Goal: Task Accomplishment & Management: Complete application form

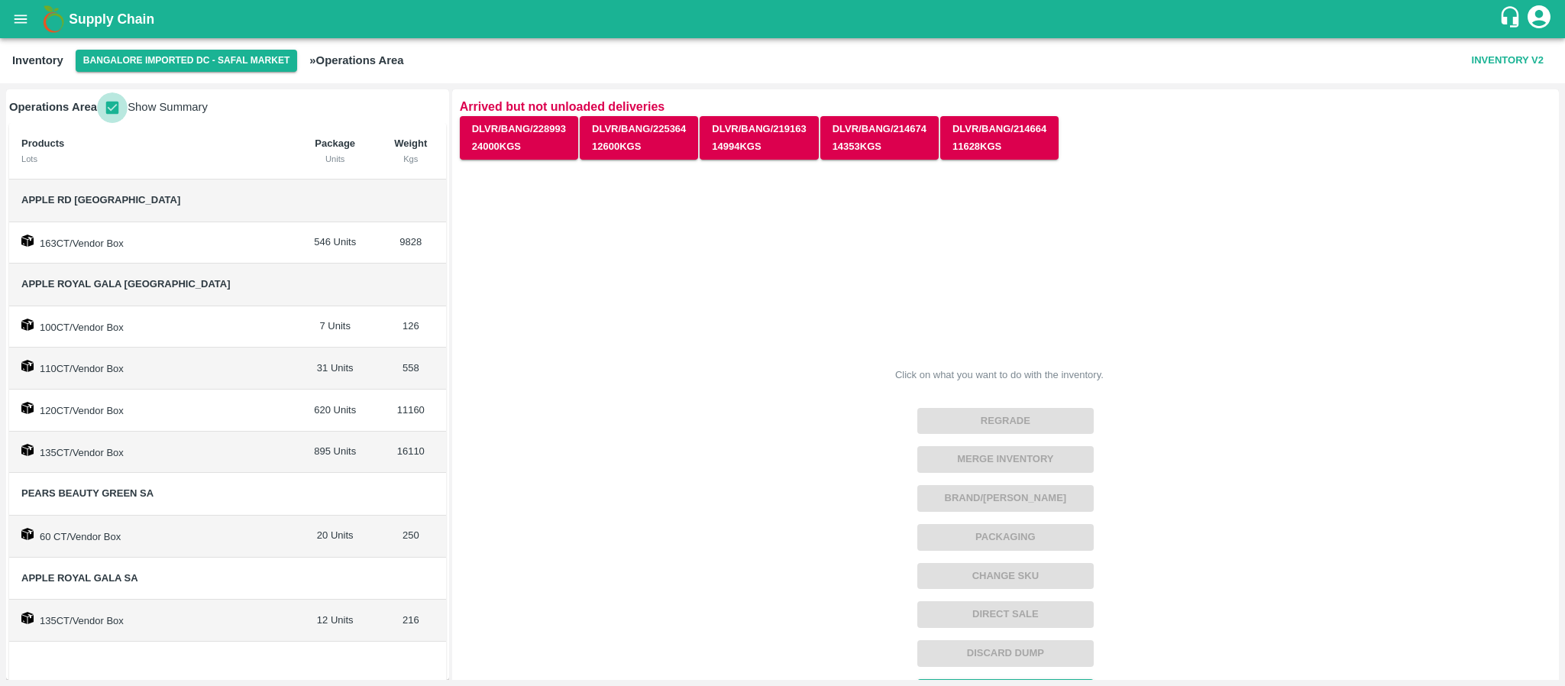
click at [108, 111] on input "checkbox" at bounding box center [112, 107] width 31 height 31
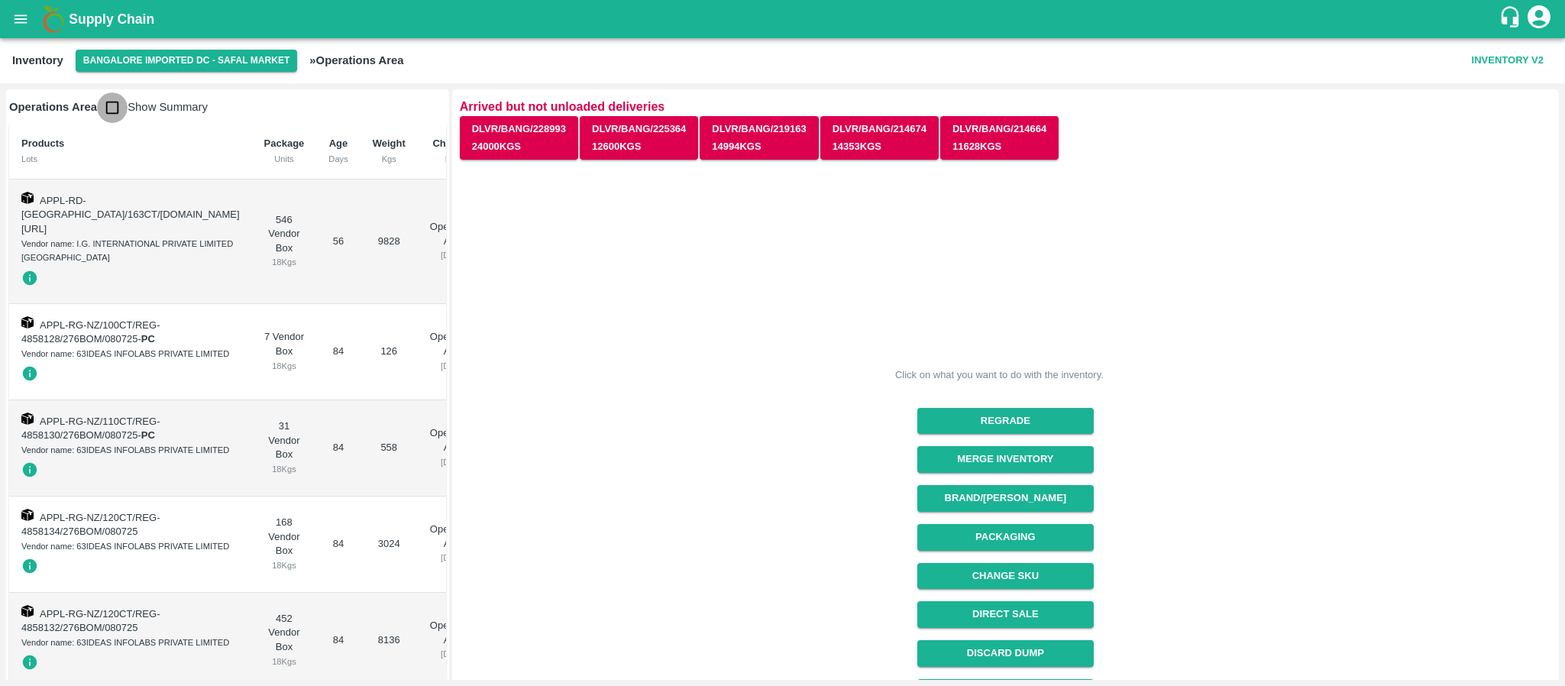
click at [108, 111] on input "checkbox" at bounding box center [112, 107] width 31 height 31
checkbox input "true"
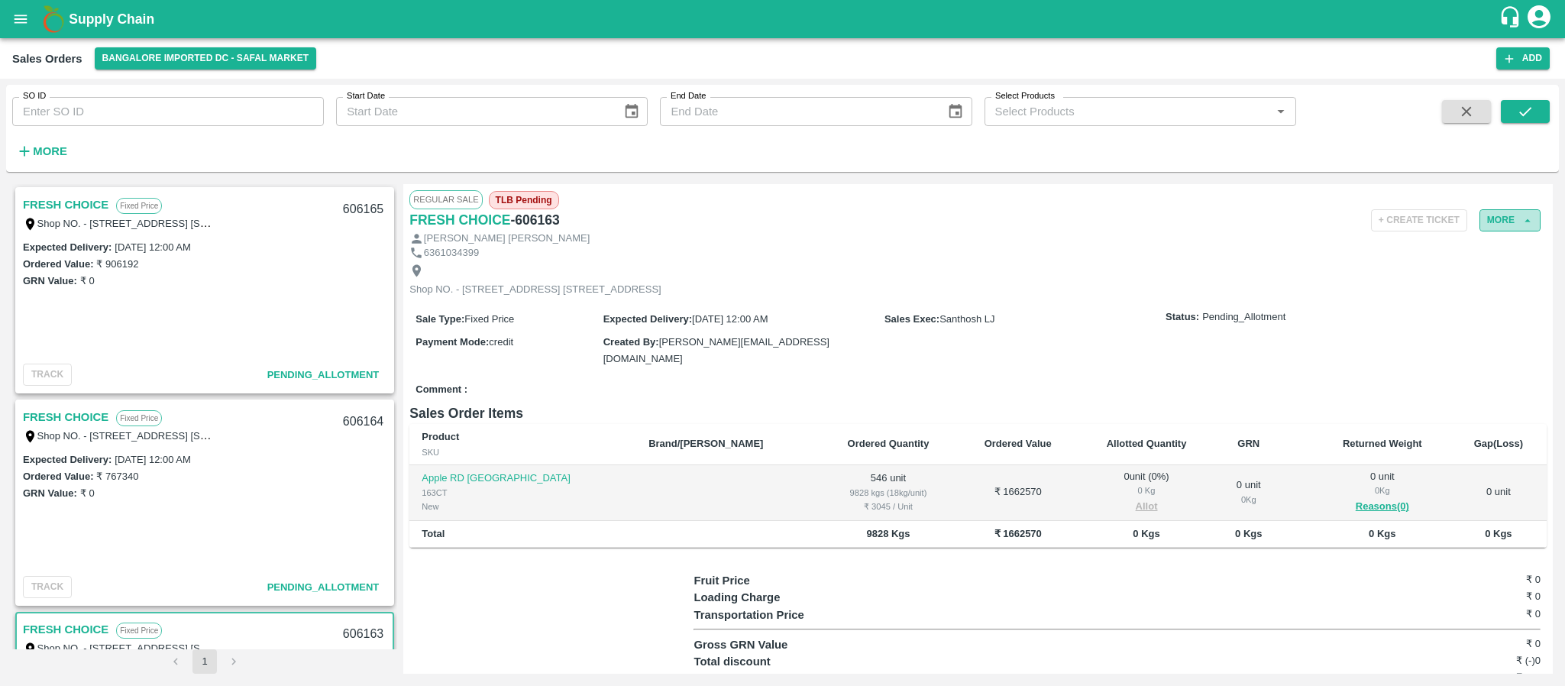
click at [1504, 221] on button "More" at bounding box center [1510, 220] width 61 height 22
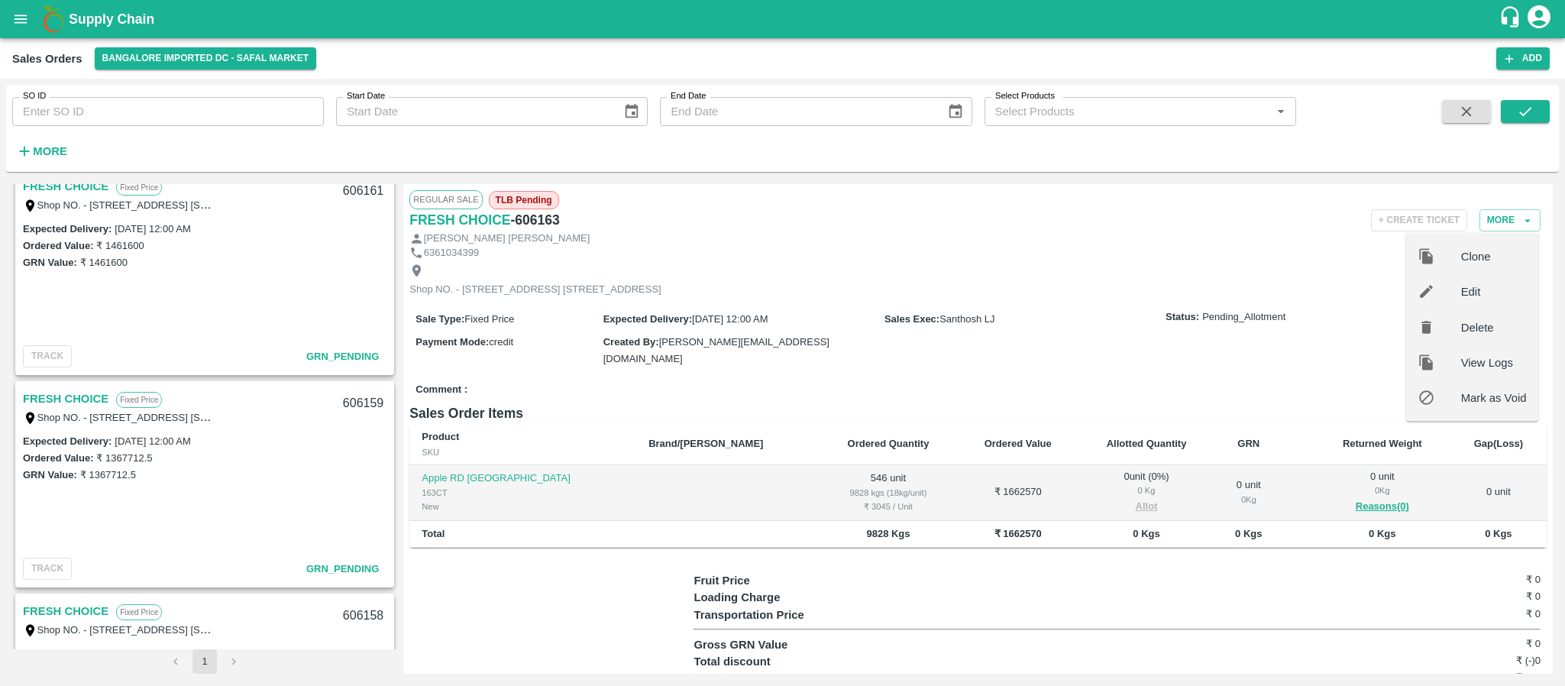
scroll to position [652, 0]
click at [92, 401] on link "FRESH CHOICE" at bounding box center [66, 403] width 86 height 20
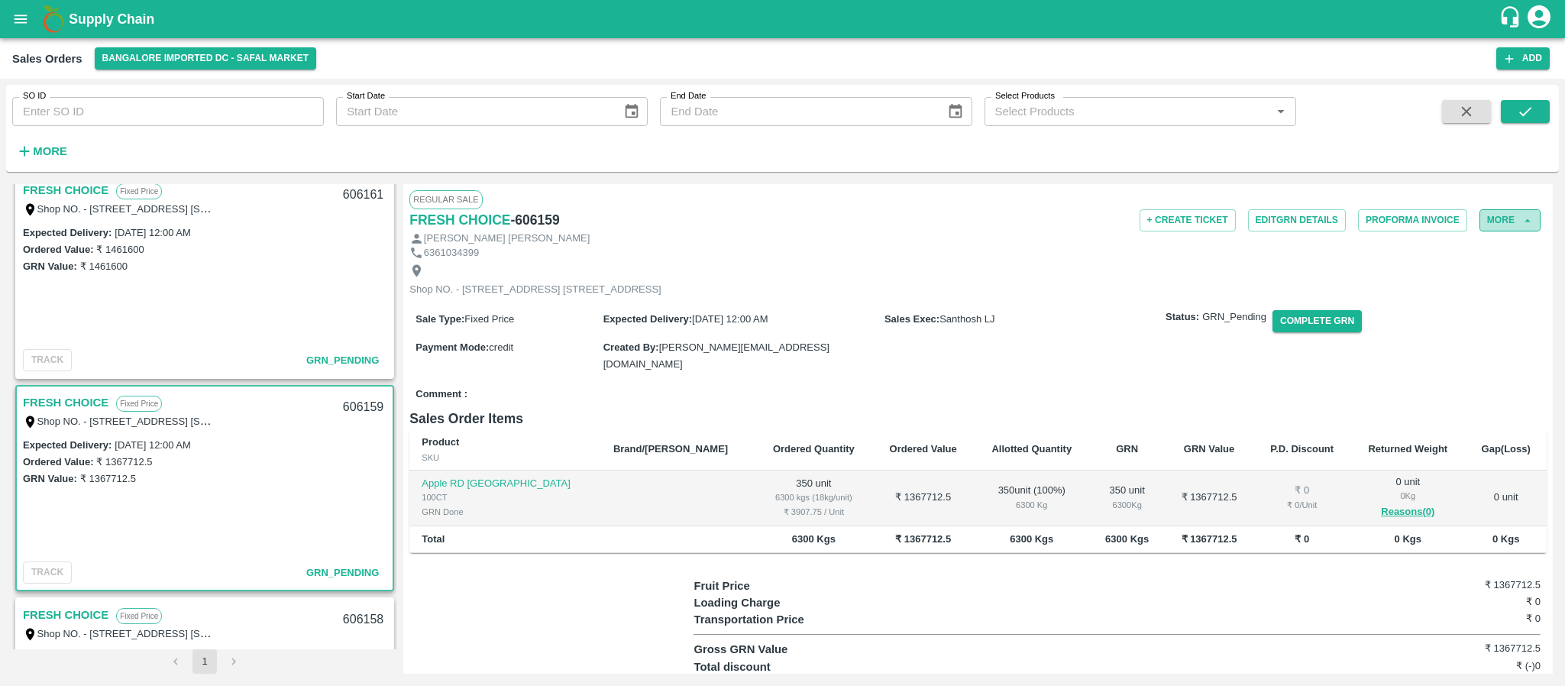
click at [1507, 219] on button "More" at bounding box center [1510, 220] width 61 height 22
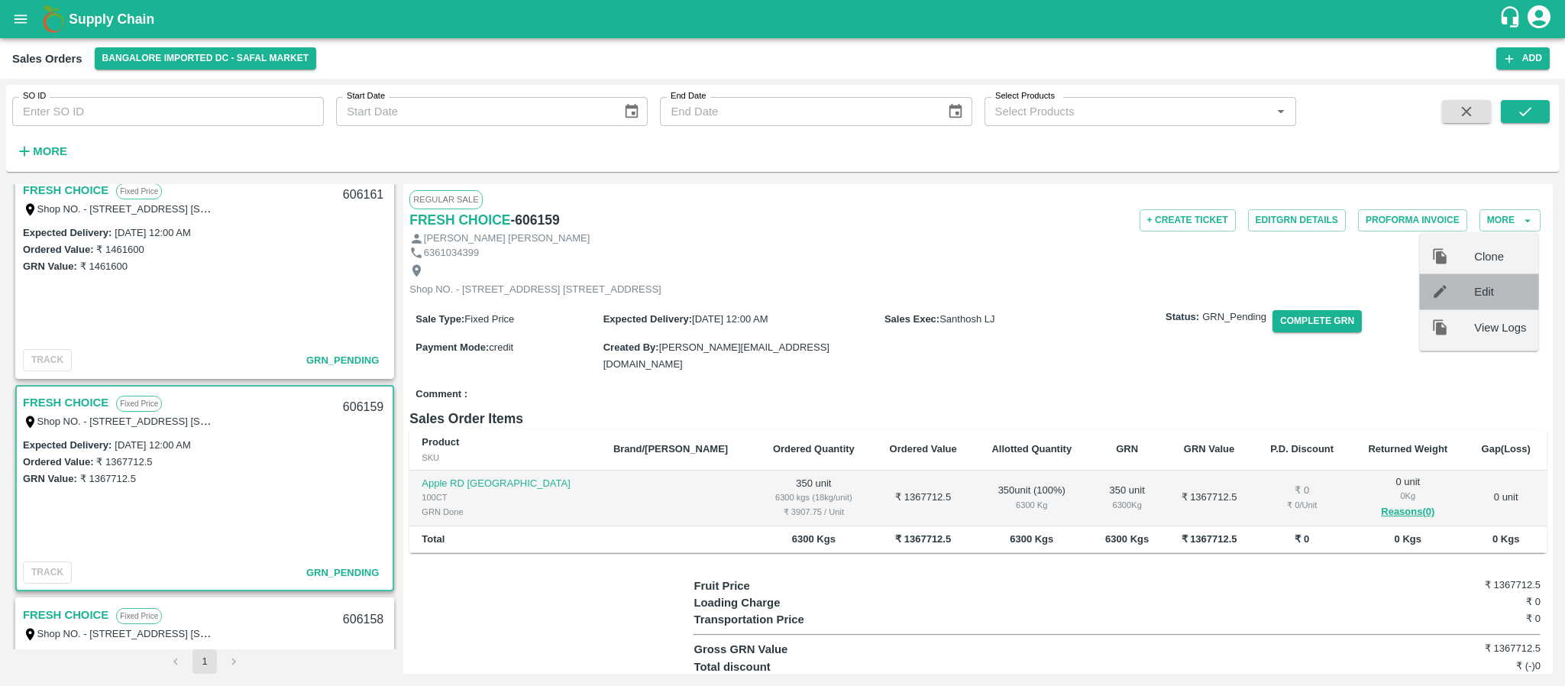
click at [1467, 287] on div at bounding box center [1453, 291] width 43 height 17
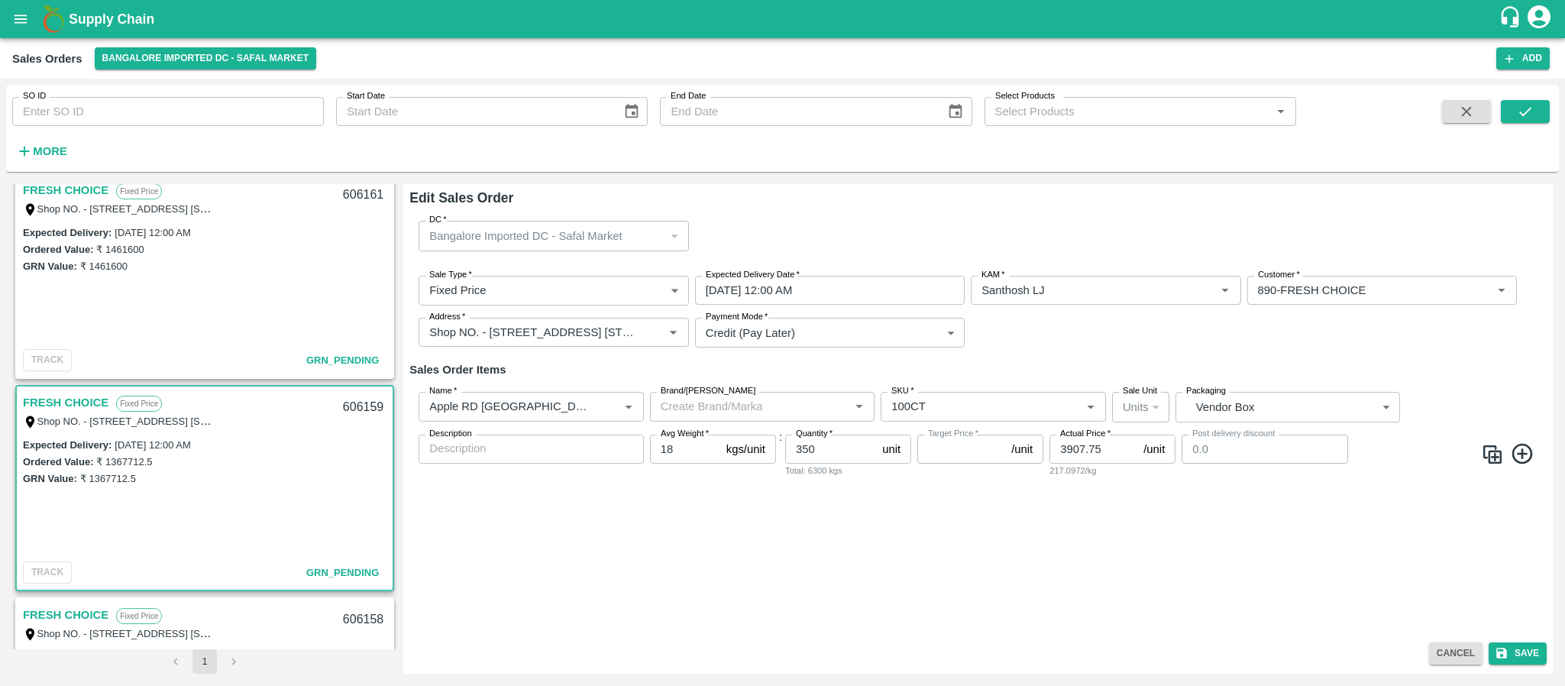
type input "NA"
drag, startPoint x: 1112, startPoint y: 448, endPoint x: 1044, endPoint y: 457, distance: 68.6
click at [1044, 457] on div "Name   * Name   * Brand/Marka Brand/Marka SKU   * SKU   * Sale Unit Units 2 Sal…" at bounding box center [979, 435] width 1138 height 110
click at [1520, 660] on button "Save" at bounding box center [1518, 654] width 58 height 22
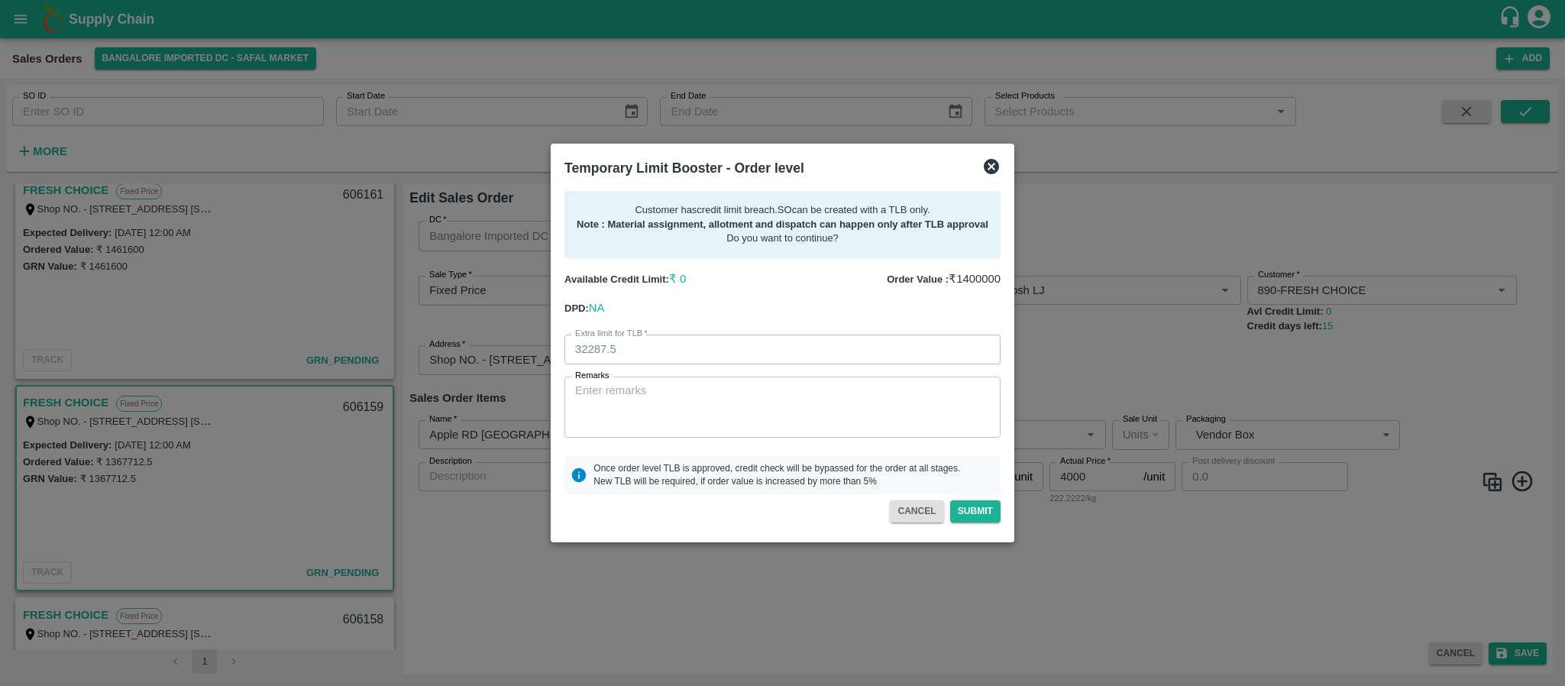
click at [990, 170] on icon at bounding box center [991, 166] width 15 height 15
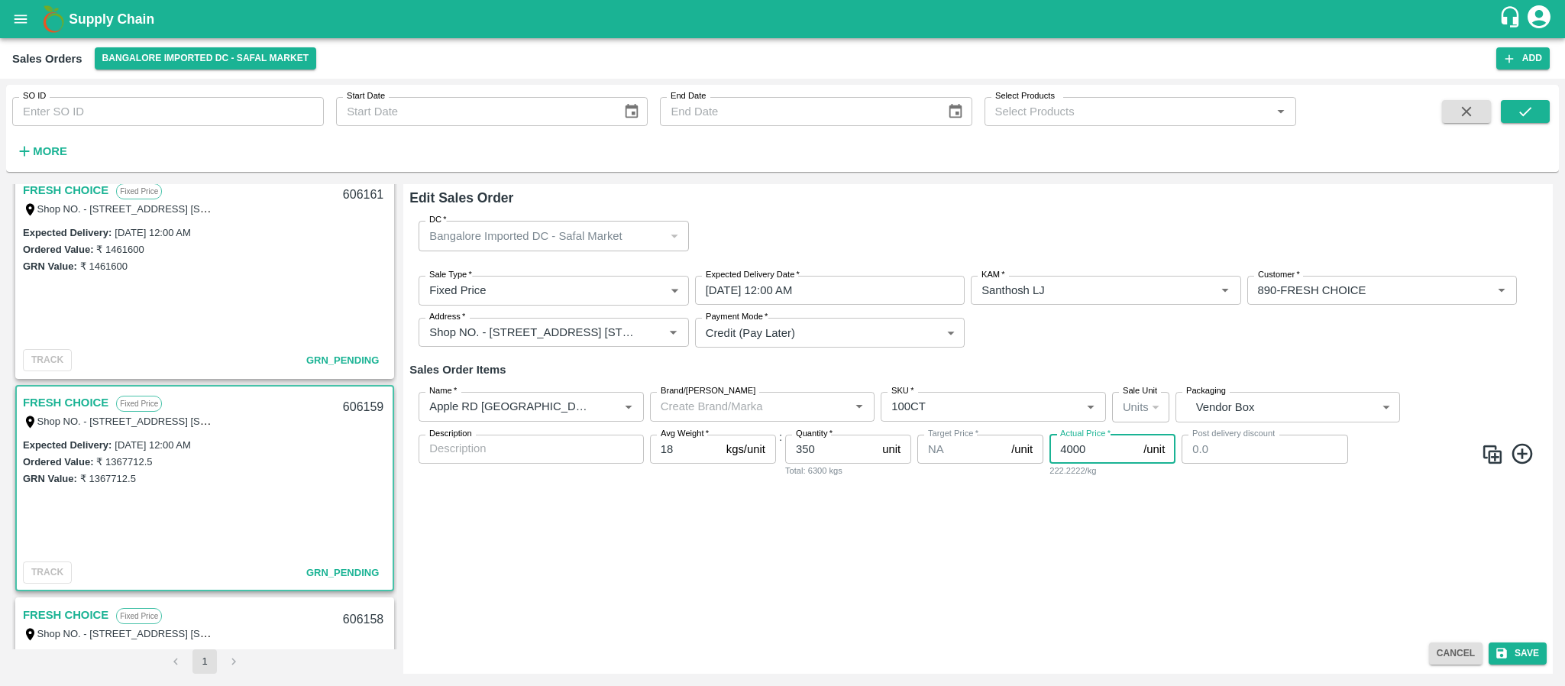
click at [1101, 450] on input "4000" at bounding box center [1094, 449] width 88 height 29
type input "4"
click at [1452, 660] on button "Cancel" at bounding box center [1455, 654] width 53 height 22
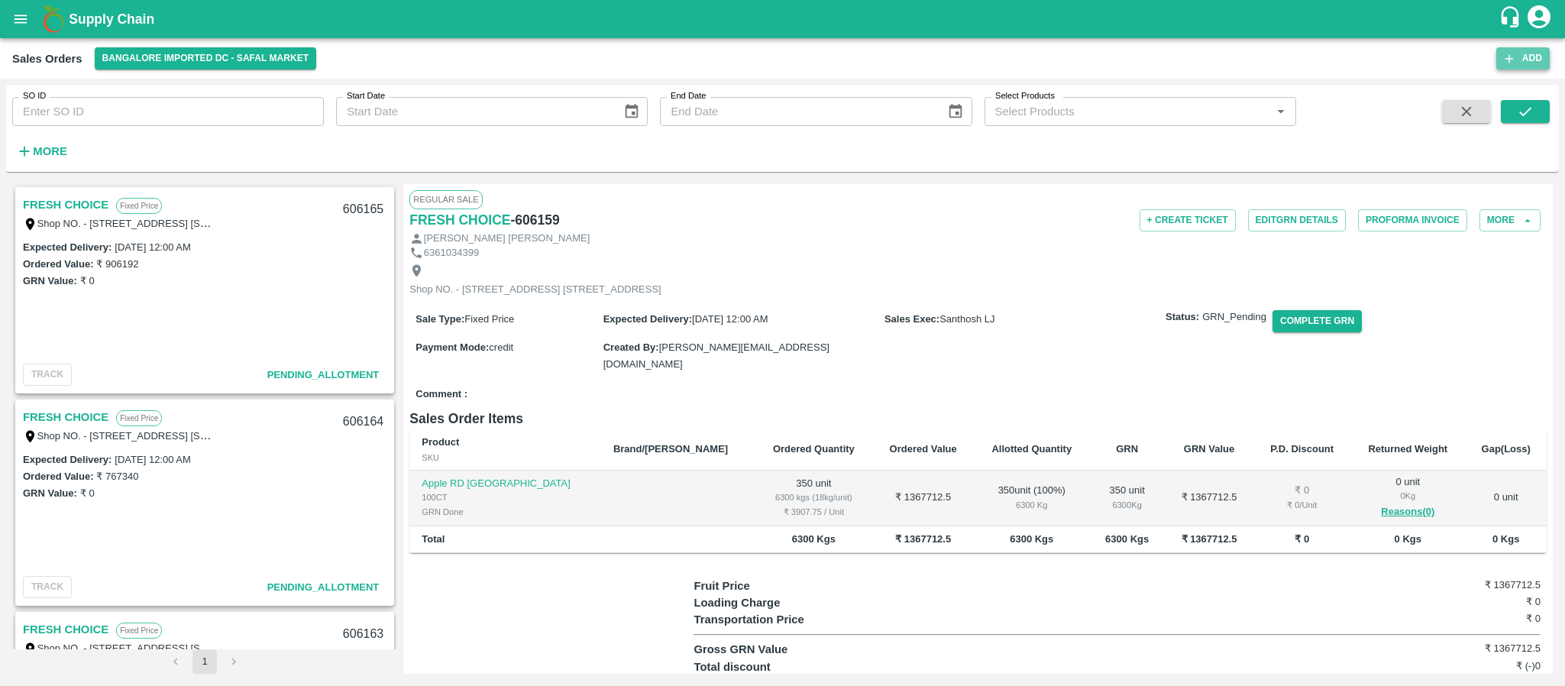
click at [1533, 66] on button "Add" at bounding box center [1523, 58] width 53 height 22
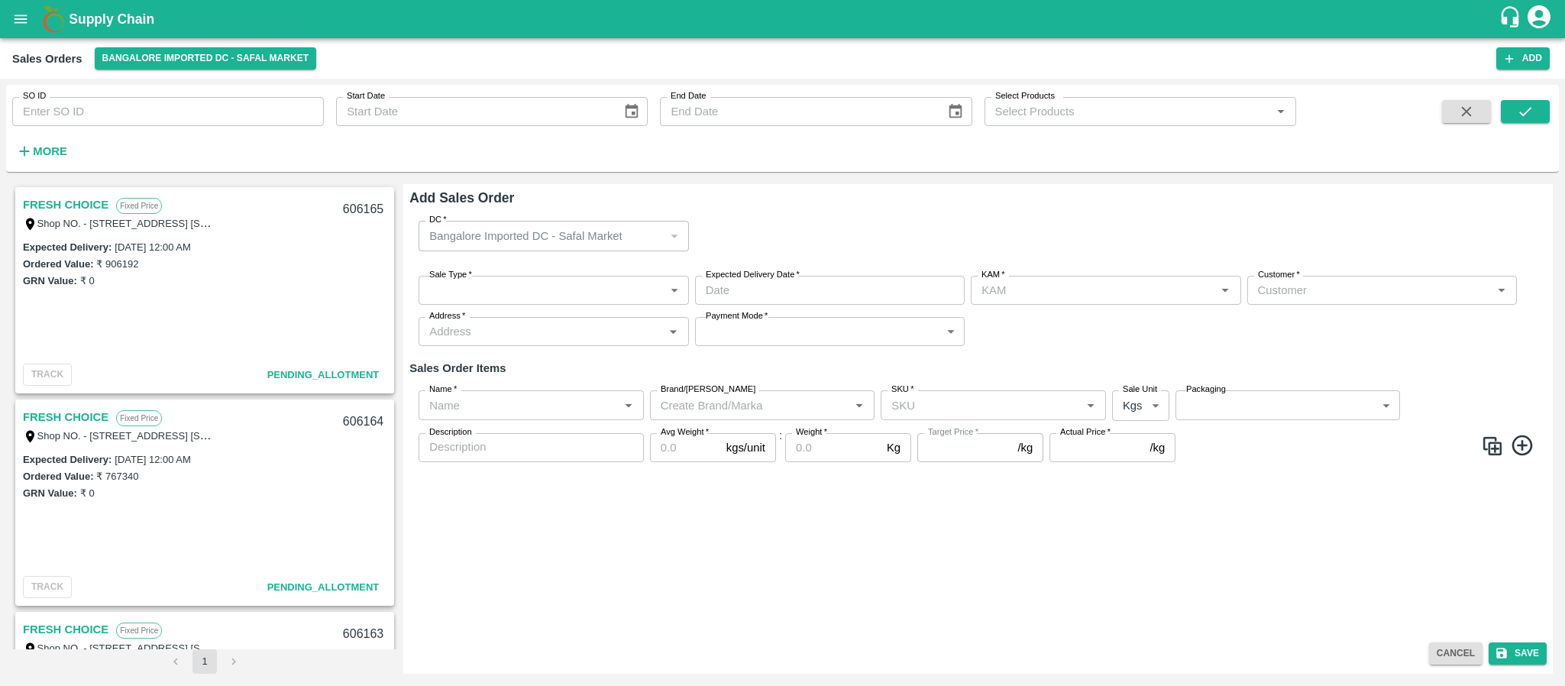
type input "Santhosh LJ"
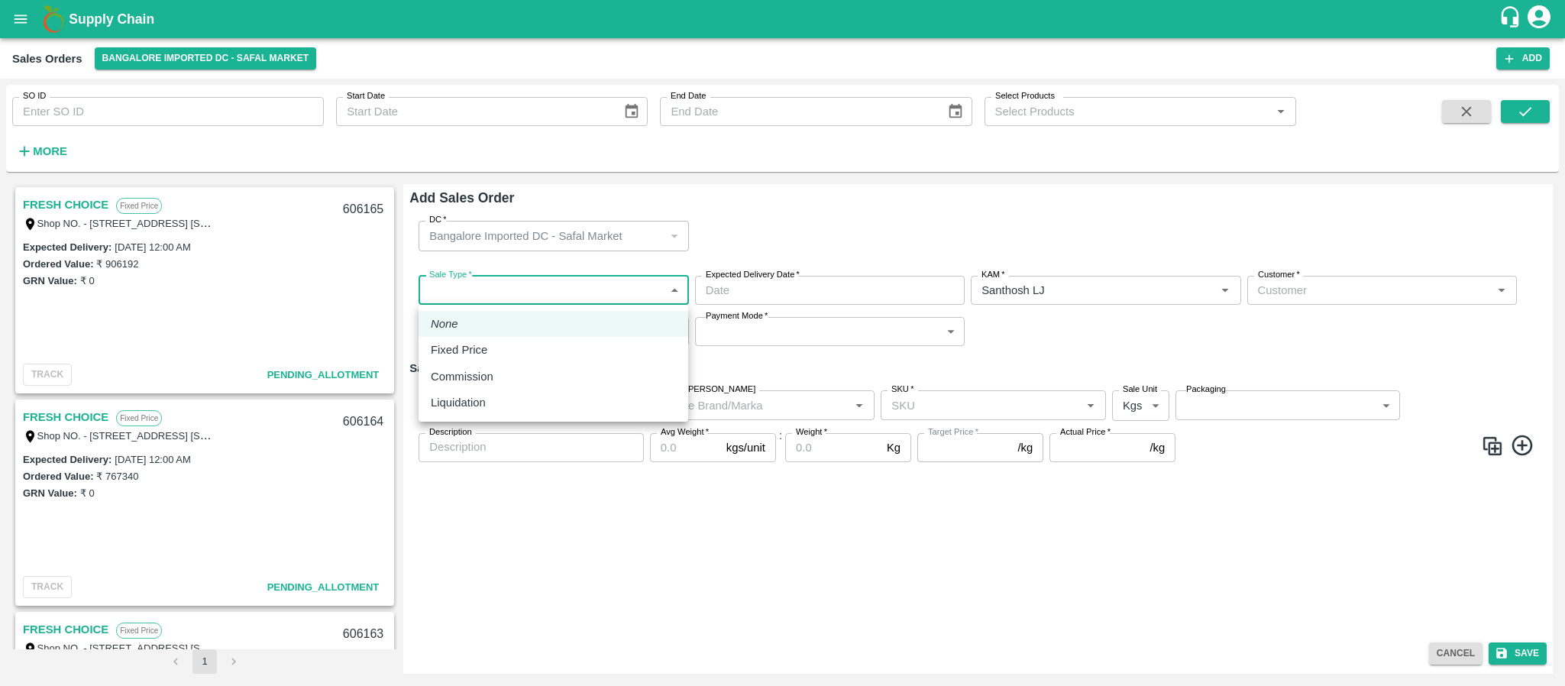
click at [601, 284] on body "Supply Chain Sales Orders Bangalore Imported DC - Safal Market Add SO ID SO ID …" at bounding box center [782, 343] width 1565 height 686
click at [555, 346] on div "Fixed Price" at bounding box center [553, 350] width 245 height 17
type input "1"
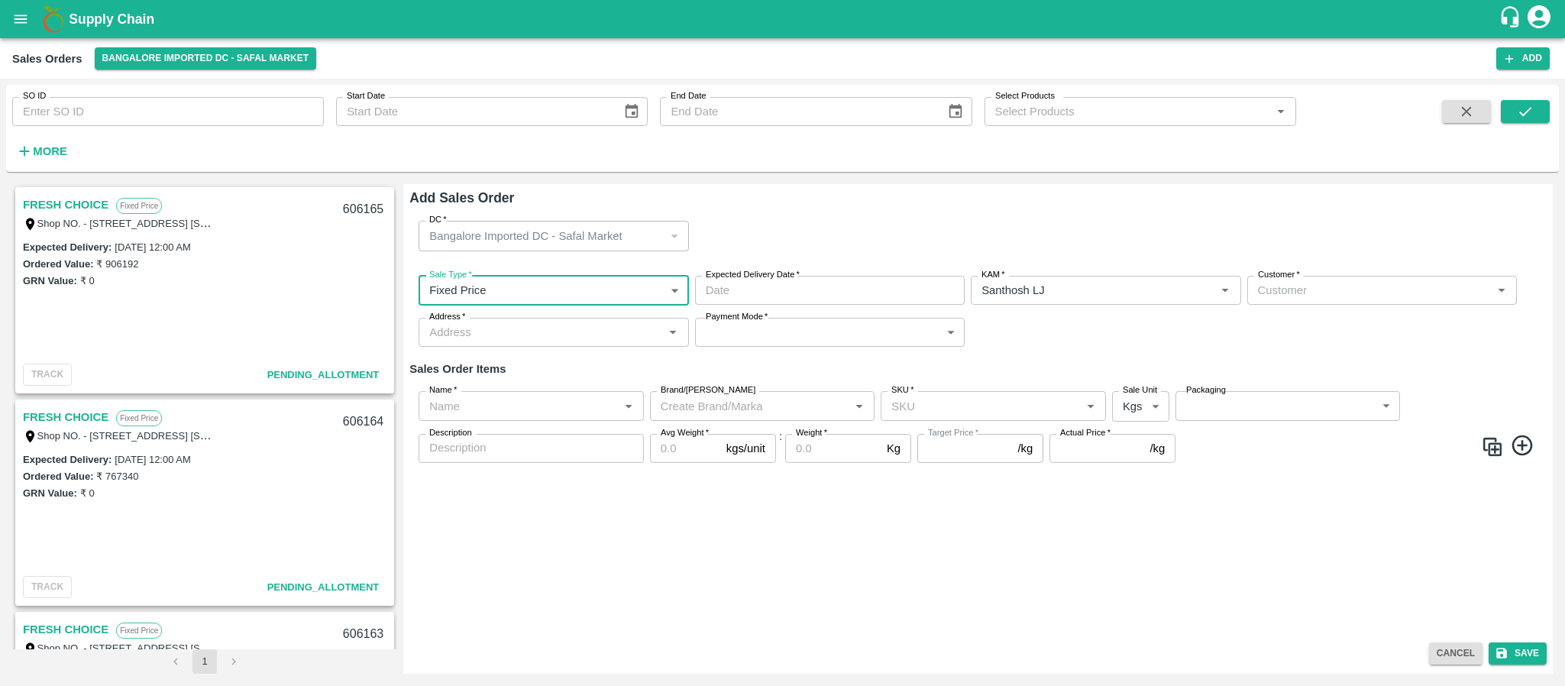
type input "DD/MM/YYYY hh:mm aa"
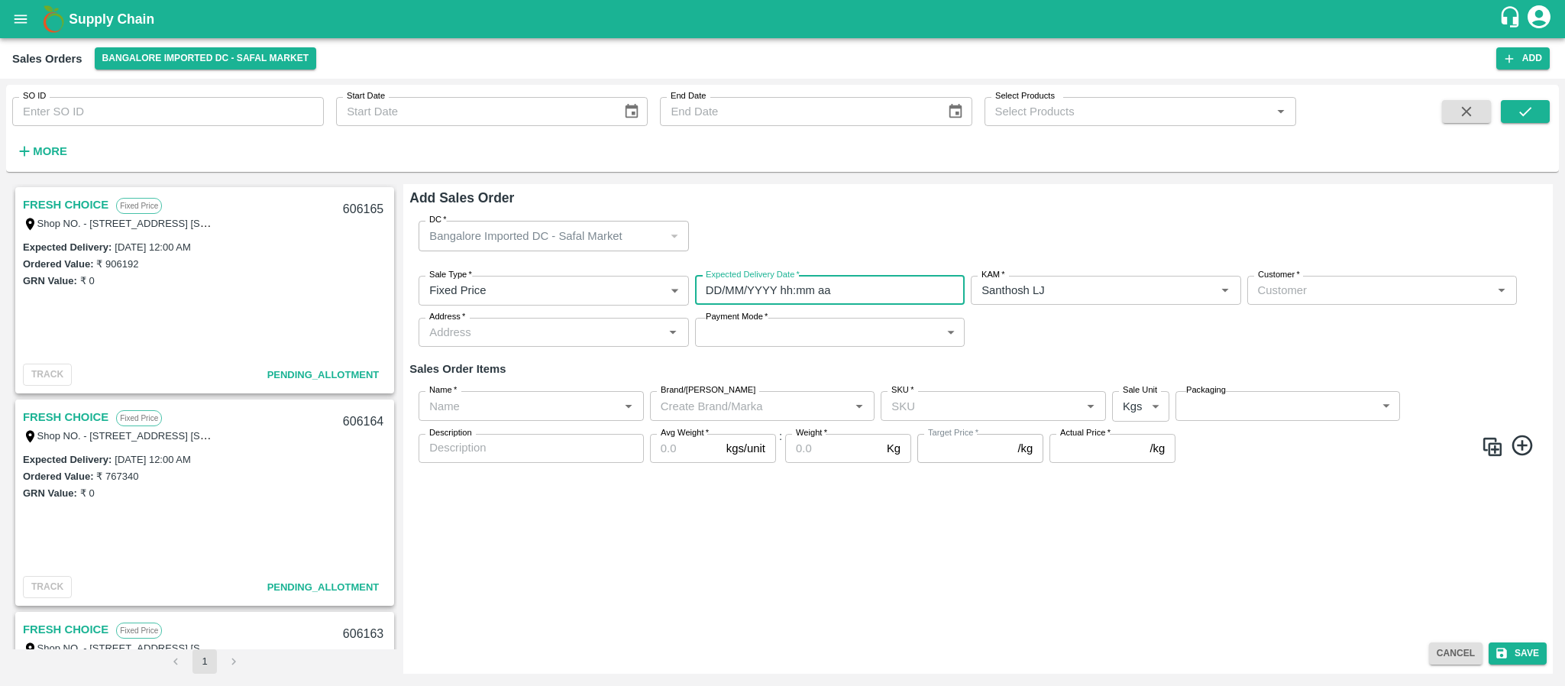
click at [835, 291] on input "DD/MM/YYYY hh:mm aa" at bounding box center [824, 290] width 259 height 29
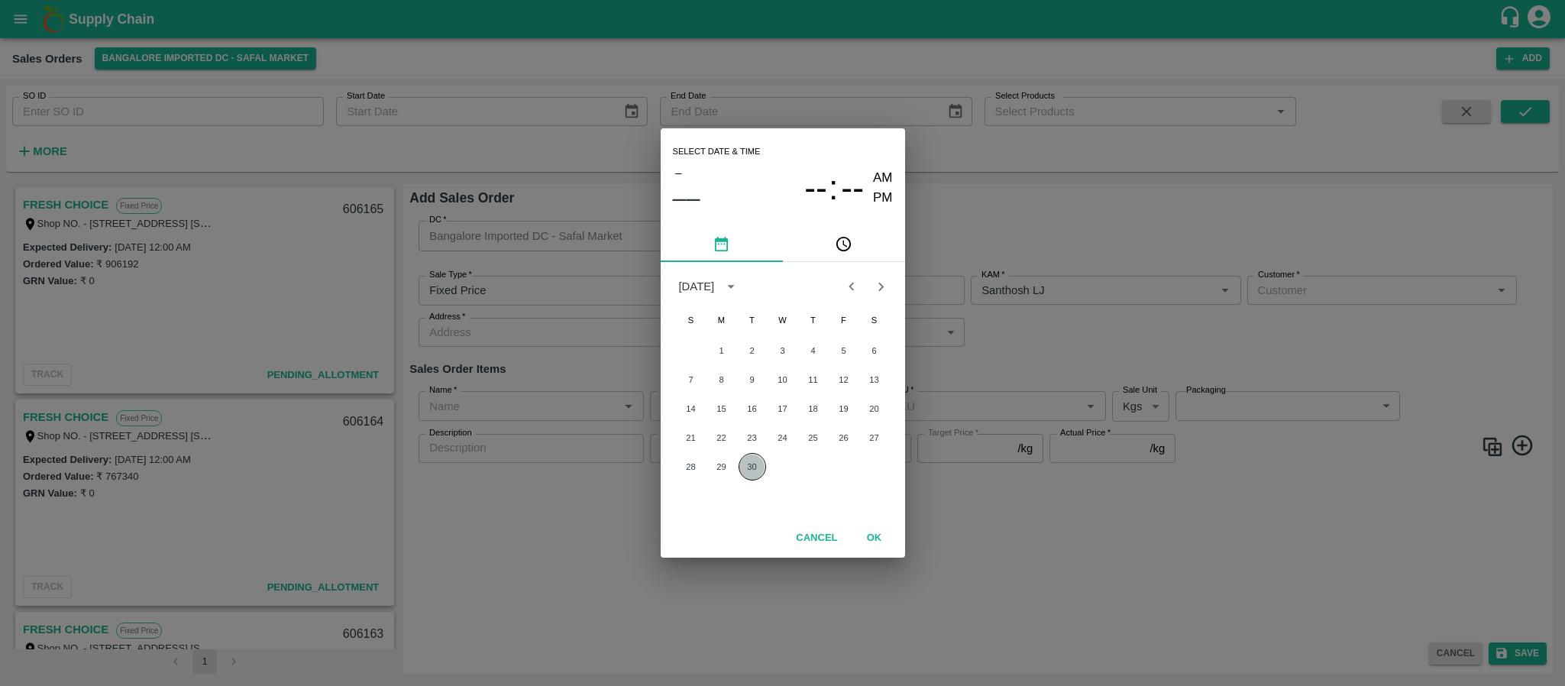
click at [745, 475] on button "30" at bounding box center [753, 467] width 28 height 28
type input "30/09/2025 12:00 AM"
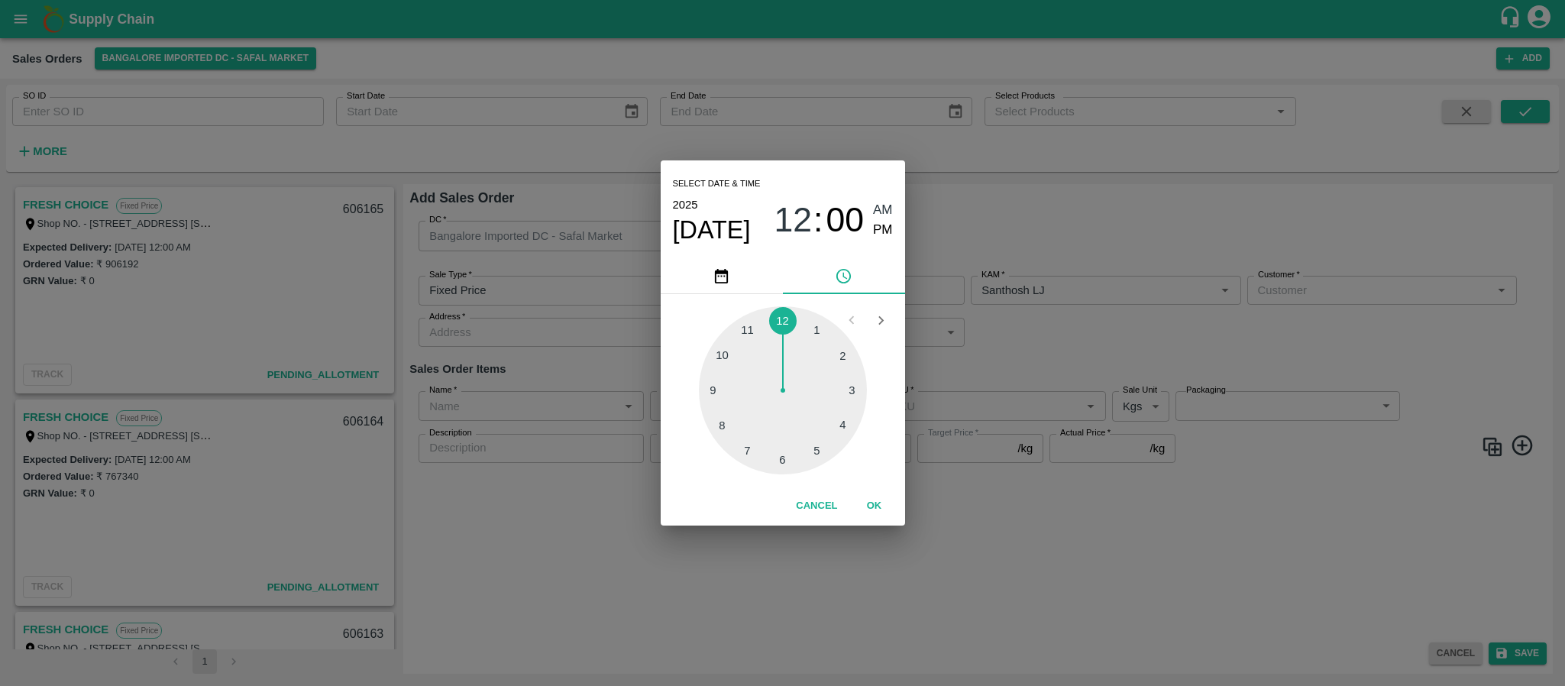
click at [1121, 293] on div "Select date & time 2025 Sep 30 12 : 00 AM PM 1 2 3 4 5 6 7 8 9 10 11 12 Cancel …" at bounding box center [782, 343] width 1565 height 686
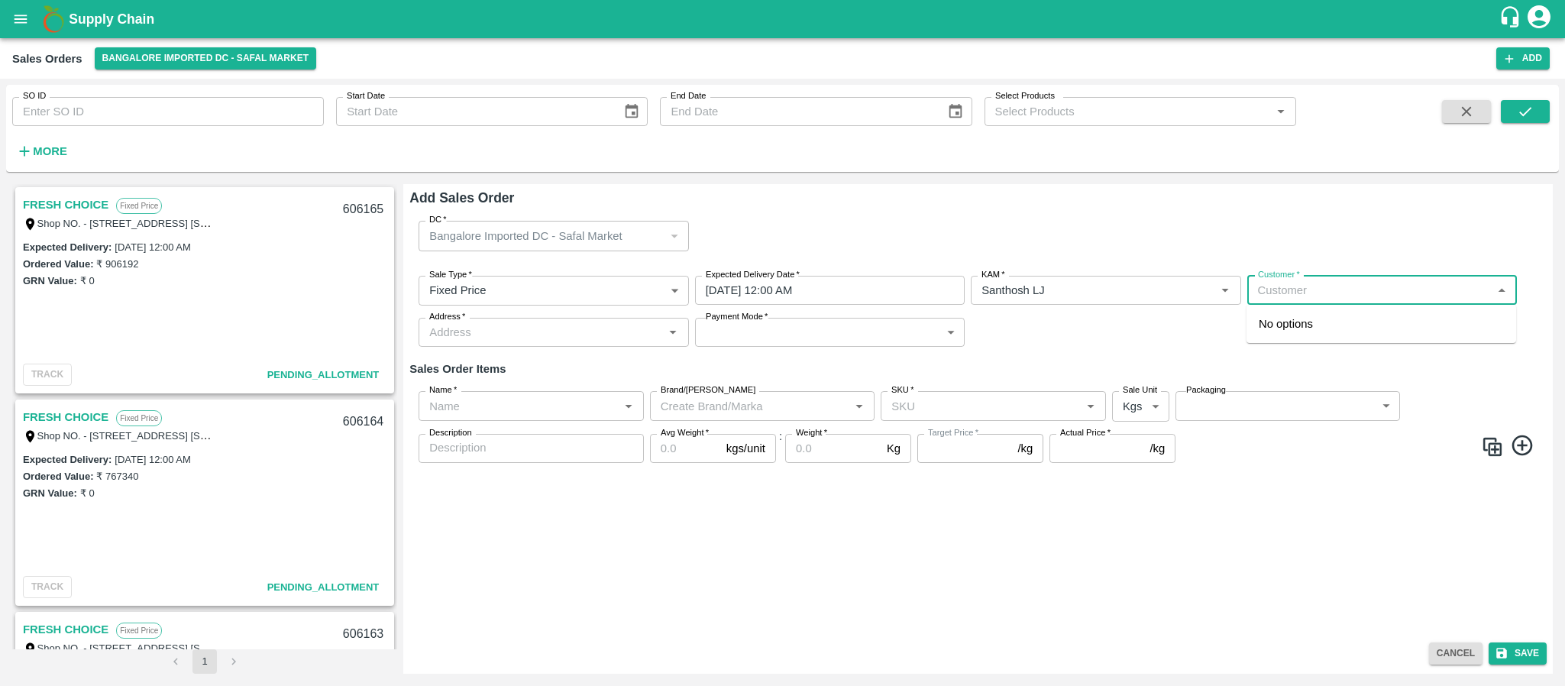
click at [1290, 289] on input "Customer   *" at bounding box center [1369, 290] width 235 height 20
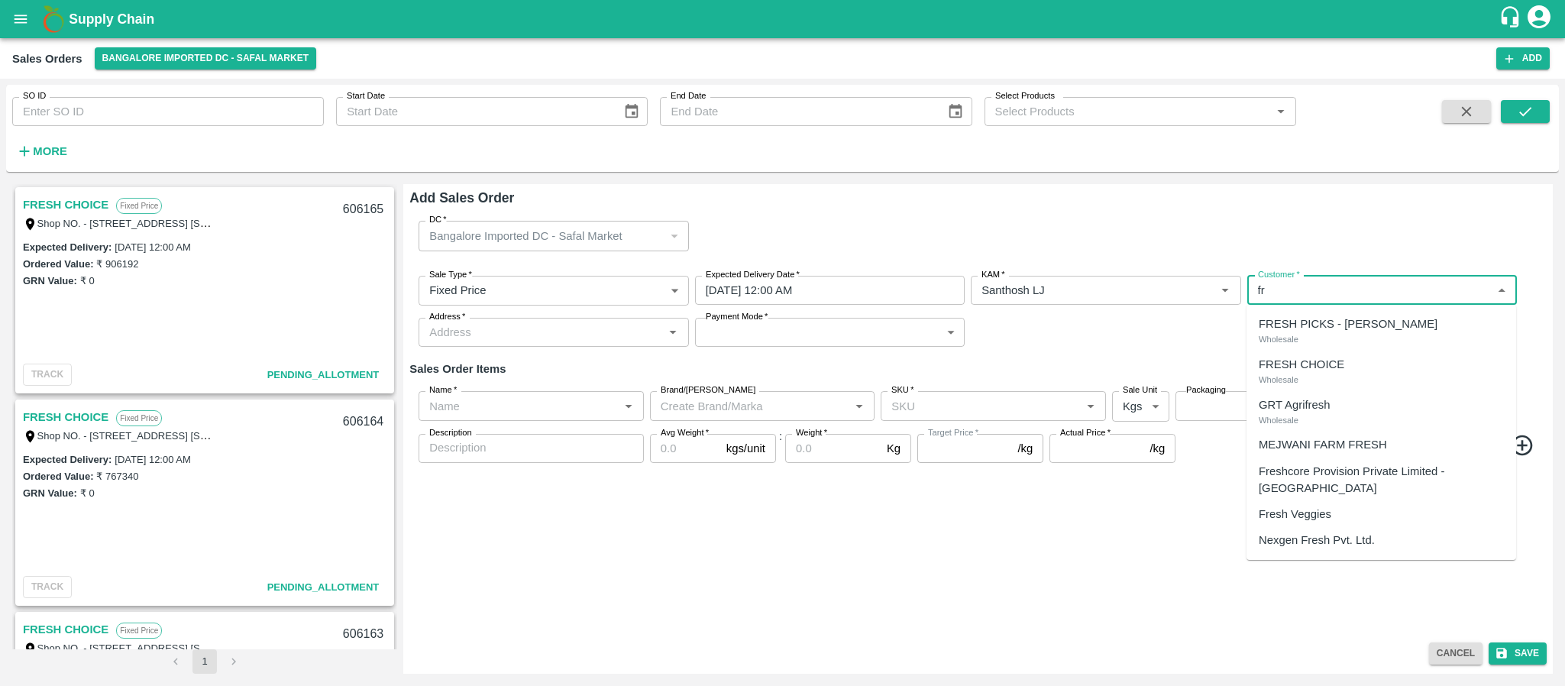
type input "f"
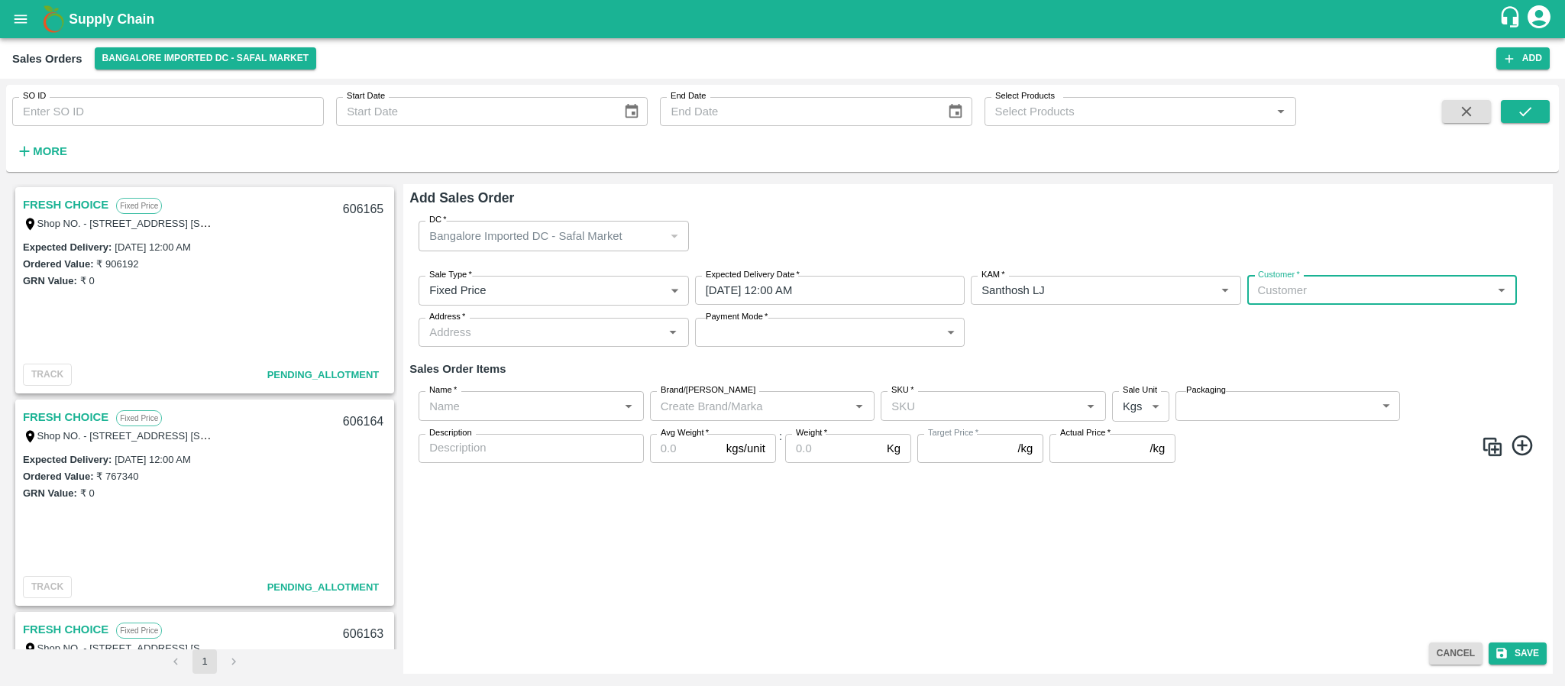
click at [1309, 292] on input "Customer   *" at bounding box center [1369, 290] width 235 height 20
click at [1309, 324] on p "Nature Agri Farm" at bounding box center [1302, 324] width 86 height 17
type input "3116-Nature Agri Farm"
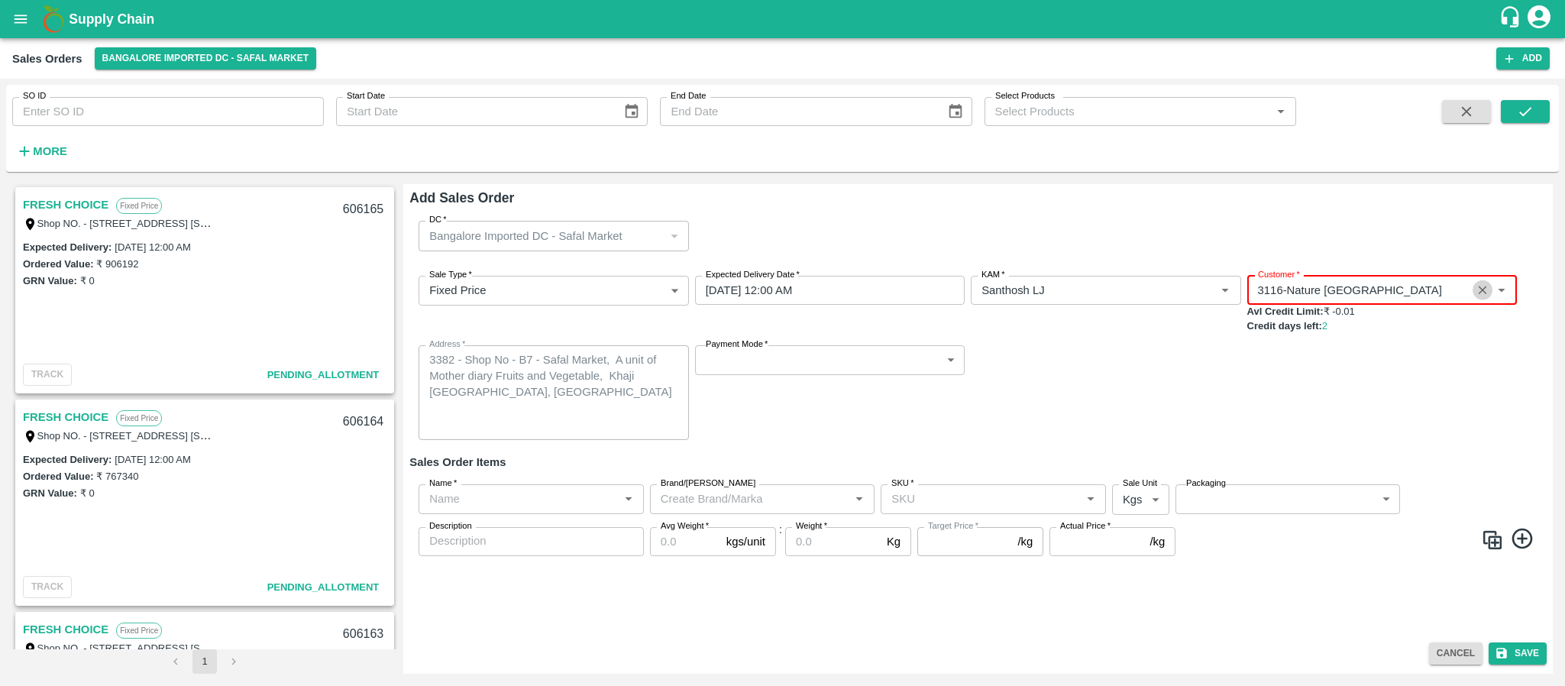
click at [1488, 284] on icon "Clear" at bounding box center [1483, 290] width 15 height 15
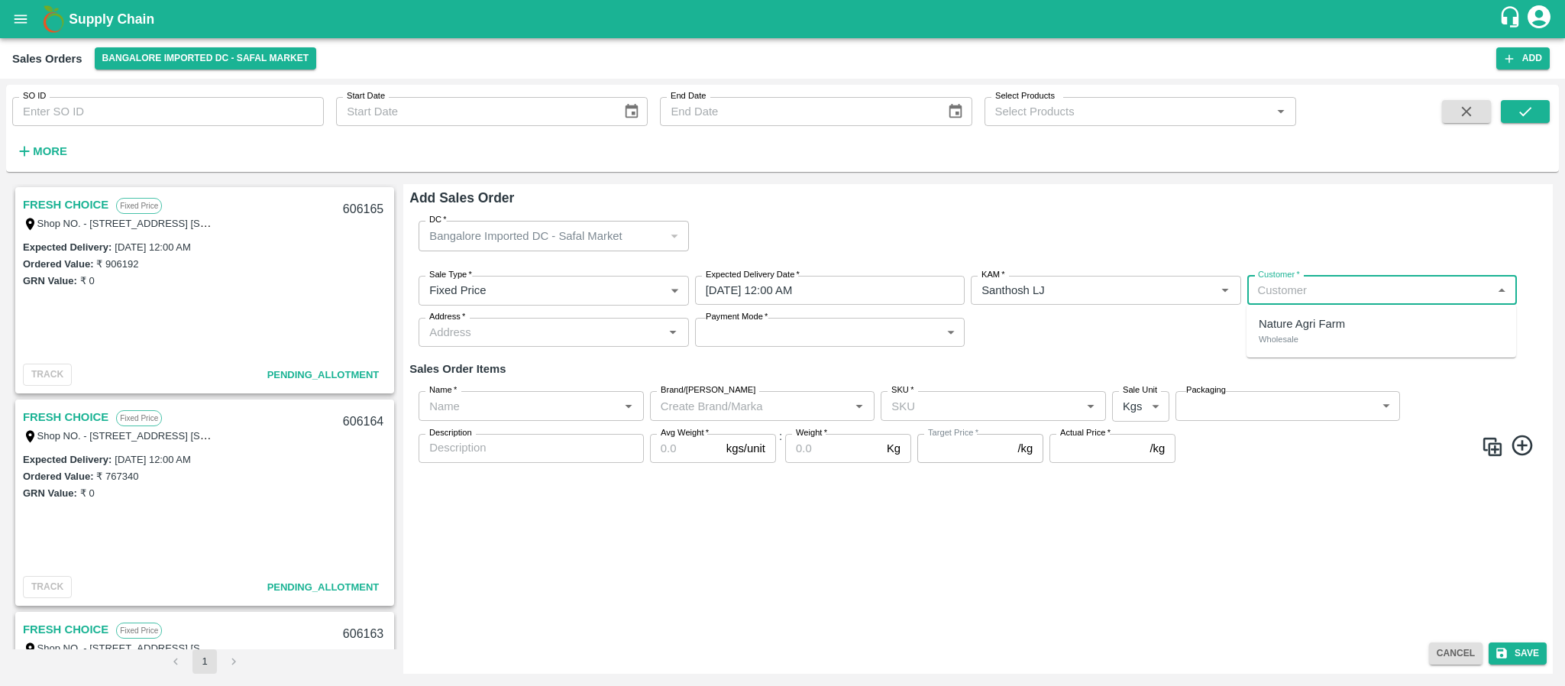
click at [1378, 287] on input "Customer   *" at bounding box center [1369, 290] width 235 height 20
click at [1367, 324] on div "JAI MAA FRUITS" at bounding box center [1382, 324] width 270 height 26
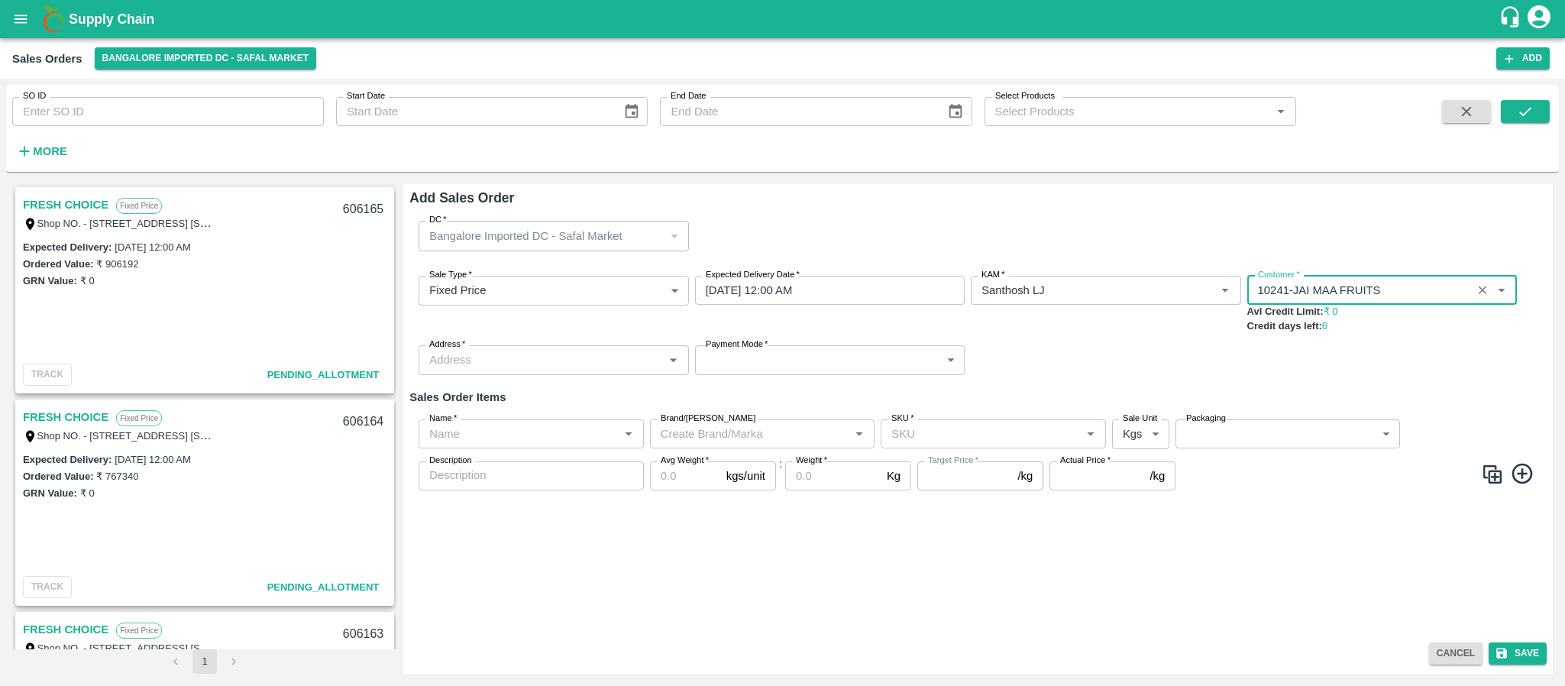
type input "10241-JAI MAA FRUITS"
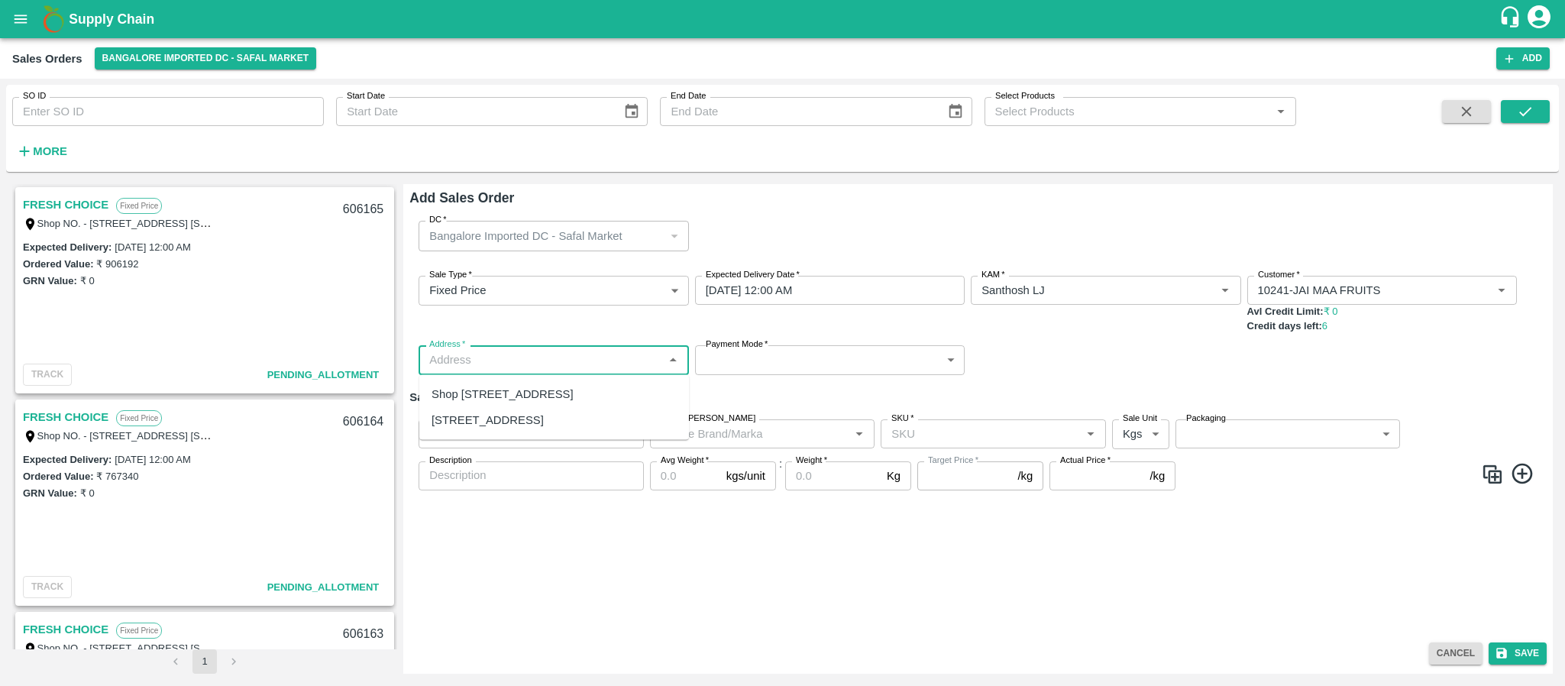
click at [640, 365] on input "Address   *" at bounding box center [540, 360] width 235 height 20
click at [544, 429] on div "NO.03,RAMAIAH LAYOUT BANDAPURA BUDUGERE CROSS VIRGONAGAR , RCC ROOFED 2ND FLOOR…" at bounding box center [488, 420] width 112 height 17
type input "NO.03,RAMAIAH LAYOUT BANDAPURA BUDUGERE CROSS VIRGONAGAR , RCC ROOFED 2ND FLOOR…"
drag, startPoint x: 1462, startPoint y: 669, endPoint x: 1458, endPoint y: 653, distance: 16.7
click at [1458, 653] on div "Add Sales Order DC   * Bangalore Imported DC - Safal Market 57 DC Sale Type   *…" at bounding box center [978, 429] width 1150 height 490
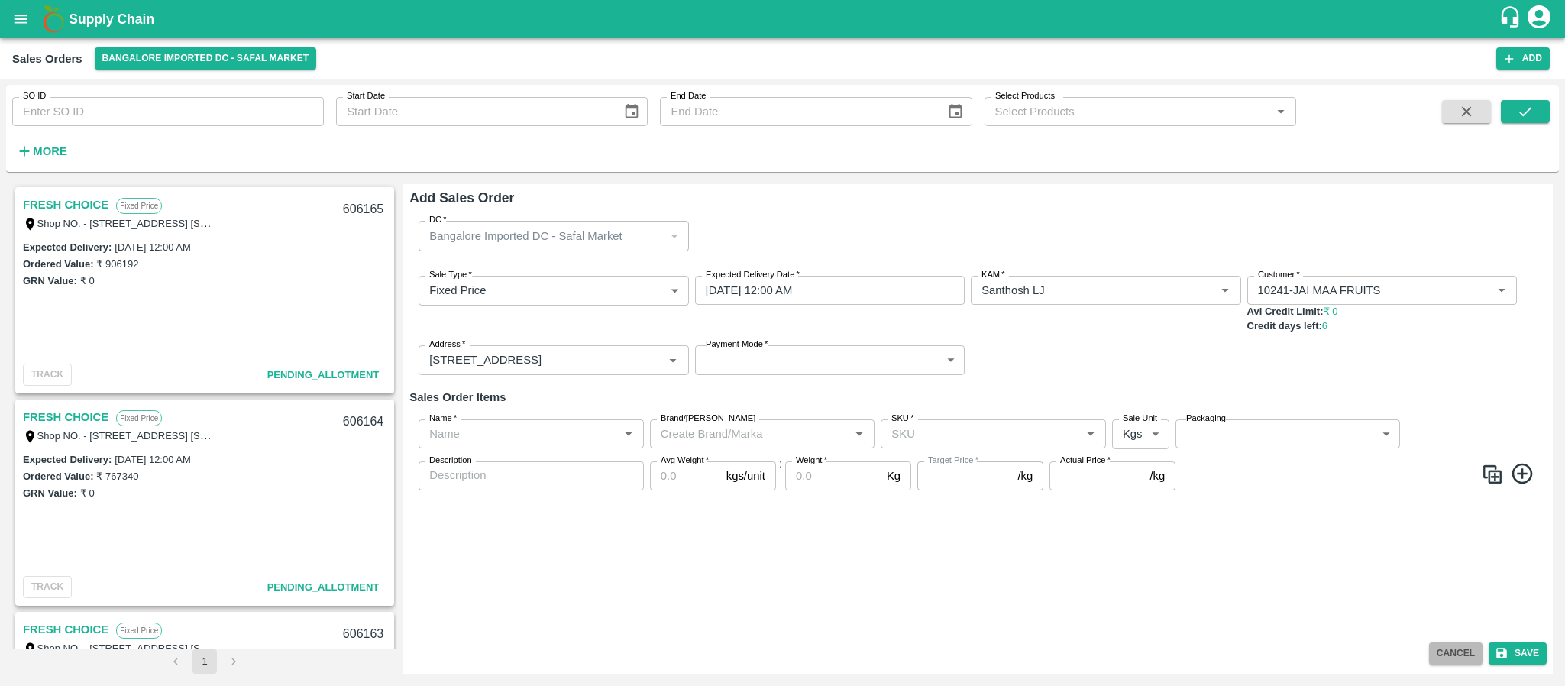
click at [1458, 653] on button "Cancel" at bounding box center [1455, 654] width 53 height 22
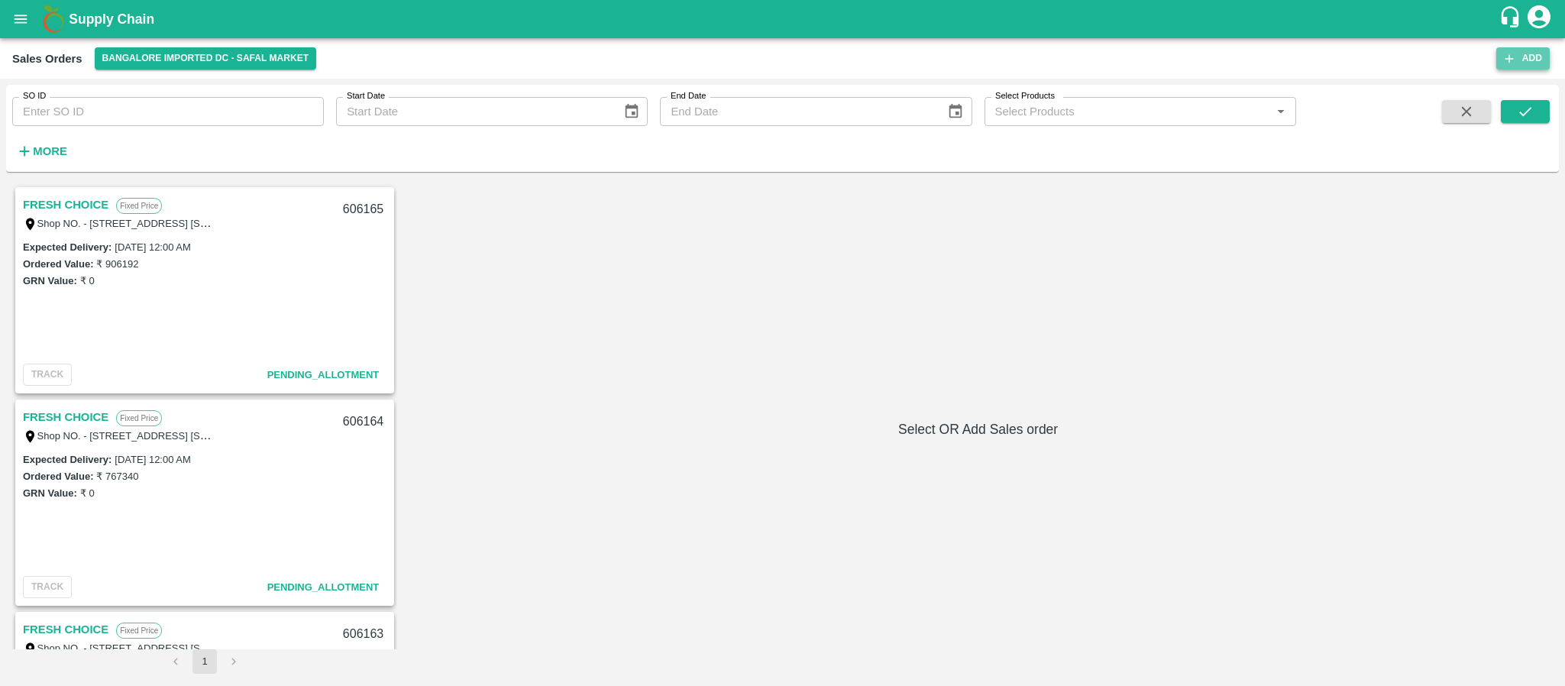
click at [1520, 57] on button "Add" at bounding box center [1523, 58] width 53 height 22
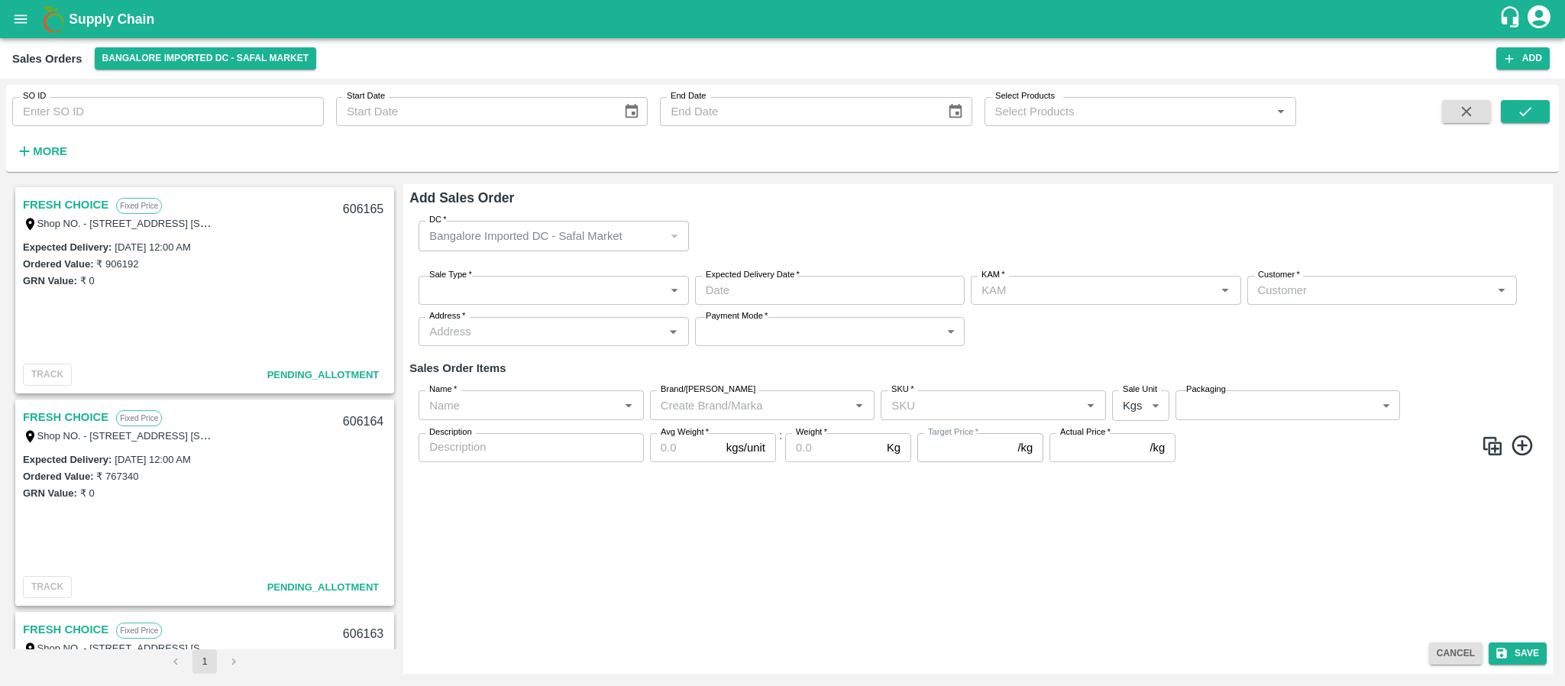
type input "Santhosh LJ"
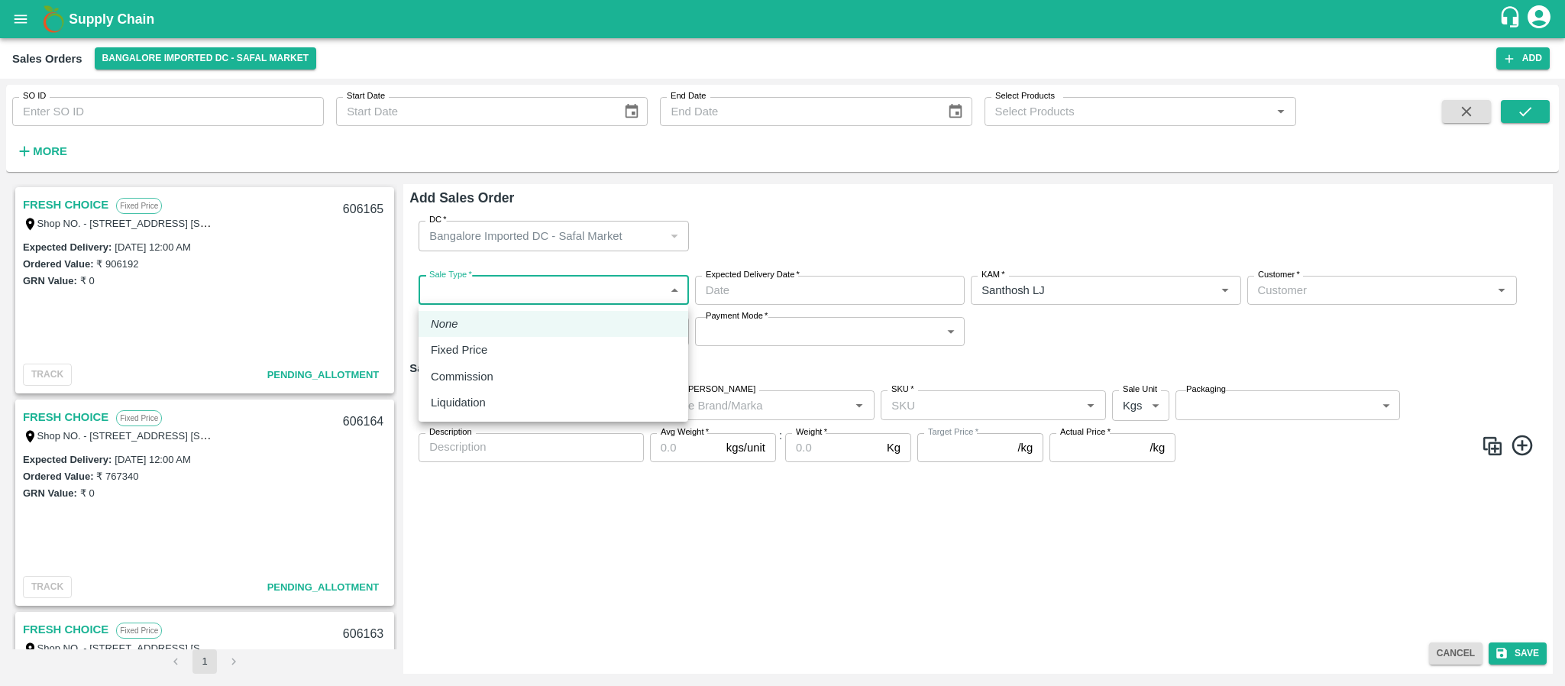
click at [560, 294] on body "Supply Chain Sales Orders Bangalore Imported DC - Safal Market Add SO ID SO ID …" at bounding box center [782, 343] width 1565 height 686
click at [514, 339] on li "Fixed Price" at bounding box center [554, 350] width 270 height 26
type input "1"
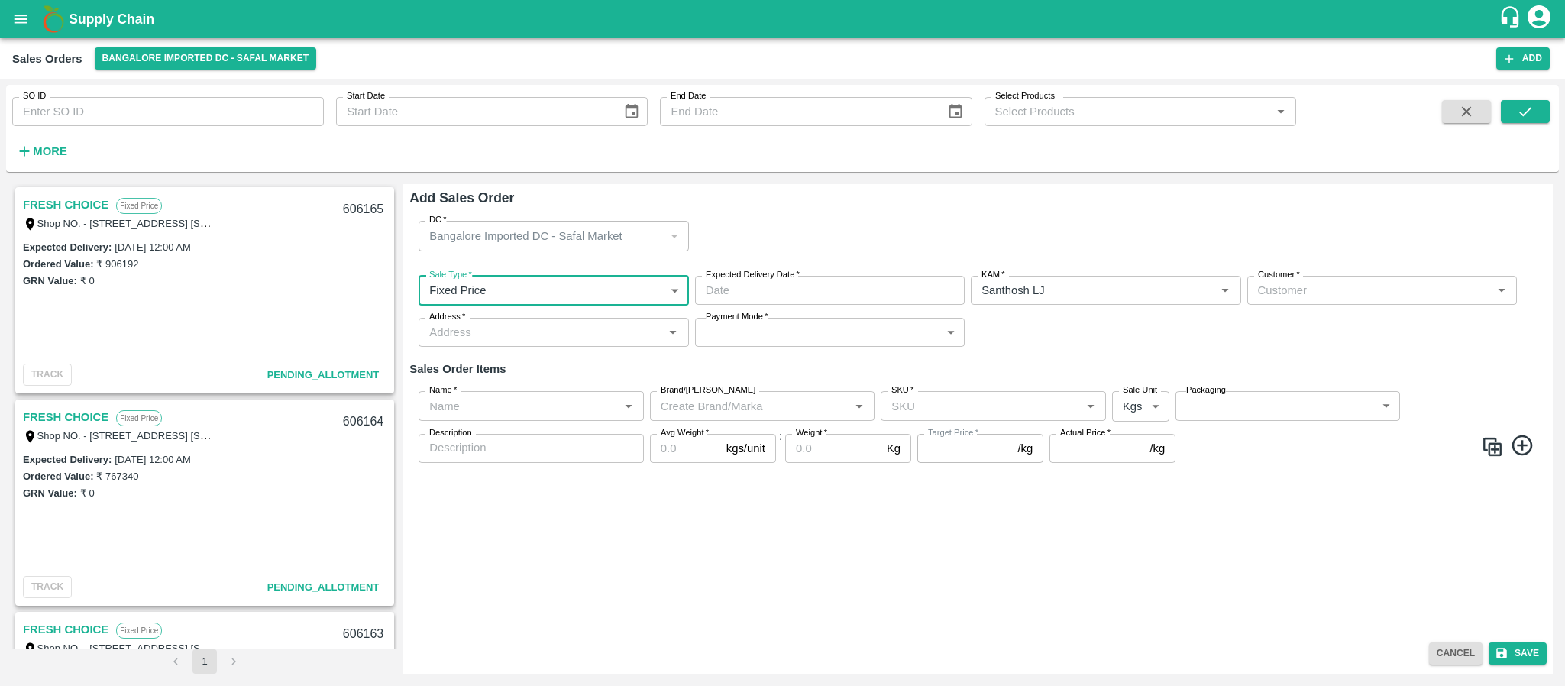
type input "DD/MM/YYYY hh:mm aa"
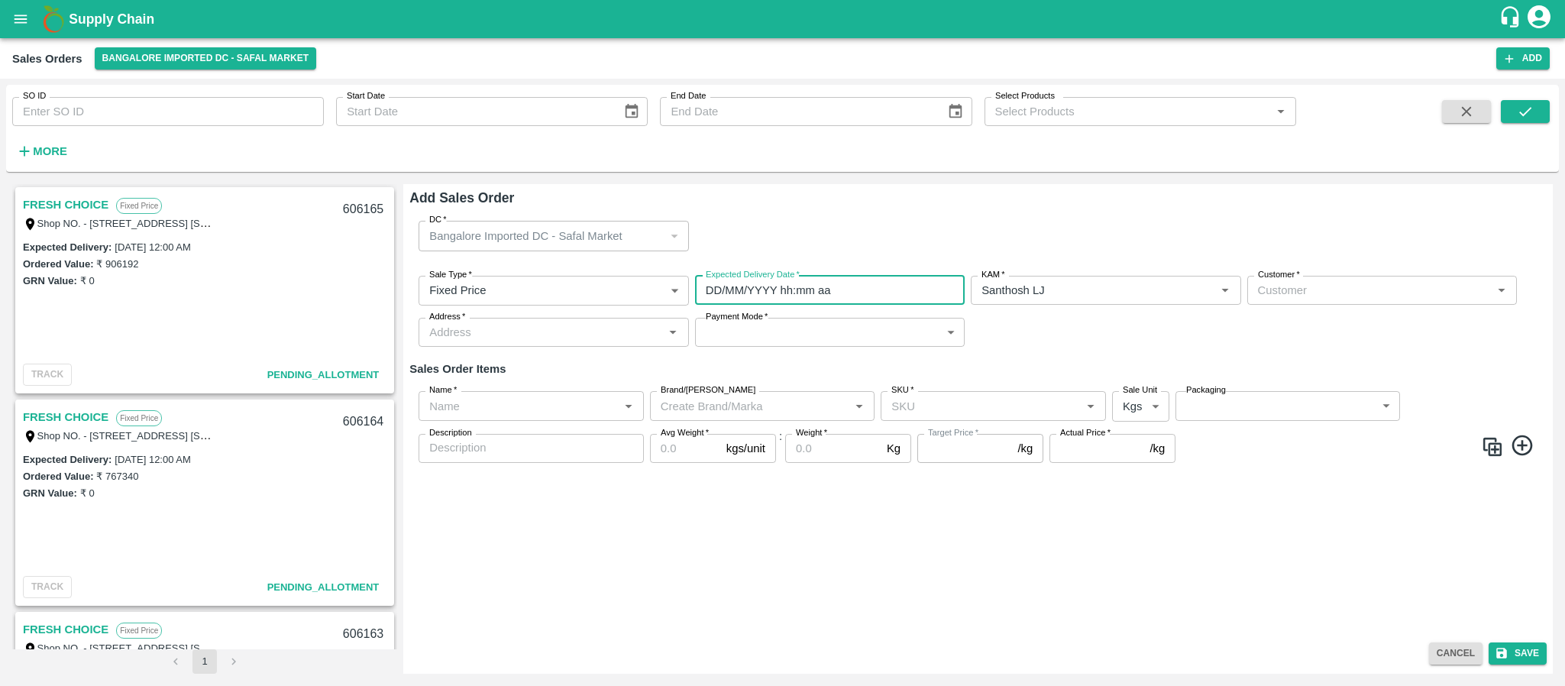
click at [739, 291] on input "DD/MM/YYYY hh:mm aa" at bounding box center [824, 290] width 259 height 29
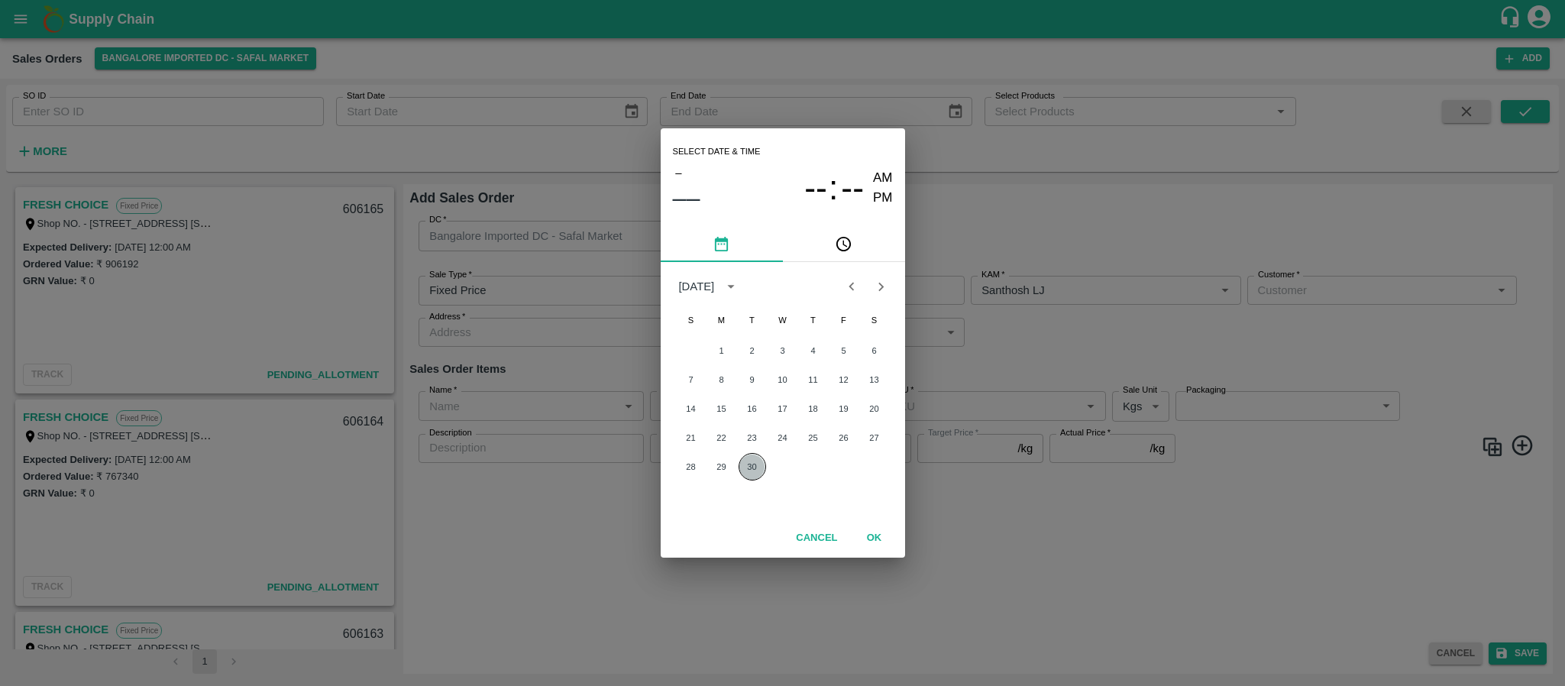
click at [752, 461] on button "30" at bounding box center [753, 467] width 28 height 28
type input "30/09/2025 12:00 AM"
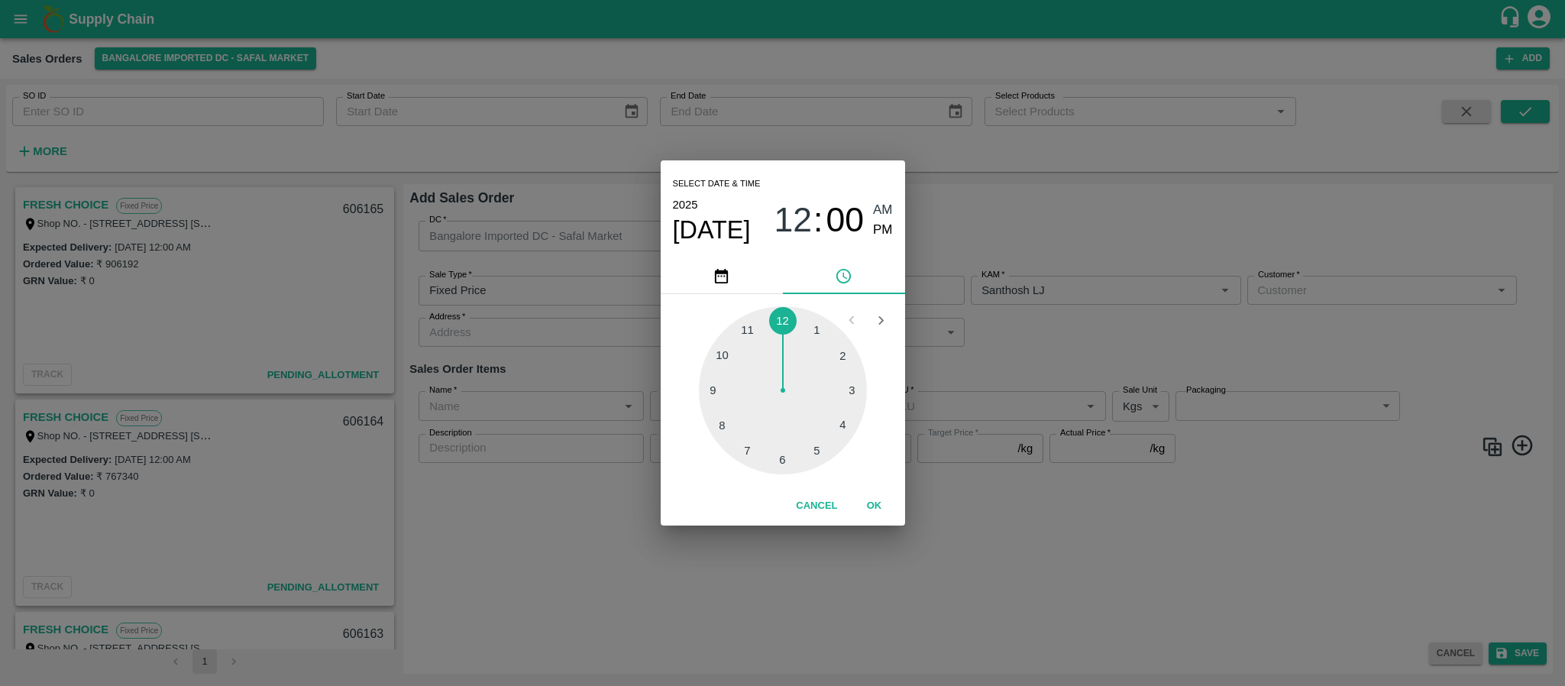
click at [1016, 351] on div "Select date & time 2025 Sep 30 12 : 00 AM PM 1 2 3 4 5 6 7 8 9 10 11 12 Cancel …" at bounding box center [782, 343] width 1565 height 686
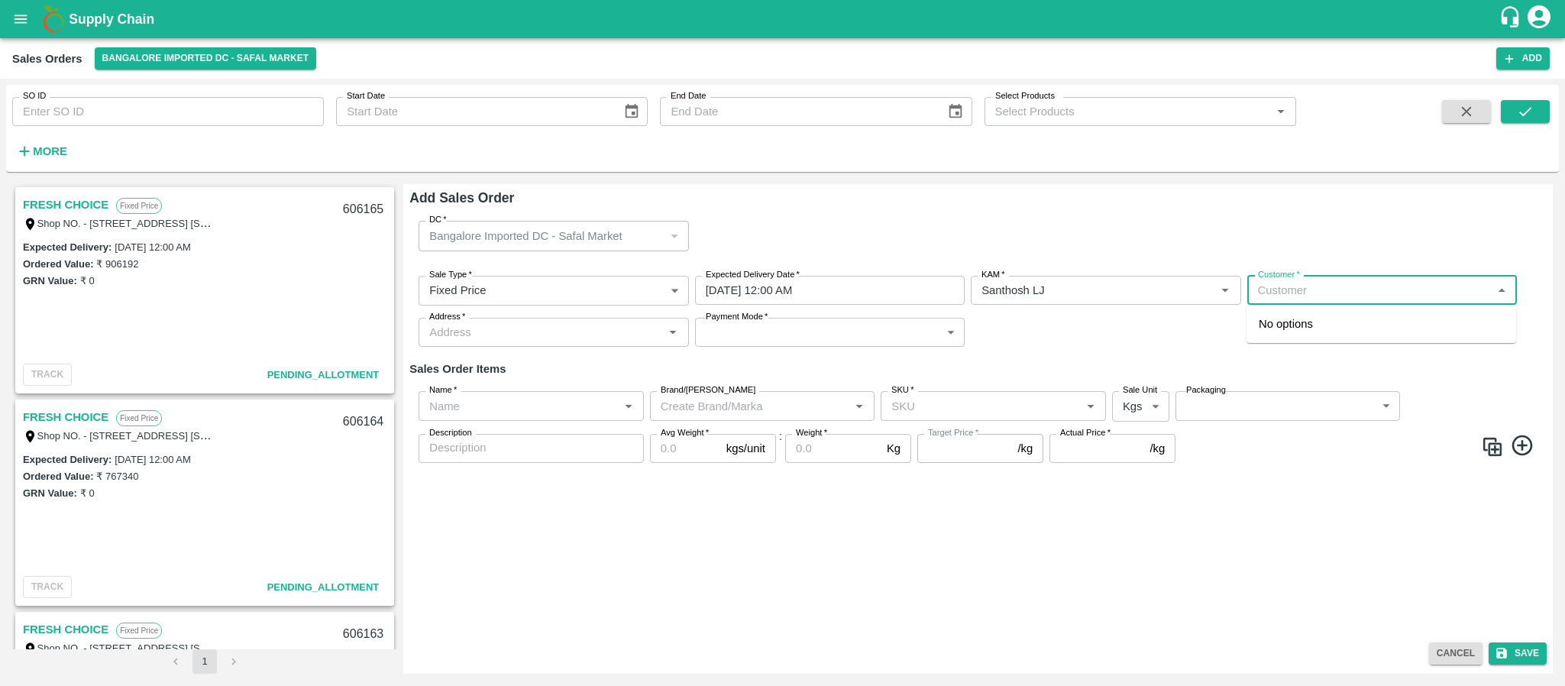
click at [1359, 294] on input "Customer   *" at bounding box center [1369, 290] width 235 height 20
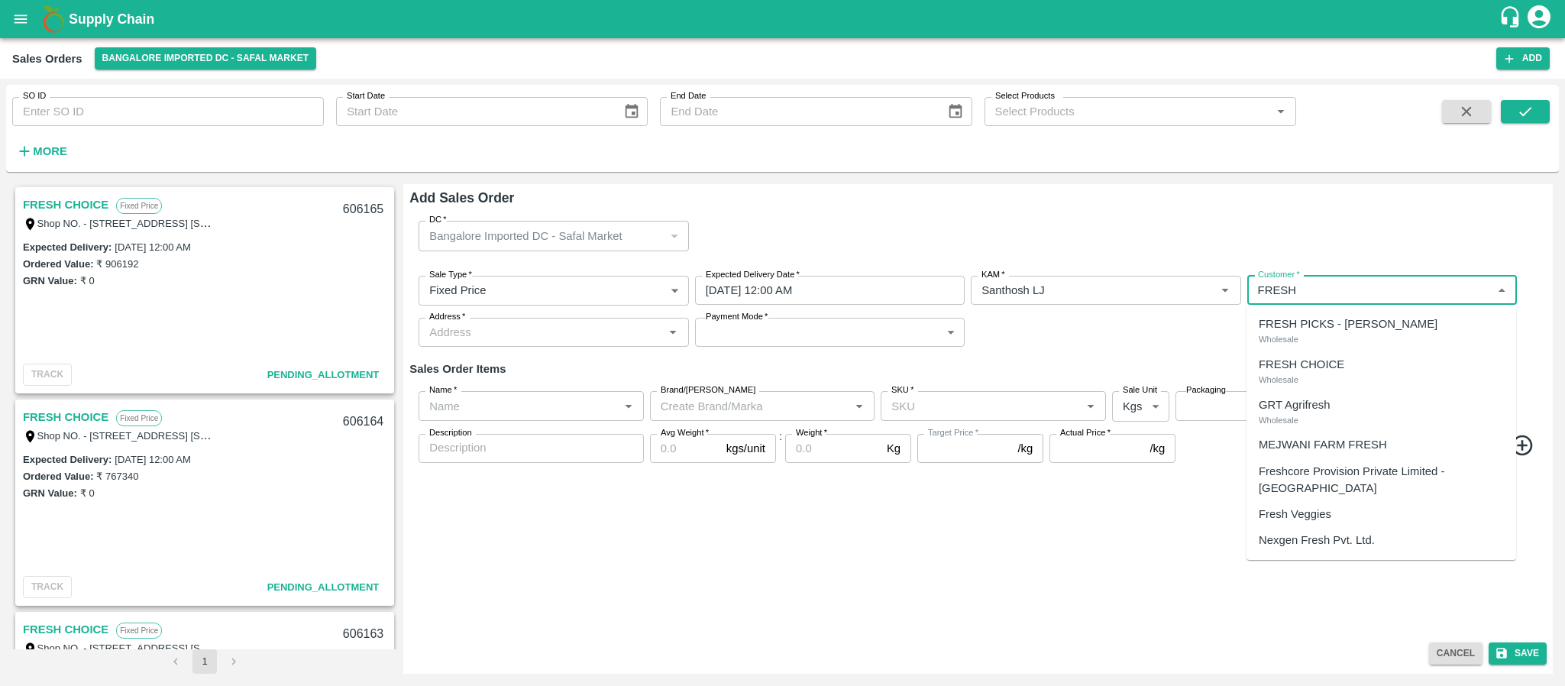
drag, startPoint x: 1341, startPoint y: 351, endPoint x: 1348, endPoint y: 328, distance: 23.9
click at [1348, 328] on ul "FRESH PICKS - KIRAN N Wholesale FRESH CHOICE Wholesale GRT Agrifresh Wholesale …" at bounding box center [1382, 432] width 270 height 255
click at [1348, 328] on p "FRESH PICKS - KIRAN N" at bounding box center [1348, 324] width 179 height 17
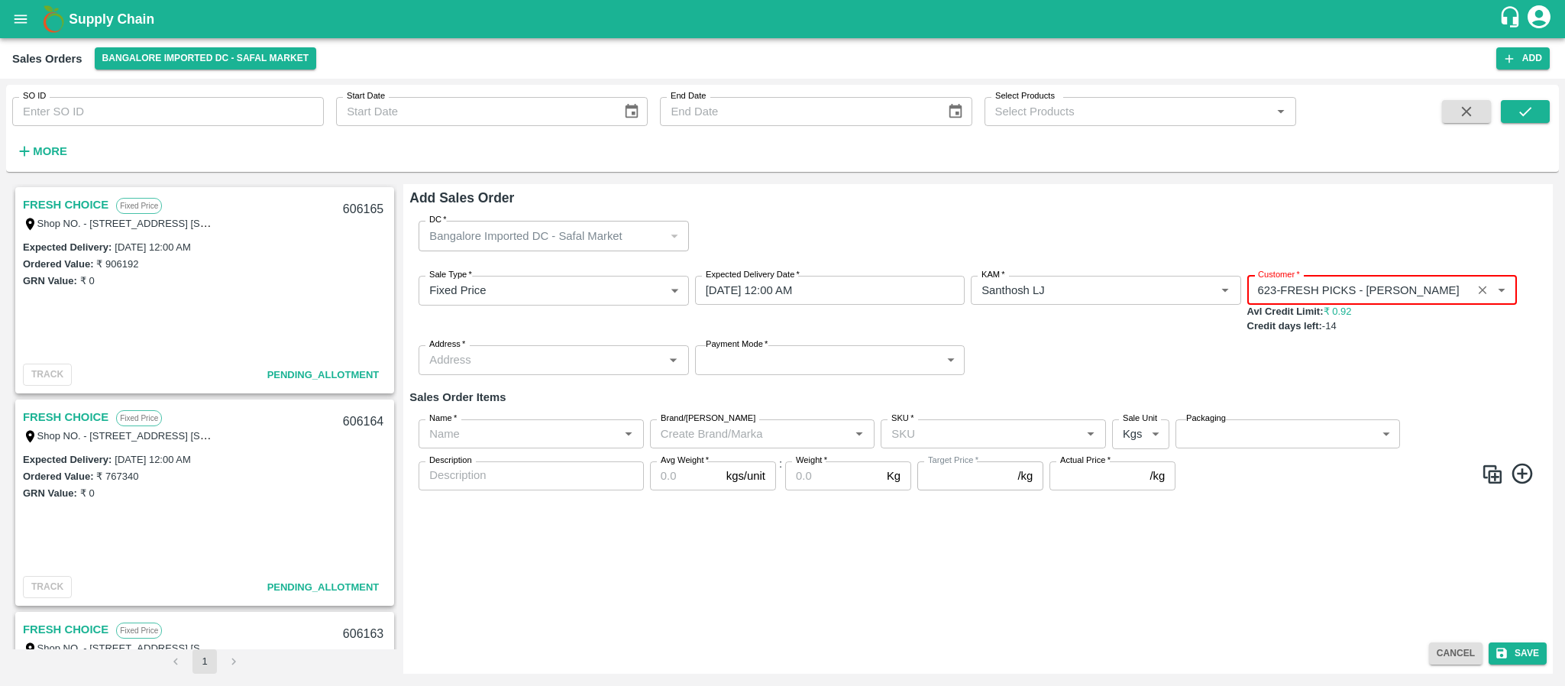
type input "623-FRESH PICKS - KIRAN N"
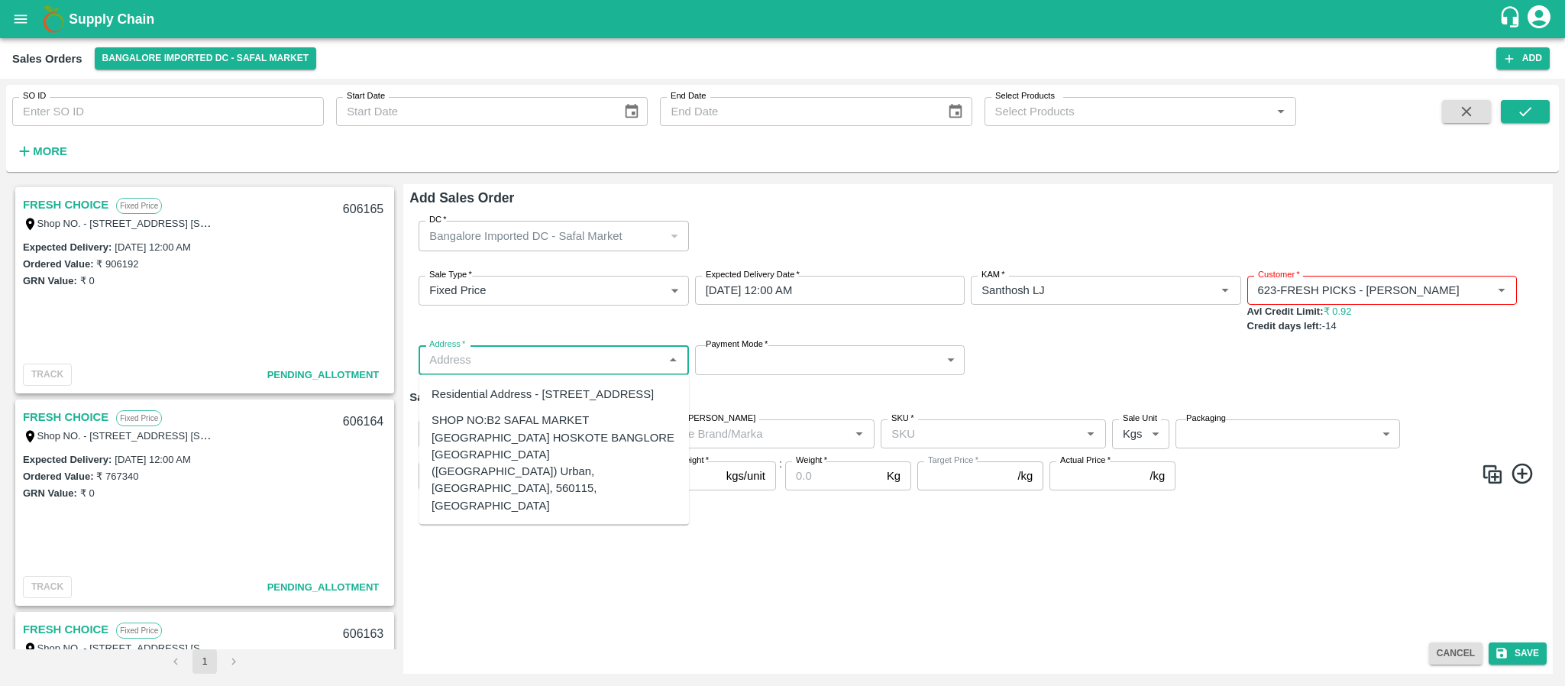
click at [629, 361] on input "Address   *" at bounding box center [540, 360] width 235 height 20
click at [546, 459] on div "SHOP NO:B2 SAFAL MARKET KHAZISONI VILLAGE HOSKOTE BANGLORE KARNATAKA (Bangalore…" at bounding box center [554, 463] width 245 height 102
type input "SHOP NO:B2 SAFAL MARKET KHAZISONI VILLAGE HOSKOTE BANGLORE KARNATAKA (Bangalore…"
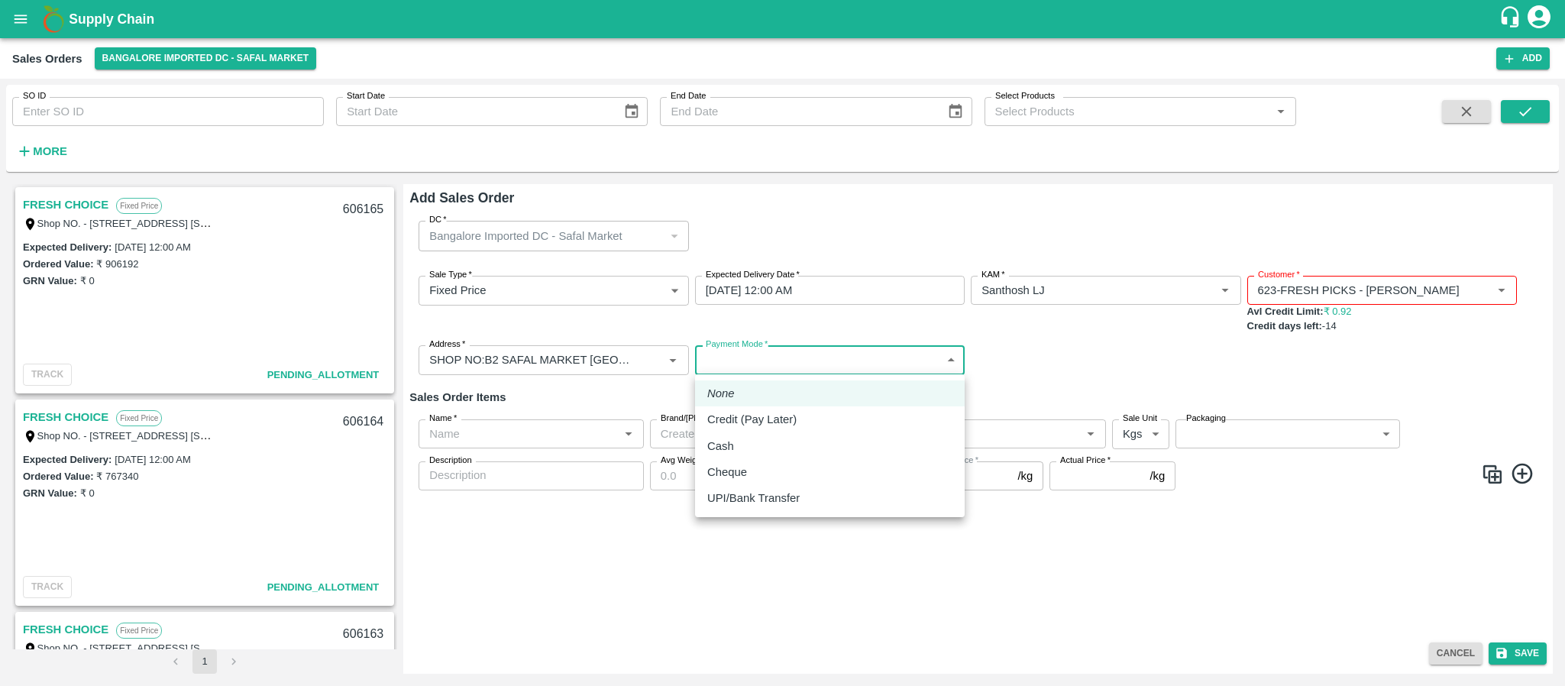
click at [727, 362] on body "Supply Chain Sales Orders Bangalore Imported DC - Safal Market Add SO ID SO ID …" at bounding box center [782, 343] width 1565 height 686
click at [740, 422] on p "Credit (Pay Later)" at bounding box center [751, 419] width 89 height 17
type input "credit"
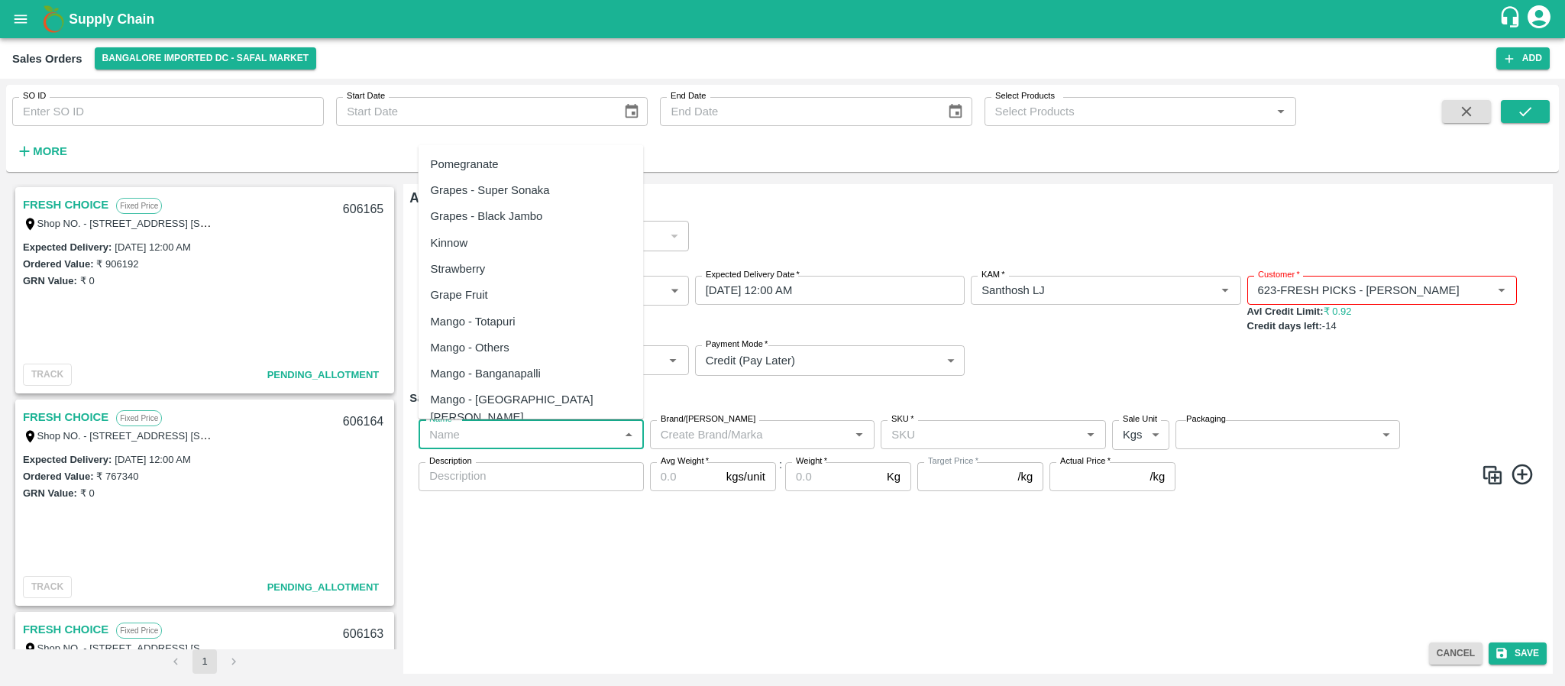
click at [471, 441] on input "Name   *" at bounding box center [518, 435] width 191 height 20
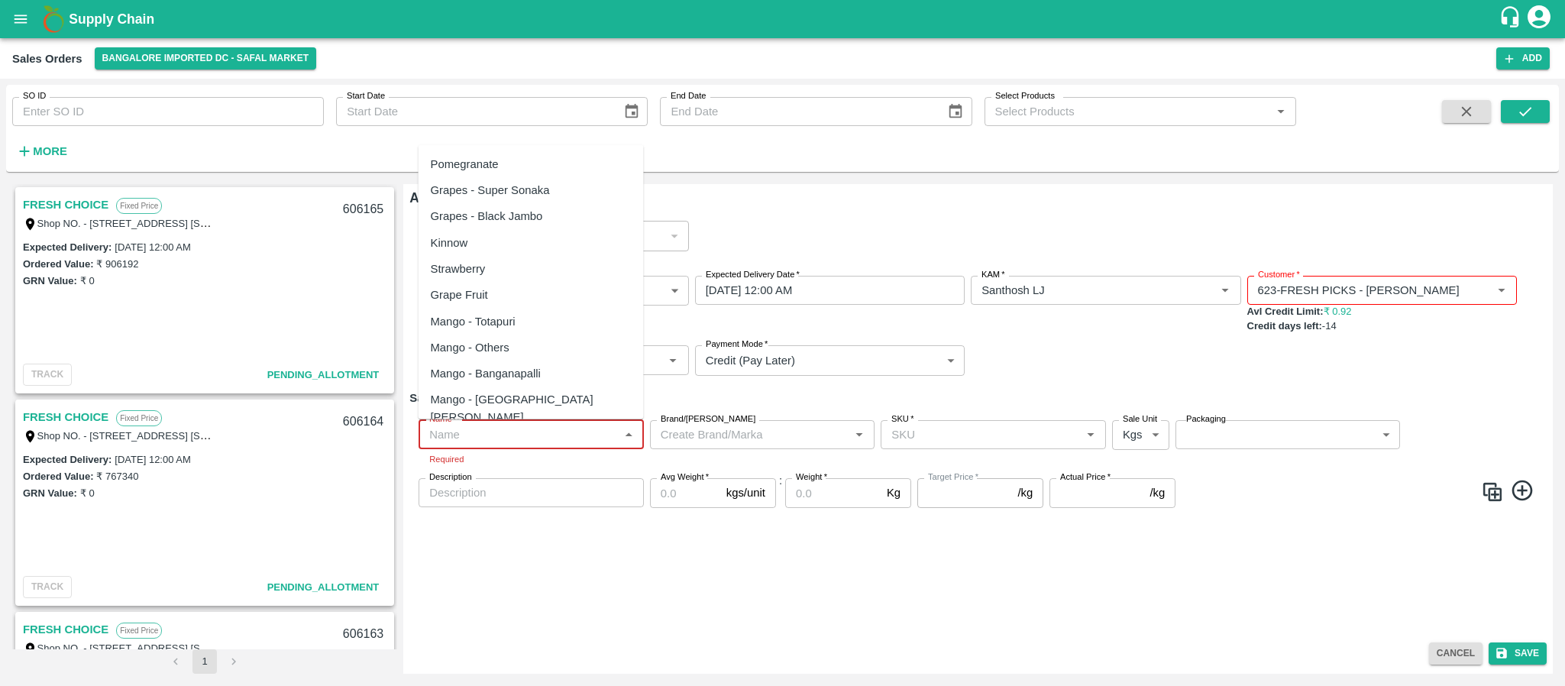
click at [507, 429] on input "Name   *" at bounding box center [518, 435] width 191 height 20
paste input "Apple RD [GEOGRAPHIC_DATA]"
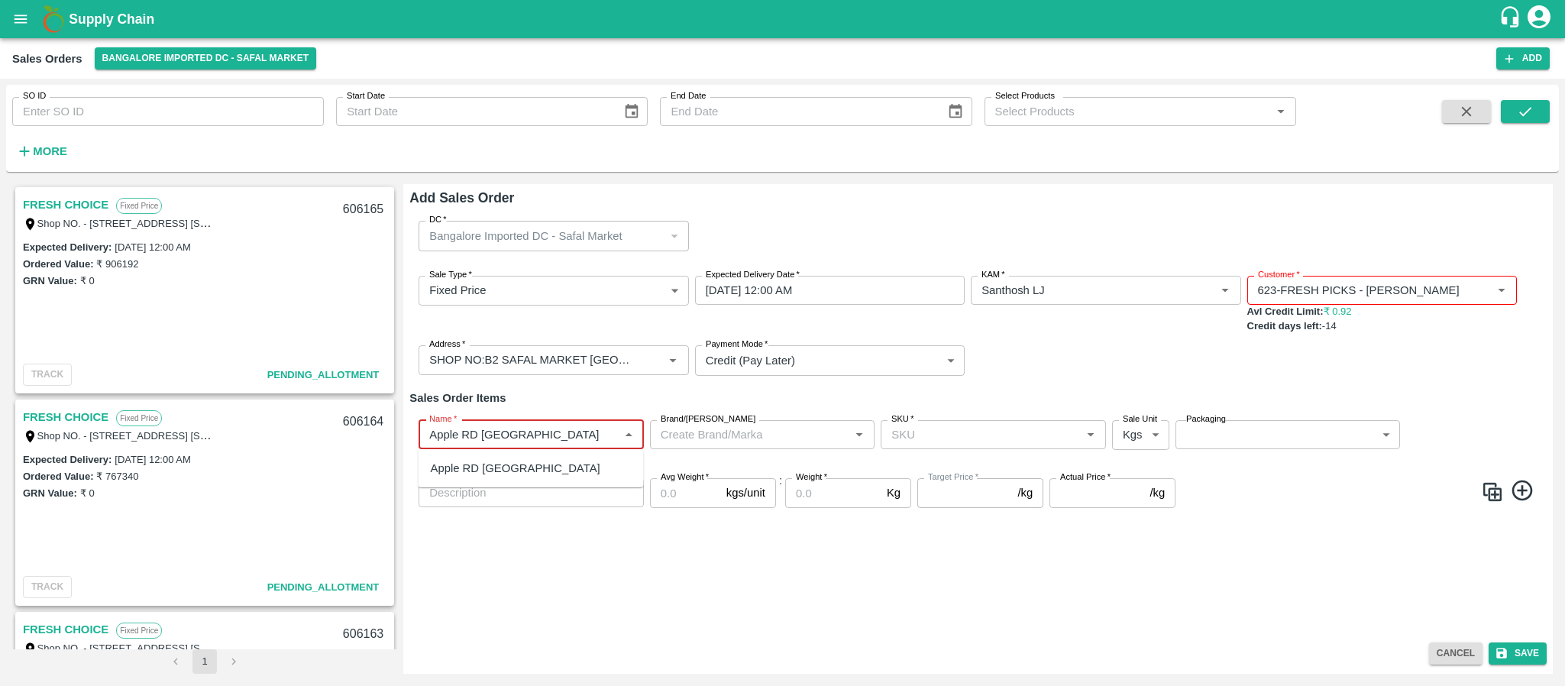
click at [503, 460] on div "Apple RD [GEOGRAPHIC_DATA]" at bounding box center [516, 468] width 170 height 17
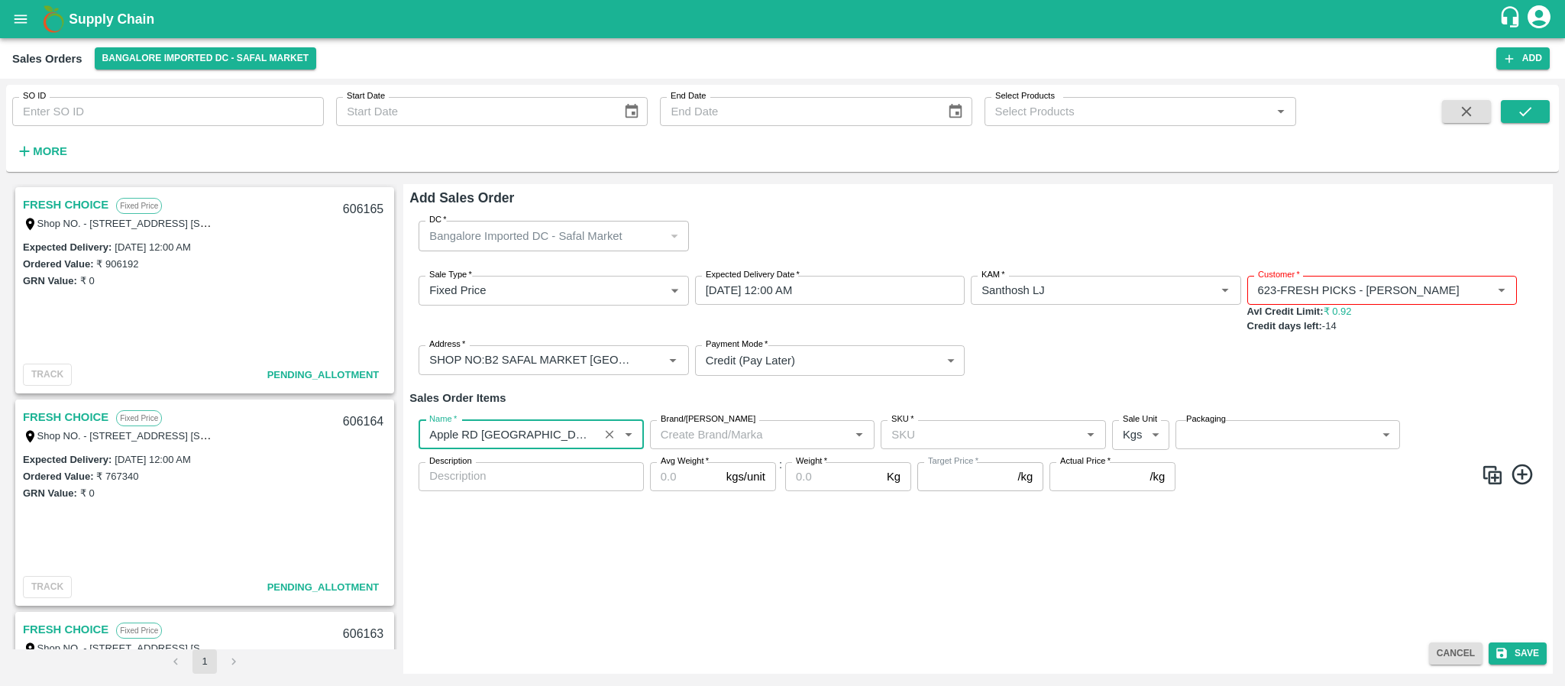
type input "Apple RD [GEOGRAPHIC_DATA]"
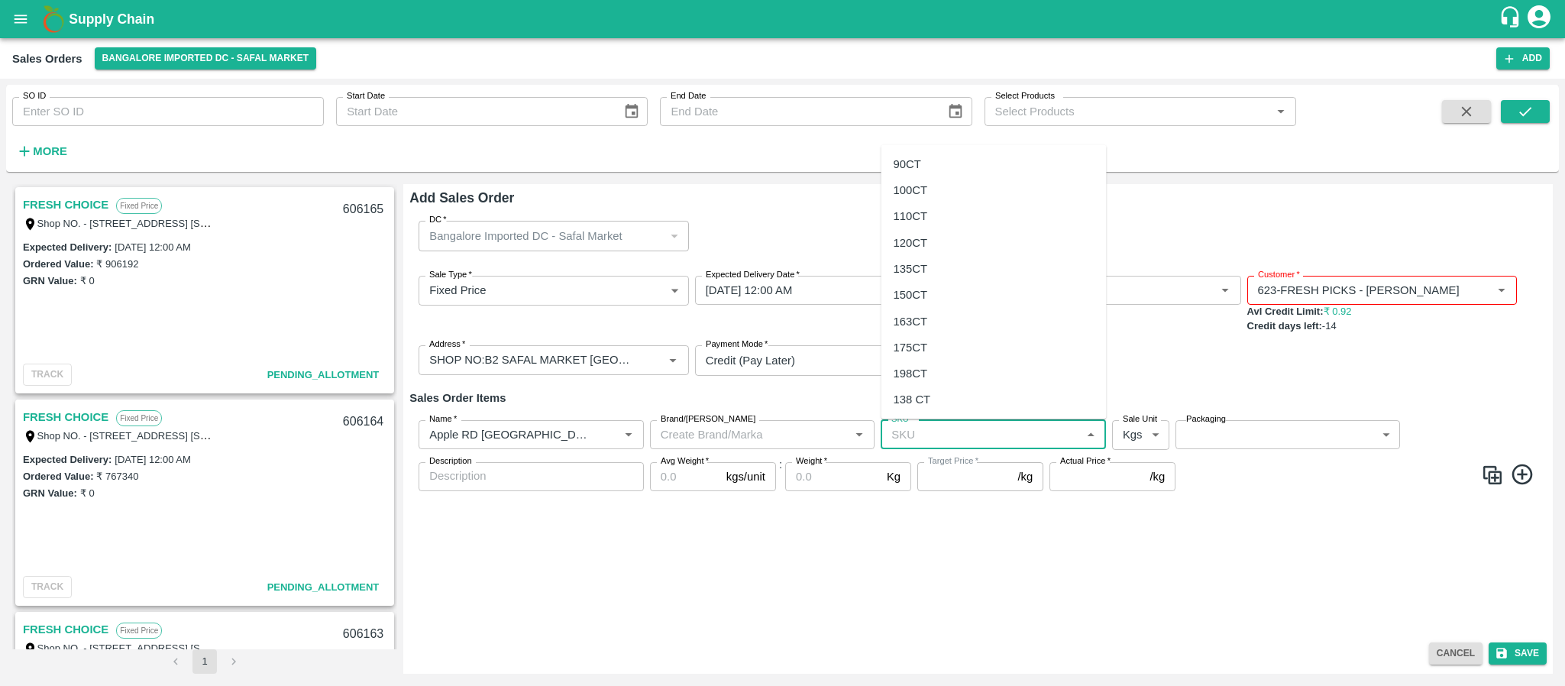
click at [919, 435] on input "SKU   *" at bounding box center [980, 435] width 191 height 20
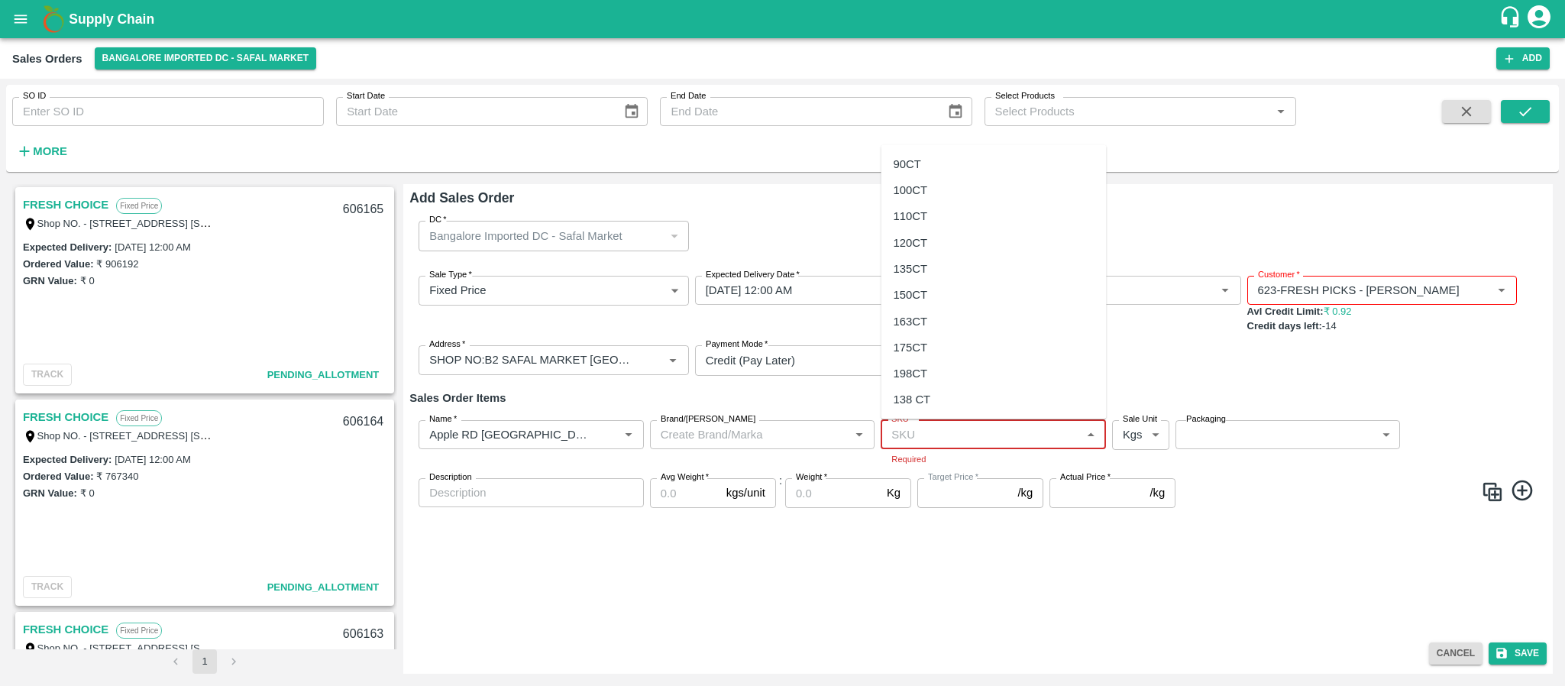
drag, startPoint x: 929, startPoint y: 436, endPoint x: 904, endPoint y: 209, distance: 229.1
click at [904, 209] on body "Supply Chain Sales Orders Bangalore Imported DC - Safal Market Add SO ID SO ID …" at bounding box center [782, 343] width 1565 height 686
click at [904, 209] on div "110CT" at bounding box center [911, 216] width 34 height 17
type input "110CT"
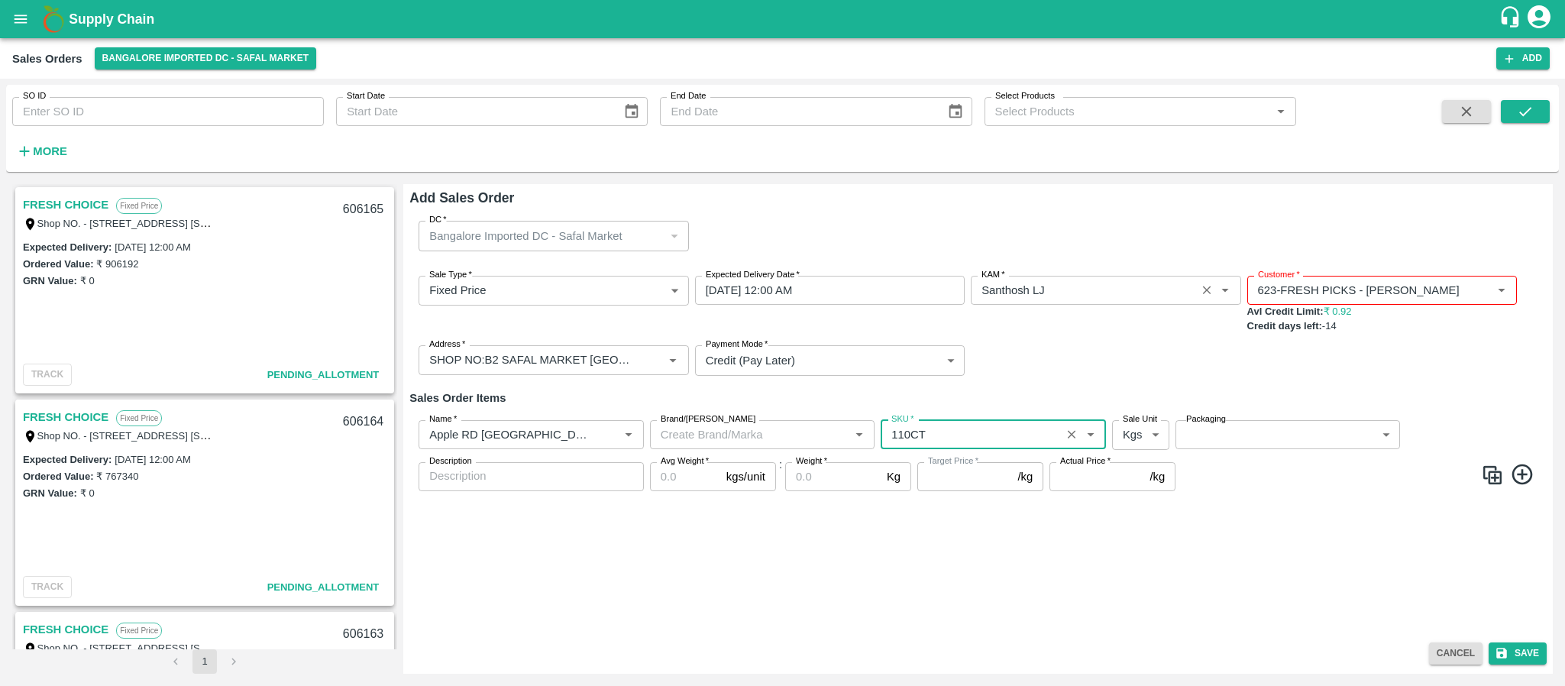
type input "NA"
click at [1146, 427] on body "Supply Chain Sales Orders Bangalore Imported DC - Safal Market Add SO ID SO ID …" at bounding box center [782, 343] width 1565 height 686
click at [1140, 494] on p "Units" at bounding box center [1137, 494] width 26 height 17
type input "2"
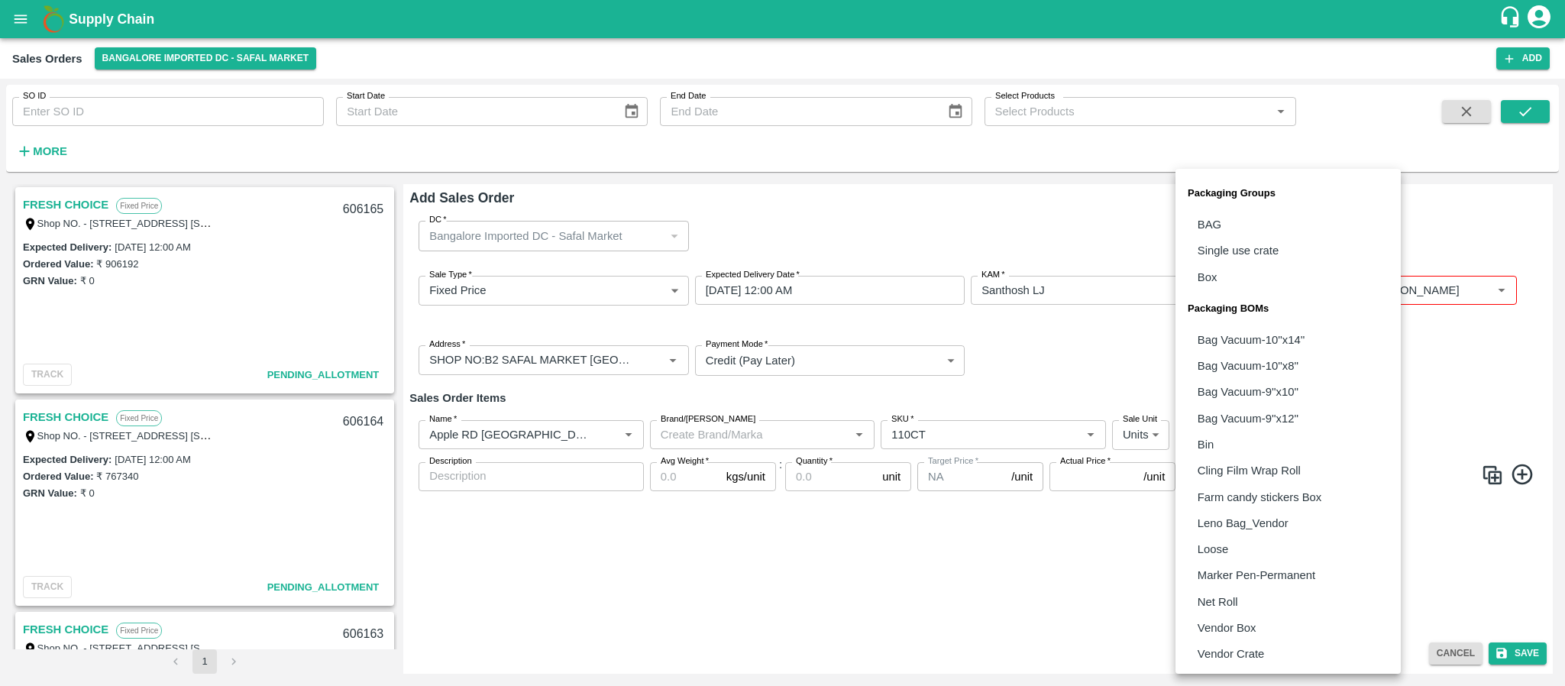
click at [1238, 441] on body "Supply Chain Sales Orders Bangalore Imported DC - Safal Market Add SO ID SO ID …" at bounding box center [782, 343] width 1565 height 686
click at [1248, 617] on li "Vendor Box" at bounding box center [1288, 628] width 225 height 26
type input "BOM/276"
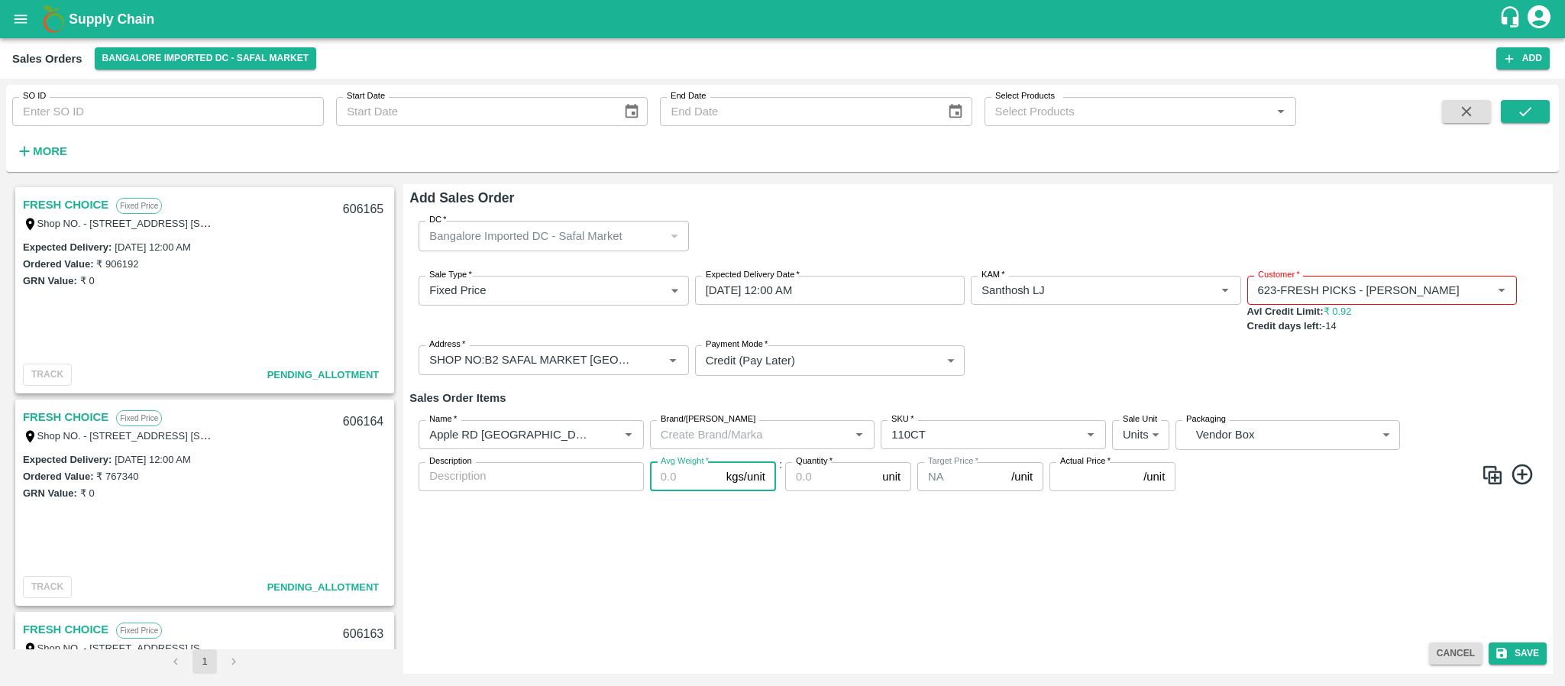
click at [662, 468] on input "Avg Weight   *" at bounding box center [685, 476] width 70 height 29
type input "18"
click at [805, 474] on input "Quantity   *" at bounding box center [830, 476] width 91 height 29
click at [814, 466] on label "Quantity   *" at bounding box center [814, 461] width 37 height 12
click at [814, 466] on input "Quantity   *" at bounding box center [830, 476] width 91 height 29
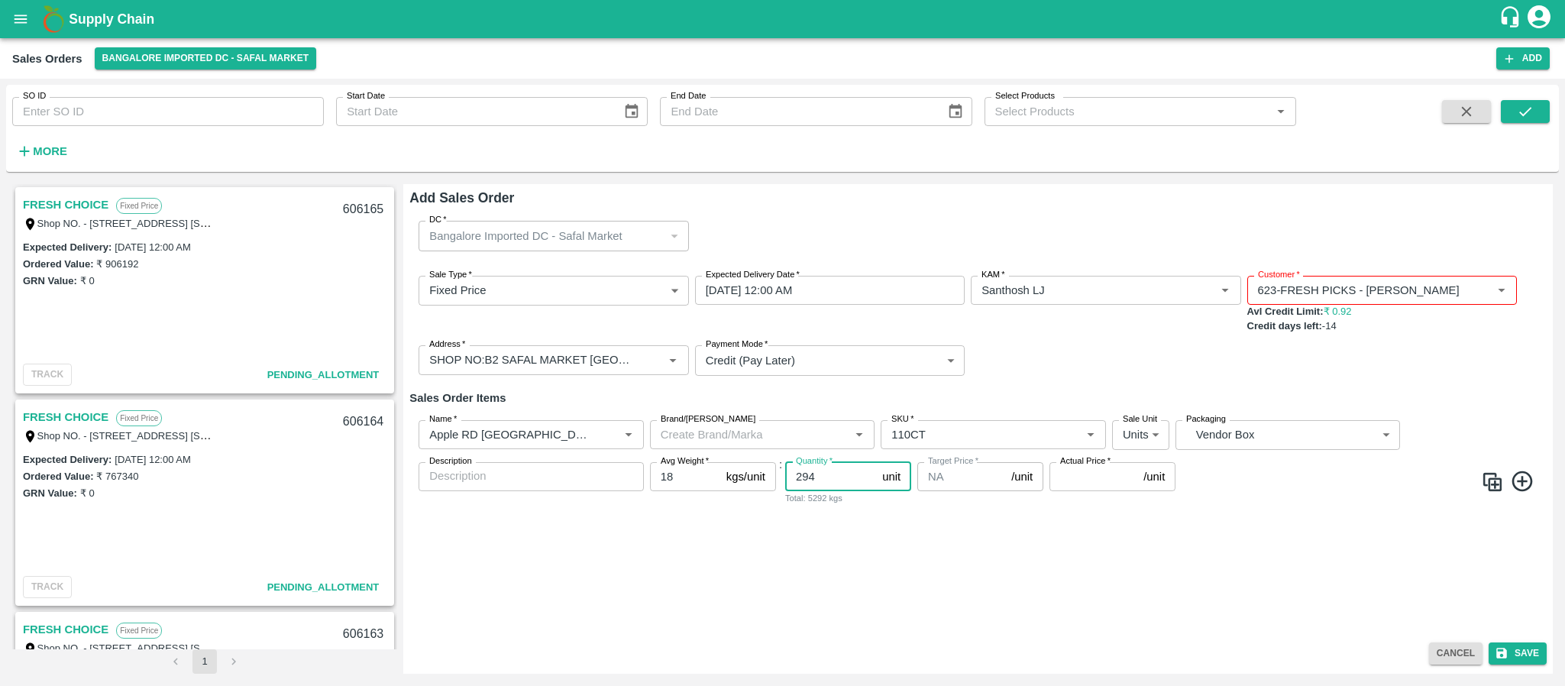
type input "294"
click at [1086, 481] on input "Actual Price   *" at bounding box center [1094, 476] width 88 height 29
type input "3806.25"
click at [1510, 654] on button "Save" at bounding box center [1518, 654] width 58 height 22
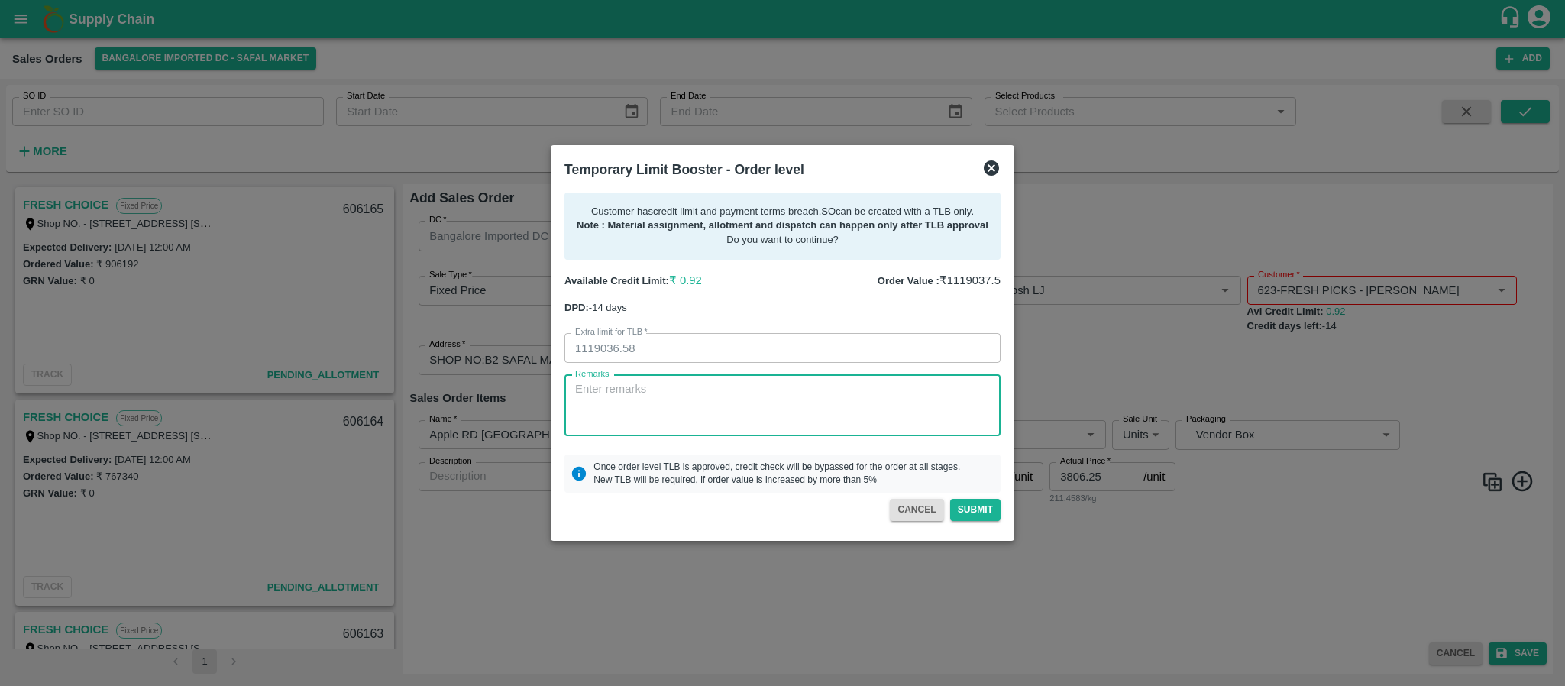
click at [745, 402] on textarea "Remarks" at bounding box center [782, 405] width 415 height 48
type textarea "P"
click at [695, 401] on textarea "payment will be come friday" at bounding box center [782, 405] width 415 height 48
click at [688, 390] on textarea "payment will be come friday" at bounding box center [782, 405] width 415 height 48
click at [788, 418] on textarea "payment will be come Friday" at bounding box center [782, 405] width 415 height 48
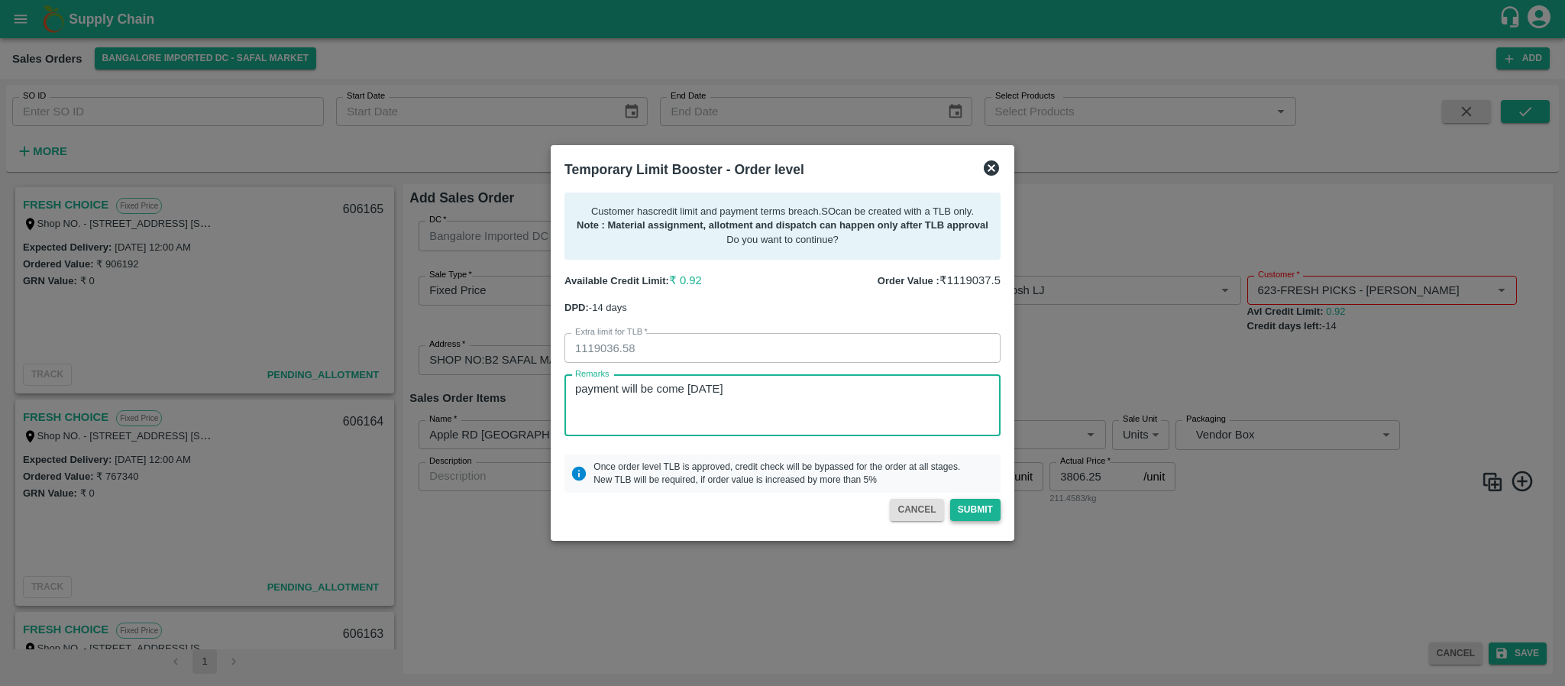
type textarea "payment will be come Friday"
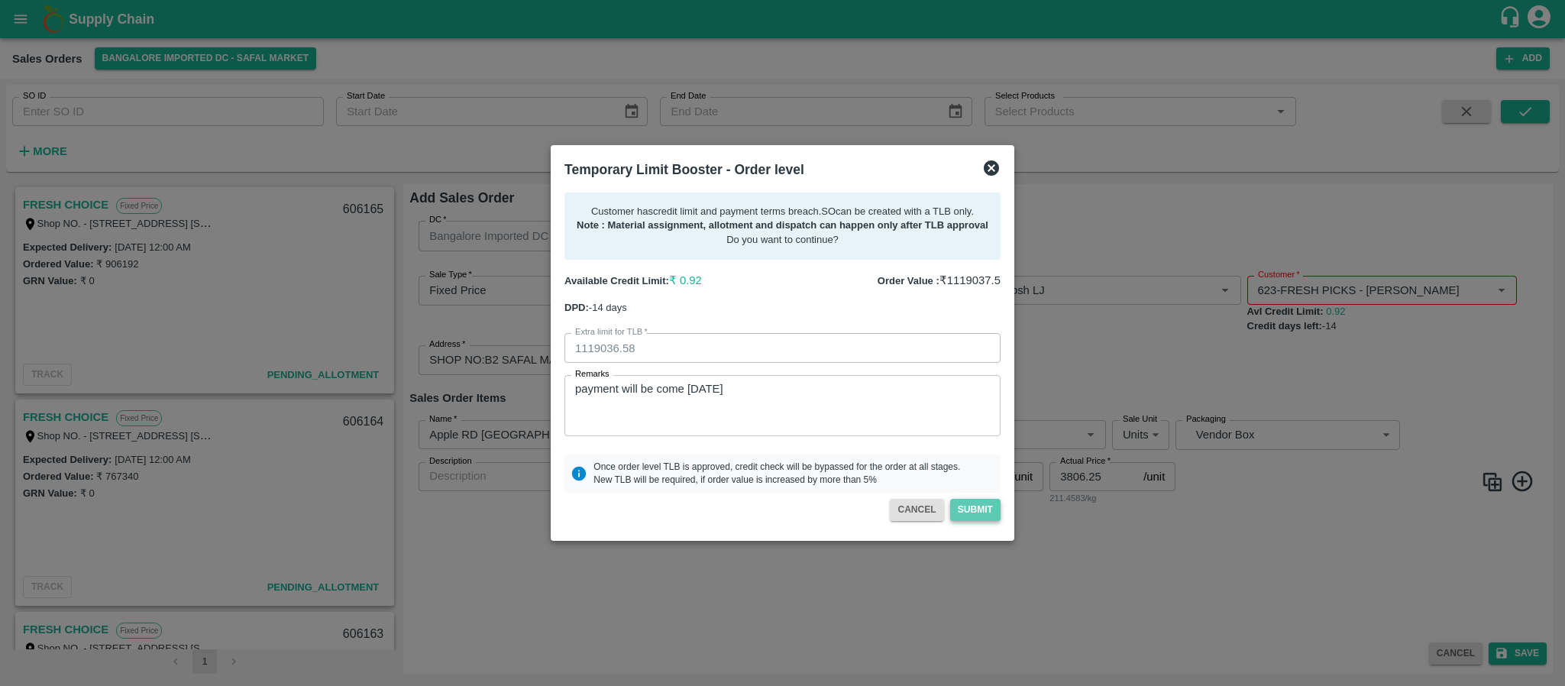
click at [976, 513] on button "Submit" at bounding box center [975, 510] width 50 height 22
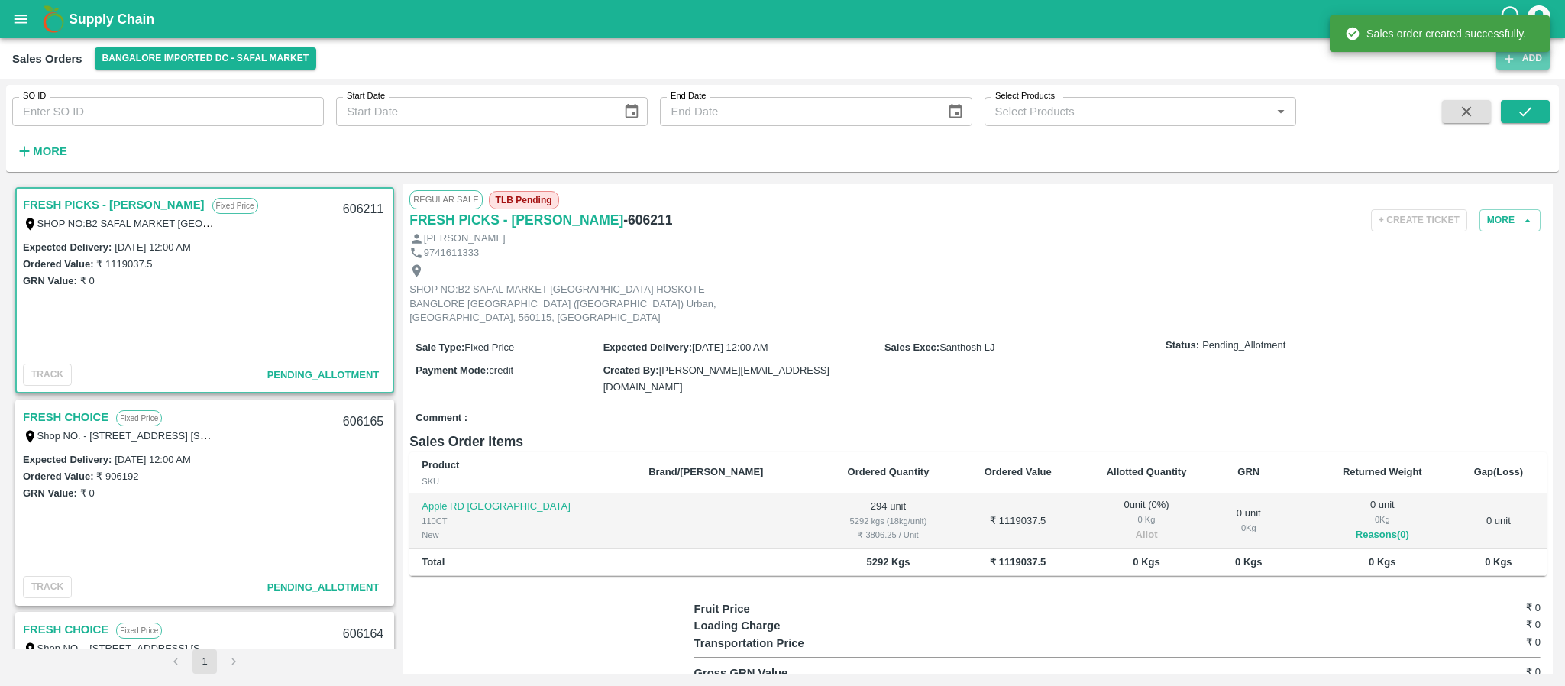
click at [1525, 57] on button "Add" at bounding box center [1523, 58] width 53 height 22
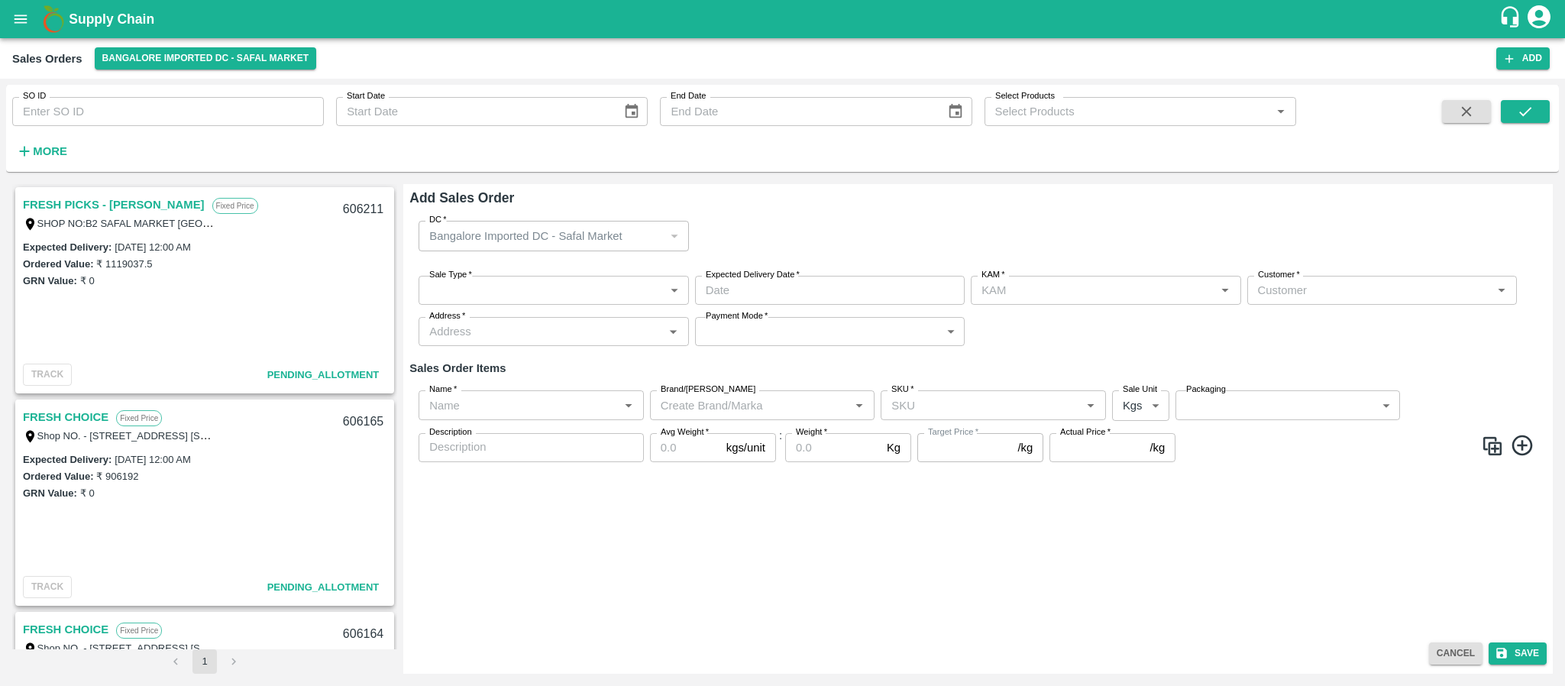
type input "Santhosh LJ"
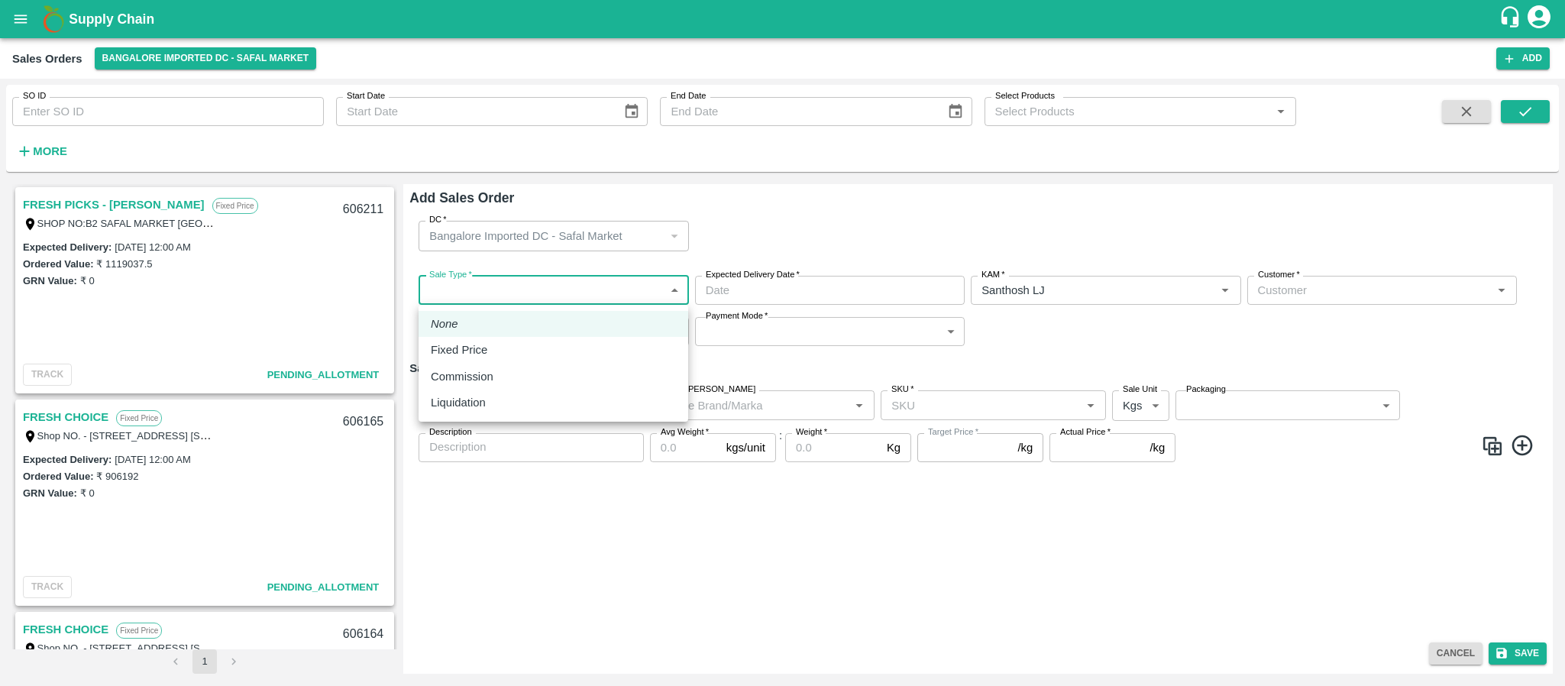
click at [588, 291] on body "Supply Chain Sales Orders Bangalore Imported DC - Safal Market Add SO ID SO ID …" at bounding box center [782, 343] width 1565 height 686
click at [504, 353] on div "Fixed Price" at bounding box center [553, 350] width 245 height 17
type input "1"
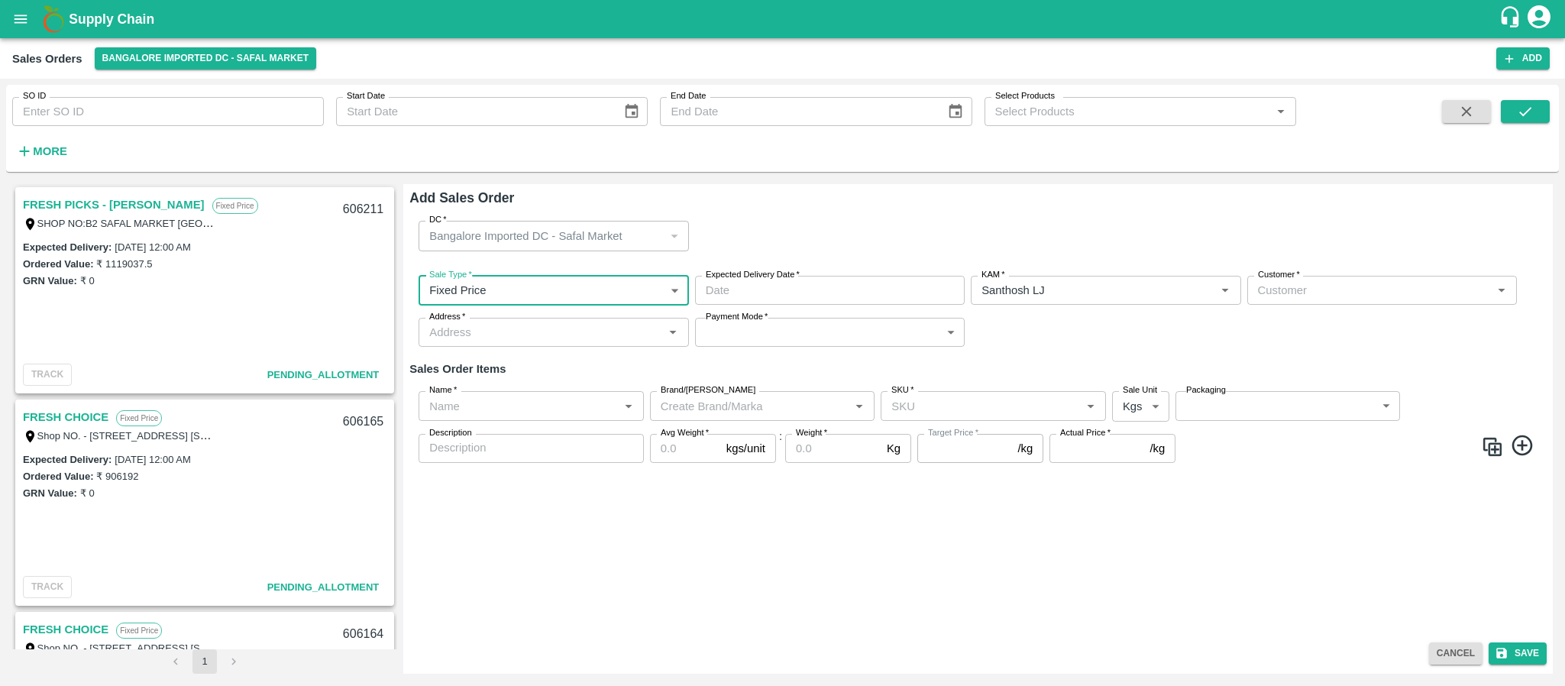
type input "DD/MM/YYYY hh:mm aa"
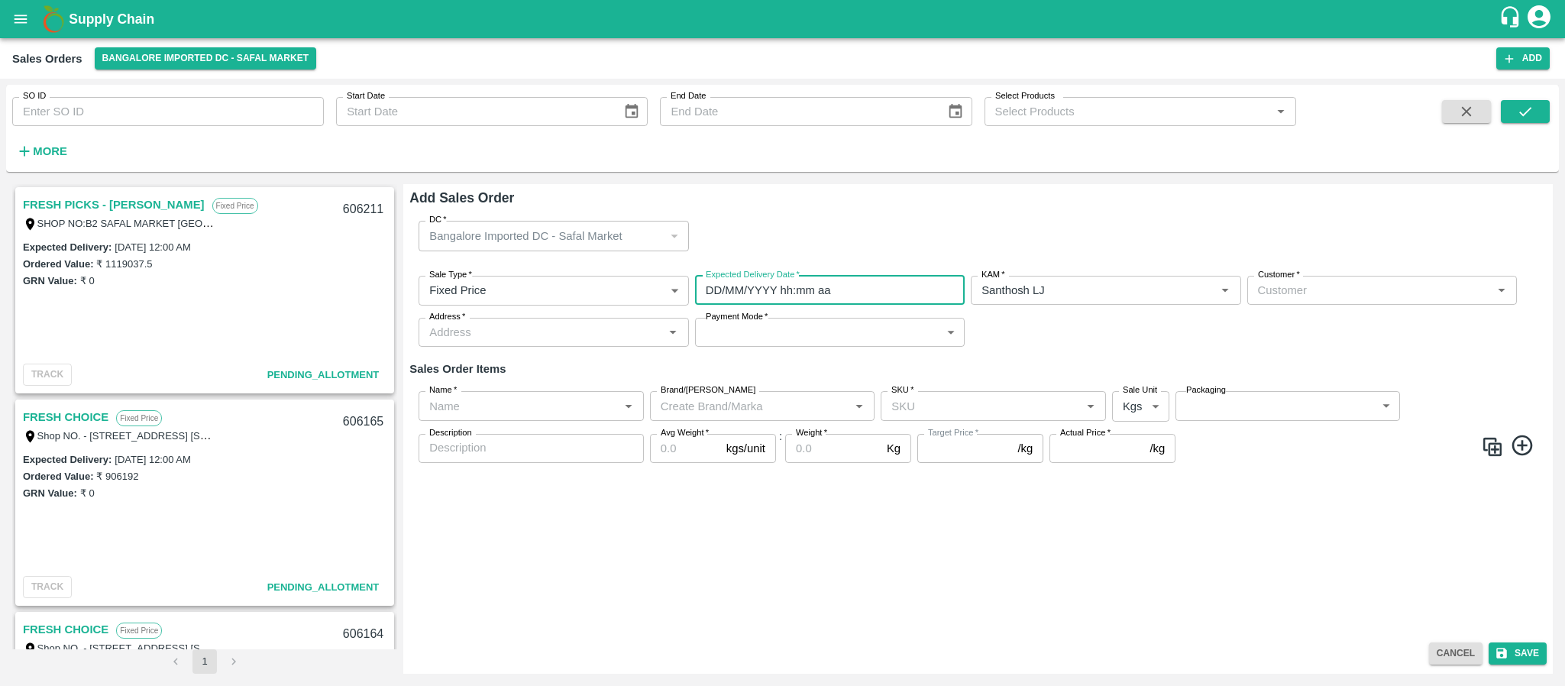
click at [800, 293] on input "DD/MM/YYYY hh:mm aa" at bounding box center [824, 290] width 259 height 29
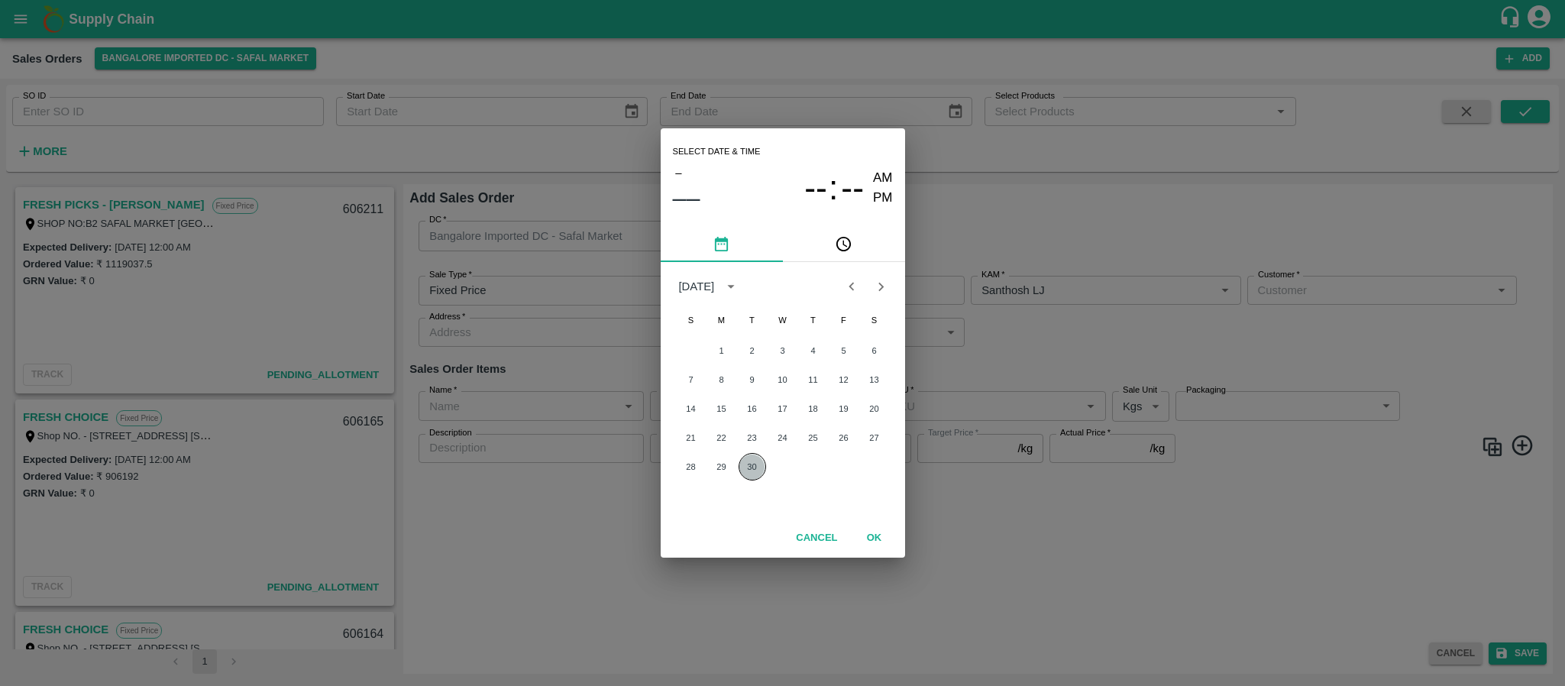
click at [746, 468] on button "30" at bounding box center [753, 467] width 28 height 28
type input "30/09/2025 12:00 AM"
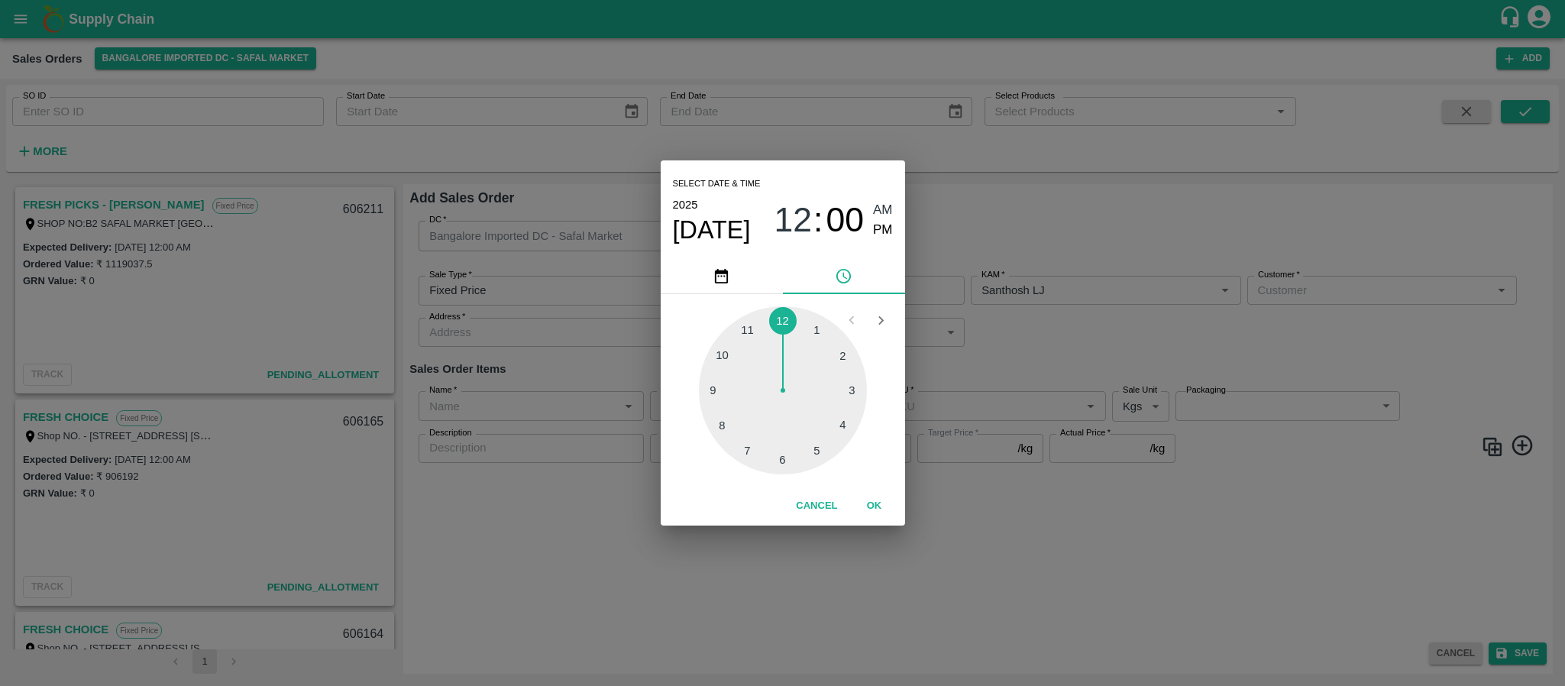
click at [1025, 353] on div "Select date & time 2025 Sep 30 12 : 00 AM PM 1 2 3 4 5 6 7 8 9 10 11 12 Cancel …" at bounding box center [782, 343] width 1565 height 686
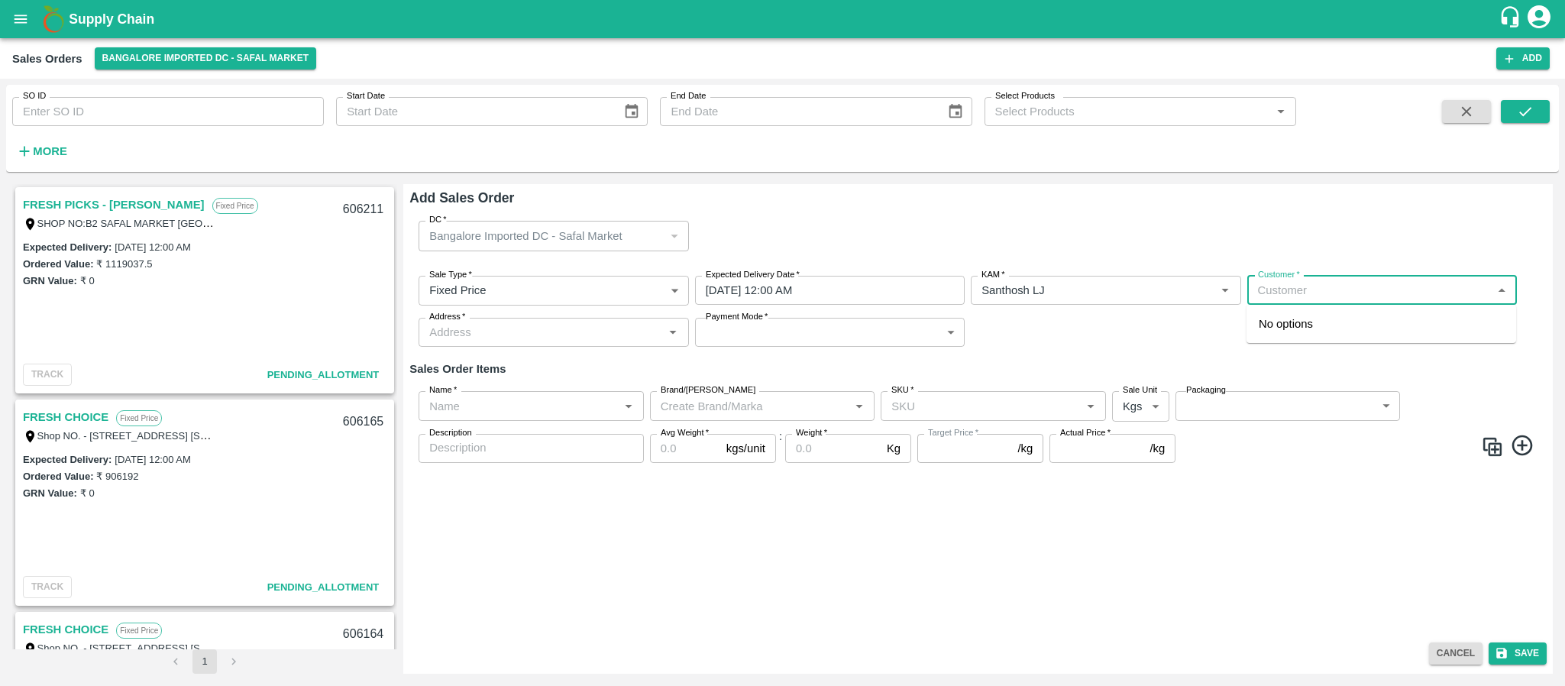
click at [1267, 290] on input "Customer   *" at bounding box center [1369, 290] width 235 height 20
click at [1339, 330] on p "FRESH PICKS - KIRAN N" at bounding box center [1348, 324] width 179 height 17
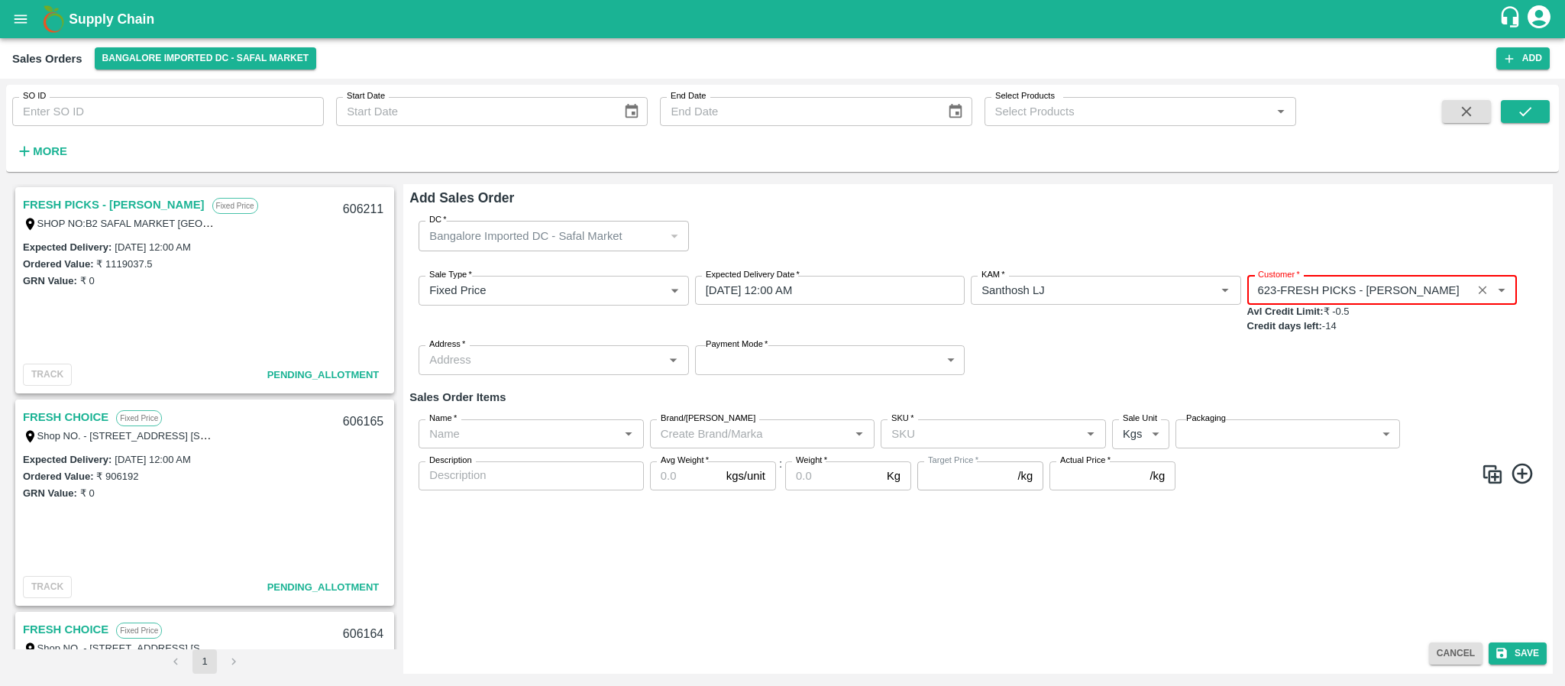
type input "623-FRESH PICKS - KIRAN N"
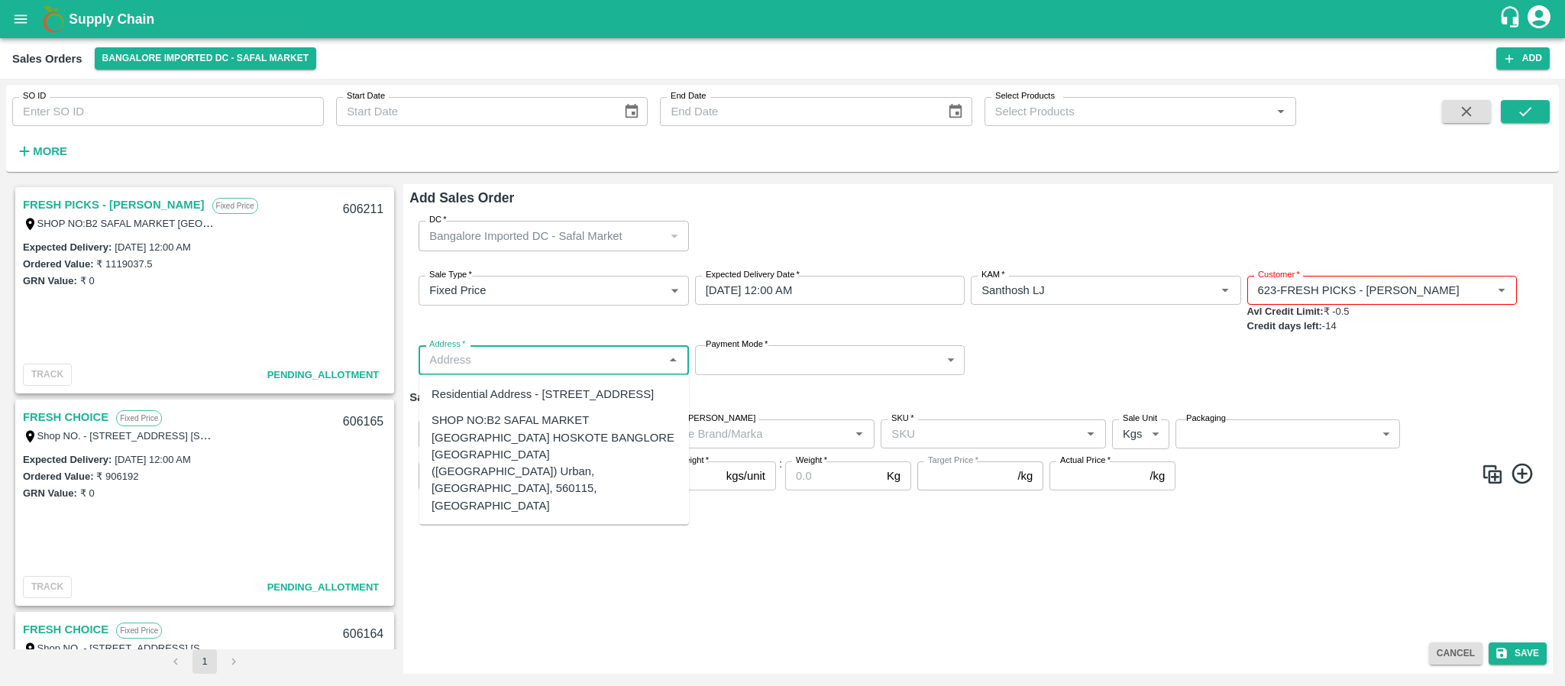
click at [605, 355] on input "Address   *" at bounding box center [540, 360] width 235 height 20
click at [557, 464] on div "SHOP NO:B2 SAFAL MARKET KHAZISONI VILLAGE HOSKOTE BANGLORE KARNATAKA (Bangalore…" at bounding box center [554, 463] width 245 height 102
type input "SHOP NO:B2 SAFAL MARKET KHAZISONI VILLAGE HOSKOTE BANGLORE KARNATAKA (Bangalore…"
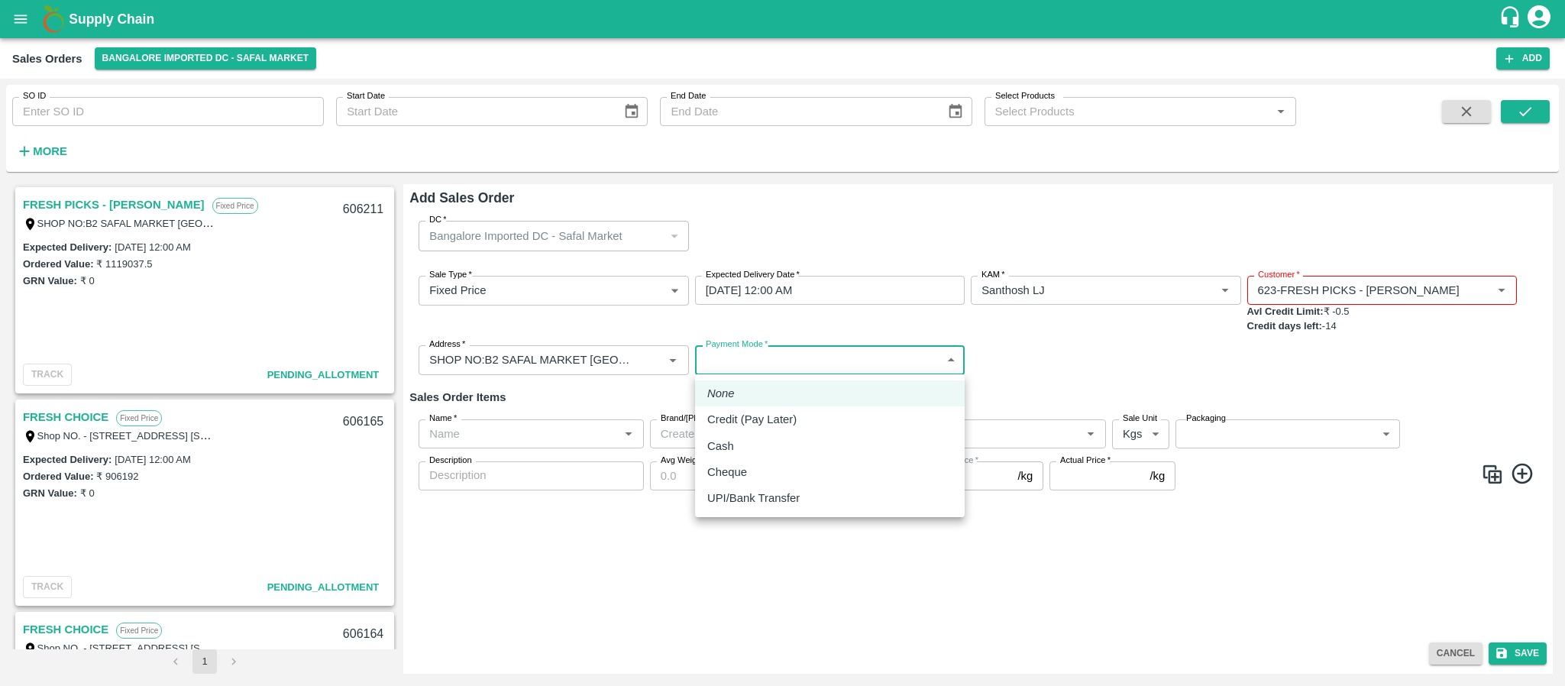
drag, startPoint x: 769, startPoint y: 349, endPoint x: 770, endPoint y: 420, distance: 71.1
click at [770, 420] on body "Supply Chain Sales Orders Bangalore Imported DC - Safal Market Add SO ID SO ID …" at bounding box center [782, 343] width 1565 height 686
click at [770, 420] on p "Credit (Pay Later)" at bounding box center [751, 419] width 89 height 17
type input "credit"
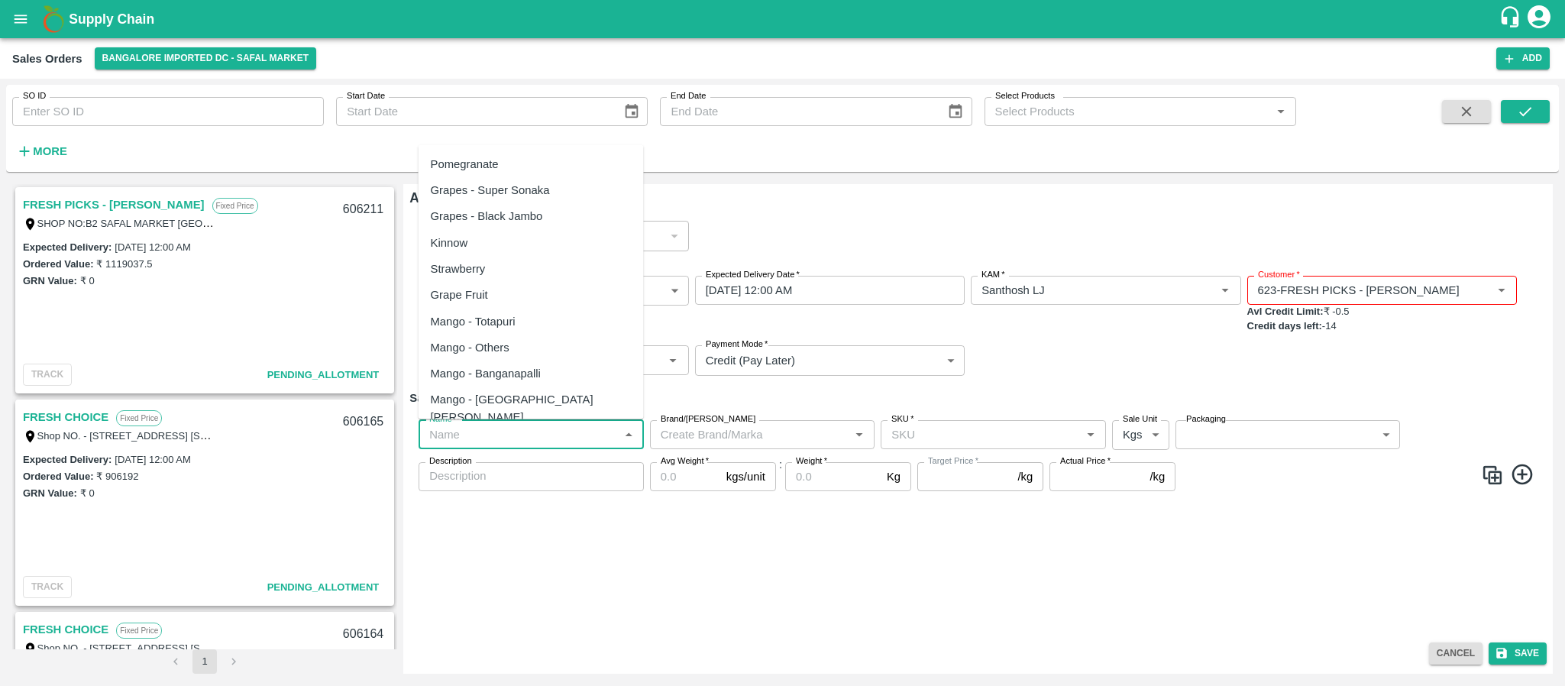
click at [509, 438] on input "Name   *" at bounding box center [518, 435] width 191 height 20
paste input "Apple RD [GEOGRAPHIC_DATA]"
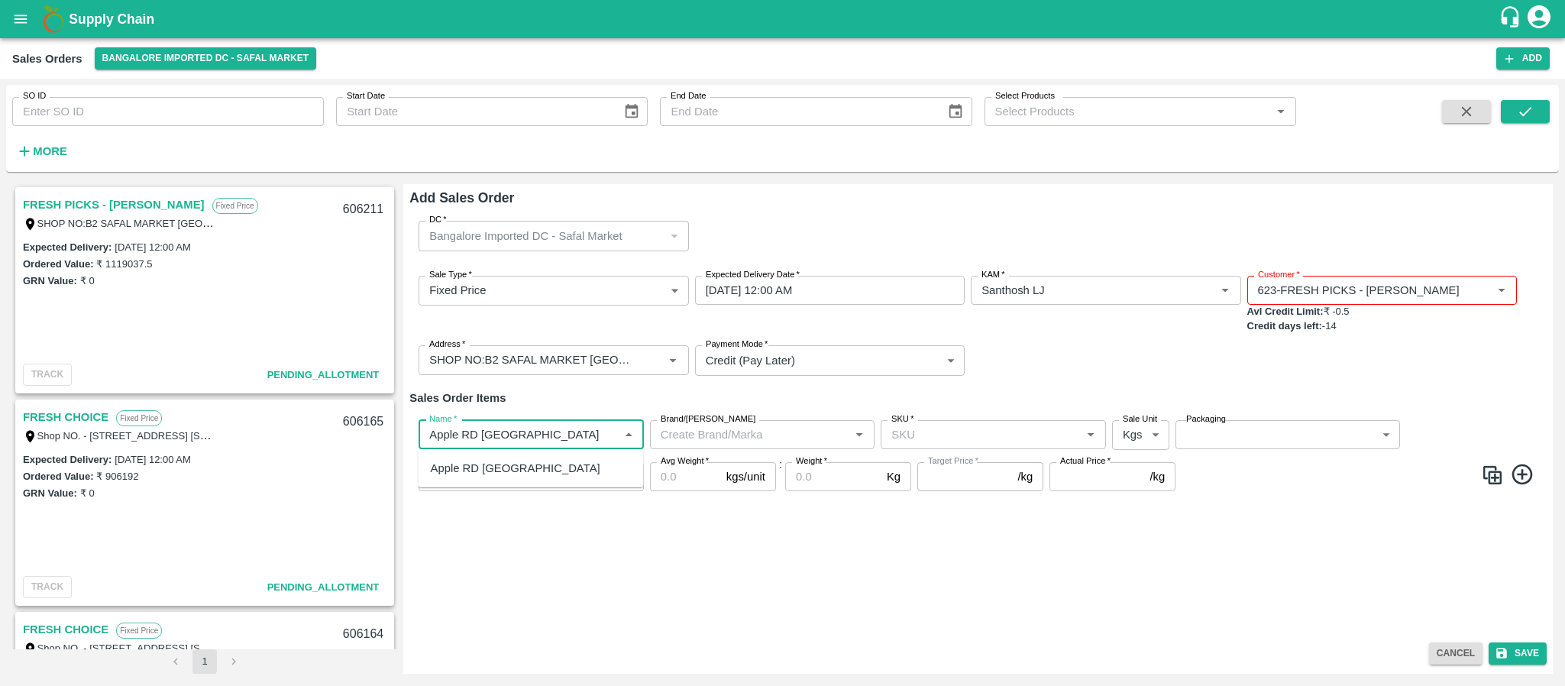
click at [503, 461] on div "Apple RD [GEOGRAPHIC_DATA]" at bounding box center [516, 468] width 170 height 17
type input "Apple RD [GEOGRAPHIC_DATA]"
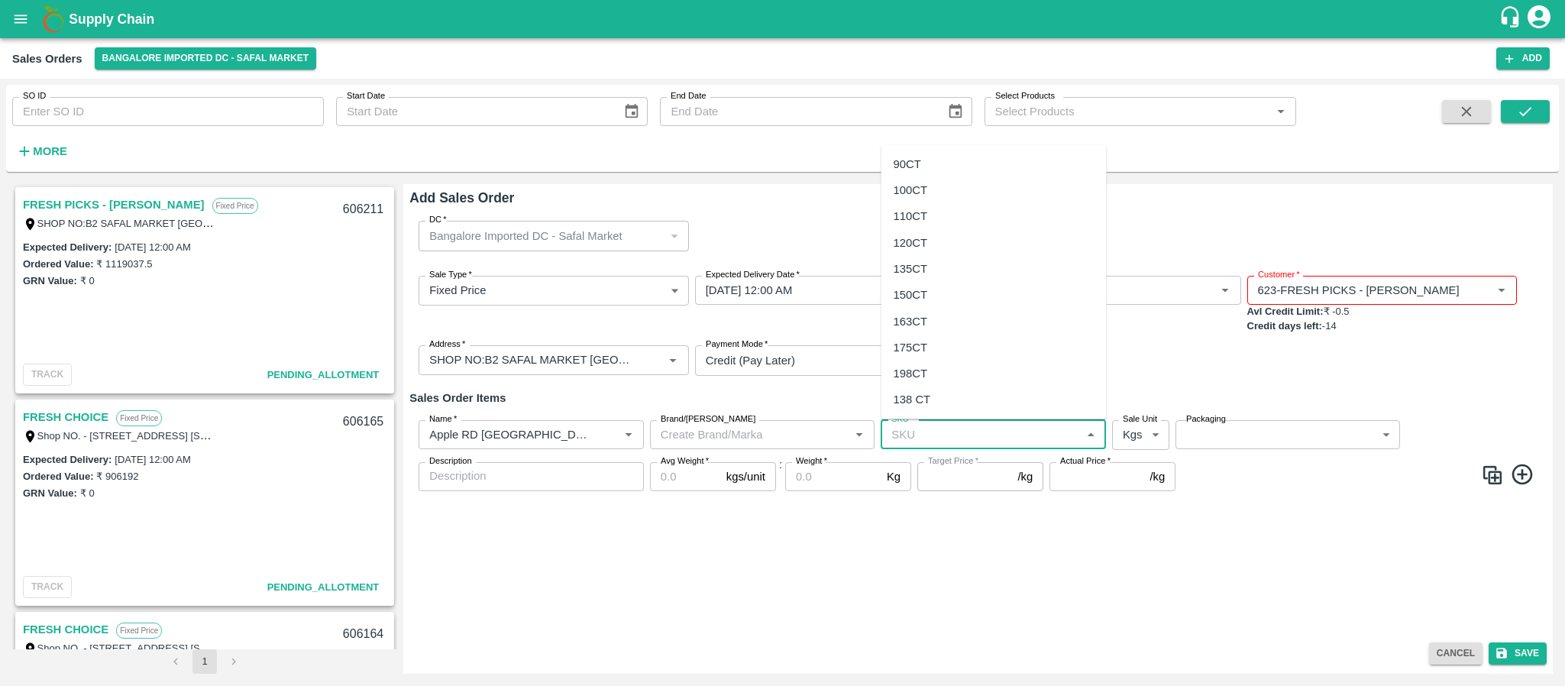
click at [910, 429] on input "SKU   *" at bounding box center [980, 435] width 191 height 20
click at [904, 241] on div "120CT" at bounding box center [911, 242] width 34 height 17
type input "120CT"
type input "NA"
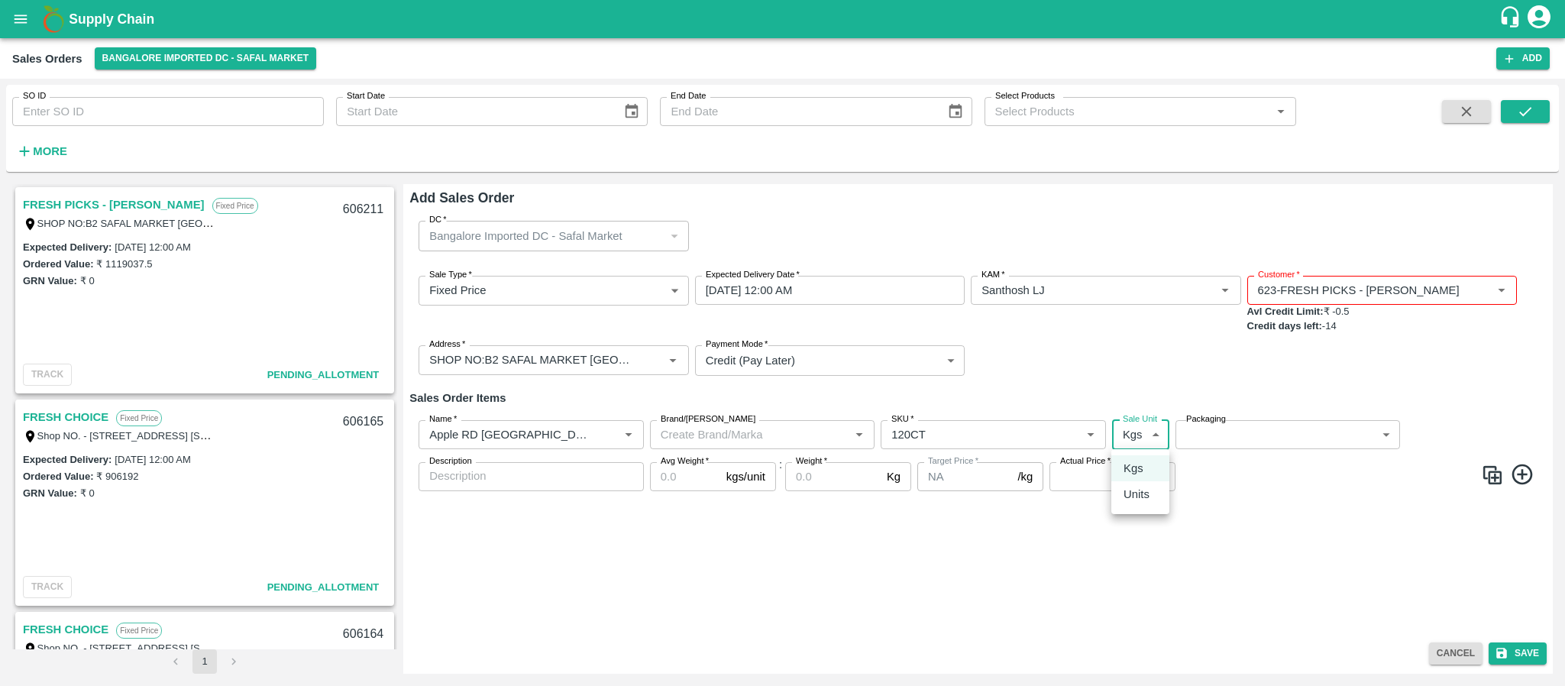
drag, startPoint x: 1144, startPoint y: 440, endPoint x: 1137, endPoint y: 489, distance: 49.4
click at [1137, 489] on body "Supply Chain Sales Orders Bangalore Imported DC - Safal Market Add SO ID SO ID …" at bounding box center [782, 343] width 1565 height 686
click at [1137, 489] on p "Units" at bounding box center [1137, 494] width 26 height 17
type input "2"
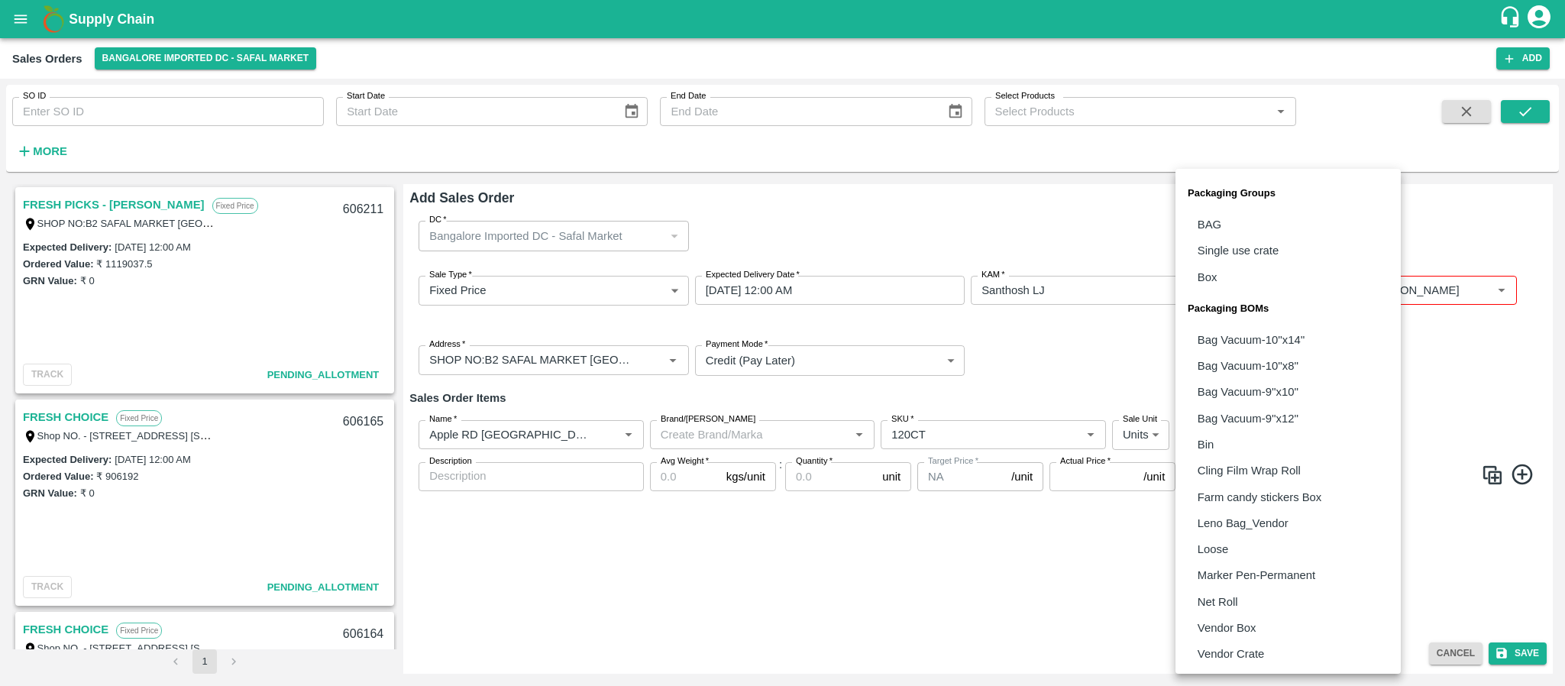
click at [1194, 434] on body "Supply Chain Sales Orders Bangalore Imported DC - Safal Market Add SO ID SO ID …" at bounding box center [782, 343] width 1565 height 686
click at [1215, 615] on li "Vendor Box" at bounding box center [1288, 628] width 225 height 26
type input "BOM/276"
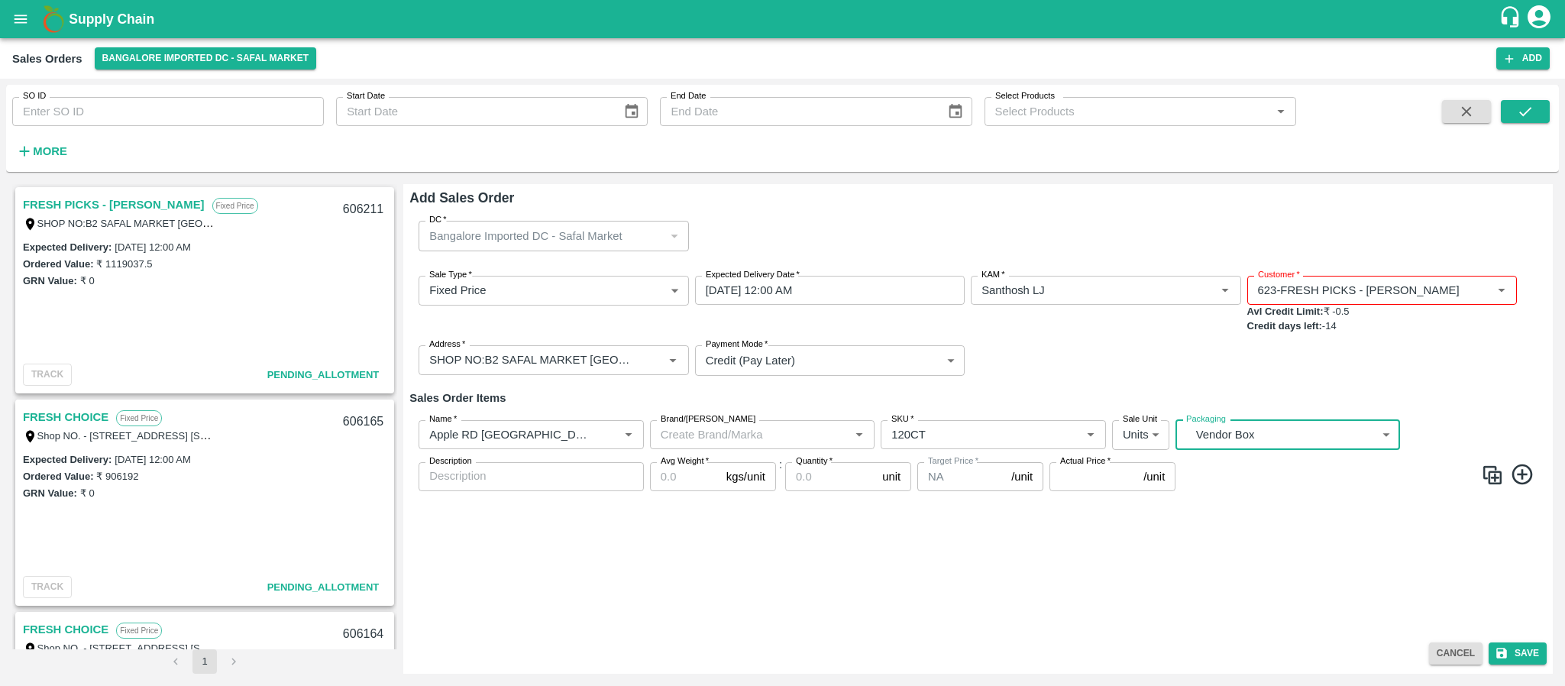
click at [670, 474] on input "Avg Weight   *" at bounding box center [685, 476] width 70 height 29
type input "18"
click at [804, 482] on input "Quantity   *" at bounding box center [830, 476] width 91 height 29
type input "392"
click at [1086, 482] on input "Actual Price   *" at bounding box center [1094, 476] width 88 height 29
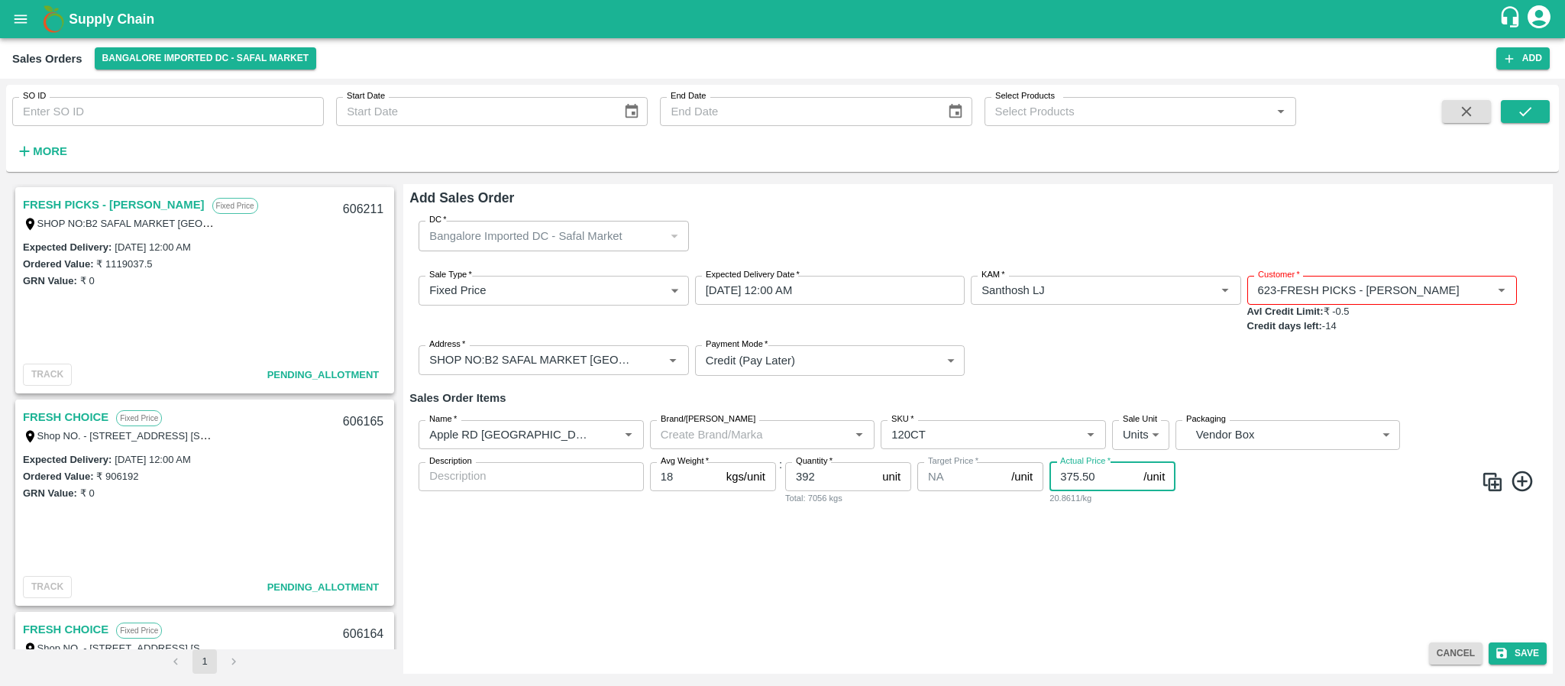
click at [1098, 482] on input "375.50" at bounding box center [1094, 476] width 88 height 29
type input "3755.50"
click at [1531, 649] on button "Save" at bounding box center [1518, 654] width 58 height 22
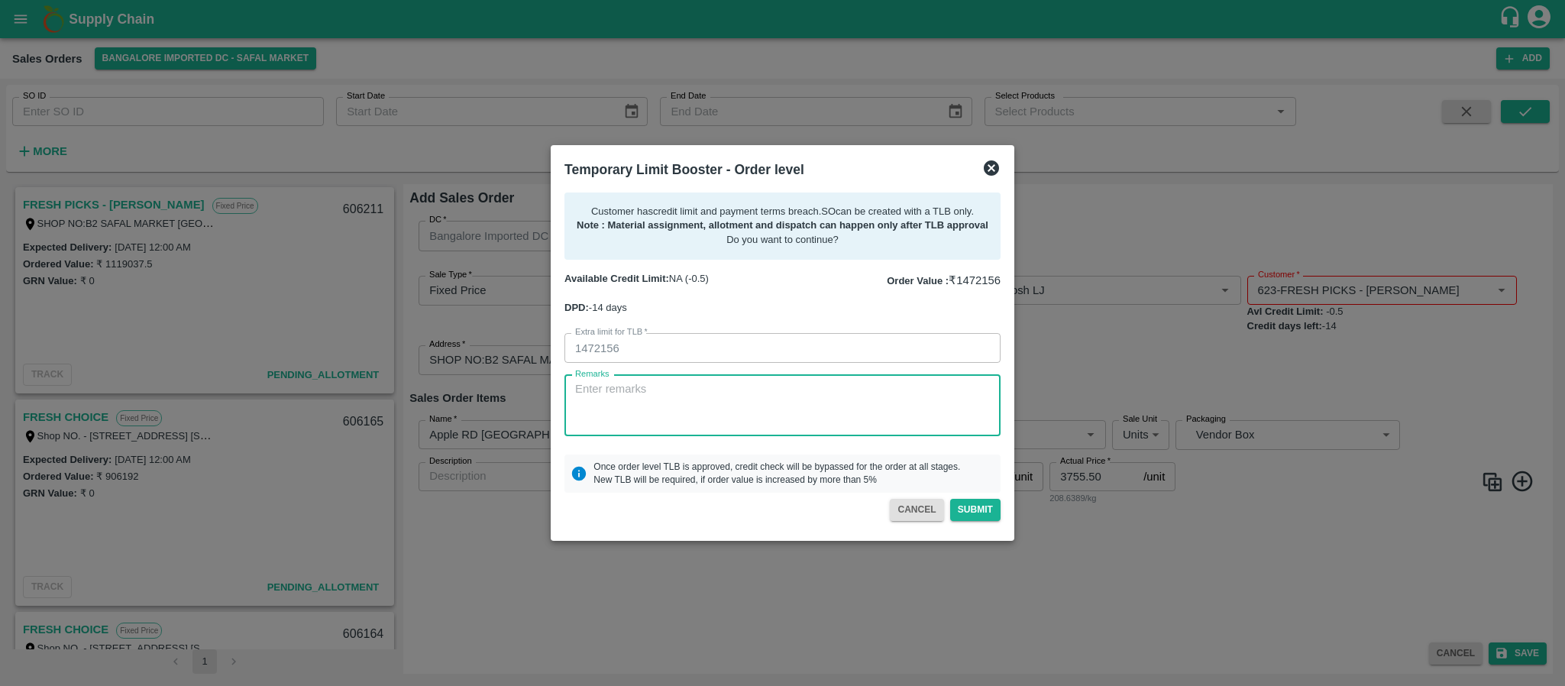
click at [769, 411] on textarea "Remarks" at bounding box center [782, 405] width 415 height 48
type textarea "PAYMENT WILL BE COME FRIDAY"
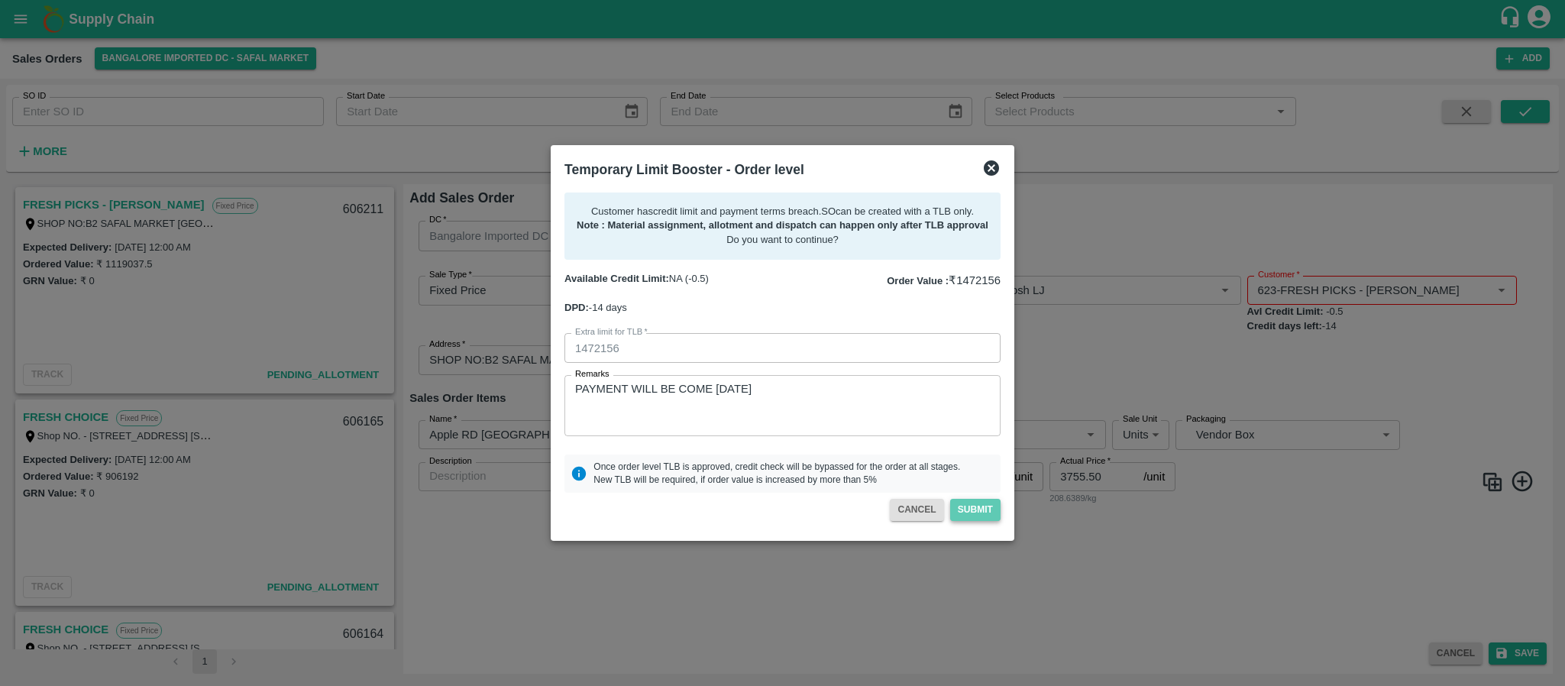
click at [990, 511] on button "Submit" at bounding box center [975, 510] width 50 height 22
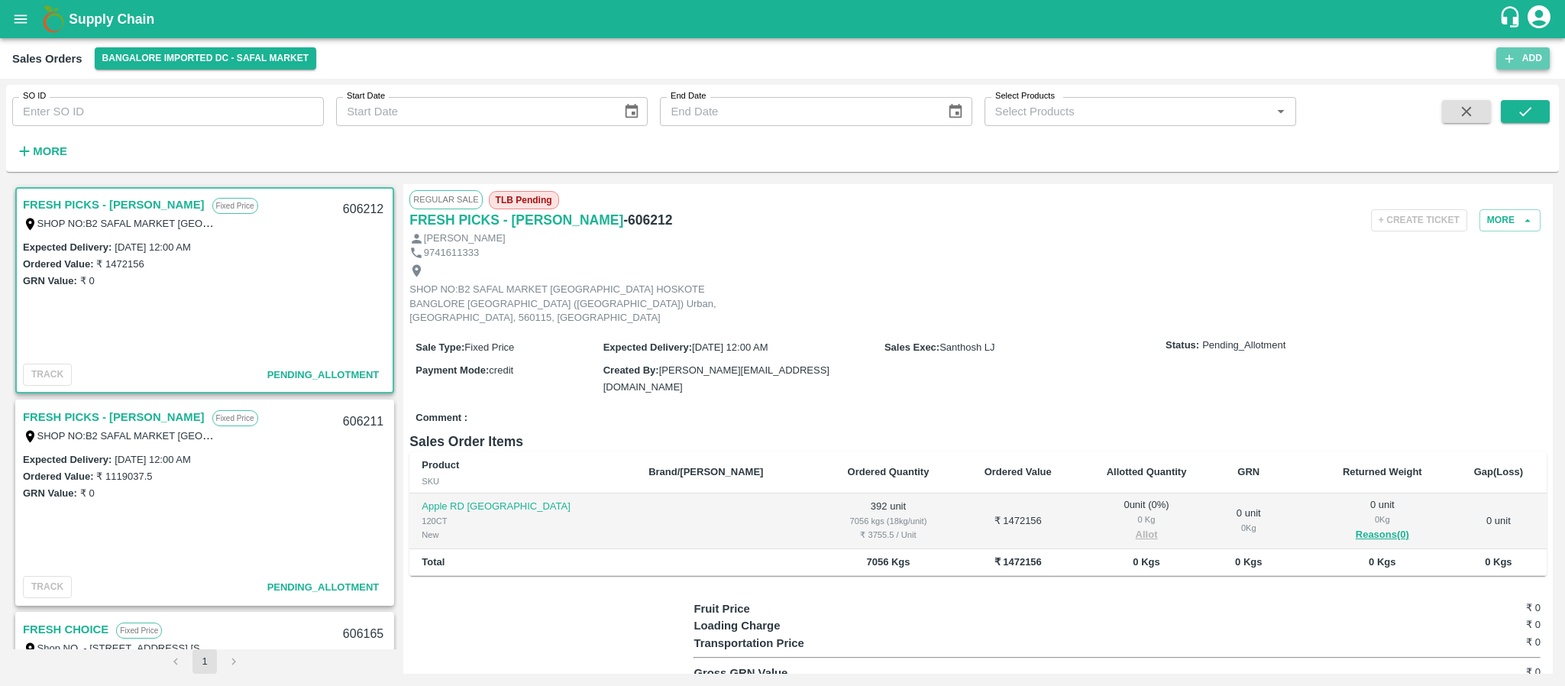
click at [1522, 55] on button "Add" at bounding box center [1523, 58] width 53 height 22
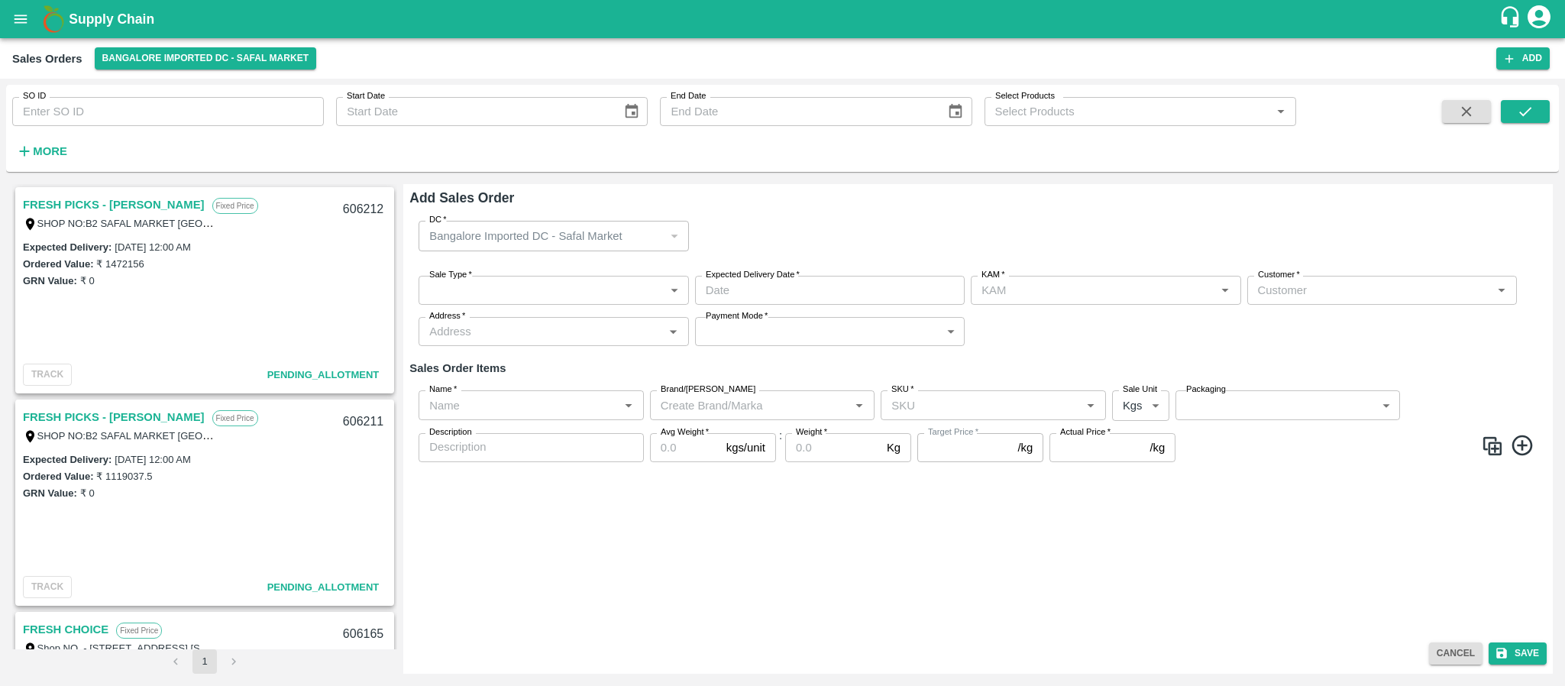
type input "Santhosh LJ"
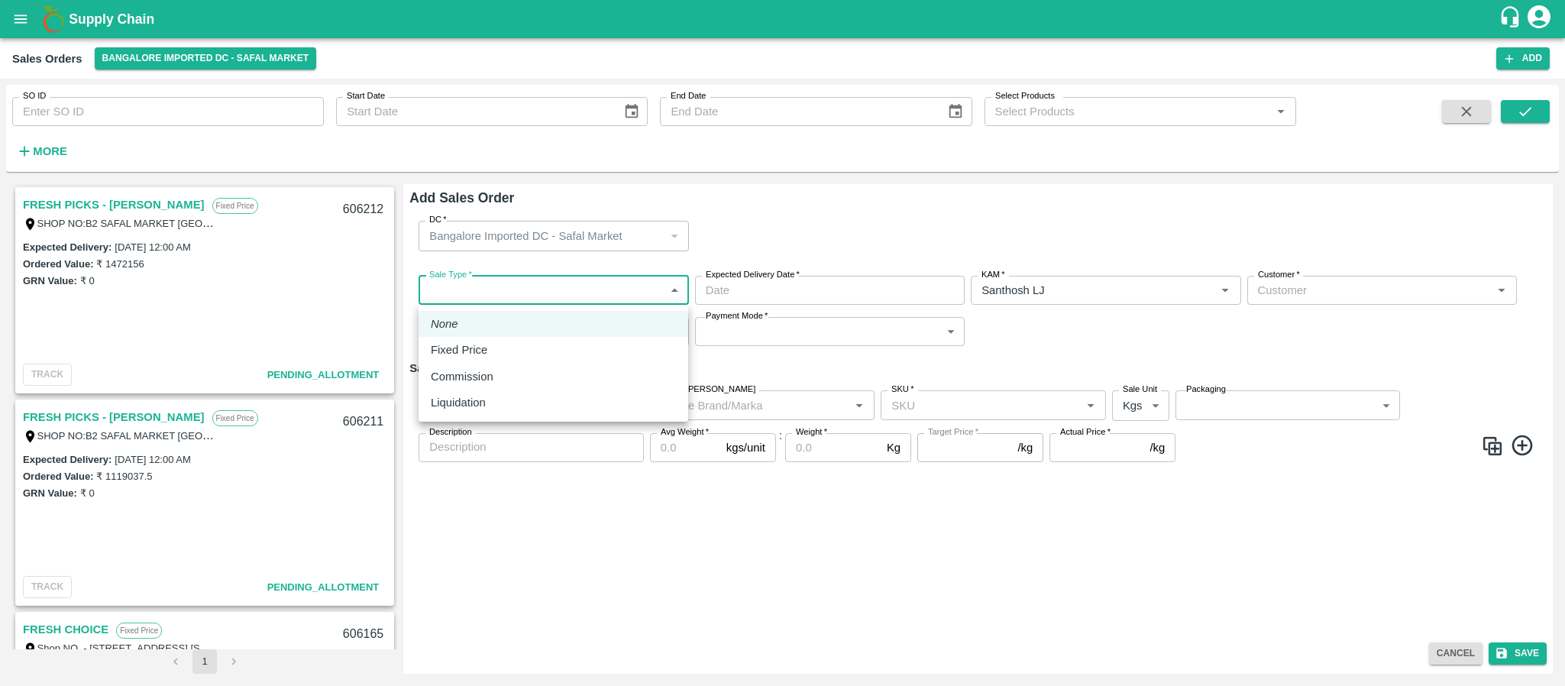
click at [594, 290] on body "Supply Chain Sales Orders Bangalore Imported DC - Safal Market Add SO ID SO ID …" at bounding box center [782, 343] width 1565 height 686
click at [525, 348] on div "Fixed Price" at bounding box center [553, 350] width 245 height 17
type input "1"
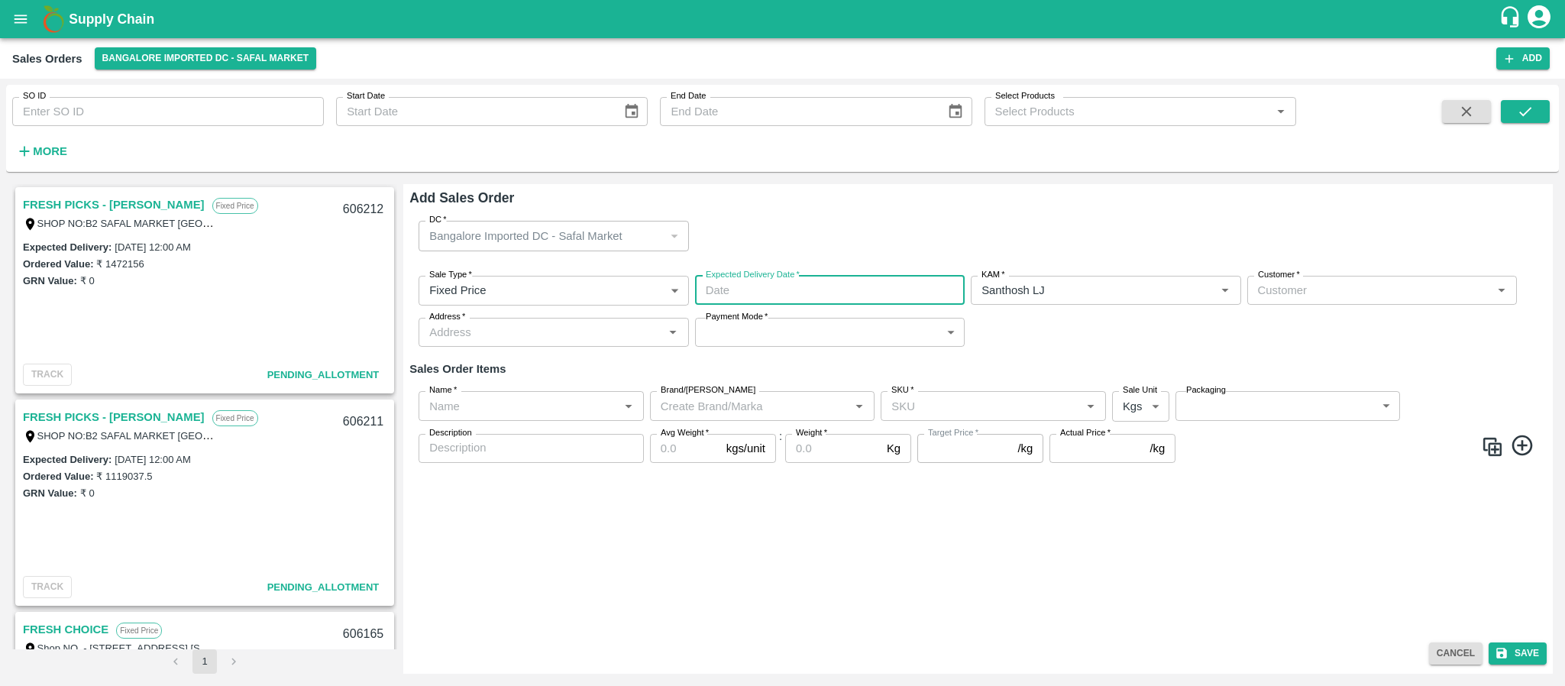
type input "DD/MM/YYYY hh:mm aa"
click at [835, 289] on input "DD/MM/YYYY hh:mm aa" at bounding box center [824, 290] width 259 height 29
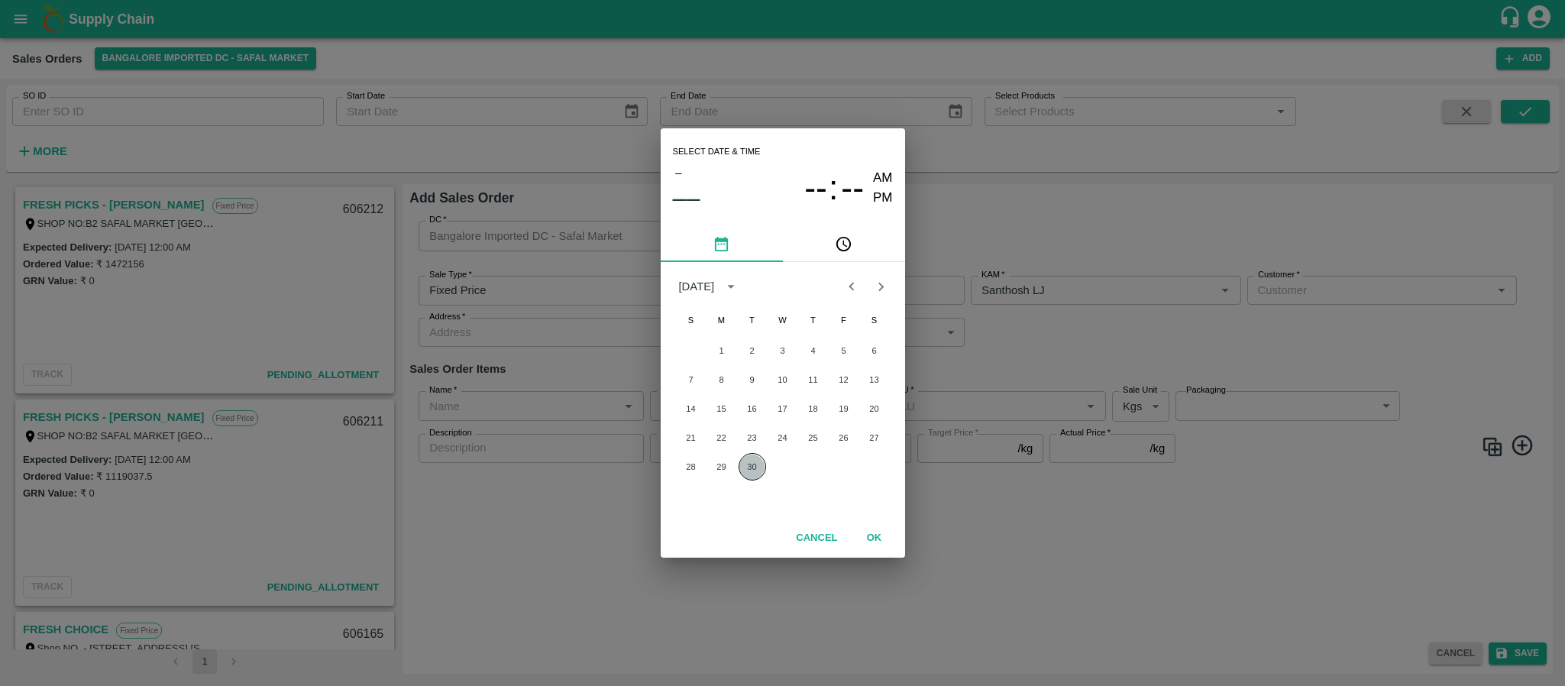
click at [743, 466] on button "30" at bounding box center [753, 467] width 28 height 28
type input "30/09/2025 12:00 AM"
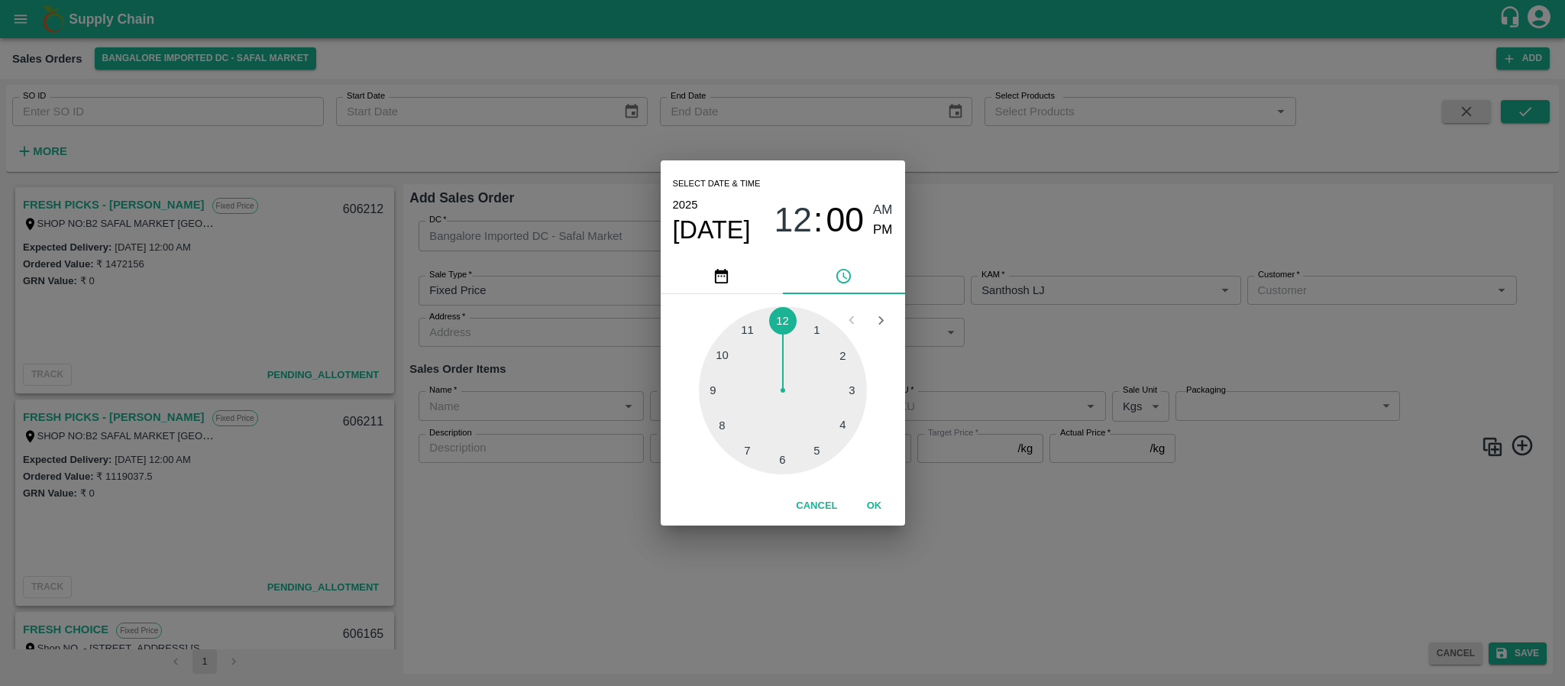
click at [1047, 306] on div "Select date & time 2025 Sep 30 12 : 00 AM PM 1 2 3 4 5 6 7 8 9 10 11 12 Cancel …" at bounding box center [782, 343] width 1565 height 686
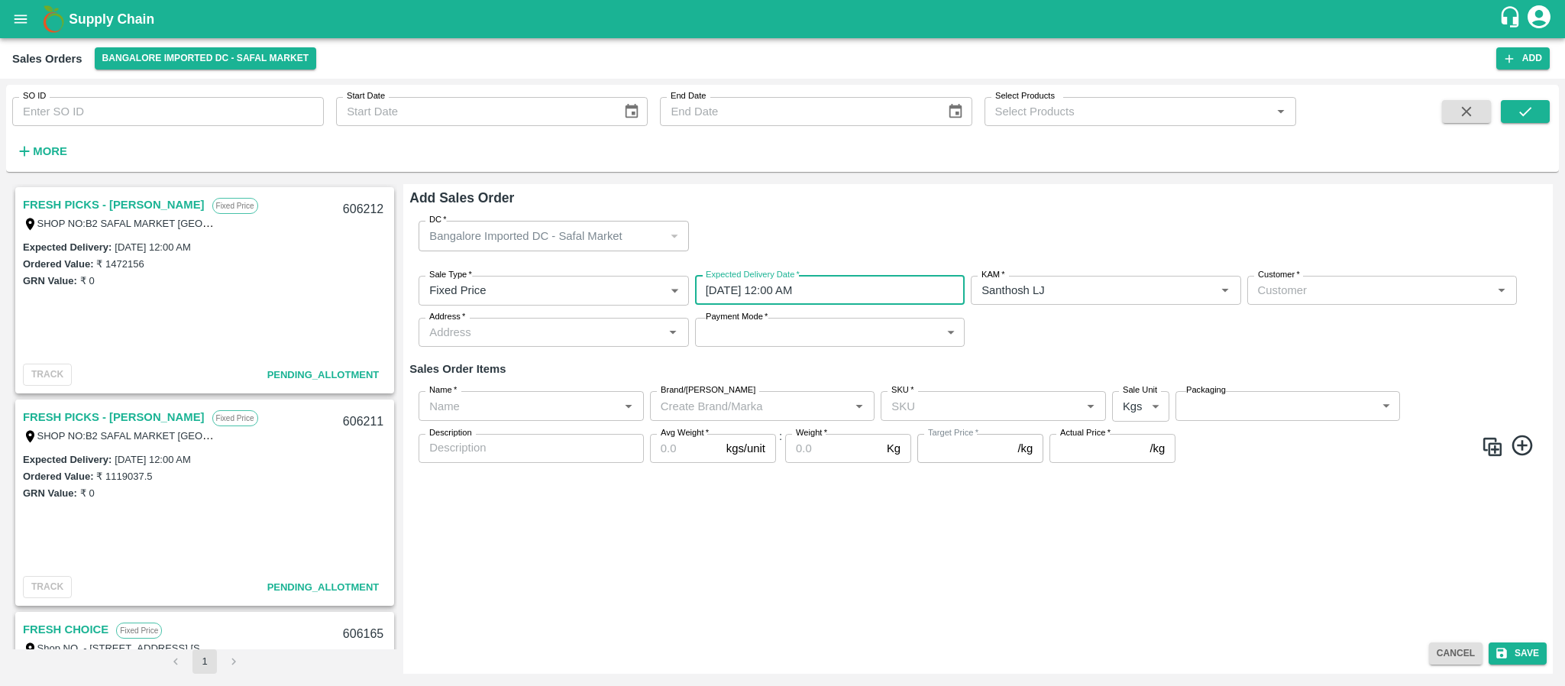
click at [1352, 294] on input "Customer   *" at bounding box center [1369, 290] width 235 height 20
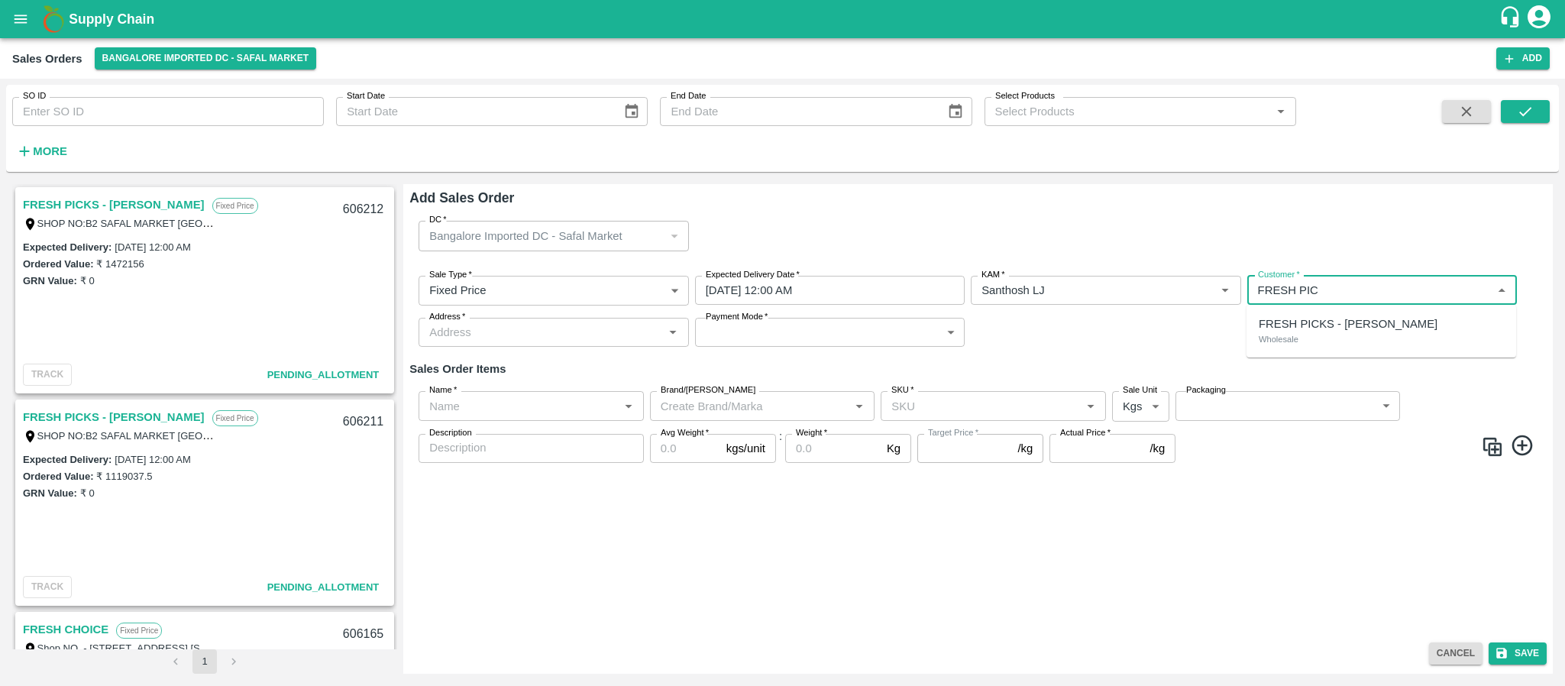
click at [1353, 324] on p "FRESH PICKS - KIRAN N" at bounding box center [1348, 324] width 179 height 17
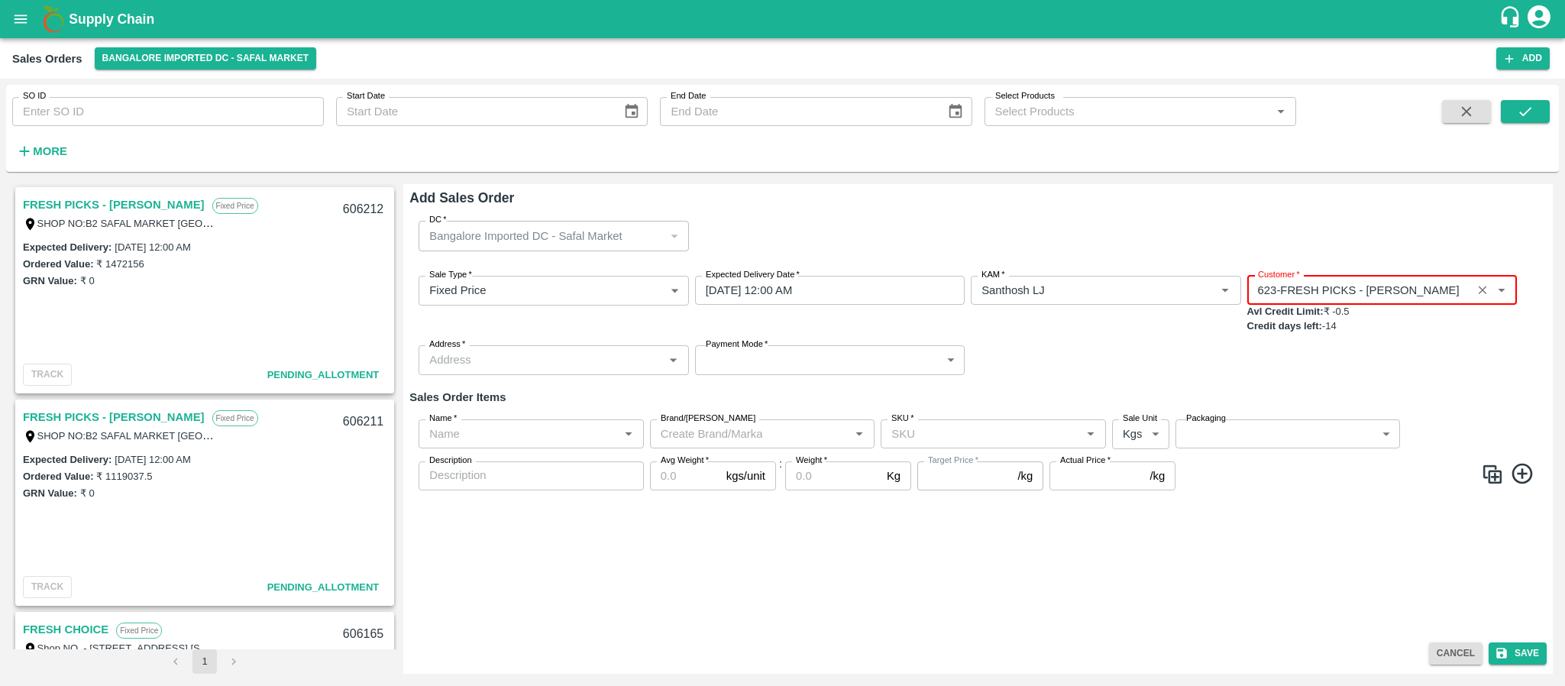
click at [578, 372] on div "Address   *" at bounding box center [554, 359] width 270 height 29
type input "623-FRESH PICKS - KIRAN N"
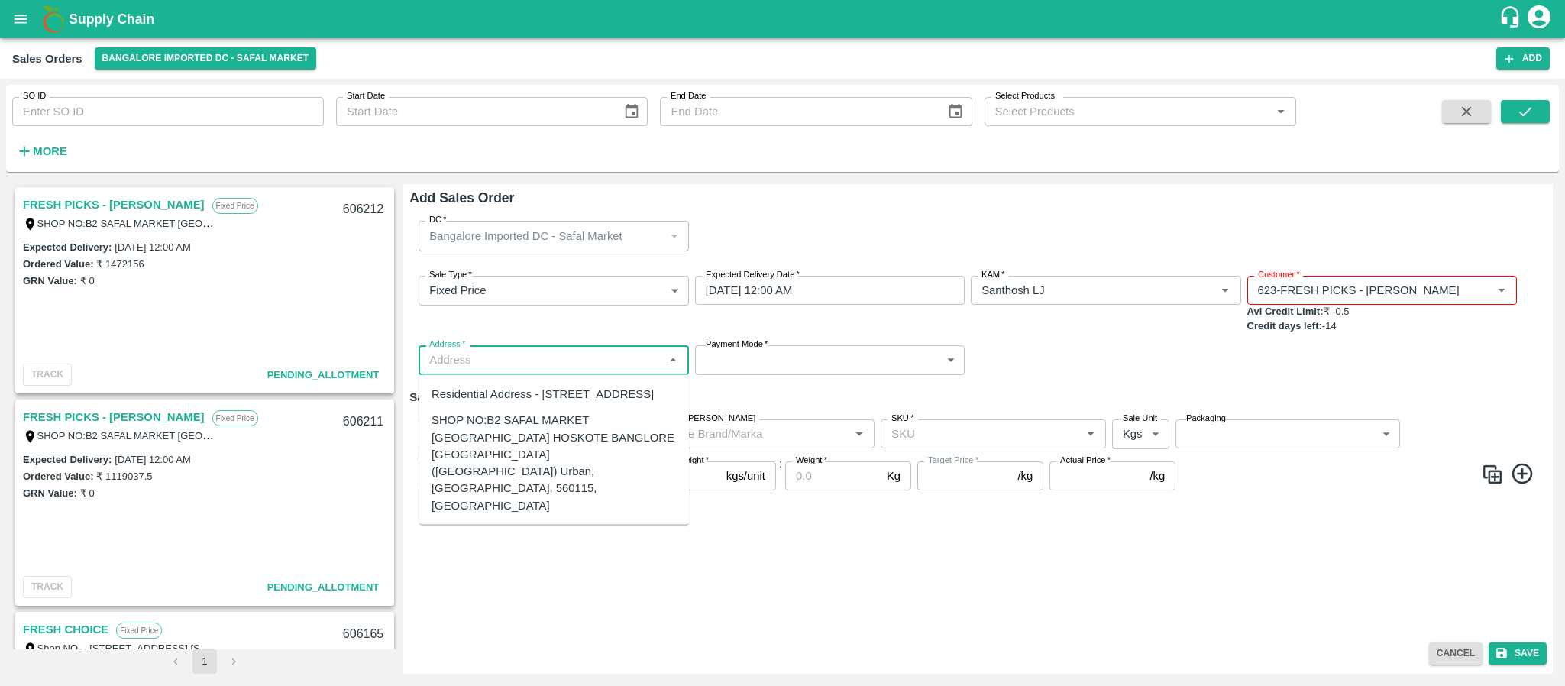
click at [537, 457] on div "SHOP NO:B2 SAFAL MARKET KHAZISONI VILLAGE HOSKOTE BANGLORE KARNATAKA (Bangalore…" at bounding box center [554, 463] width 245 height 102
type input "SHOP NO:B2 SAFAL MARKET KHAZISONI VILLAGE HOSKOTE BANGLORE KARNATAKA (Bangalore…"
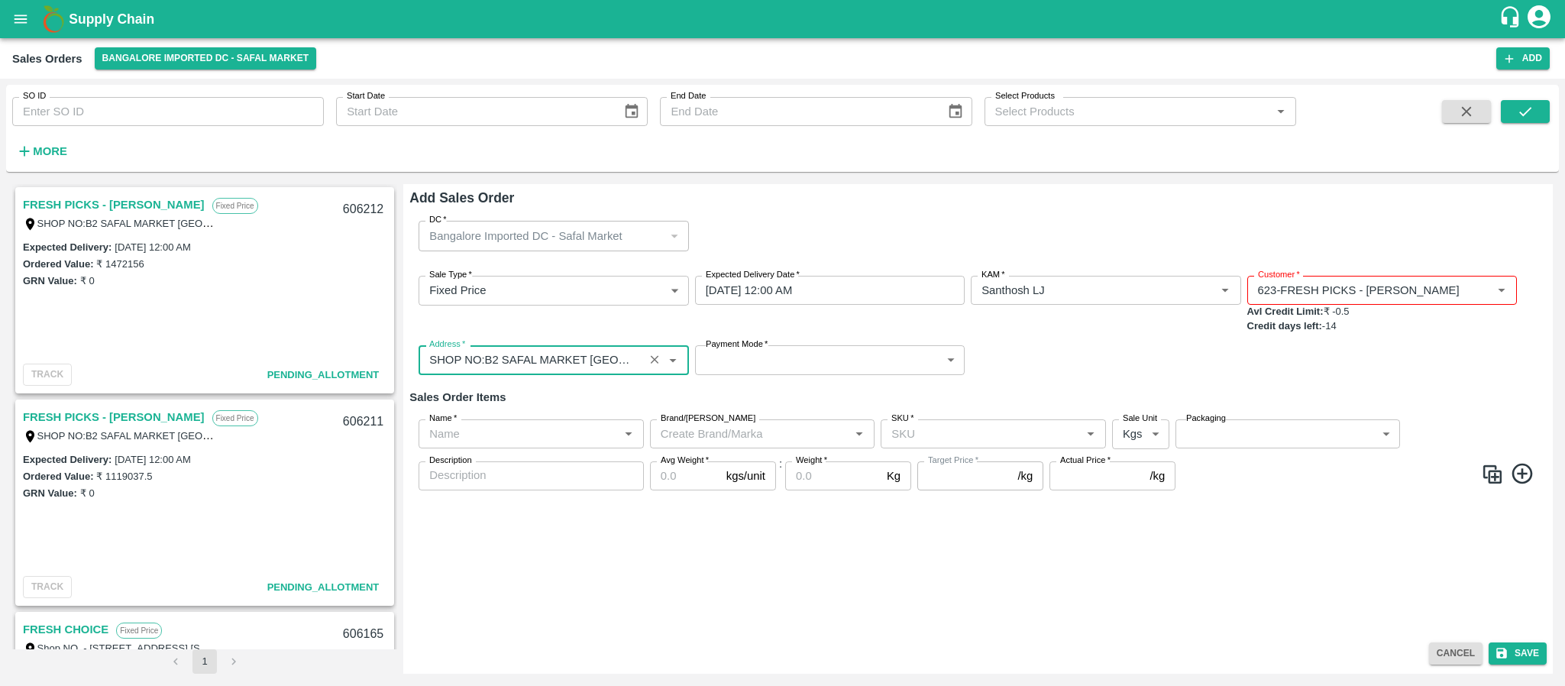
click at [734, 355] on body "Supply Chain Sales Orders Bangalore Imported DC - Safal Market Add SO ID SO ID …" at bounding box center [782, 343] width 1565 height 686
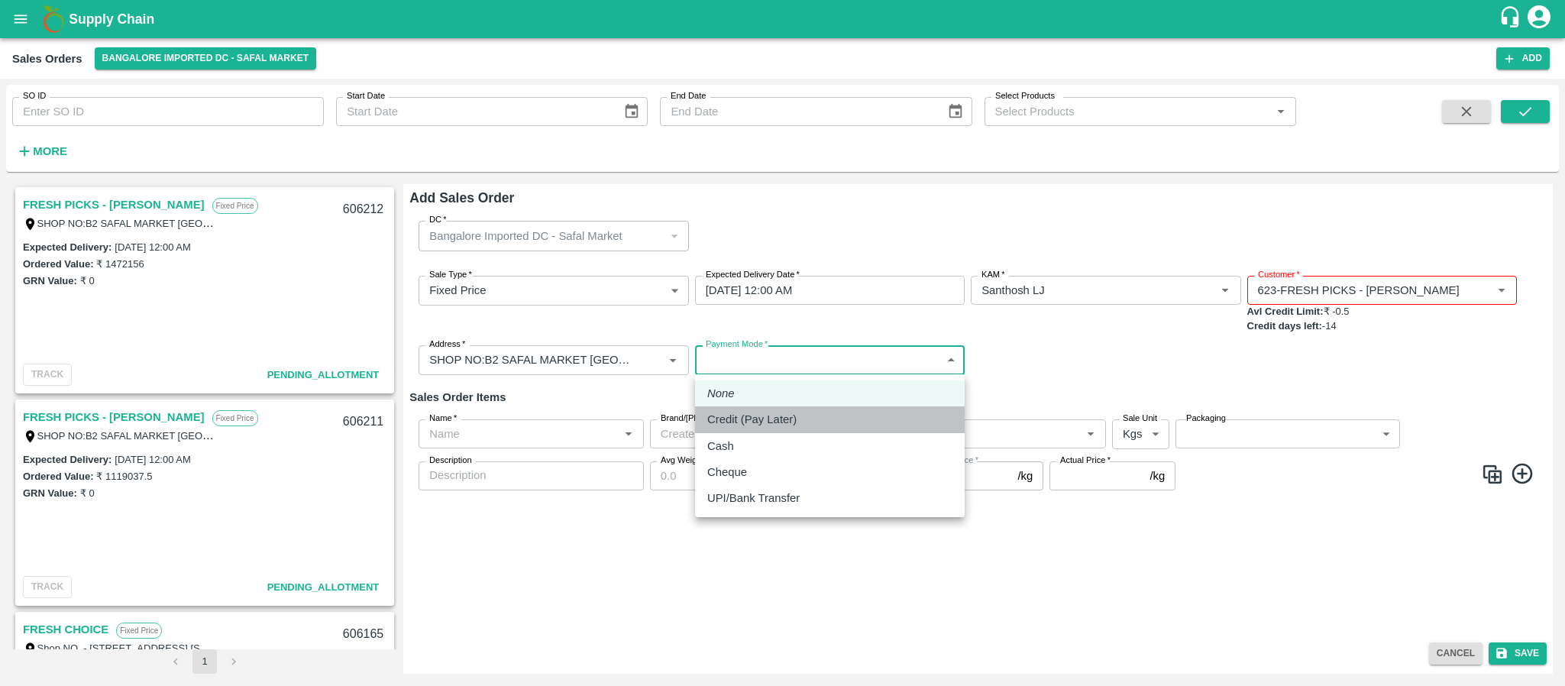
click at [736, 411] on p "Credit (Pay Later)" at bounding box center [751, 419] width 89 height 17
type input "credit"
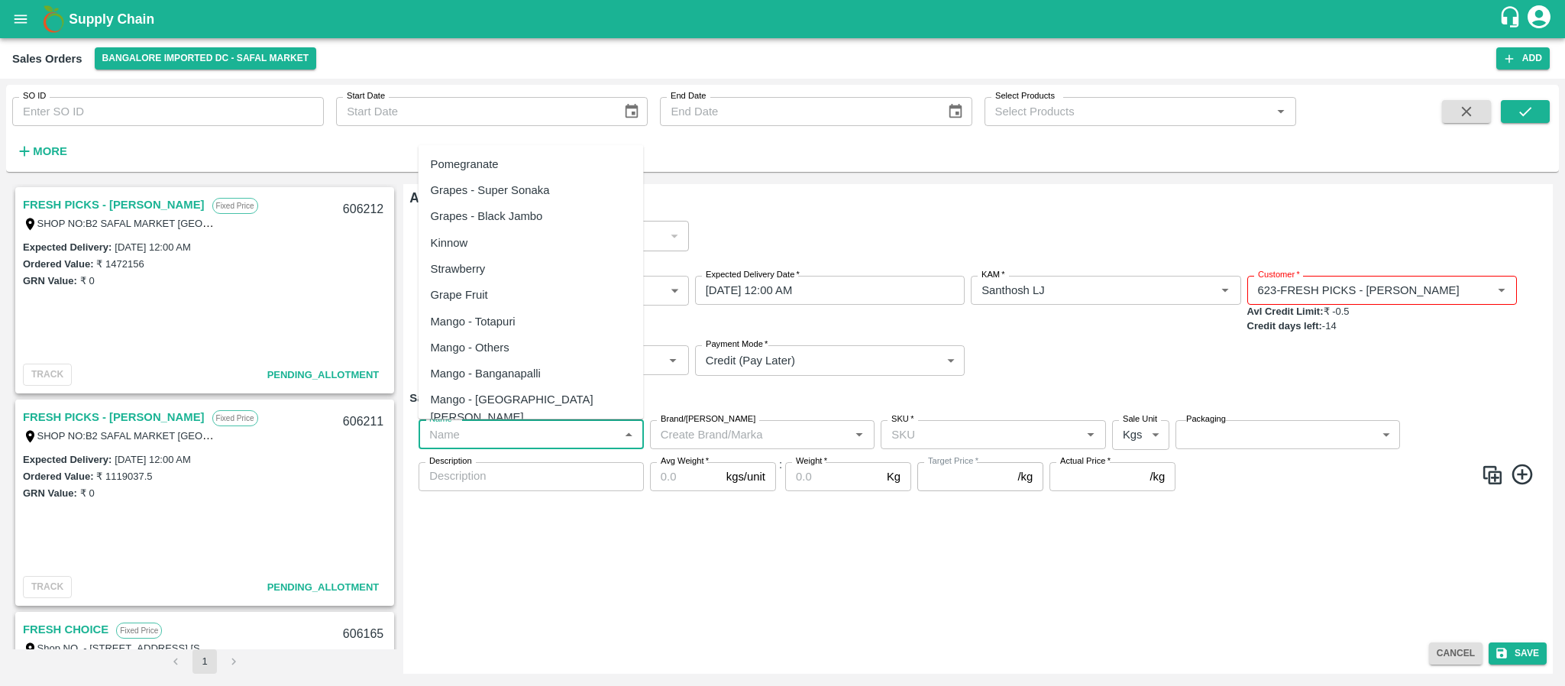
click at [550, 433] on input "Name   *" at bounding box center [518, 435] width 191 height 20
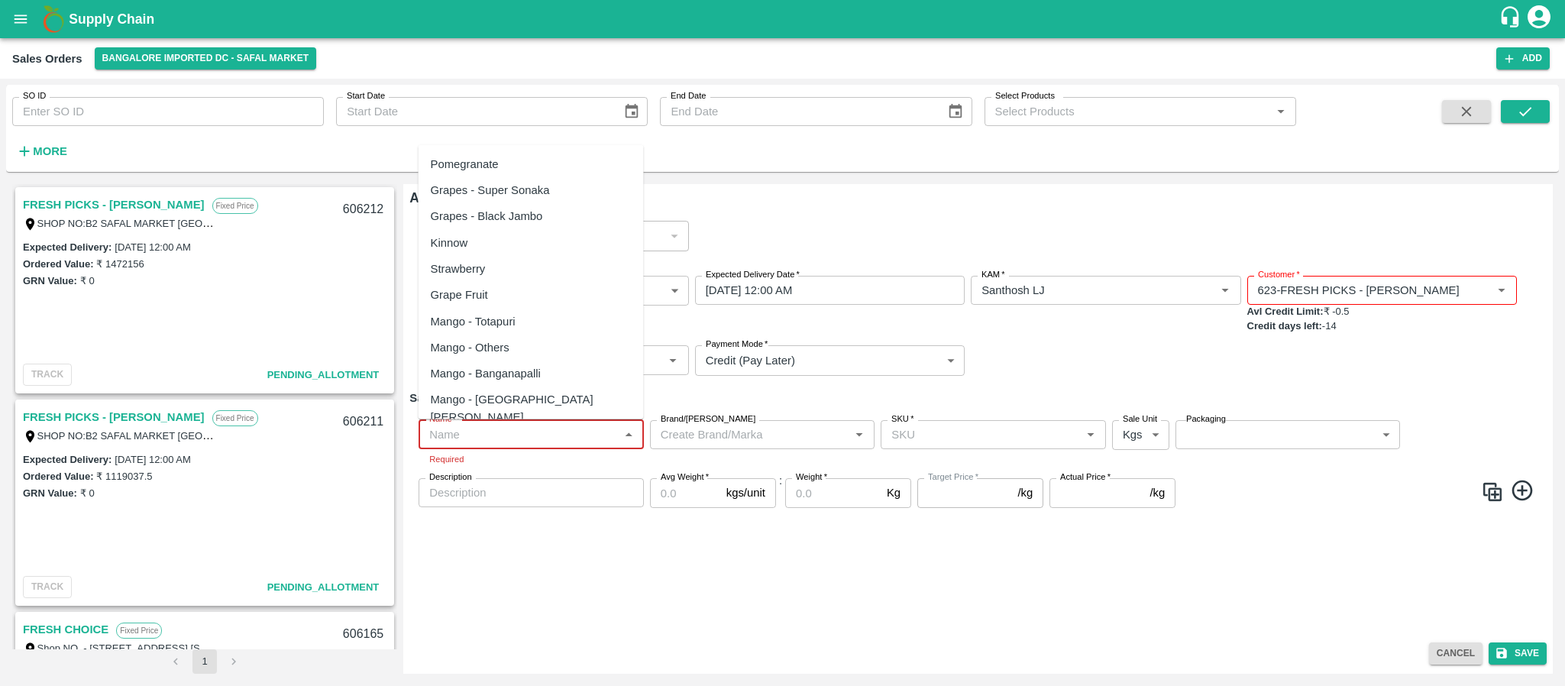
click at [490, 425] on input "Name   *" at bounding box center [518, 435] width 191 height 20
paste input "Apple RD [GEOGRAPHIC_DATA]"
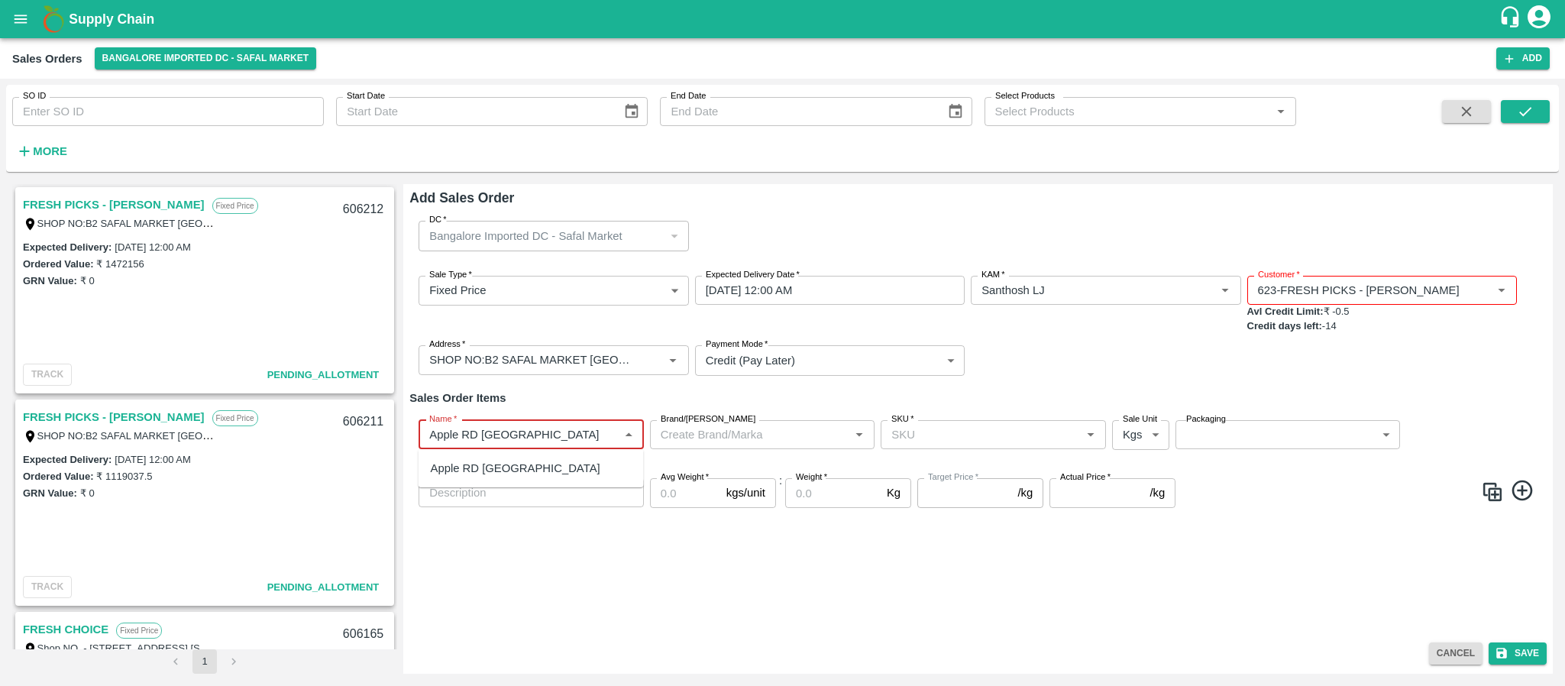
click at [487, 461] on div "Apple RD [GEOGRAPHIC_DATA]" at bounding box center [516, 468] width 170 height 17
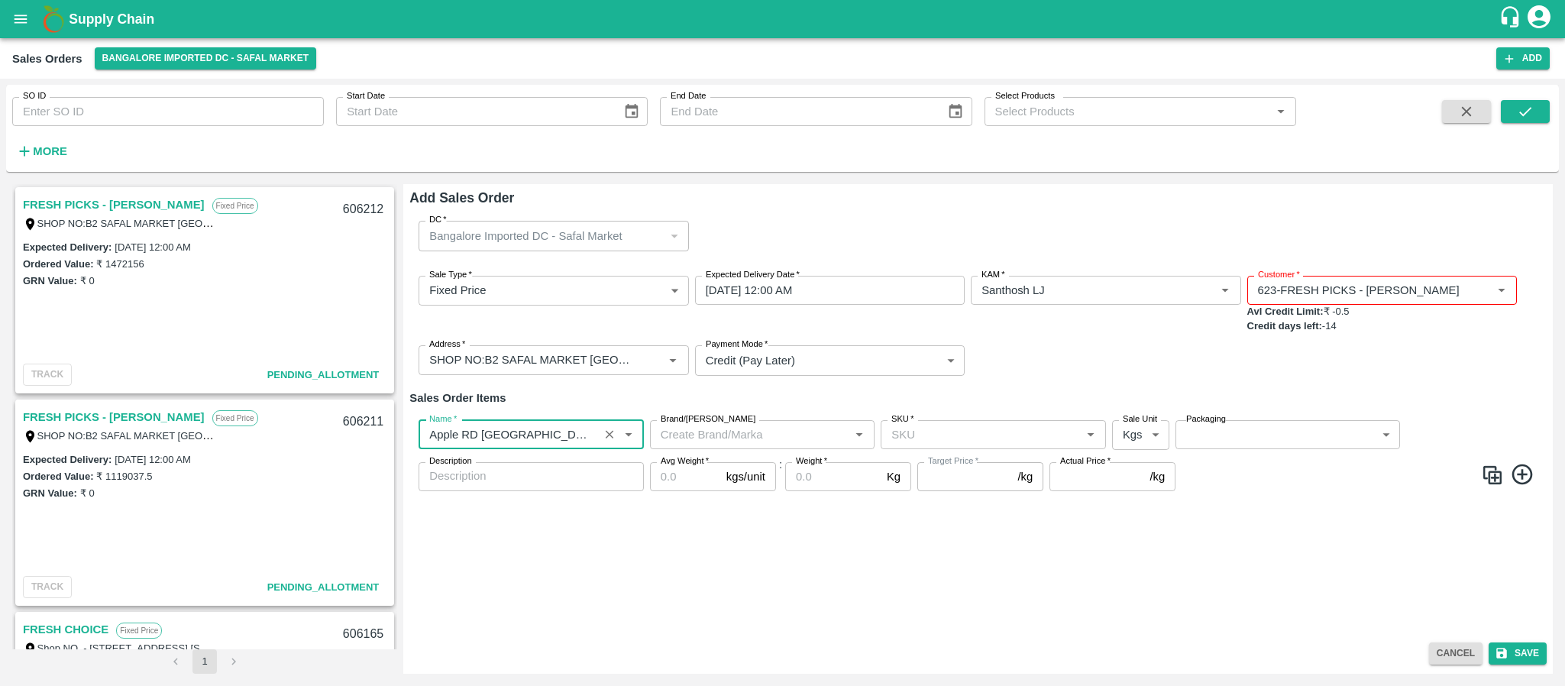
type input "Apple RD [GEOGRAPHIC_DATA]"
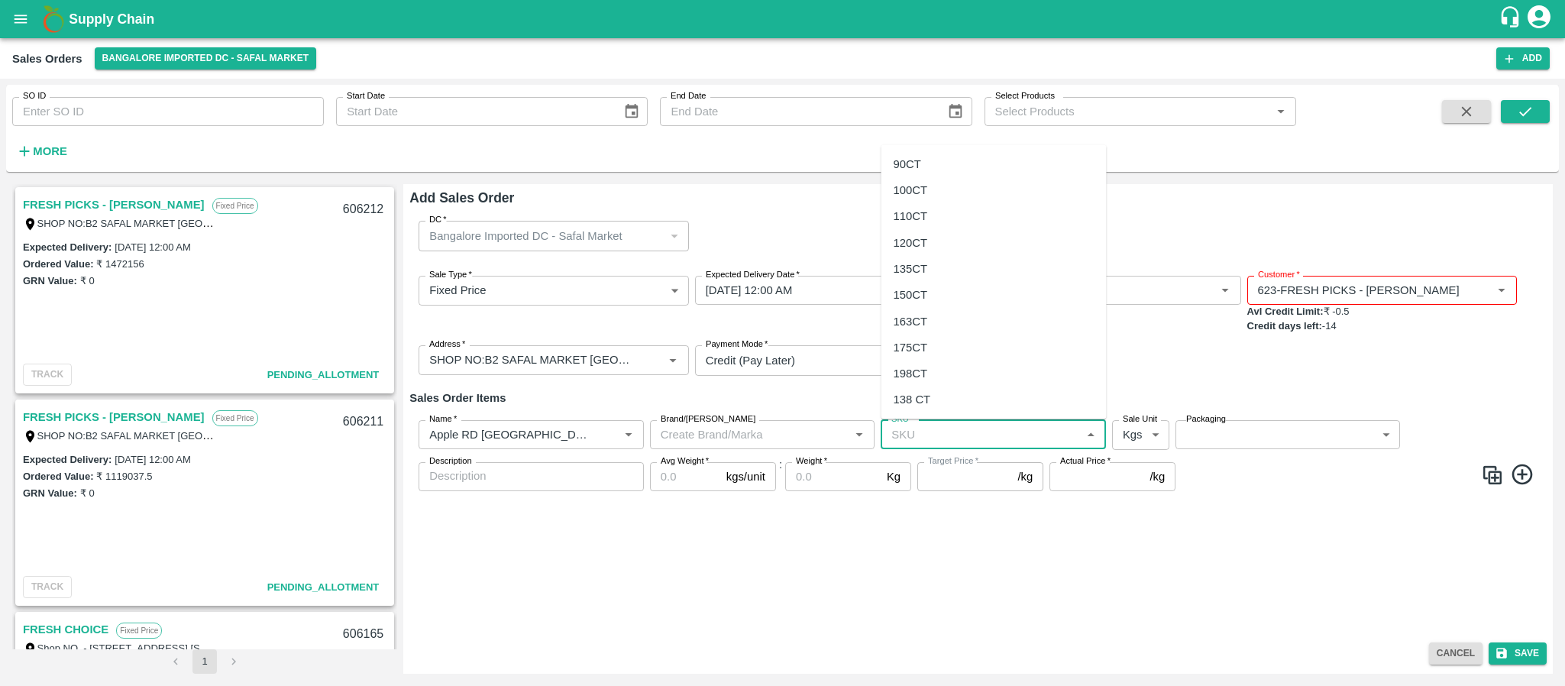
click at [908, 432] on input "SKU   *" at bounding box center [980, 435] width 191 height 20
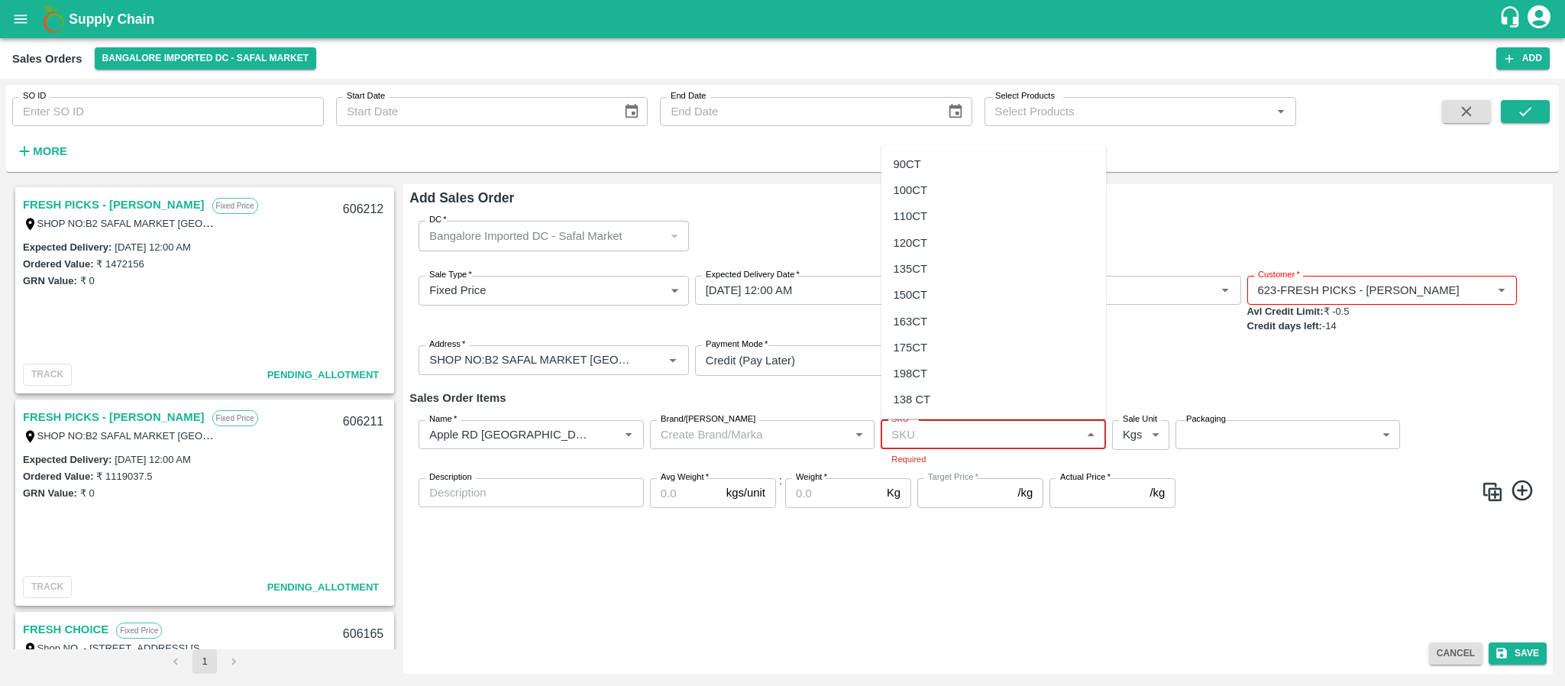
click at [951, 429] on input "SKU   *" at bounding box center [980, 435] width 191 height 20
click at [924, 269] on div "135CT" at bounding box center [911, 268] width 34 height 17
type input "135CT"
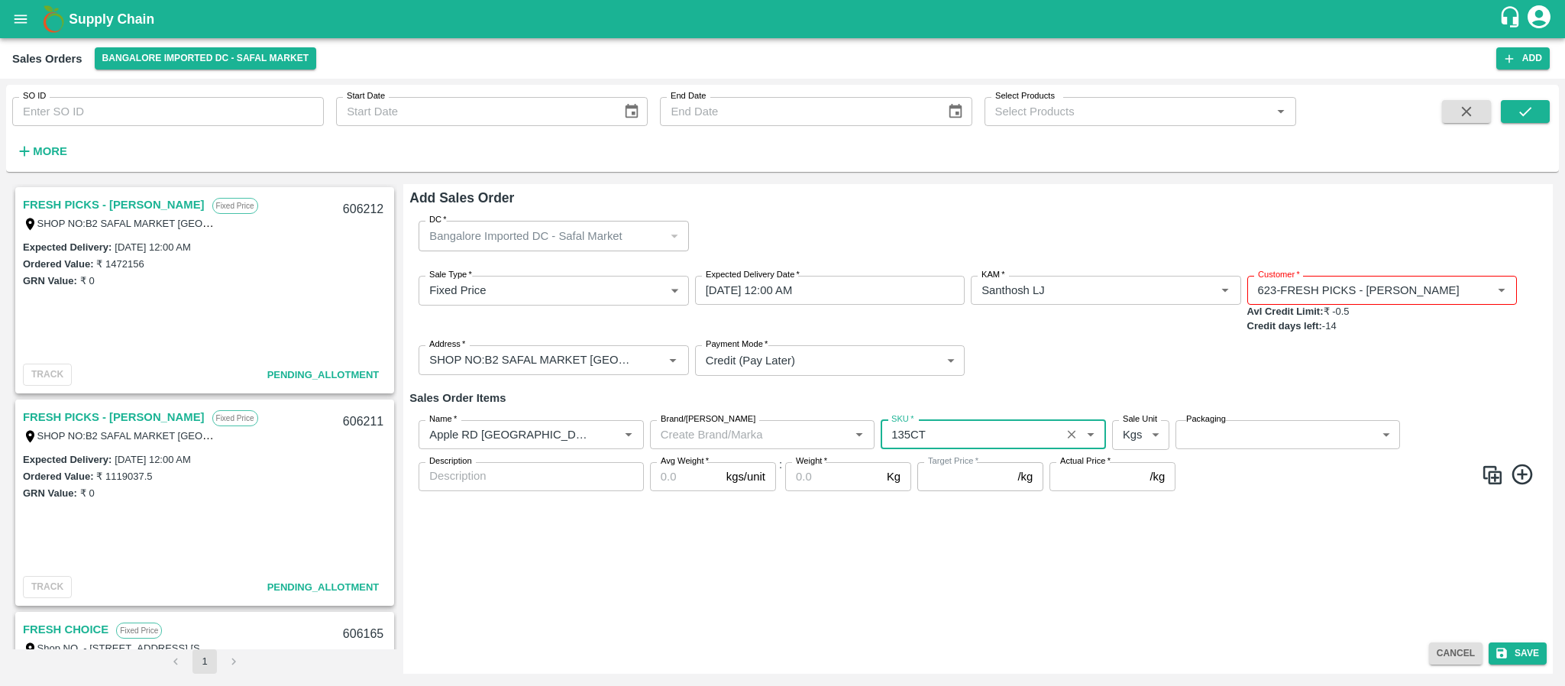
type input "NA"
drag, startPoint x: 1146, startPoint y: 431, endPoint x: 1147, endPoint y: 505, distance: 74.1
click at [1147, 505] on body "Supply Chain Sales Orders Bangalore Imported DC - Safal Market Add SO ID SO ID …" at bounding box center [782, 343] width 1565 height 686
click at [1147, 505] on li "Units" at bounding box center [1141, 494] width 58 height 26
type input "2"
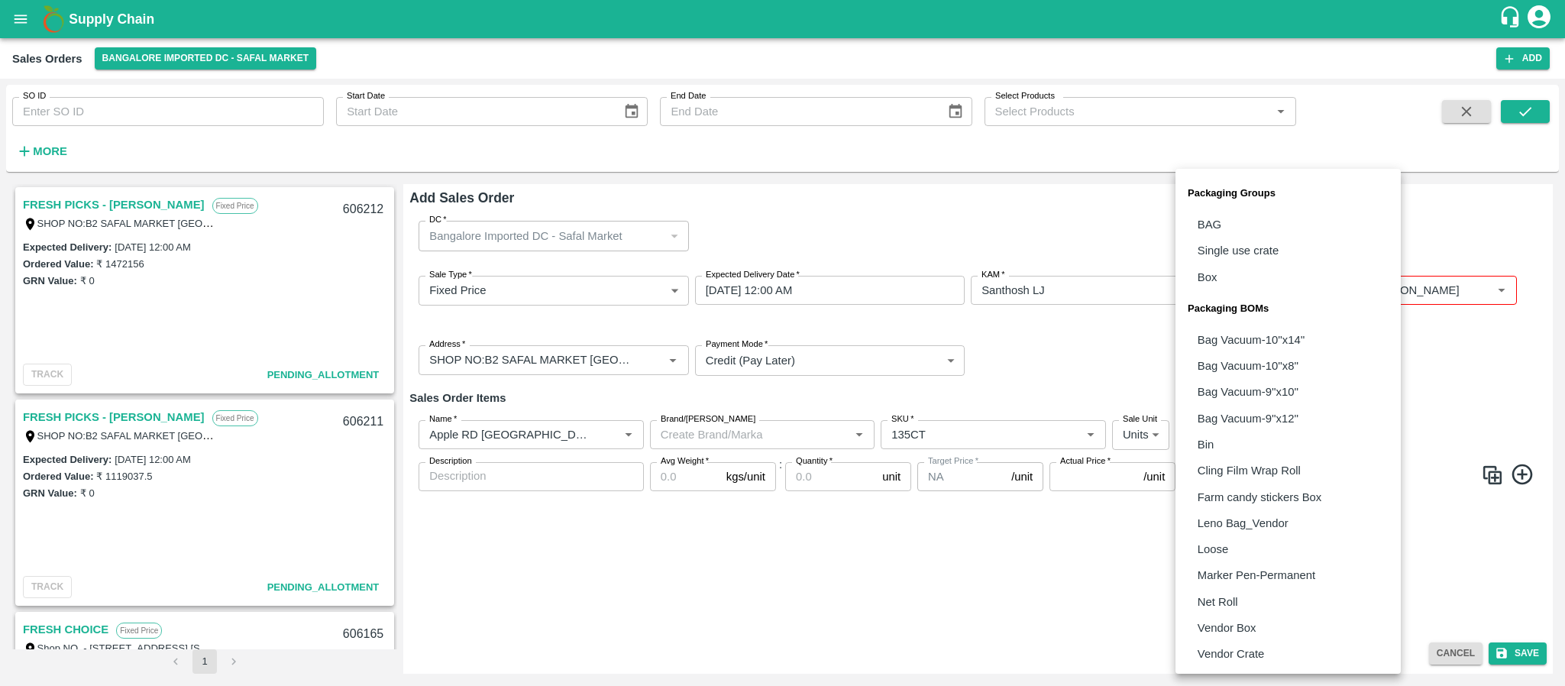
click at [1219, 443] on body "Supply Chain Sales Orders Bangalore Imported DC - Safal Market Add SO ID SO ID …" at bounding box center [782, 343] width 1565 height 686
click at [1236, 617] on li "Vendor Box" at bounding box center [1288, 628] width 225 height 26
type input "BOM/276"
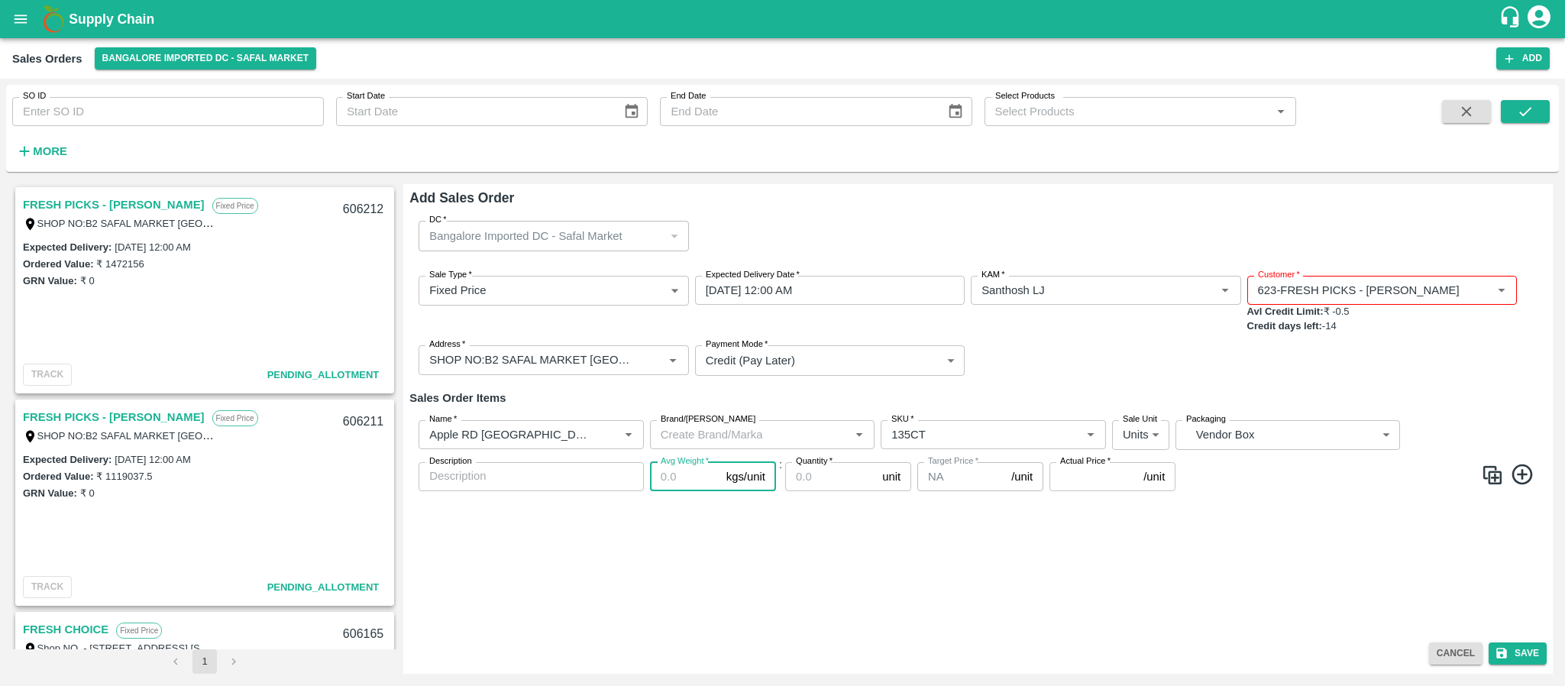
click at [677, 475] on input "Avg Weight   *" at bounding box center [685, 476] width 70 height 29
type input "18"
click at [809, 479] on input "Quantity   *" at bounding box center [830, 476] width 91 height 29
type input "49"
click at [1071, 472] on input "Actual Price   *" at bounding box center [1094, 476] width 88 height 29
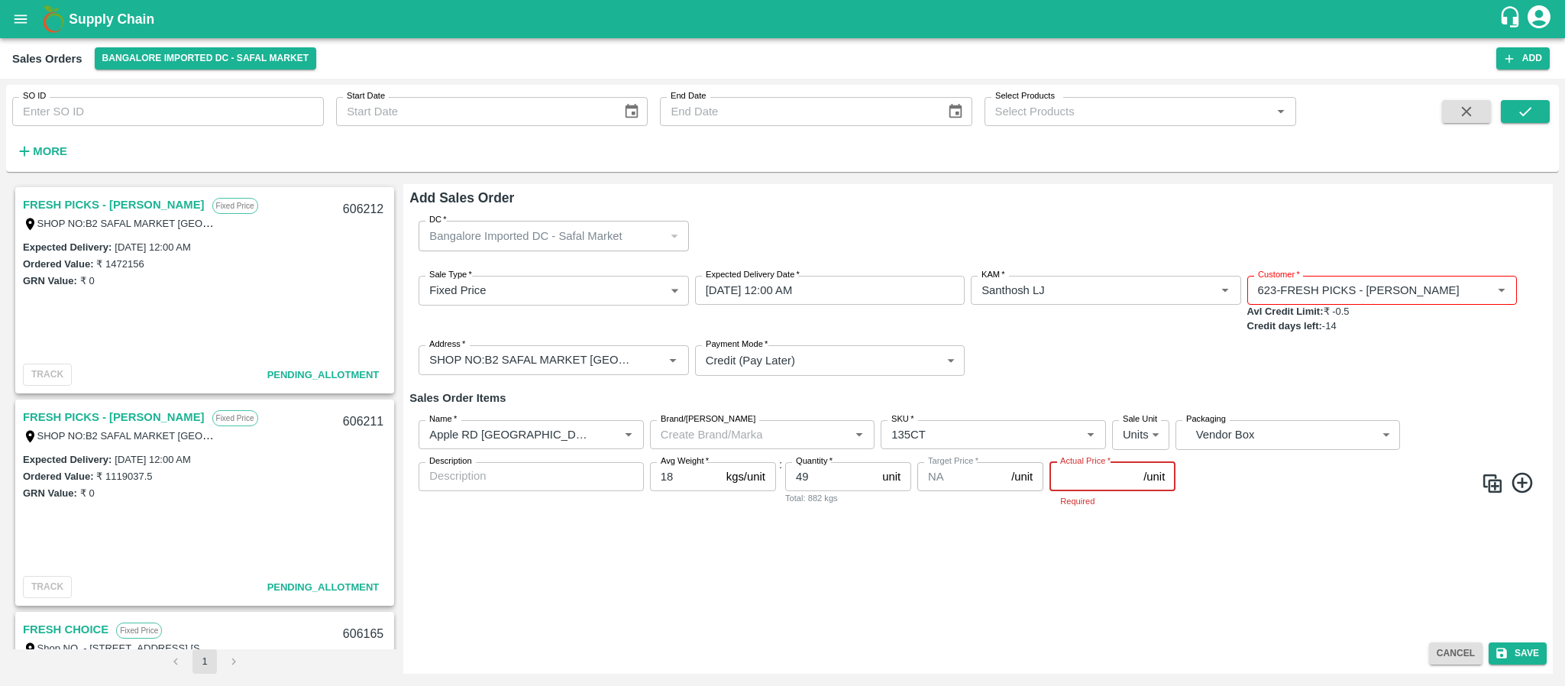
click at [1073, 480] on input "Actual Price   *" at bounding box center [1094, 476] width 88 height 29
type input "3451"
click at [1529, 478] on icon at bounding box center [1522, 481] width 25 height 25
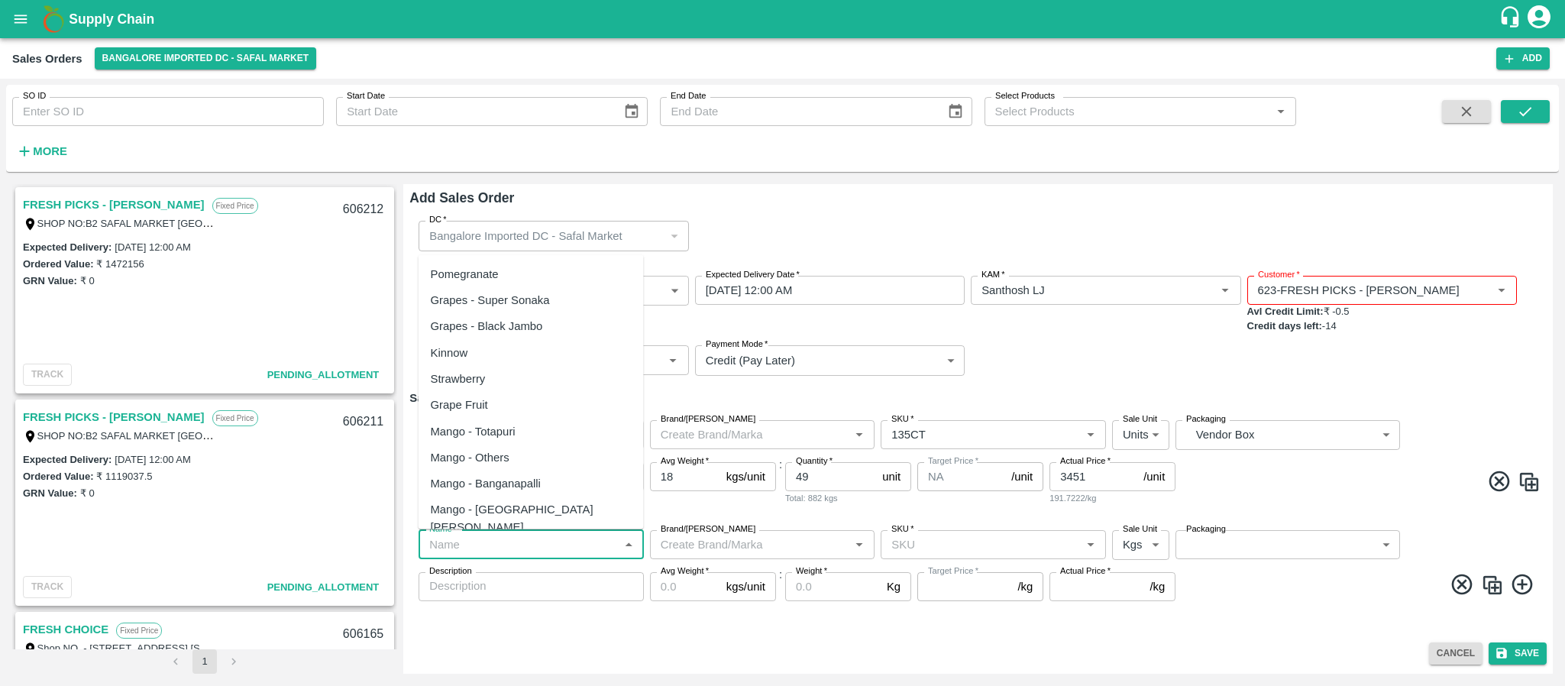
click at [465, 545] on input "Name   *" at bounding box center [518, 545] width 191 height 20
paste input "Apple RD [GEOGRAPHIC_DATA]"
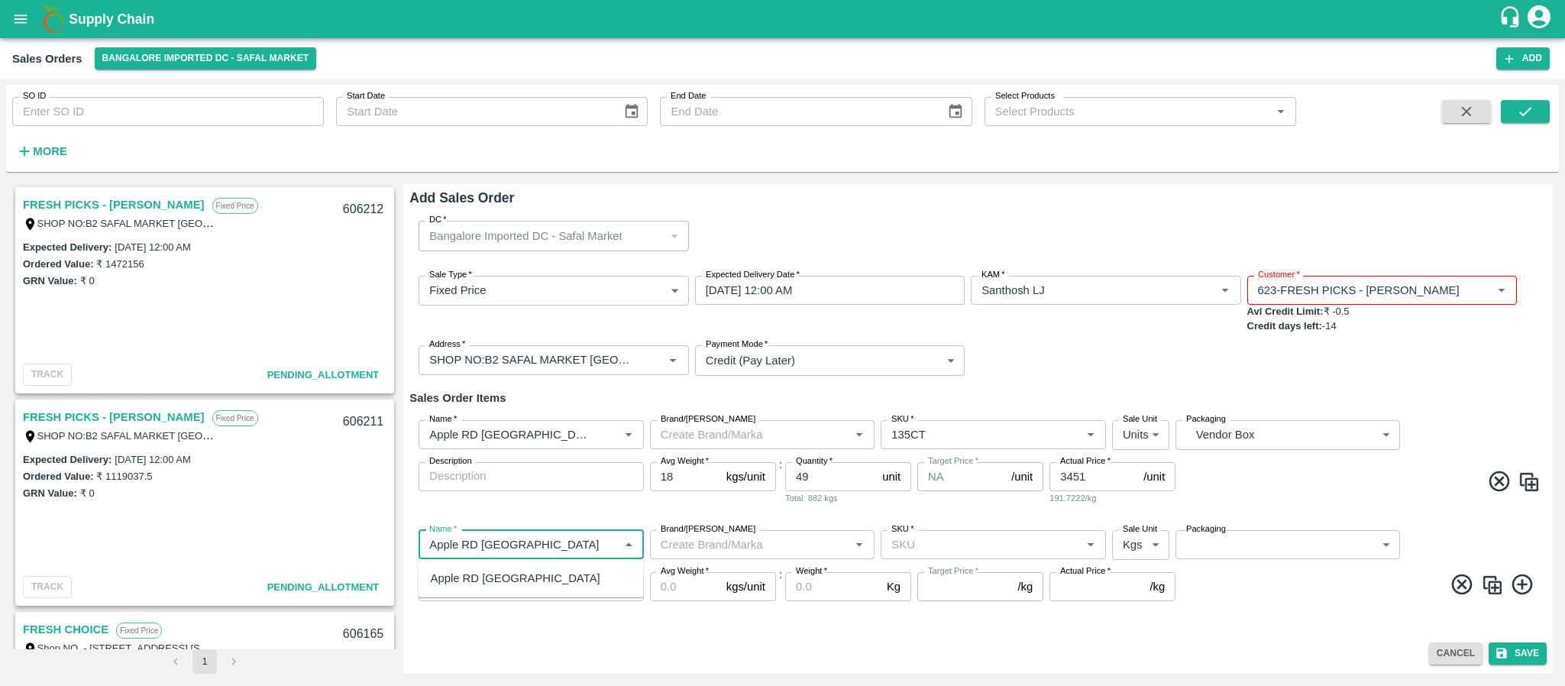
click at [479, 585] on div "Apple RD [GEOGRAPHIC_DATA]" at bounding box center [516, 578] width 170 height 17
type input "Apple RD [GEOGRAPHIC_DATA]"
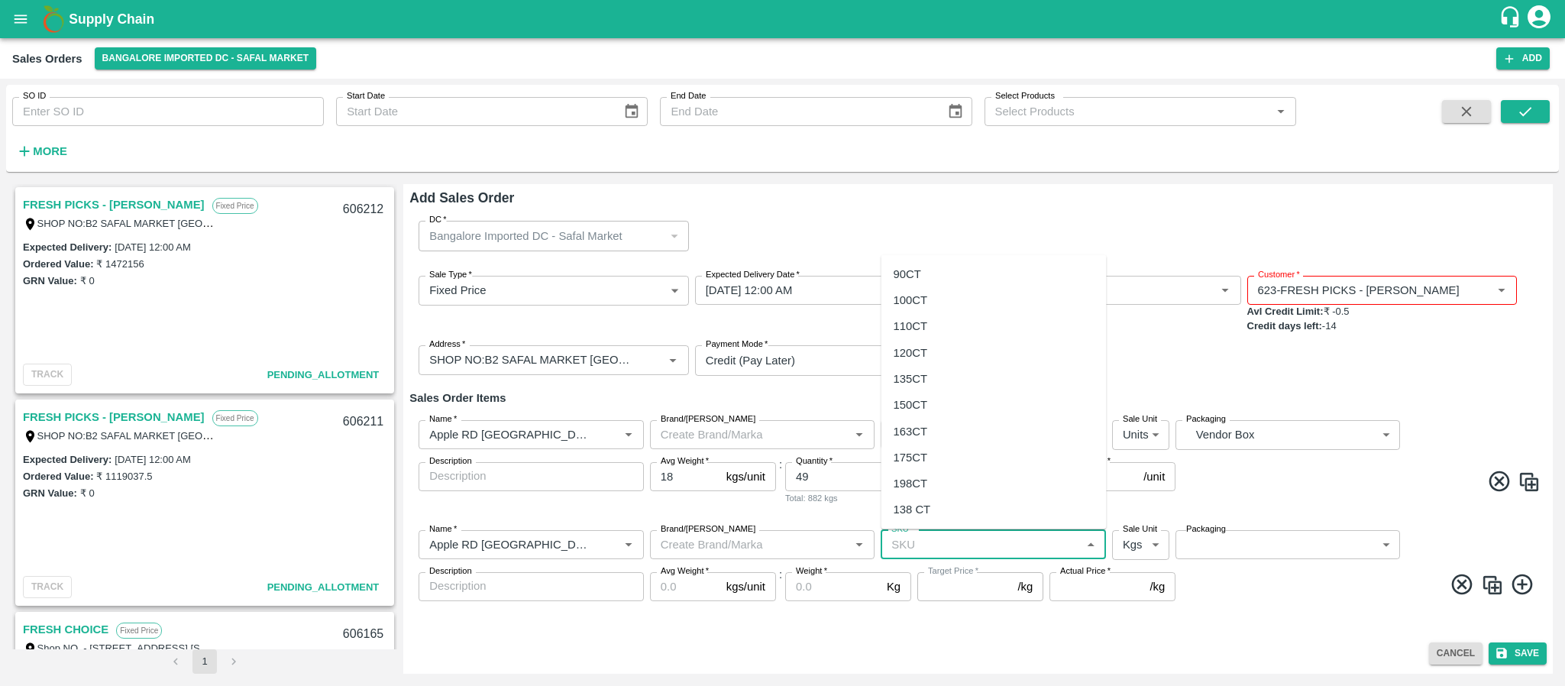
click at [949, 536] on input "SKU   *" at bounding box center [980, 545] width 191 height 20
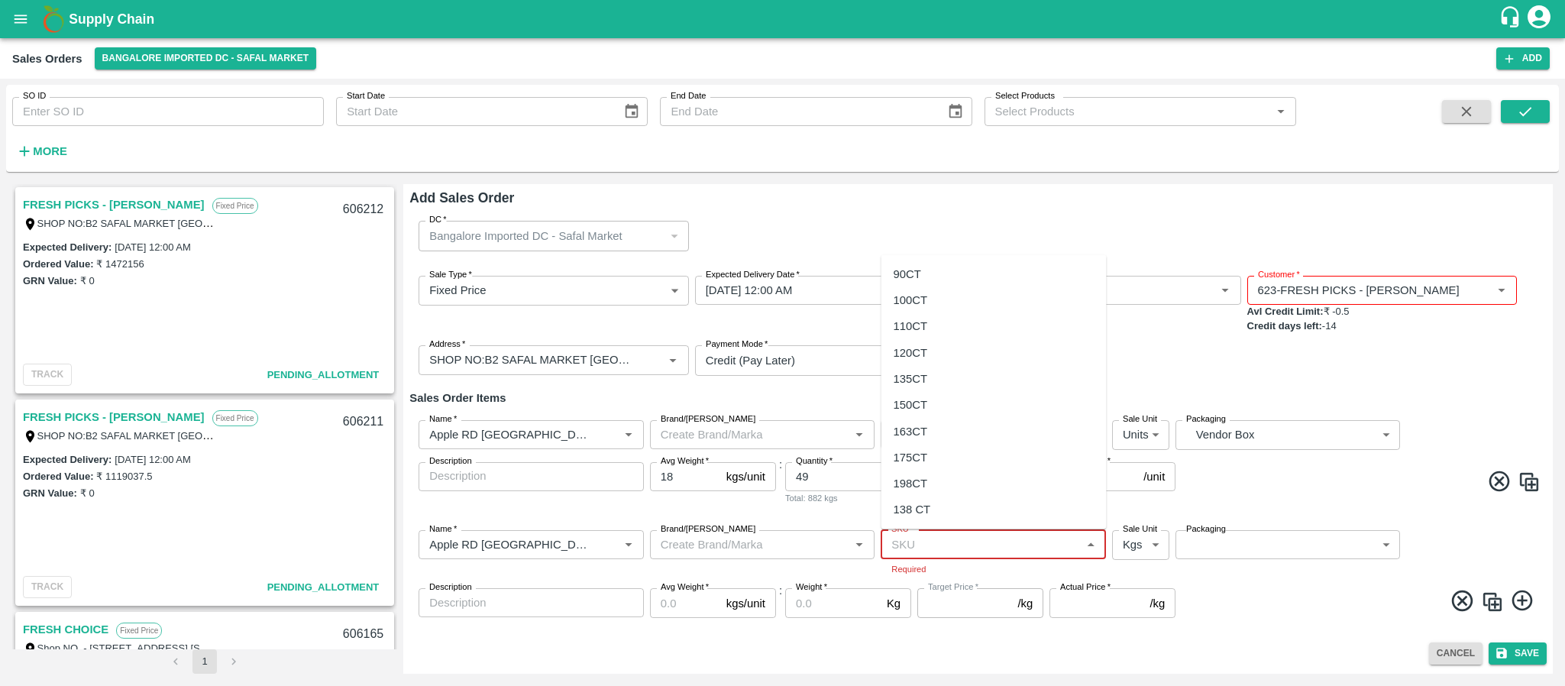
click at [911, 543] on input "SKU   *" at bounding box center [980, 545] width 191 height 20
click at [918, 429] on div "163CT" at bounding box center [911, 430] width 34 height 17
type input "163CT"
type input "NA"
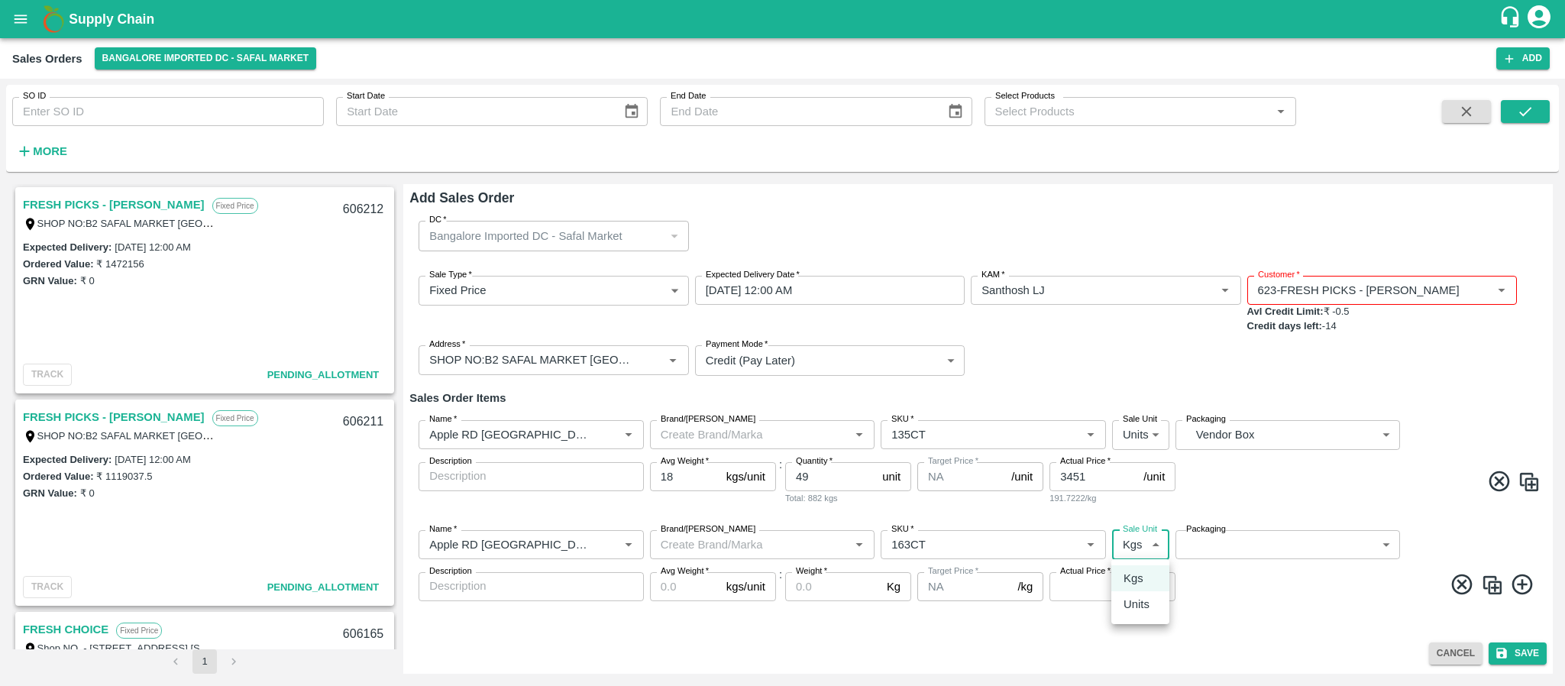
click at [1153, 555] on body "Supply Chain Sales Orders Bangalore Imported DC - Safal Market Add SO ID SO ID …" at bounding box center [782, 343] width 1565 height 686
click at [1147, 606] on p "Units" at bounding box center [1137, 604] width 26 height 17
type input "2"
click at [1235, 528] on div "Name   * Name   * Brand/Marka Brand/Marka SKU   * SKU   * Sale Unit Units 2 Sal…" at bounding box center [979, 566] width 1138 height 96
click at [1232, 535] on body "Supply Chain Sales Orders Bangalore Imported DC - Safal Market Add SO ID SO ID …" at bounding box center [782, 343] width 1565 height 686
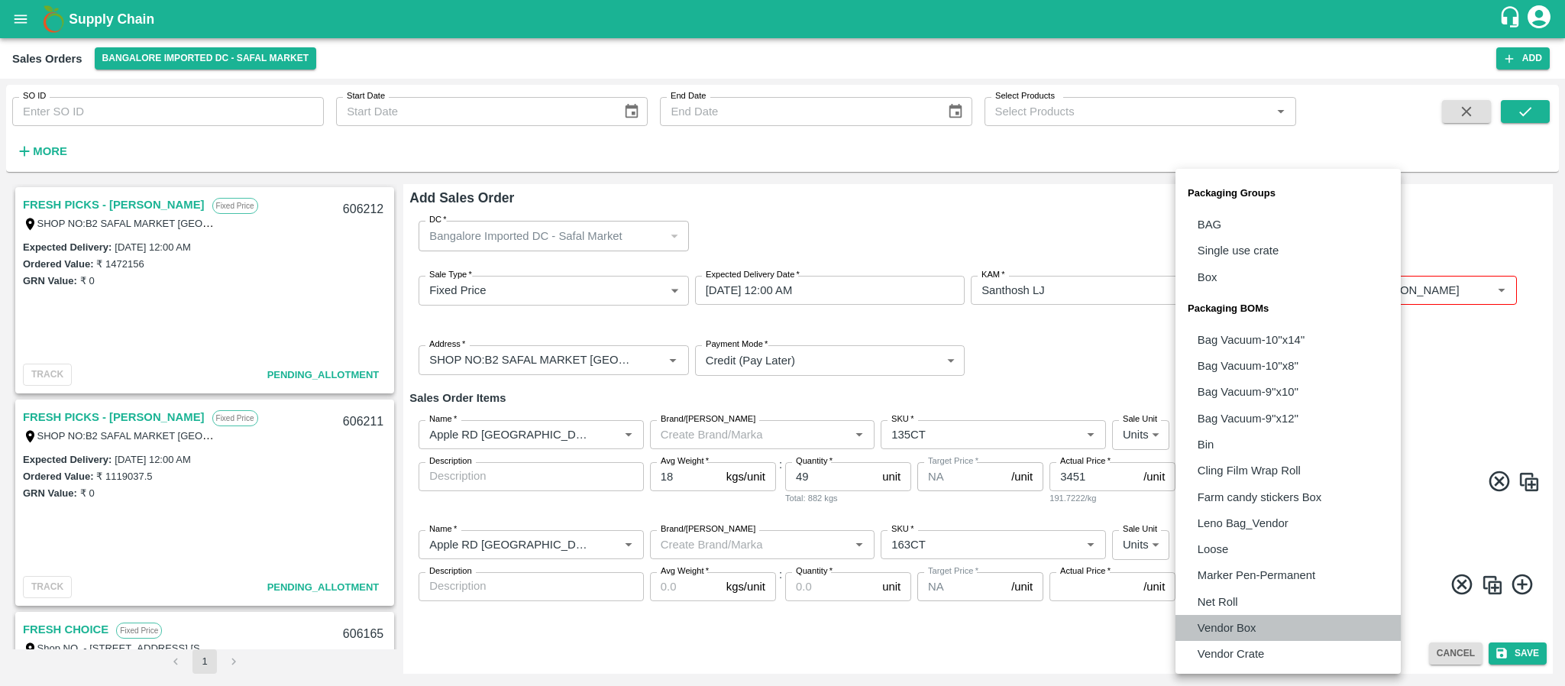
click at [1232, 622] on p "Vendor Box" at bounding box center [1227, 628] width 59 height 17
type input "BOM/276"
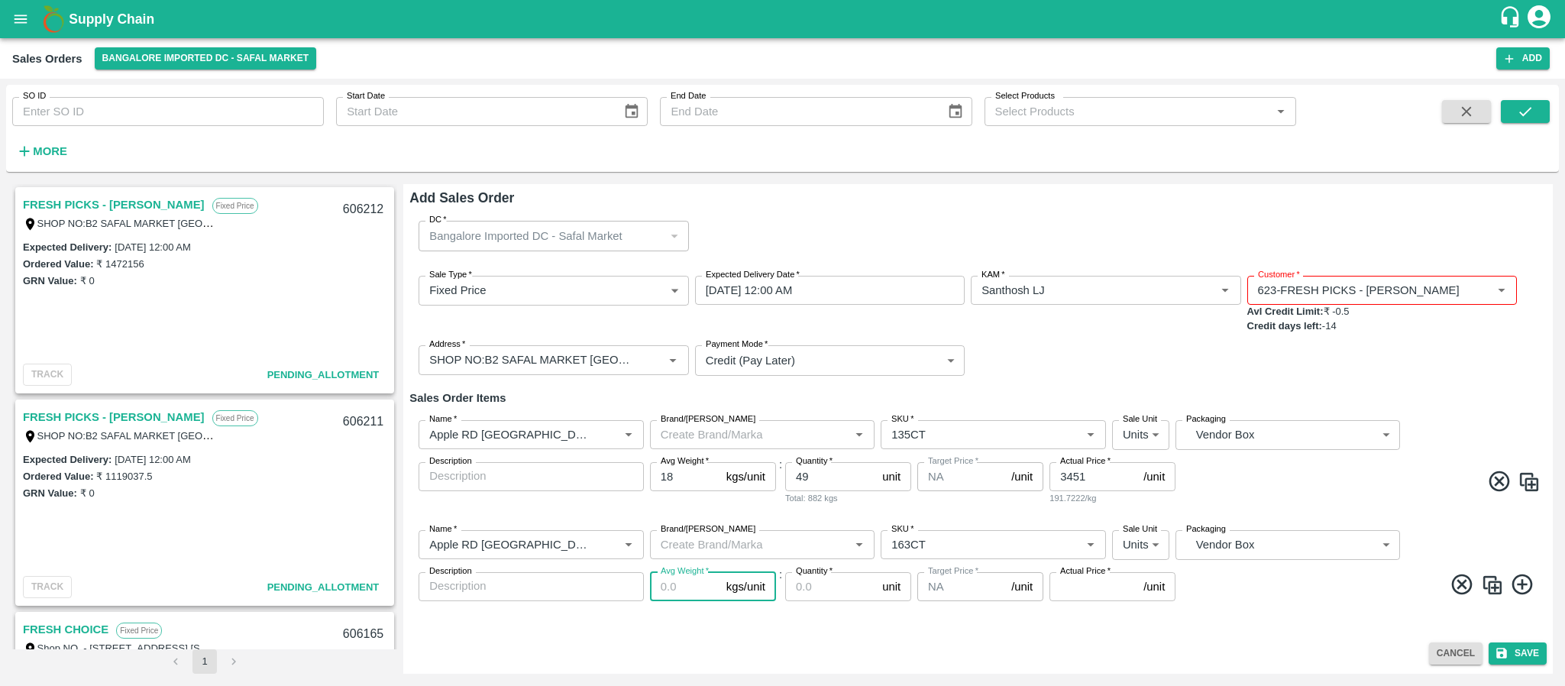
click at [670, 589] on input "Avg Weight   *" at bounding box center [685, 586] width 70 height 29
type input "18"
click at [828, 591] on input "Quantity   *" at bounding box center [830, 586] width 91 height 29
click at [817, 597] on input "Quantity   *" at bounding box center [830, 586] width 91 height 29
type input "98"
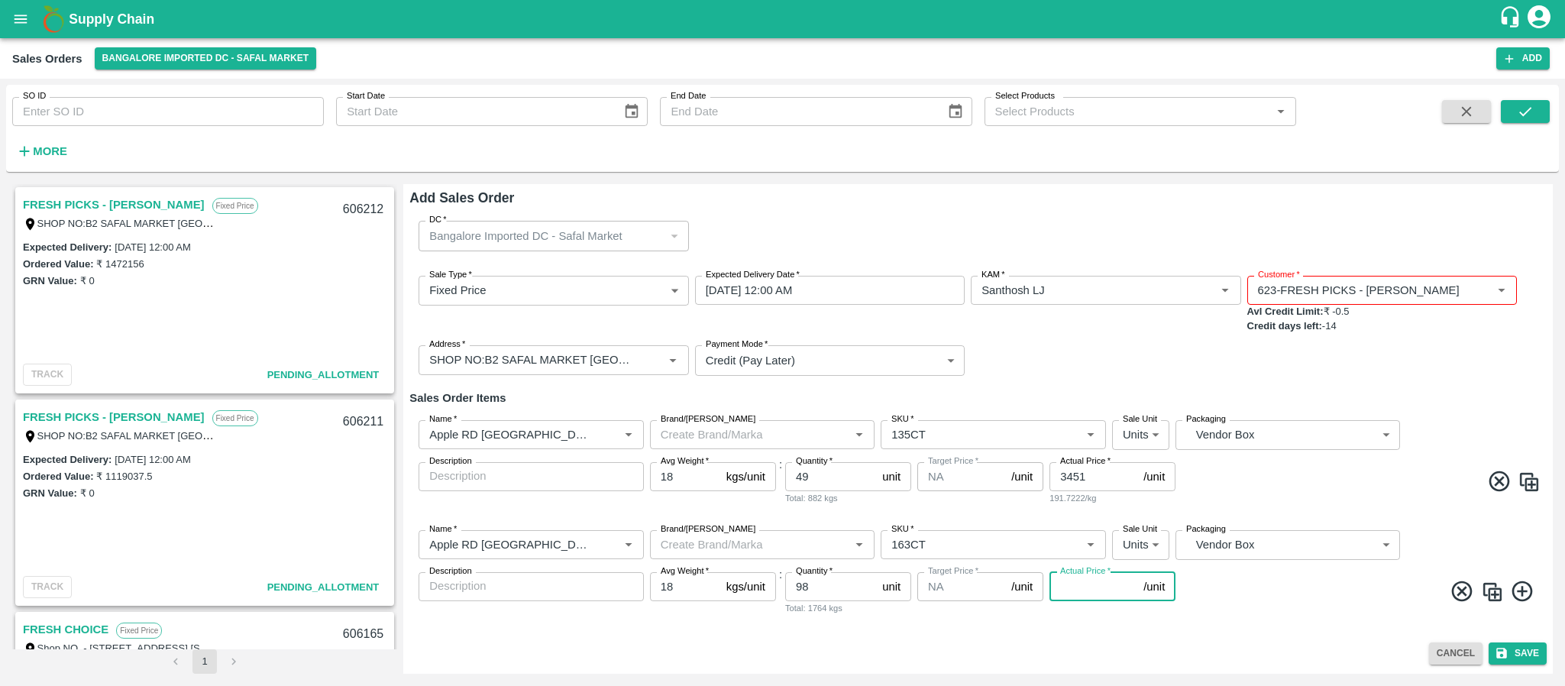
click at [1057, 591] on input "Actual Price   *" at bounding box center [1094, 586] width 88 height 29
type input "3451"
click at [816, 484] on input "49" at bounding box center [830, 476] width 91 height 29
type input "4"
type input "147"
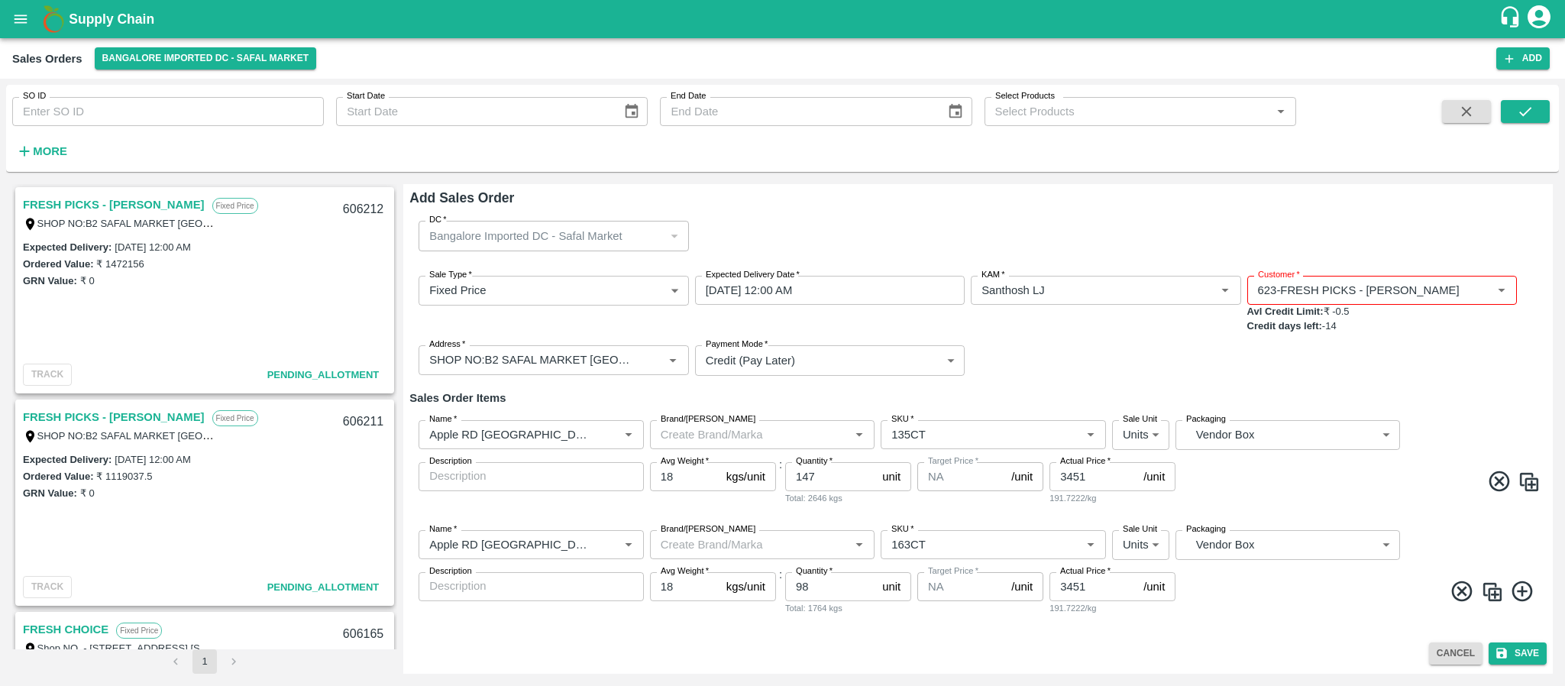
click at [1458, 585] on icon at bounding box center [1462, 591] width 21 height 21
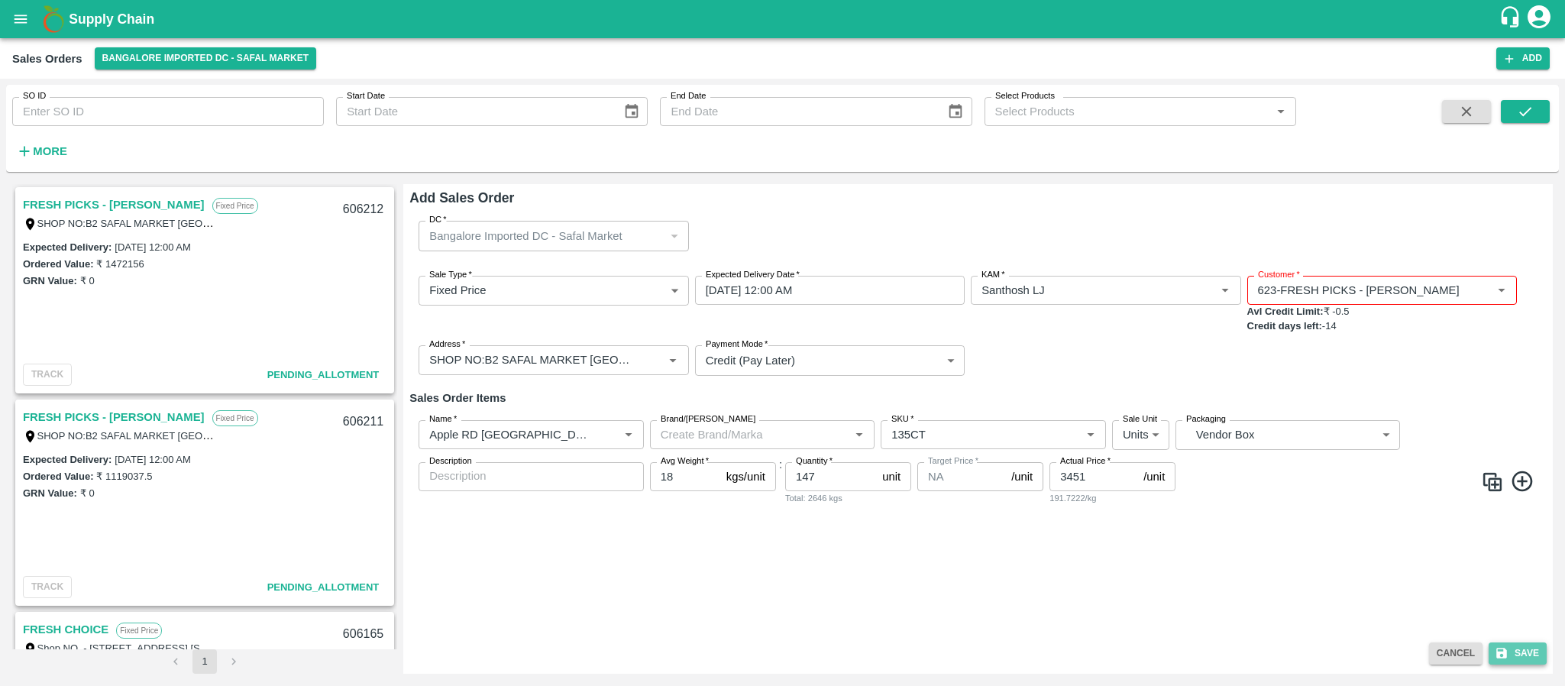
click at [1515, 654] on button "Save" at bounding box center [1518, 654] width 58 height 22
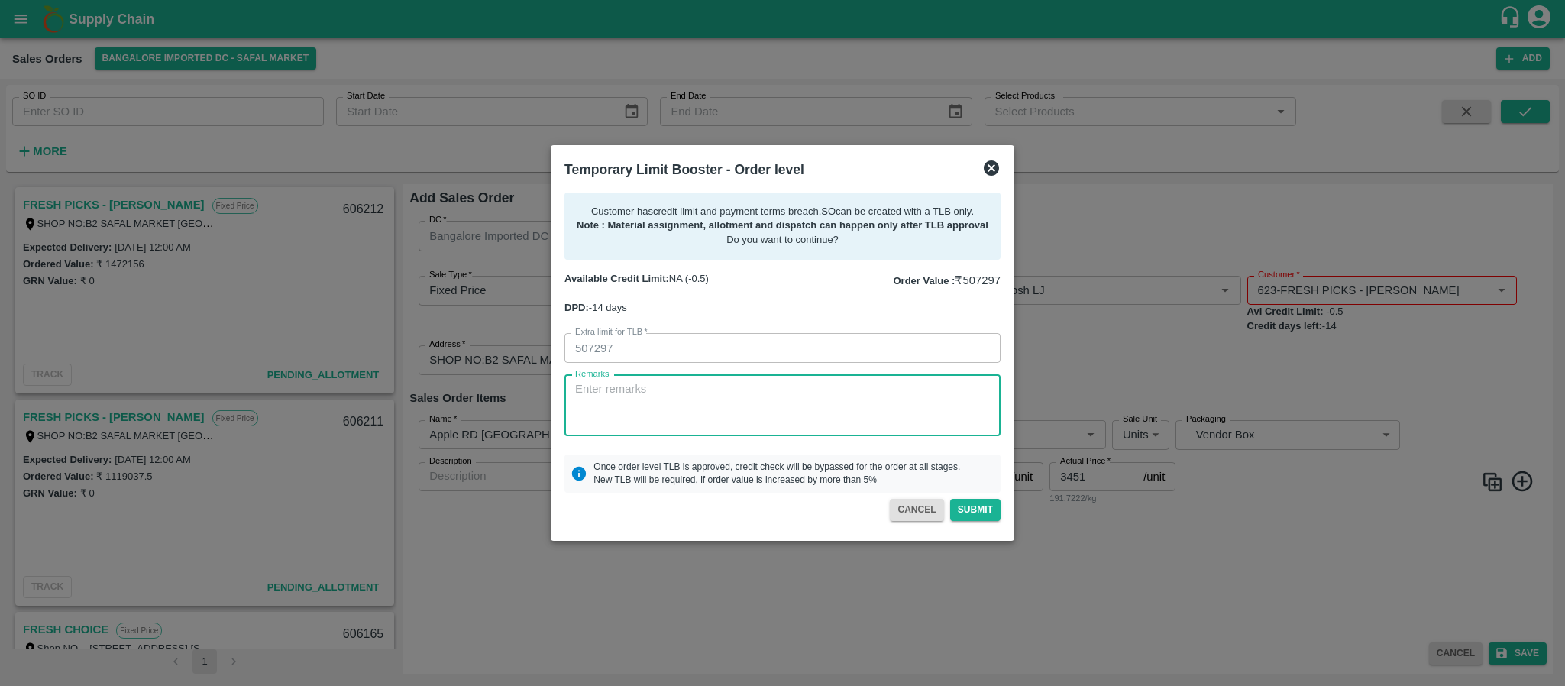
click at [702, 403] on textarea "Remarks" at bounding box center [782, 405] width 415 height 48
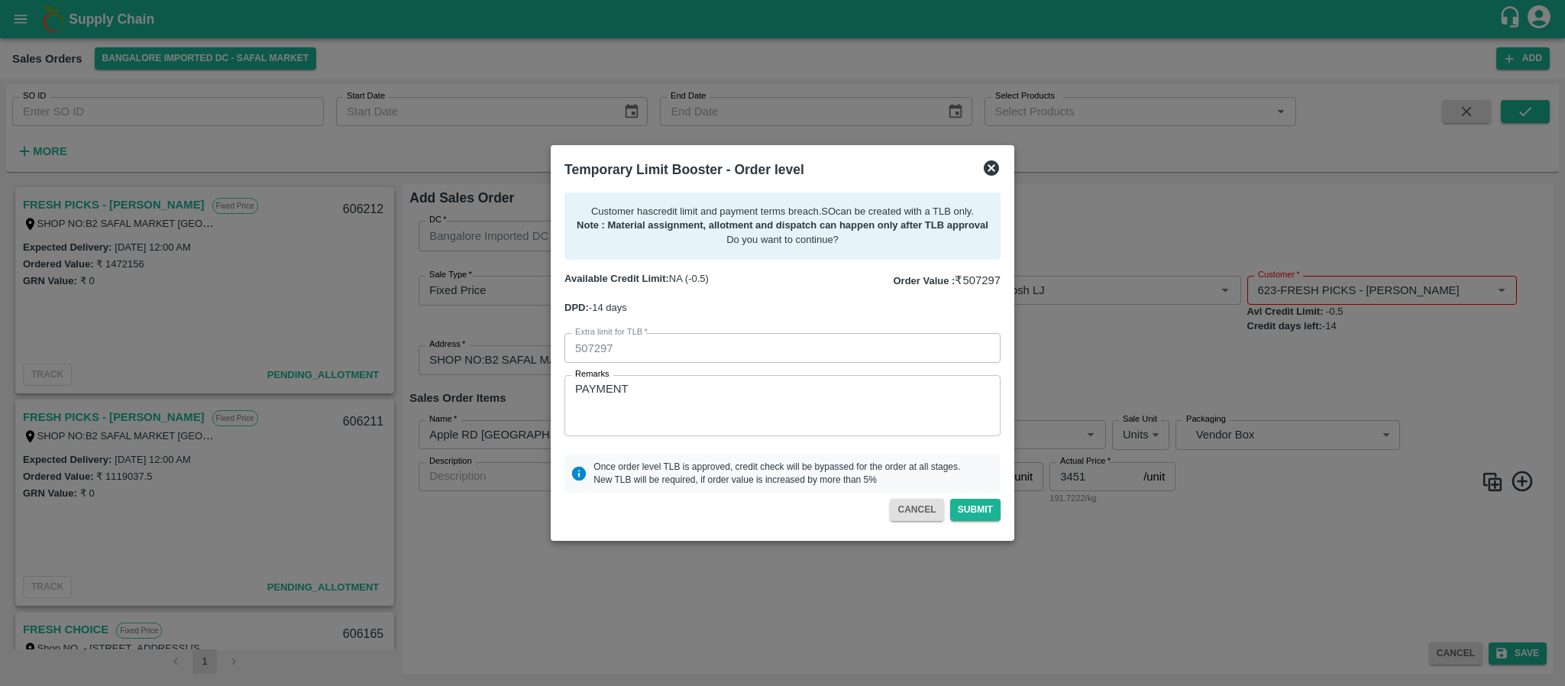
click at [738, 435] on div "PAYMENT x Remarks" at bounding box center [783, 405] width 436 height 61
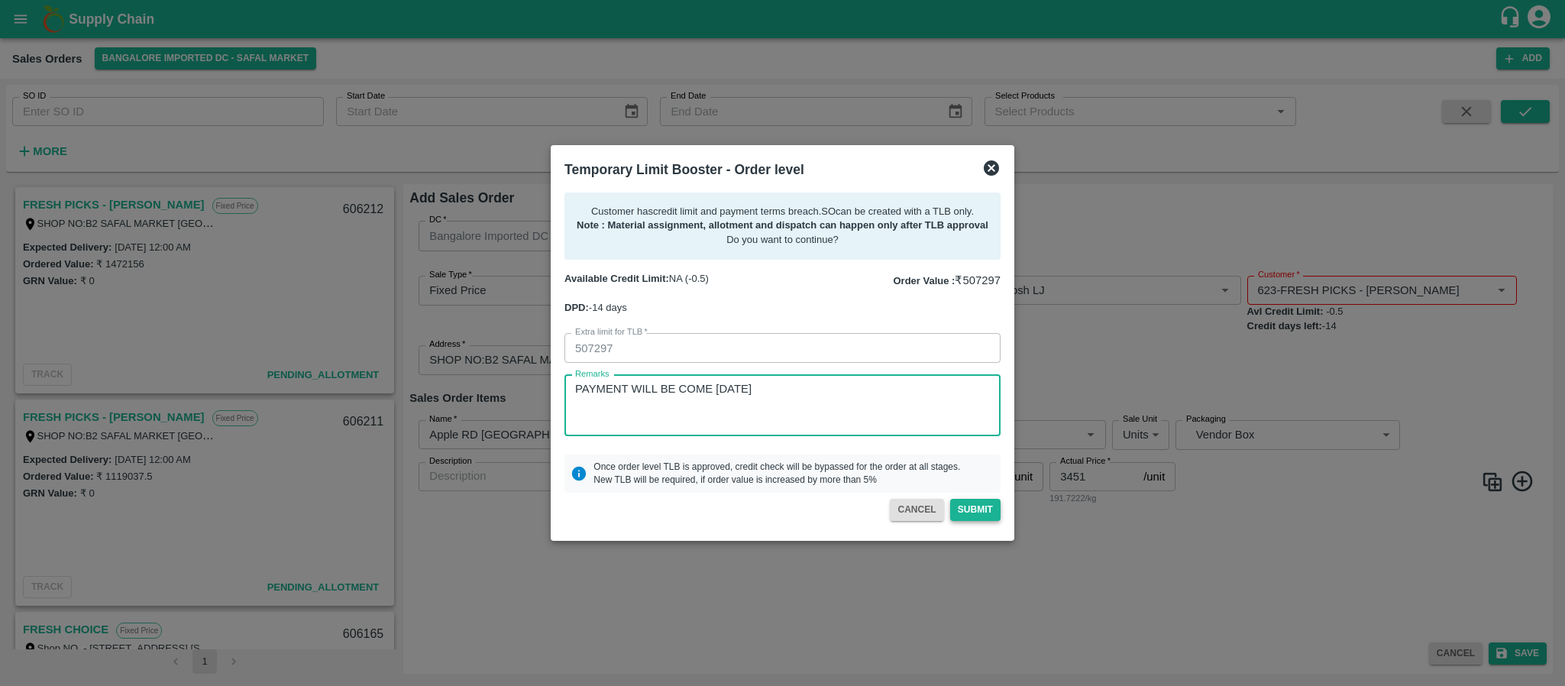
type textarea "PAYMENT WILL BE COME FRIDAY"
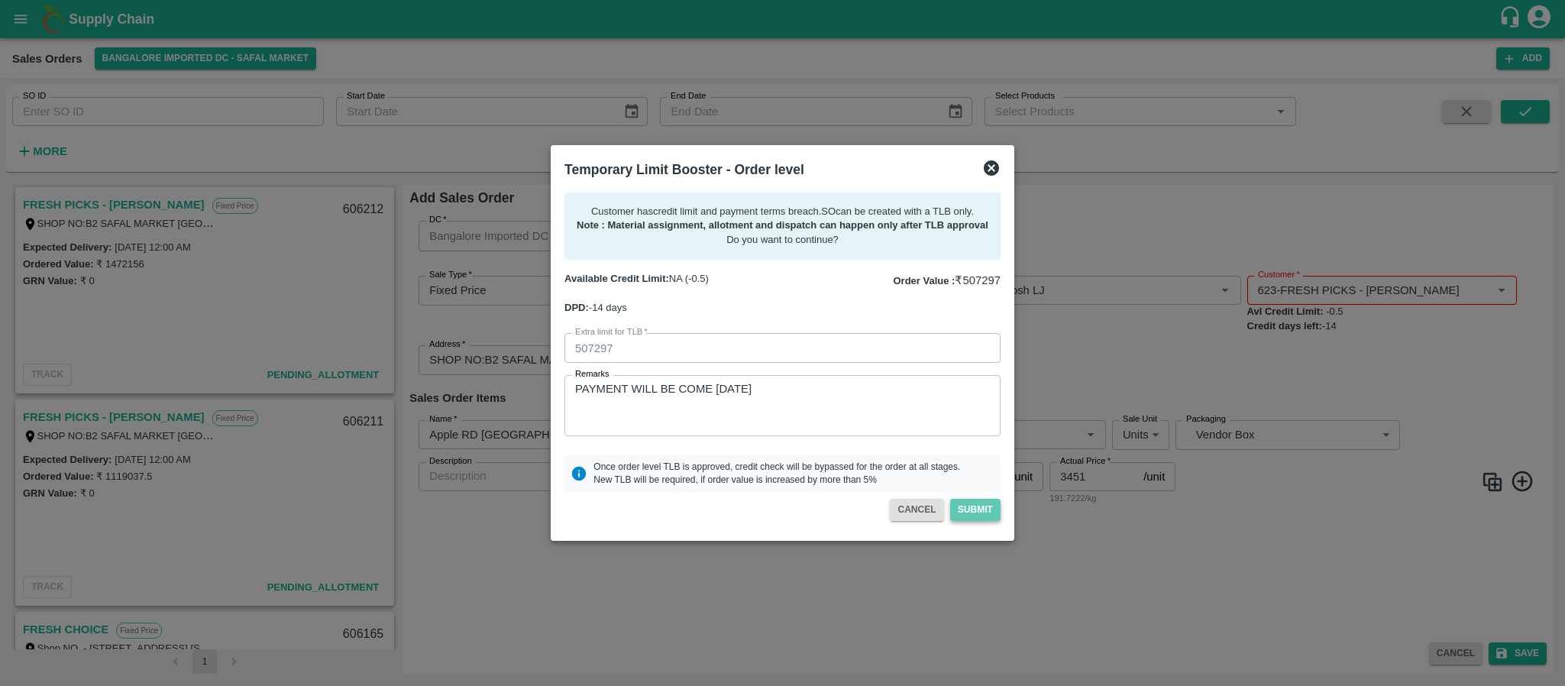
click at [973, 511] on button "Submit" at bounding box center [975, 510] width 50 height 22
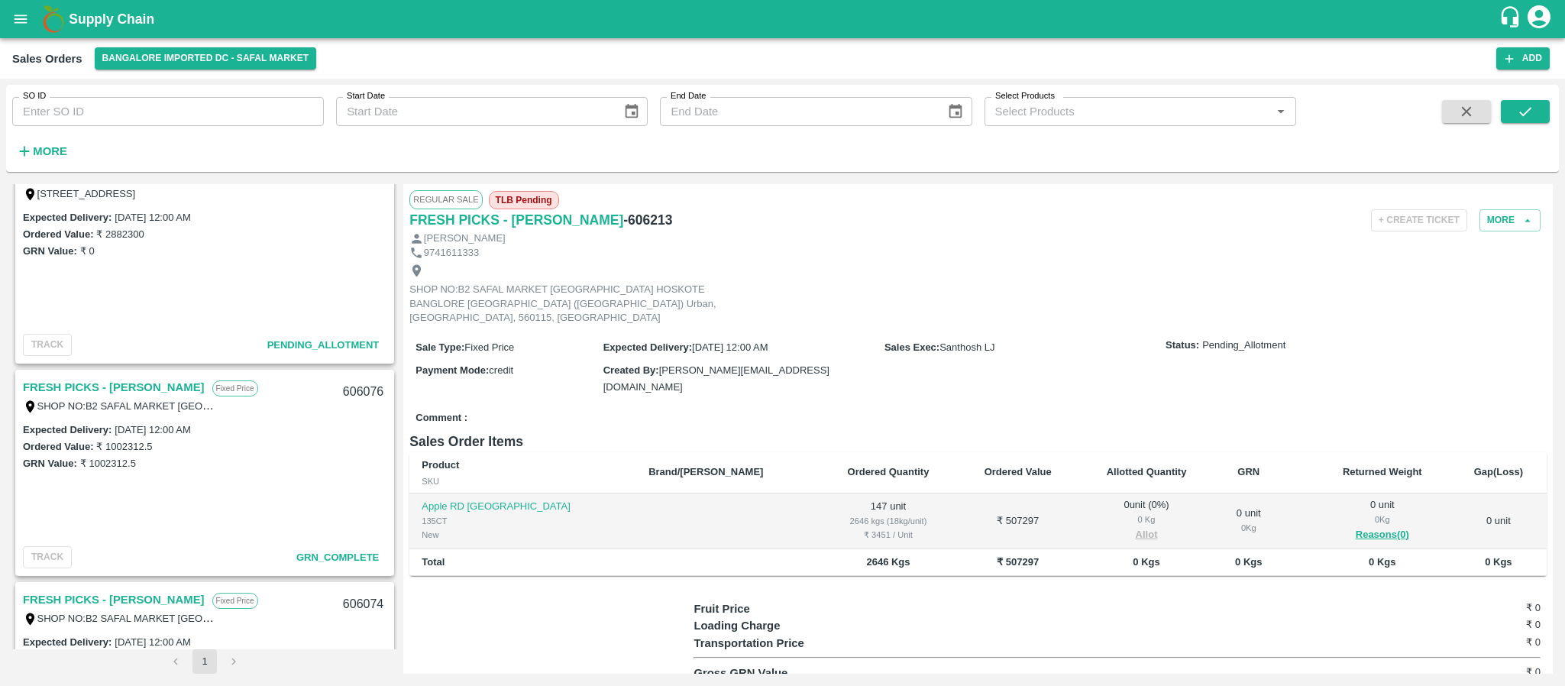
scroll to position [1781, 0]
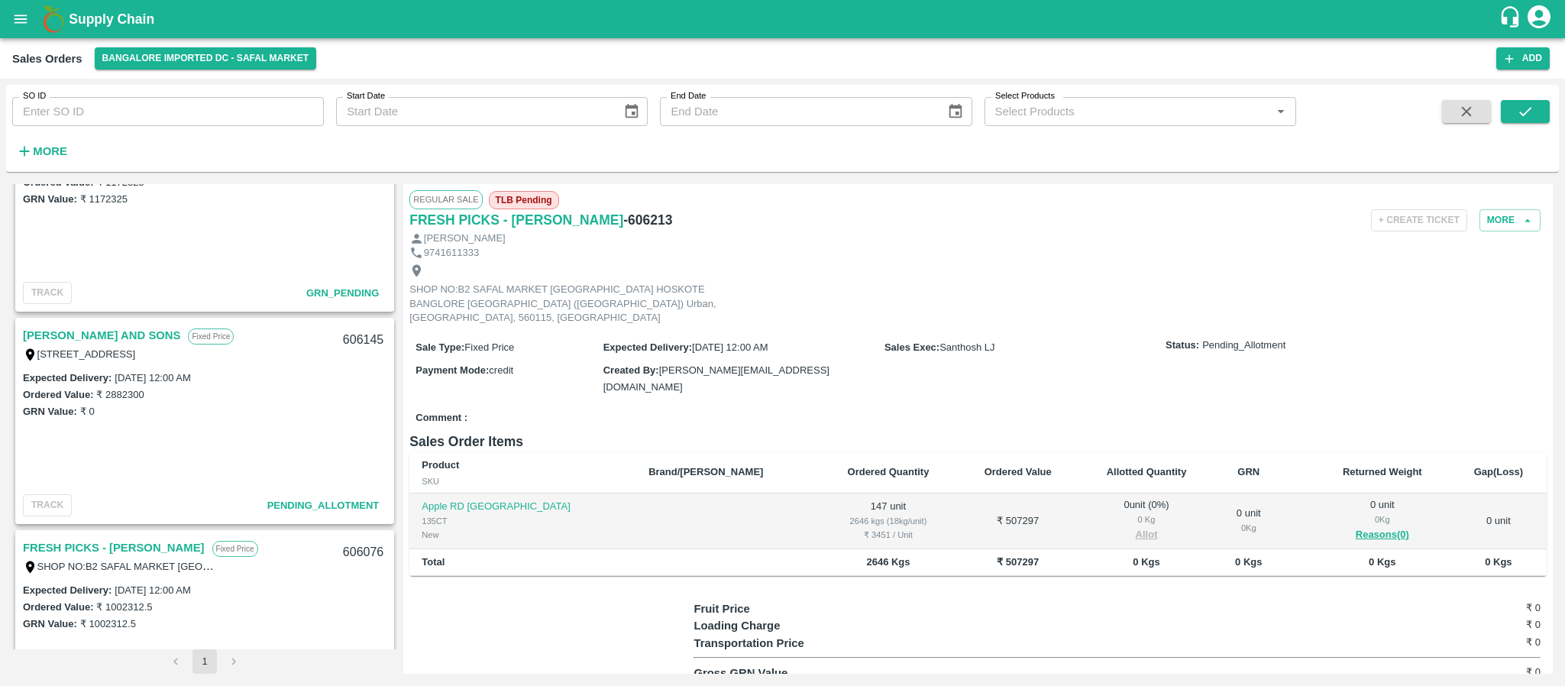
click at [127, 326] on link "MOHAMMED SAMIULLA AND SONS" at bounding box center [101, 335] width 157 height 20
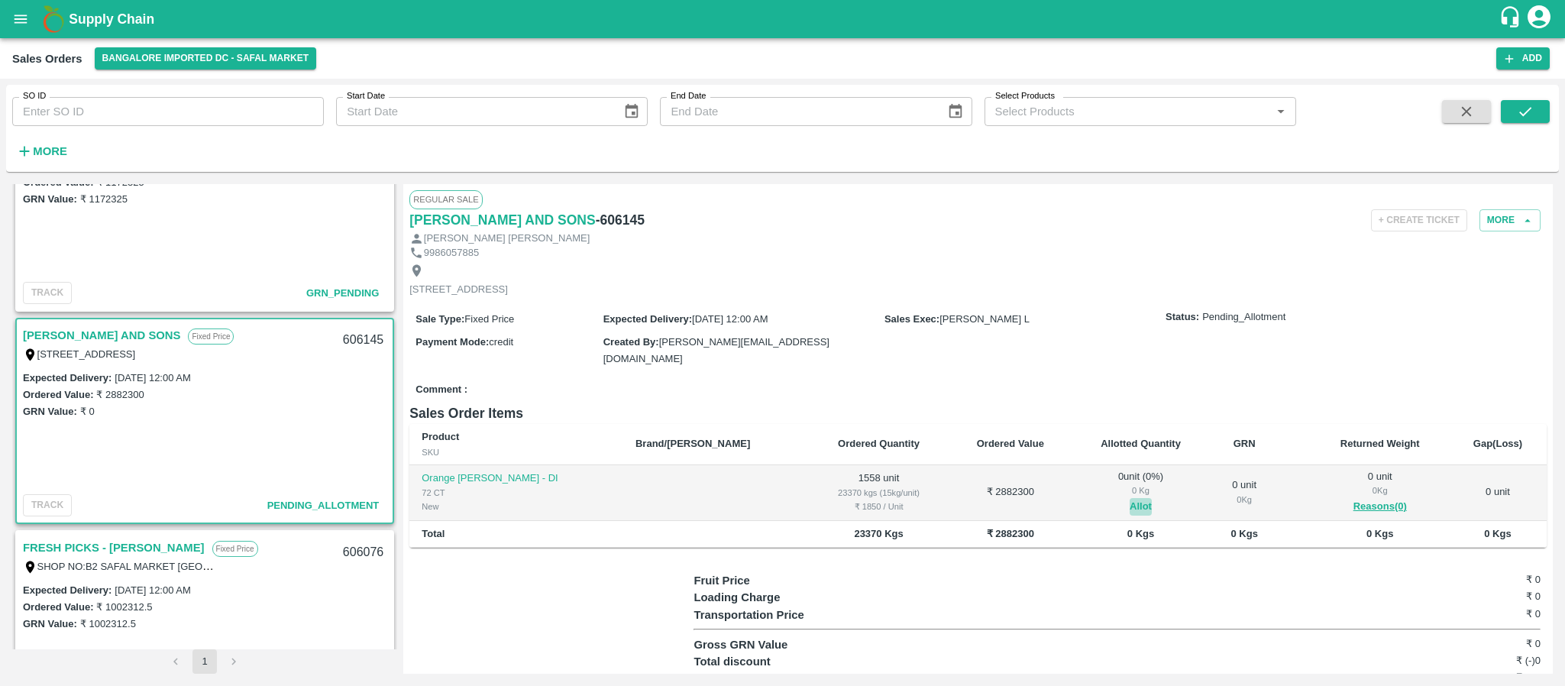
click at [1130, 516] on button "Allot" at bounding box center [1141, 507] width 22 height 18
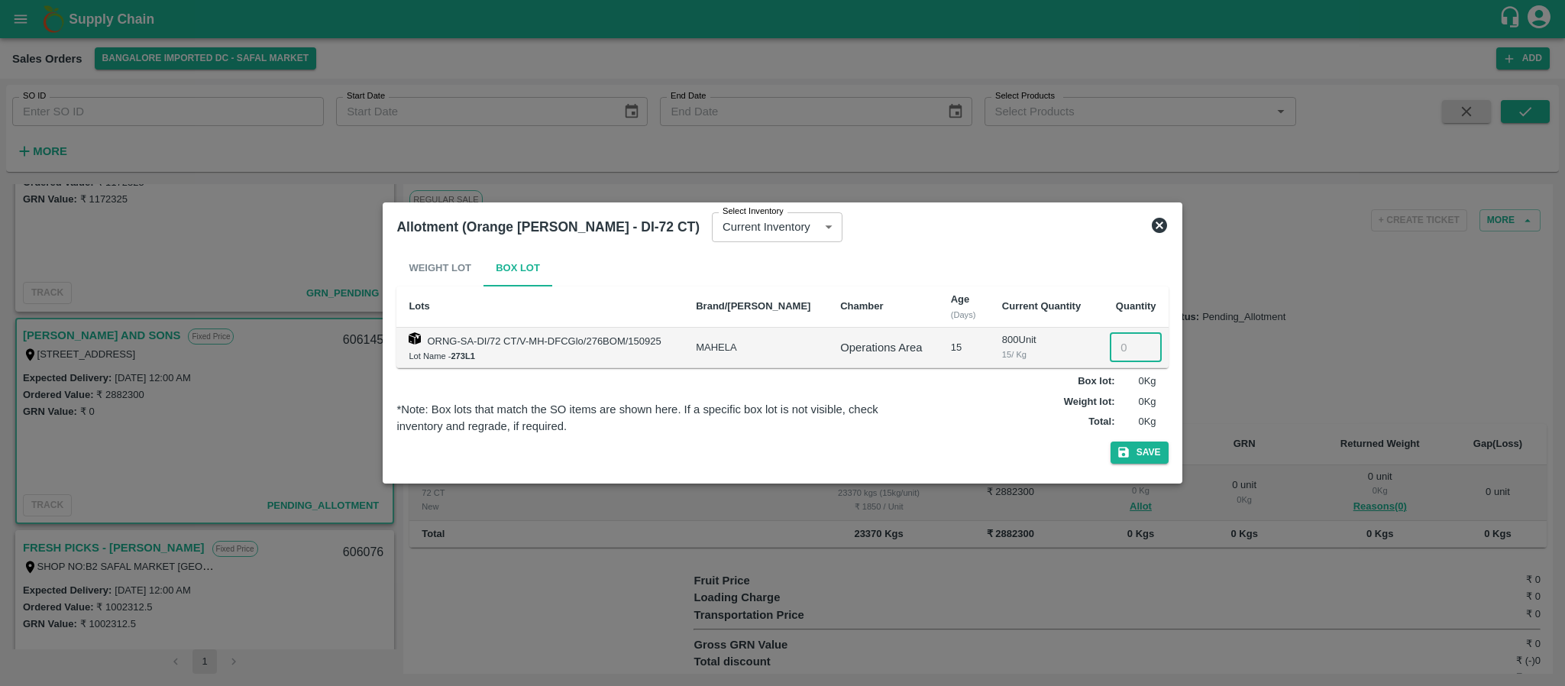
click at [1121, 342] on input "number" at bounding box center [1136, 347] width 52 height 29
type input "1558"
click at [1139, 452] on button "Save" at bounding box center [1140, 453] width 58 height 22
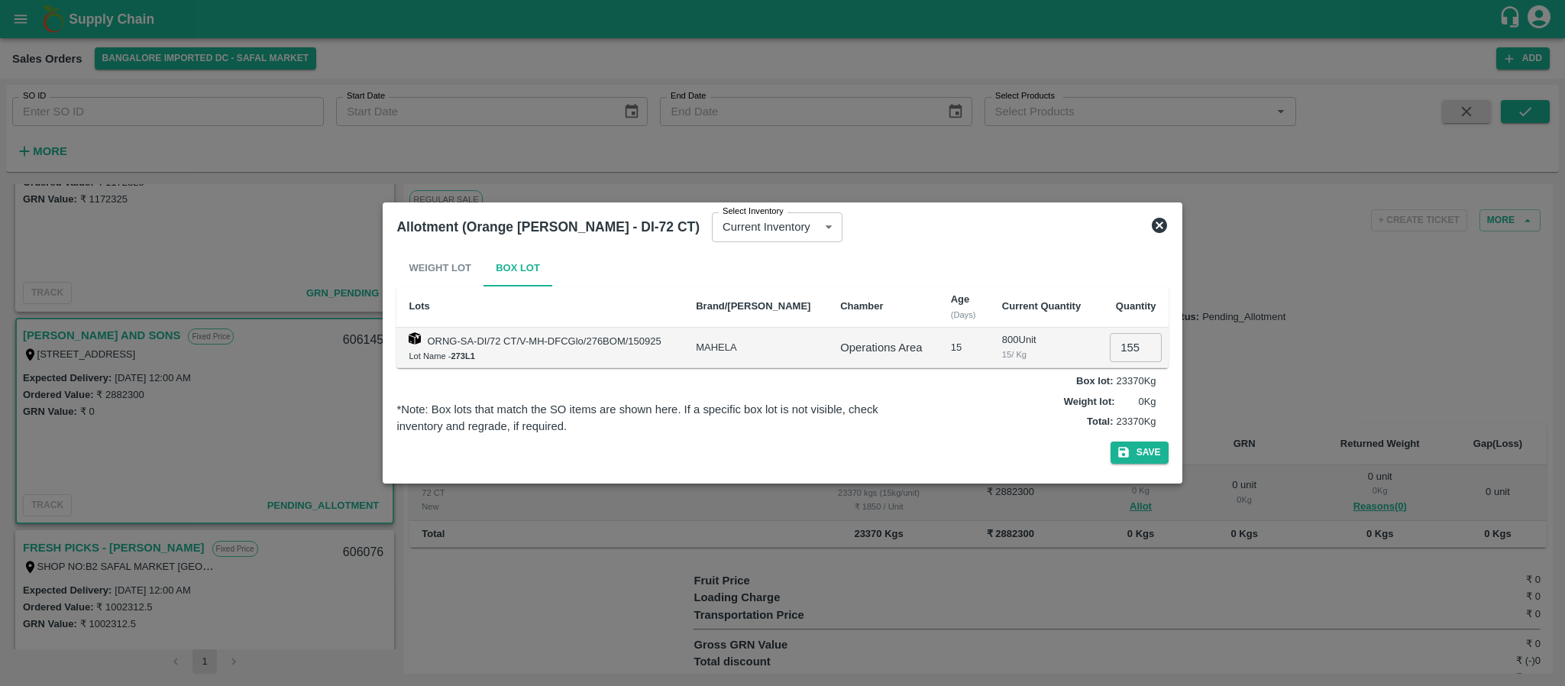
click at [1157, 225] on icon at bounding box center [1159, 225] width 15 height 15
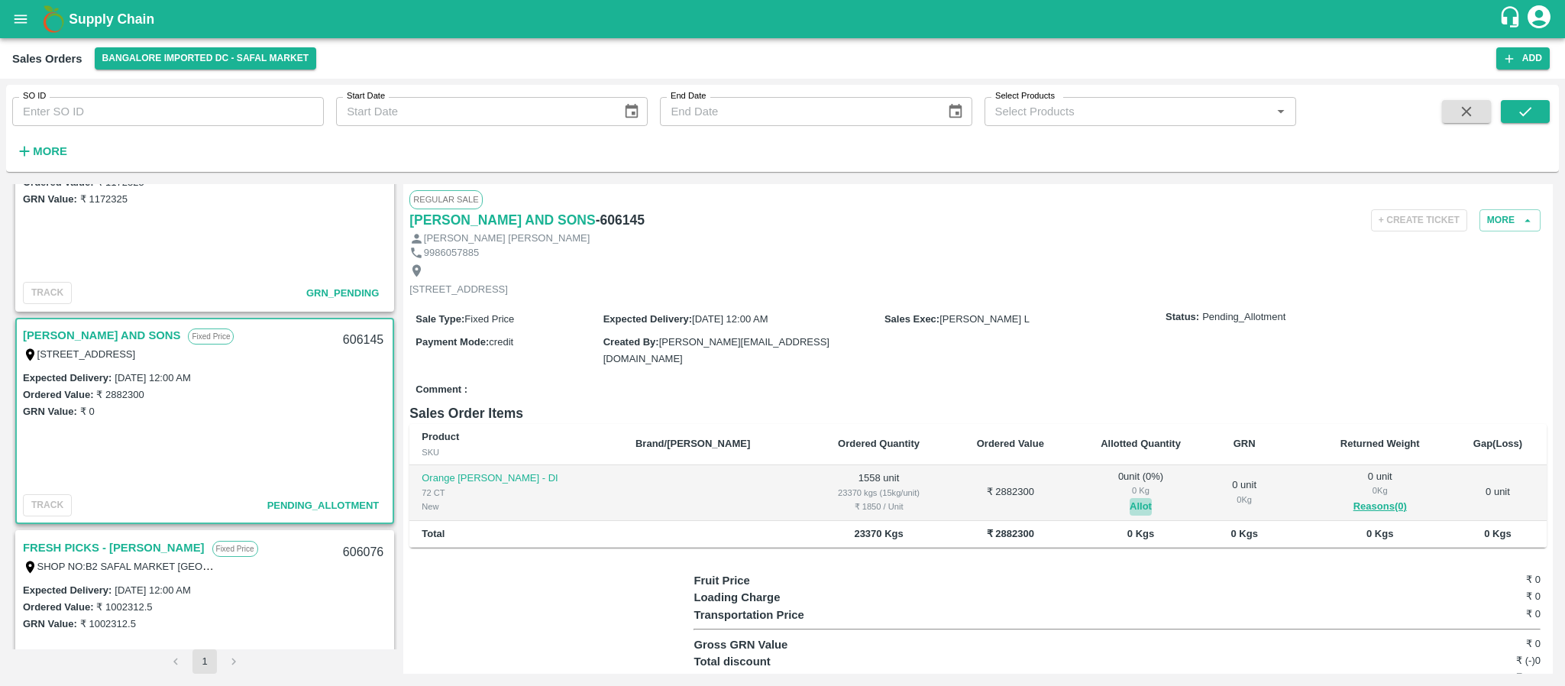
click at [1130, 516] on button "Allot" at bounding box center [1141, 507] width 22 height 18
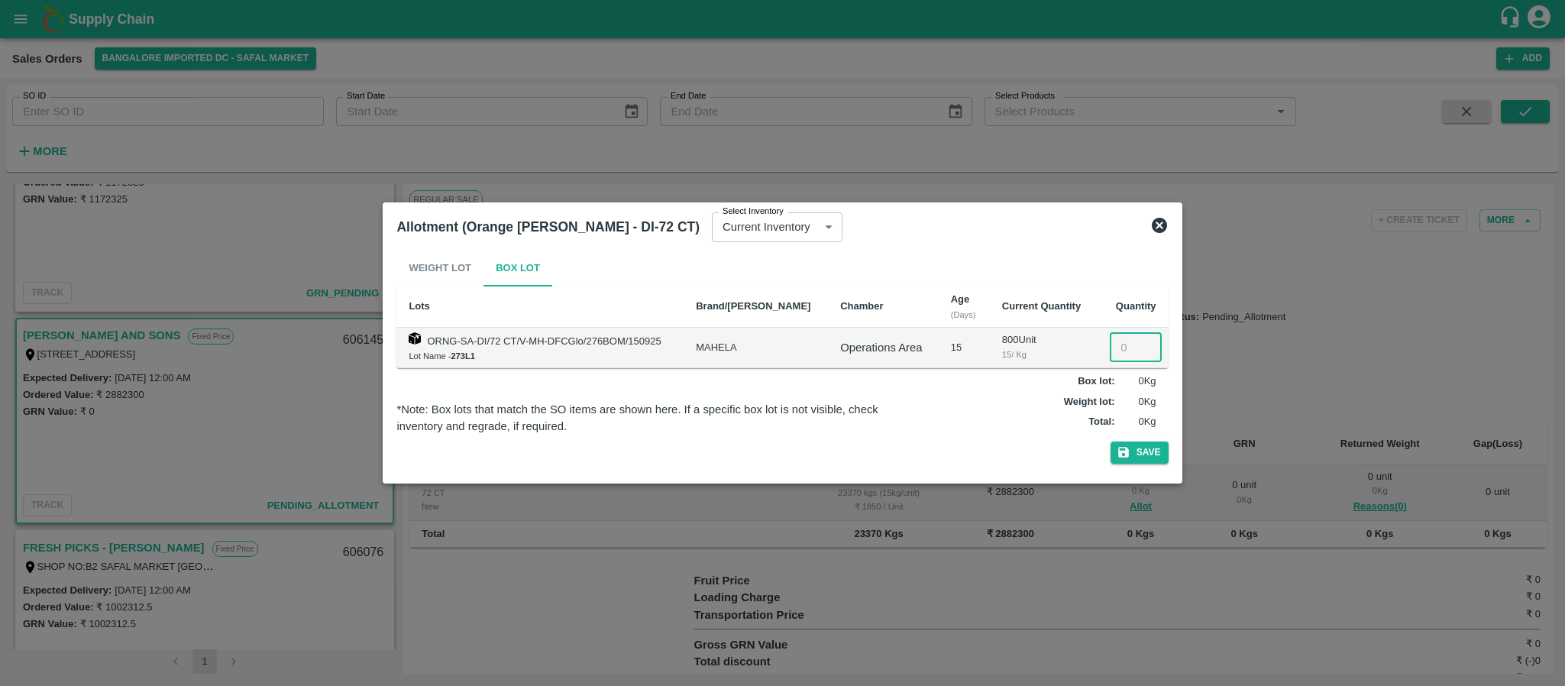
click at [1122, 344] on input "number" at bounding box center [1136, 347] width 52 height 29
type input "0800"
click at [1137, 459] on button "Save" at bounding box center [1140, 453] width 58 height 22
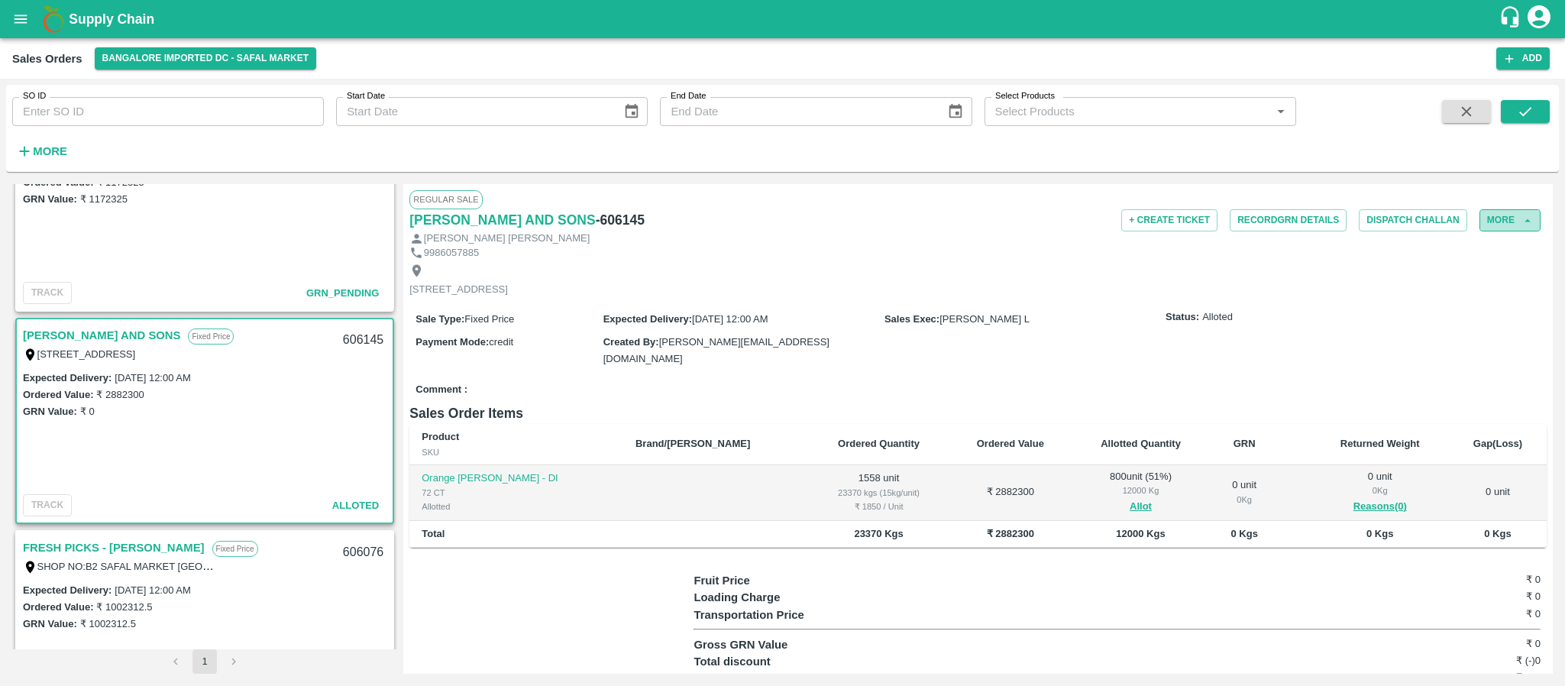
click at [1497, 219] on button "More" at bounding box center [1510, 220] width 61 height 22
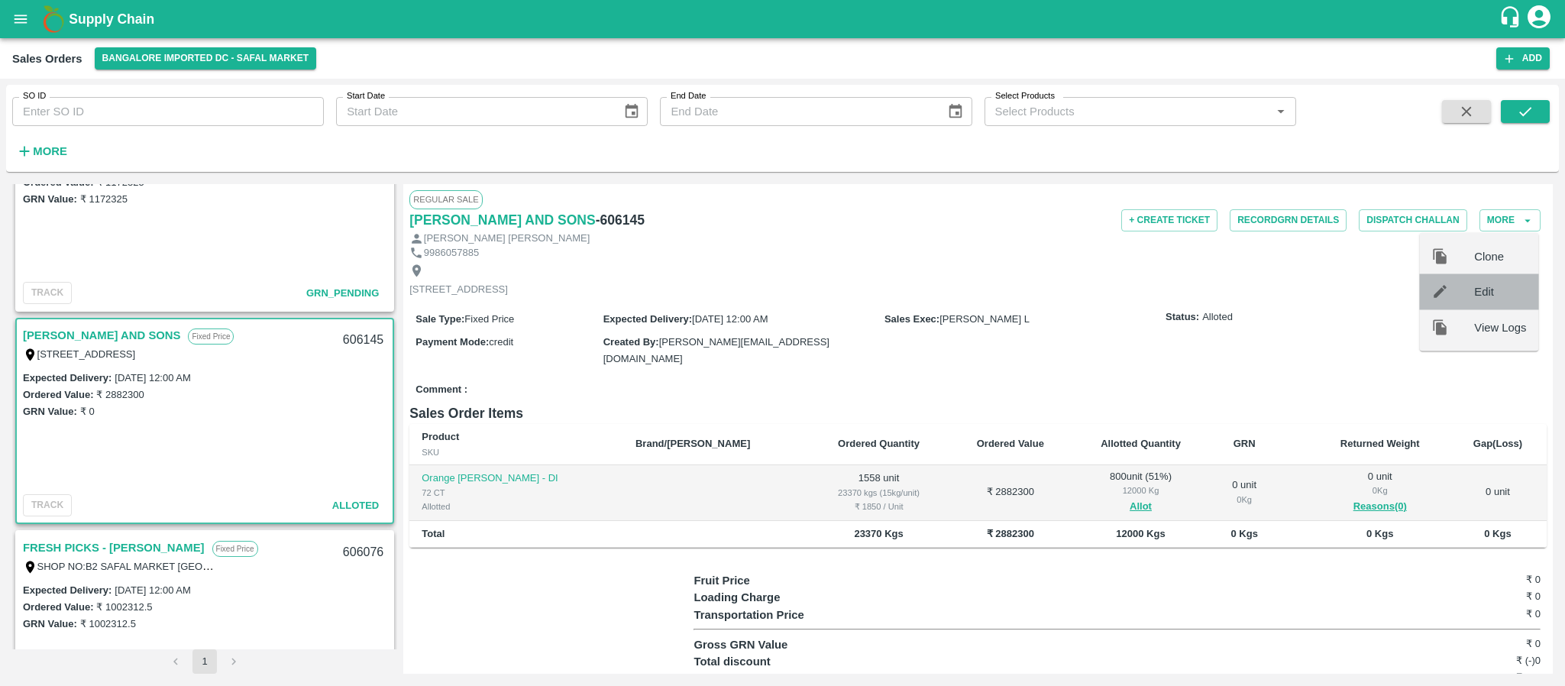
click at [1465, 280] on div "Edit" at bounding box center [1479, 291] width 119 height 35
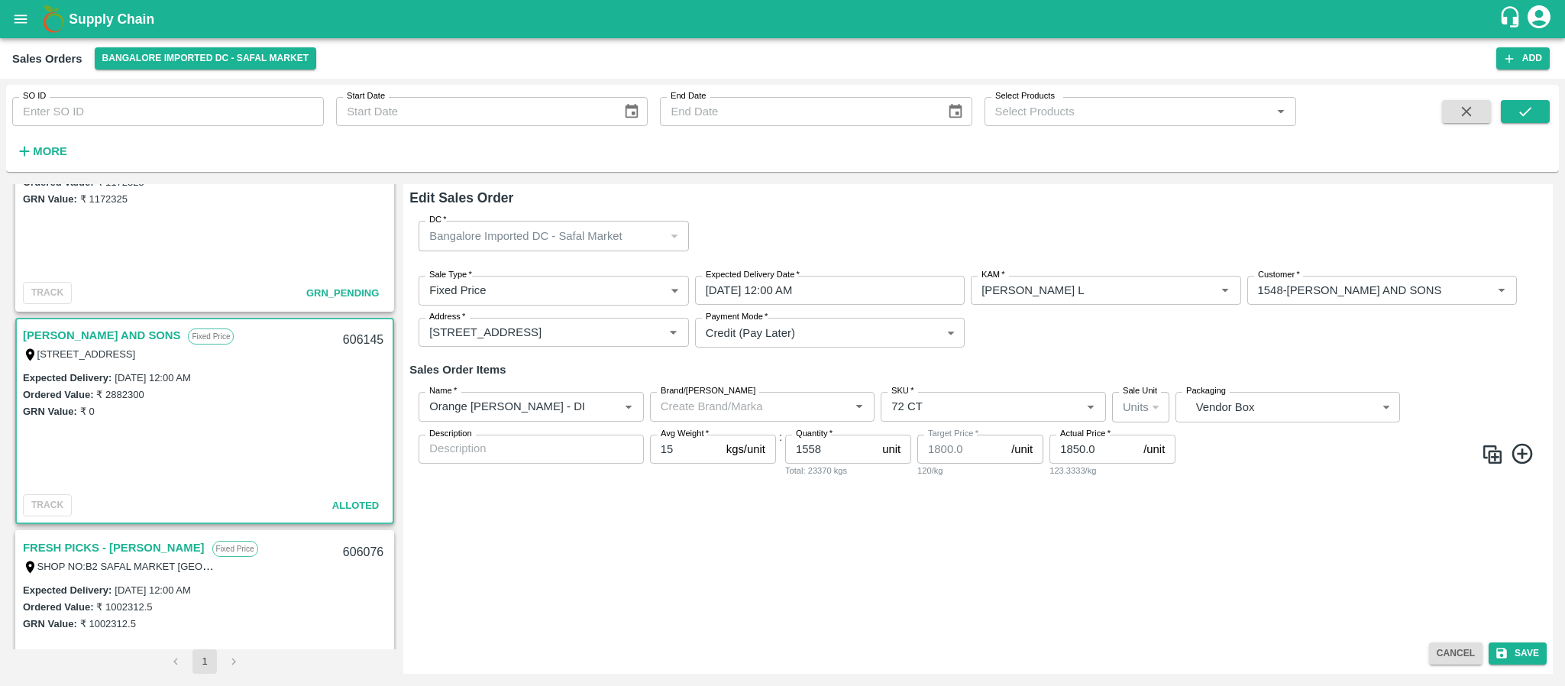
type input "1800"
click at [837, 447] on input "1558" at bounding box center [830, 449] width 91 height 29
type input "1"
click at [833, 447] on input "Quantity   *" at bounding box center [830, 449] width 91 height 29
type input "800"
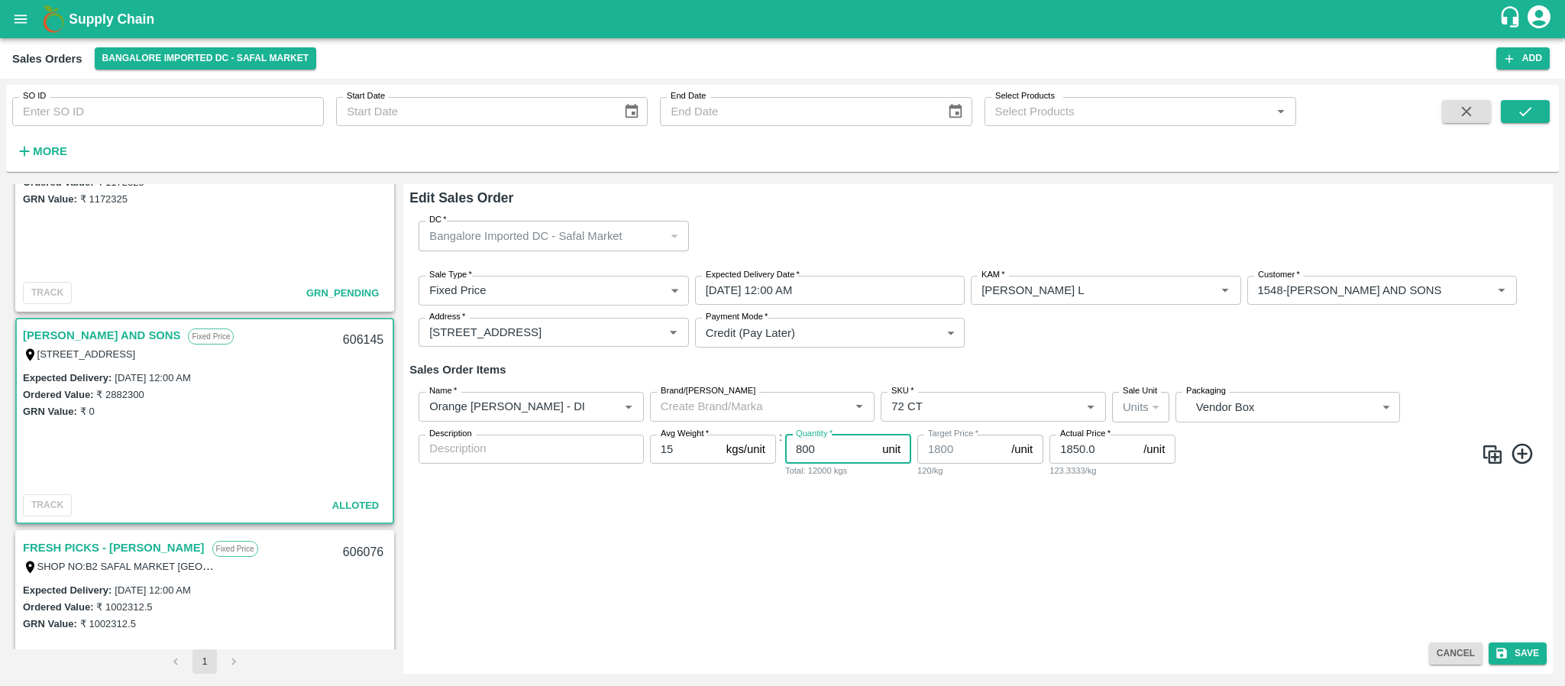
click at [1445, 647] on button "Cancel" at bounding box center [1455, 654] width 53 height 22
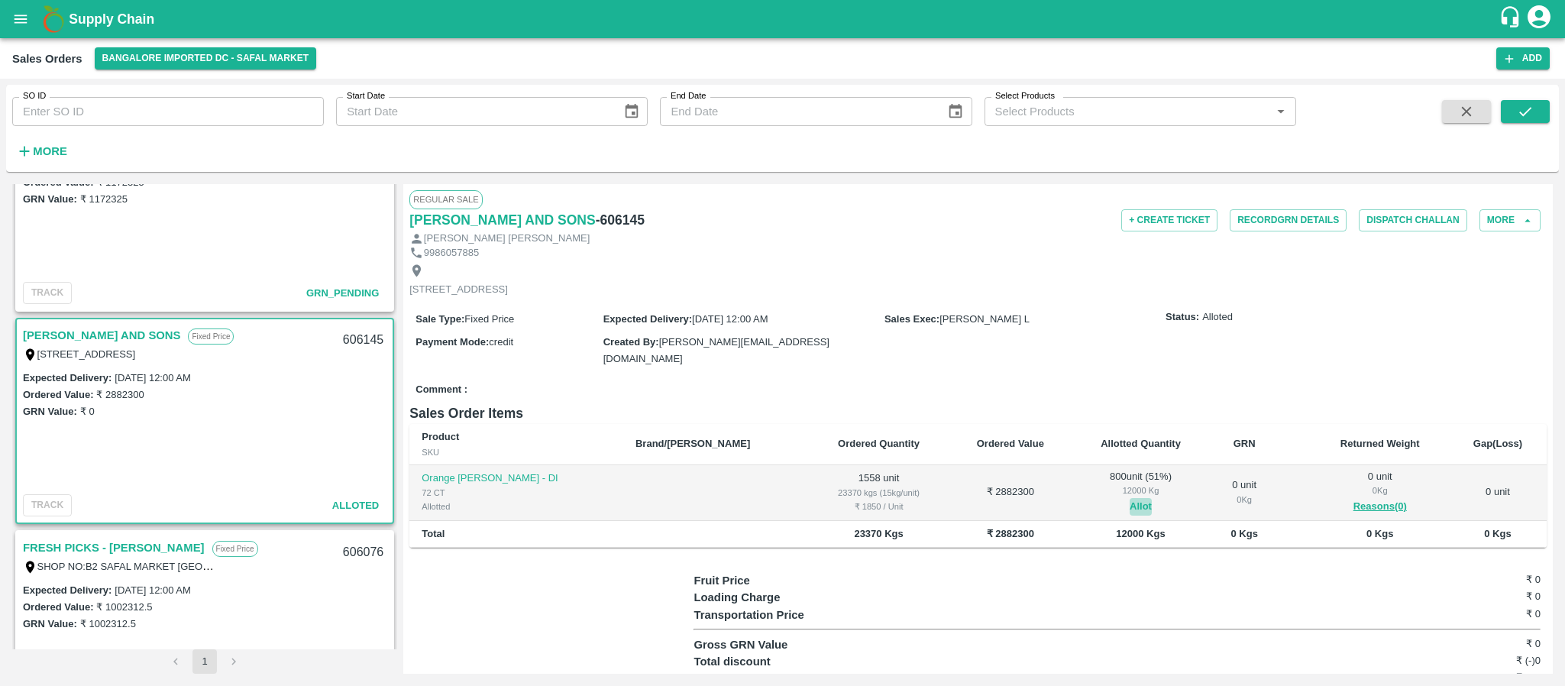
click at [1130, 513] on button "Allot" at bounding box center [1141, 507] width 22 height 18
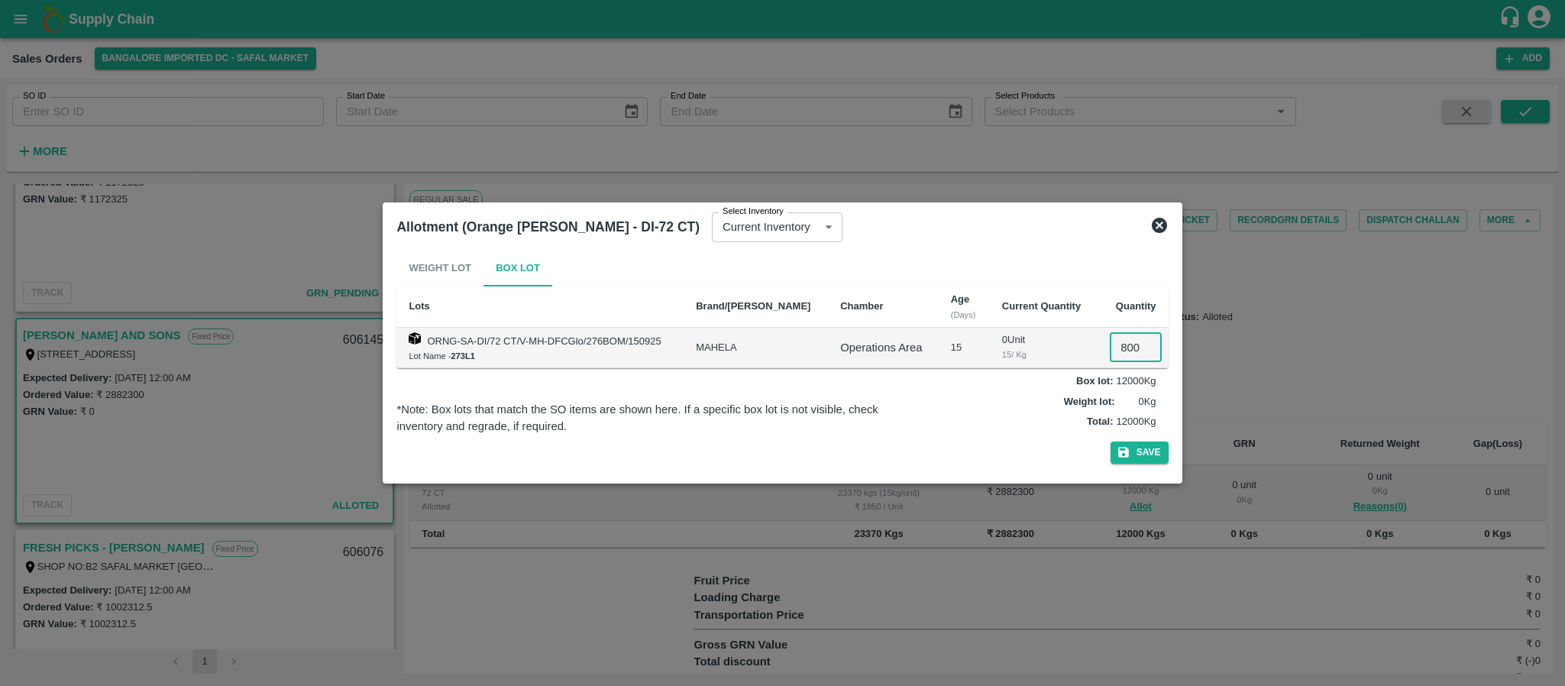
click at [1132, 344] on input "800" at bounding box center [1136, 347] width 52 height 29
type input "0"
click at [1137, 449] on button "Save" at bounding box center [1140, 453] width 58 height 22
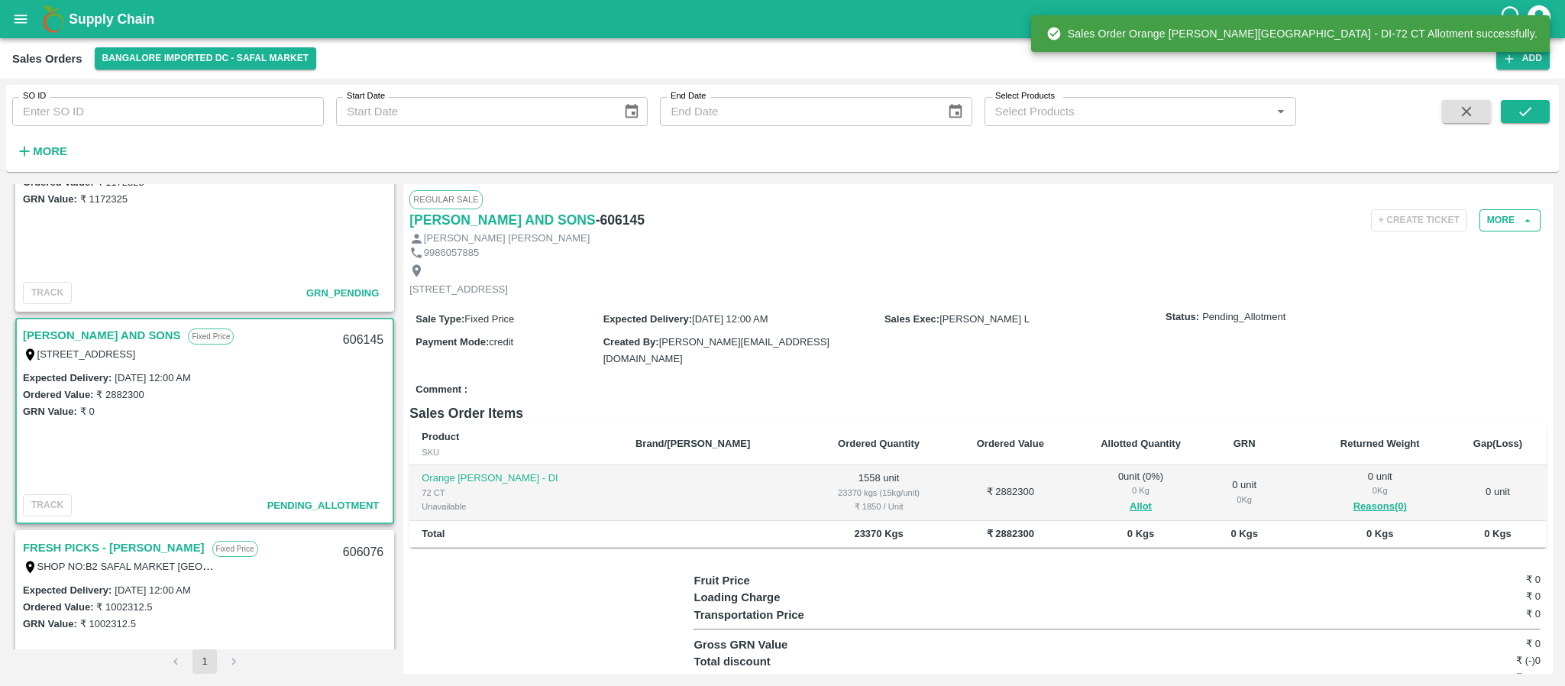
click at [1513, 214] on button "More" at bounding box center [1510, 220] width 61 height 22
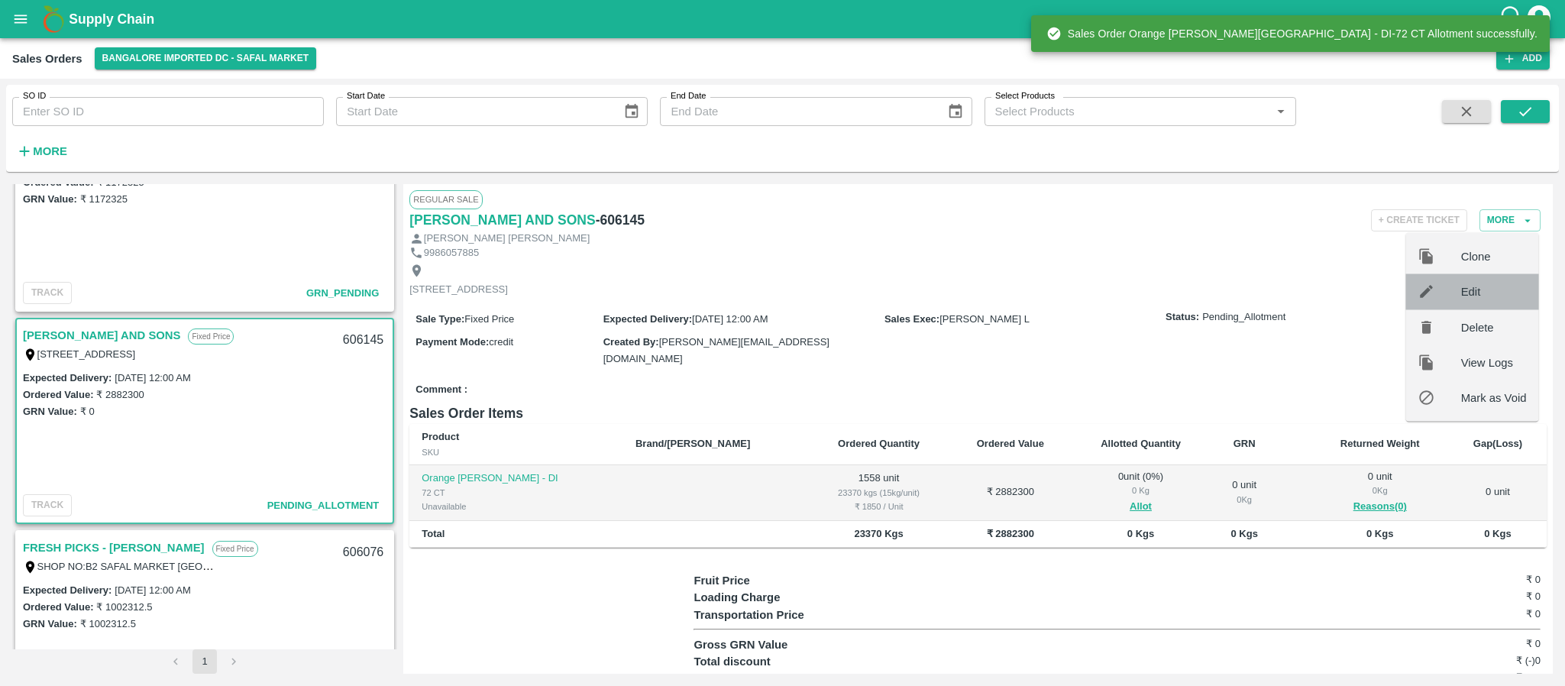
click at [1467, 291] on span "Edit" at bounding box center [1495, 291] width 66 height 17
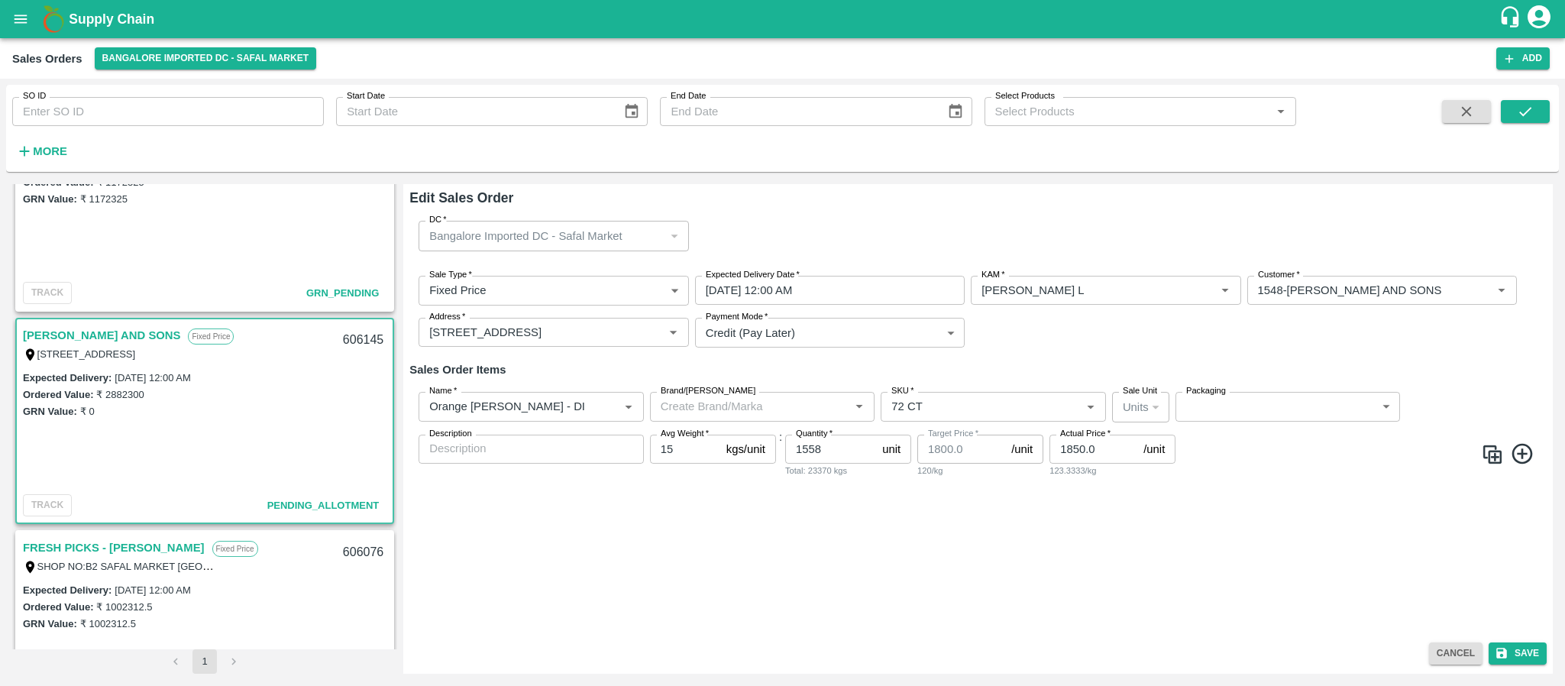
type input "1800"
click at [1520, 454] on icon at bounding box center [1522, 453] width 21 height 21
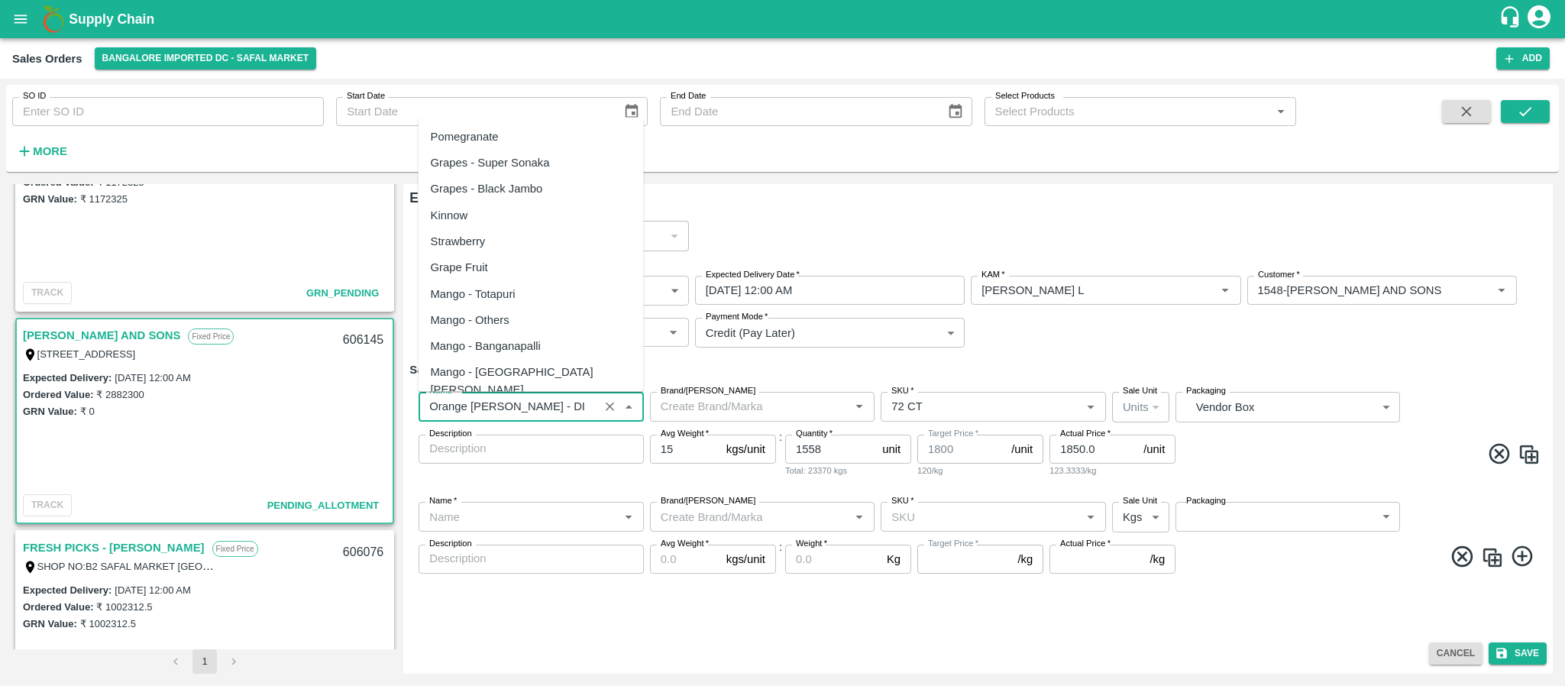
scroll to position [3766, 0]
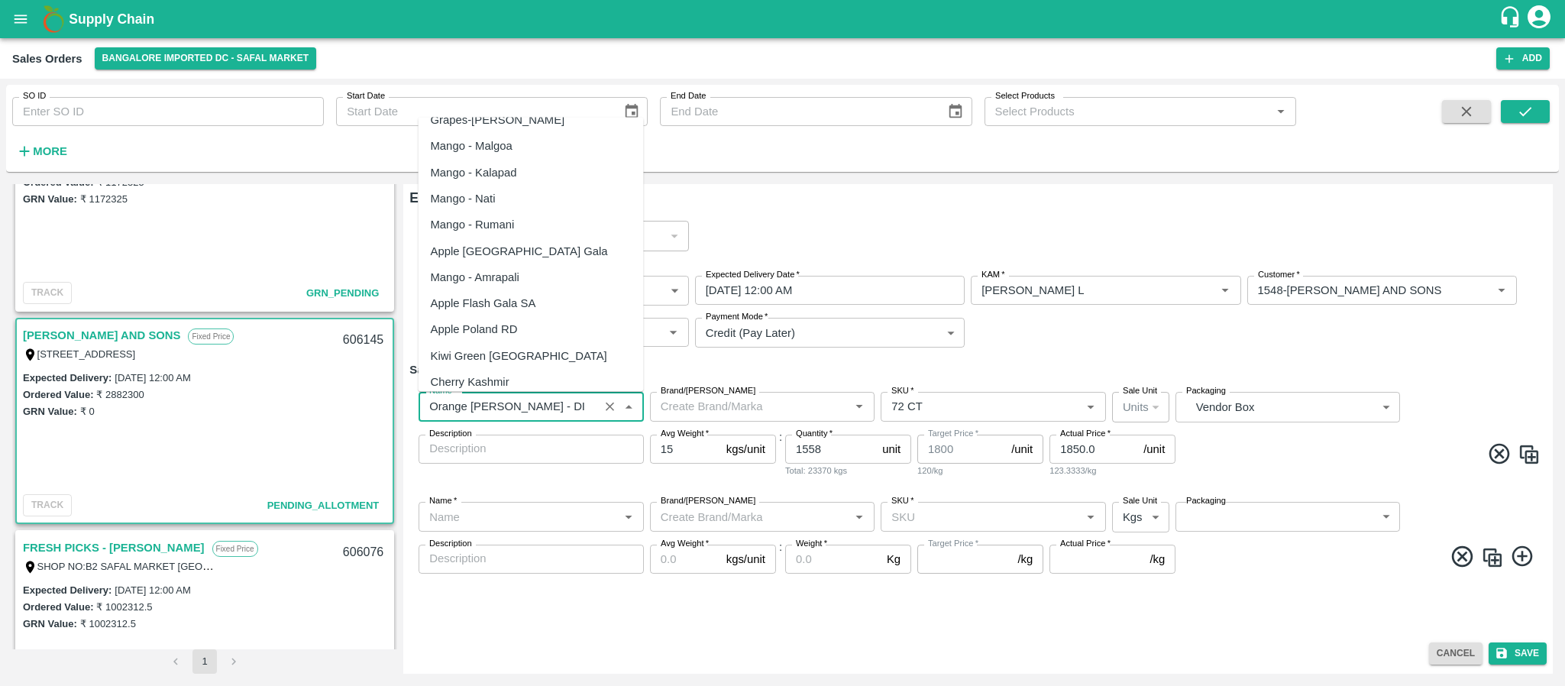
drag, startPoint x: 571, startPoint y: 404, endPoint x: 429, endPoint y: 413, distance: 143.2
click at [429, 413] on input "Name   *" at bounding box center [508, 407] width 171 height 20
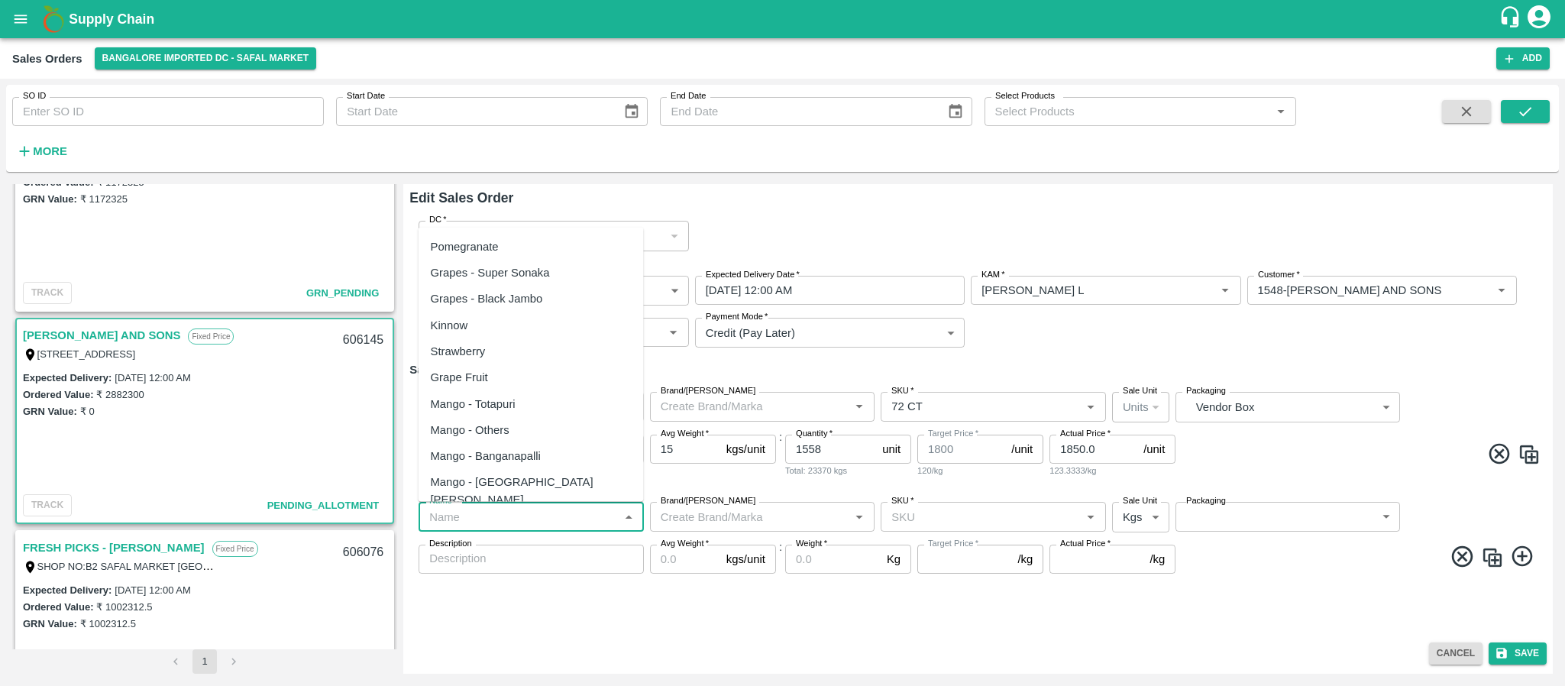
click at [493, 511] on input "Name   *" at bounding box center [518, 517] width 191 height 20
paste input "Orange [PERSON_NAME] - DI"
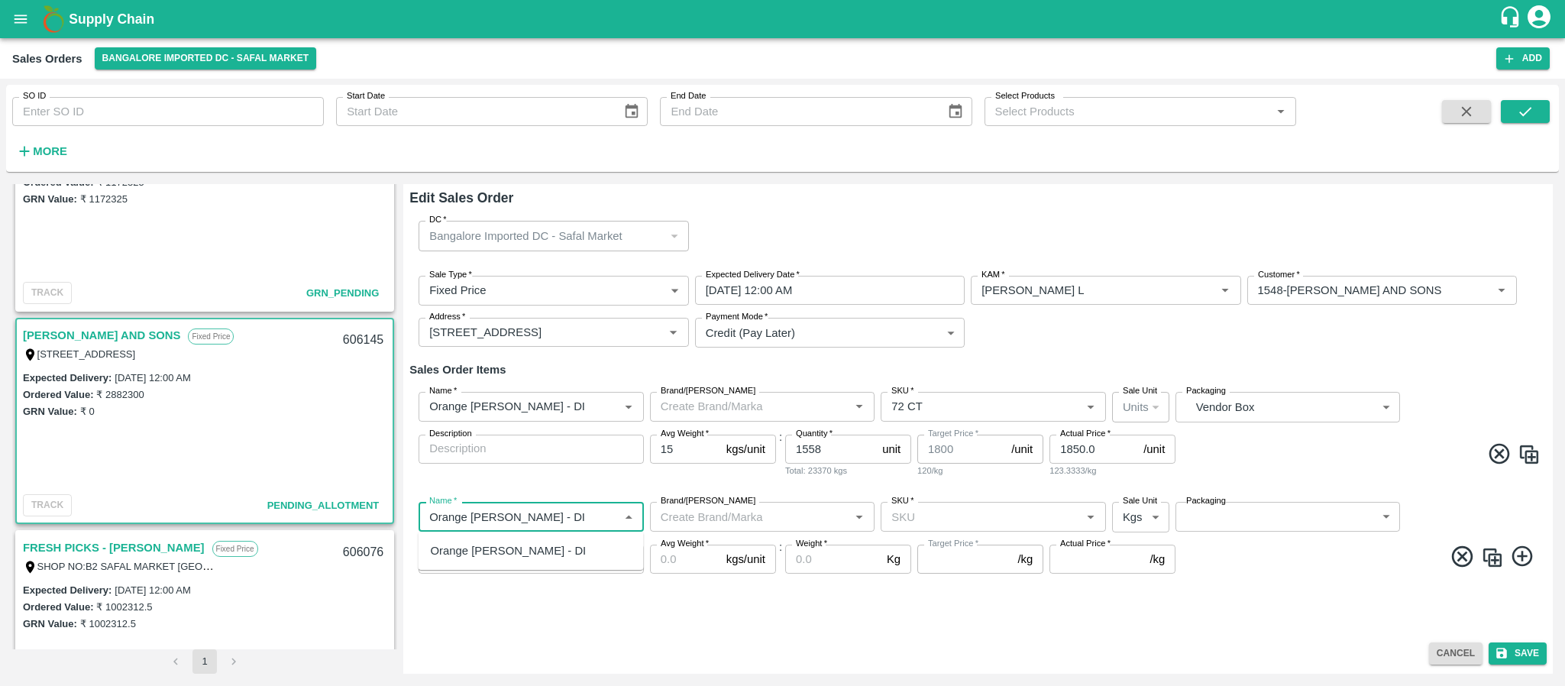
click at [496, 555] on div "Orange [PERSON_NAME] - DI" at bounding box center [509, 550] width 156 height 17
type input "Orange [PERSON_NAME] - DI"
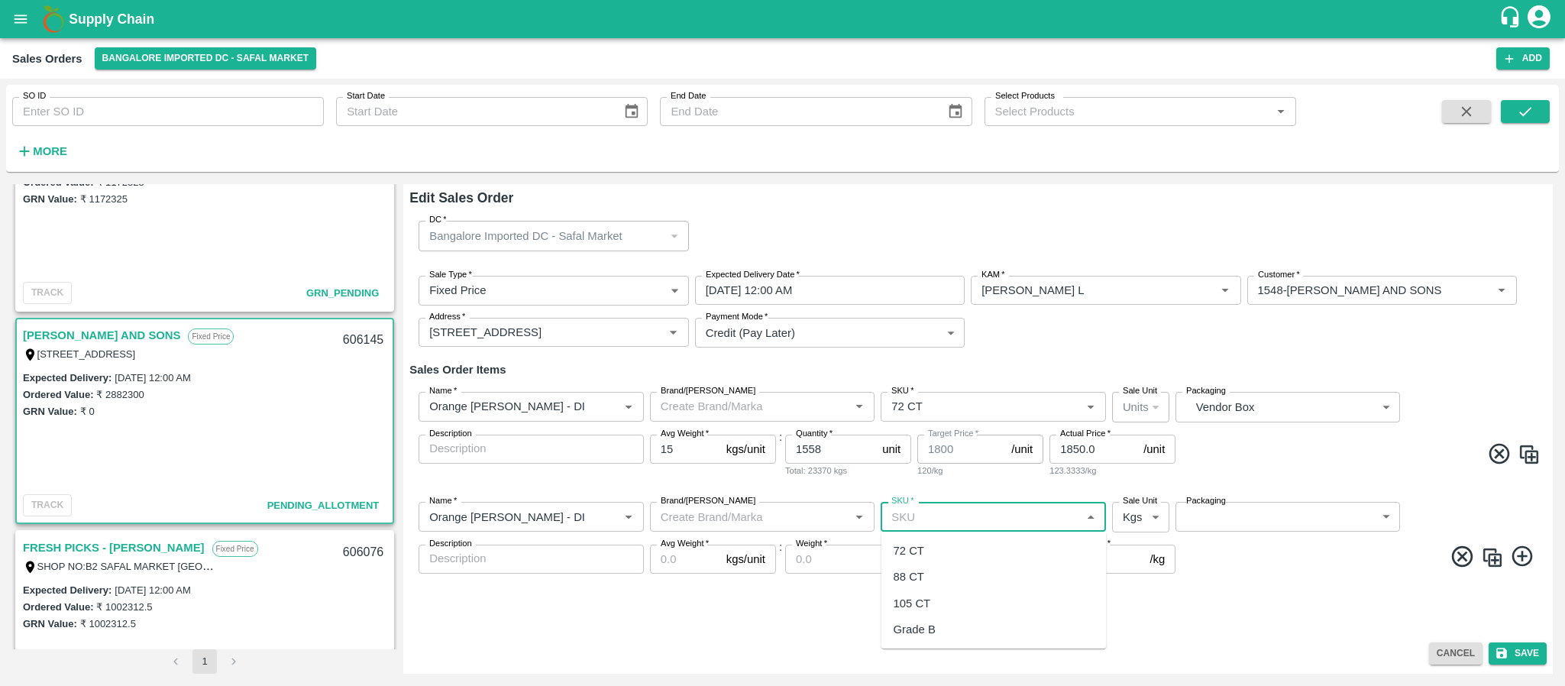
click at [920, 512] on input "SKU   *" at bounding box center [980, 517] width 191 height 20
click at [910, 571] on div "88 CT" at bounding box center [909, 576] width 31 height 17
type input "88 CT"
type input "120.0"
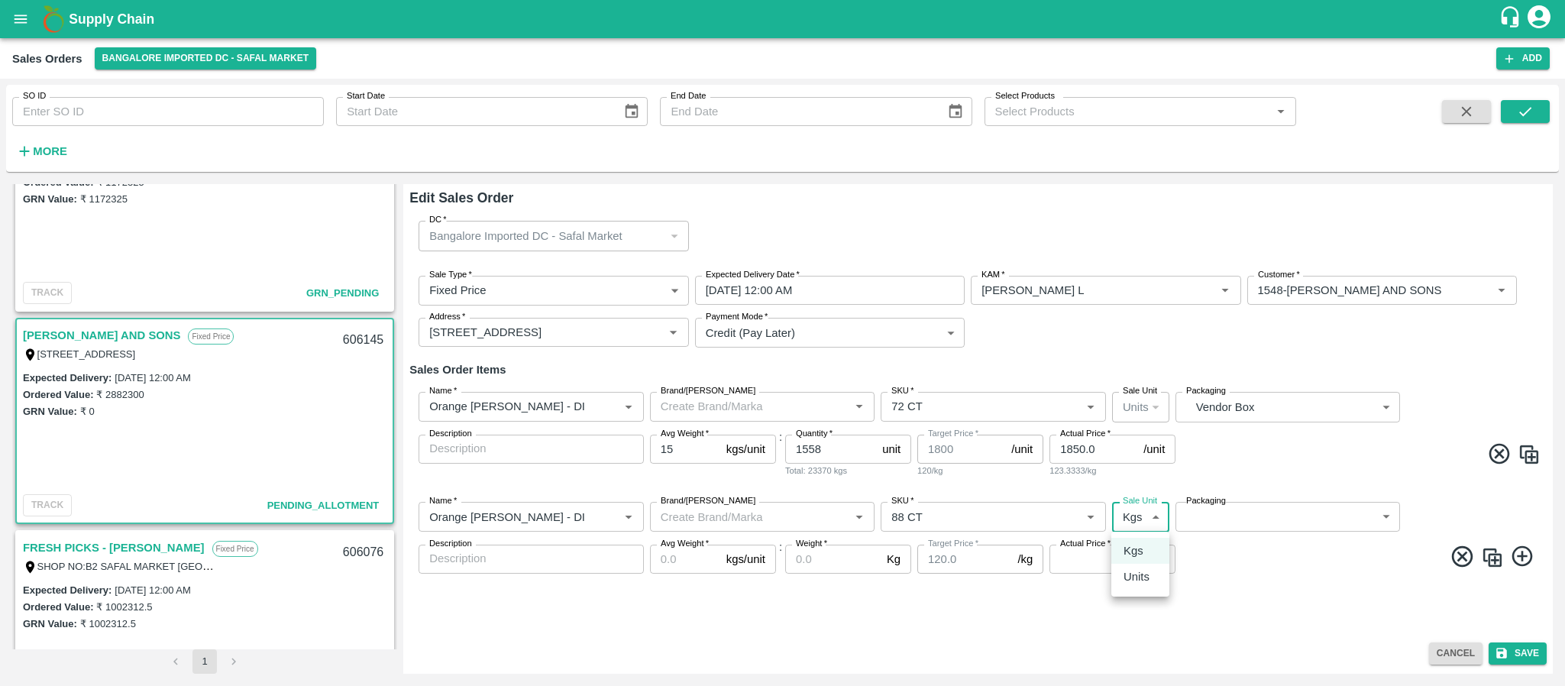
click at [1140, 511] on body "Supply Chain Sales Orders Bangalore Imported DC - Safal Market Add SO ID SO ID …" at bounding box center [782, 343] width 1565 height 686
click at [1133, 571] on p "Units" at bounding box center [1137, 576] width 26 height 17
type input "2"
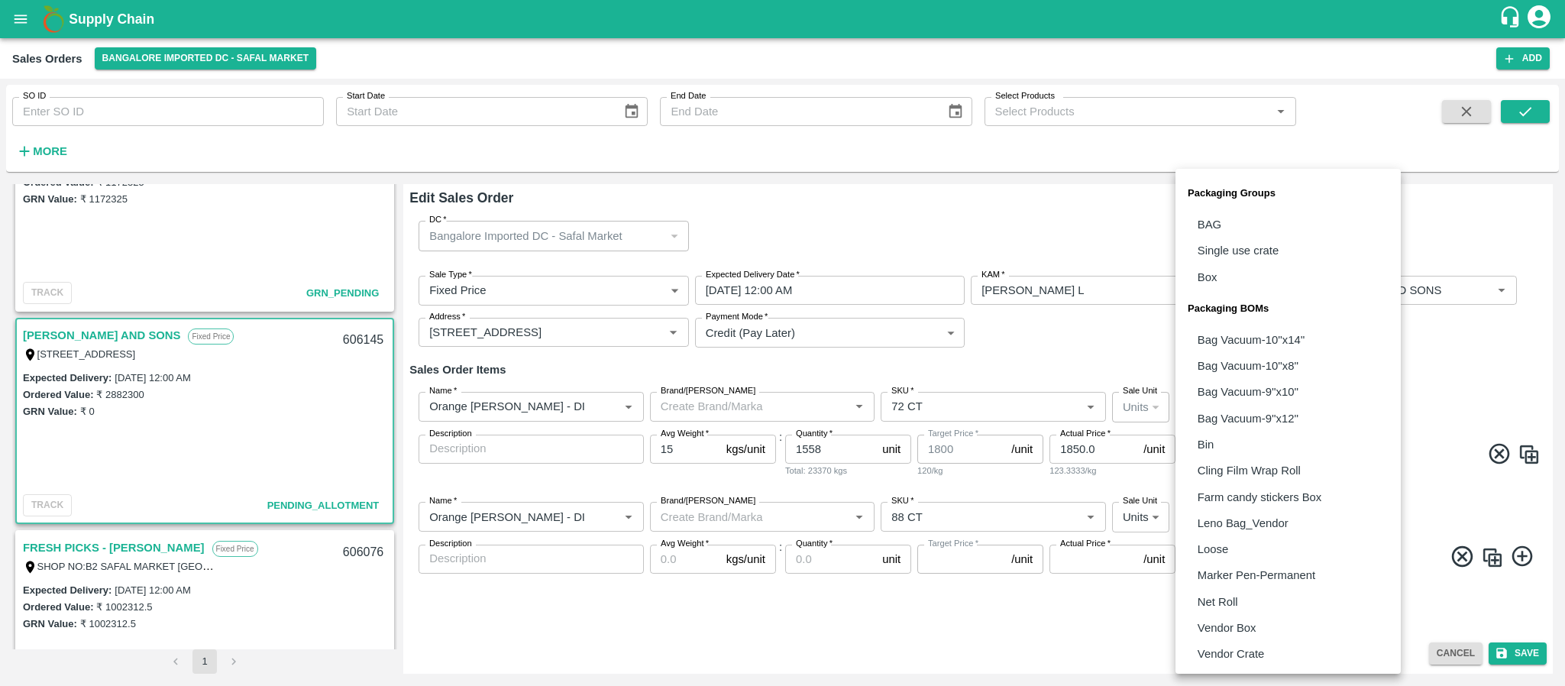
drag, startPoint x: 1203, startPoint y: 523, endPoint x: 1212, endPoint y: 633, distance: 111.2
click at [1212, 633] on body "Supply Chain Sales Orders Bangalore Imported DC - Safal Market Add SO ID SO ID …" at bounding box center [782, 343] width 1565 height 686
click at [1212, 633] on p "Vendor Box" at bounding box center [1227, 628] width 59 height 17
type input "BOM/276"
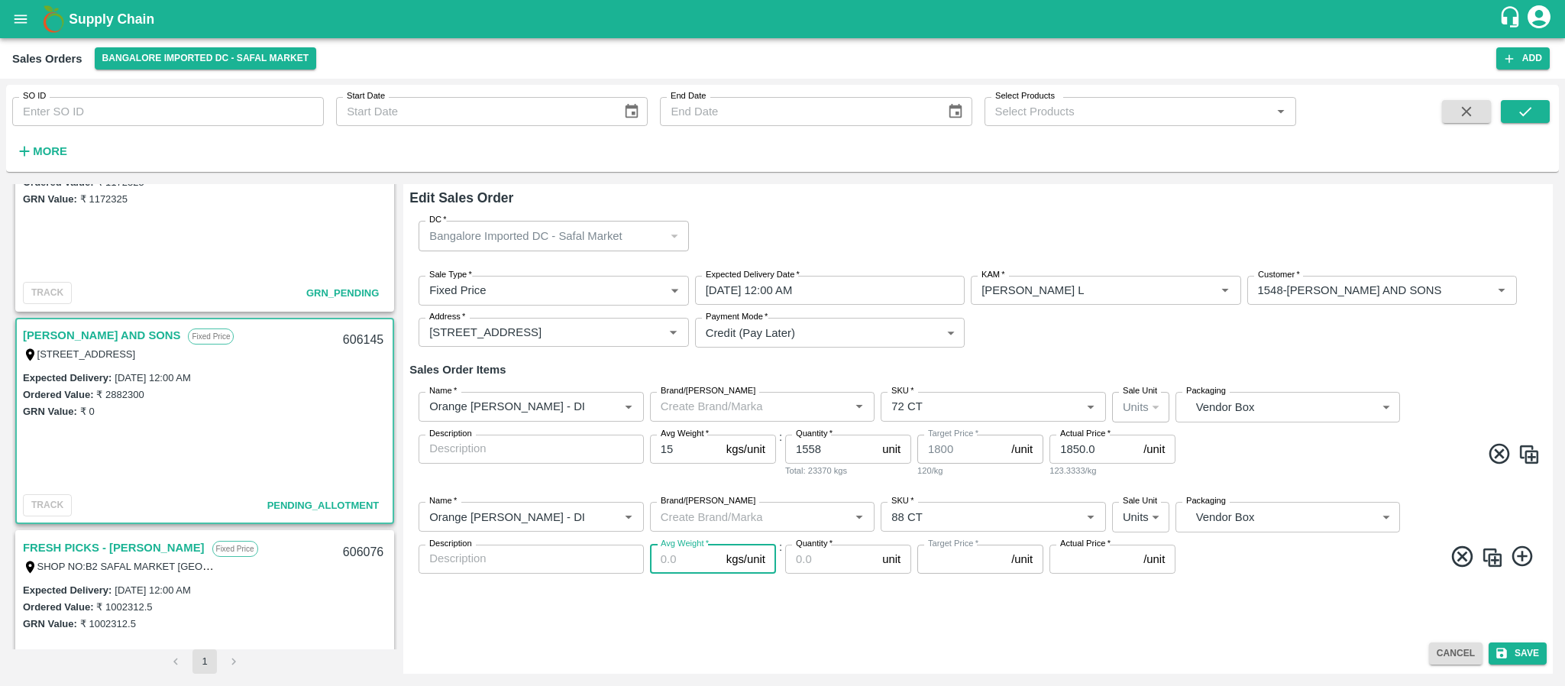
click at [669, 566] on input "Avg Weight   *" at bounding box center [685, 559] width 70 height 29
type input "1"
type input "120"
type input "15"
type input "1800"
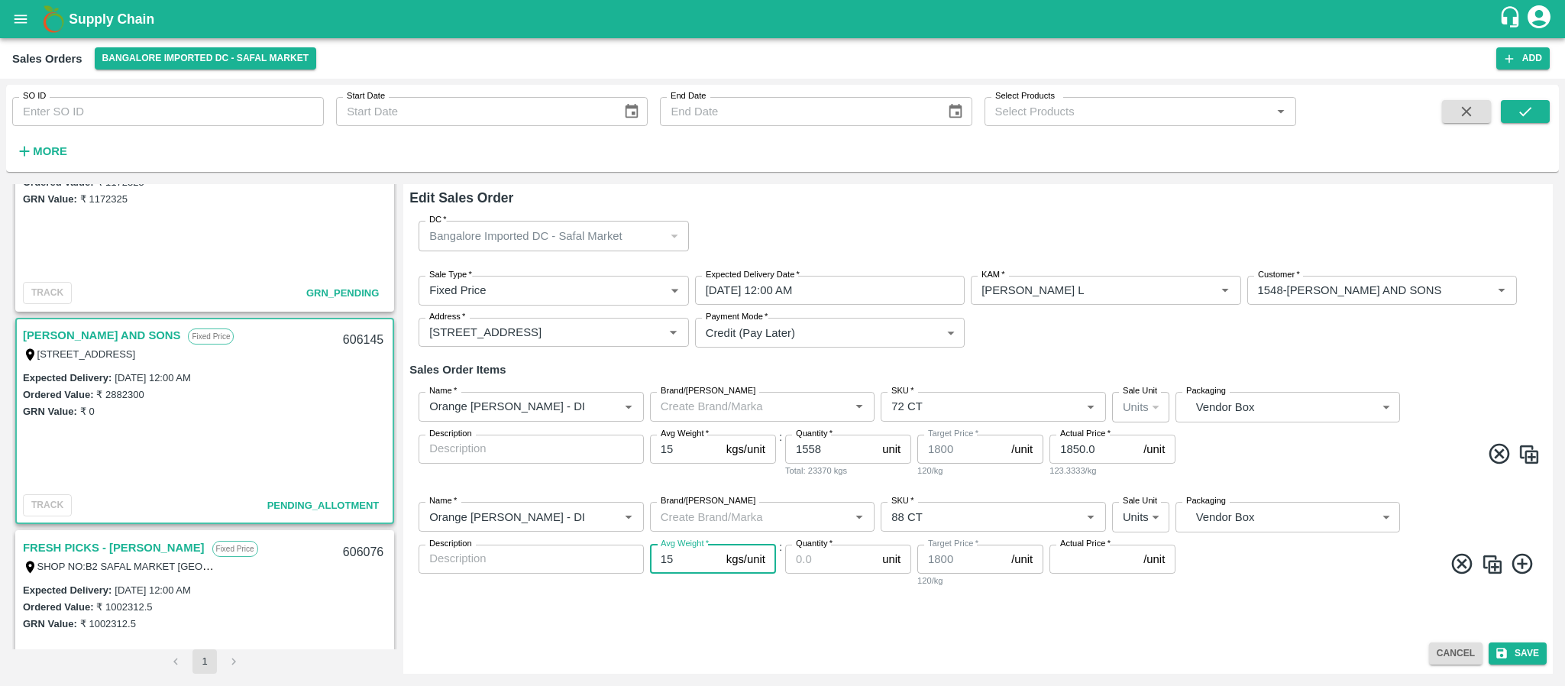
type input "15"
click at [809, 569] on input "Quantity   *" at bounding box center [830, 559] width 91 height 29
drag, startPoint x: 827, startPoint y: 445, endPoint x: 740, endPoint y: 470, distance: 90.7
click at [740, 470] on div "Name   * Name   * Brand/Marka Brand/Marka SKU   * SKU   * Sale Unit Units 2 Sal…" at bounding box center [979, 435] width 1138 height 110
type input "800"
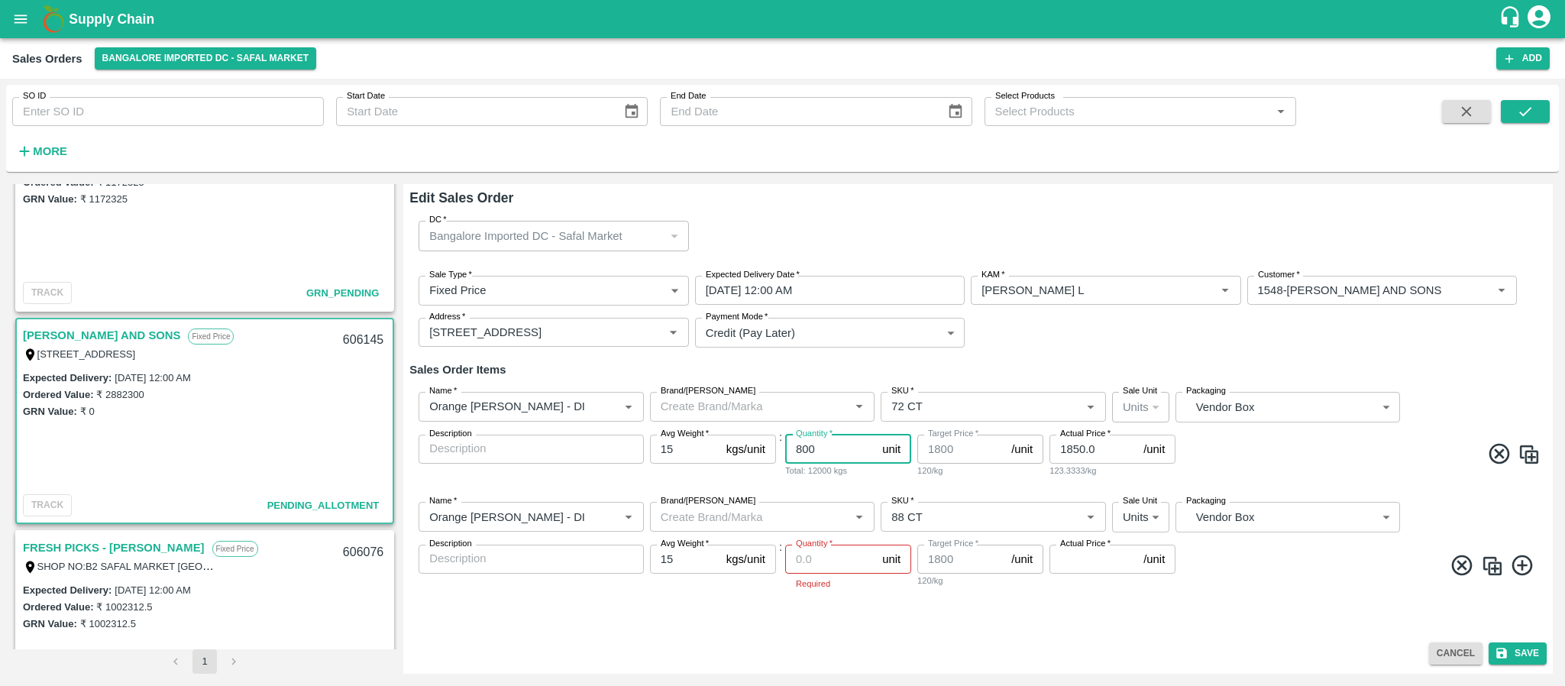
click at [824, 558] on input "Quantity   *" at bounding box center [830, 559] width 91 height 29
type input "800"
click at [1080, 562] on input "Actual Price   *" at bounding box center [1094, 559] width 88 height 29
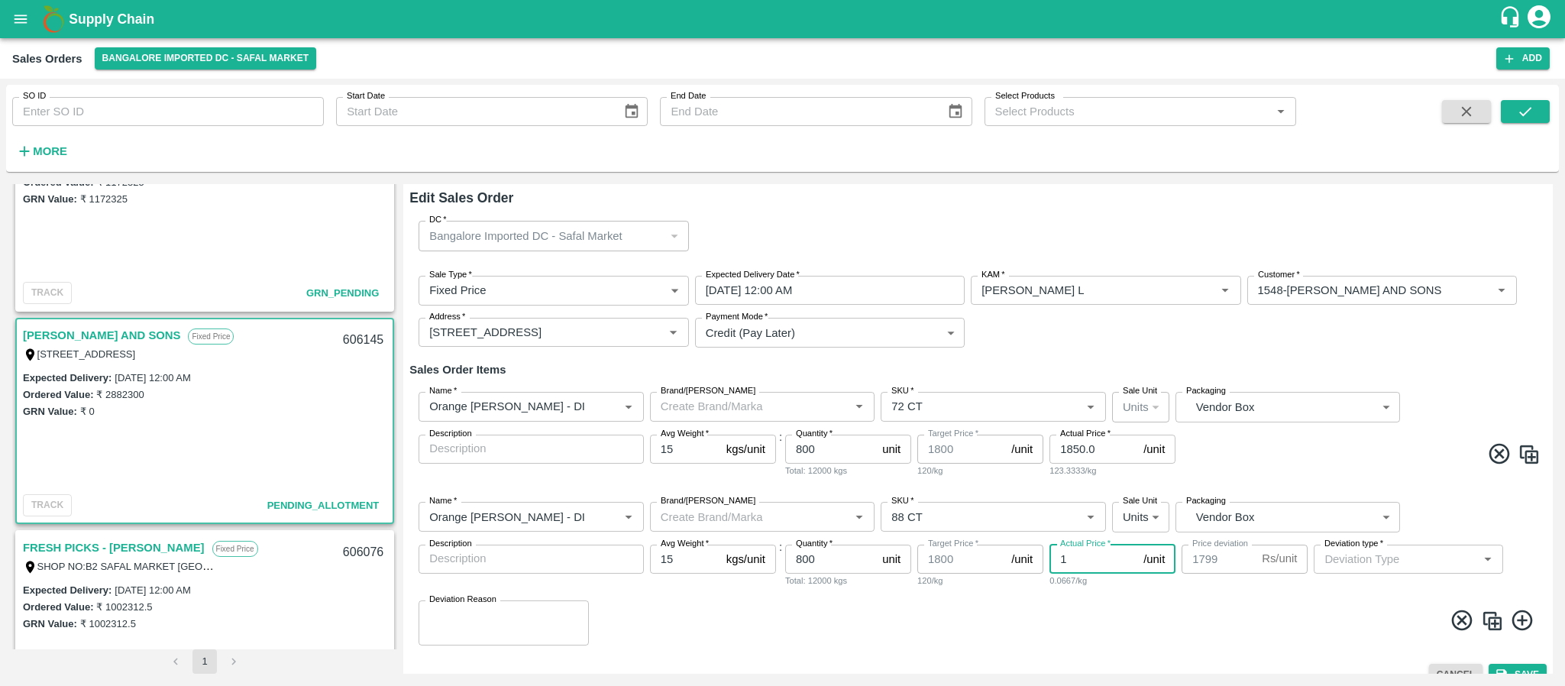
type input "18"
type input "1782"
type input "185"
type input "1615"
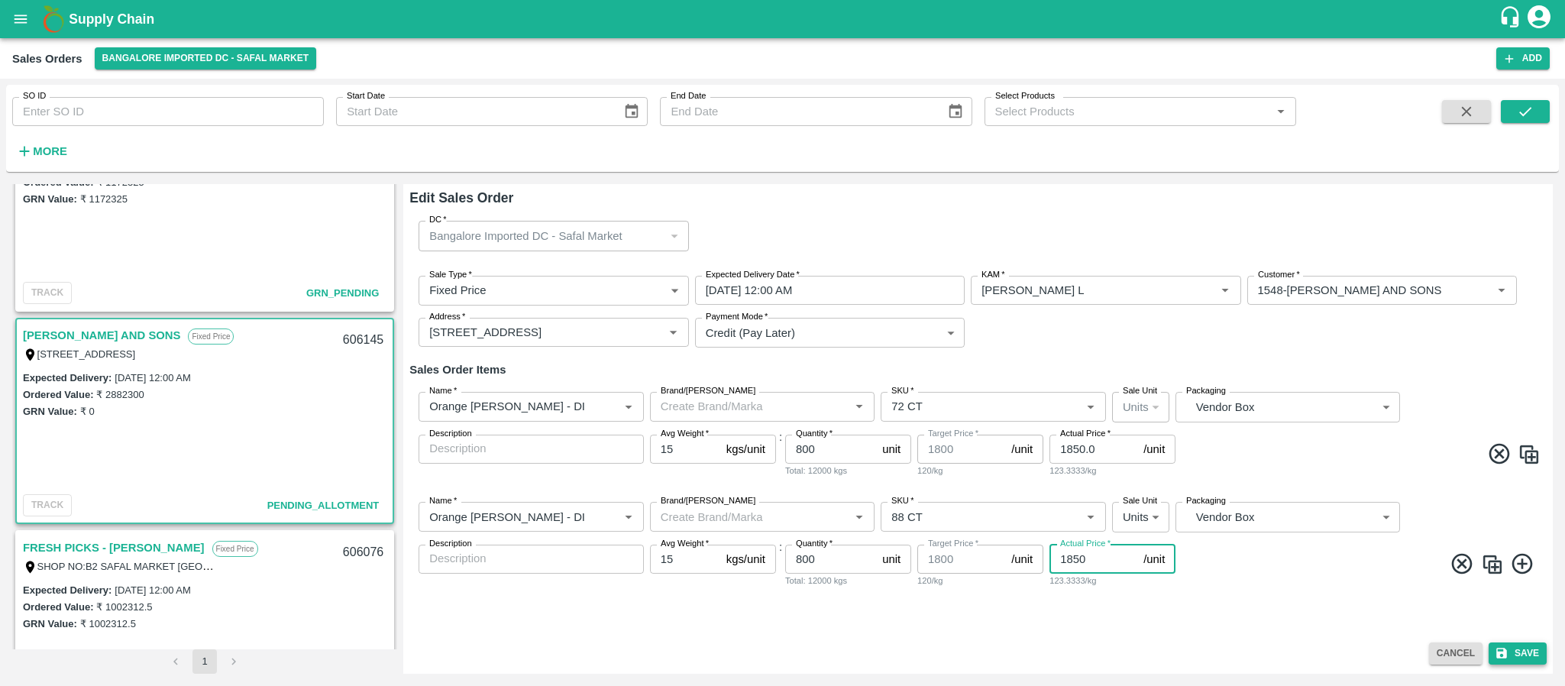
type input "1850"
click at [1511, 647] on button "Save" at bounding box center [1518, 654] width 58 height 22
click at [1442, 651] on button "Cancel" at bounding box center [1455, 654] width 53 height 22
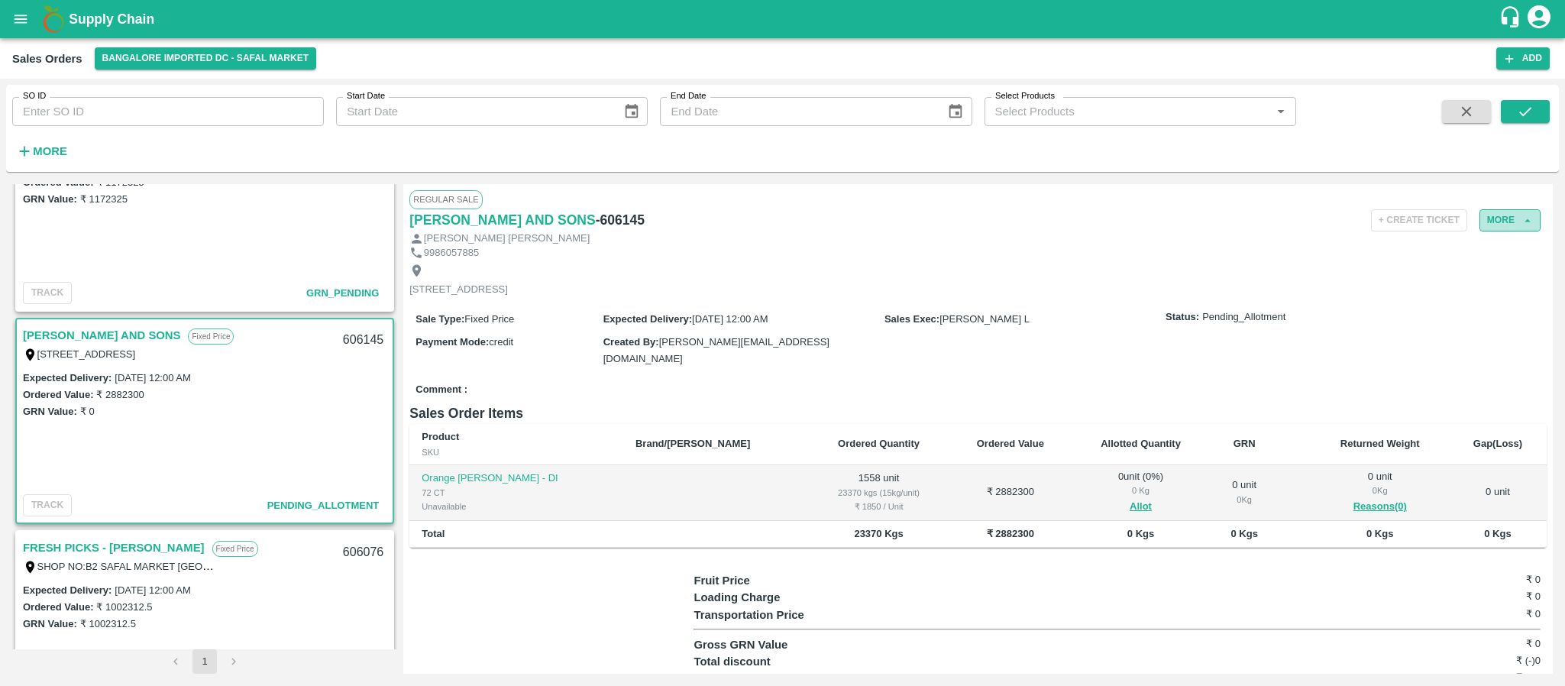
click at [1504, 218] on button "More" at bounding box center [1510, 220] width 61 height 22
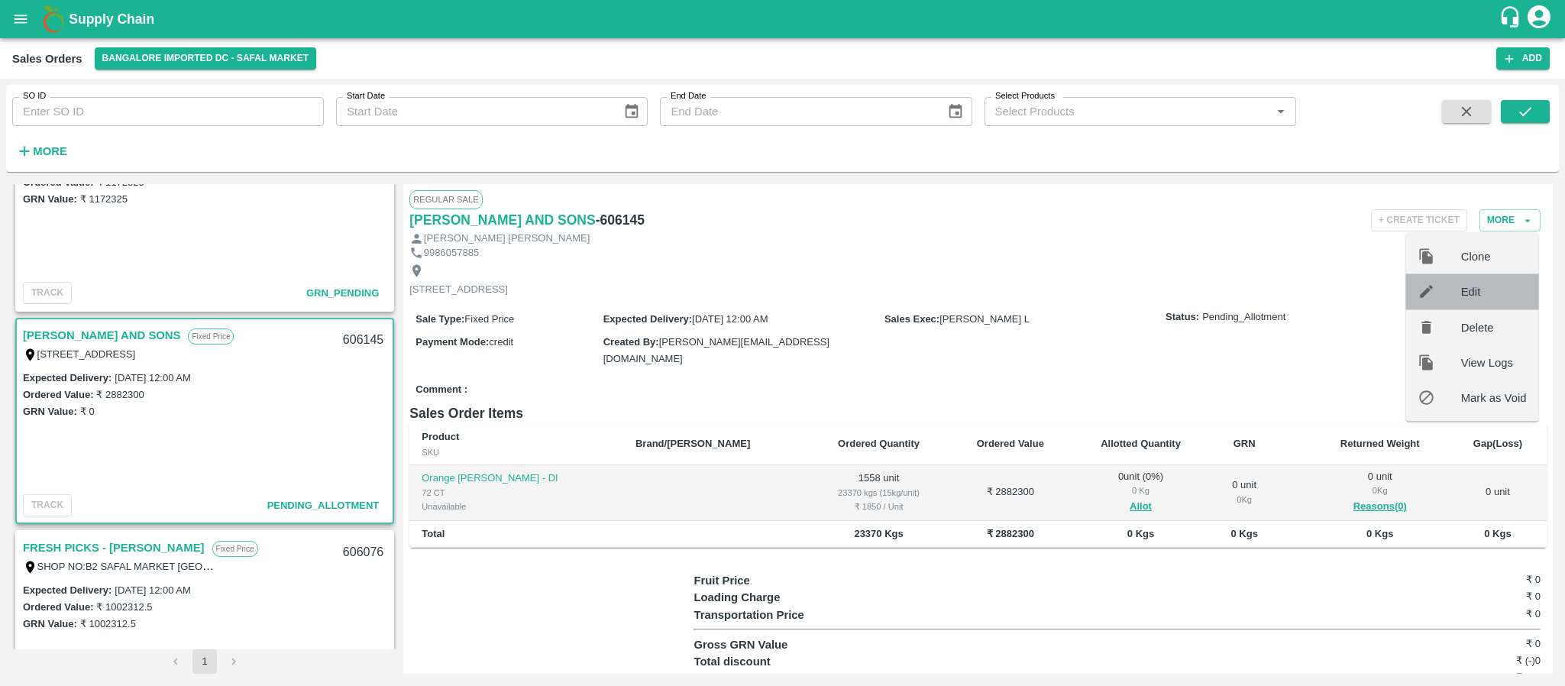
click at [1454, 277] on div "Edit" at bounding box center [1473, 291] width 133 height 35
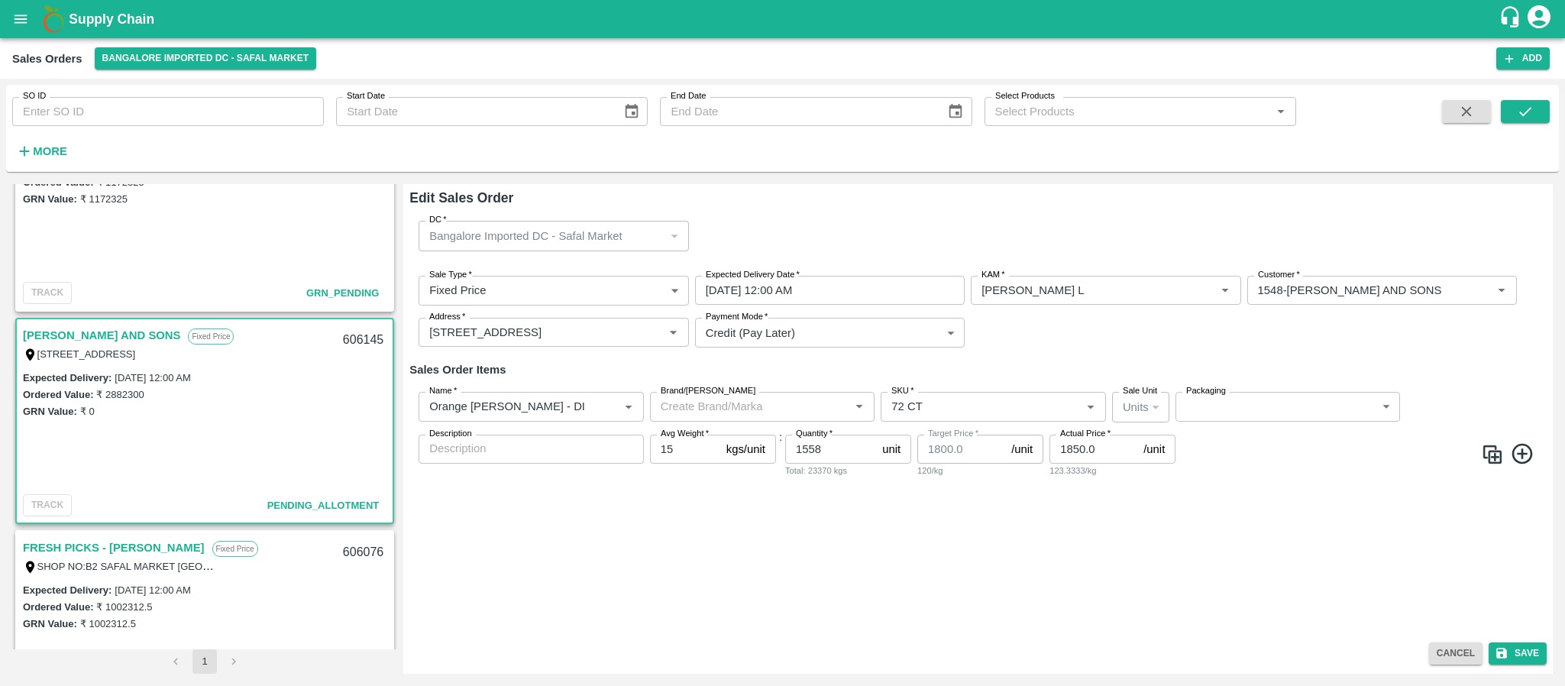
type input "1800"
click at [830, 452] on input "1558" at bounding box center [830, 449] width 91 height 29
type input "1"
type input "800"
click at [1520, 644] on button "Save" at bounding box center [1518, 654] width 58 height 22
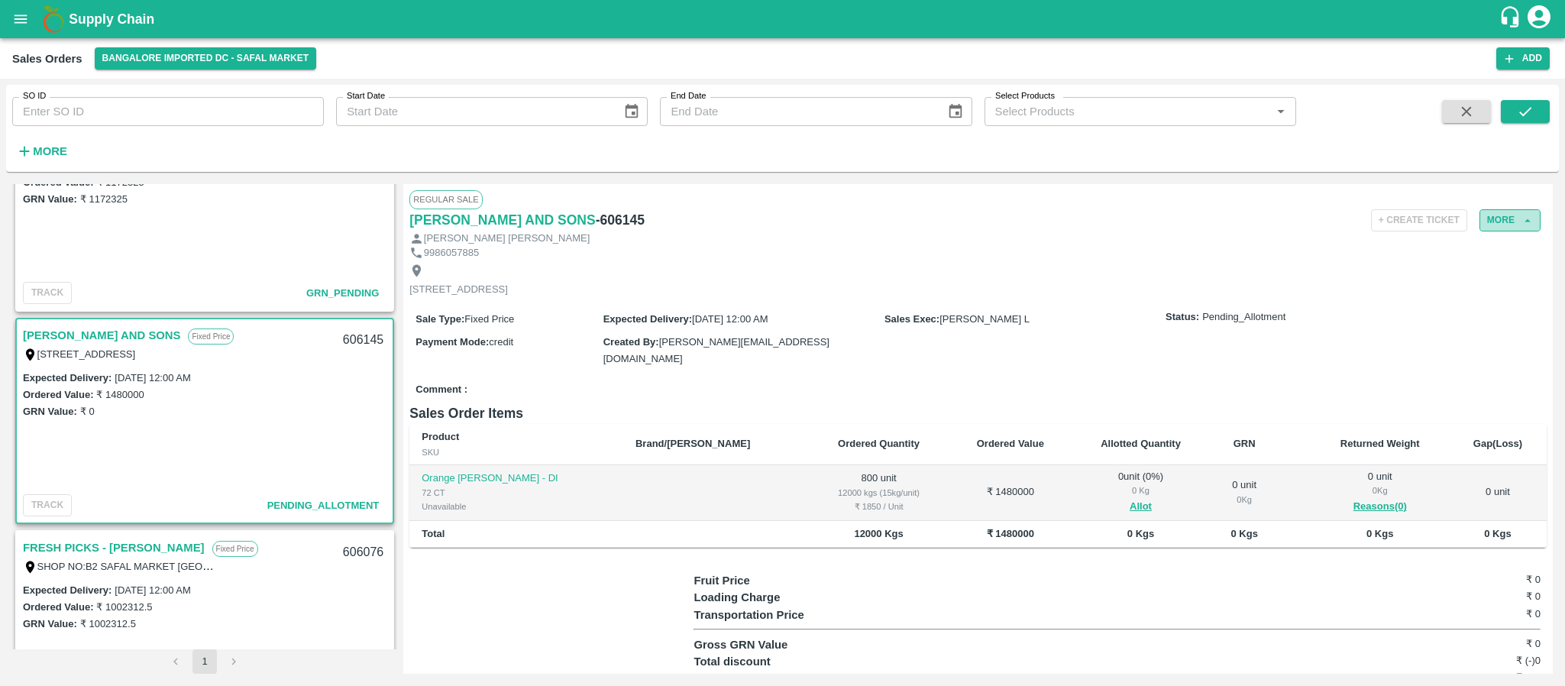
click at [1497, 216] on button "More" at bounding box center [1510, 220] width 61 height 22
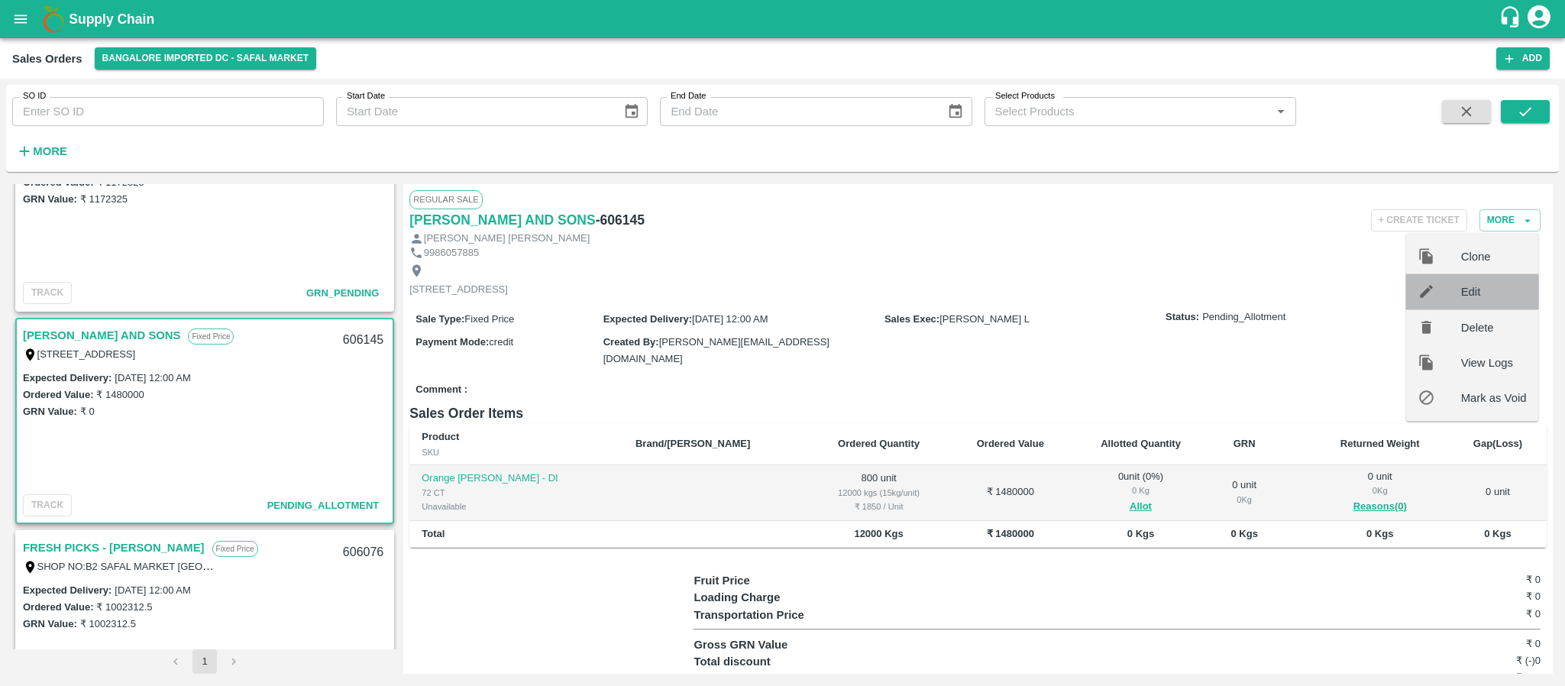
click at [1458, 294] on div at bounding box center [1440, 291] width 43 height 17
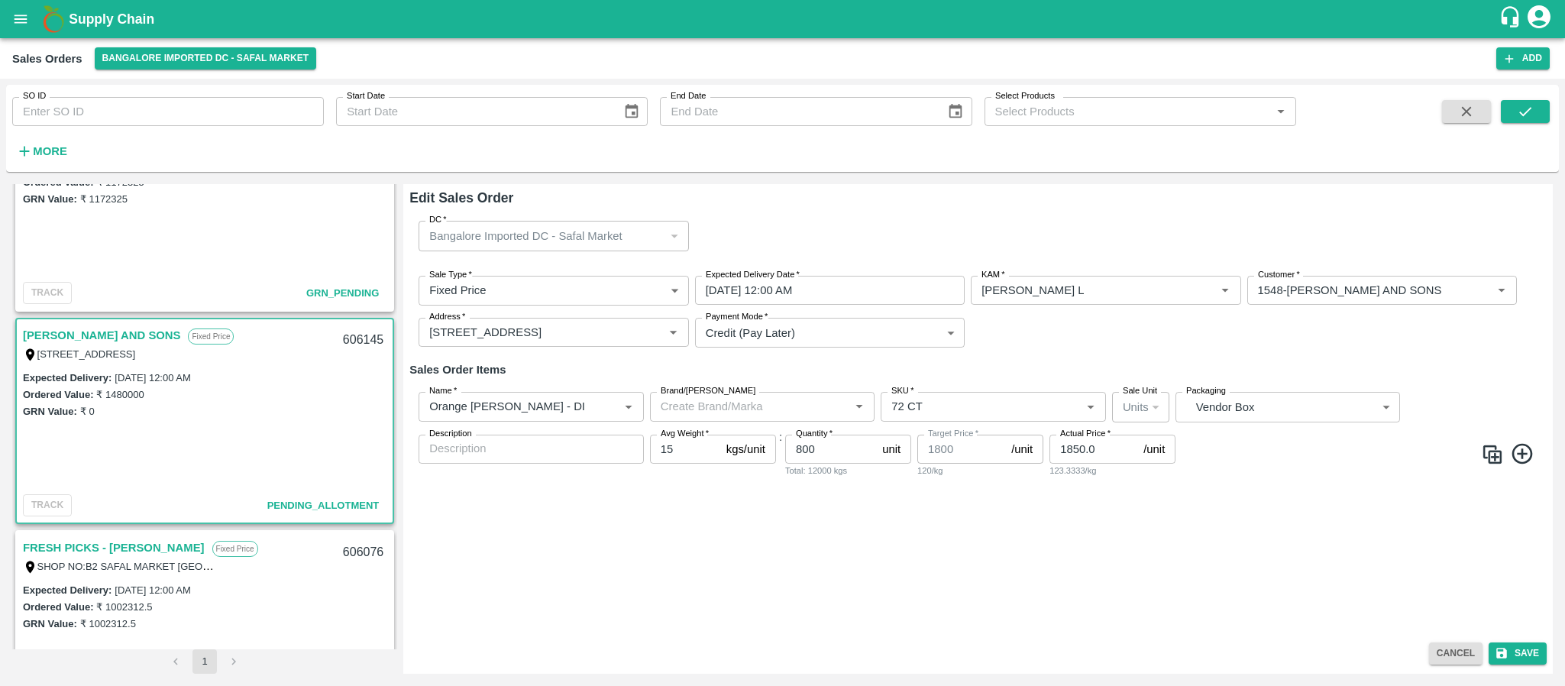
click at [1523, 448] on icon at bounding box center [1522, 453] width 21 height 21
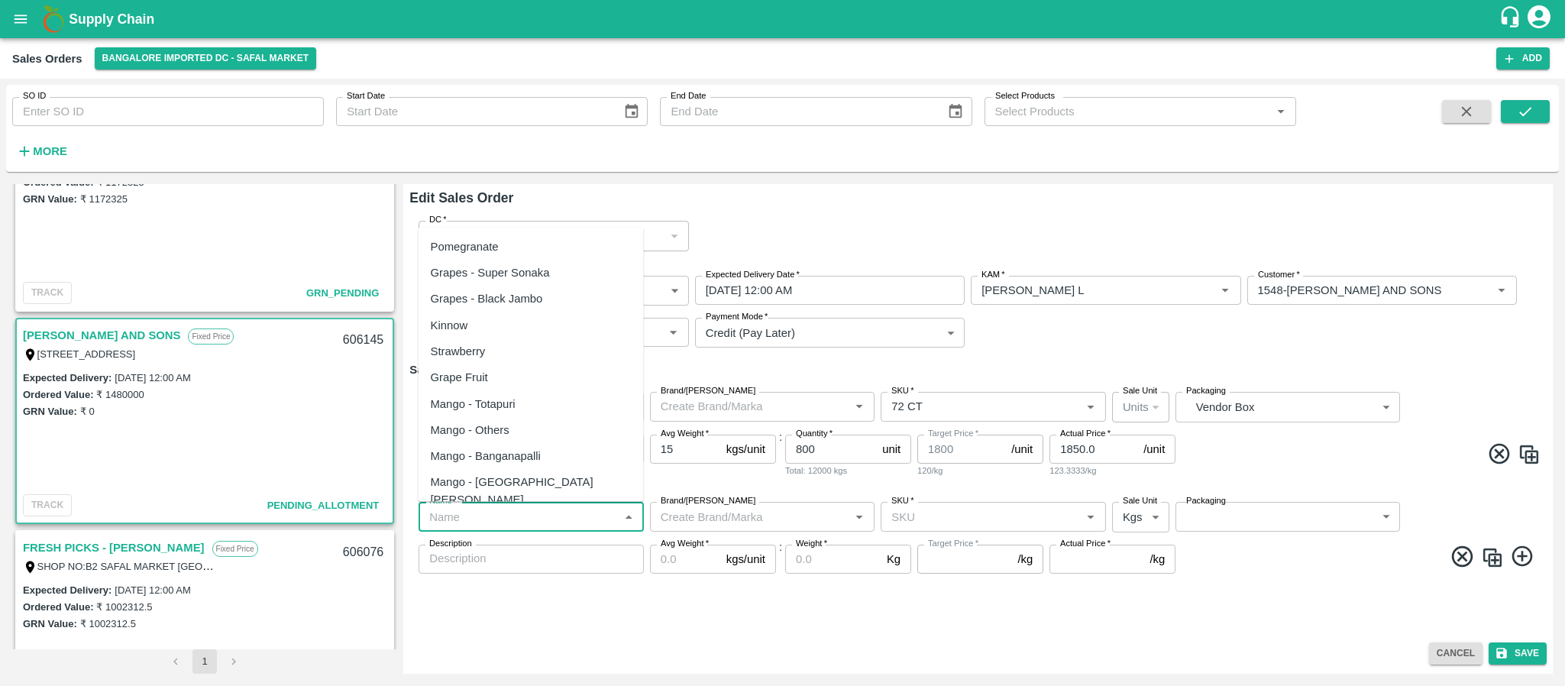
click at [535, 513] on input "Name   *" at bounding box center [518, 517] width 191 height 20
click at [528, 511] on input "Name   *" at bounding box center [518, 517] width 191 height 20
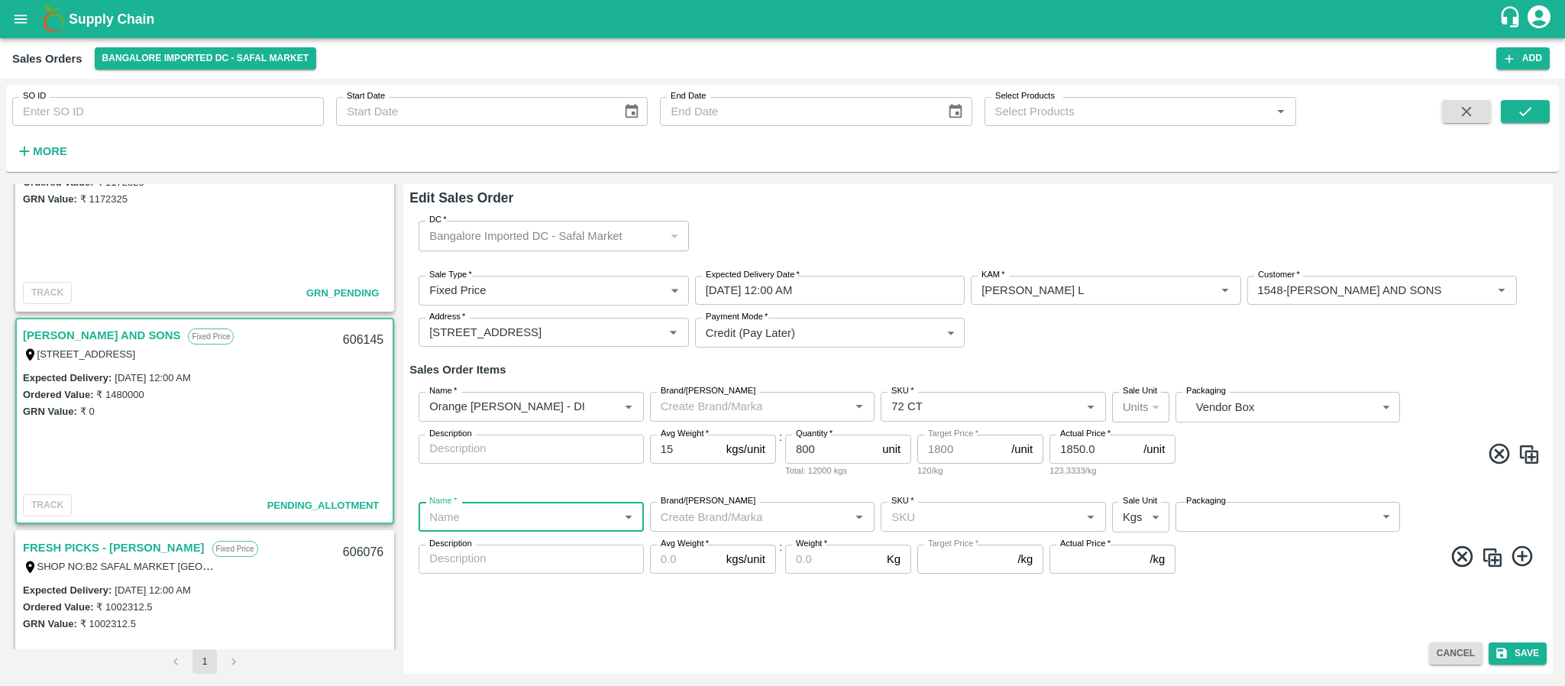
paste input "Orange [PERSON_NAME] - DI"
click at [520, 550] on div "Orange [PERSON_NAME] - DI" at bounding box center [509, 550] width 156 height 17
type input "Orange [PERSON_NAME] - DI"
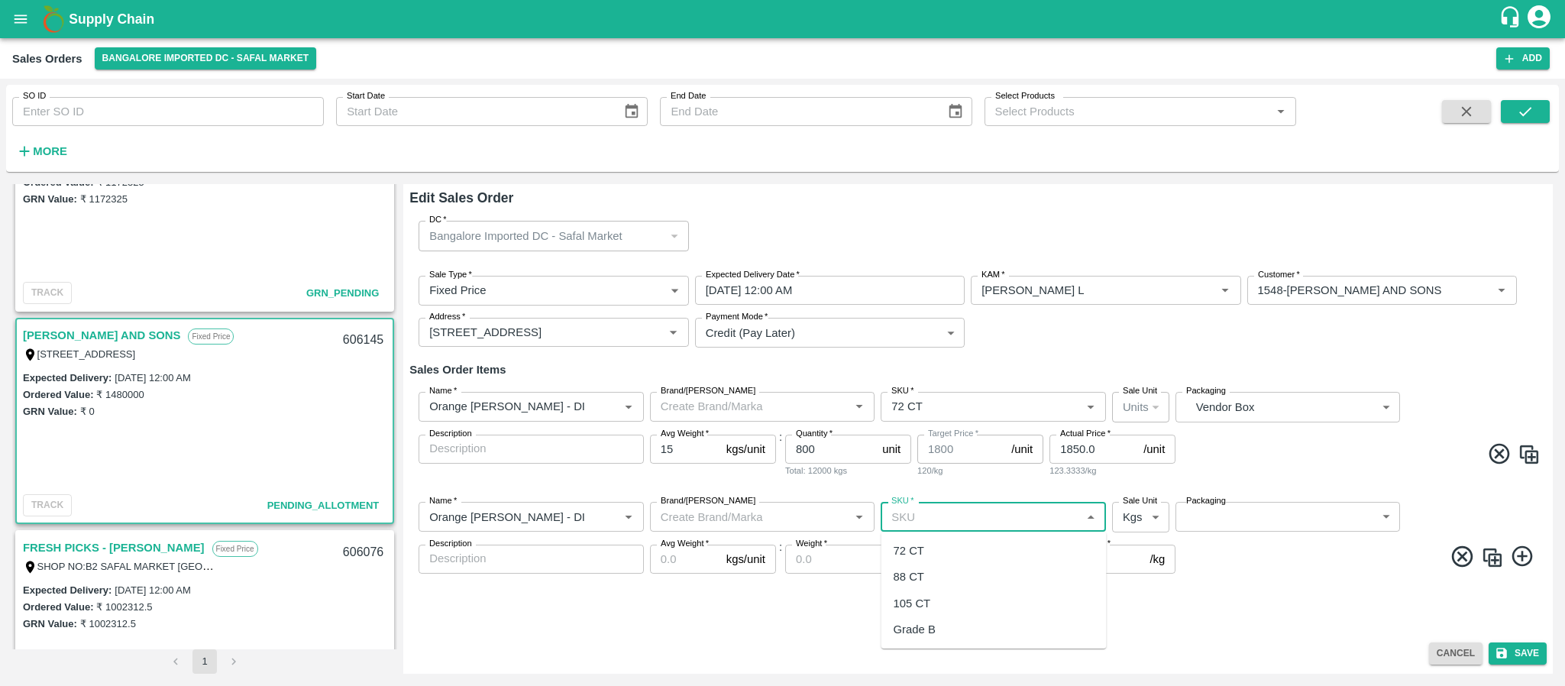
click at [927, 513] on input "SKU   *" at bounding box center [980, 517] width 191 height 20
click at [905, 581] on div "88 CT" at bounding box center [909, 576] width 31 height 17
type input "88 CT"
type input "120.0"
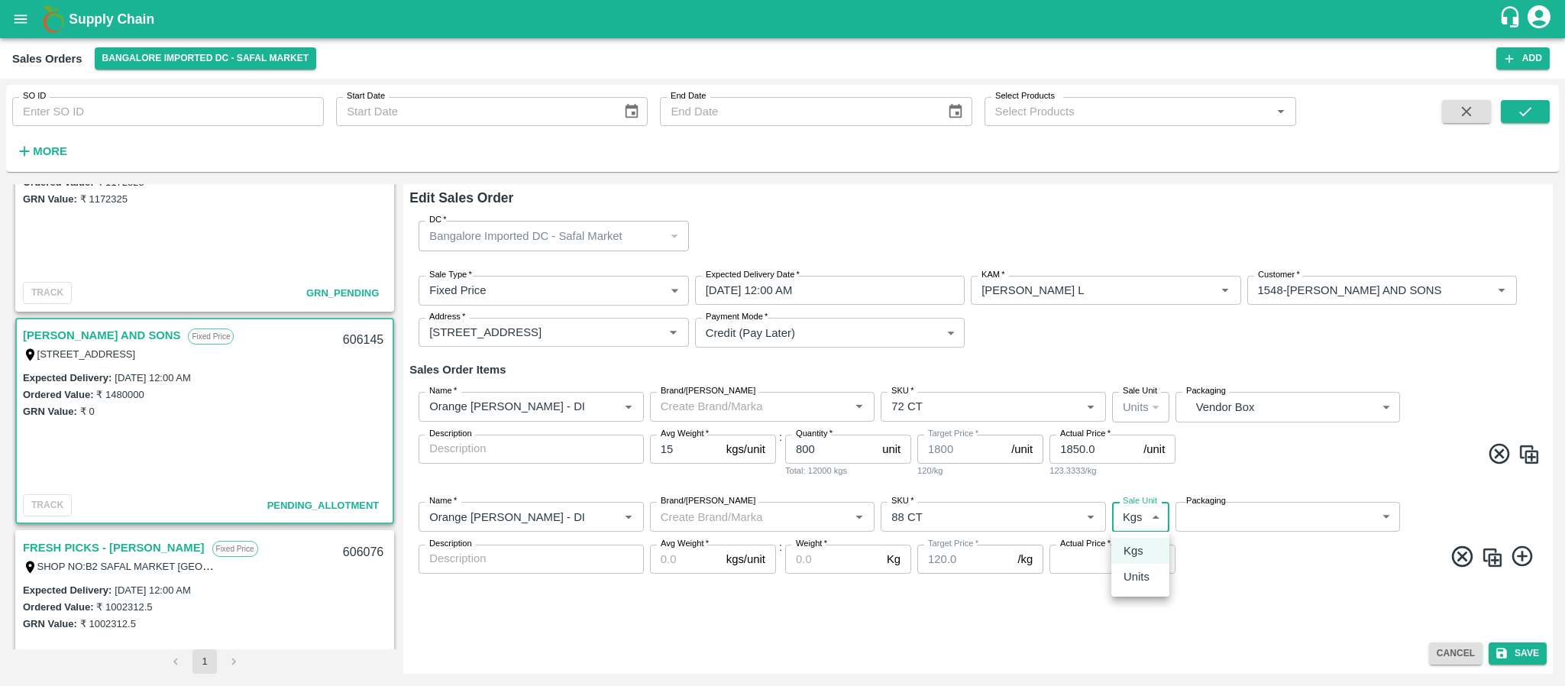
click at [1138, 516] on body "Supply Chain Sales Orders Bangalore Imported DC - Safal Market Add SO ID SO ID …" at bounding box center [782, 343] width 1565 height 686
click at [1135, 567] on li "Units" at bounding box center [1141, 577] width 58 height 26
type input "2"
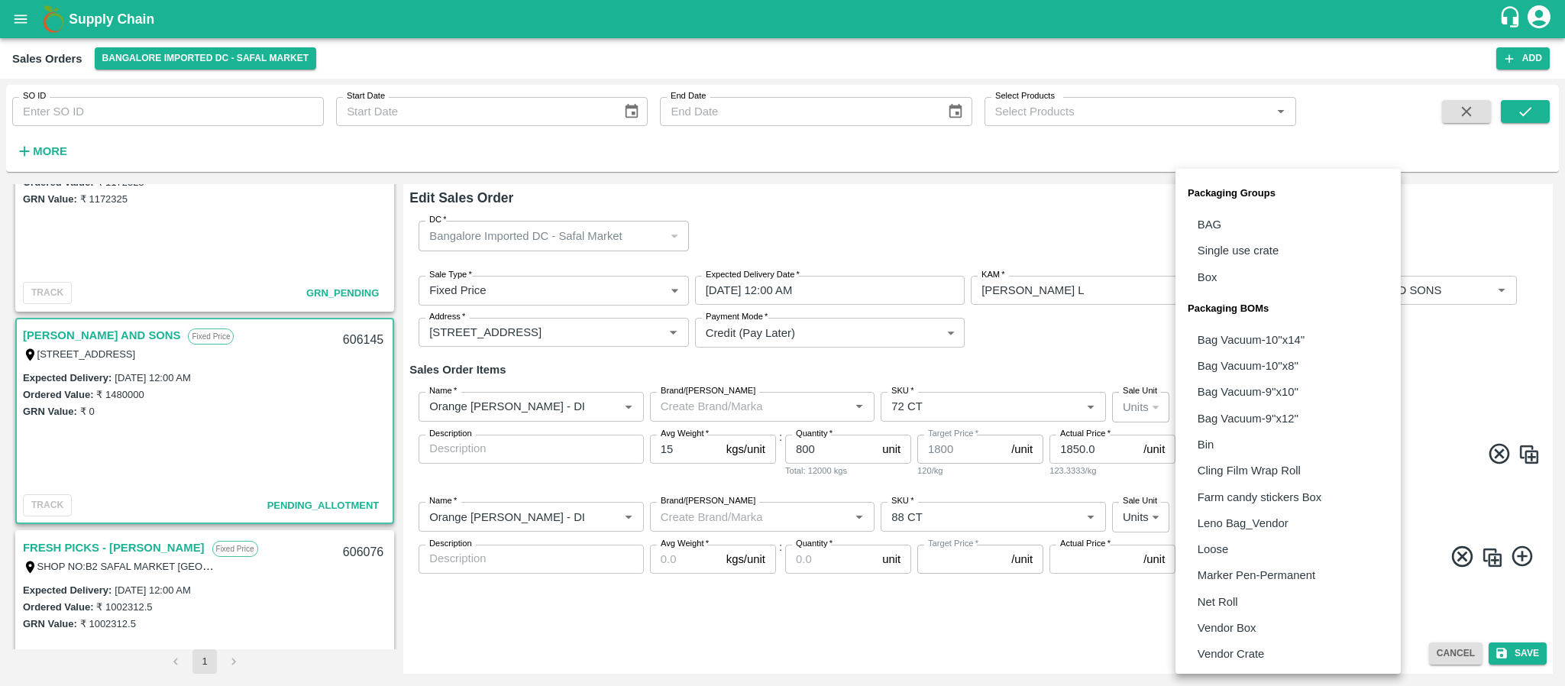
click at [1232, 523] on body "Supply Chain Sales Orders Bangalore Imported DC - Safal Market Add SO ID SO ID …" at bounding box center [782, 343] width 1565 height 686
click at [1229, 622] on p "Vendor Box" at bounding box center [1227, 628] width 59 height 17
type input "BOM/276"
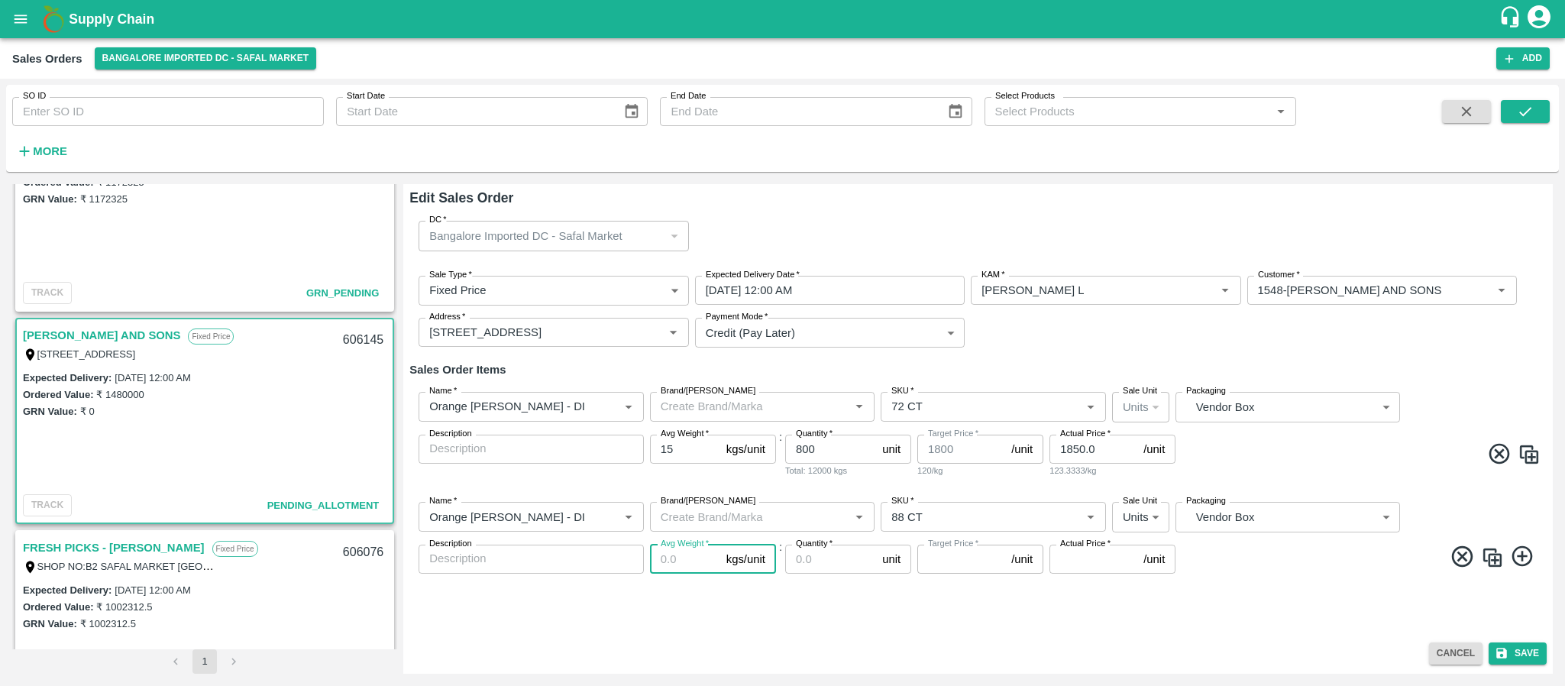
click at [670, 564] on input "Avg Weight   *" at bounding box center [685, 559] width 70 height 29
type input "1"
type input "120"
type input "15"
type input "1800"
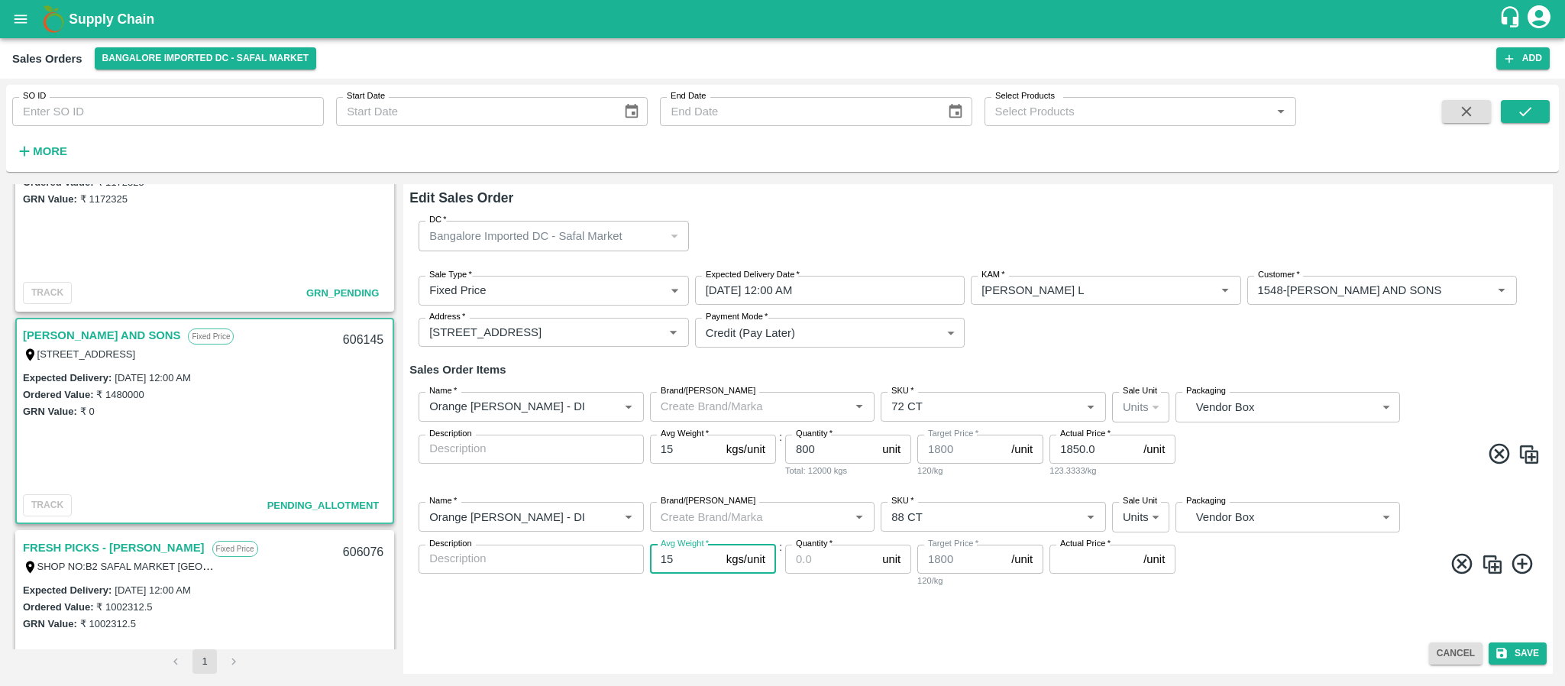
type input "15"
click at [826, 560] on input "Quantity   *" at bounding box center [830, 559] width 91 height 29
type input "800"
click at [1091, 555] on input "Actual Price   *" at bounding box center [1094, 559] width 88 height 29
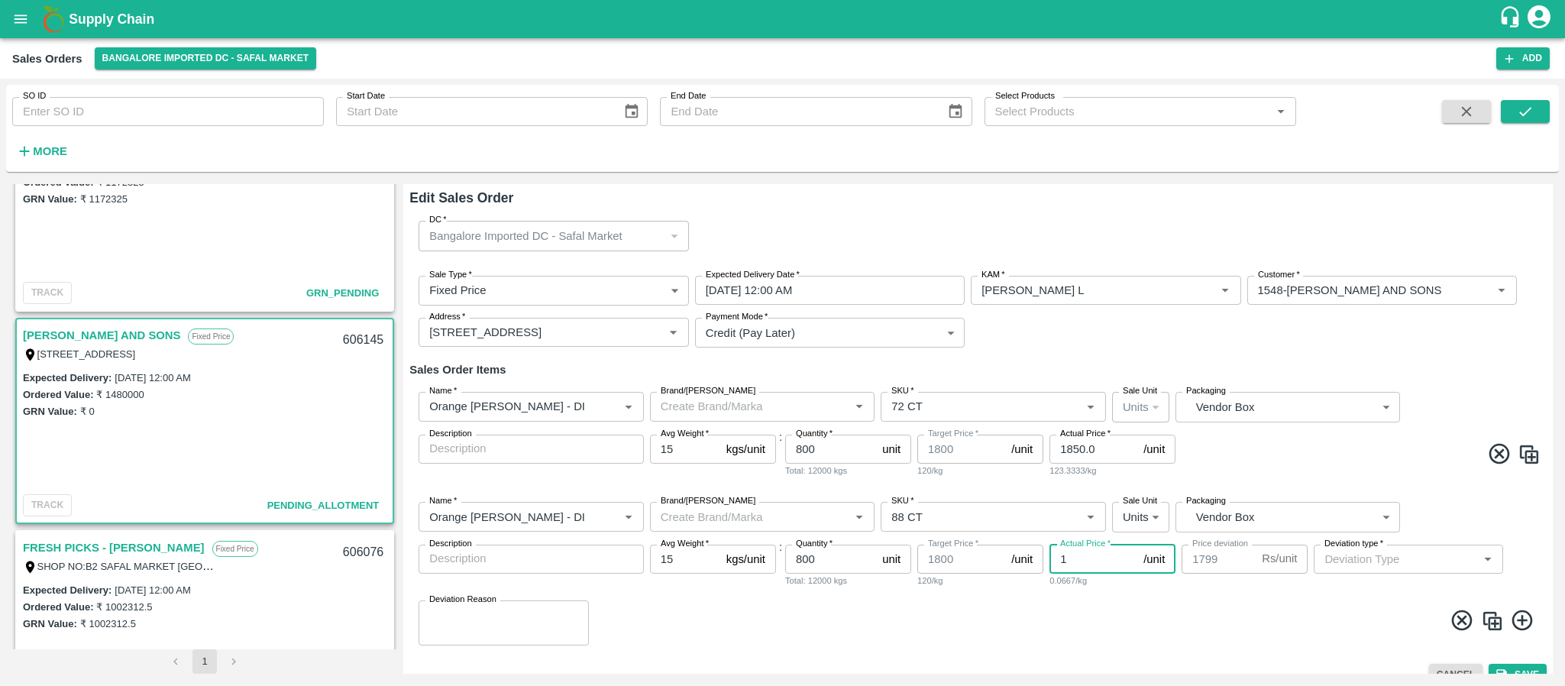
type input "18"
type input "1782"
type input "185"
type input "1615"
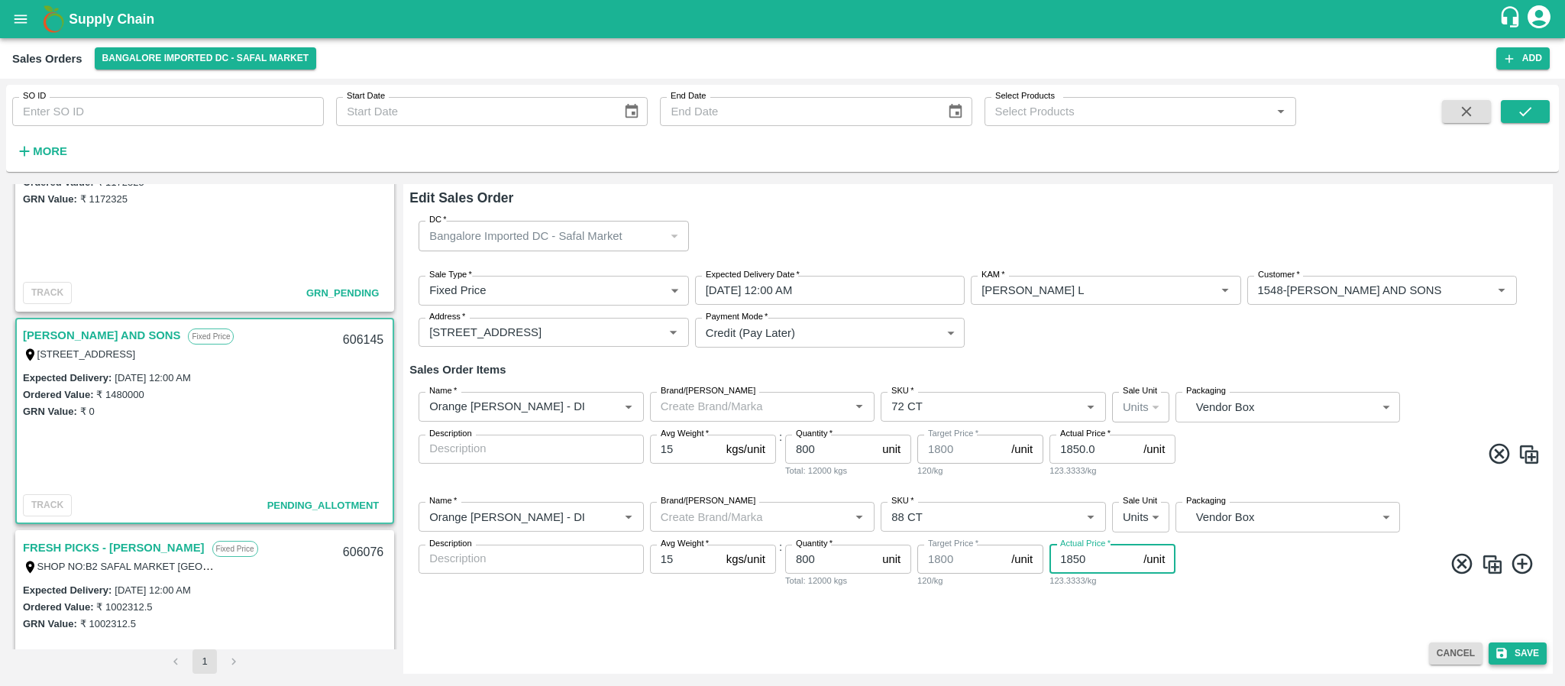
type input "1850"
click at [1527, 647] on button "Save" at bounding box center [1518, 654] width 58 height 22
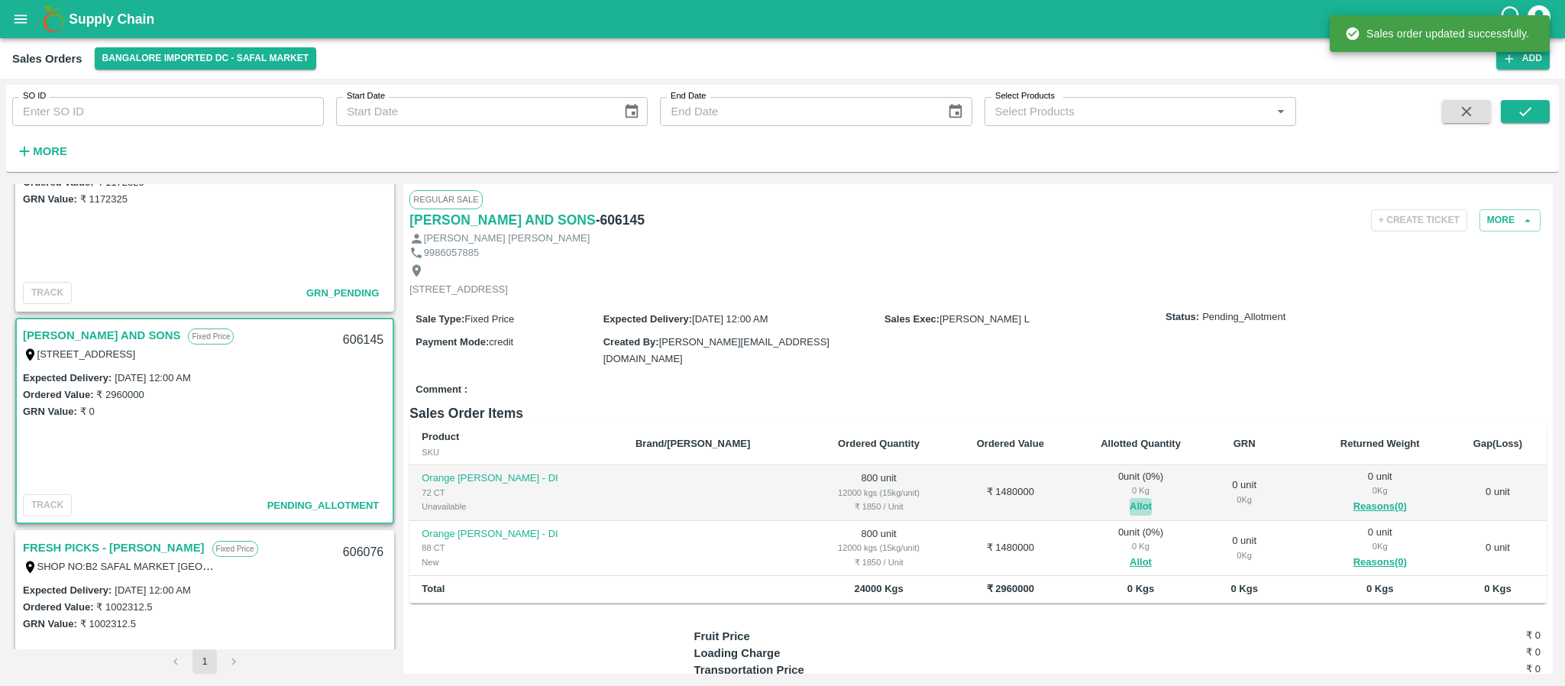
click at [1130, 516] on button "Allot" at bounding box center [1141, 507] width 22 height 18
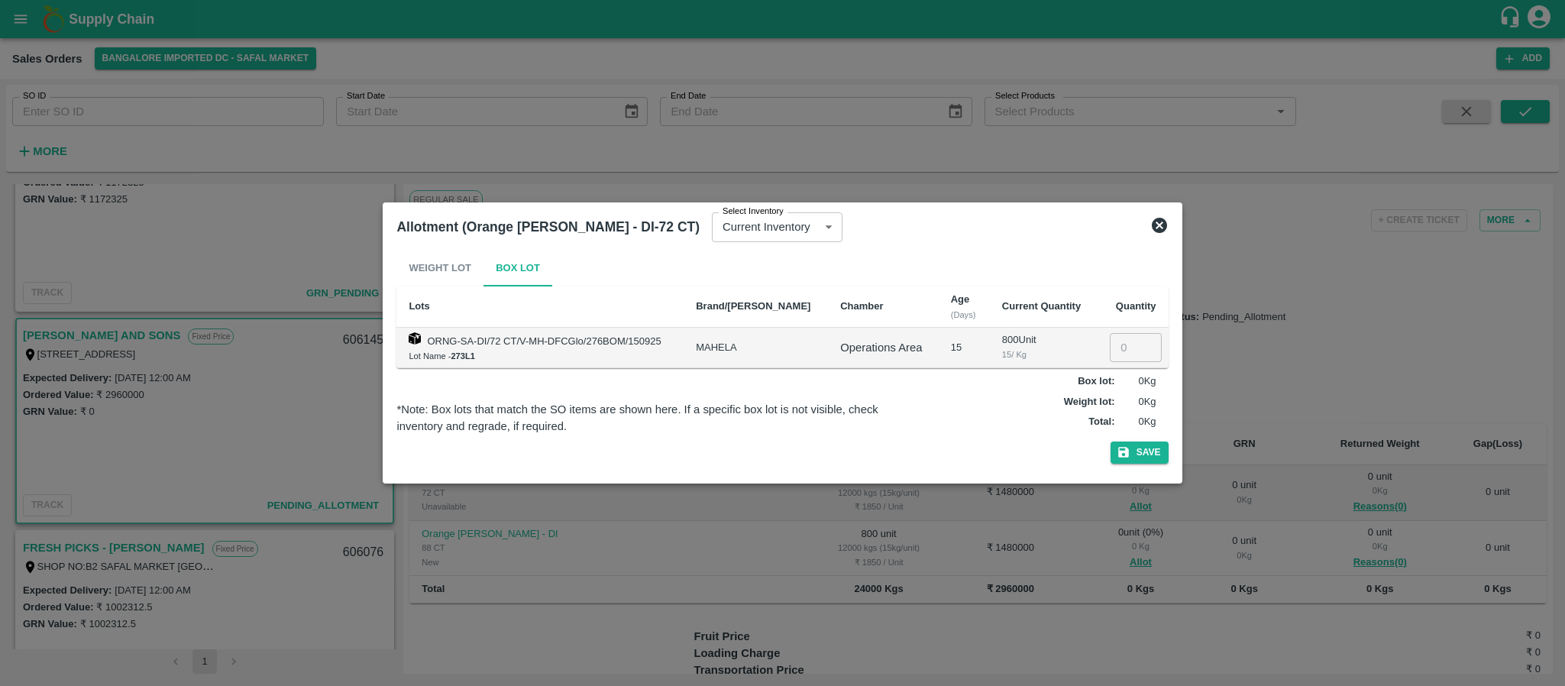
click at [1128, 354] on input "number" at bounding box center [1136, 347] width 52 height 29
type input "800"
click at [1142, 452] on button "Save" at bounding box center [1140, 453] width 58 height 22
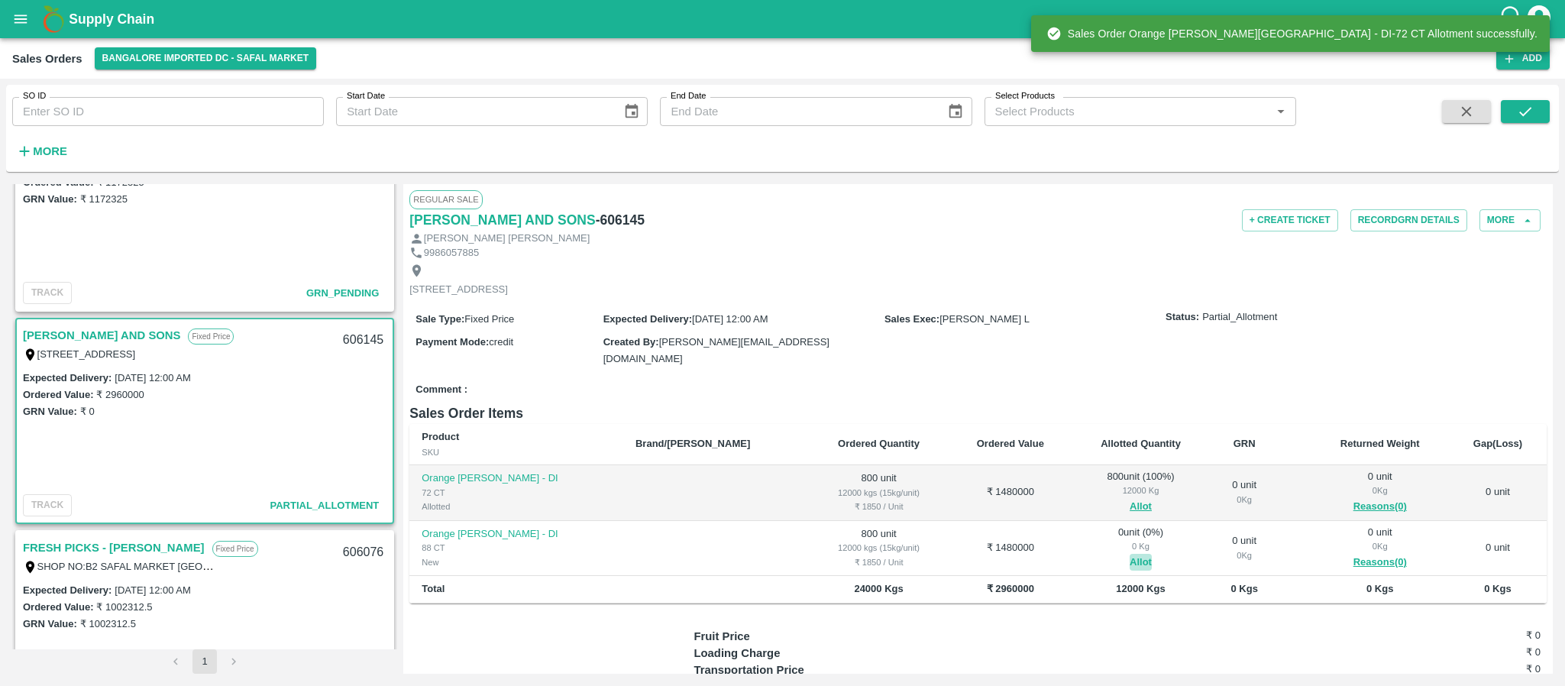
click at [1130, 571] on button "Allot" at bounding box center [1141, 563] width 22 height 18
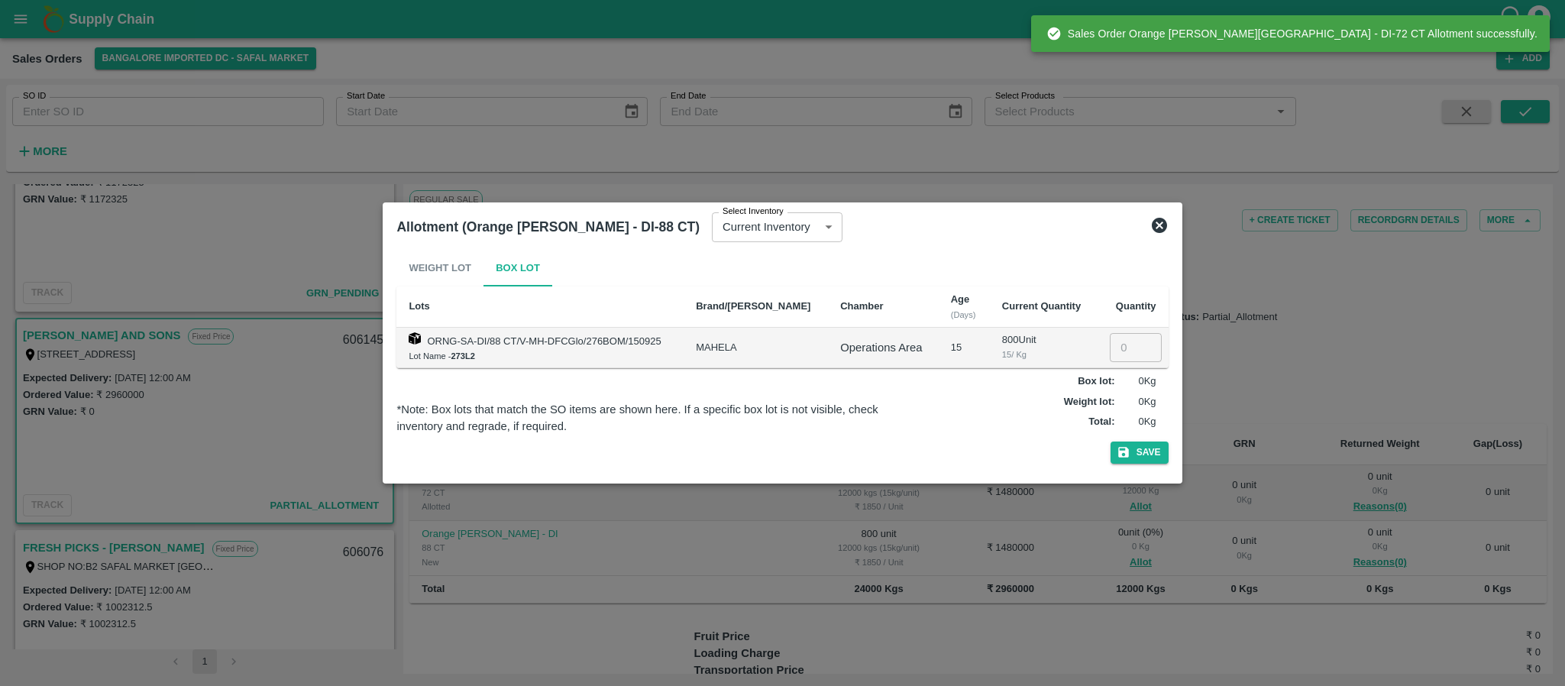
click at [1122, 351] on input "number" at bounding box center [1136, 347] width 52 height 29
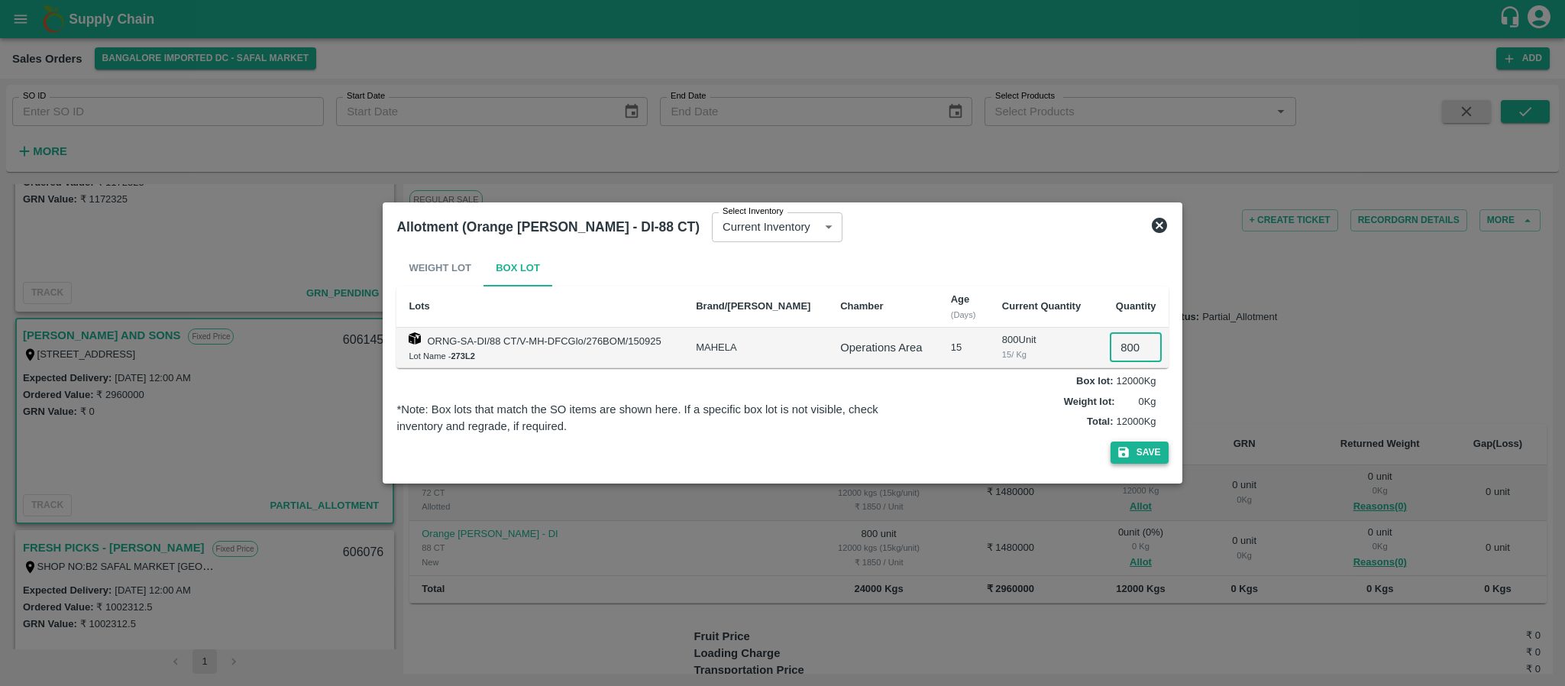
type input "800"
click at [1128, 454] on icon "button" at bounding box center [1123, 453] width 11 height 11
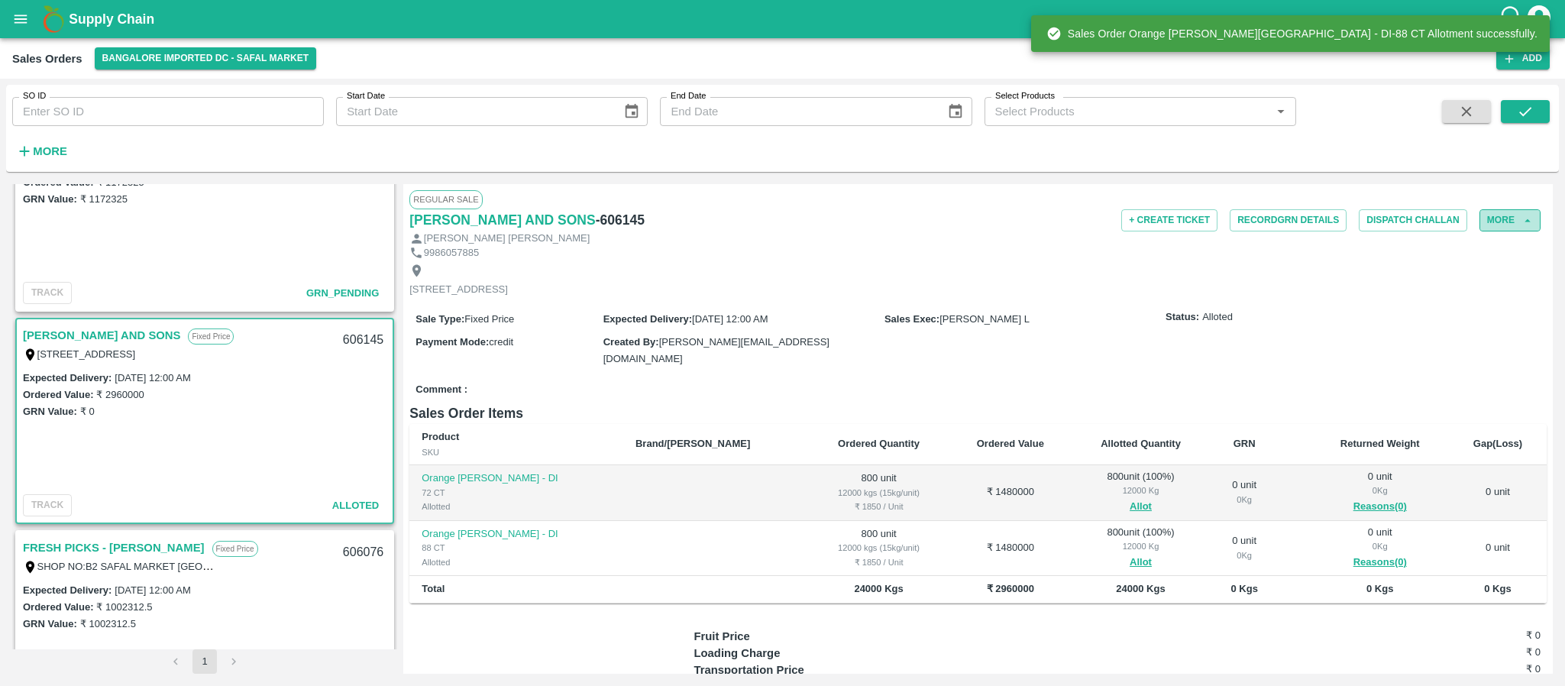
click at [1504, 221] on button "More" at bounding box center [1510, 220] width 61 height 22
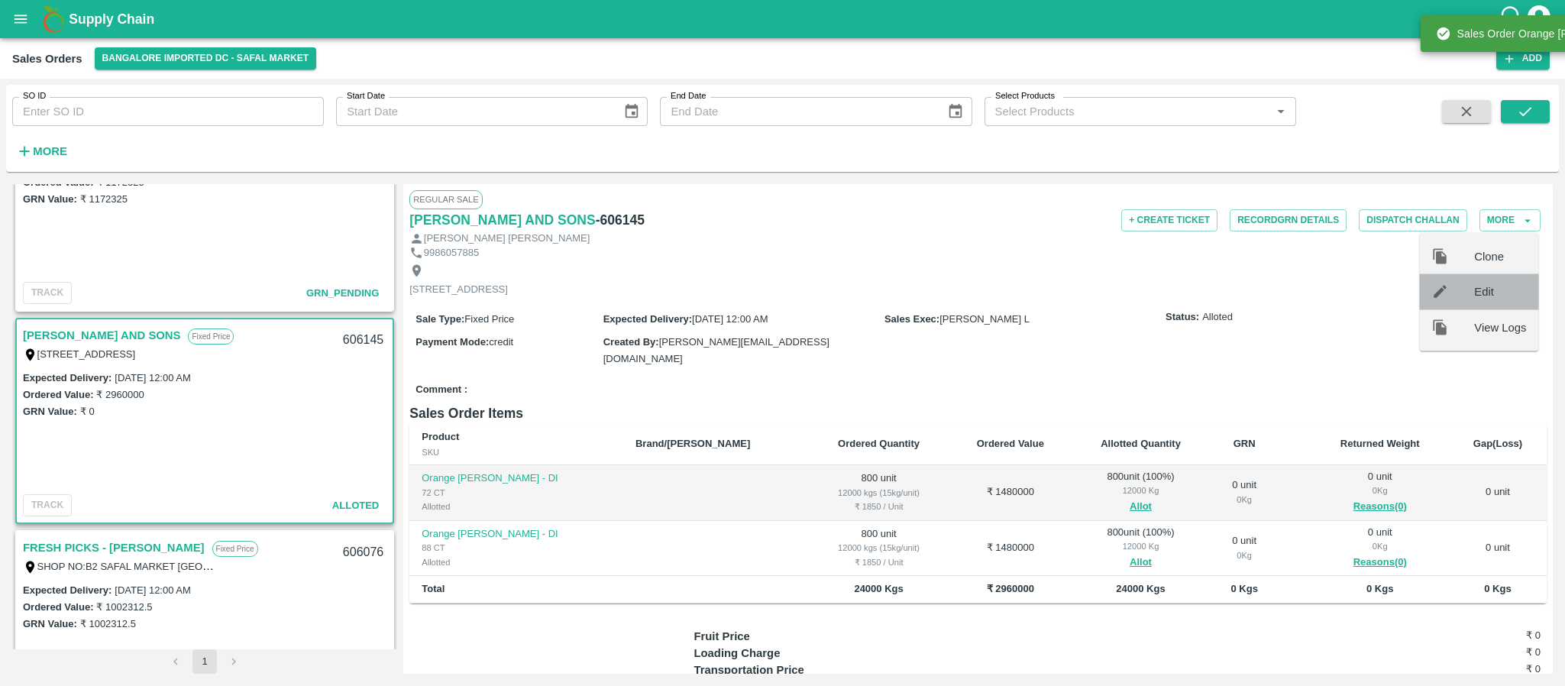
click at [1469, 293] on div at bounding box center [1453, 291] width 43 height 17
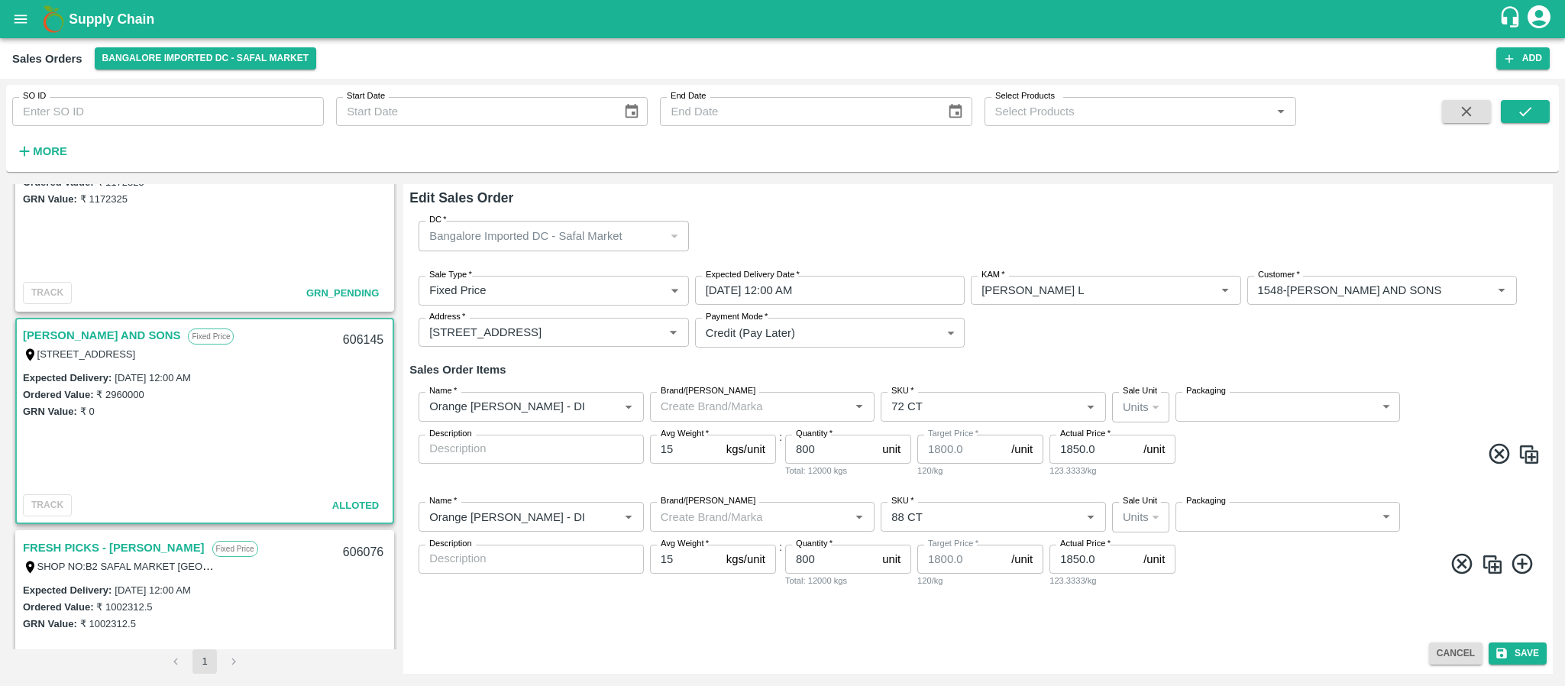
type input "1800"
click at [1004, 454] on div "Name   * Name   * Brand/Marka Brand/Marka SKU   * SKU   * Sale Unit Units 2 Sal…" at bounding box center [979, 435] width 1138 height 110
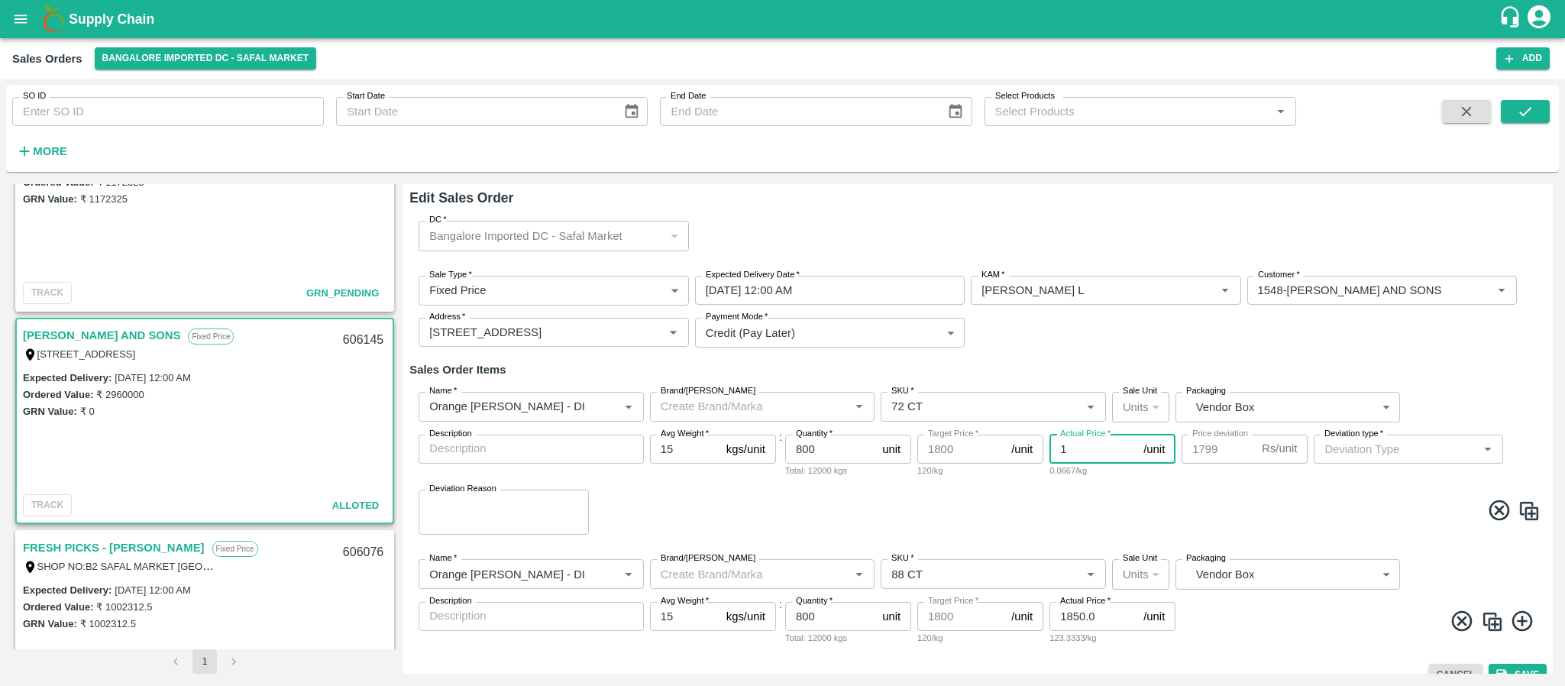
type input "10"
type input "1790"
type input "100"
type input "1700"
type input "10"
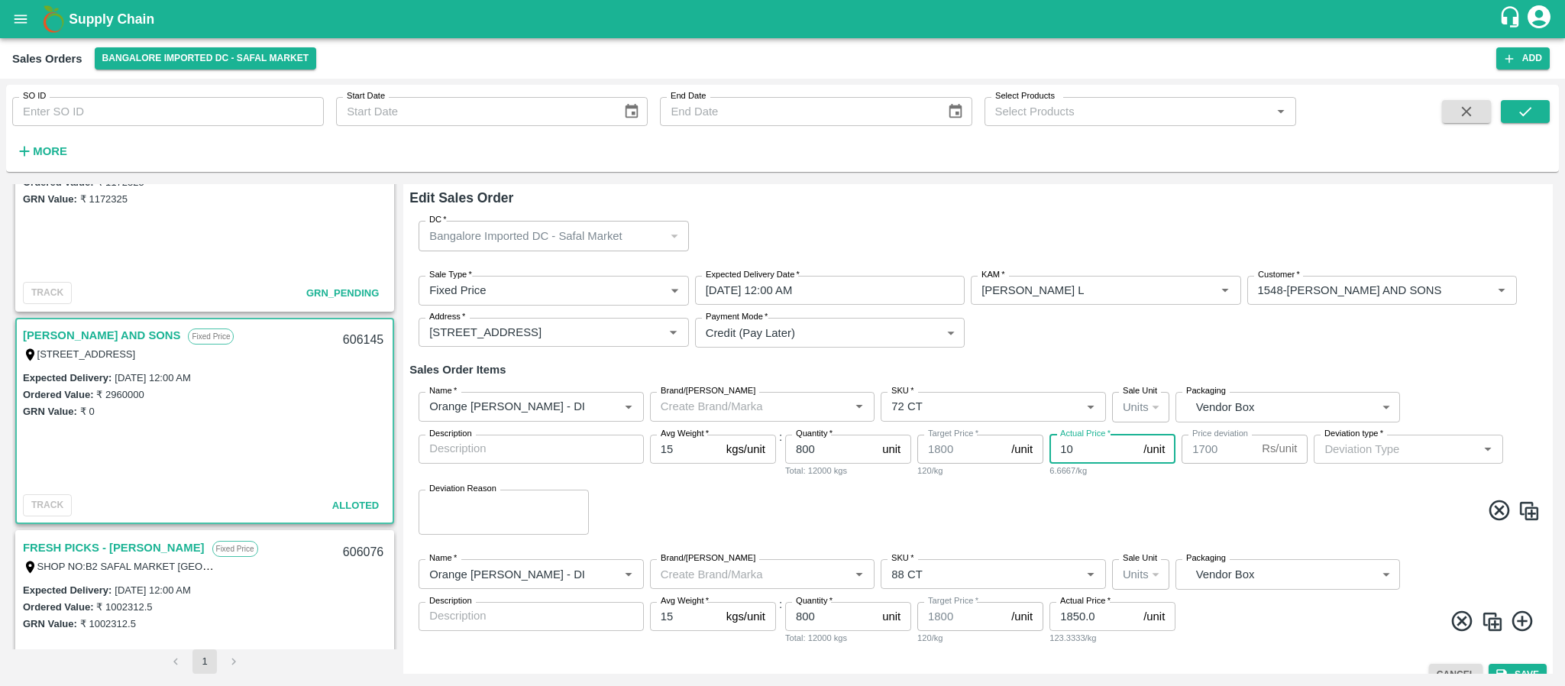
type input "1790"
type input "1"
type input "1799"
type input "17"
type input "1783"
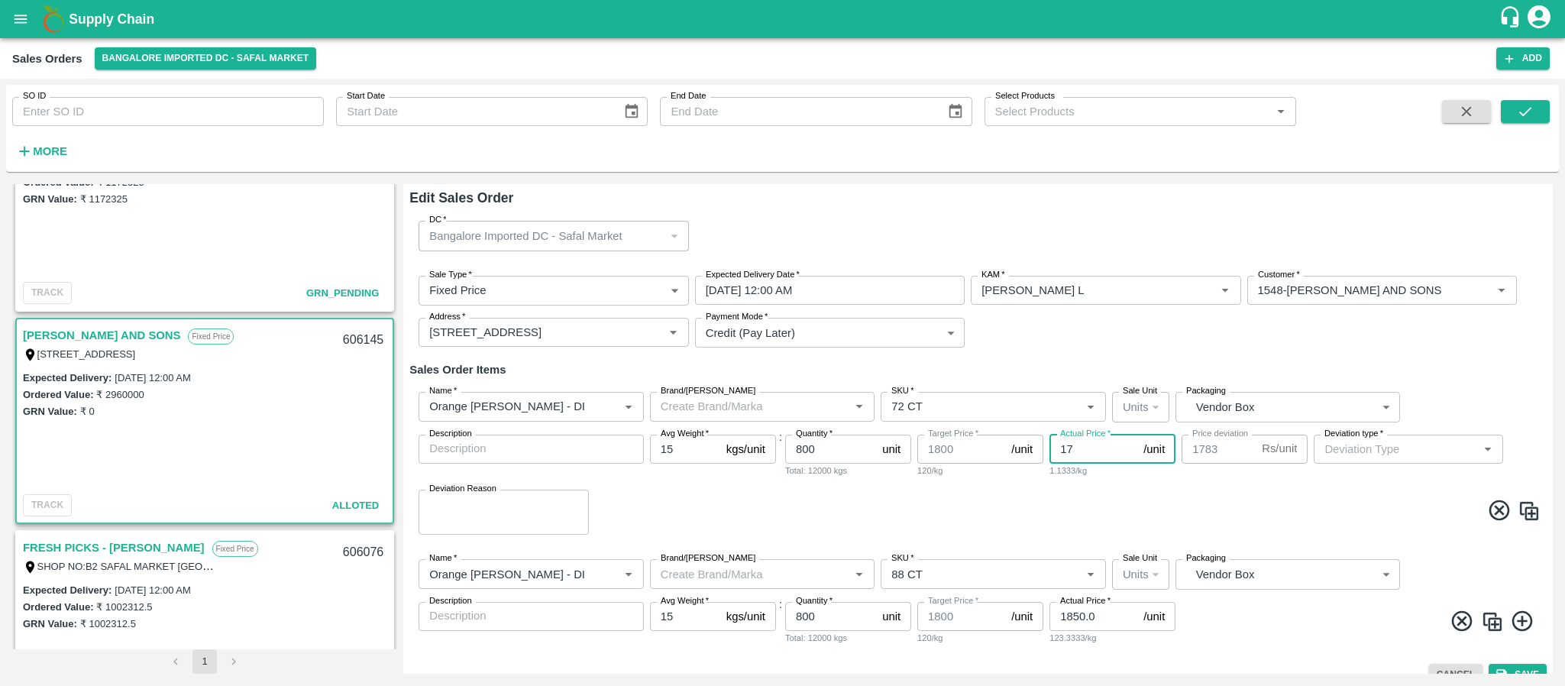
type input "175"
type input "1625"
type input "1750"
type input "50"
click at [1105, 447] on input "1750" at bounding box center [1094, 449] width 88 height 29
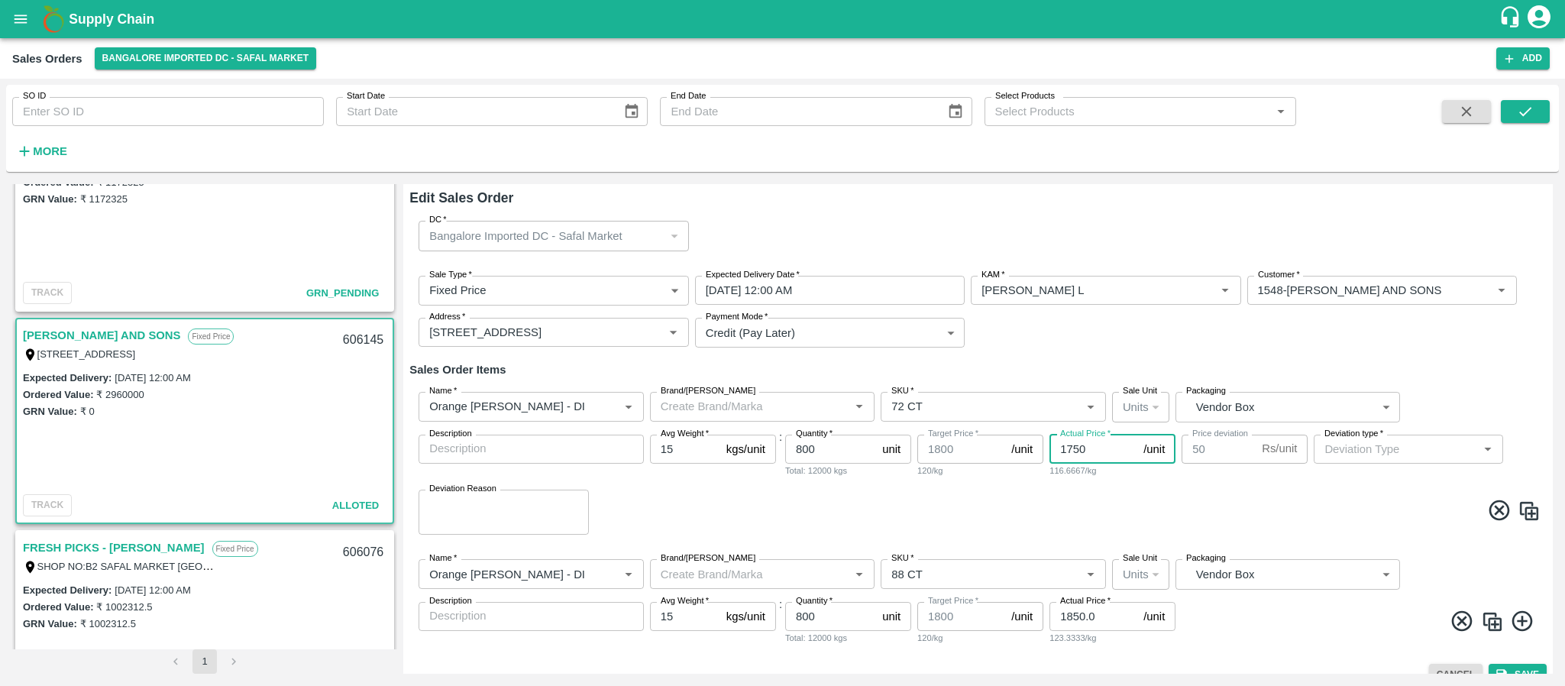
type input "175"
type input "1625"
type input "1"
type input "1799"
type input "18"
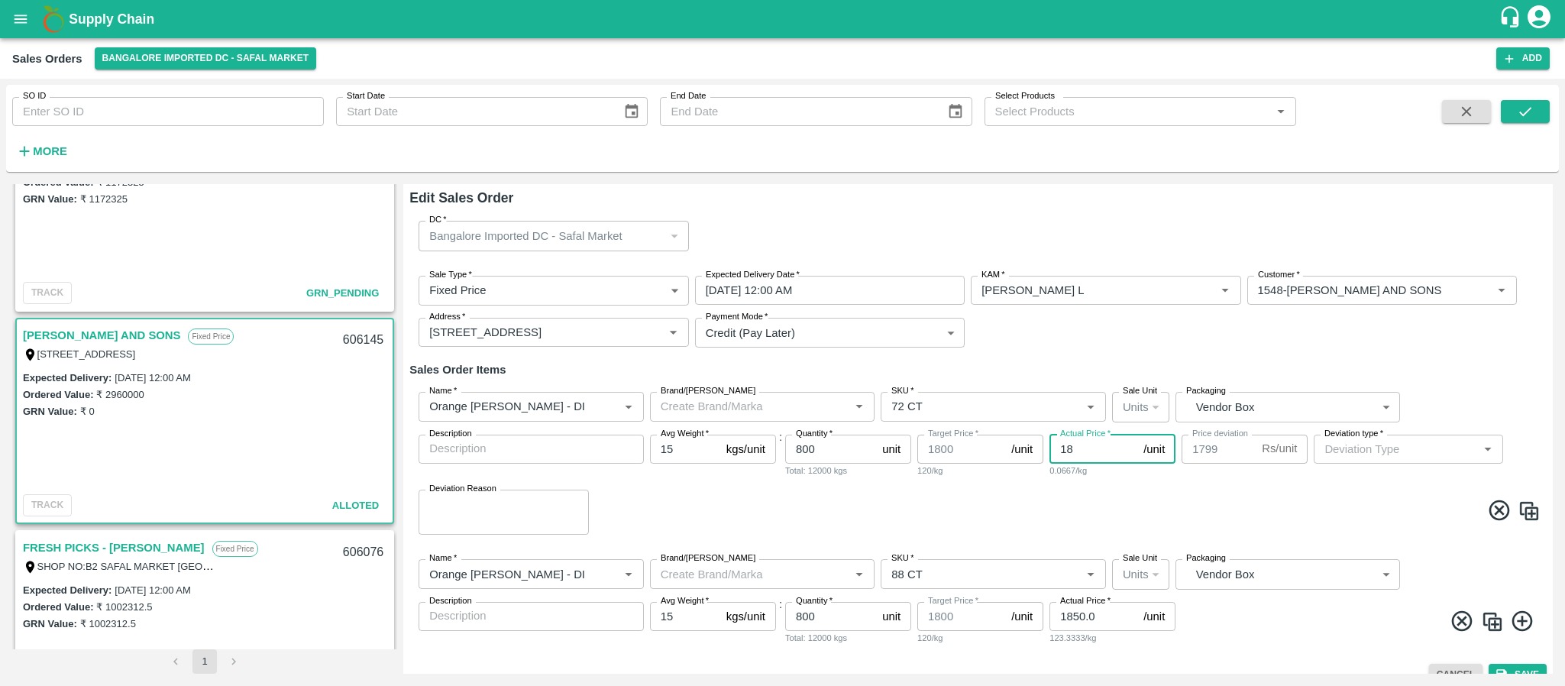
type input "1782"
type input "185"
type input "1615"
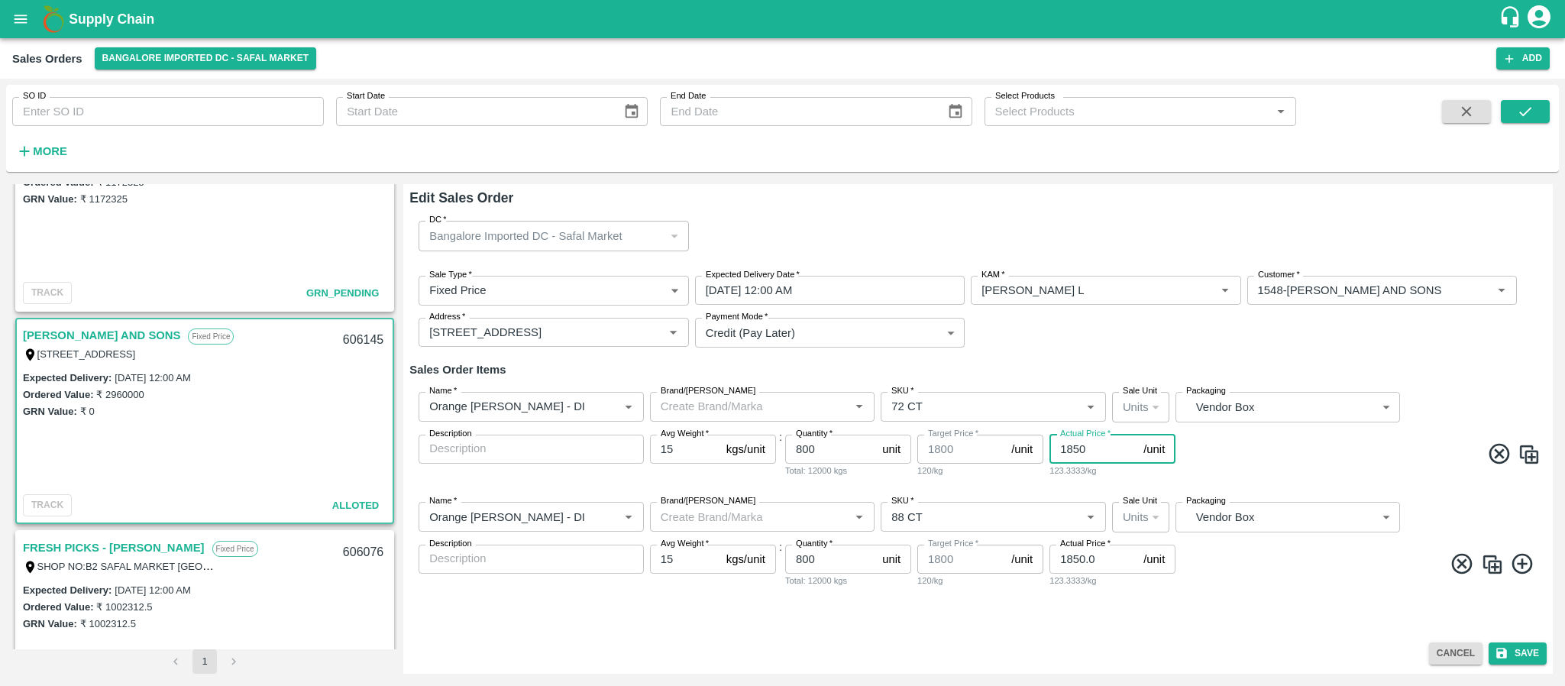
click at [1101, 449] on input "1850" at bounding box center [1094, 449] width 88 height 29
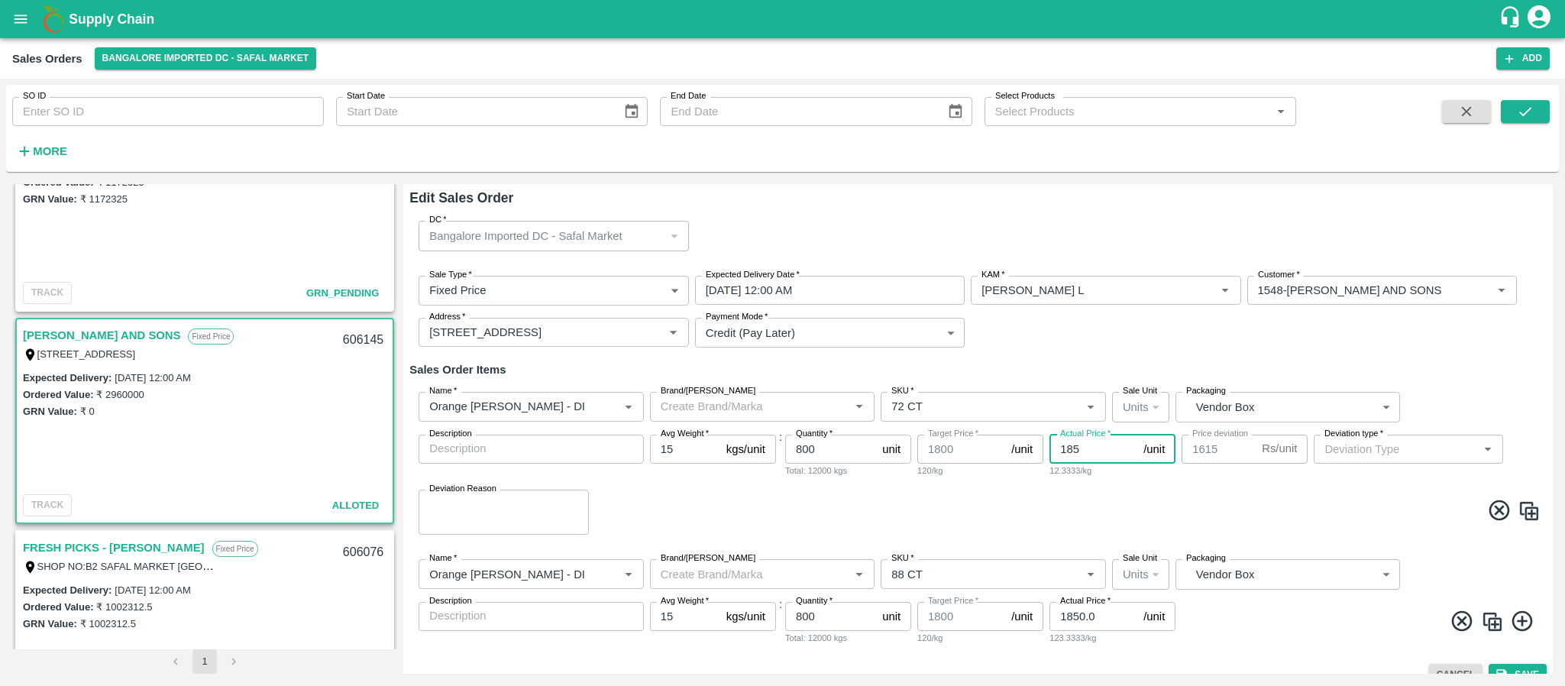
type input "18"
type input "1782"
type input "182"
type input "1618"
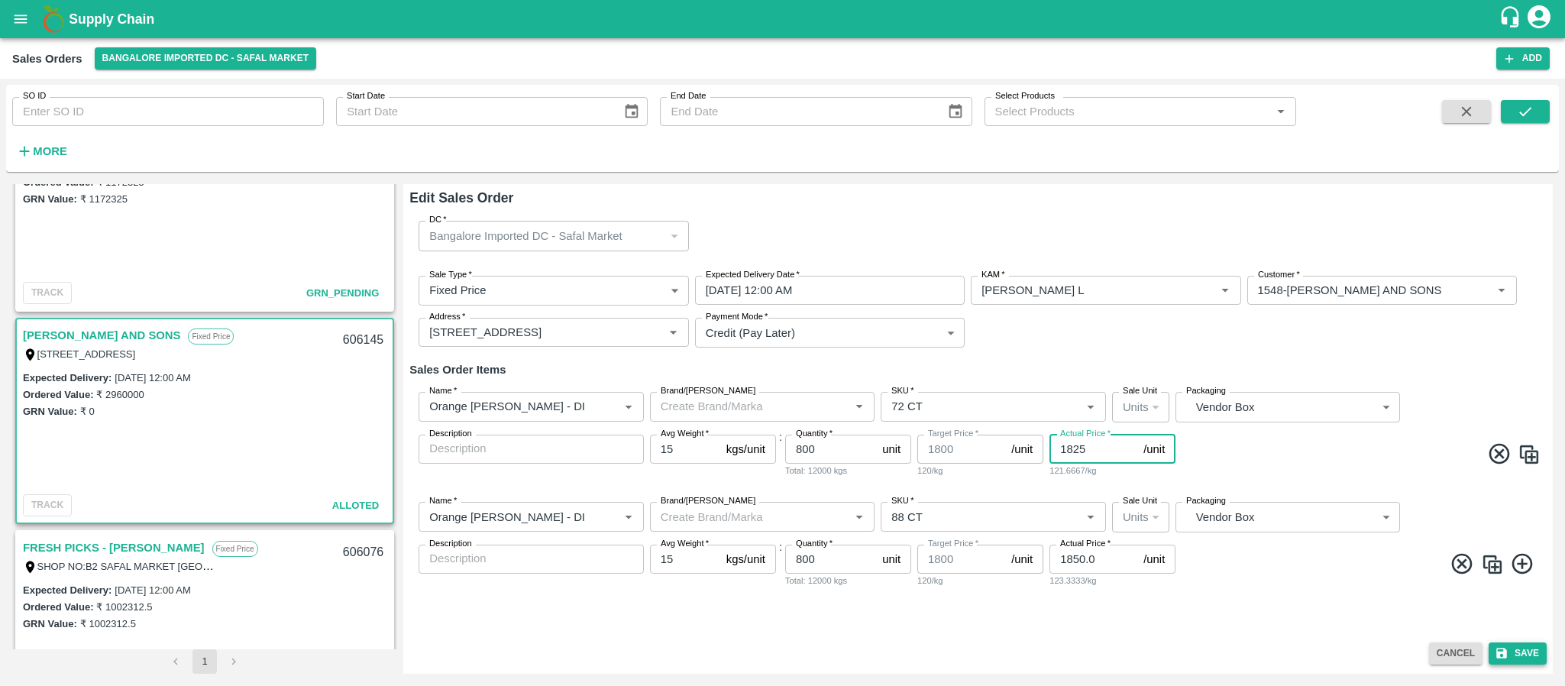
type input "1825"
click at [1523, 649] on button "Save" at bounding box center [1518, 654] width 58 height 22
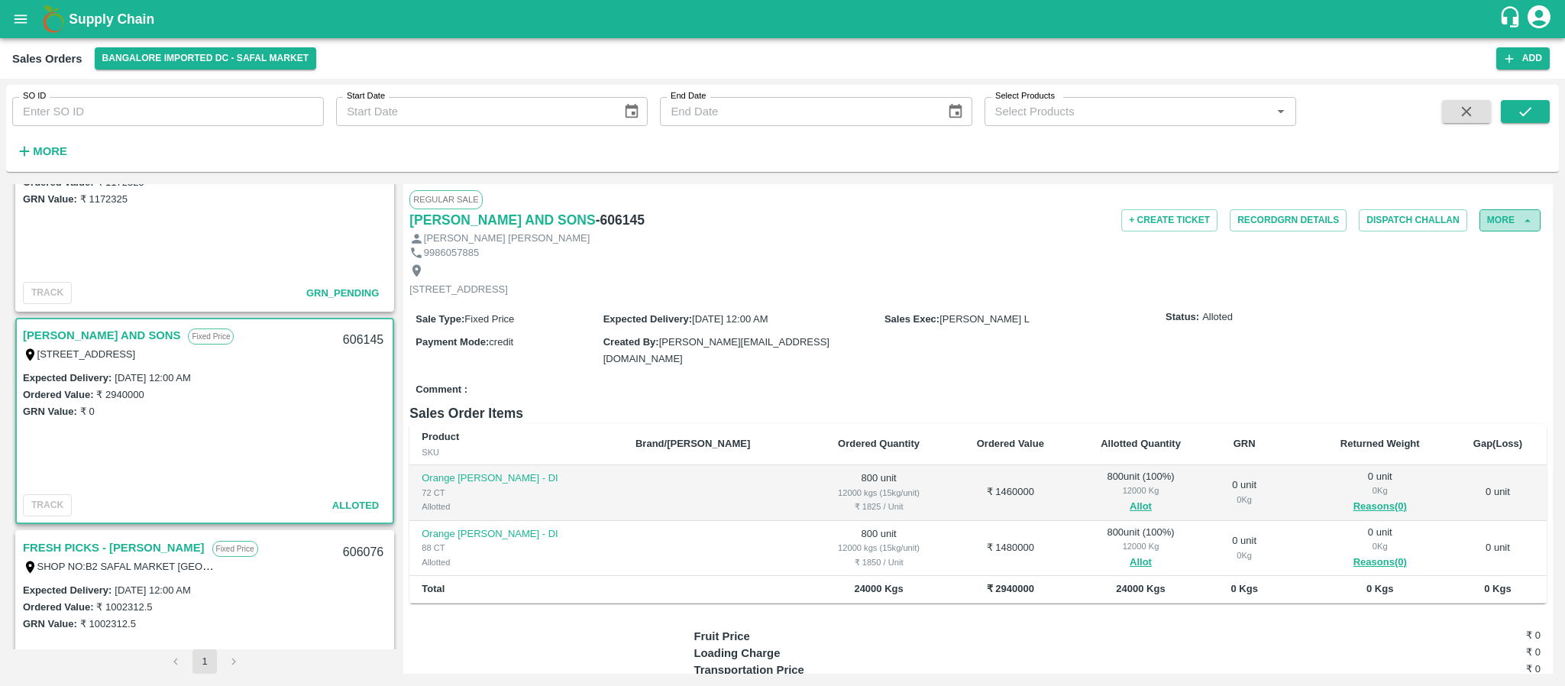
click at [1508, 219] on button "More" at bounding box center [1510, 220] width 61 height 22
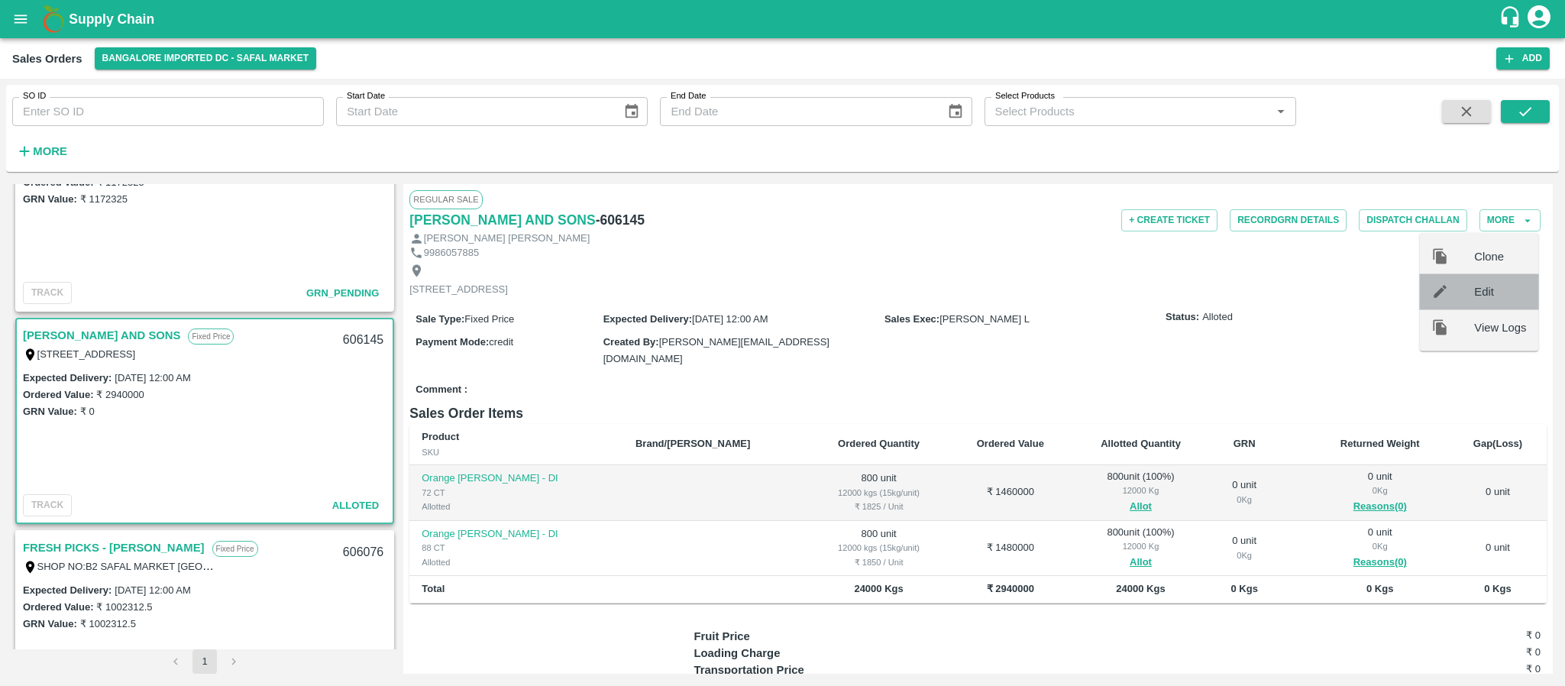
click at [1485, 293] on span "Edit" at bounding box center [1501, 291] width 52 height 17
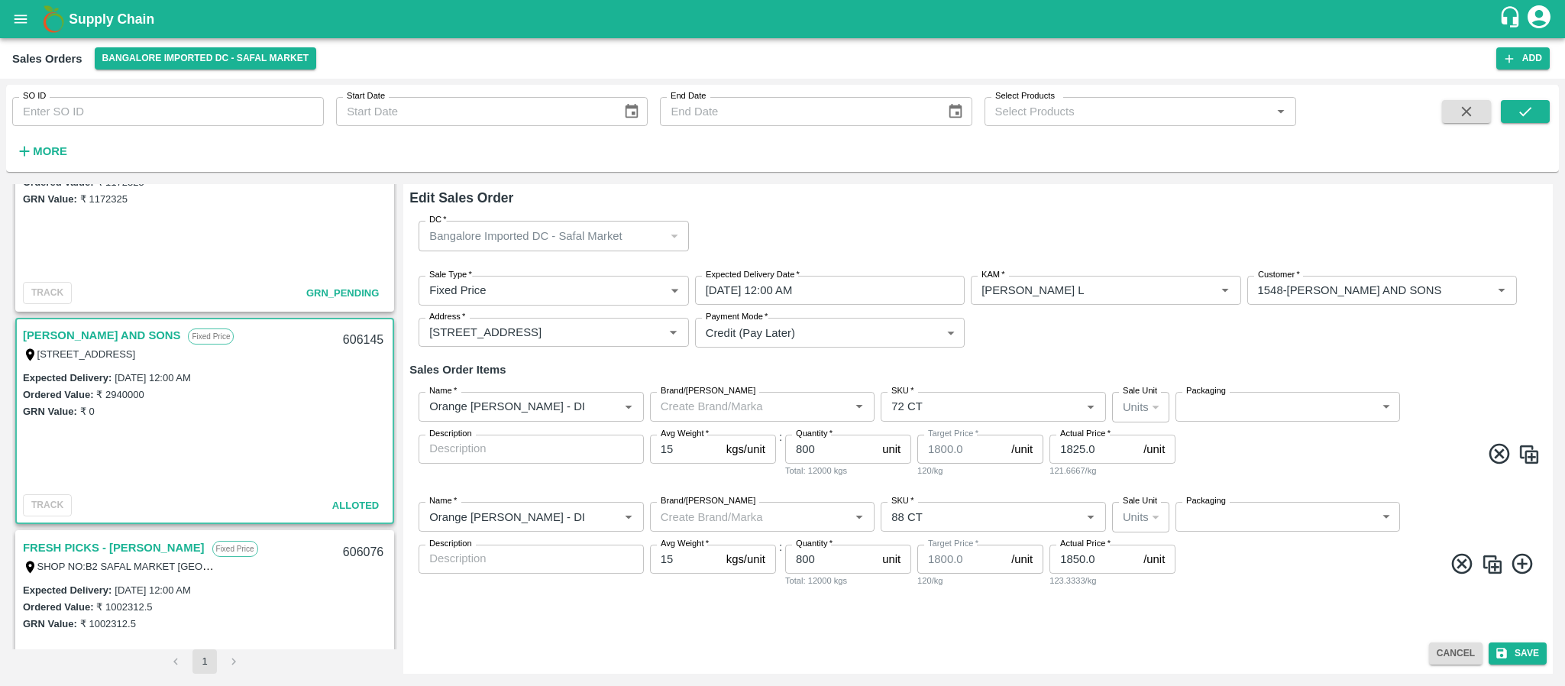
type input "1800"
click at [1099, 454] on input "1825.0" at bounding box center [1094, 449] width 88 height 29
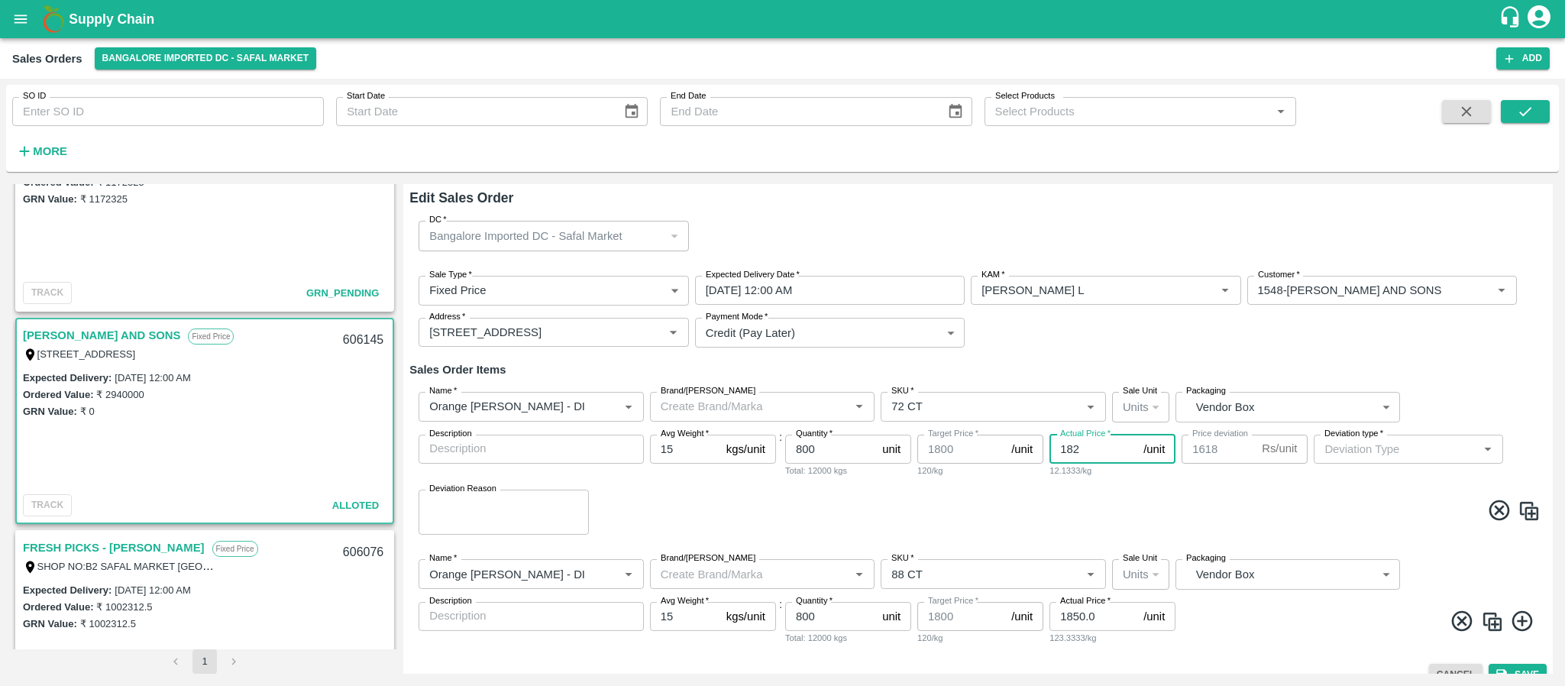
type input "18"
type input "1782"
type input "185"
type input "1615"
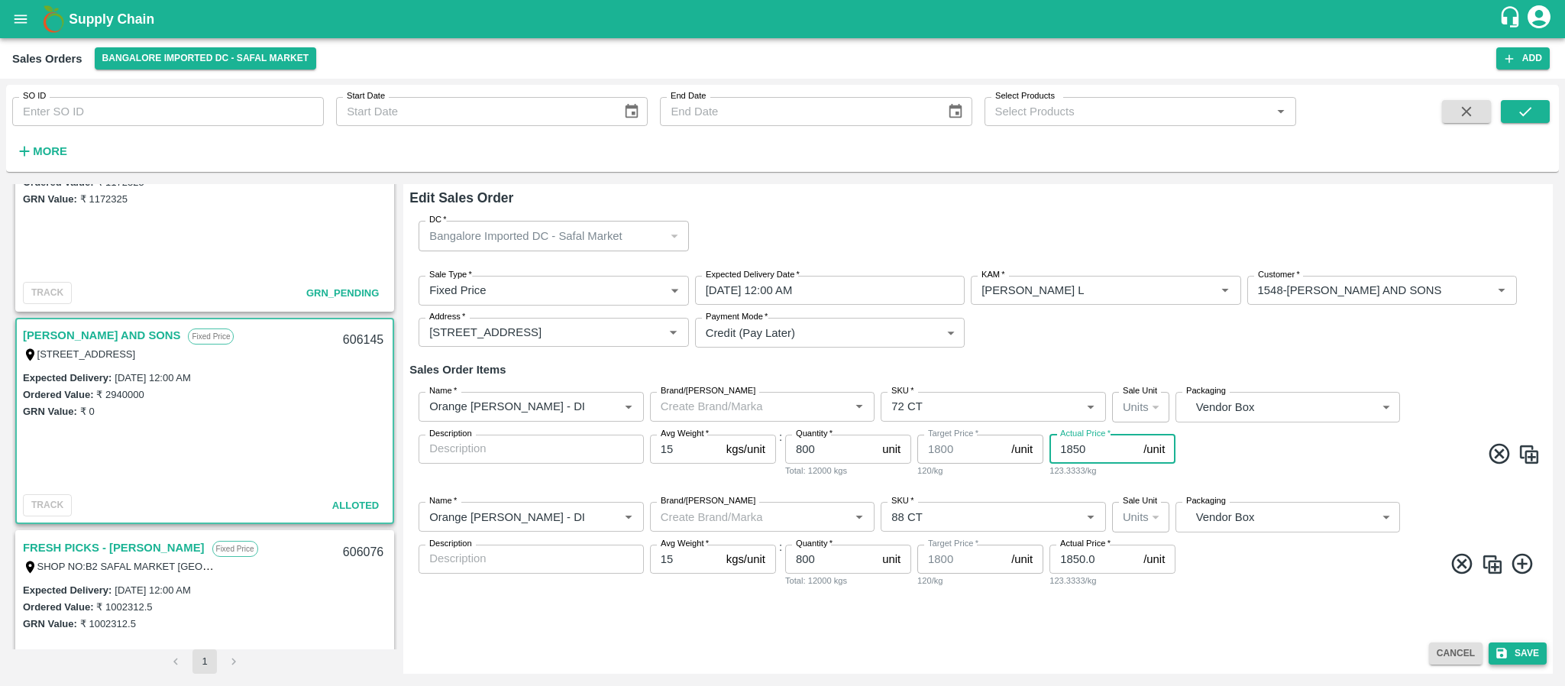
type input "1850"
click at [1525, 651] on button "Save" at bounding box center [1518, 654] width 58 height 22
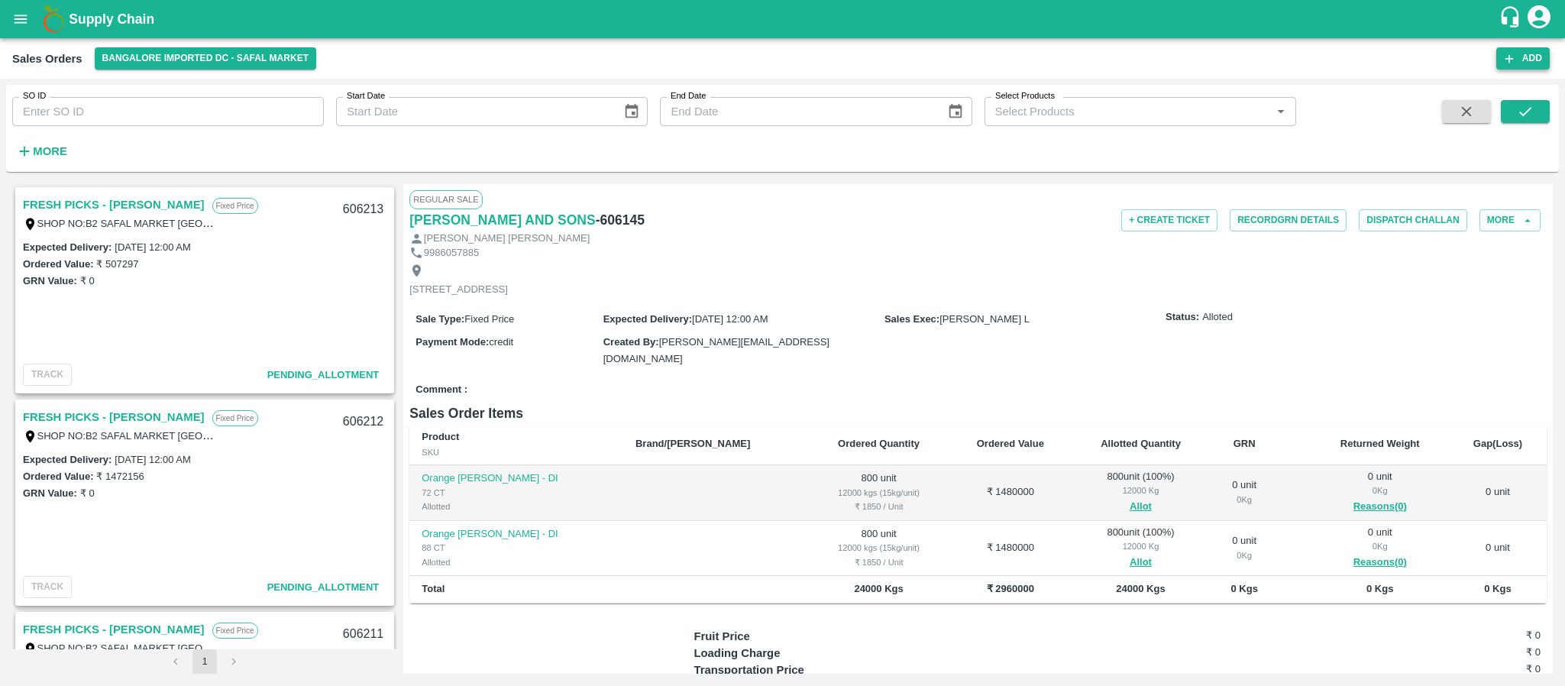
click at [1536, 49] on button "Add" at bounding box center [1523, 58] width 53 height 22
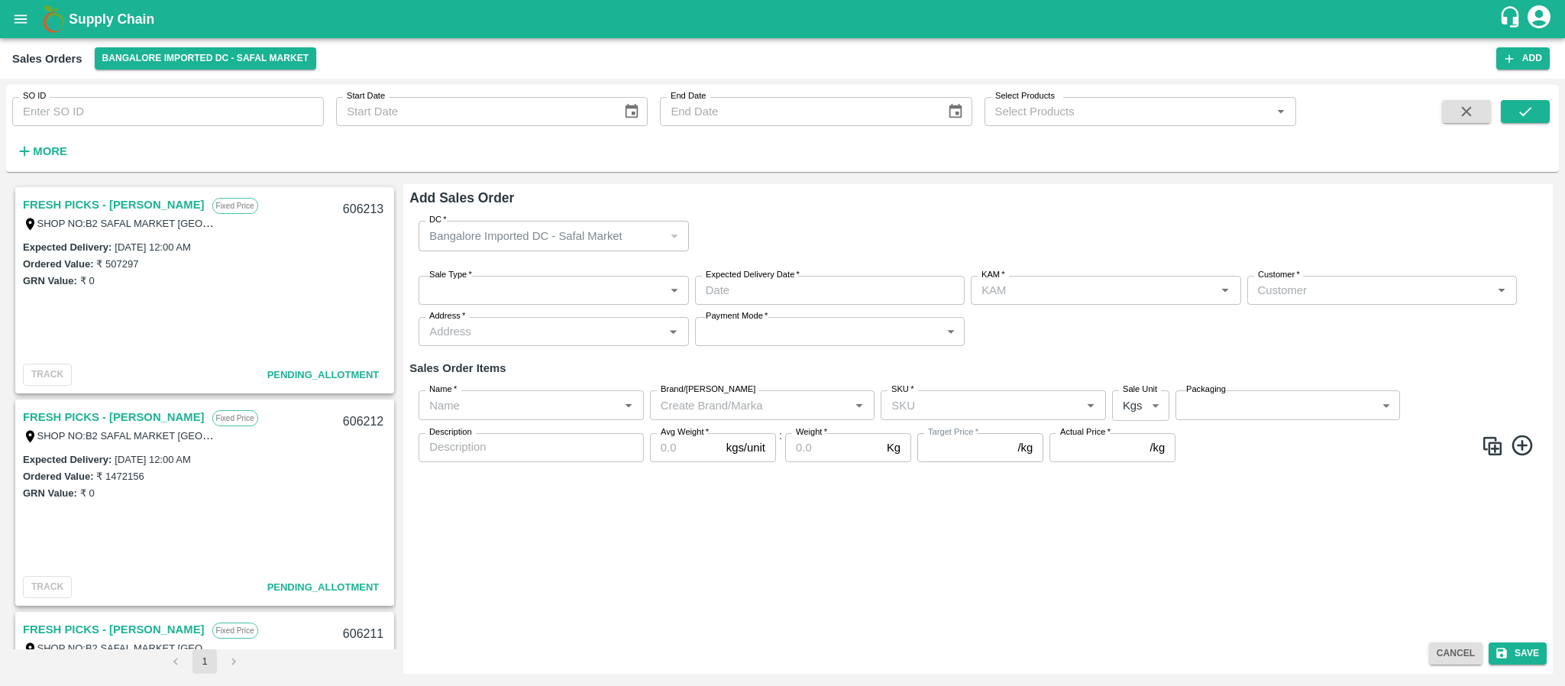
type input "Santhosh LJ"
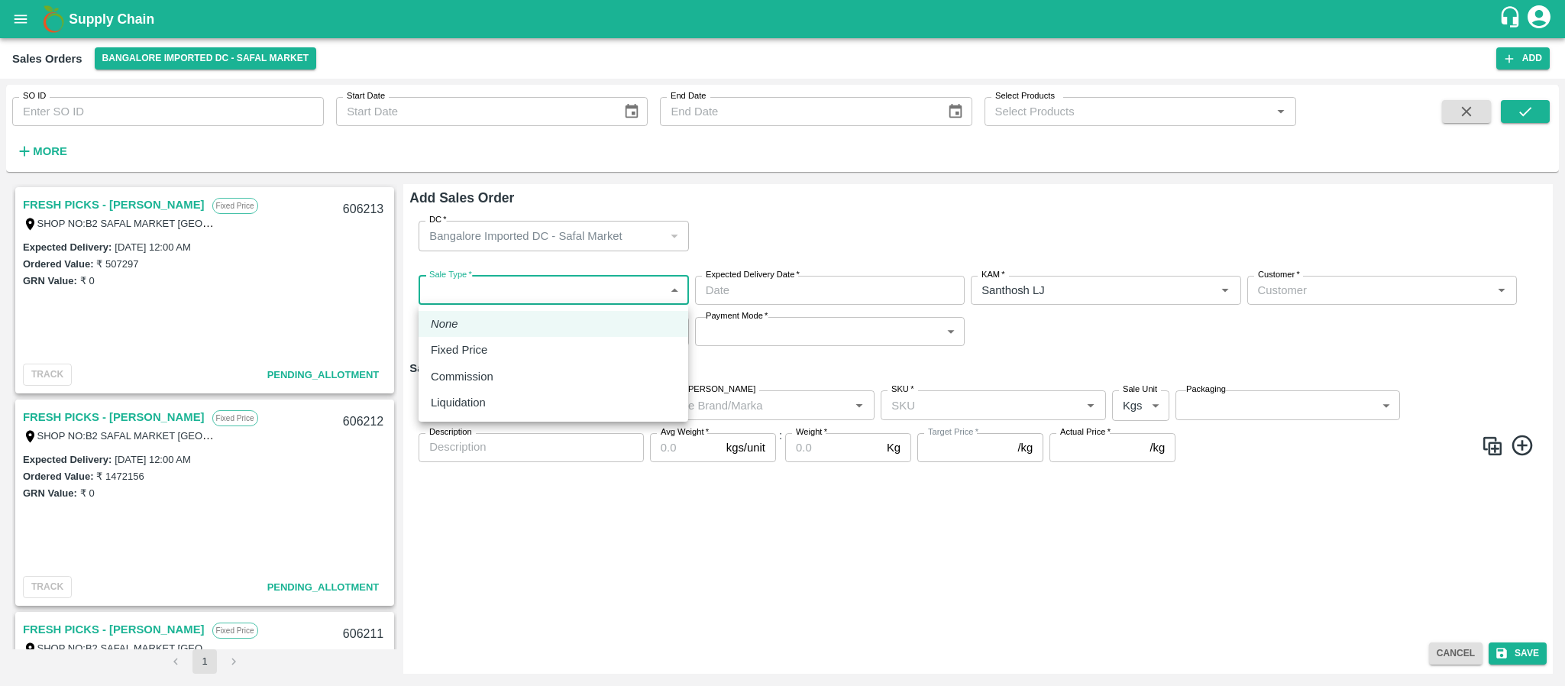
drag, startPoint x: 498, startPoint y: 287, endPoint x: 484, endPoint y: 353, distance: 67.9
click at [484, 353] on body "Supply Chain Sales Orders Bangalore Imported DC - Safal Market Add SO ID SO ID …" at bounding box center [782, 343] width 1565 height 686
click at [484, 353] on p "Fixed Price" at bounding box center [459, 350] width 57 height 17
type input "1"
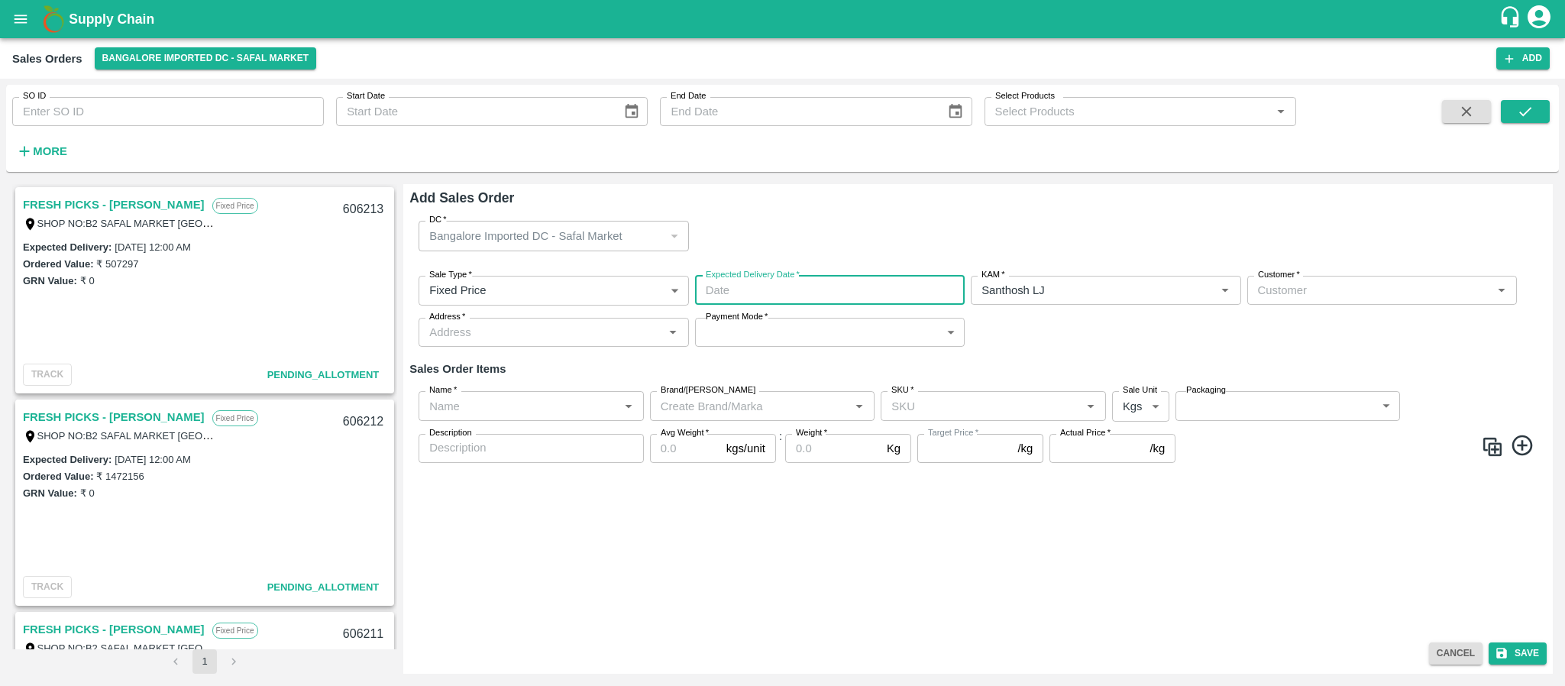
type input "DD/MM/YYYY hh:mm aa"
click at [770, 296] on input "DD/MM/YYYY hh:mm aa" at bounding box center [824, 290] width 259 height 29
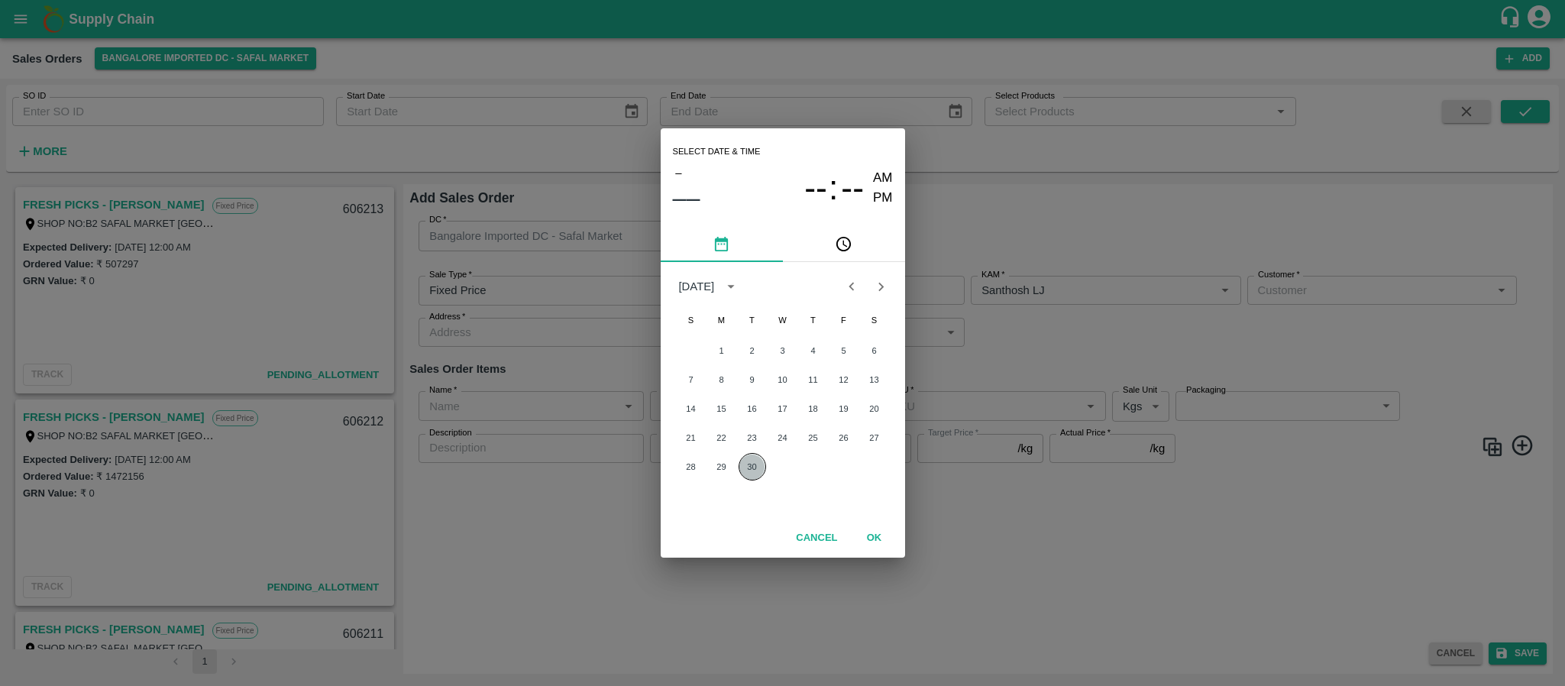
click at [756, 464] on button "30" at bounding box center [753, 467] width 28 height 28
type input "30/09/2025 12:00 AM"
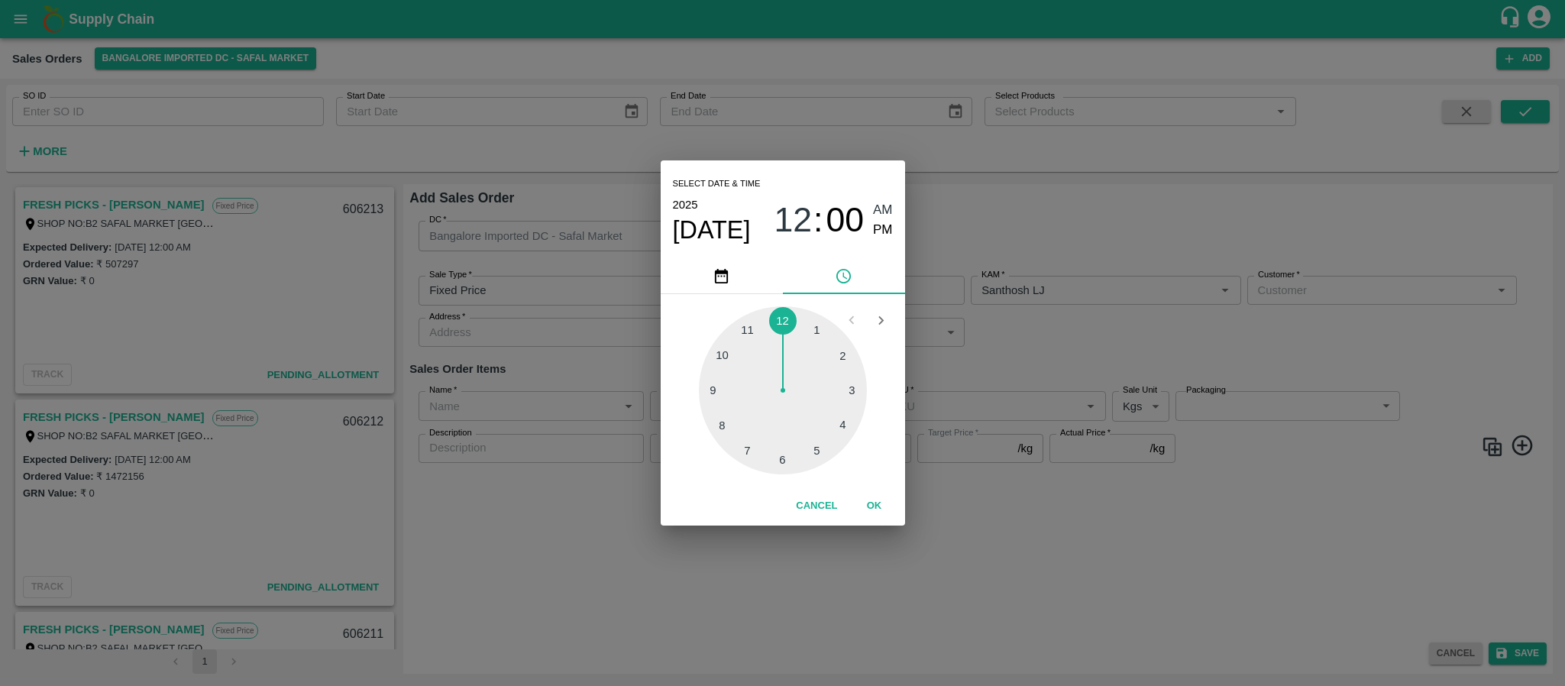
click at [1053, 332] on div "Select date & time 2025 Sep 30 12 : 00 AM PM 1 2 3 4 5 6 7 8 9 10 11 12 Cancel …" at bounding box center [782, 343] width 1565 height 686
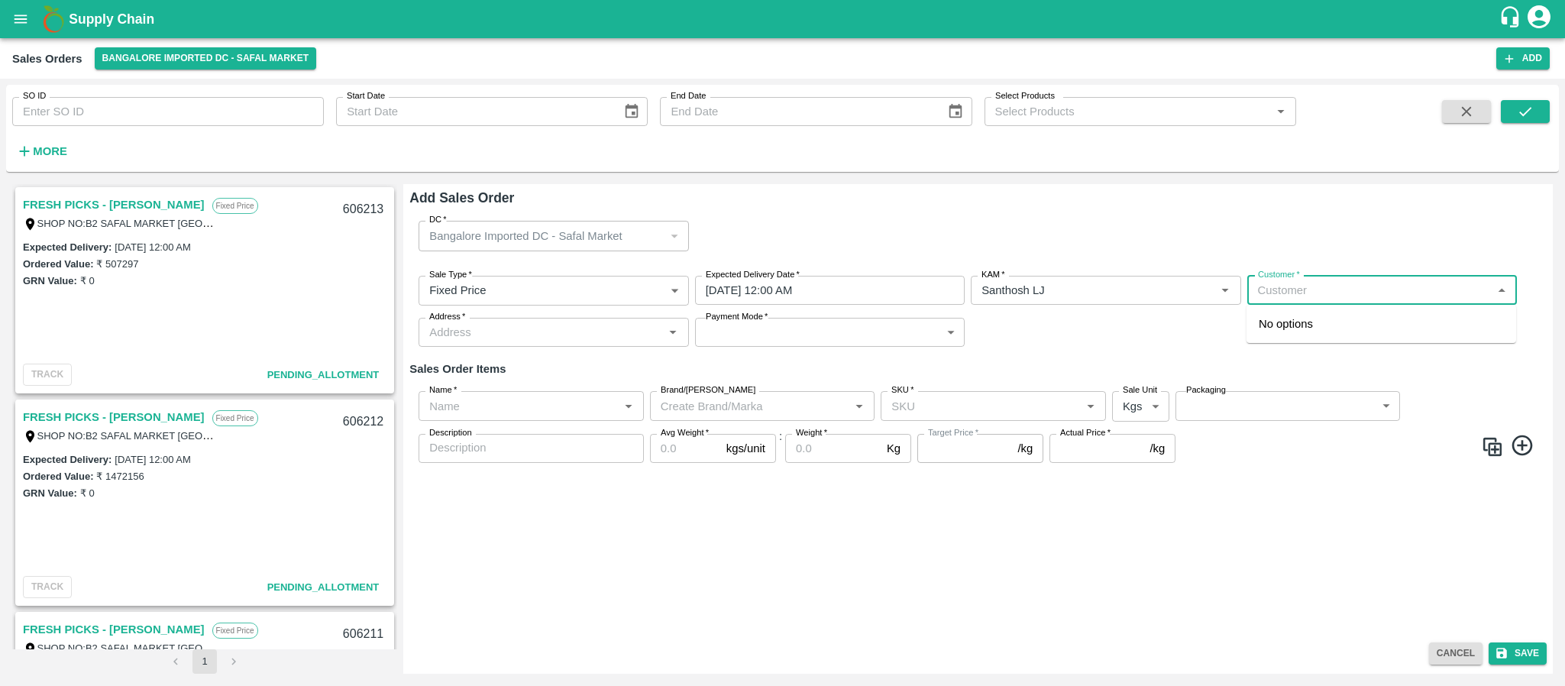
click at [1270, 292] on input "Customer   *" at bounding box center [1369, 290] width 235 height 20
click at [1312, 324] on p "FRESH PICKS - KIRAN N" at bounding box center [1348, 324] width 179 height 17
type input "623-FRESH PICKS - KIRAN N"
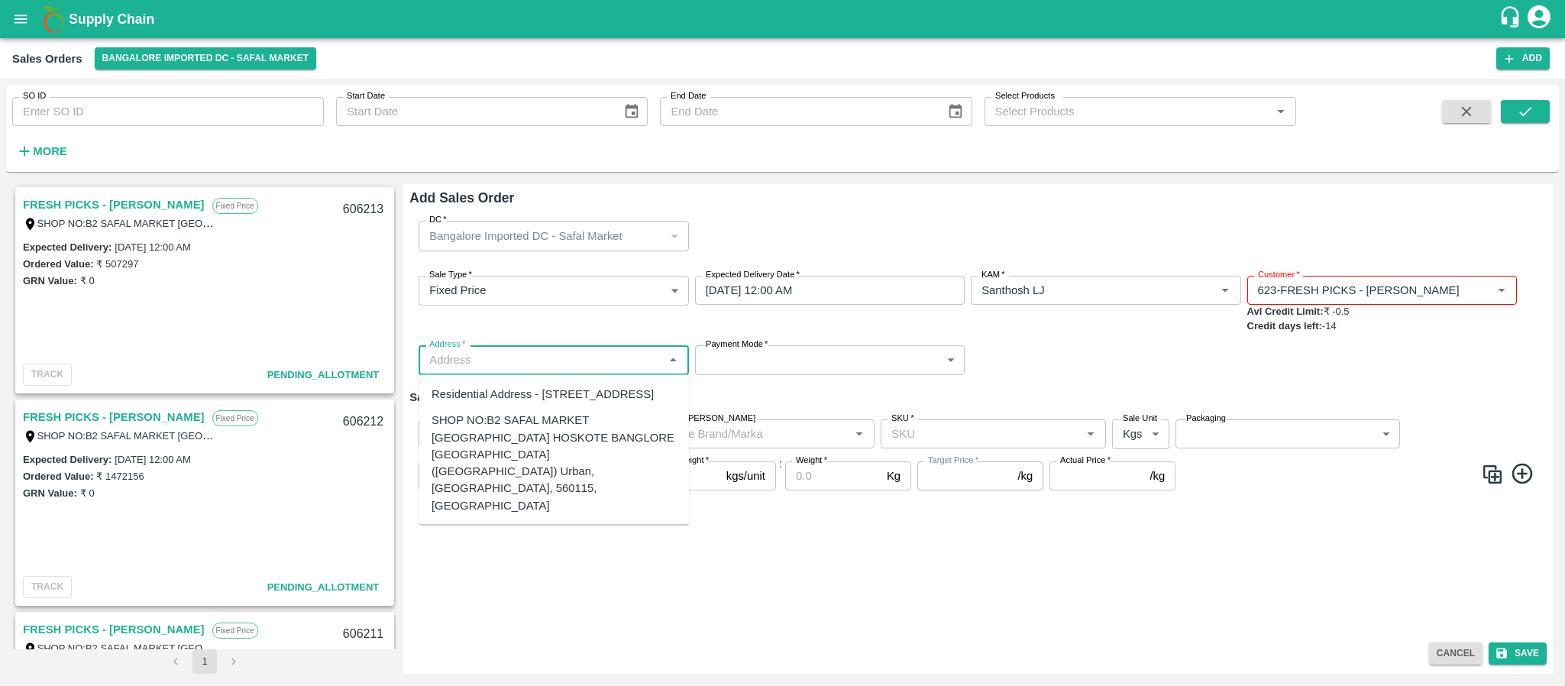
drag, startPoint x: 635, startPoint y: 329, endPoint x: 580, endPoint y: 461, distance: 143.2
click at [580, 461] on body "Supply Chain Sales Orders Bangalore Imported DC - Safal Market Add SO ID SO ID …" at bounding box center [782, 343] width 1565 height 686
click at [580, 461] on div "SHOP NO:B2 SAFAL MARKET KHAZISONI VILLAGE HOSKOTE BANGLORE KARNATAKA (Bangalore…" at bounding box center [554, 463] width 245 height 102
type input "SHOP NO:B2 SAFAL MARKET KHAZISONI VILLAGE HOSKOTE BANGLORE KARNATAKA (Bangalore…"
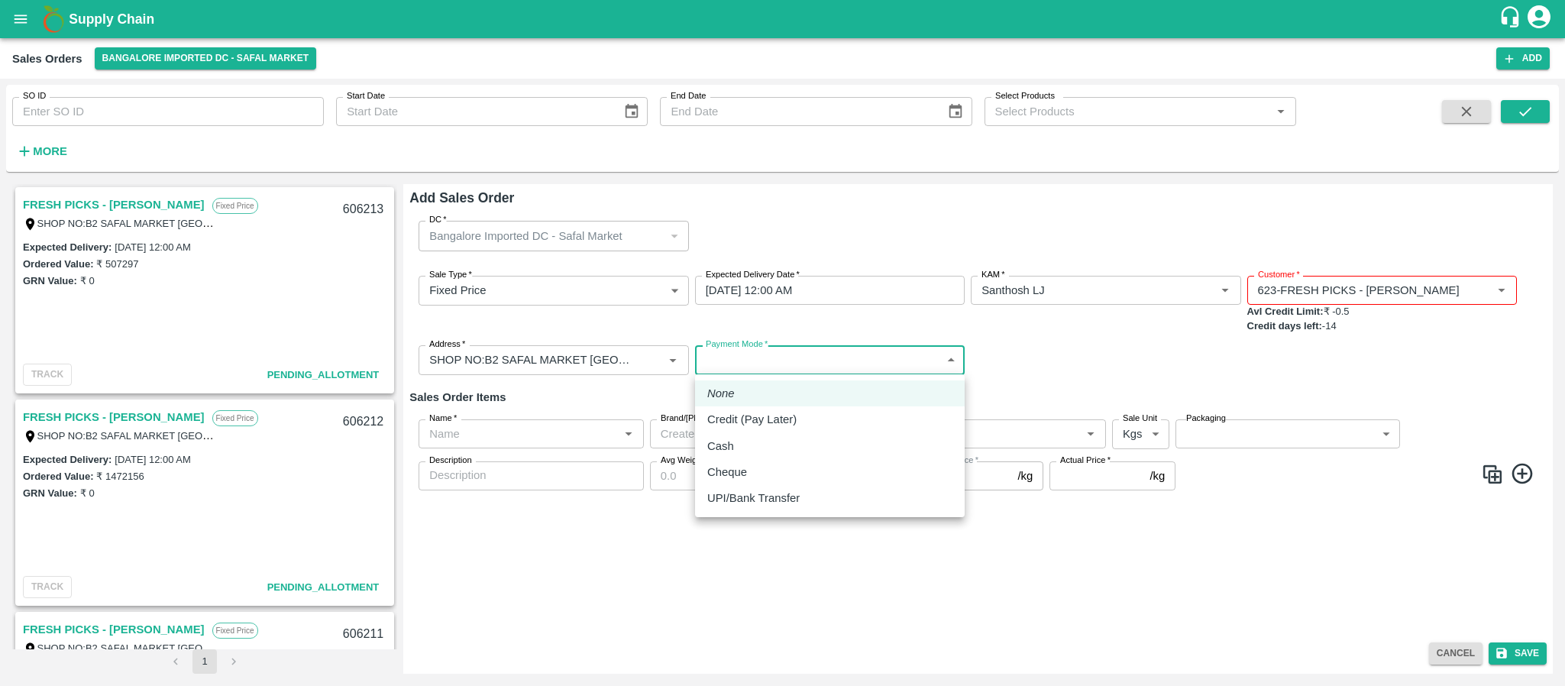
click at [788, 355] on body "Supply Chain Sales Orders Bangalore Imported DC - Safal Market Add SO ID SO ID …" at bounding box center [782, 343] width 1565 height 686
click at [782, 416] on p "Credit (Pay Later)" at bounding box center [751, 419] width 89 height 17
type input "credit"
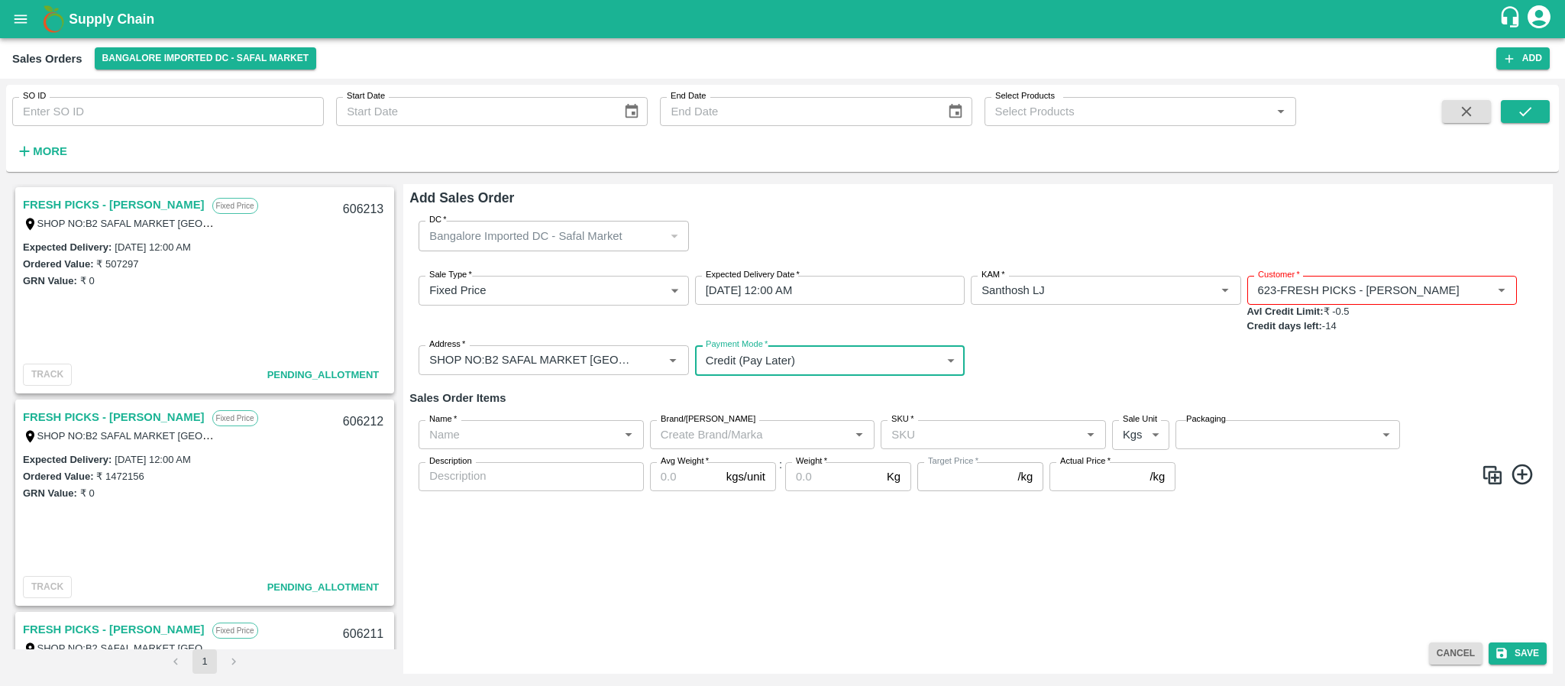
click at [537, 445] on div "Name   *" at bounding box center [531, 434] width 225 height 29
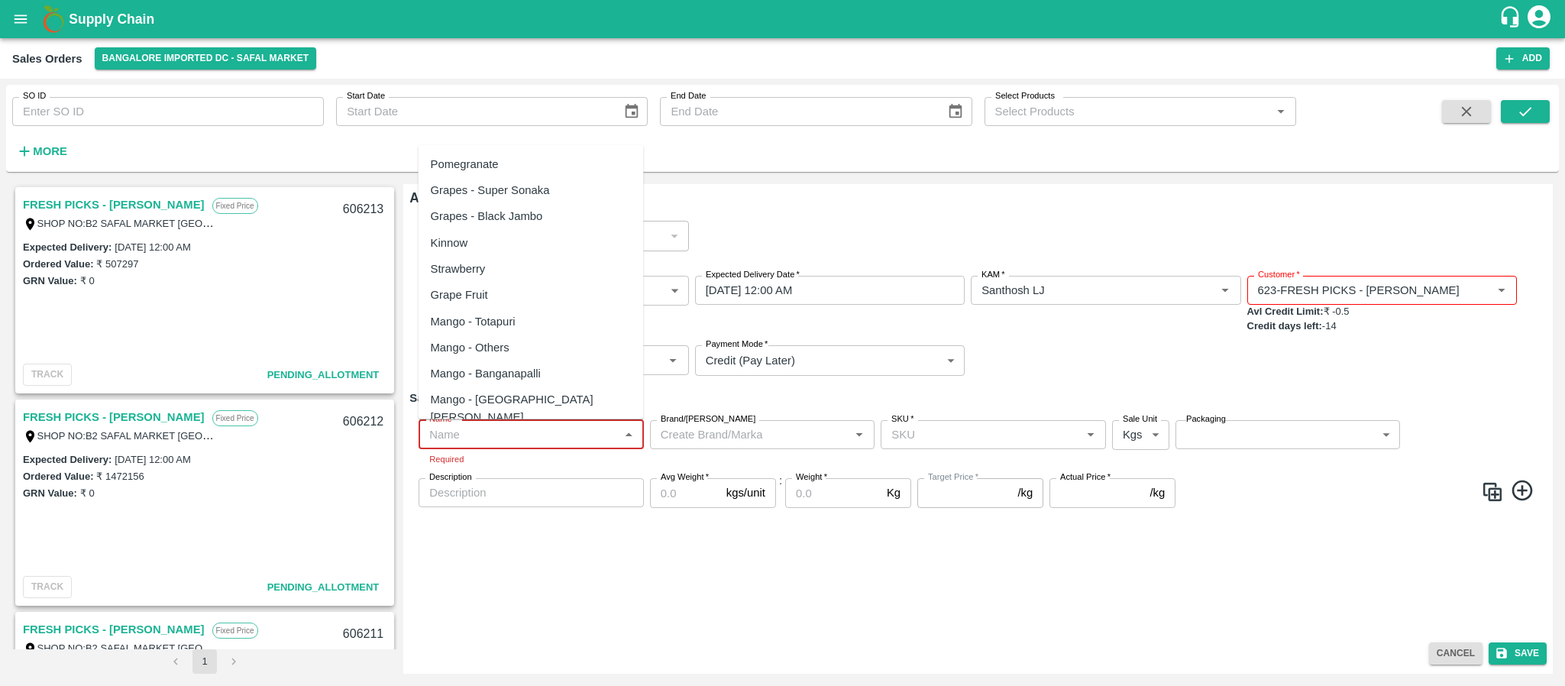
click at [461, 442] on input "Name   *" at bounding box center [518, 435] width 191 height 20
paste input "Apple Royal Gala SA"
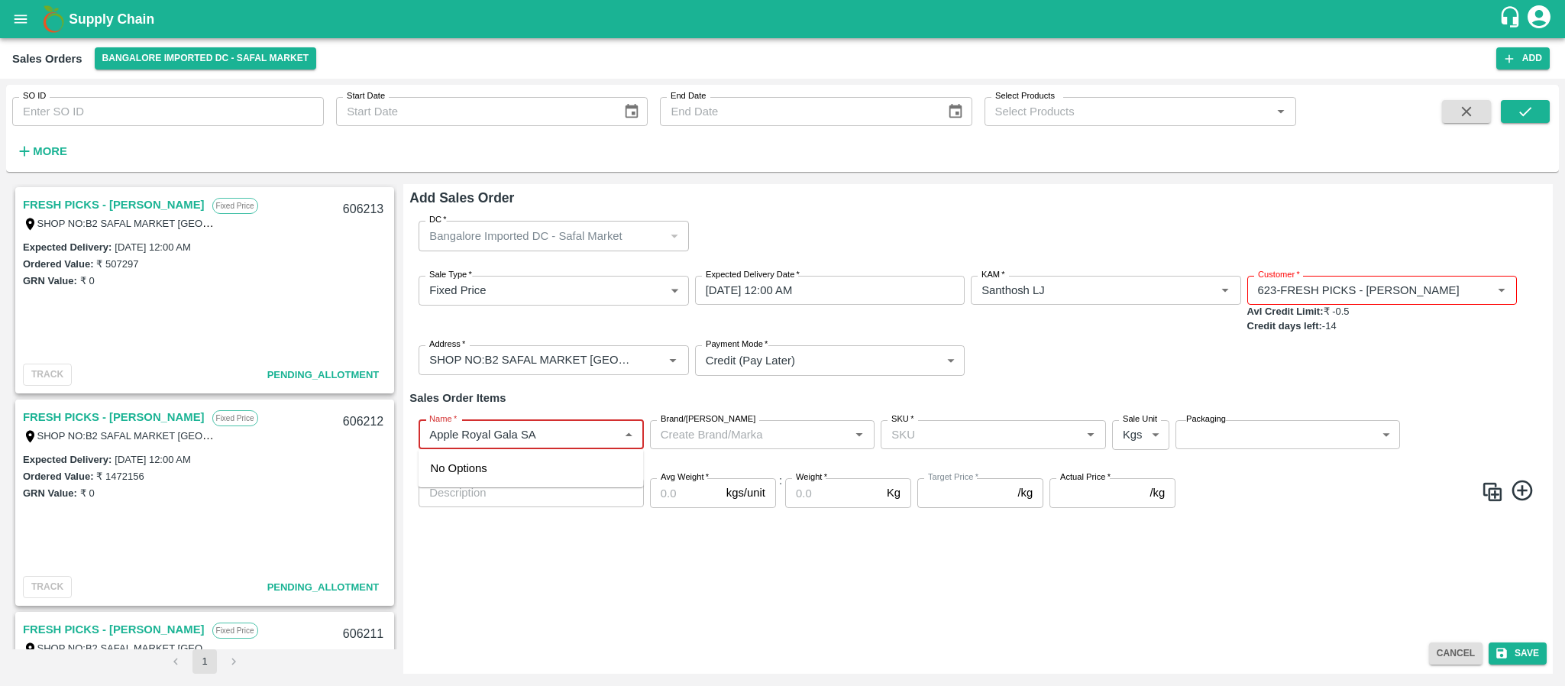
click at [581, 441] on input "Name   *" at bounding box center [518, 435] width 191 height 20
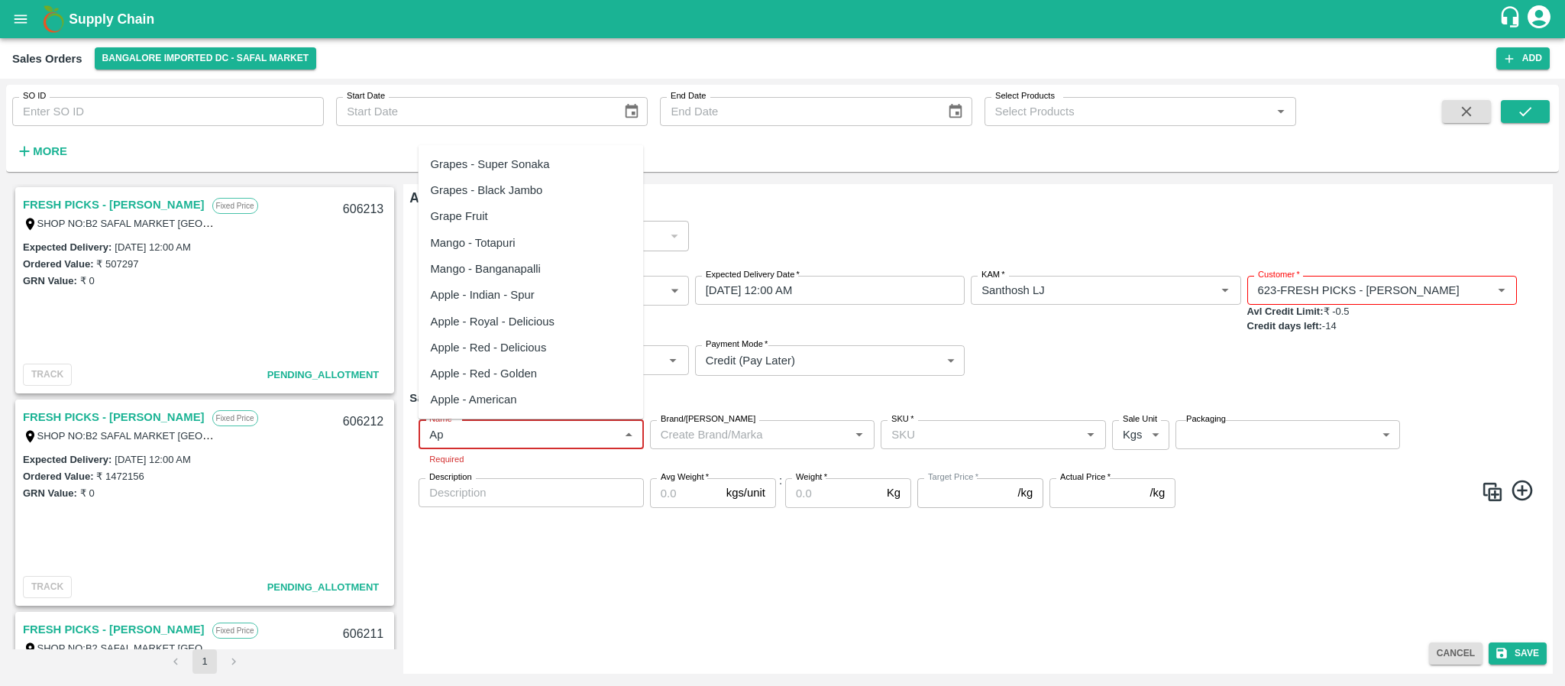
type input "A"
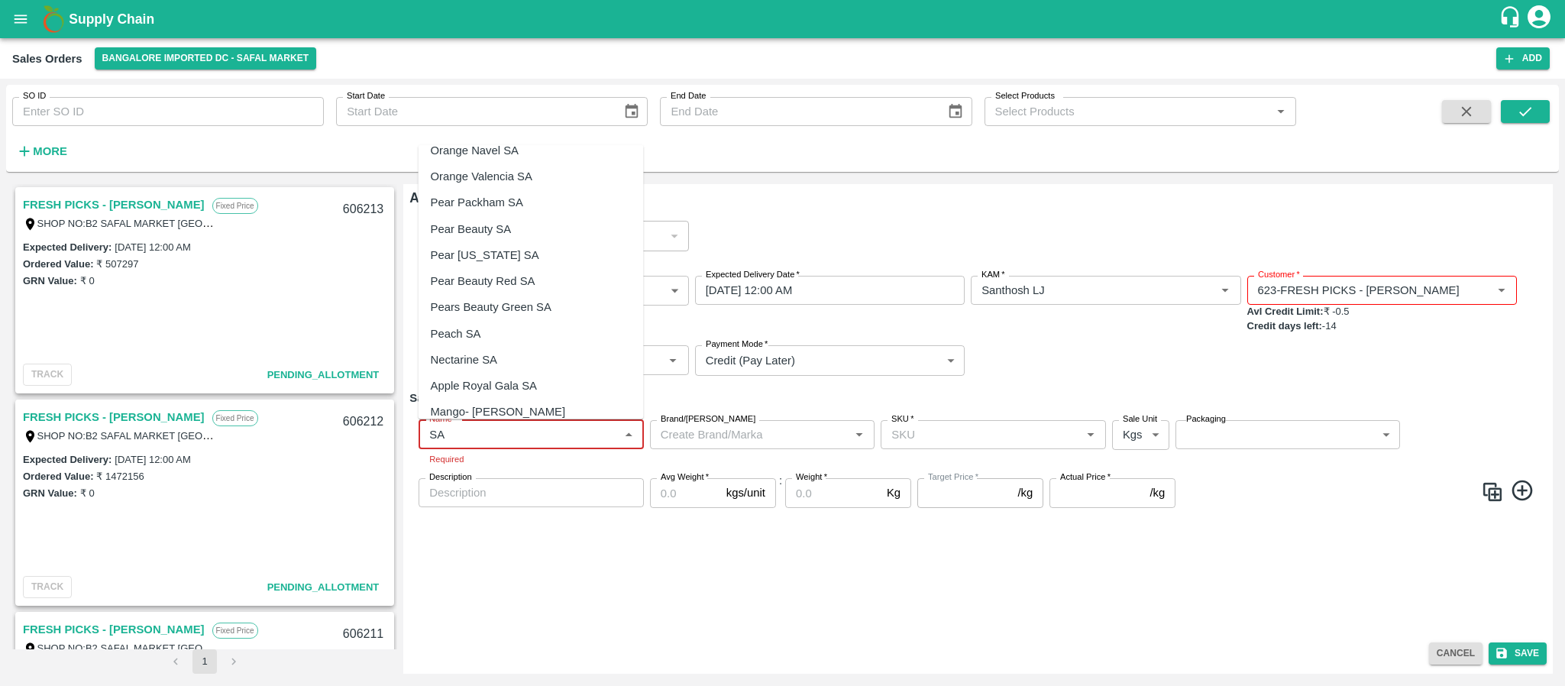
scroll to position [99, 0]
click at [503, 374] on div "Apple Royal Gala SA" at bounding box center [484, 379] width 106 height 17
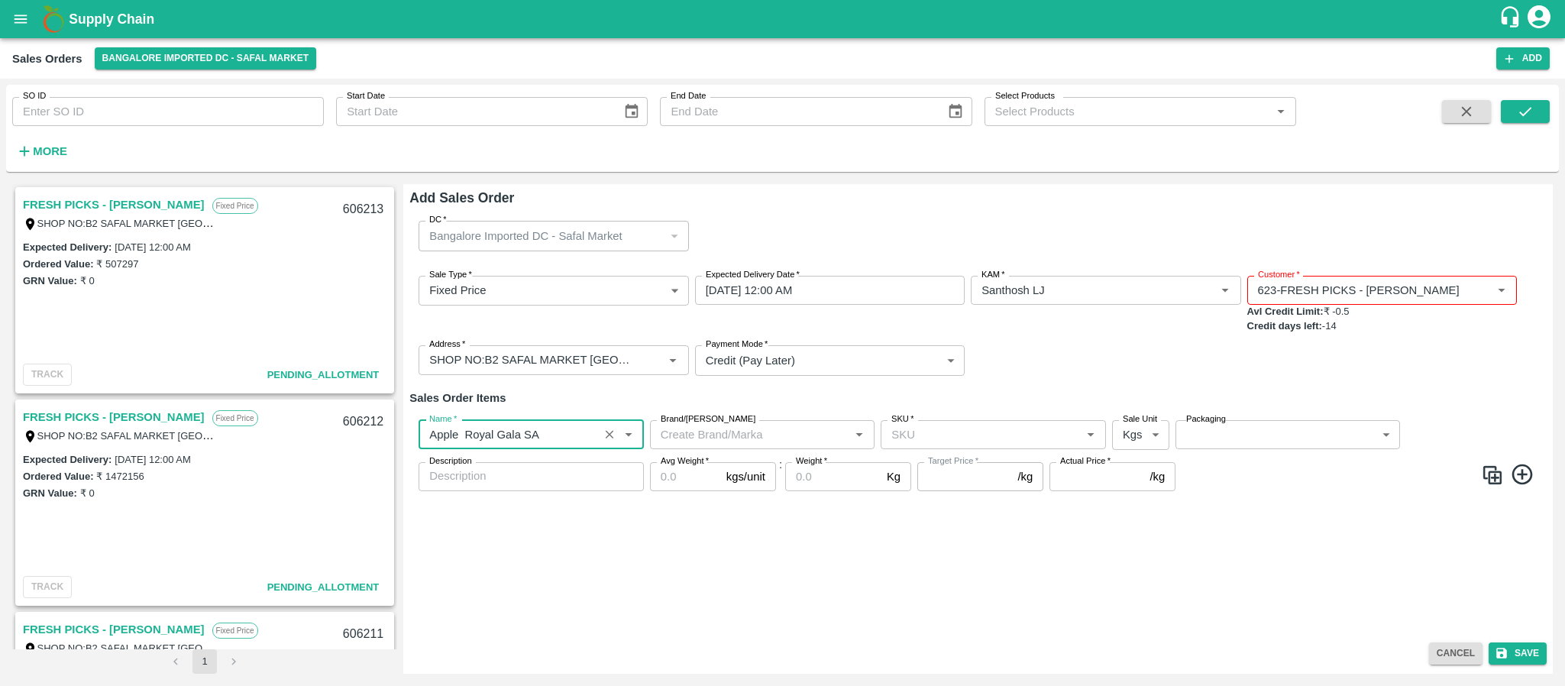
type input "Apple Royal Gala SA"
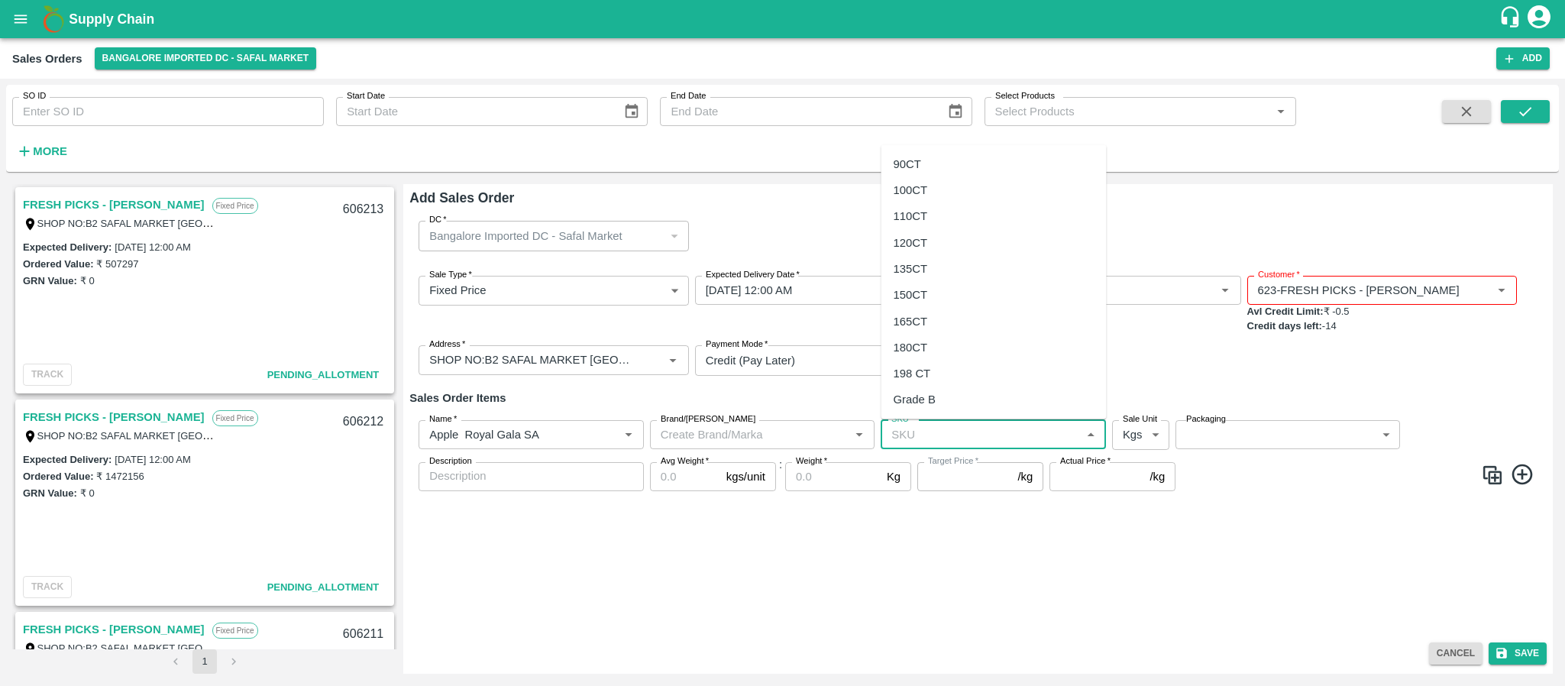
click at [920, 426] on input "SKU   *" at bounding box center [980, 435] width 191 height 20
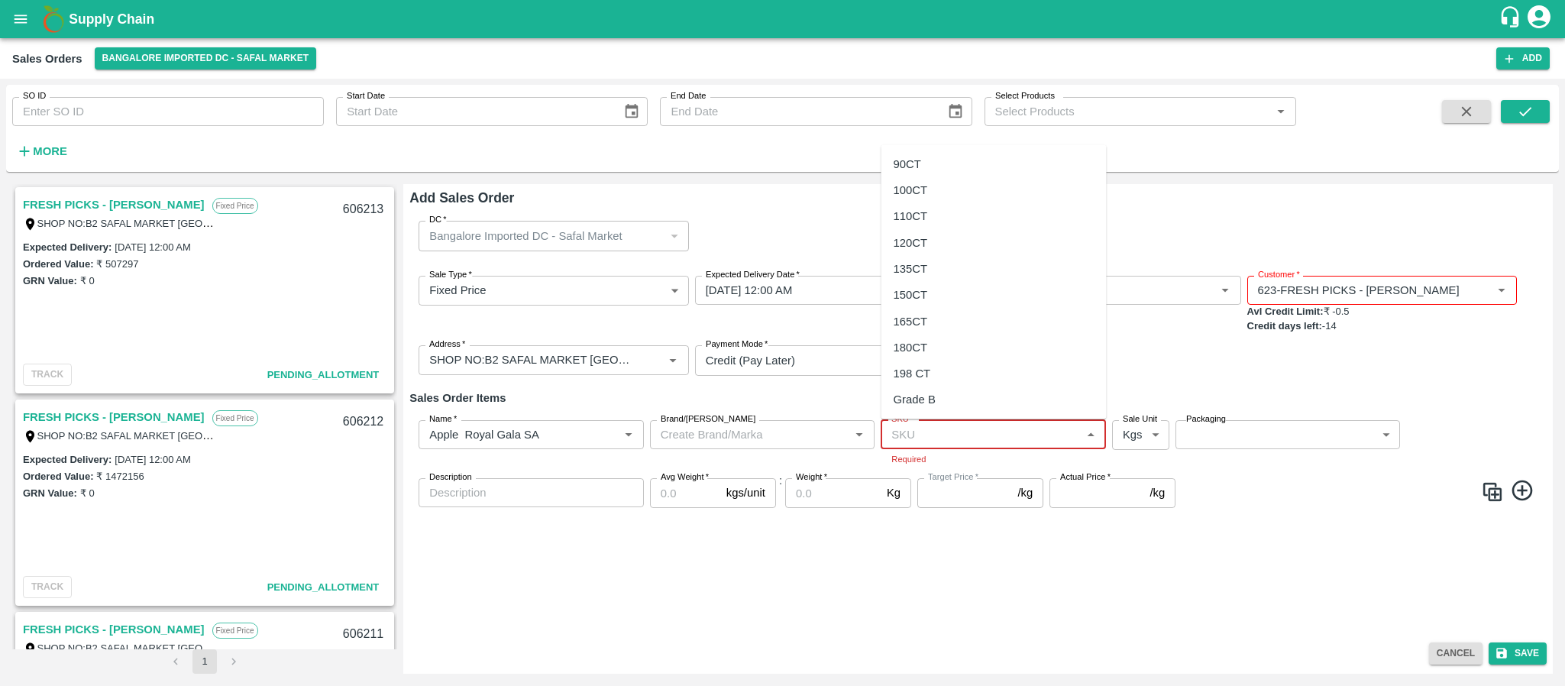
click at [908, 429] on input "SKU   *" at bounding box center [980, 435] width 191 height 20
click at [918, 230] on div "120CT" at bounding box center [994, 242] width 225 height 26
type input "120CT"
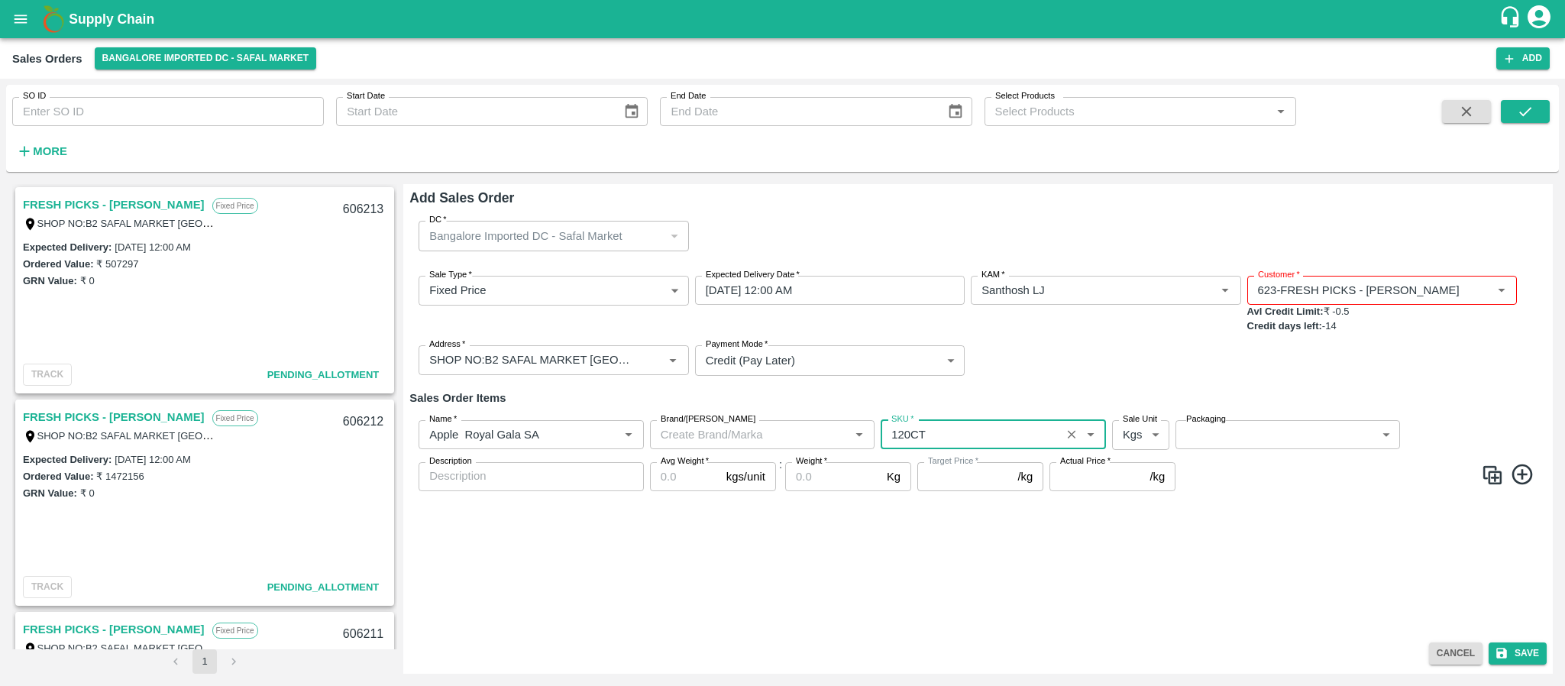
type input "NA"
click at [1135, 429] on body "Supply Chain Sales Orders Bangalore Imported DC - Safal Market Add SO ID SO ID …" at bounding box center [782, 343] width 1565 height 686
click at [1133, 497] on p "Units" at bounding box center [1137, 494] width 26 height 17
type input "2"
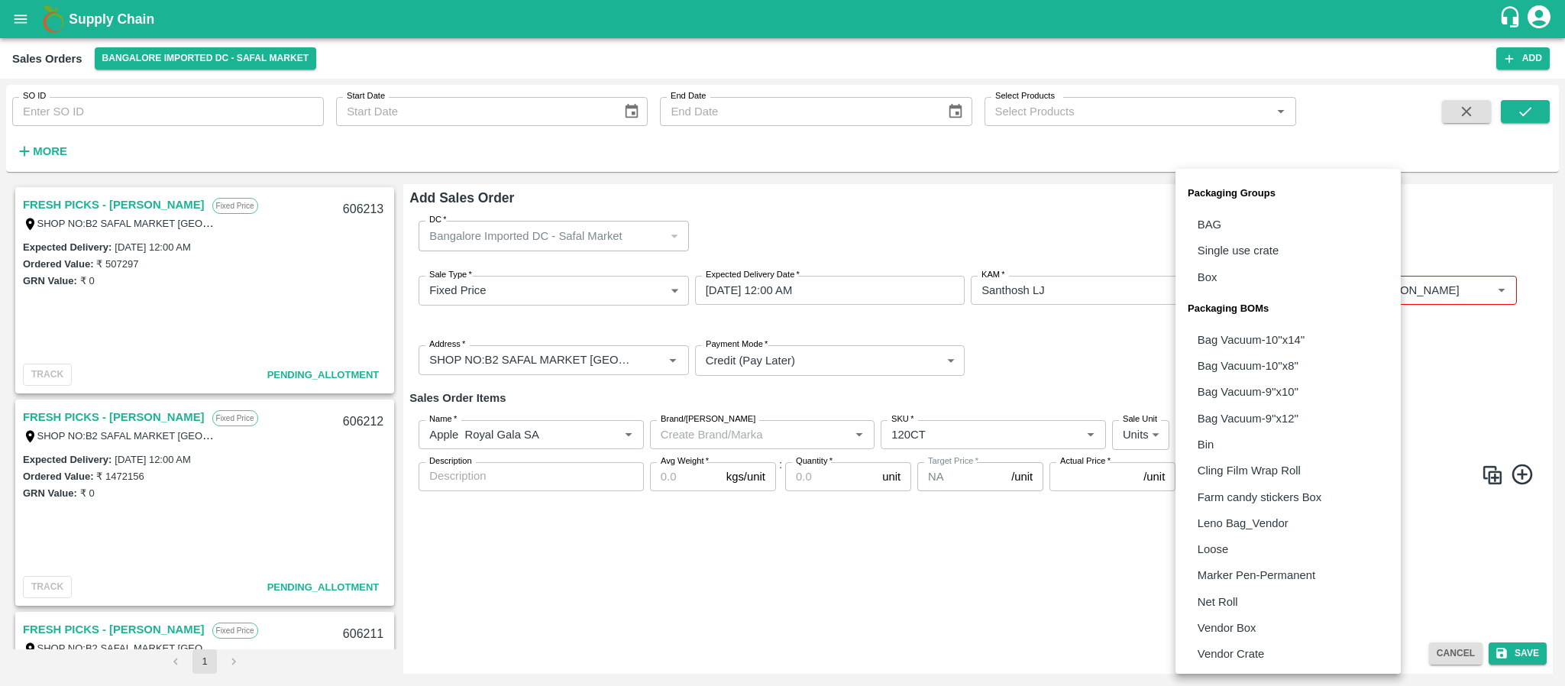
click at [1250, 424] on body "Supply Chain Sales Orders Bangalore Imported DC - Safal Market Add SO ID SO ID …" at bounding box center [782, 343] width 1565 height 686
click at [1248, 620] on p "Vendor Box" at bounding box center [1227, 628] width 59 height 17
type input "BOM/276"
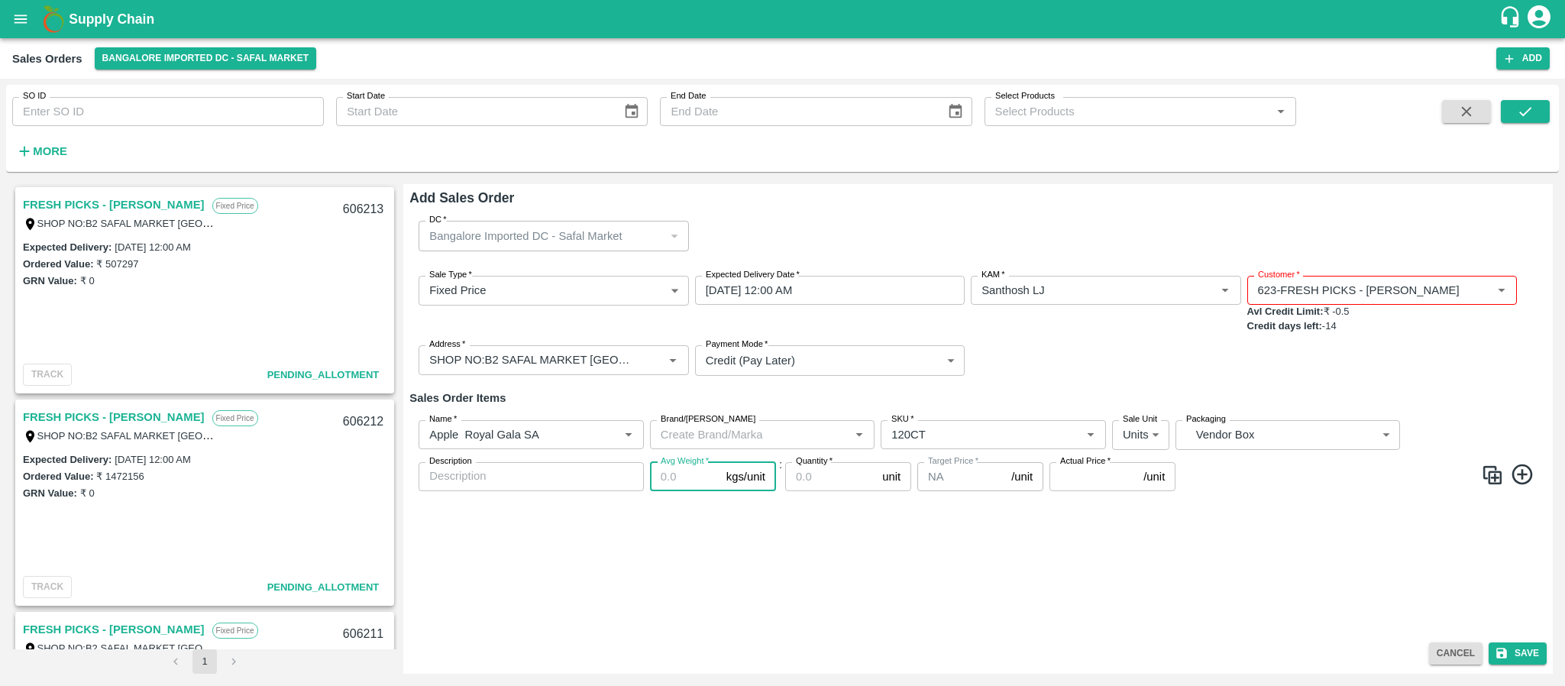
click at [684, 479] on input "Avg Weight   *" at bounding box center [685, 476] width 70 height 29
type input "1"
type input "18"
click at [830, 477] on input "Quantity   *" at bounding box center [830, 476] width 91 height 29
click at [825, 474] on input "Quantity   *" at bounding box center [830, 476] width 91 height 29
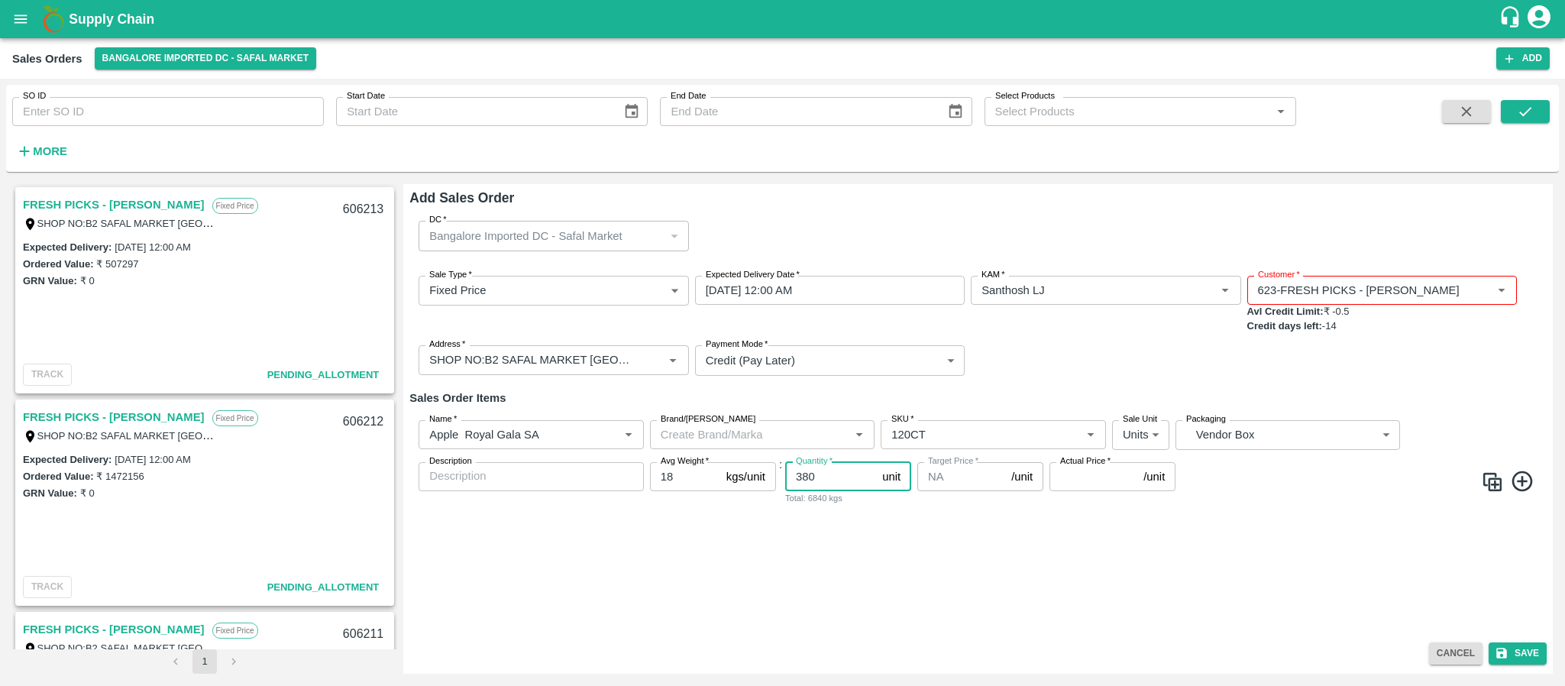
type input "380"
click at [1073, 474] on input "Actual Price   *" at bounding box center [1094, 476] width 88 height 29
click at [1061, 475] on input "Actual Price   *" at bounding box center [1094, 476] width 88 height 29
type input "3654"
click at [1525, 649] on button "Save" at bounding box center [1518, 654] width 58 height 22
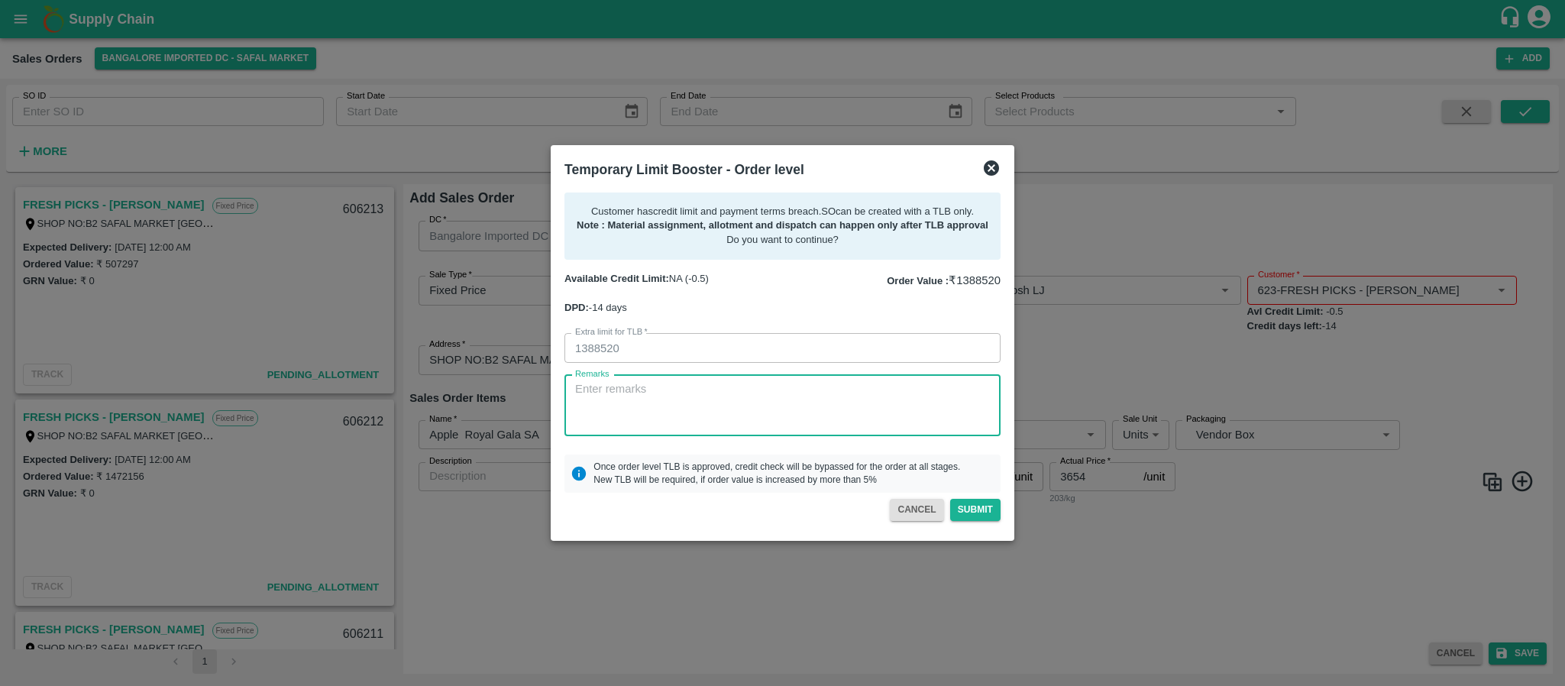
click at [795, 422] on textarea "Remarks" at bounding box center [782, 405] width 415 height 48
type textarea "PAYMENT WILL BE COME MONDAY"
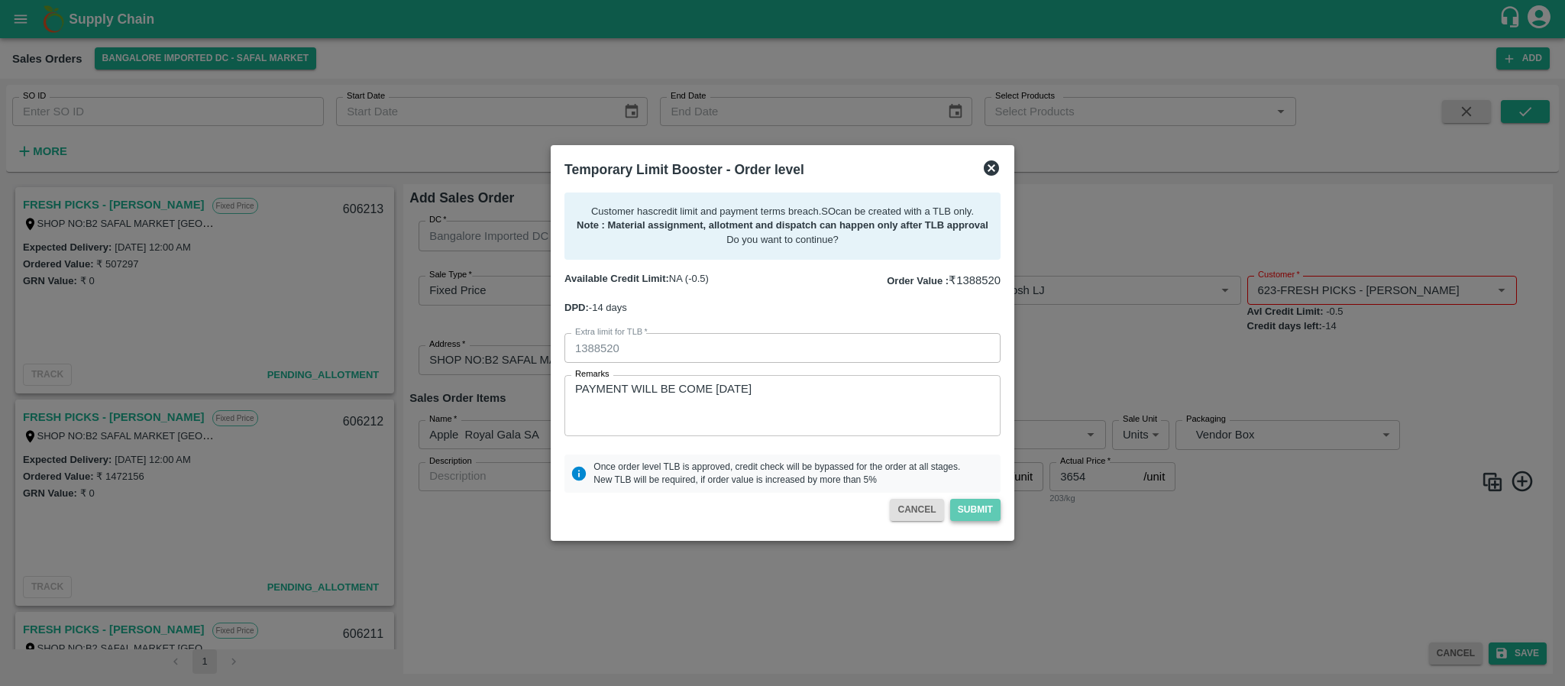
click at [974, 518] on button "Submit" at bounding box center [975, 510] width 50 height 22
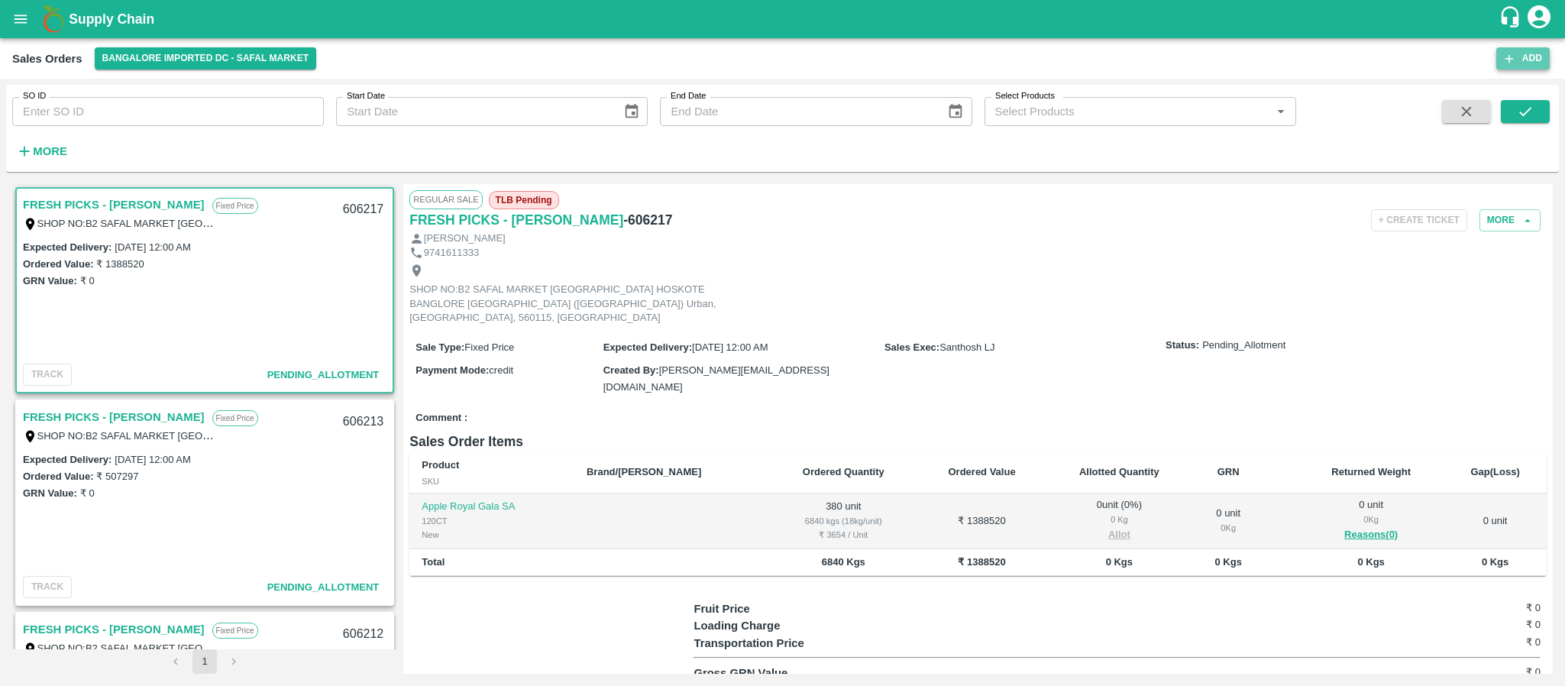
click at [1510, 64] on icon "button" at bounding box center [1510, 59] width 14 height 14
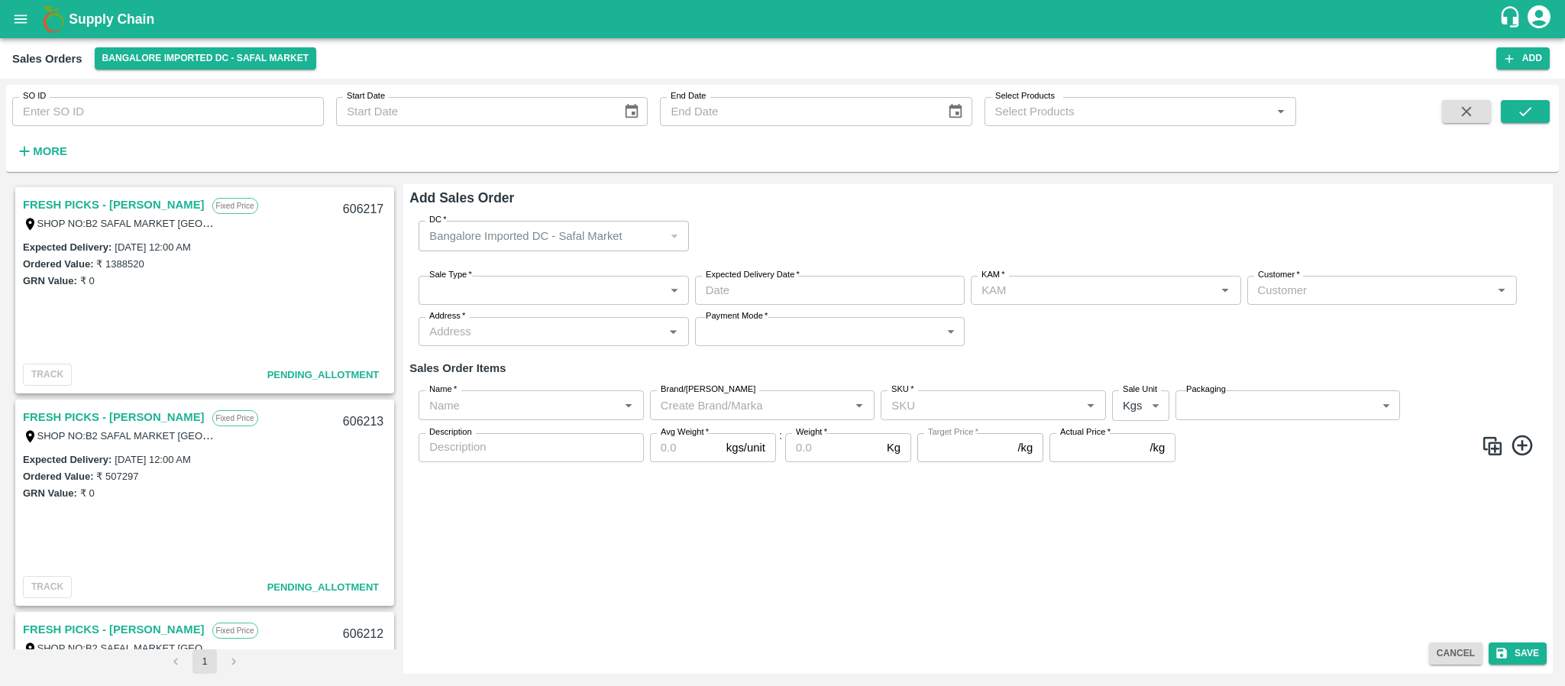
type input "Santhosh LJ"
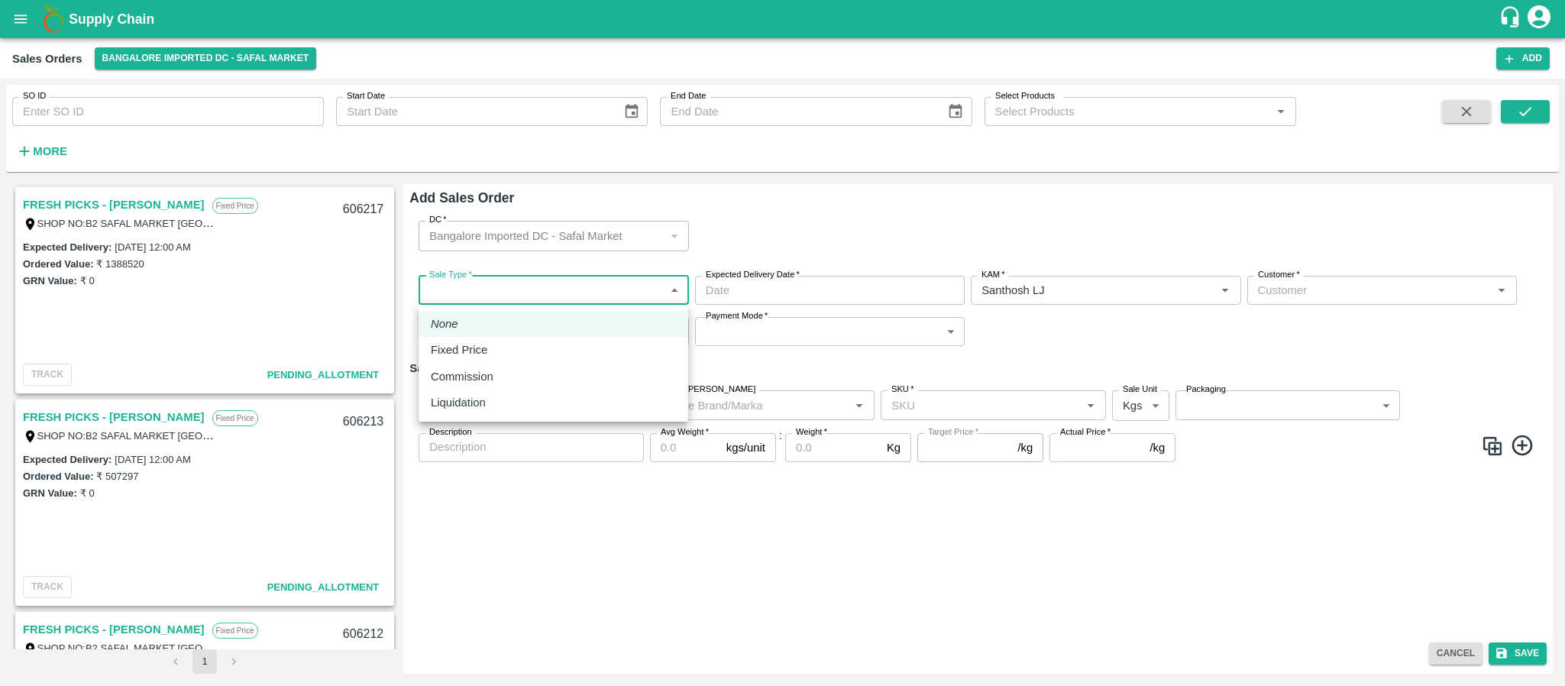
click at [624, 275] on body "Supply Chain Sales Orders Bangalore Imported DC - Safal Market Add SO ID SO ID …" at bounding box center [782, 343] width 1565 height 686
click at [521, 345] on div "Fixed Price" at bounding box center [553, 350] width 245 height 17
type input "1"
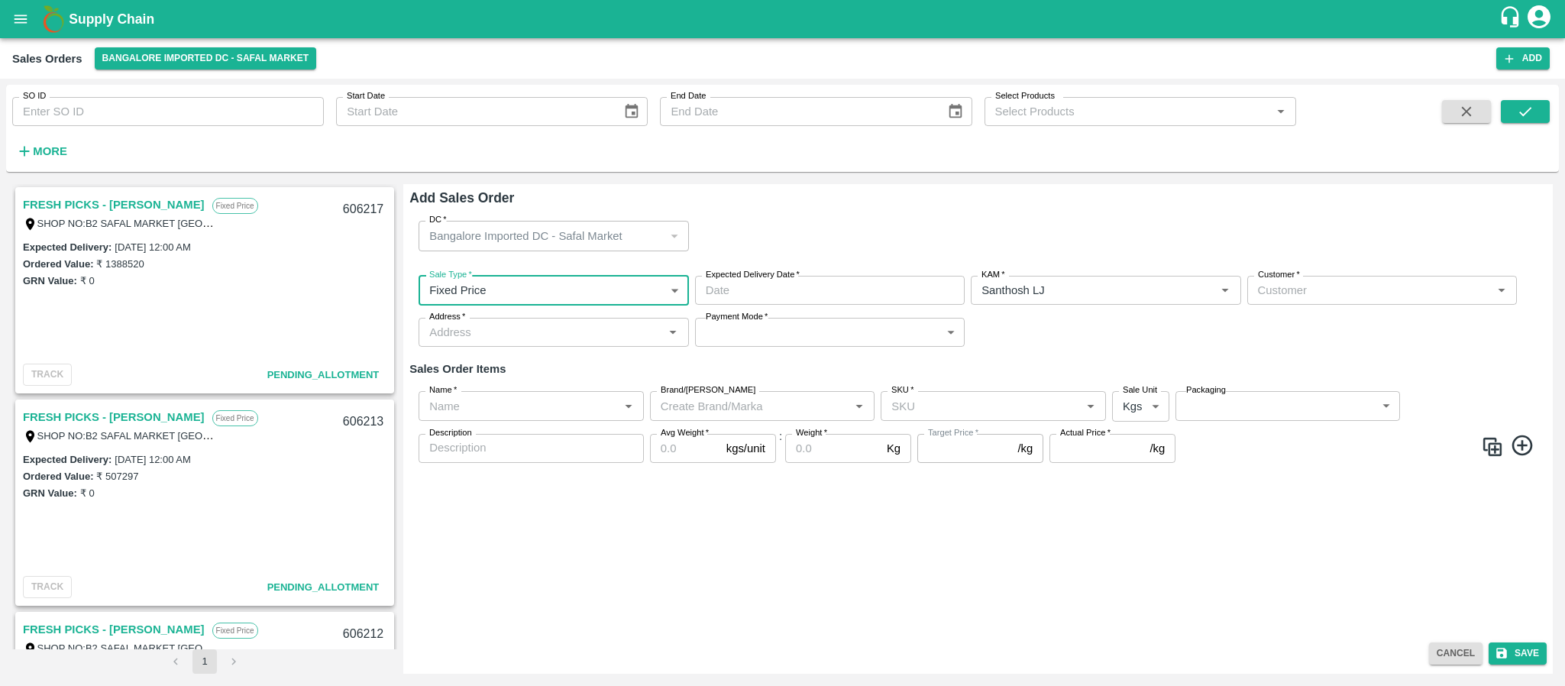
type input "DD/MM/YYYY hh:mm aa"
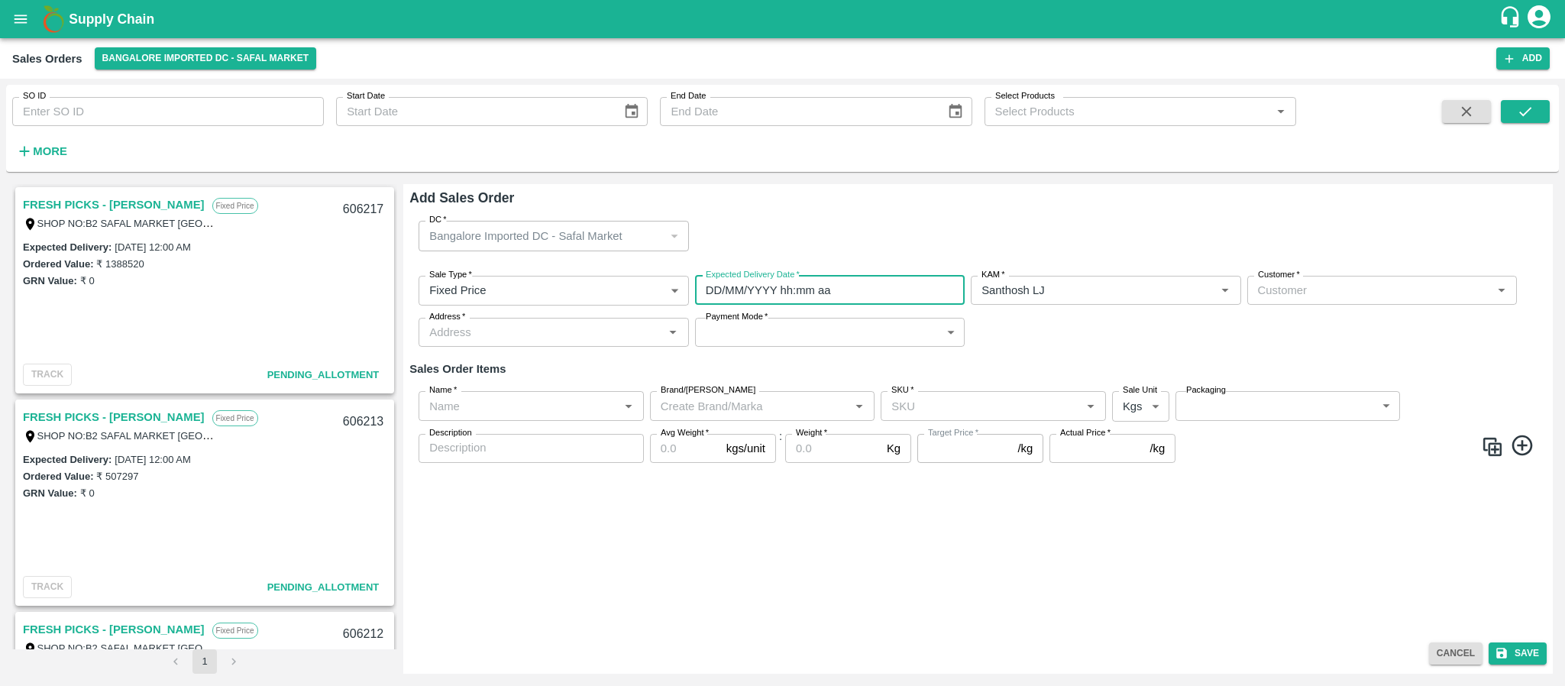
click at [772, 287] on input "DD/MM/YYYY hh:mm aa" at bounding box center [824, 290] width 259 height 29
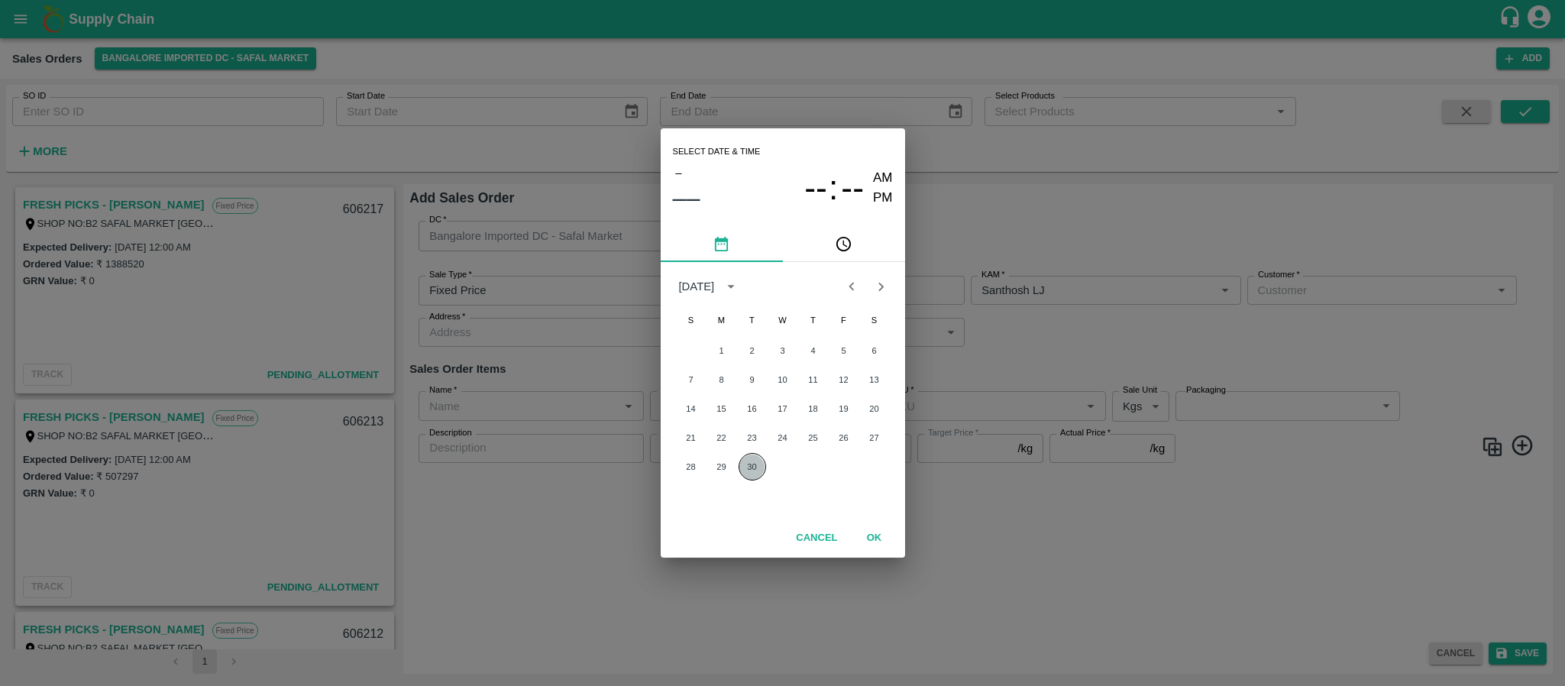
click at [753, 473] on button "30" at bounding box center [753, 467] width 28 height 28
type input "30/09/2025 12:00 AM"
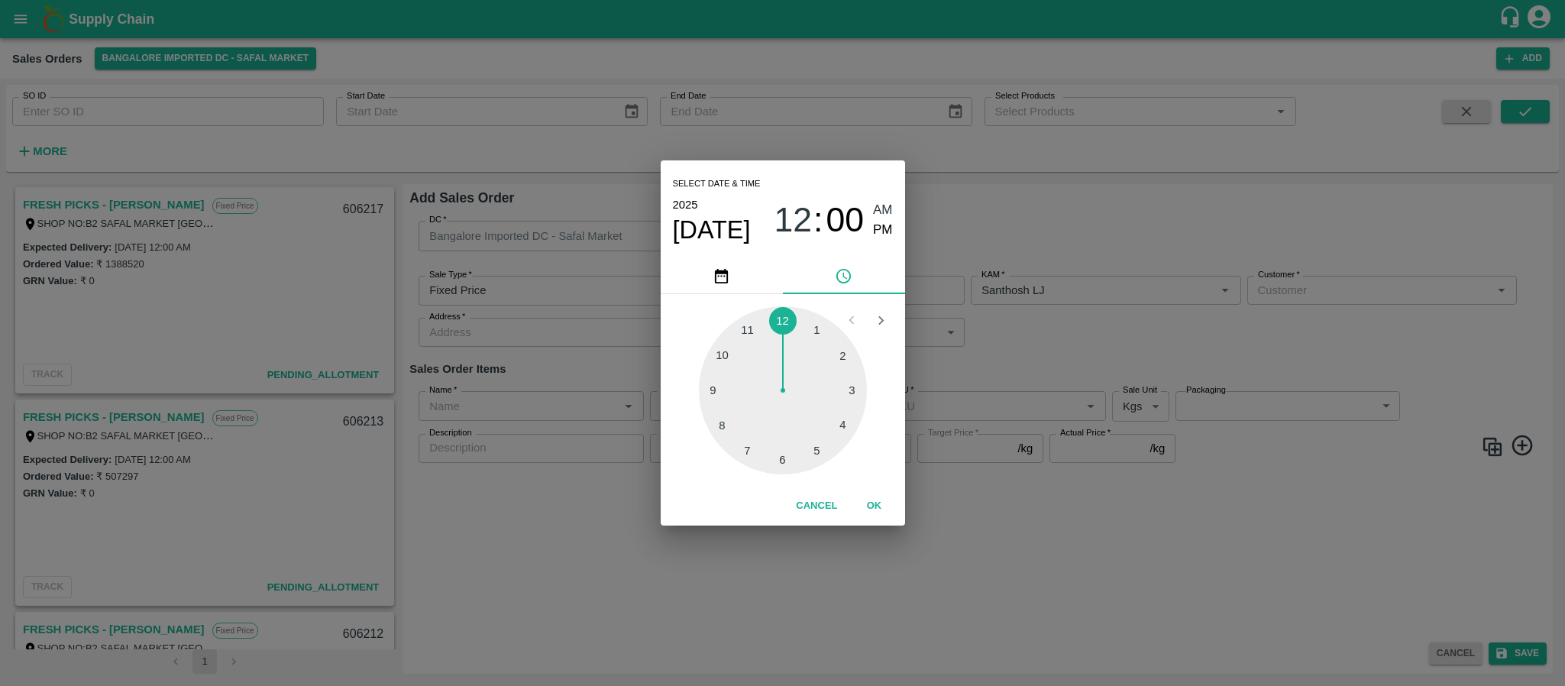
click at [1096, 326] on div "Select date & time 2025 Sep 30 12 : 00 AM PM 1 2 3 4 5 6 7 8 9 10 11 12 Cancel …" at bounding box center [782, 343] width 1565 height 686
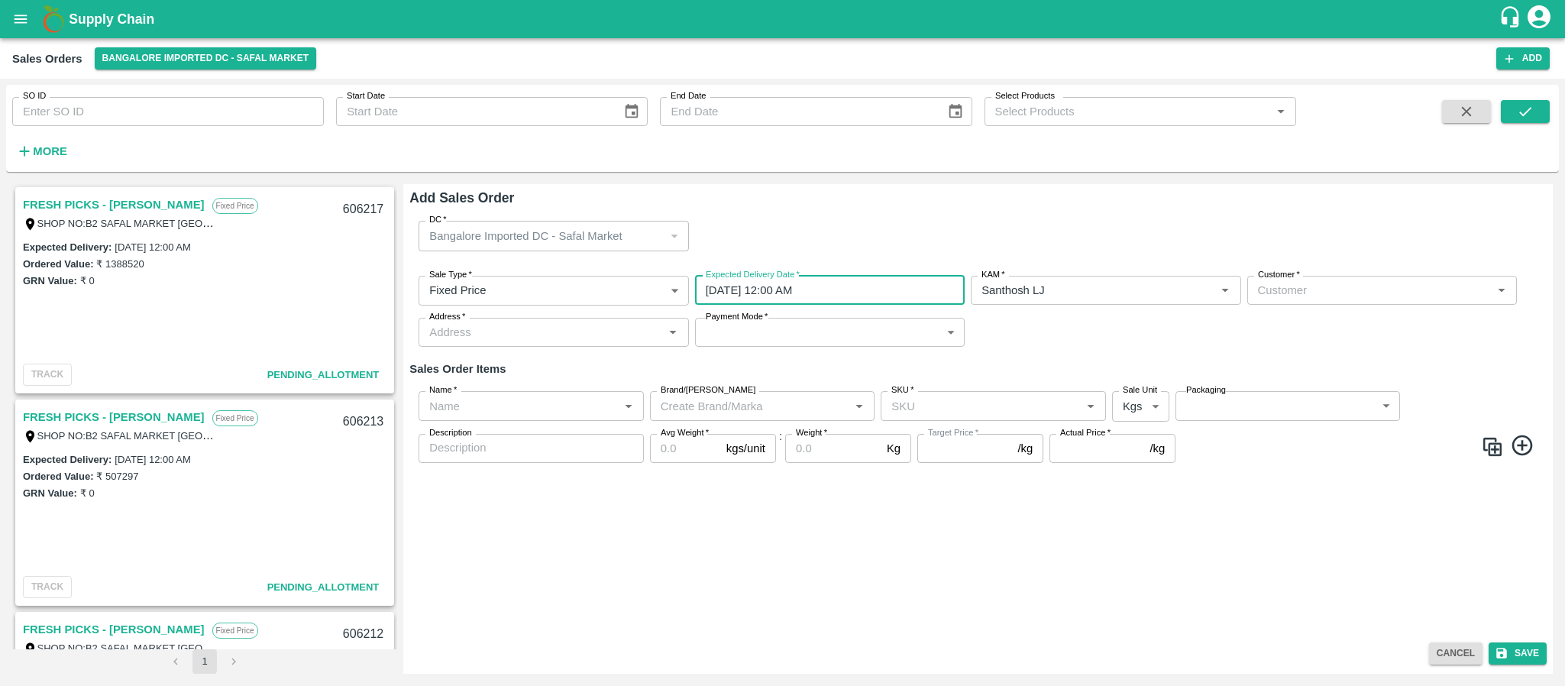
click at [1329, 300] on div "Customer   *" at bounding box center [1383, 290] width 270 height 29
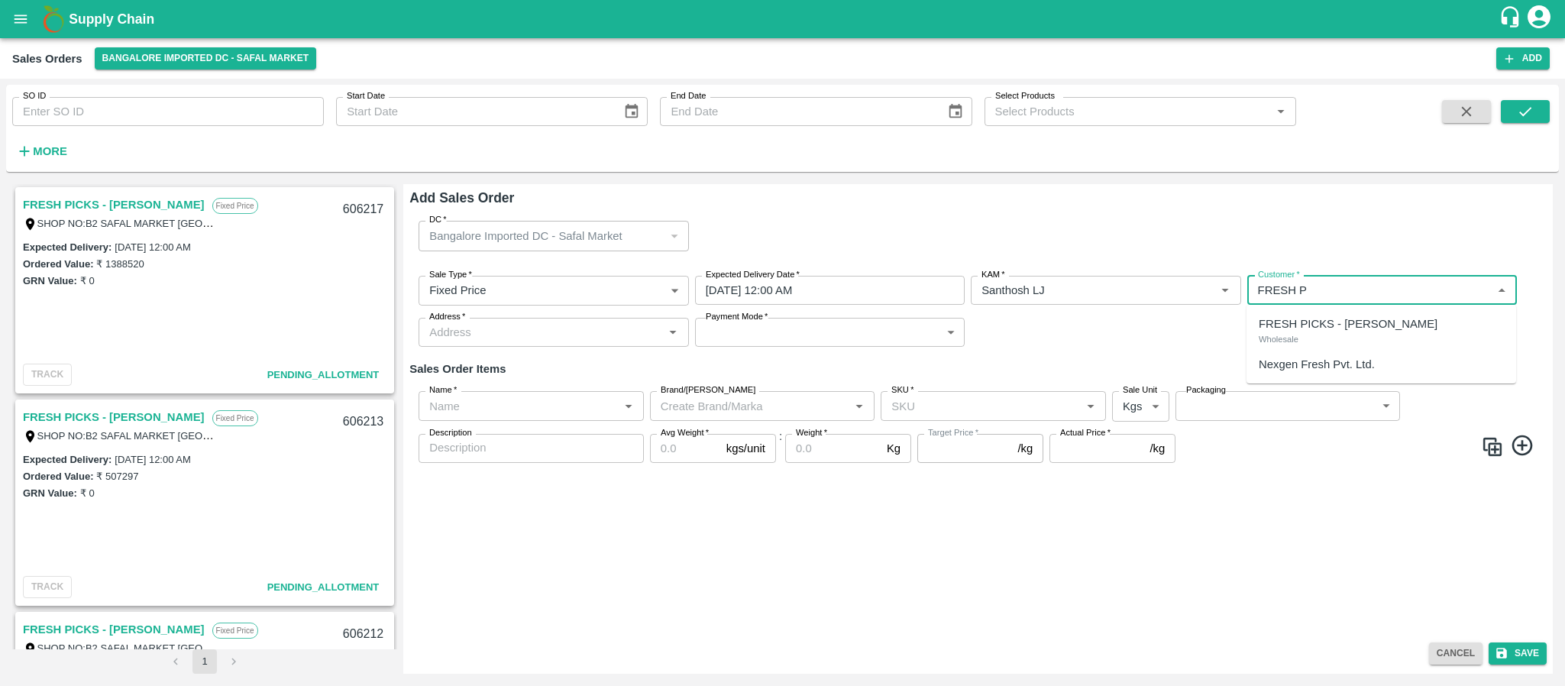
click at [1321, 330] on p "FRESH PICKS - KIRAN N" at bounding box center [1348, 324] width 179 height 17
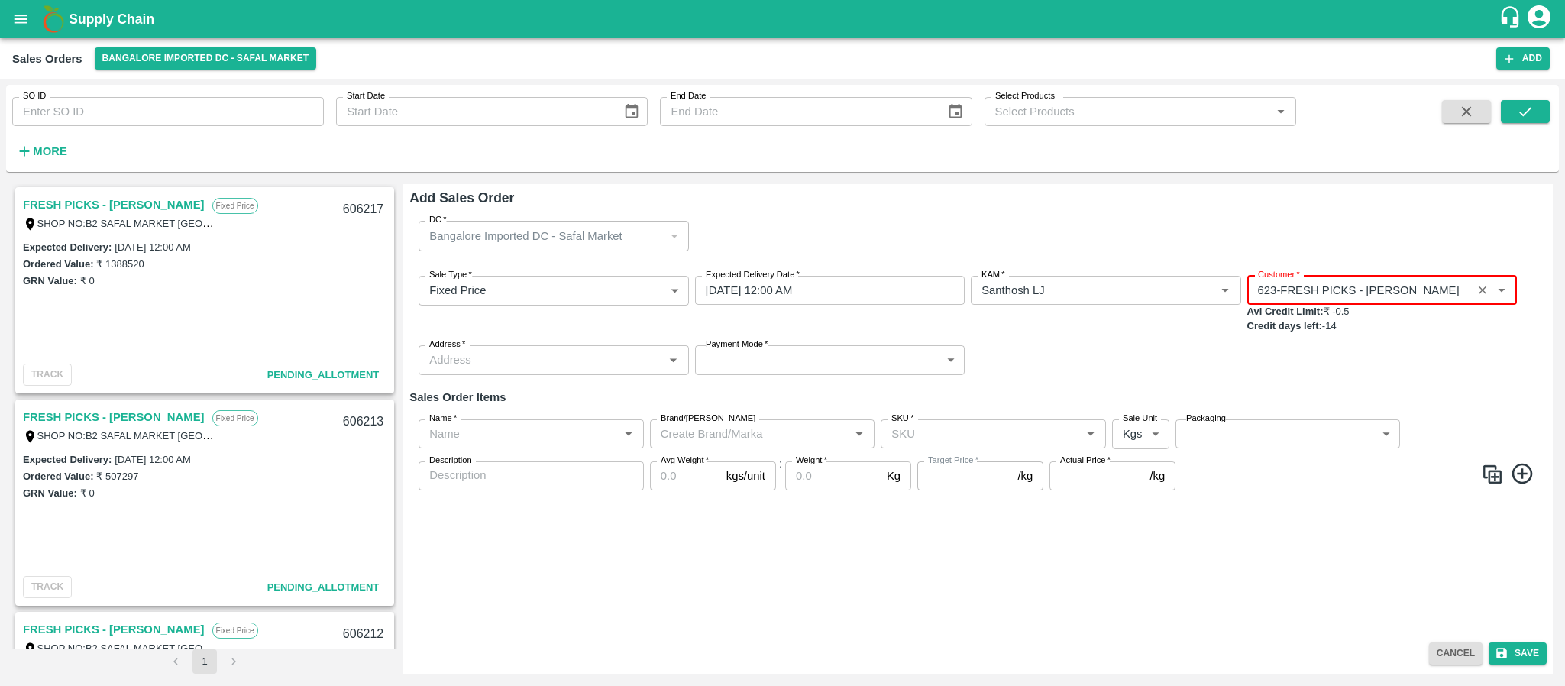
type input "623-FRESH PICKS - KIRAN N"
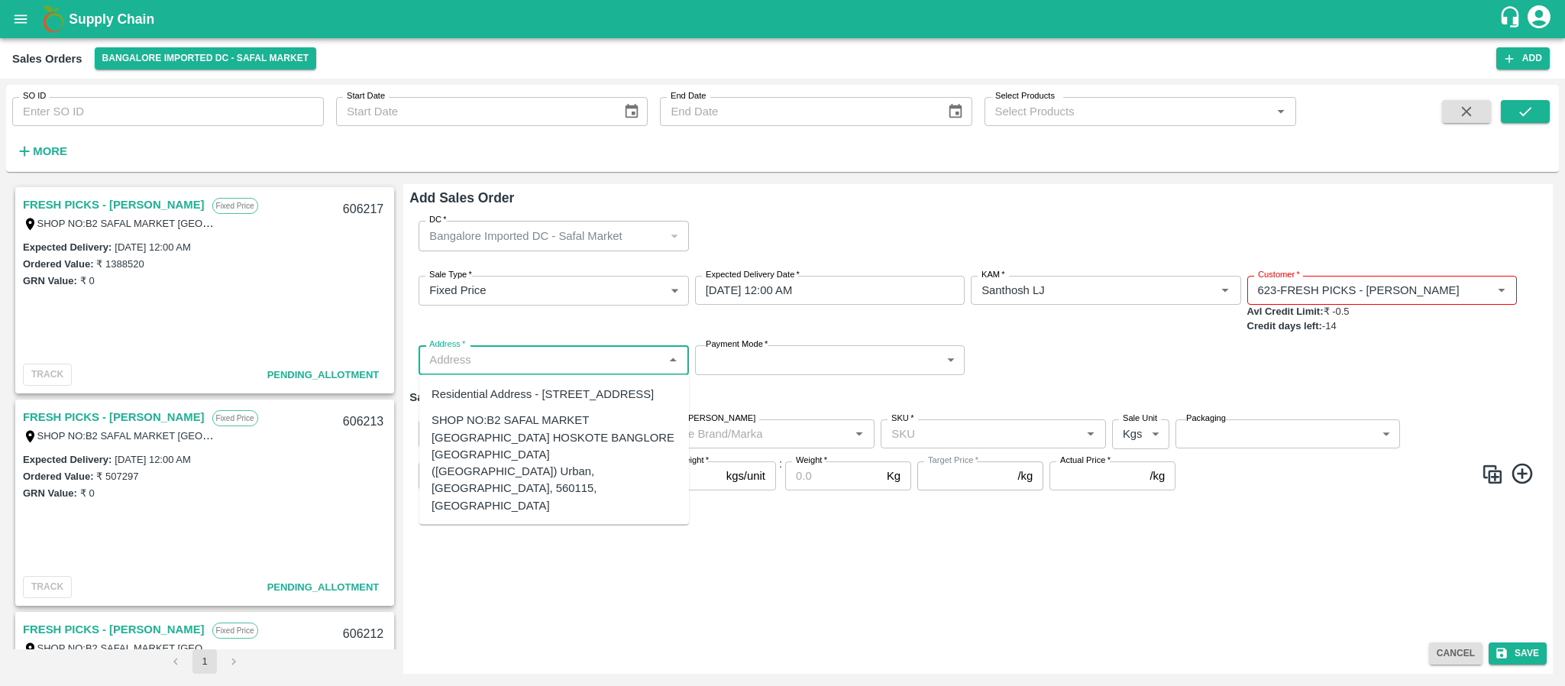
click at [566, 351] on input "Address   *" at bounding box center [540, 360] width 235 height 20
click at [533, 471] on div "SHOP NO:B2 SAFAL MARKET KHAZISONI VILLAGE HOSKOTE BANGLORE KARNATAKA (Bangalore…" at bounding box center [554, 463] width 245 height 102
type input "SHOP NO:B2 SAFAL MARKET KHAZISONI VILLAGE HOSKOTE BANGLORE KARNATAKA (Bangalore…"
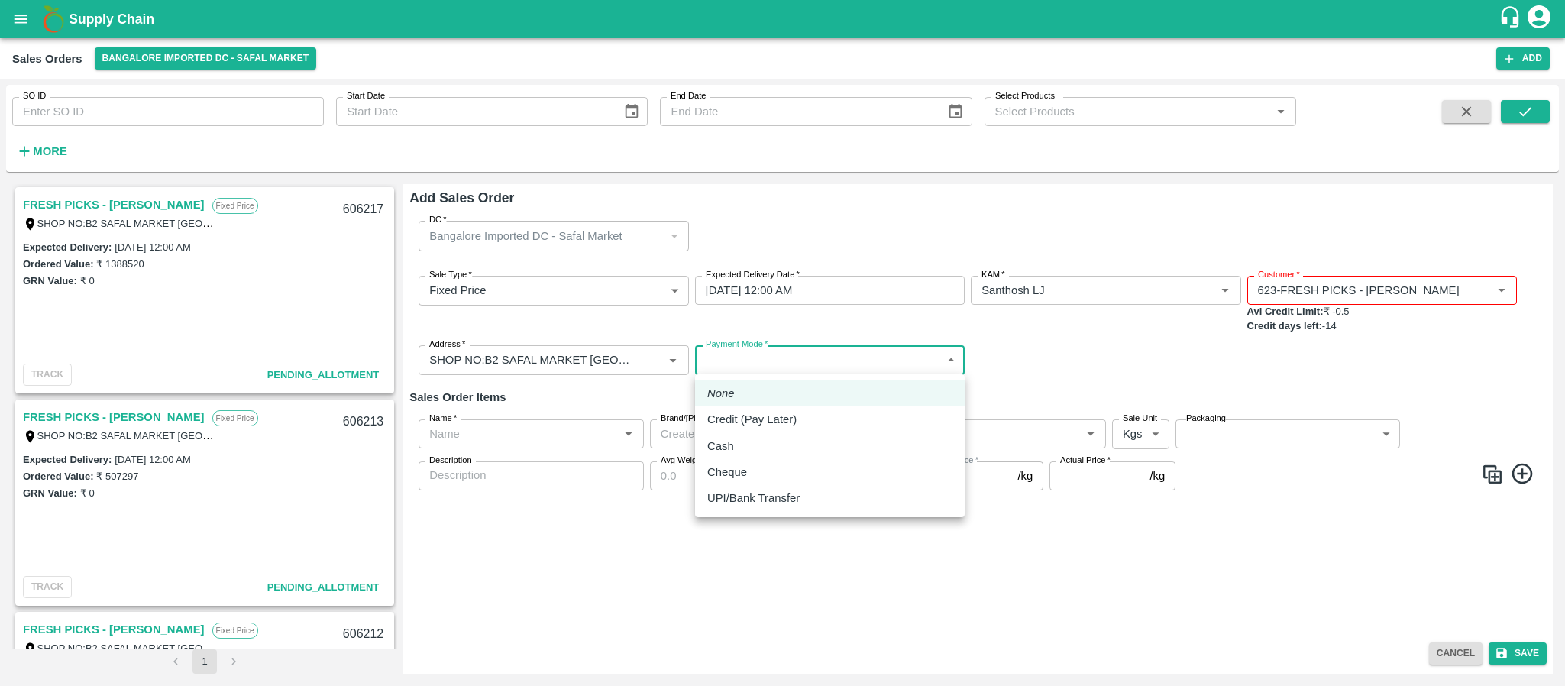
click at [732, 371] on body "Supply Chain Sales Orders Bangalore Imported DC - Safal Market Add SO ID SO ID …" at bounding box center [782, 343] width 1565 height 686
click at [739, 411] on p "Credit (Pay Later)" at bounding box center [751, 419] width 89 height 17
type input "credit"
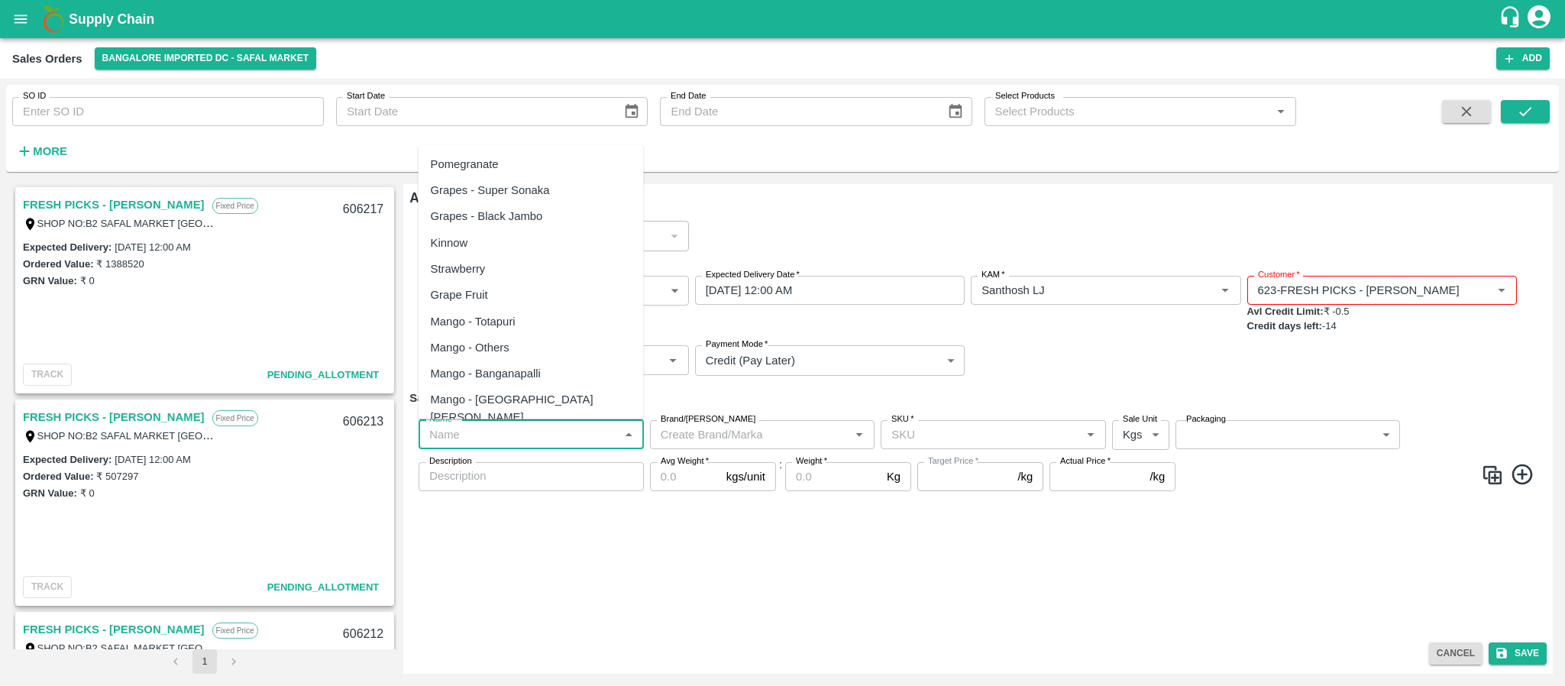
click at [560, 439] on input "Name   *" at bounding box center [518, 435] width 191 height 20
paste input "Apple Royal Gala SA"
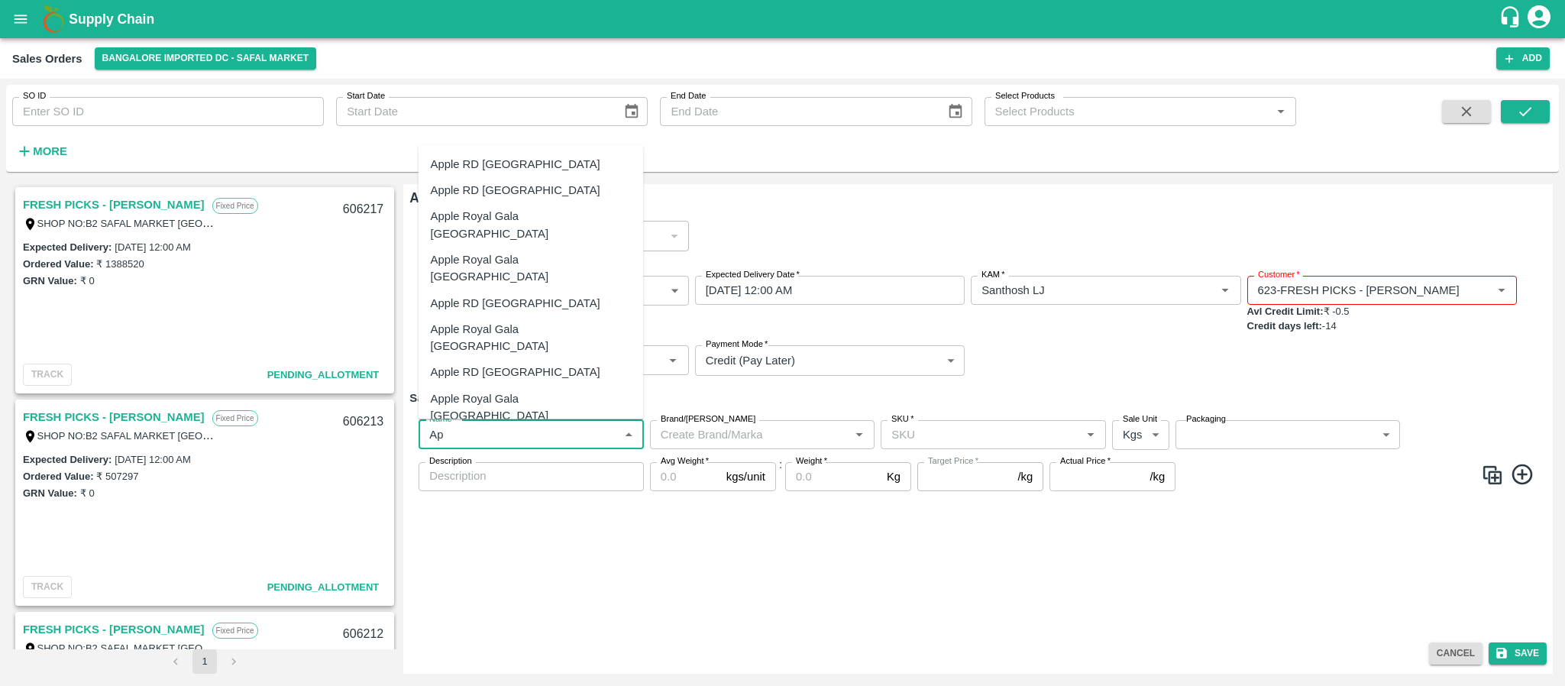
type input "A"
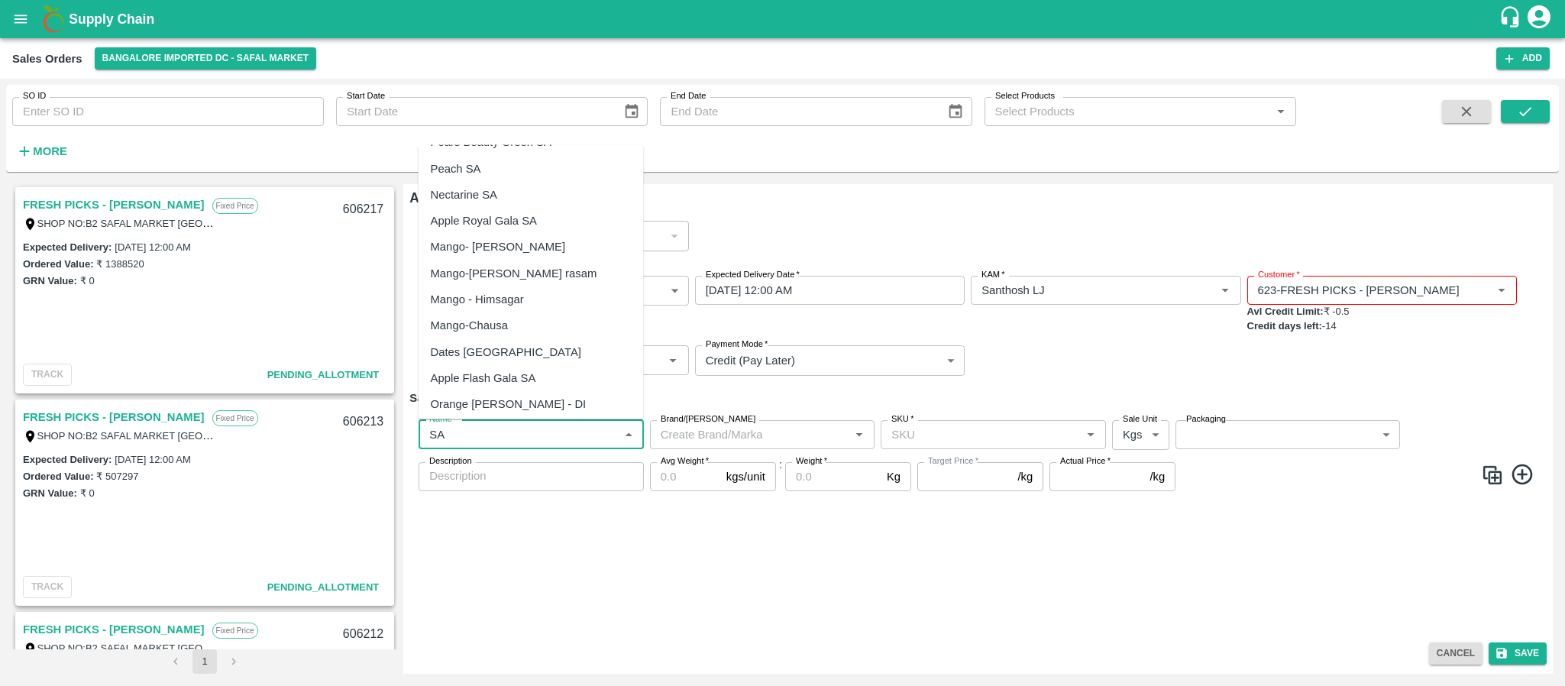
scroll to position [261, 0]
click at [525, 220] on div "Apple Royal Gala SA" at bounding box center [484, 217] width 106 height 17
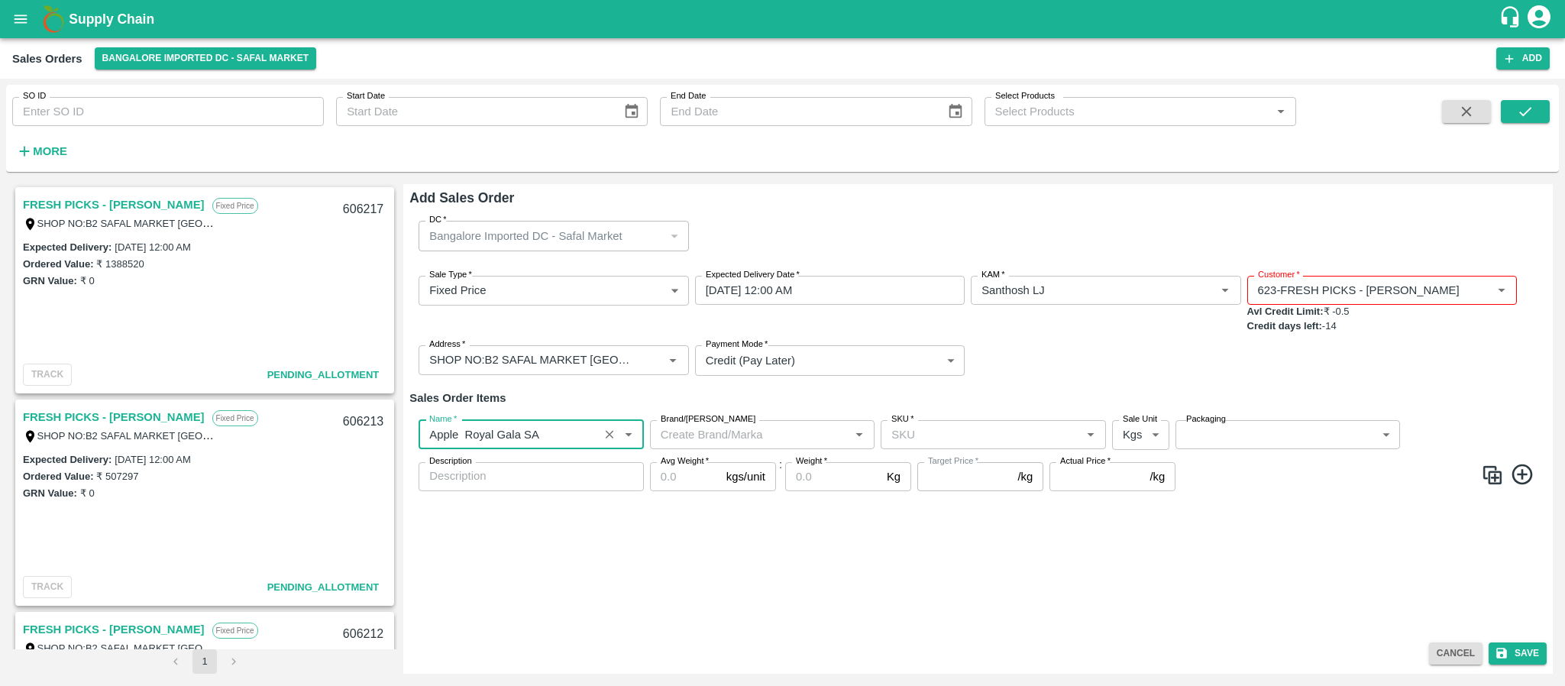
type input "Apple Royal Gala SA"
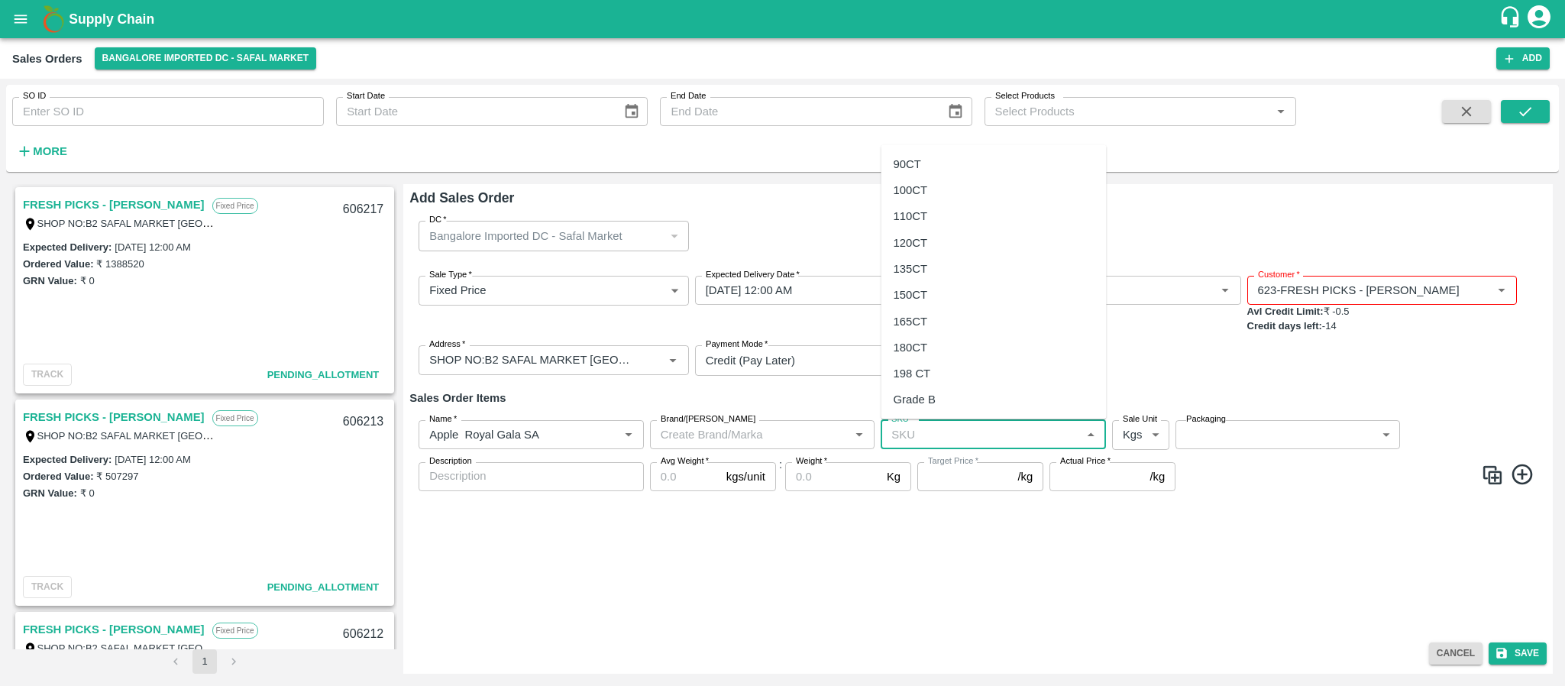
click at [936, 432] on input "SKU   *" at bounding box center [980, 435] width 191 height 20
click at [919, 211] on div "110CT" at bounding box center [911, 216] width 34 height 17
type input "110CT"
type input "NA"
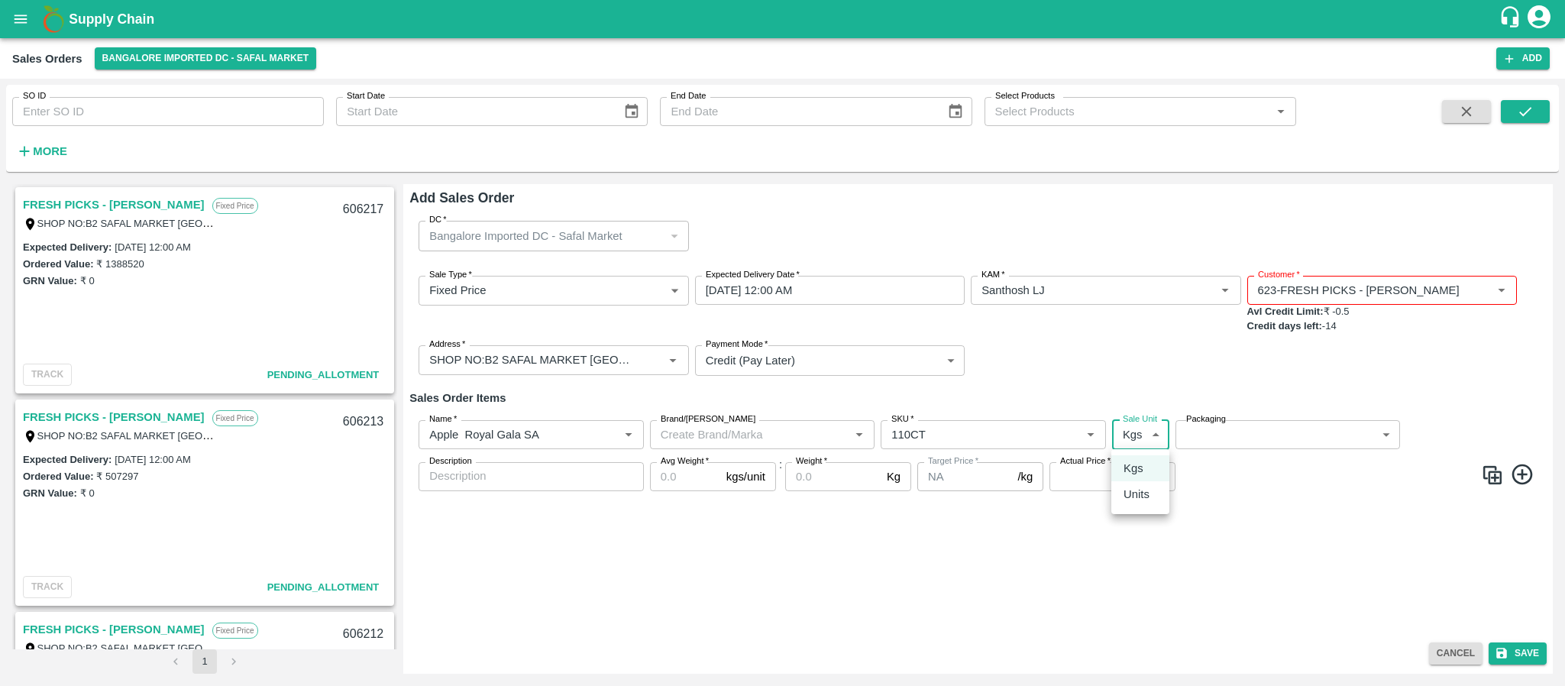
click at [1137, 427] on body "Supply Chain Sales Orders Bangalore Imported DC - Safal Market Add SO ID SO ID …" at bounding box center [782, 343] width 1565 height 686
click at [1133, 493] on p "Units" at bounding box center [1137, 494] width 26 height 17
type input "2"
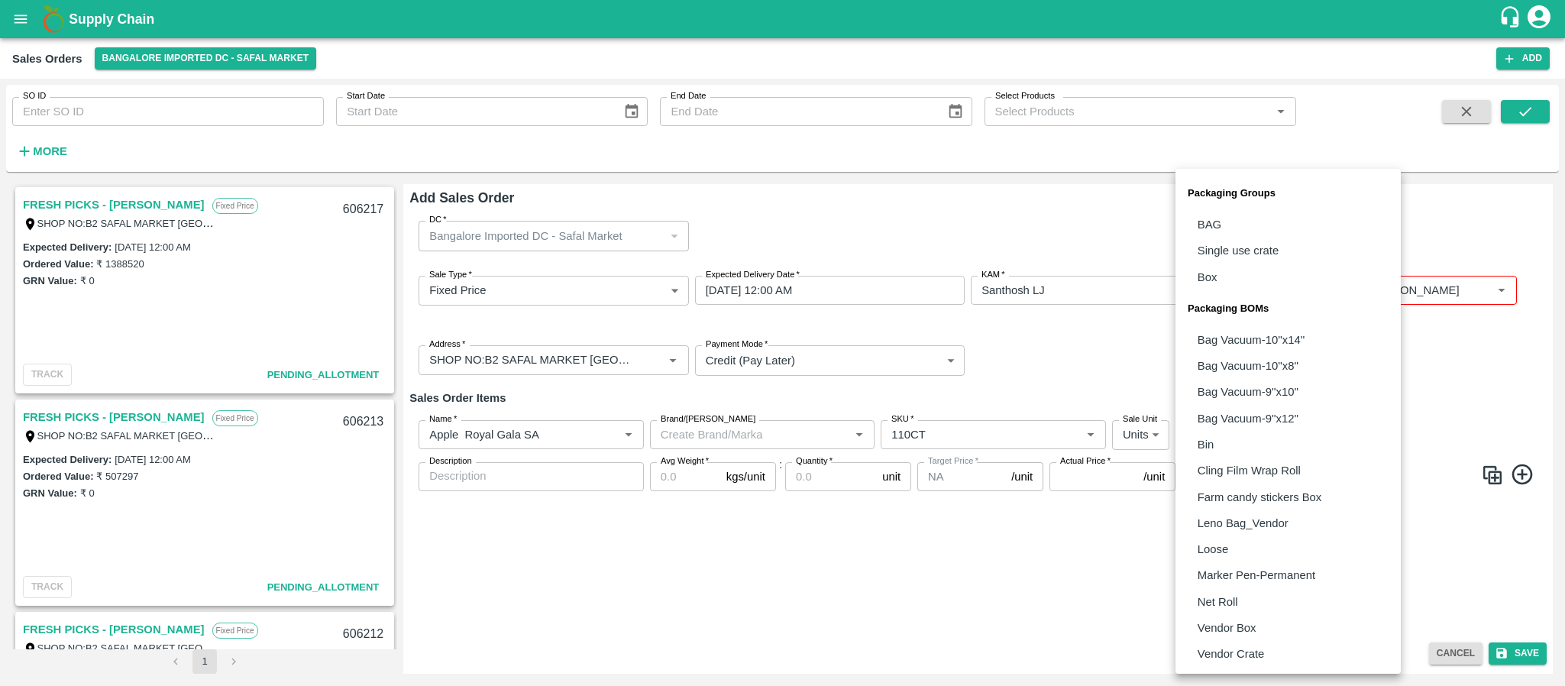
click at [1222, 439] on body "Supply Chain Sales Orders Bangalore Imported DC - Safal Market Add SO ID SO ID …" at bounding box center [782, 343] width 1565 height 686
click at [1224, 622] on p "Vendor Box" at bounding box center [1227, 628] width 59 height 17
type input "BOM/276"
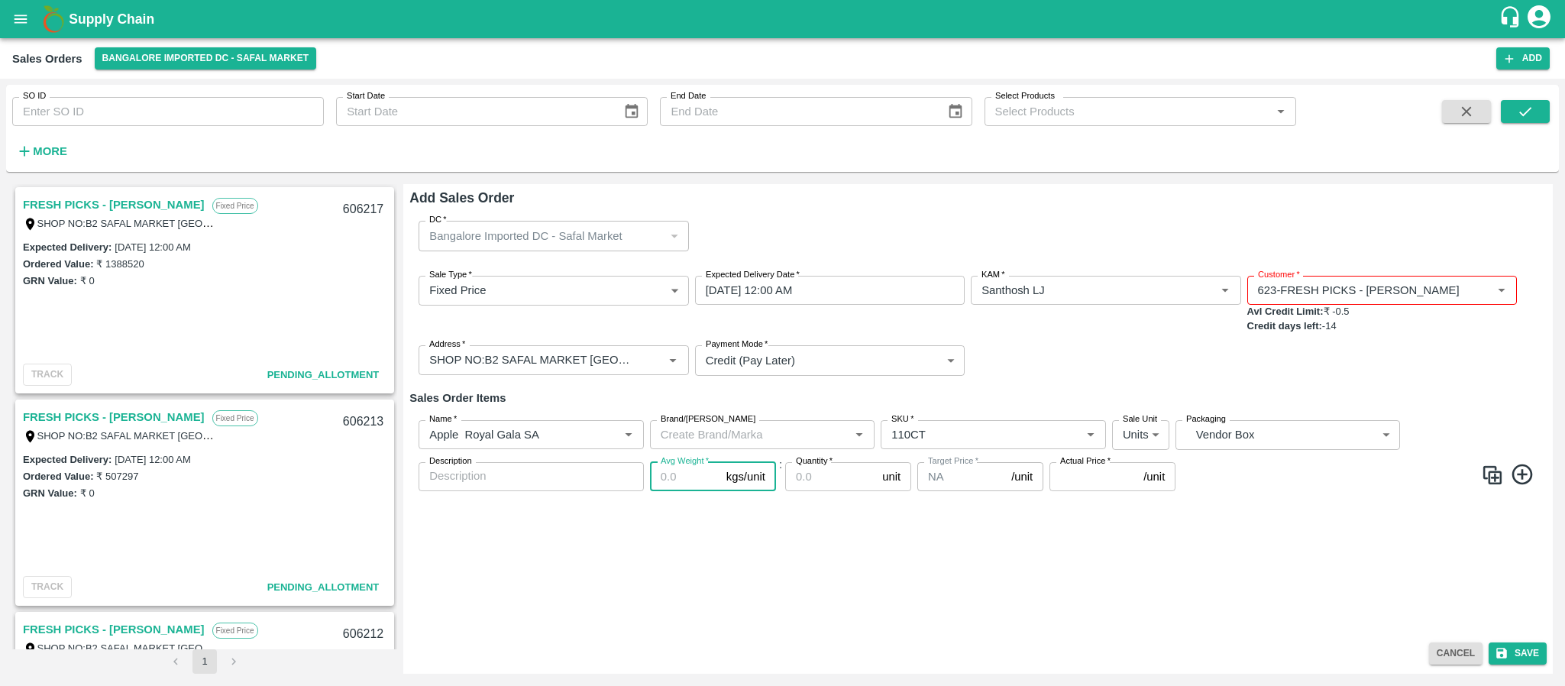
click at [675, 472] on input "Avg Weight   *" at bounding box center [685, 476] width 70 height 29
type input "18"
click at [812, 488] on input "Quantity   *" at bounding box center [830, 476] width 91 height 29
type input "320"
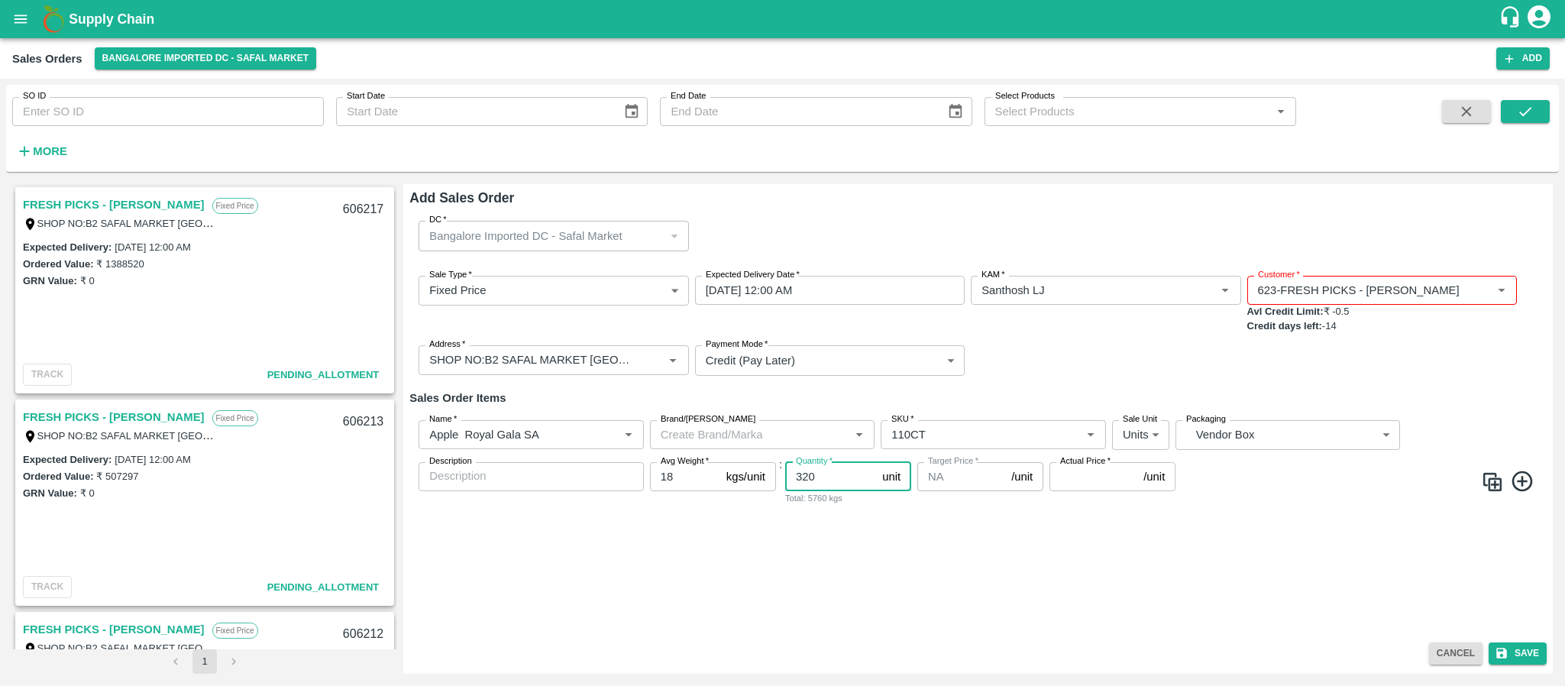
click at [1080, 480] on input "Actual Price   *" at bounding box center [1094, 476] width 88 height 29
type input "3654"
click at [1526, 649] on button "Save" at bounding box center [1518, 654] width 58 height 22
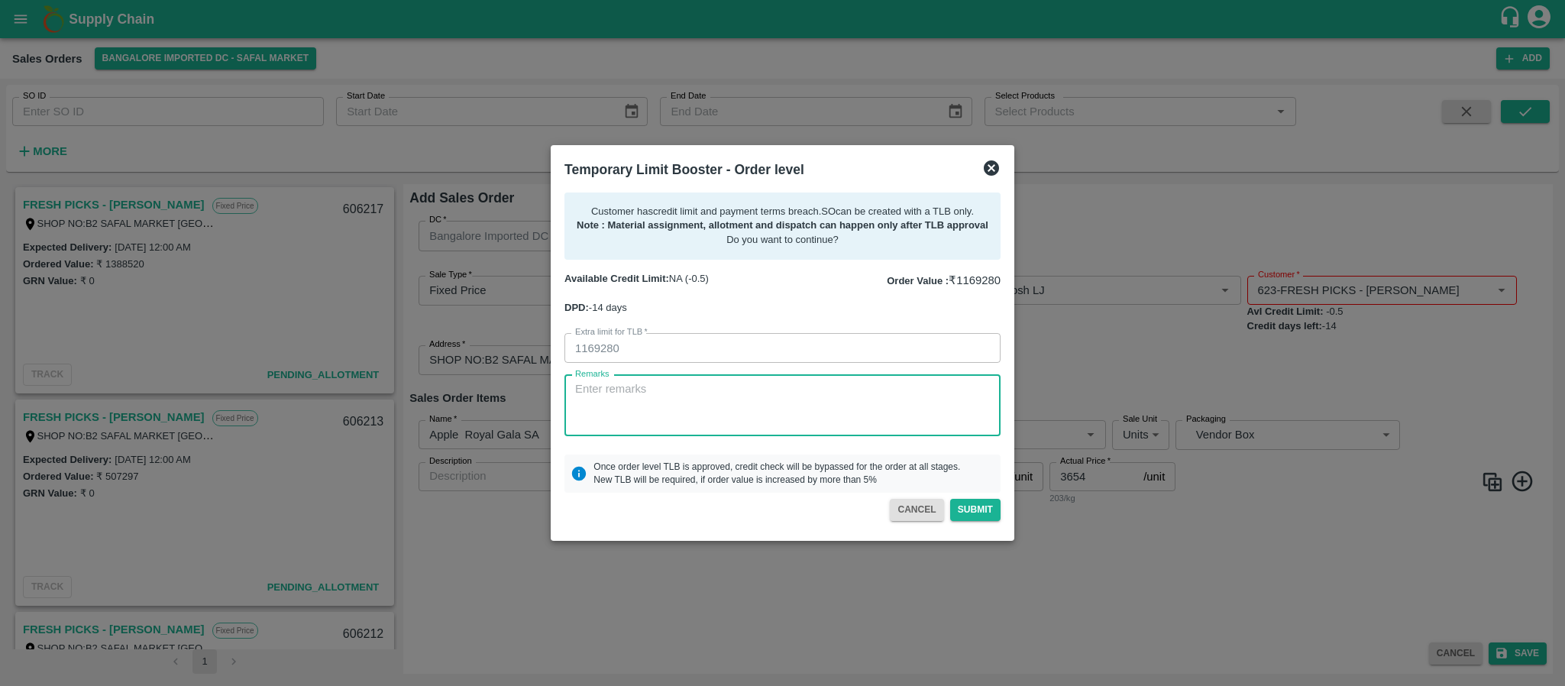
click at [724, 401] on textarea "Remarks" at bounding box center [782, 405] width 415 height 48
type textarea "PAYMENT WILL BE COME MONDAY"
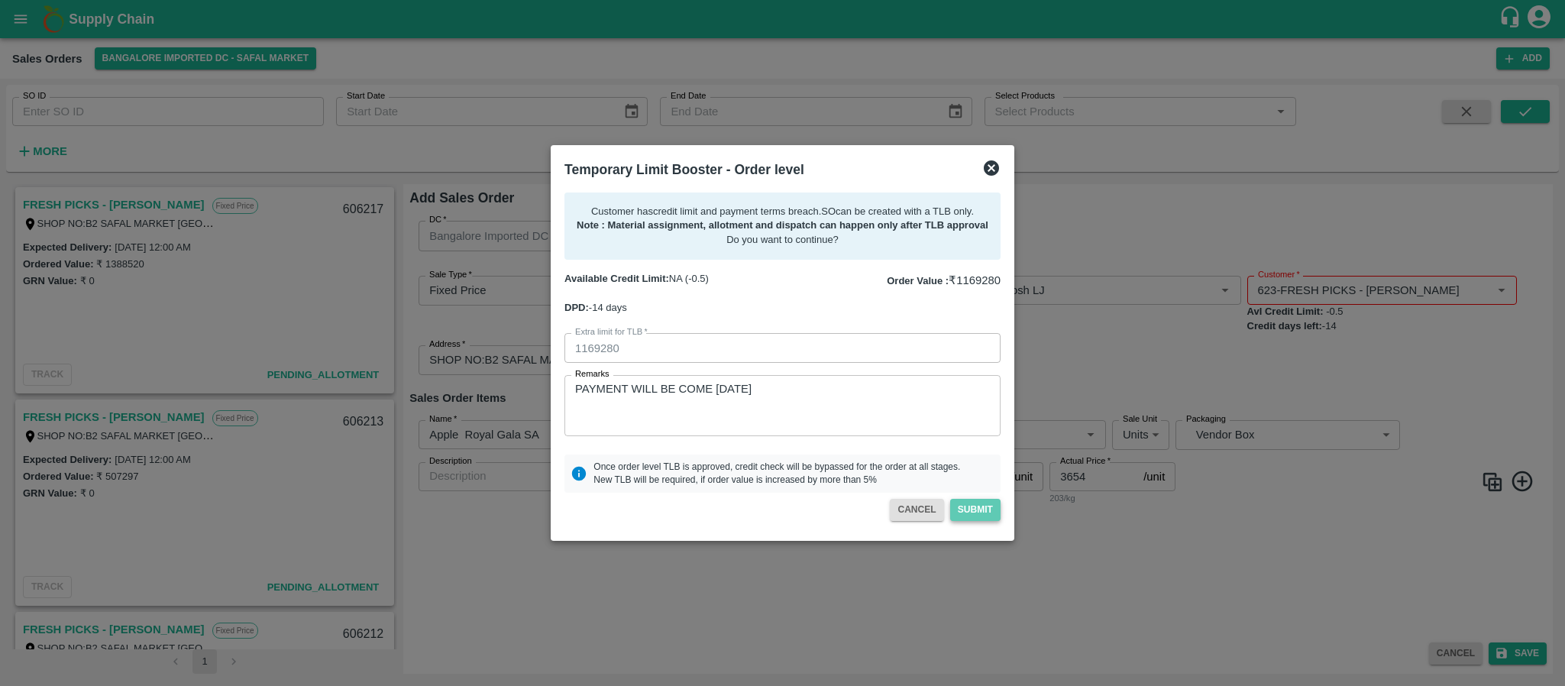
click at [968, 507] on button "Submit" at bounding box center [975, 510] width 50 height 22
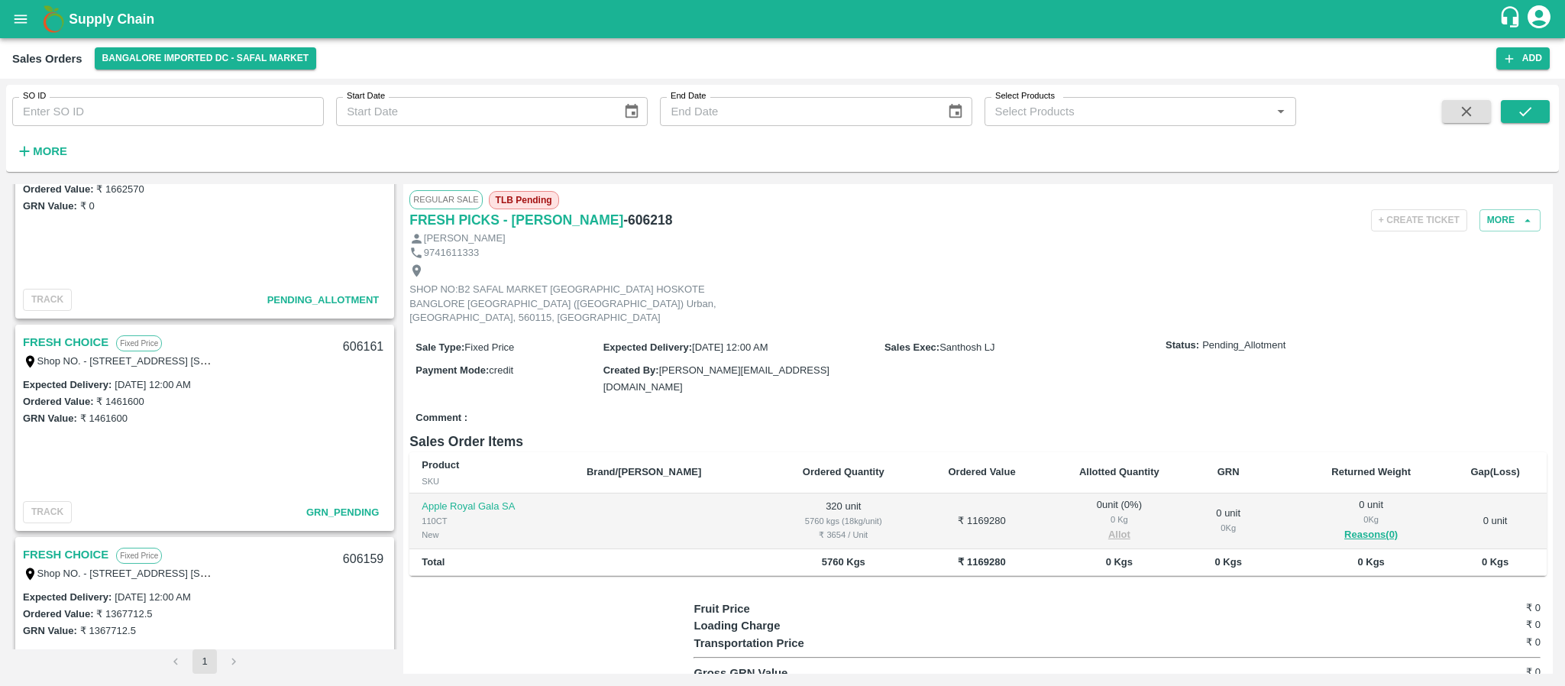
scroll to position [1568, 0]
click at [1513, 60] on icon "button" at bounding box center [1510, 59] width 14 height 14
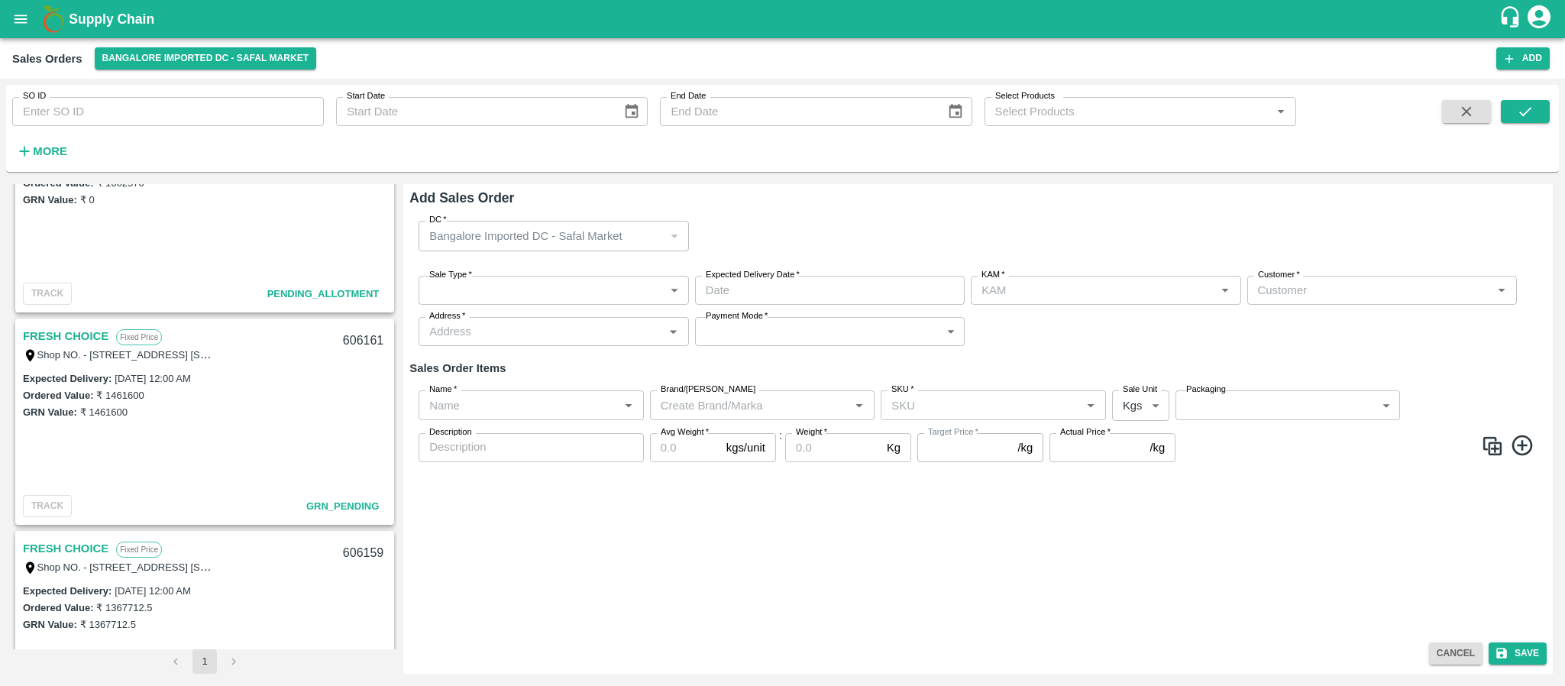
click at [610, 294] on body "Supply Chain Sales Orders Bangalore Imported DC - Safal Market Add SO ID SO ID …" at bounding box center [782, 343] width 1565 height 686
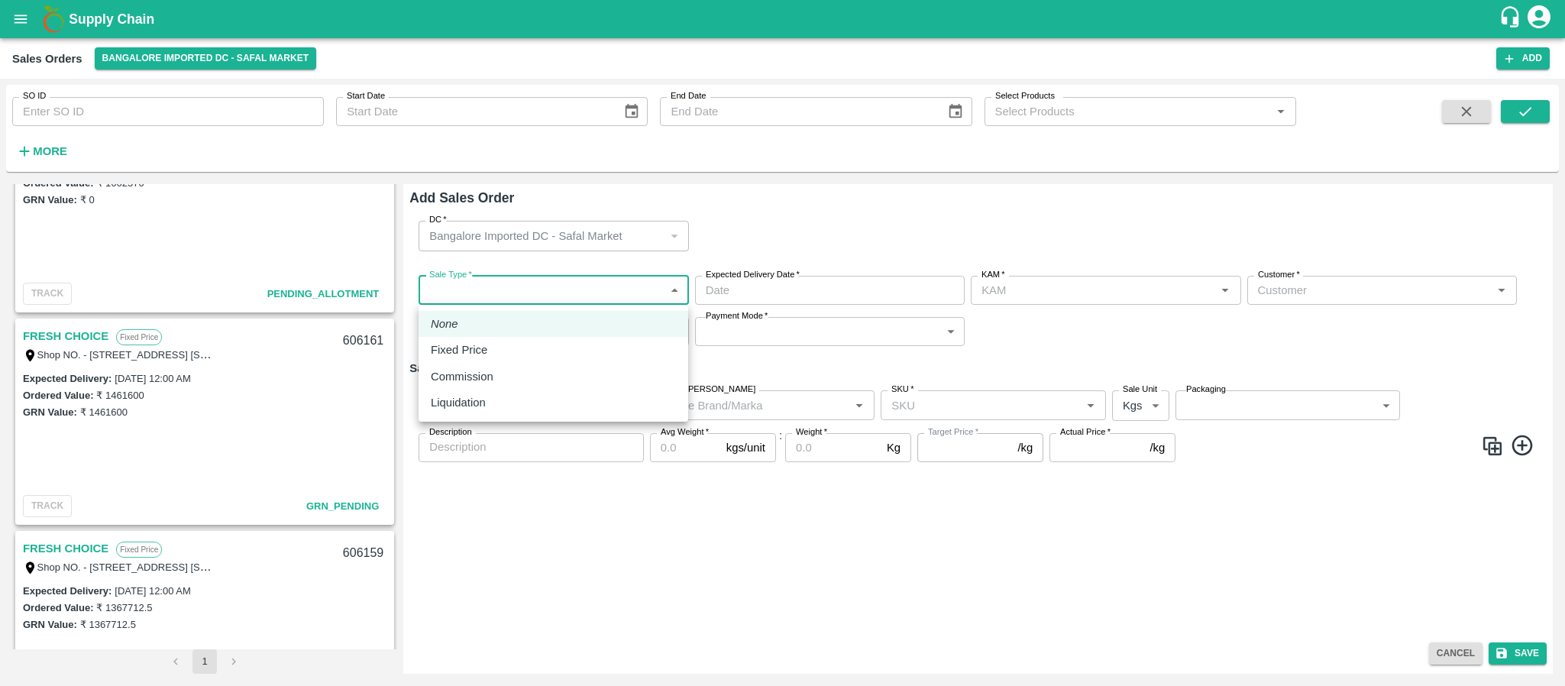
type input "Santhosh LJ"
click at [539, 351] on div "Fixed Price" at bounding box center [553, 350] width 245 height 17
type input "1"
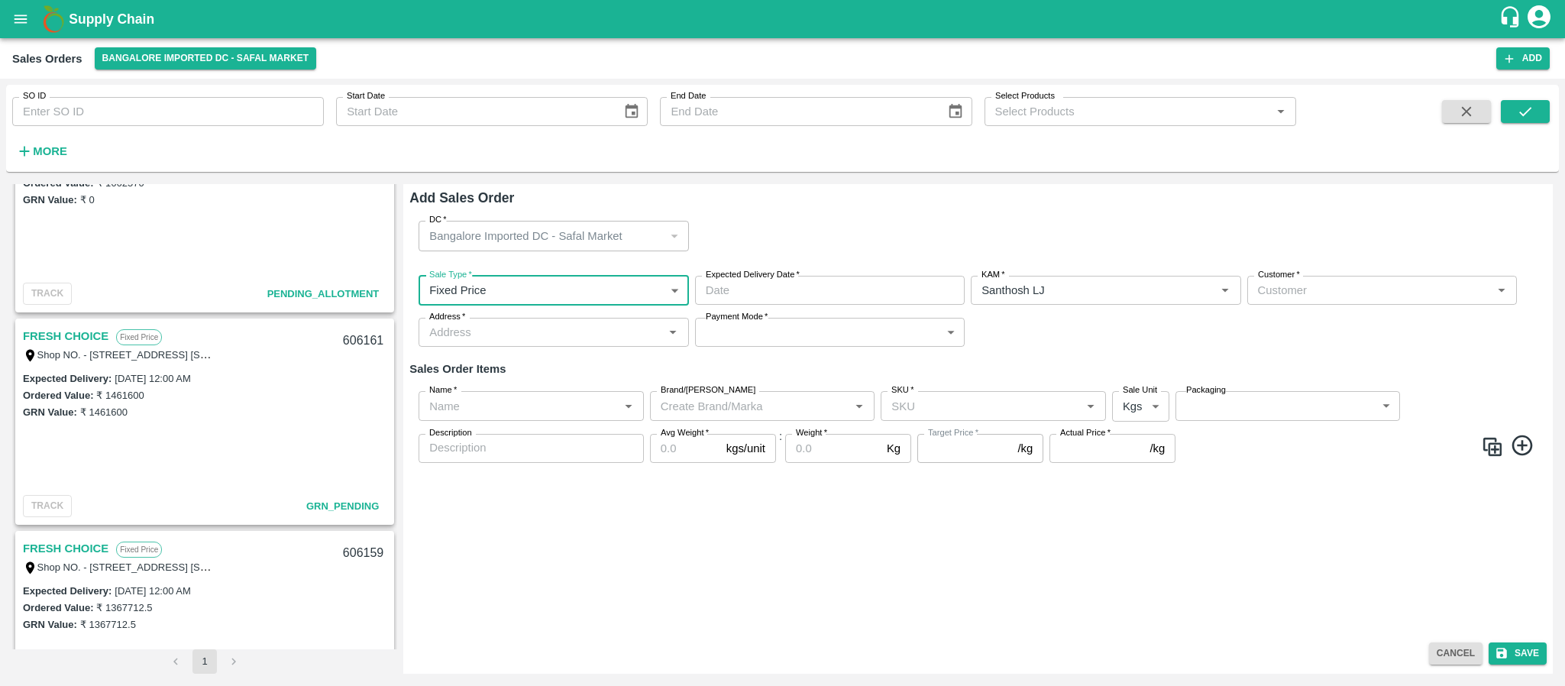
type input "DD/MM/YYYY hh:mm aa"
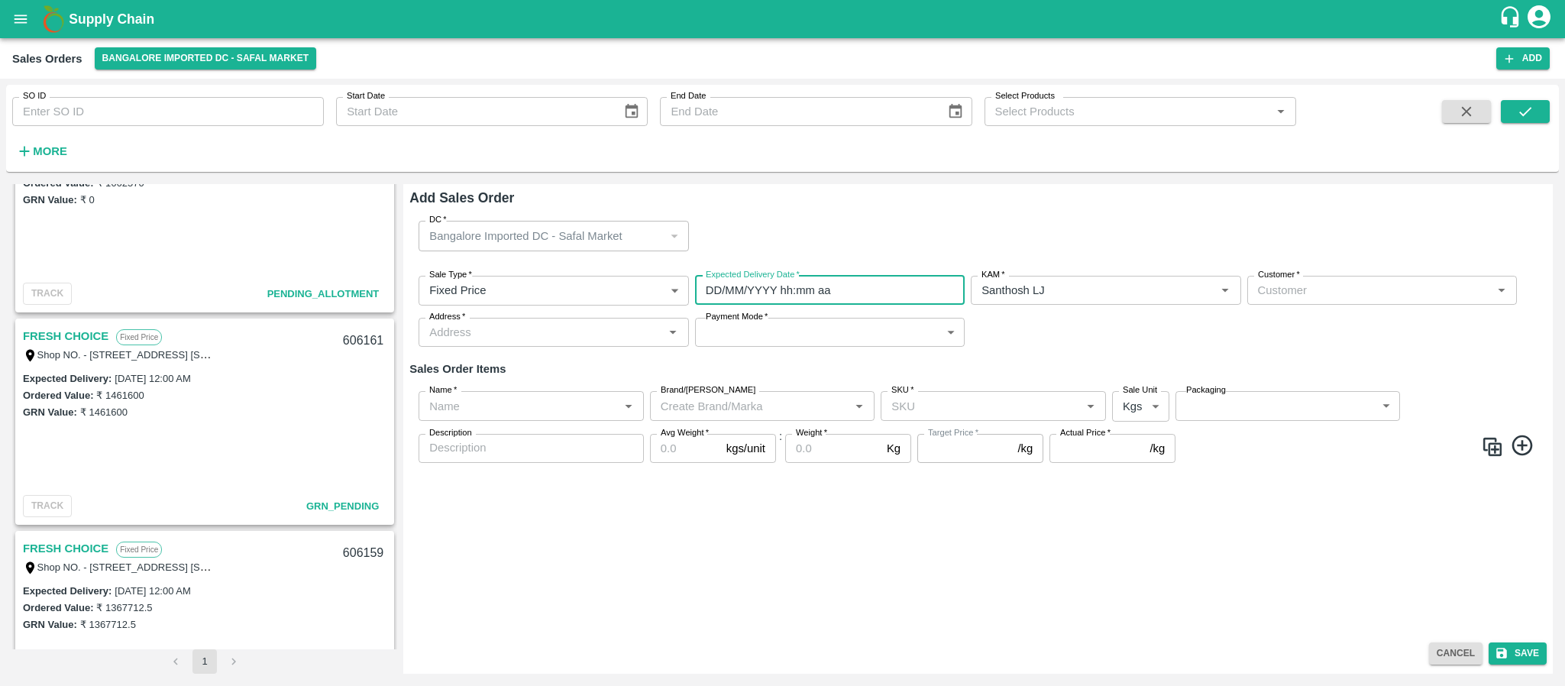
click at [786, 285] on input "DD/MM/YYYY hh:mm aa" at bounding box center [824, 290] width 259 height 29
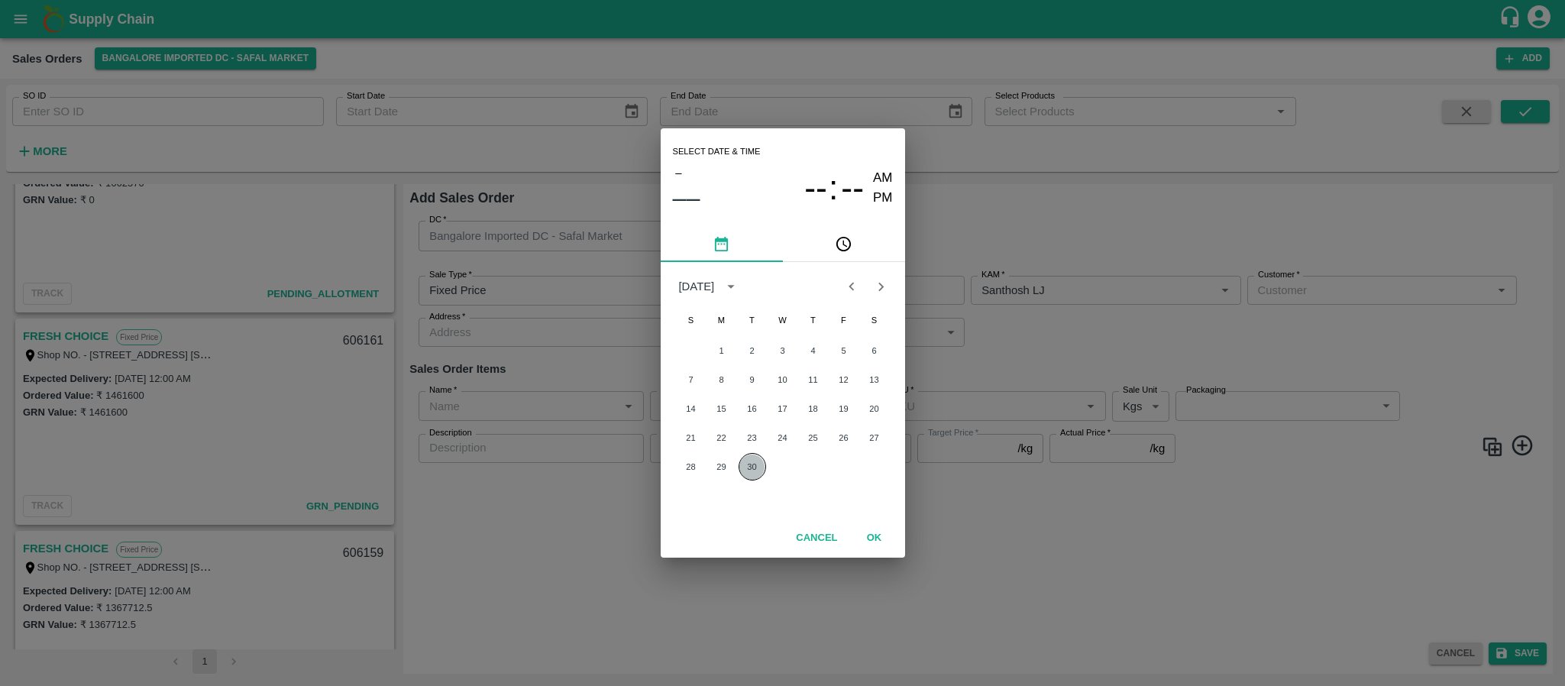
click at [753, 466] on button "30" at bounding box center [753, 467] width 28 height 28
type input "30/09/2025 12:00 AM"
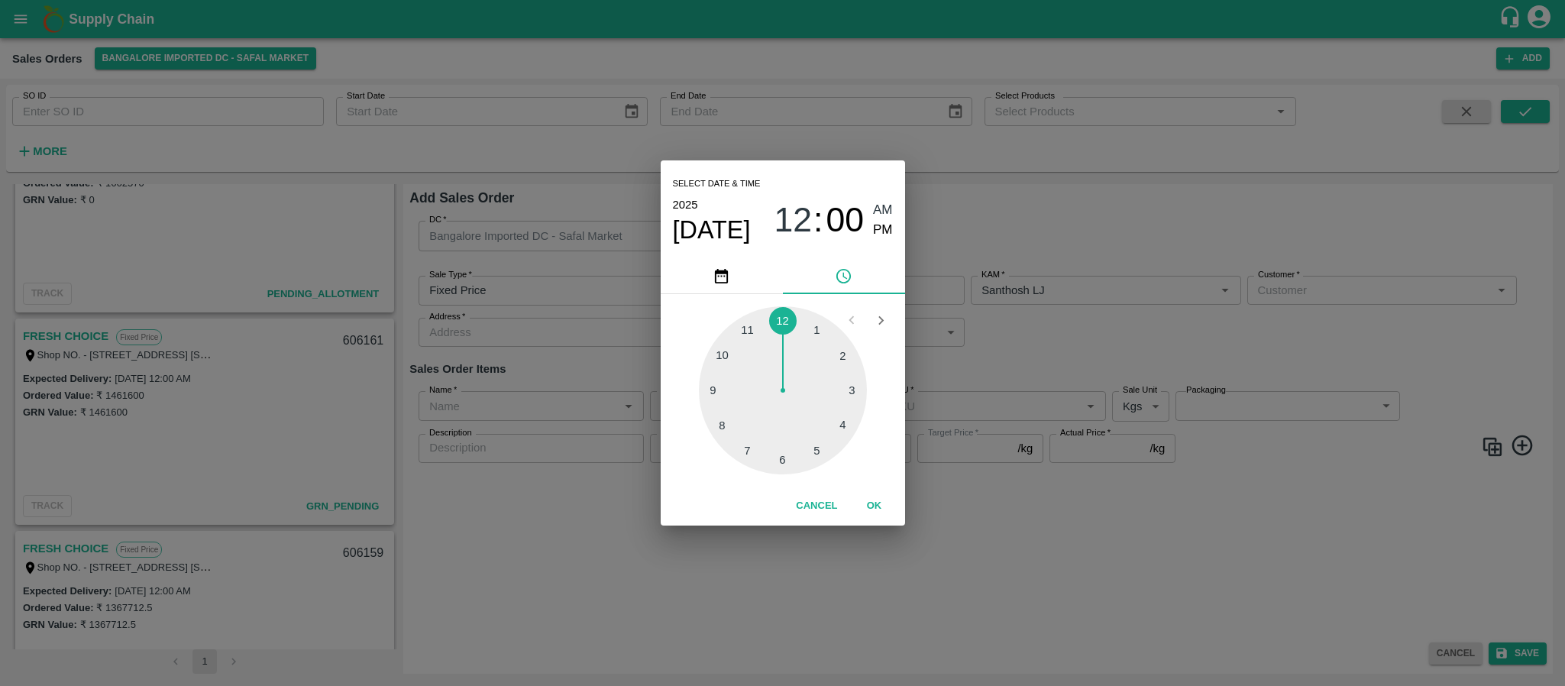
click at [973, 330] on div "Select date & time 2025 Sep 30 12 : 00 AM PM 1 2 3 4 5 6 7 8 9 10 11 12 Cancel …" at bounding box center [782, 343] width 1565 height 686
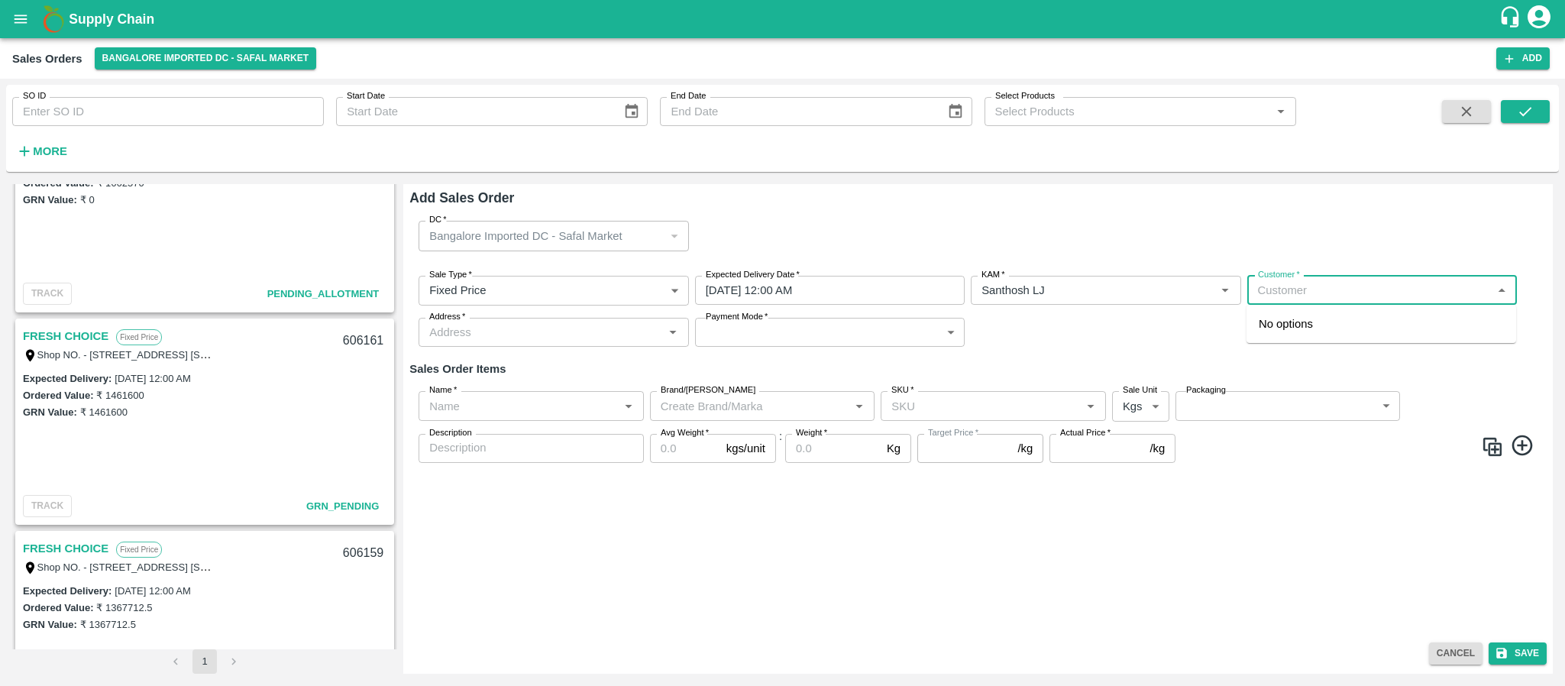
click at [1306, 293] on input "Customer   *" at bounding box center [1369, 290] width 235 height 20
click at [1311, 332] on p "FRESH PICKS - KIRAN N" at bounding box center [1348, 324] width 179 height 17
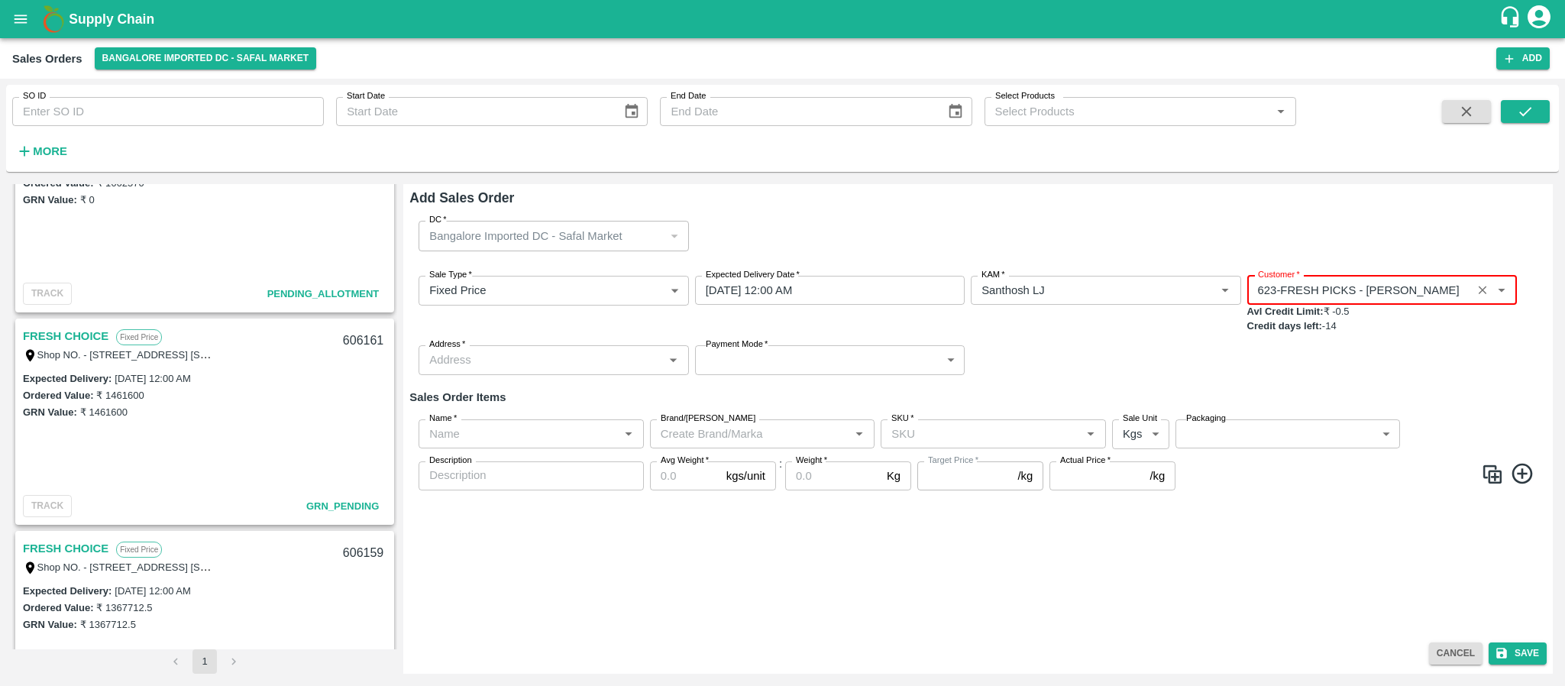
type input "623-FRESH PICKS - KIRAN N"
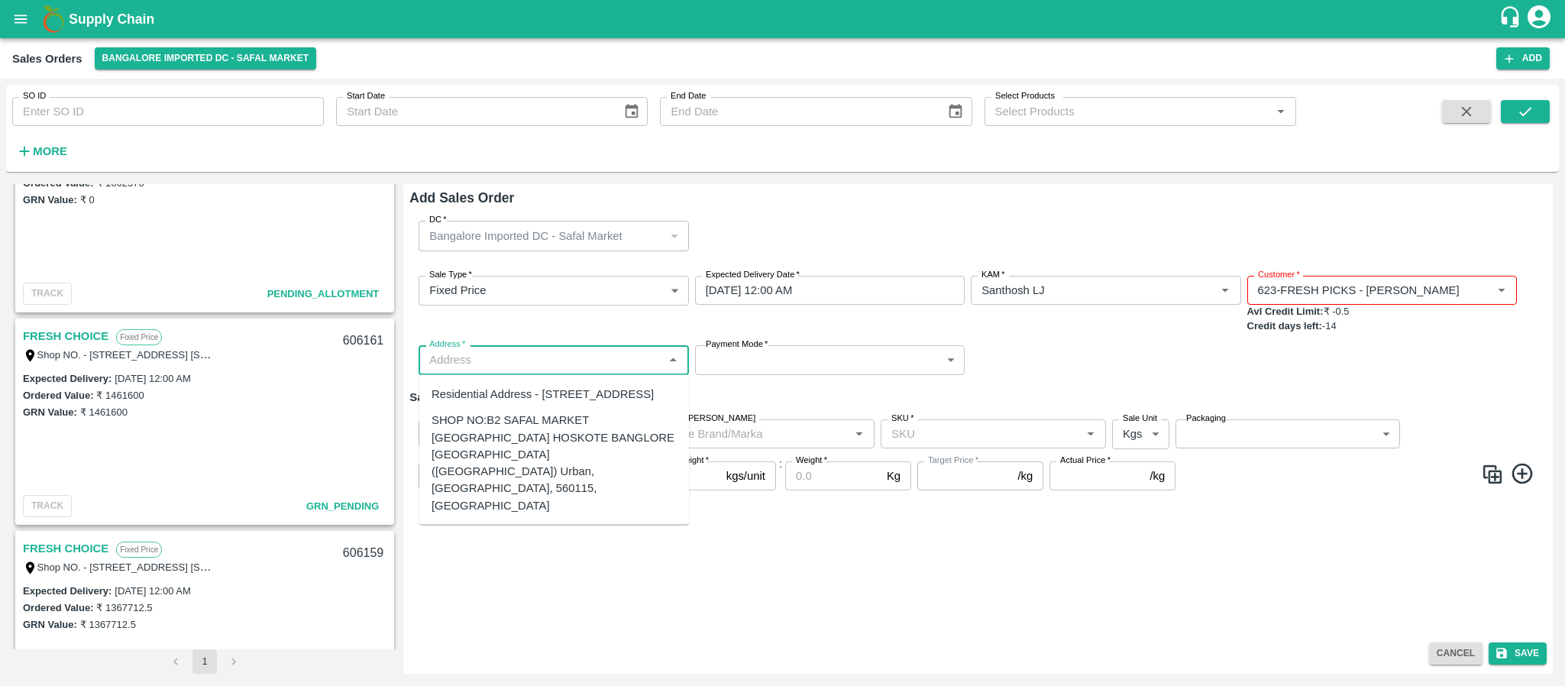
click at [585, 358] on input "Address   *" at bounding box center [540, 360] width 235 height 20
click at [535, 465] on div "SHOP NO:B2 SAFAL MARKET KHAZISONI VILLAGE HOSKOTE BANGLORE KARNATAKA (Bangalore…" at bounding box center [554, 463] width 245 height 102
type input "SHOP NO:B2 SAFAL MARKET KHAZISONI VILLAGE HOSKOTE BANGLORE KARNATAKA (Bangalore…"
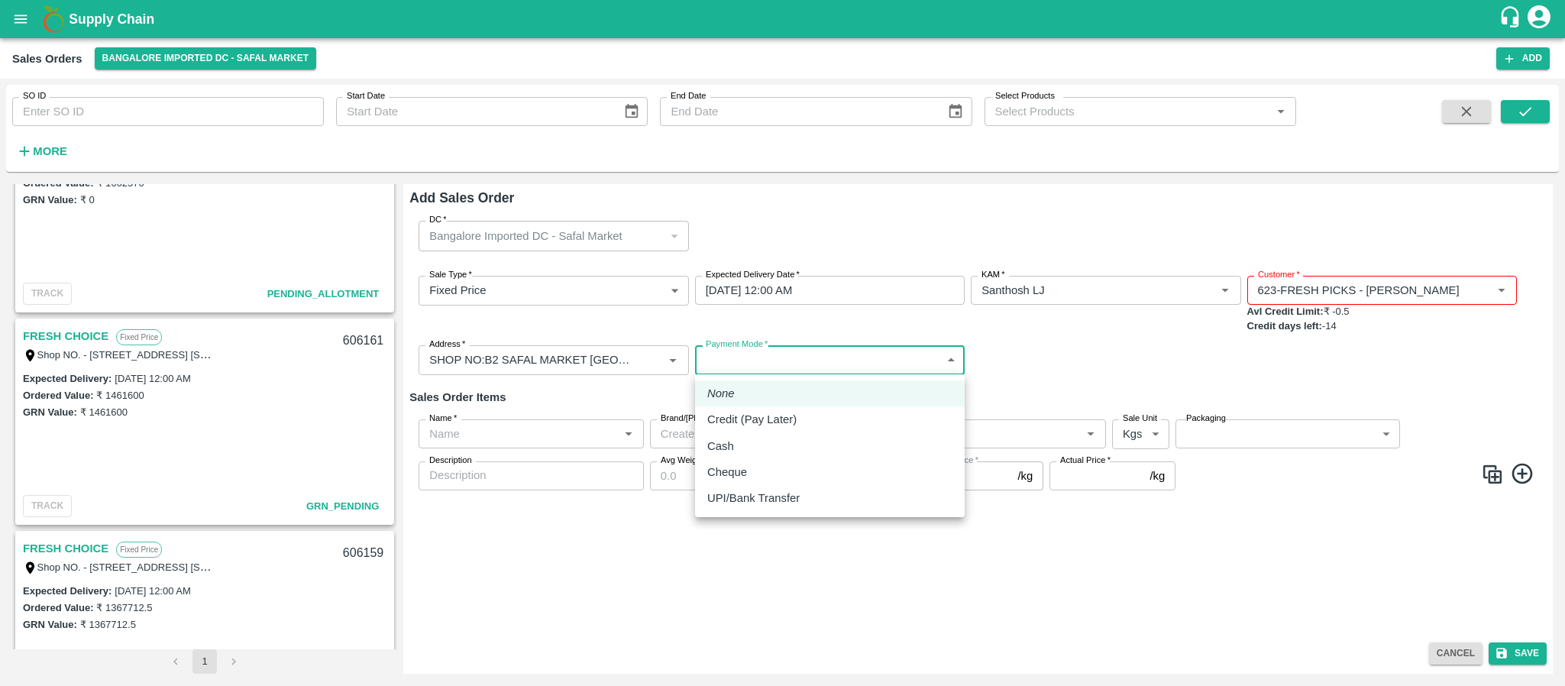
click at [770, 355] on body "Supply Chain Sales Orders Bangalore Imported DC - Safal Market Add SO ID SO ID …" at bounding box center [782, 343] width 1565 height 686
click at [746, 413] on p "Credit (Pay Later)" at bounding box center [751, 419] width 89 height 17
type input "credit"
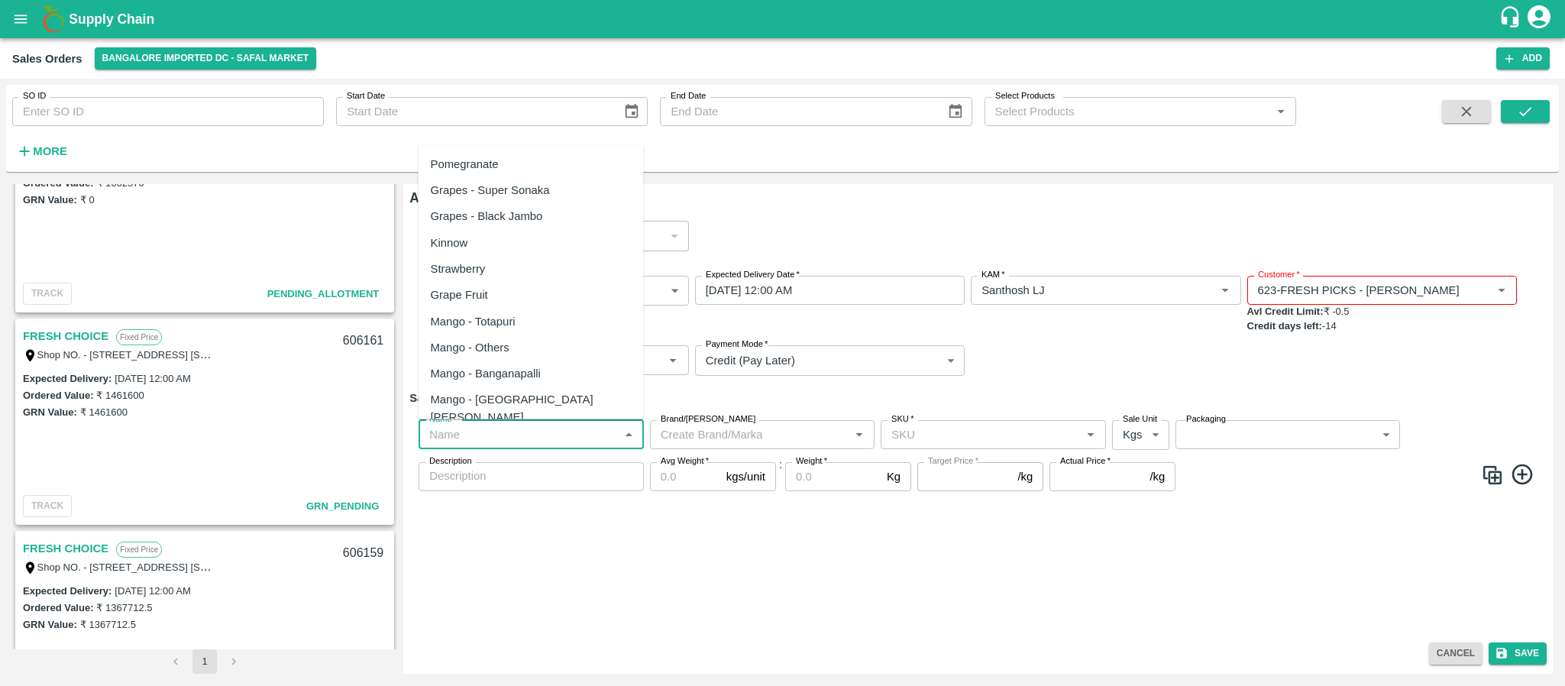
click at [494, 434] on input "Name   *" at bounding box center [518, 435] width 191 height 20
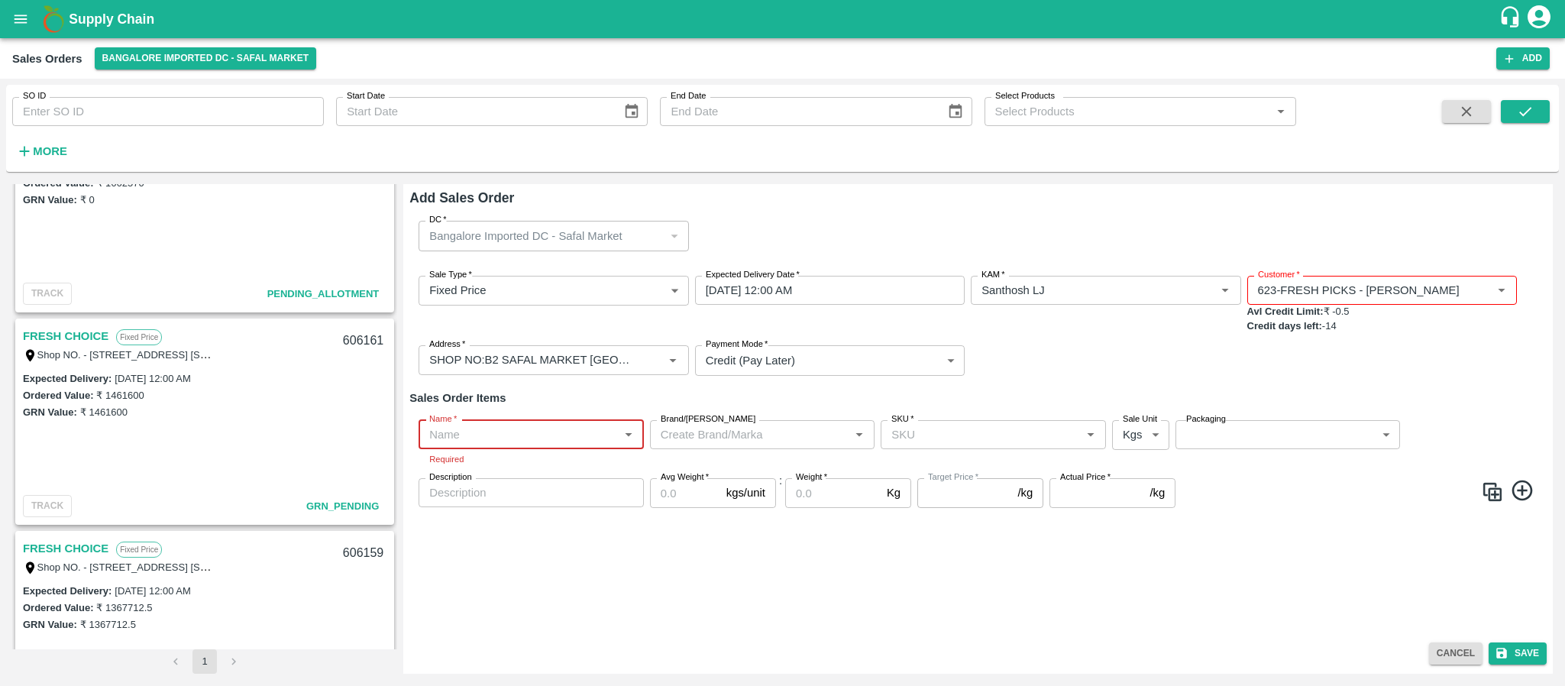
click at [523, 438] on input "Name   *" at bounding box center [518, 435] width 191 height 20
click at [750, 202] on h6 "Add Sales Order" at bounding box center [979, 197] width 1138 height 21
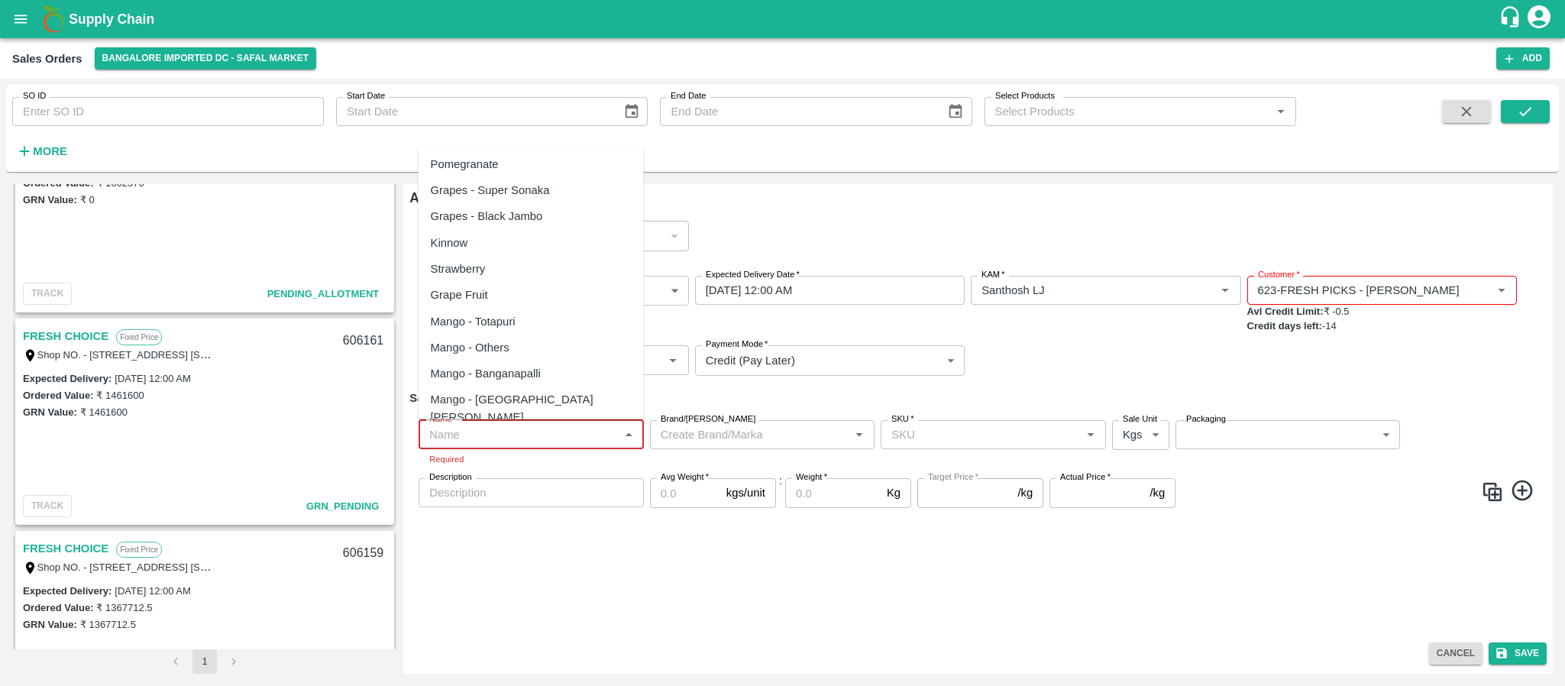
click at [523, 429] on input "Name   *" at bounding box center [518, 435] width 191 height 20
click at [507, 439] on input "Name   *" at bounding box center [518, 435] width 191 height 20
paste input "Mandarin SA -DI"
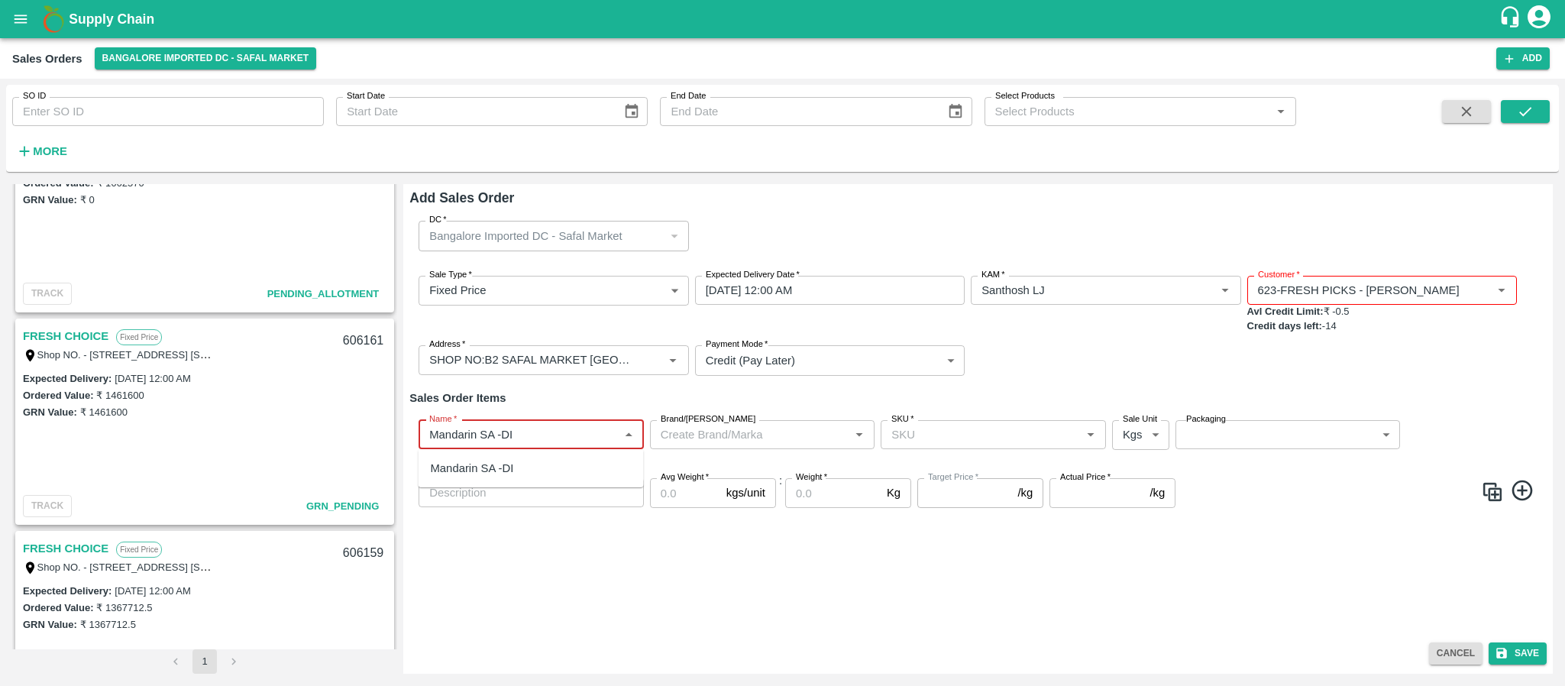
click at [498, 466] on div "Mandarin SA -DI" at bounding box center [472, 468] width 83 height 17
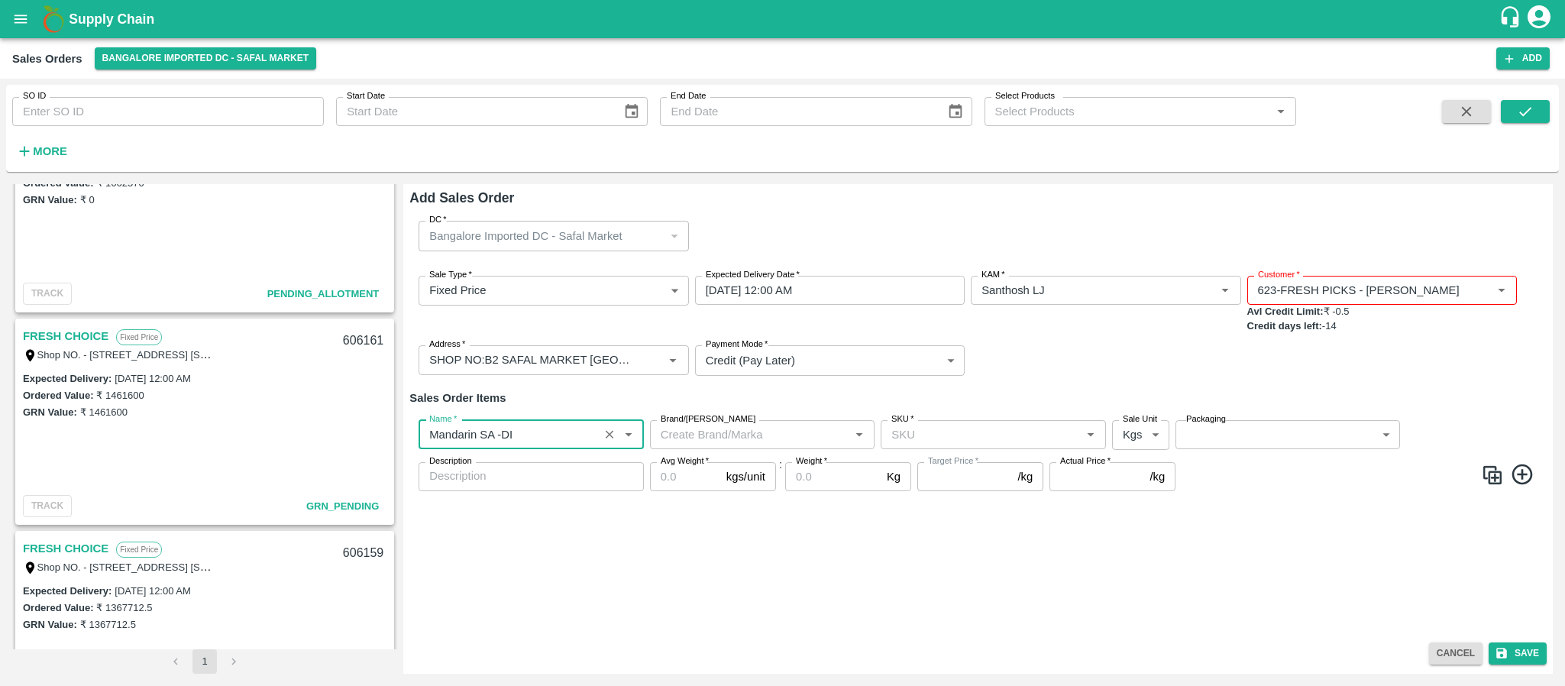
type input "Mandarin SA -DI"
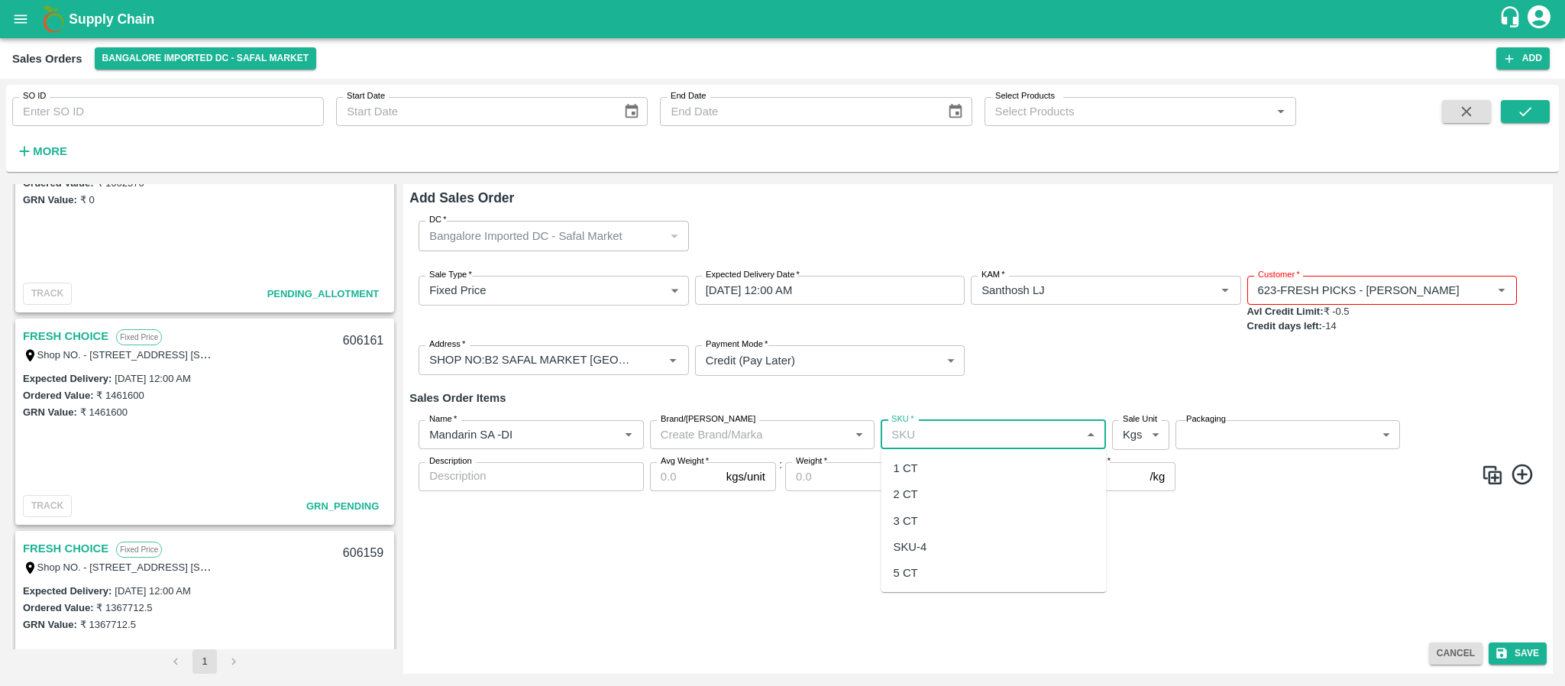
click at [918, 425] on input "SKU   *" at bounding box center [980, 435] width 191 height 20
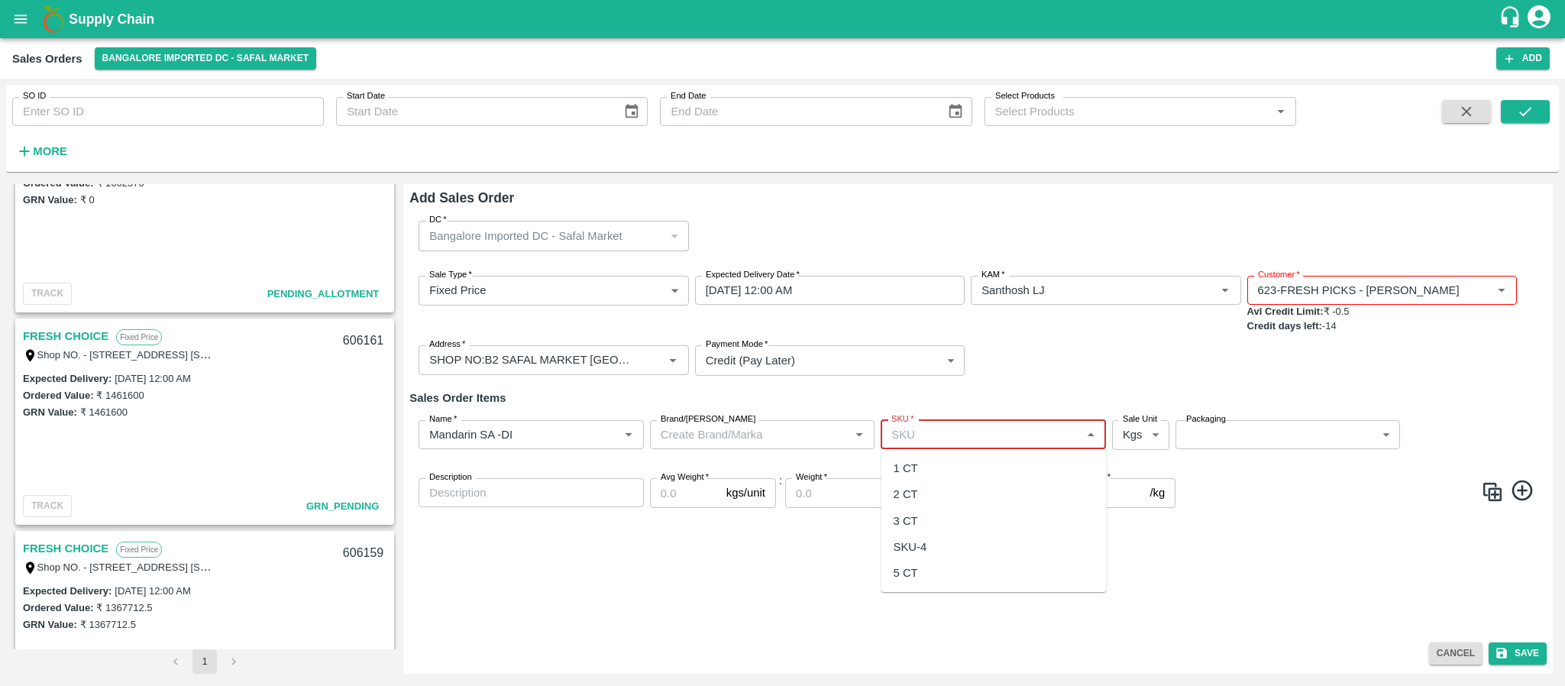
click at [910, 433] on input "SKU   *" at bounding box center [980, 435] width 191 height 20
click at [902, 435] on input "SKU   *" at bounding box center [980, 435] width 191 height 20
click at [999, 433] on input "SKU   *" at bounding box center [980, 435] width 191 height 20
click at [931, 494] on div "2 CT" at bounding box center [994, 494] width 225 height 26
type input "2 CT"
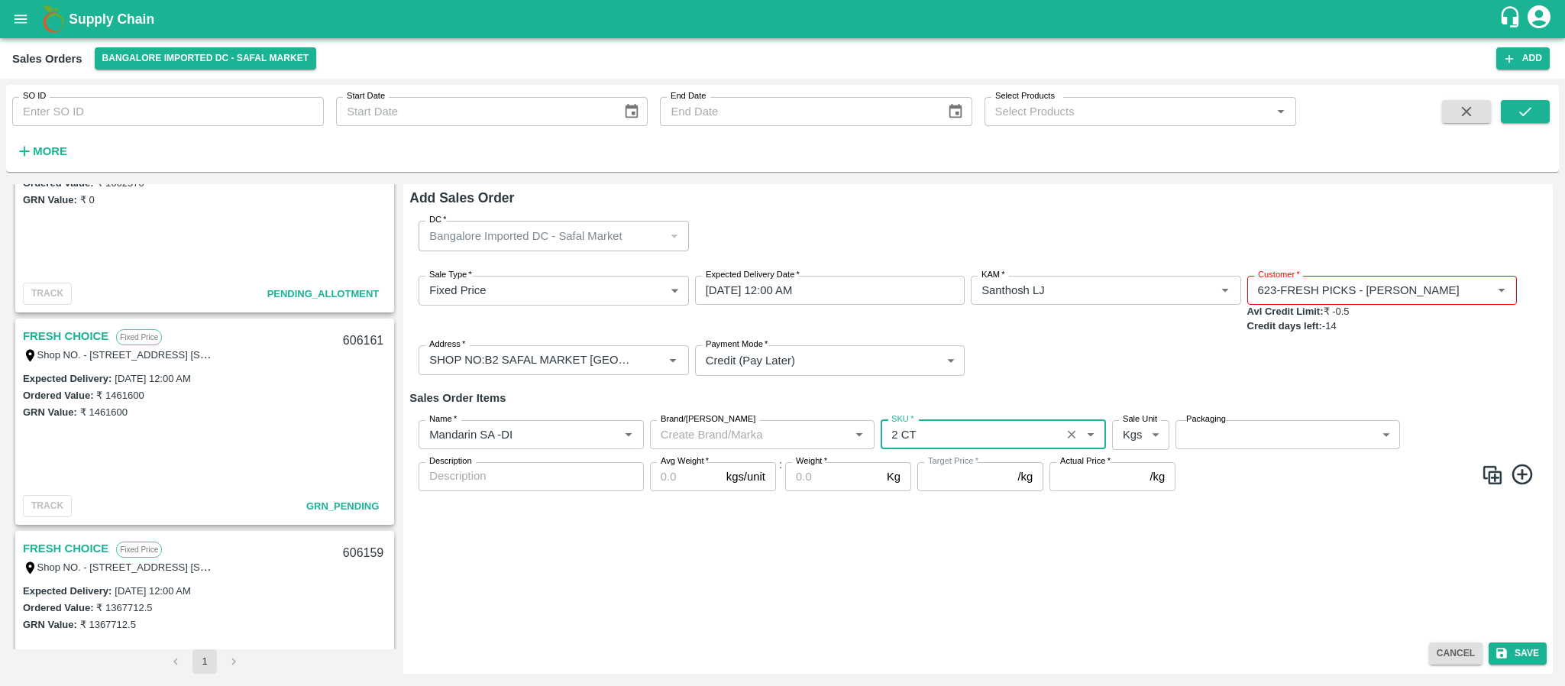
type input "150.0"
click at [1123, 425] on body "Supply Chain Sales Orders Bangalore Imported DC - Safal Market Add SO ID SO ID …" at bounding box center [782, 343] width 1565 height 686
click at [1128, 488] on p "Units" at bounding box center [1137, 494] width 26 height 17
type input "2"
drag, startPoint x: 1216, startPoint y: 424, endPoint x: 1225, endPoint y: 433, distance: 13.0
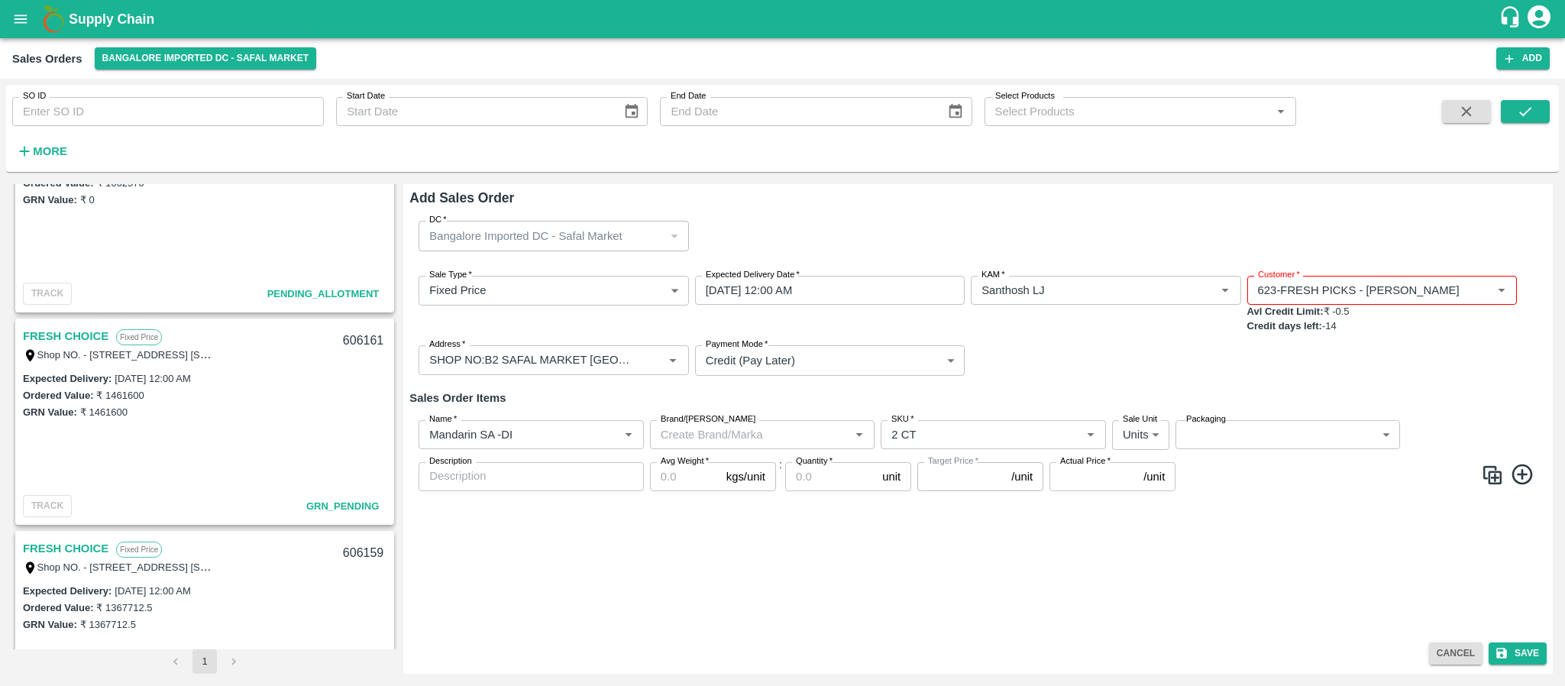
click at [1225, 433] on div "Packaging ​ Packaging" at bounding box center [1288, 435] width 225 height 30
click at [1225, 433] on body "Supply Chain Sales Orders Bangalore Imported DC - Safal Market Add SO ID SO ID …" at bounding box center [782, 343] width 1565 height 686
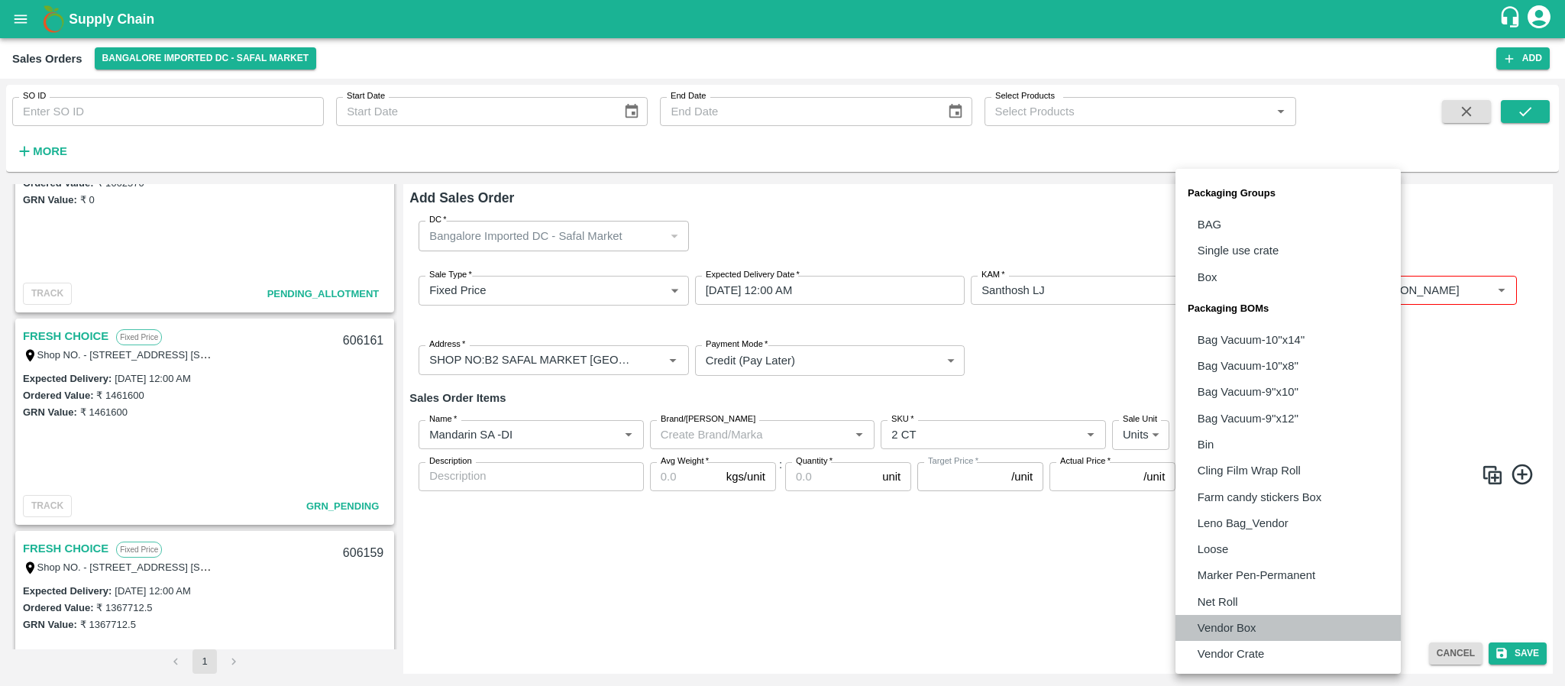
click at [1229, 630] on p "Vendor Box" at bounding box center [1227, 628] width 59 height 17
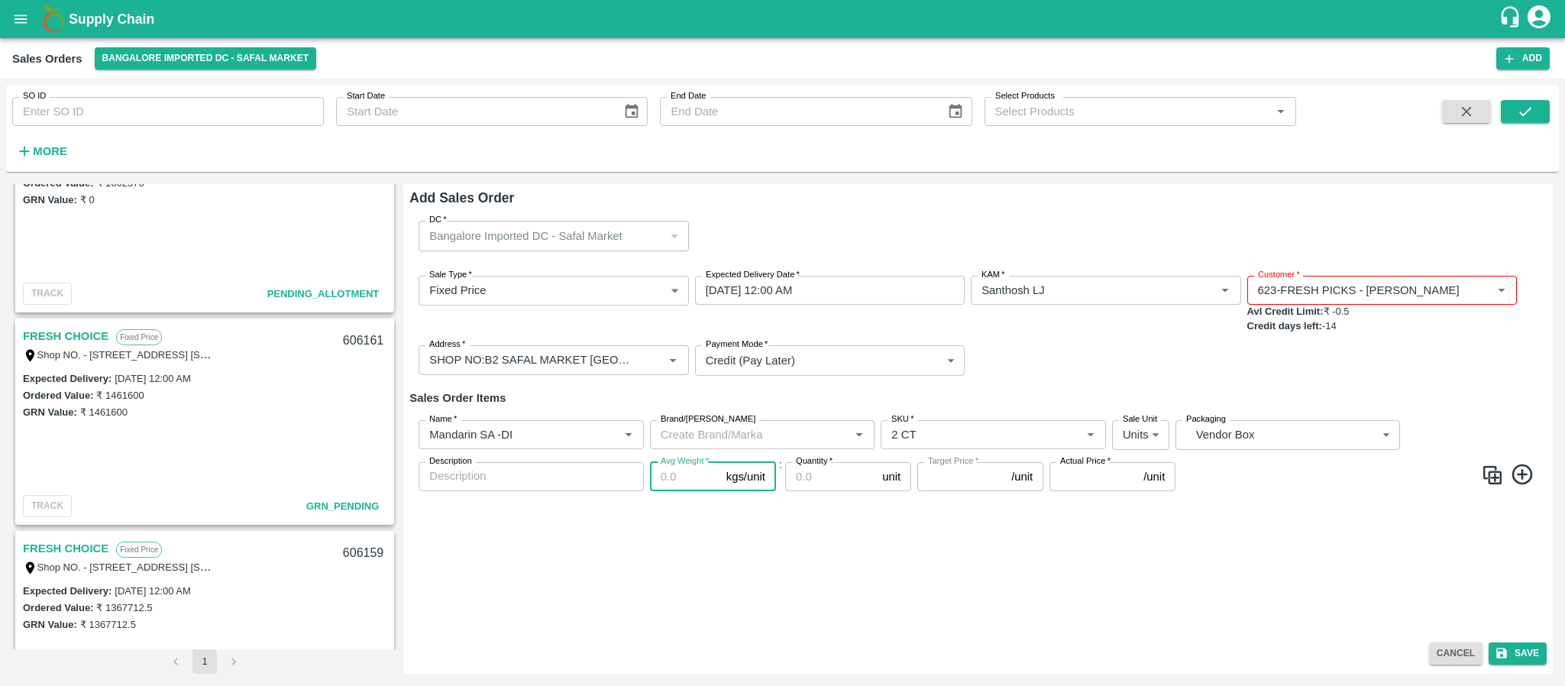
click at [663, 477] on input "Avg Weight   *" at bounding box center [685, 476] width 70 height 29
click at [821, 486] on input "Quantity   *" at bounding box center [830, 476] width 91 height 29
click at [1084, 475] on input "Actual Price   *" at bounding box center [1094, 476] width 88 height 29
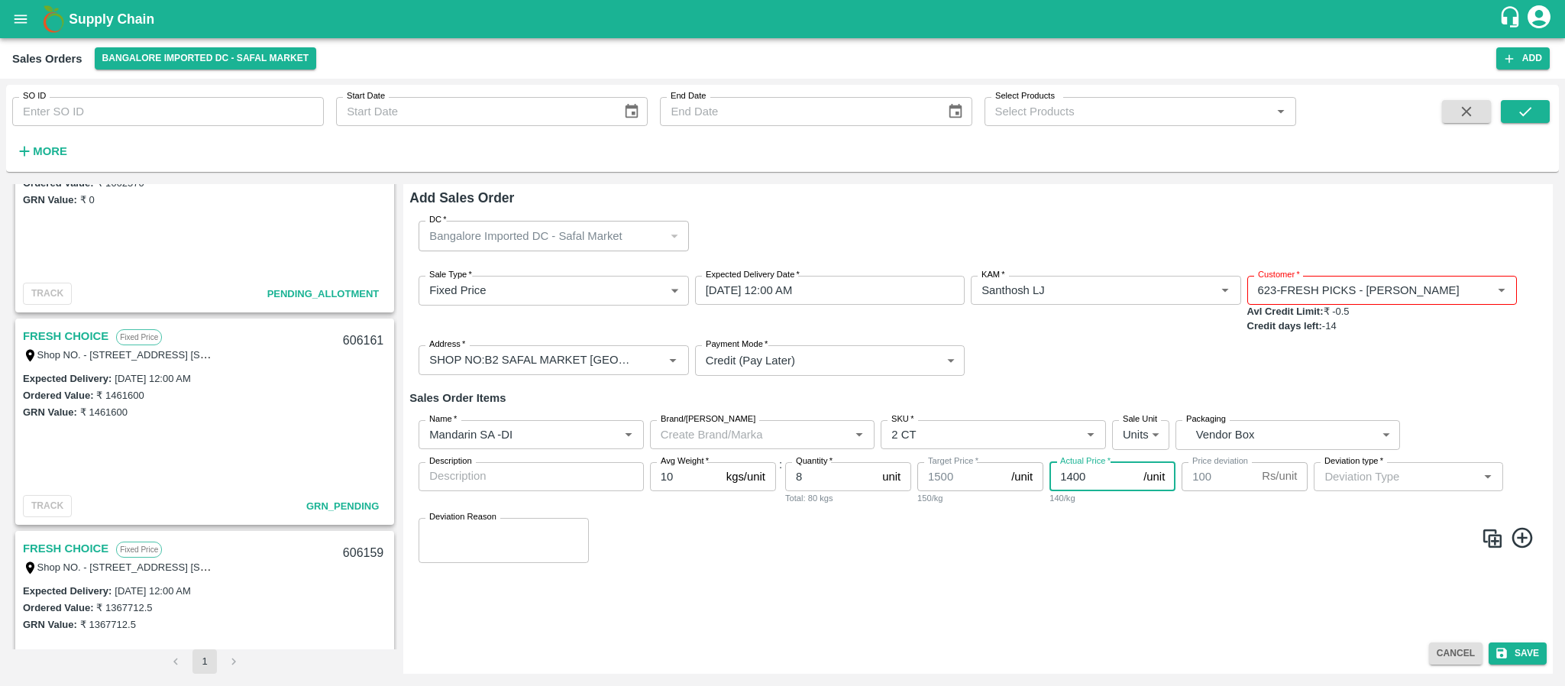
click at [1094, 480] on input "1400" at bounding box center [1094, 476] width 88 height 29
click at [1096, 479] on input "1400" at bounding box center [1094, 476] width 88 height 29
click at [1098, 473] on input "Actual Price   *" at bounding box center [1094, 476] width 88 height 29
click at [1522, 473] on icon at bounding box center [1522, 481] width 25 height 25
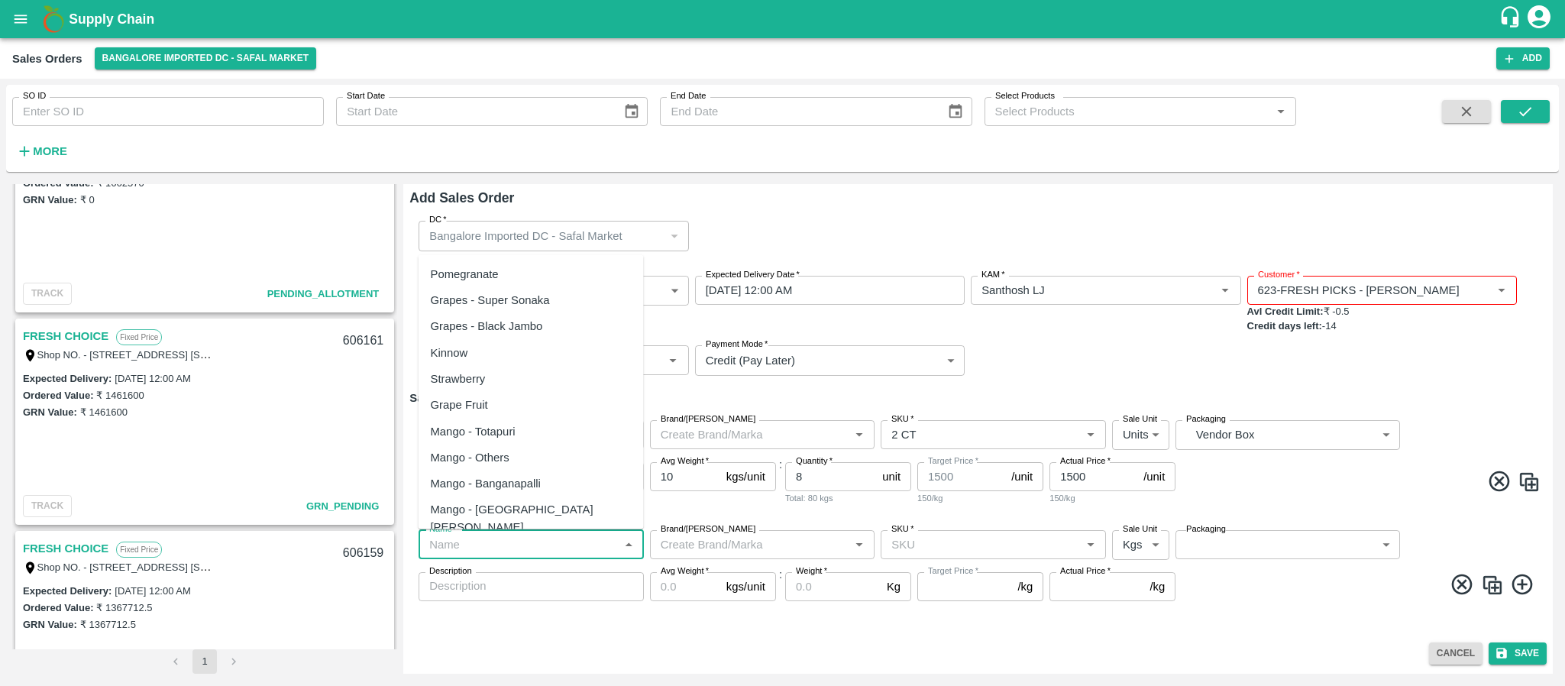
click at [478, 544] on input "Name   *" at bounding box center [518, 545] width 191 height 20
paste input "Mandarin SA -DI"
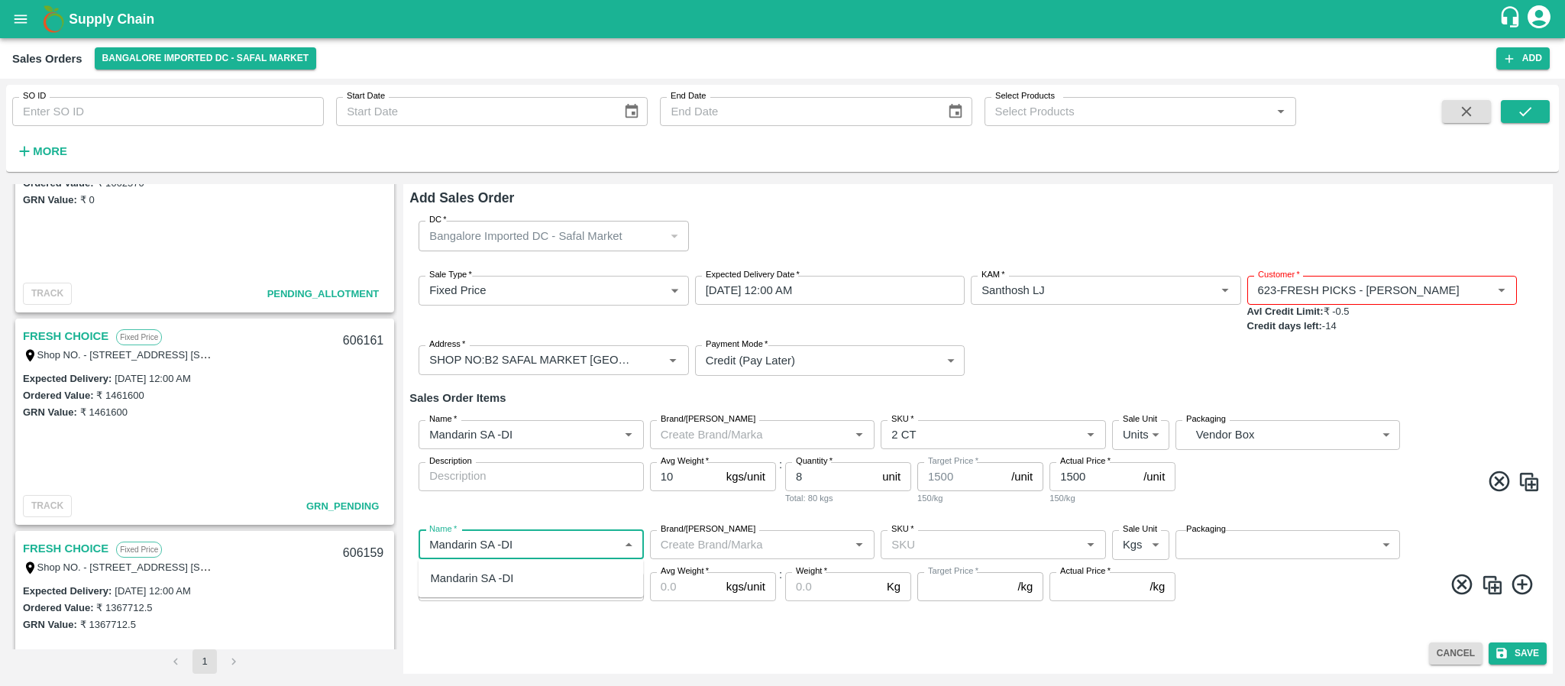
click at [482, 568] on div "Mandarin SA -DI" at bounding box center [531, 578] width 225 height 26
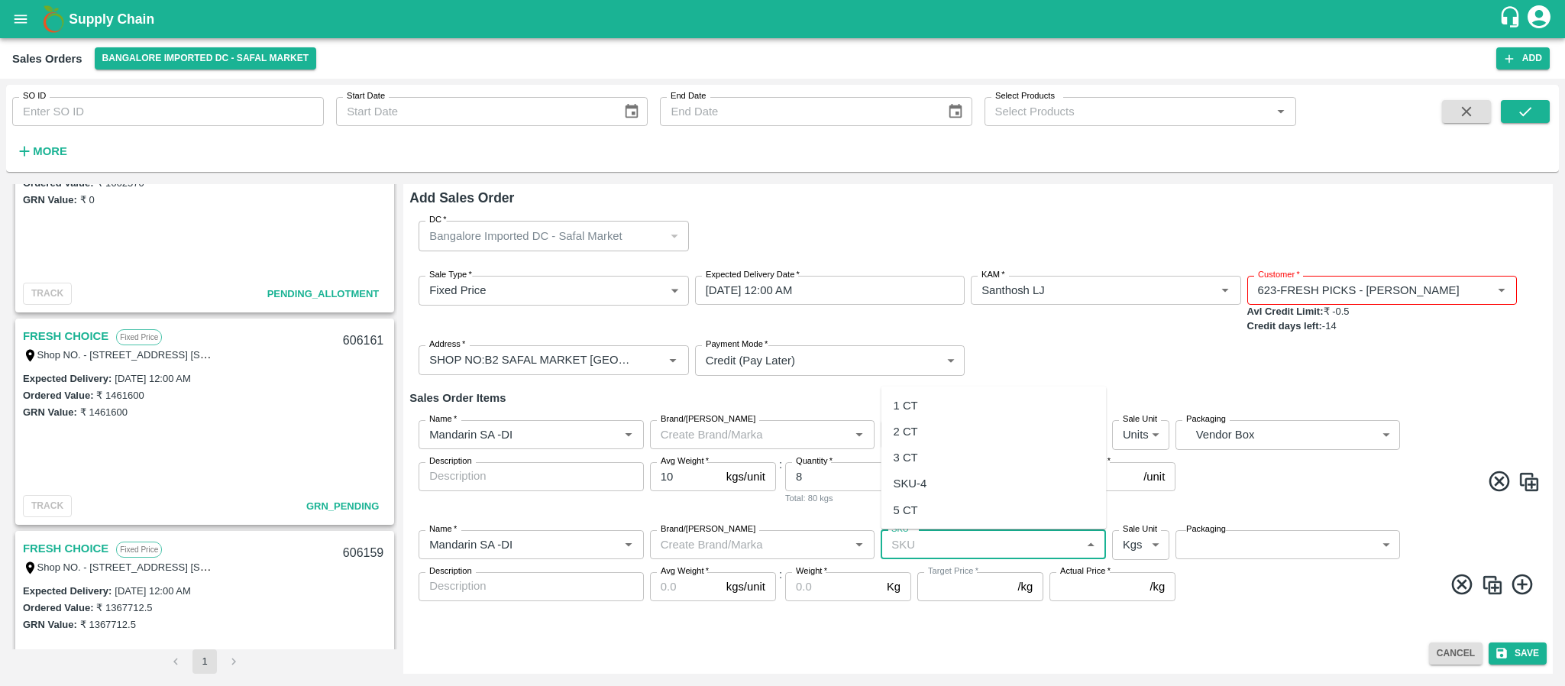
click at [917, 544] on input "SKU   *" at bounding box center [980, 545] width 191 height 20
click at [908, 459] on div "3 CT" at bounding box center [906, 457] width 24 height 17
click at [1073, 544] on icon "Clear" at bounding box center [1072, 545] width 15 height 15
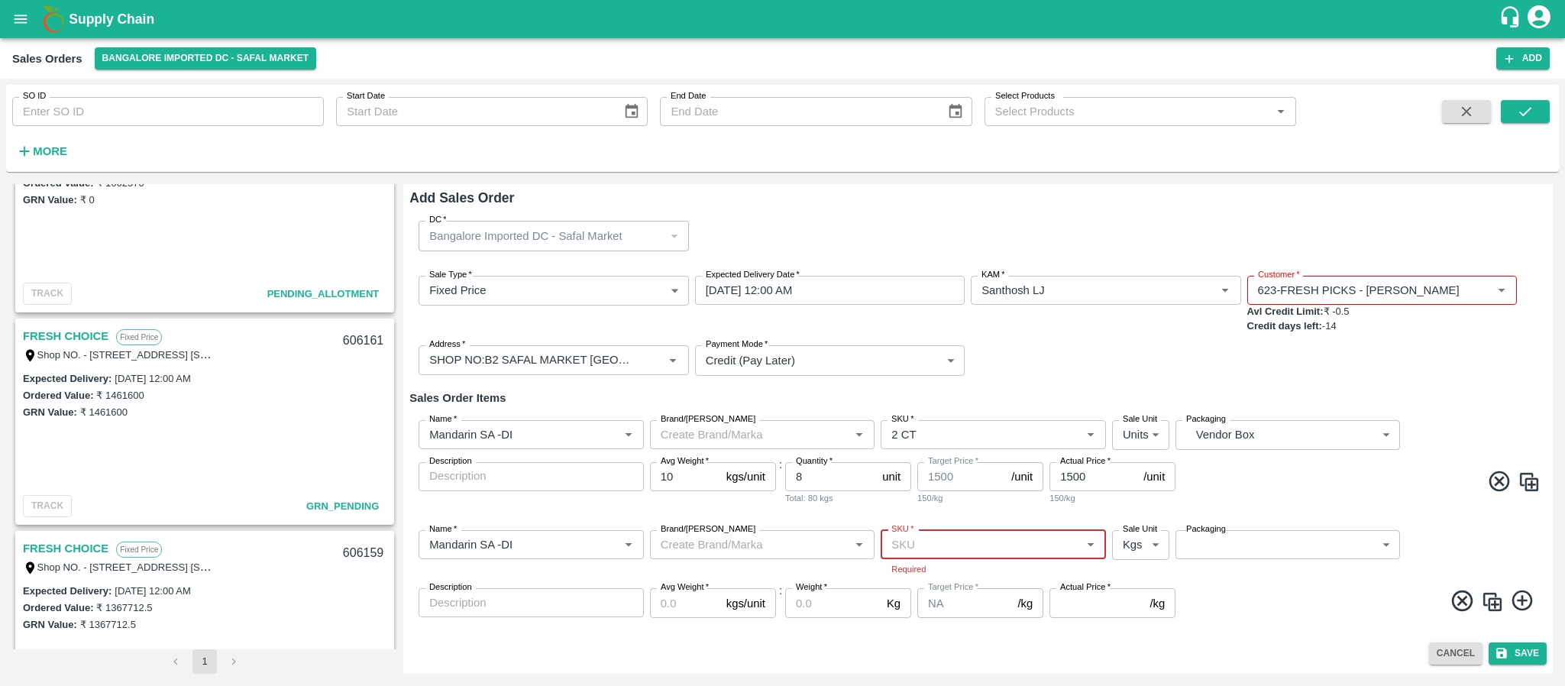
click at [998, 535] on input "SKU   *" at bounding box center [980, 545] width 191 height 20
click at [950, 488] on div "SKU-4" at bounding box center [994, 484] width 225 height 26
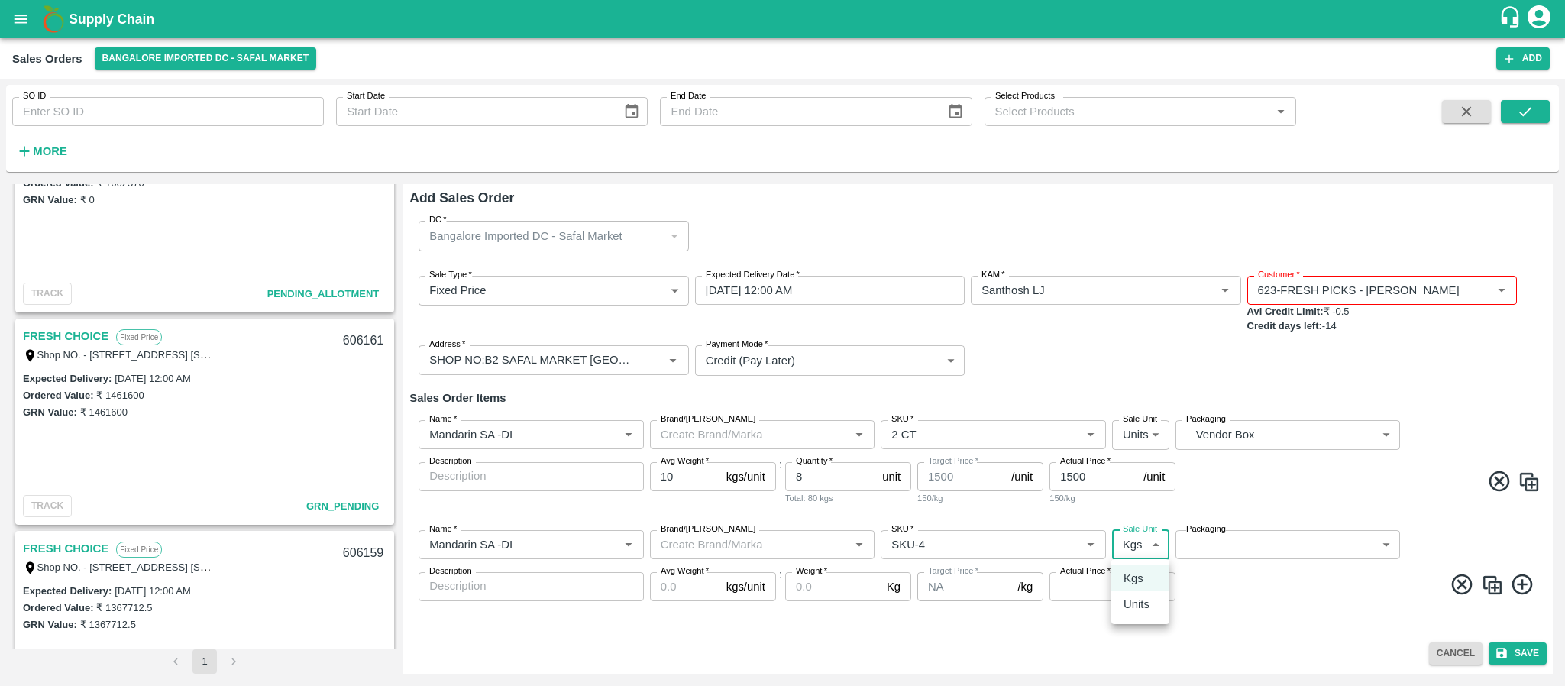
click at [1130, 535] on body "Supply Chain Sales Orders Bangalore Imported DC - Safal Market Add SO ID SO ID …" at bounding box center [782, 343] width 1565 height 686
click at [1130, 604] on p "Units" at bounding box center [1137, 604] width 26 height 17
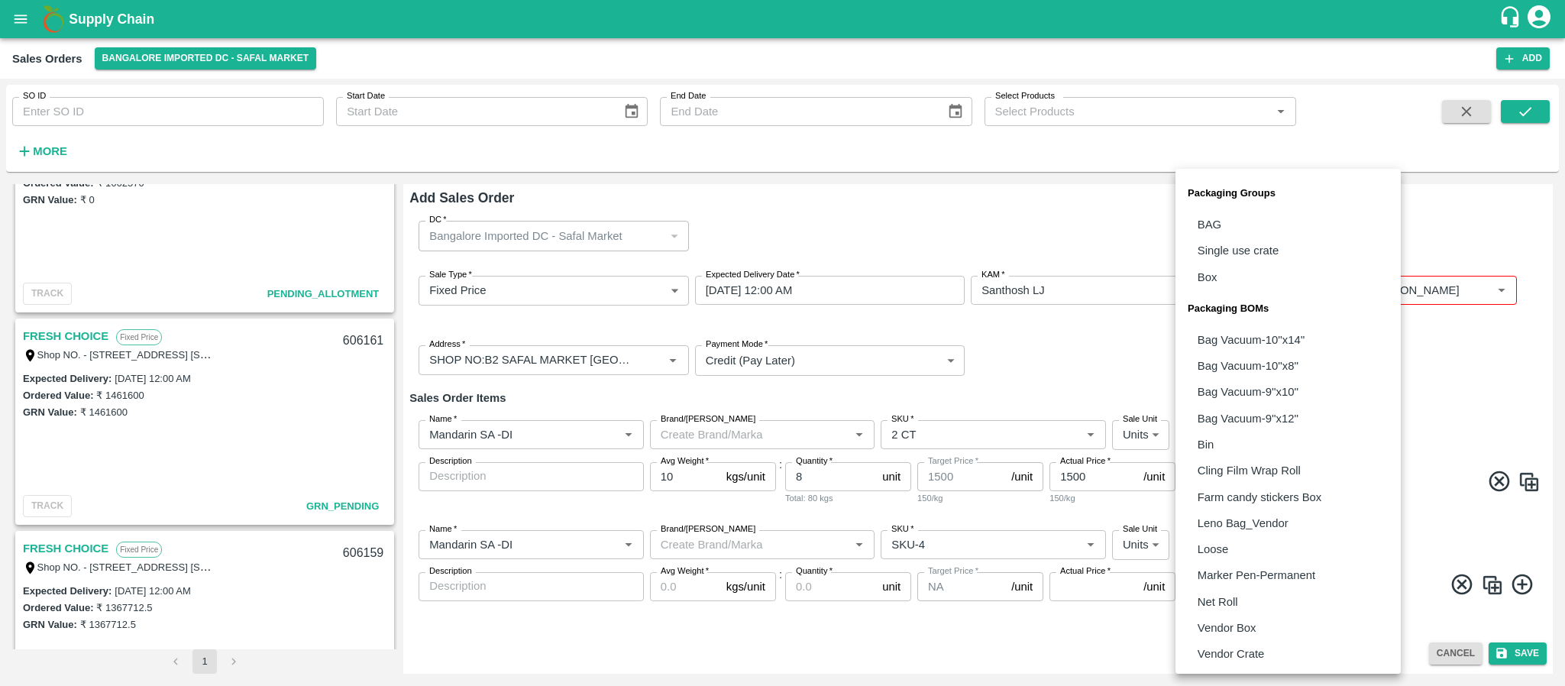
drag, startPoint x: 1241, startPoint y: 546, endPoint x: 1238, endPoint y: 615, distance: 68.8
click at [1238, 615] on body "Supply Chain Sales Orders Bangalore Imported DC - Safal Market Add SO ID SO ID …" at bounding box center [782, 343] width 1565 height 686
click at [1238, 615] on li "Vendor Box" at bounding box center [1288, 628] width 225 height 26
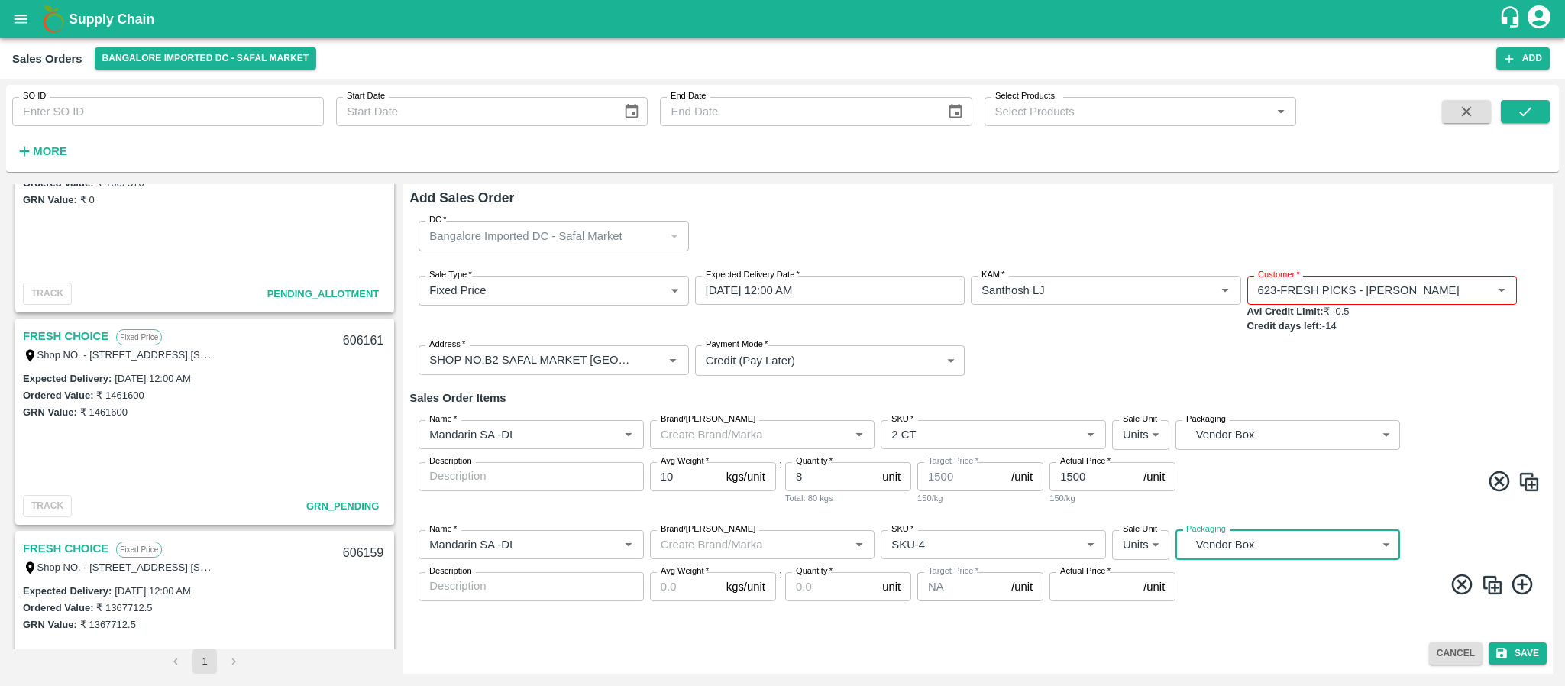
click at [672, 584] on input "Avg Weight   *" at bounding box center [685, 586] width 70 height 29
click at [832, 584] on input "Quantity   *" at bounding box center [830, 586] width 91 height 29
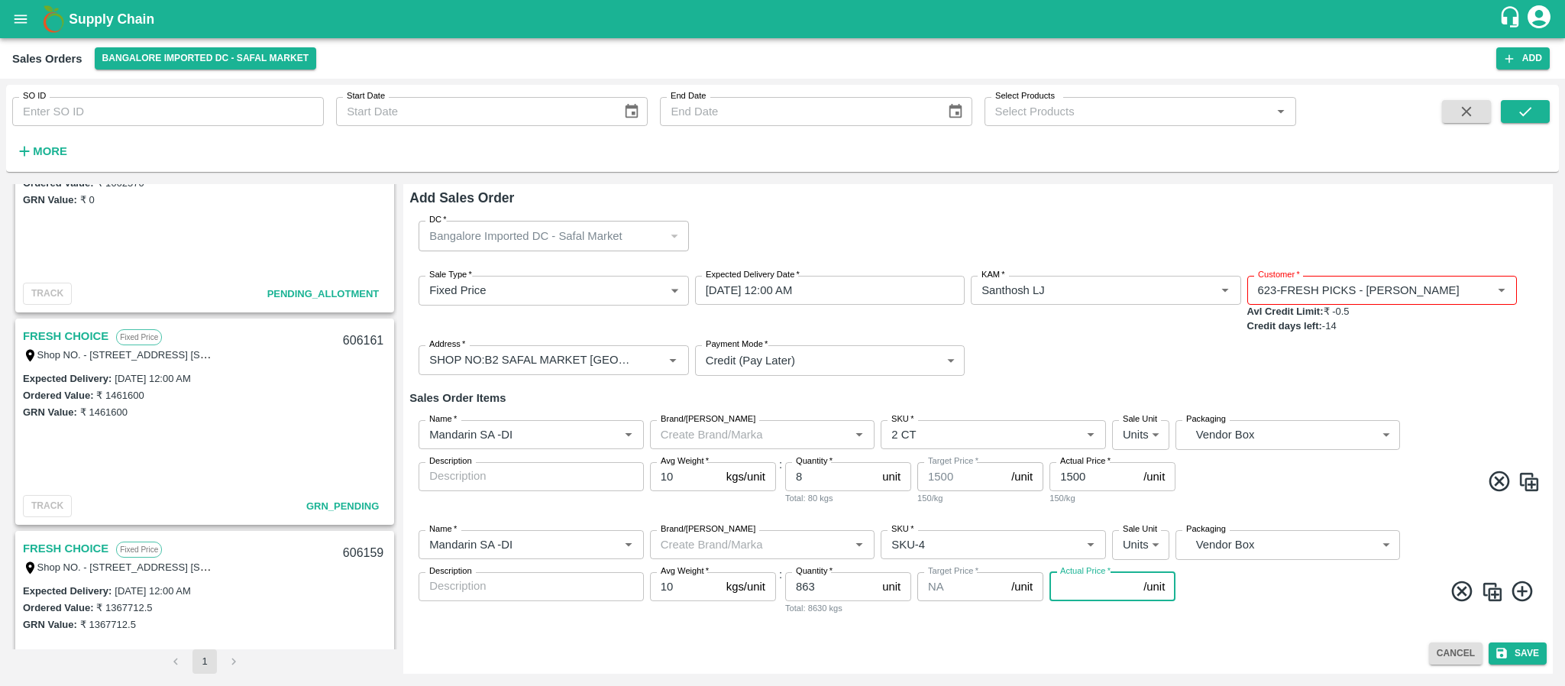
click at [1073, 585] on input "Actual Price   *" at bounding box center [1094, 586] width 88 height 29
click at [1520, 585] on icon at bounding box center [1522, 591] width 25 height 25
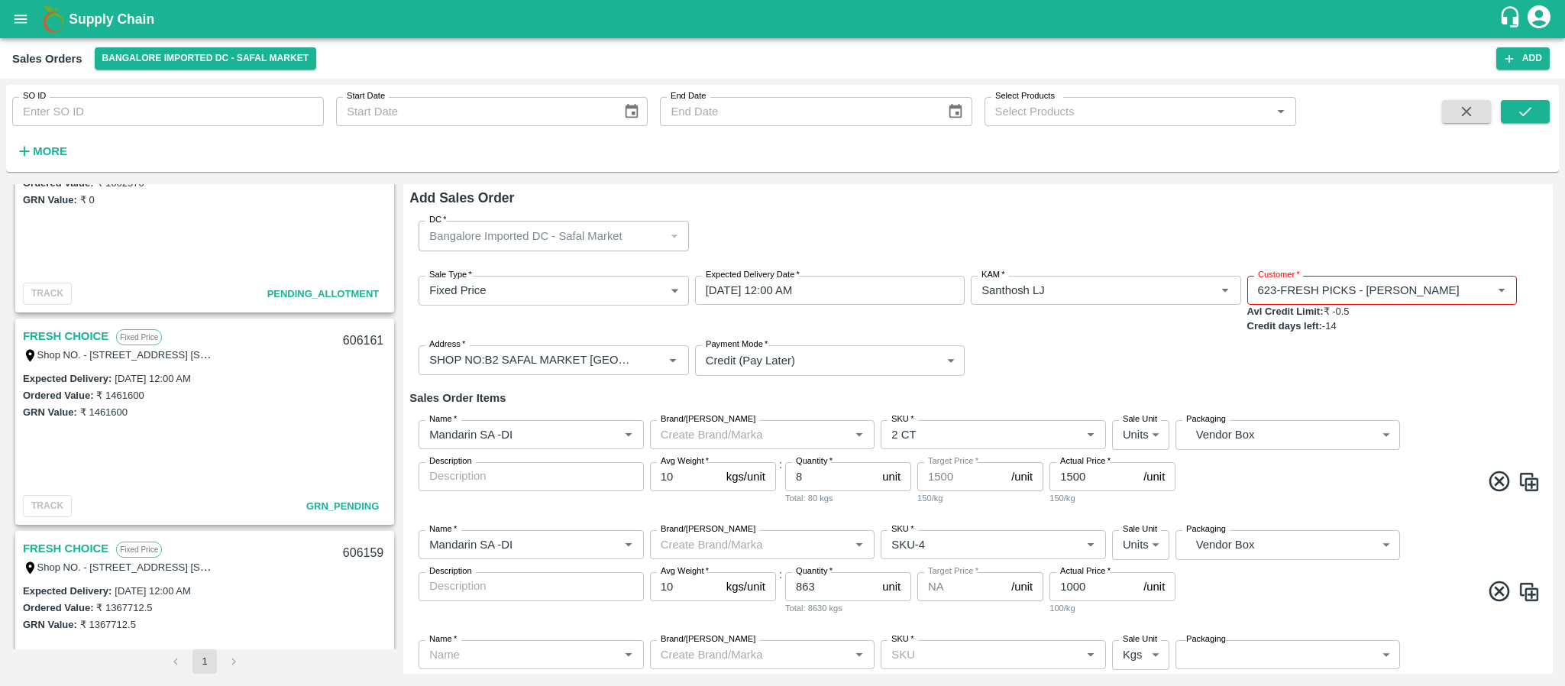
scroll to position [87, 0]
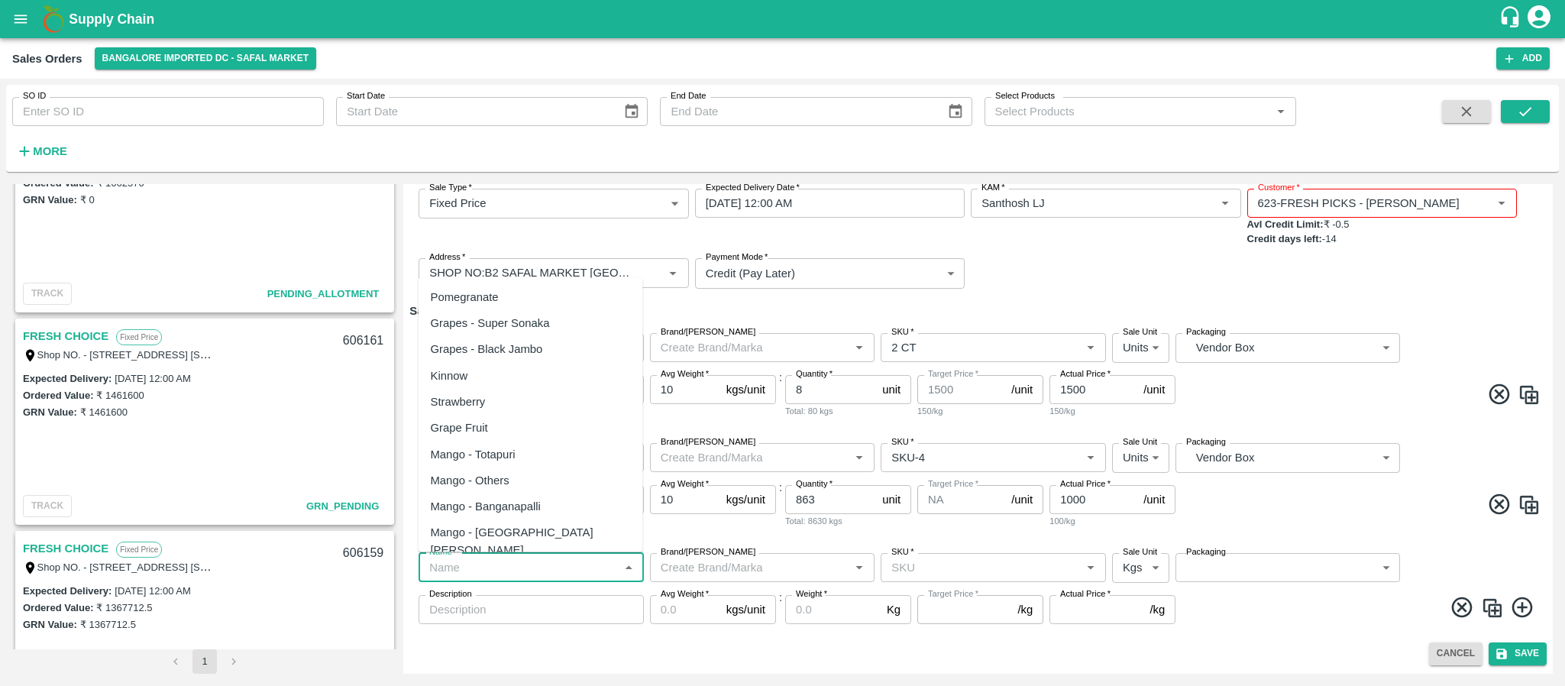
click at [555, 571] on input "Name   *" at bounding box center [518, 568] width 191 height 20
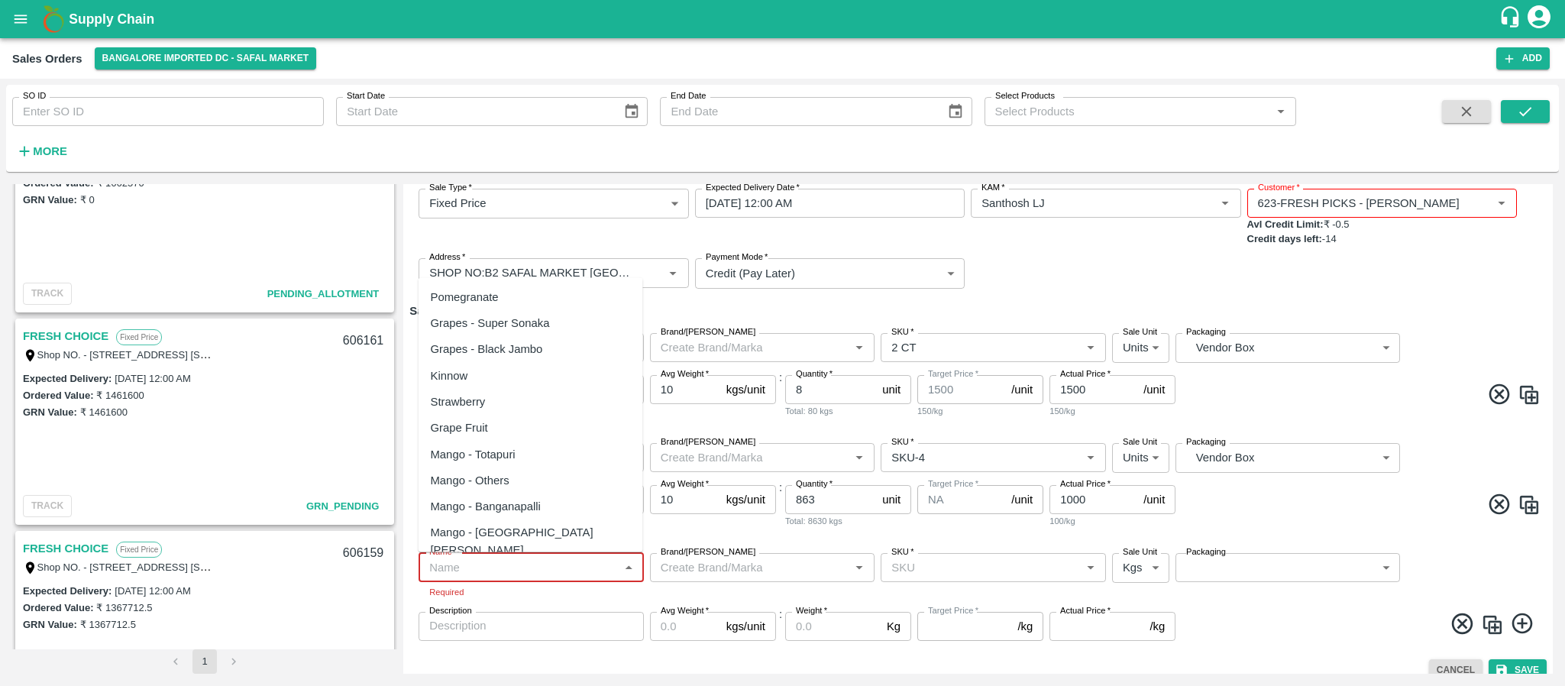
click at [545, 564] on input "Name   *" at bounding box center [518, 568] width 191 height 20
paste input "Mandarin SA -DI"
click at [513, 605] on div "Mandarin SA -DI" at bounding box center [472, 601] width 83 height 17
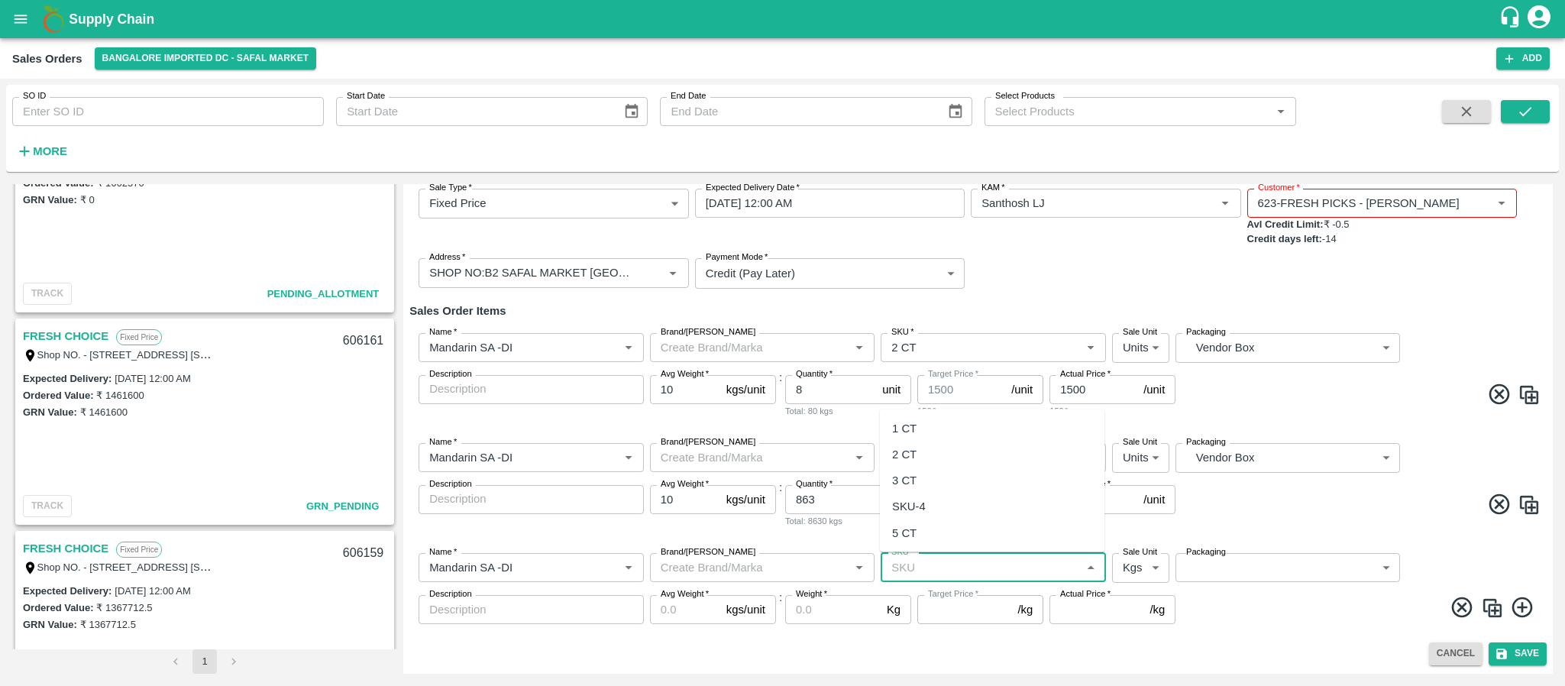
click at [922, 571] on input "SKU   *" at bounding box center [980, 568] width 191 height 20
click at [921, 535] on div "5 CT" at bounding box center [992, 533] width 225 height 26
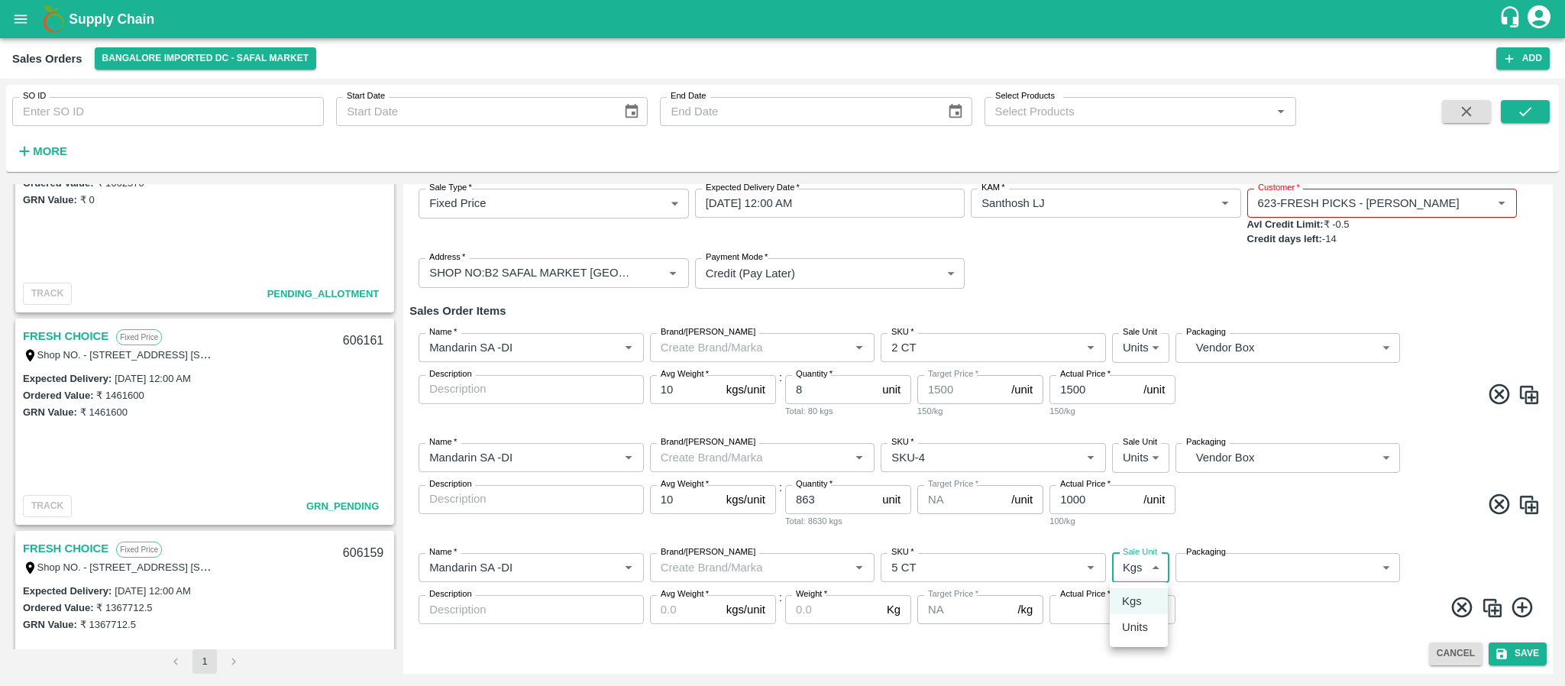
drag, startPoint x: 1138, startPoint y: 566, endPoint x: 1128, endPoint y: 620, distance: 54.3
click at [1128, 620] on body "Supply Chain Sales Orders Bangalore Imported DC - Safal Market Add SO ID SO ID …" at bounding box center [782, 343] width 1565 height 686
click at [1128, 620] on p "Units" at bounding box center [1135, 627] width 26 height 17
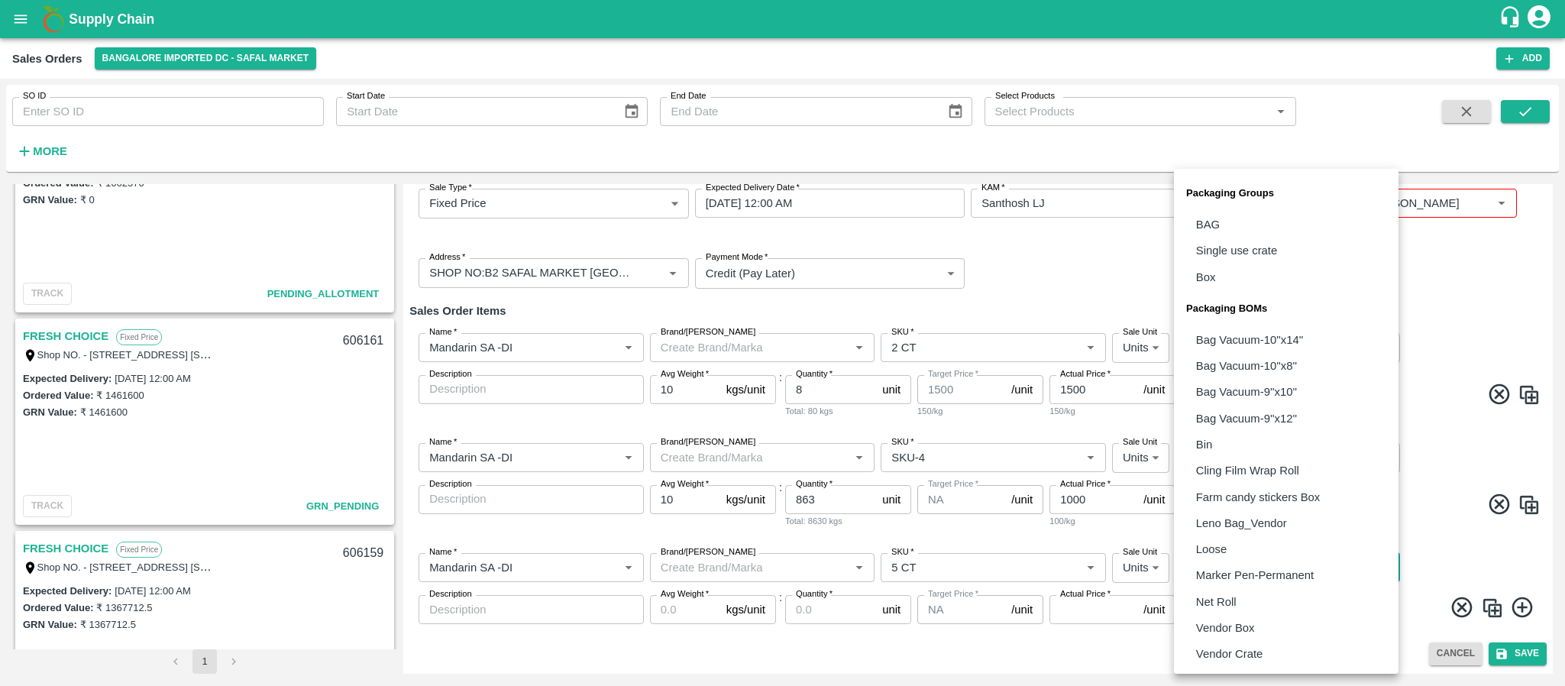
drag, startPoint x: 1231, startPoint y: 567, endPoint x: 1231, endPoint y: 637, distance: 70.3
click at [1231, 637] on body "Supply Chain Sales Orders Bangalore Imported DC - Safal Market Add SO ID SO ID …" at bounding box center [782, 343] width 1565 height 686
click at [1229, 629] on p "Vendor Box" at bounding box center [1225, 628] width 59 height 17
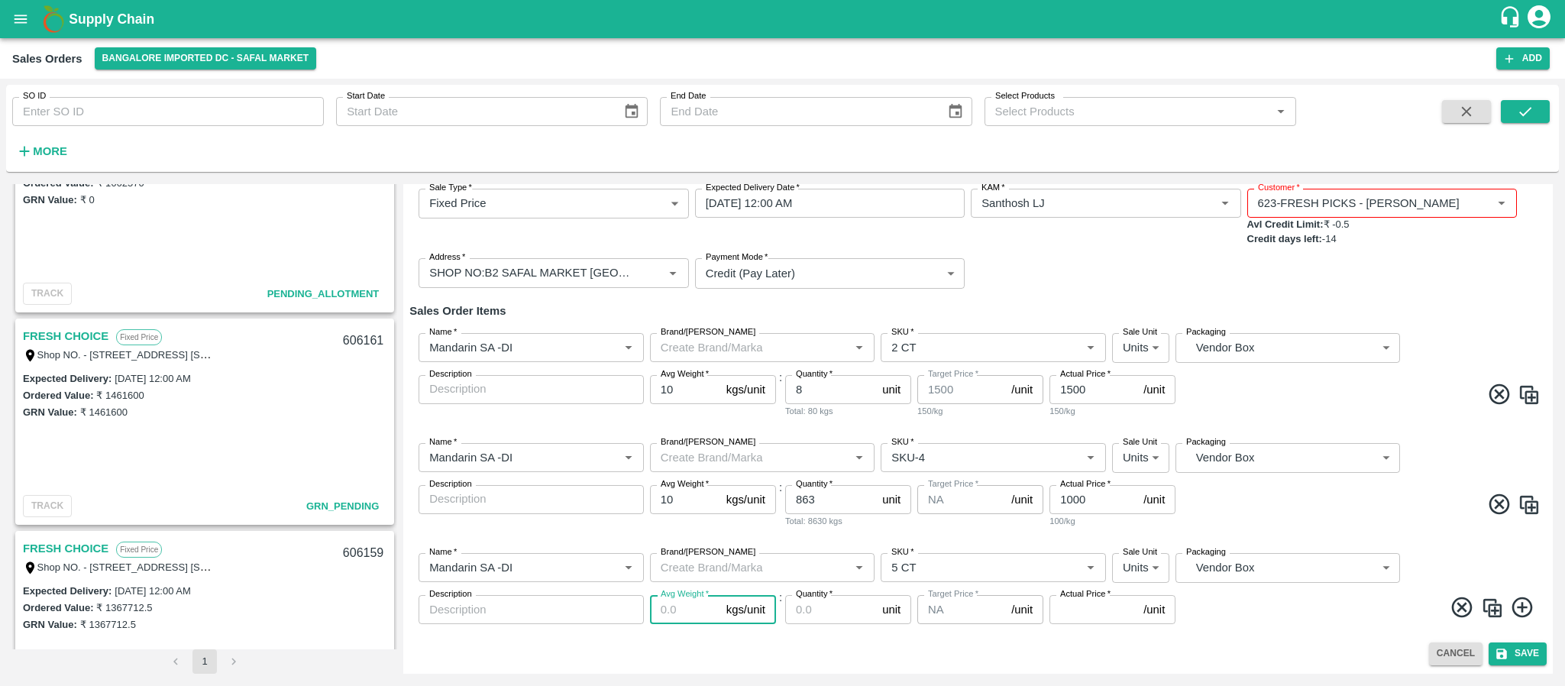
click at [681, 617] on input "Avg Weight   *" at bounding box center [685, 609] width 70 height 29
click at [810, 604] on input "Quantity   *" at bounding box center [830, 609] width 91 height 29
click at [1084, 599] on label "Actual Price   *" at bounding box center [1085, 594] width 50 height 12
click at [1084, 599] on input "Actual Price   *" at bounding box center [1094, 609] width 88 height 29
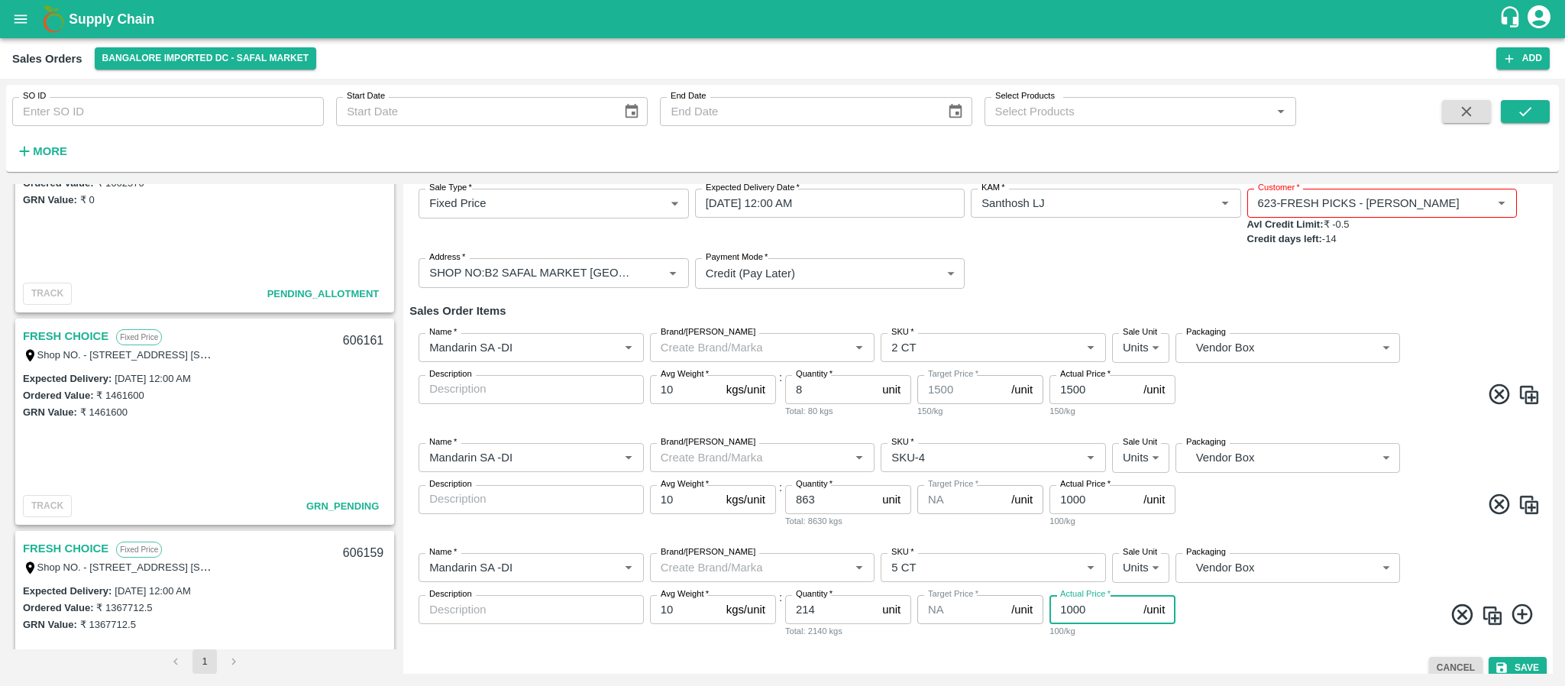
scroll to position [101, 0]
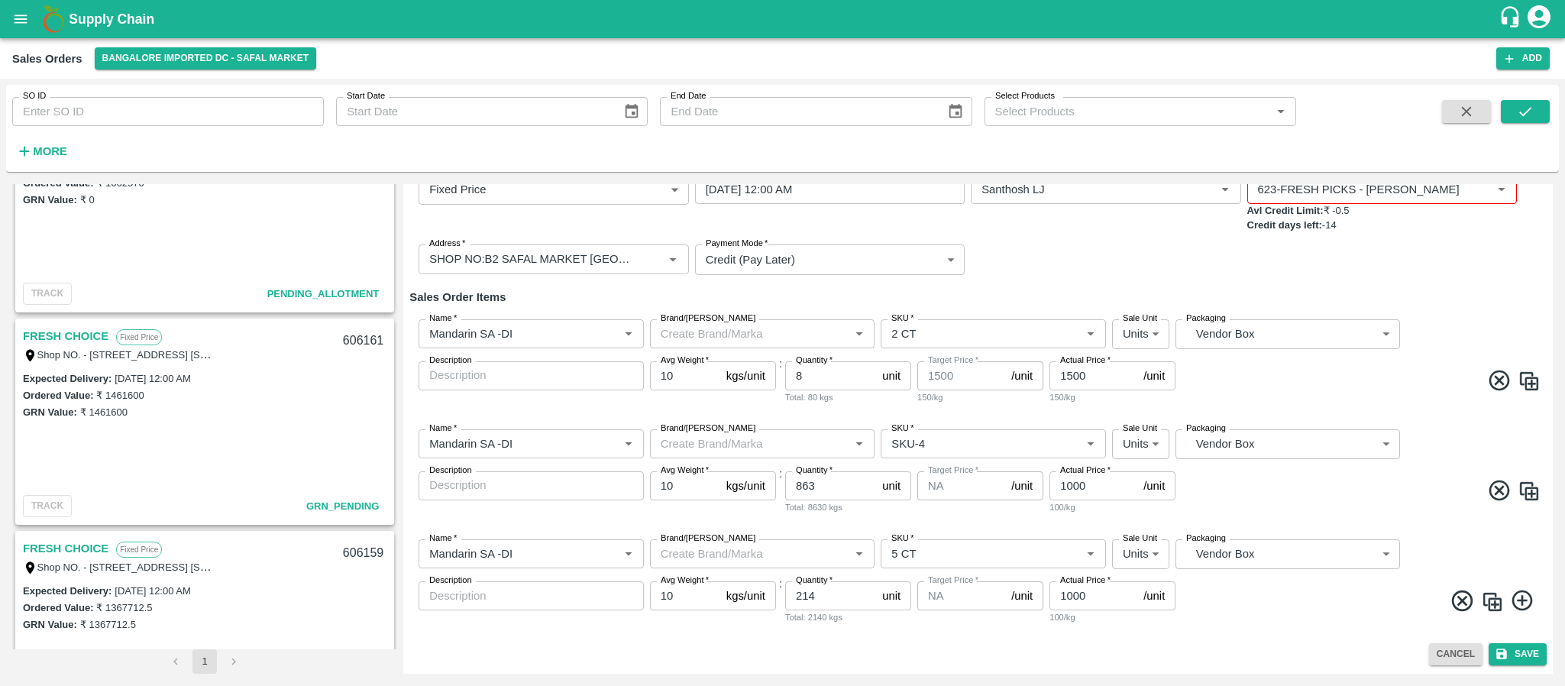
click at [1516, 592] on icon at bounding box center [1522, 601] width 21 height 21
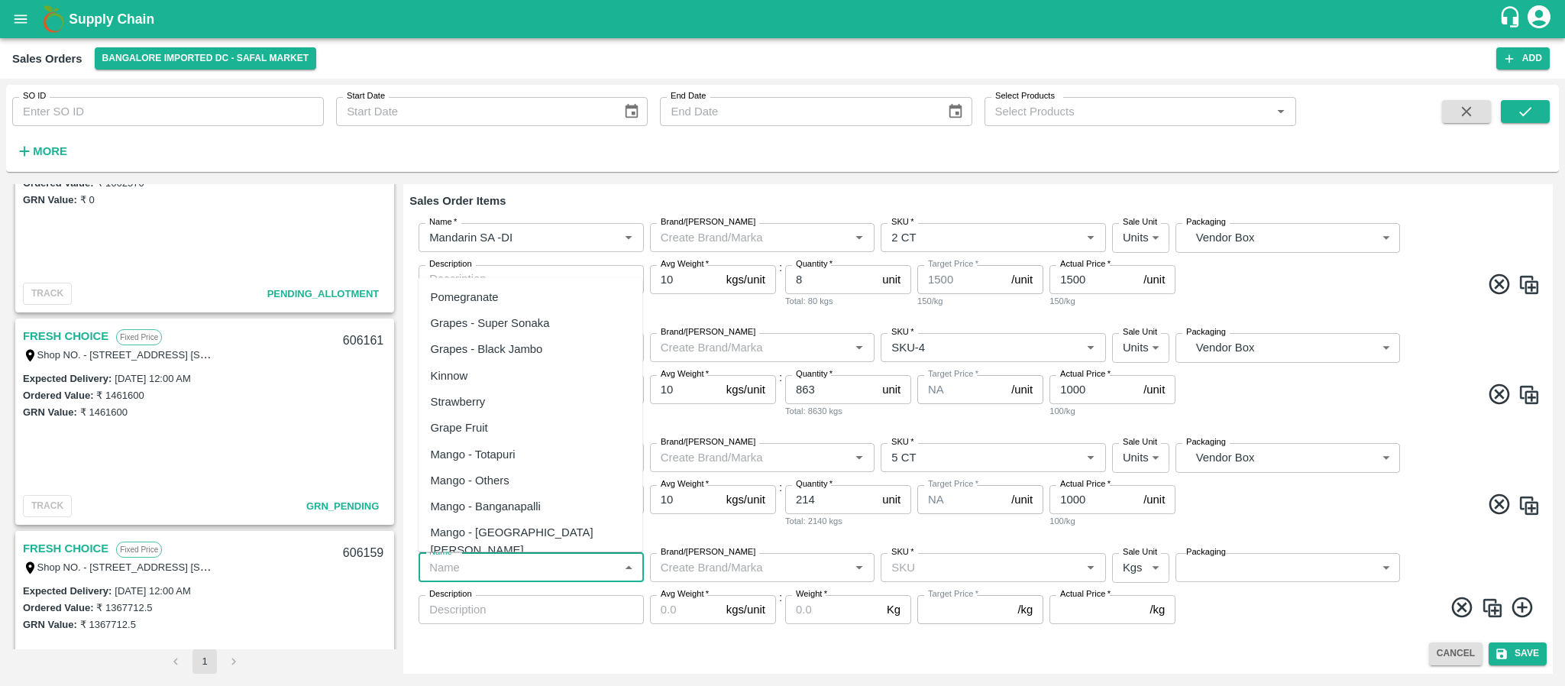
click at [473, 567] on input "Name   *" at bounding box center [518, 568] width 191 height 20
paste input "Orange [PERSON_NAME] - DI"
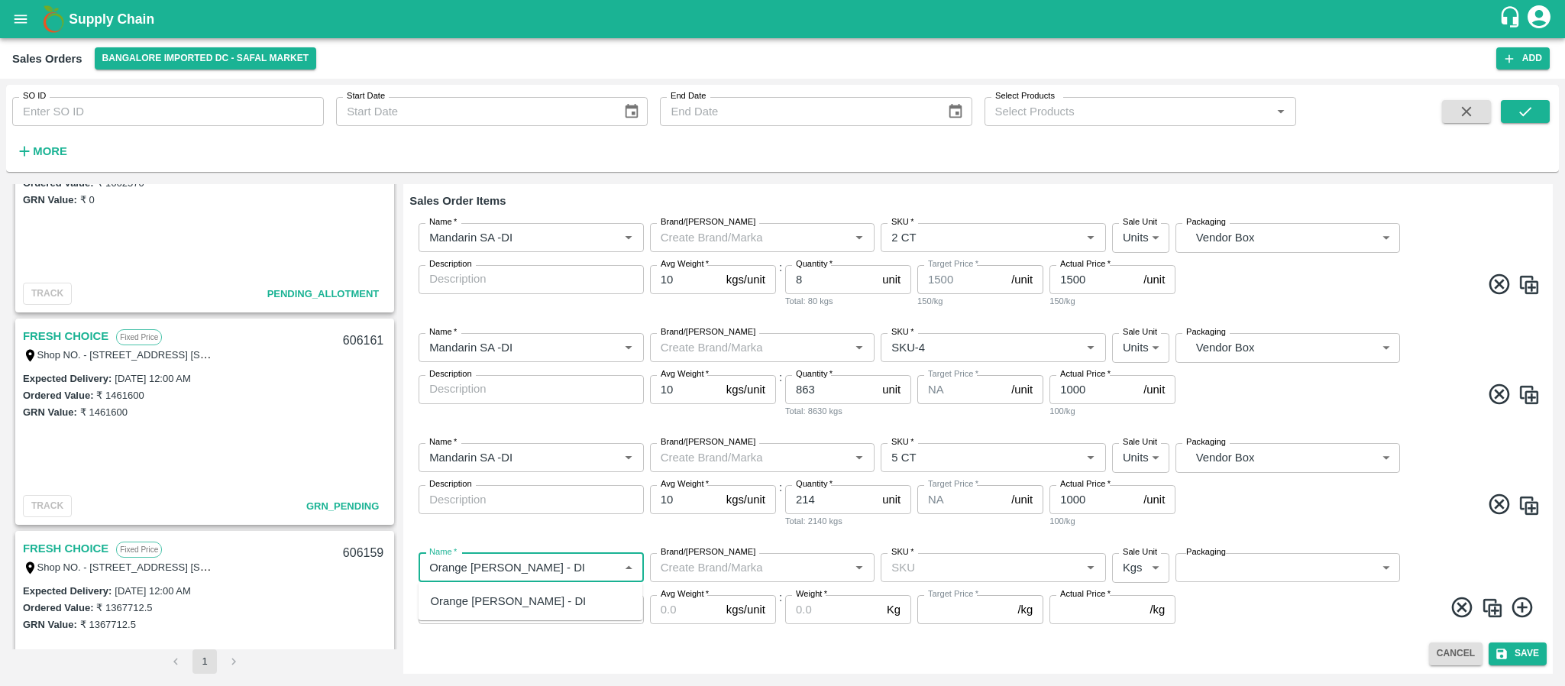
click at [477, 593] on div "Orange [PERSON_NAME] - DI" at bounding box center [509, 601] width 156 height 17
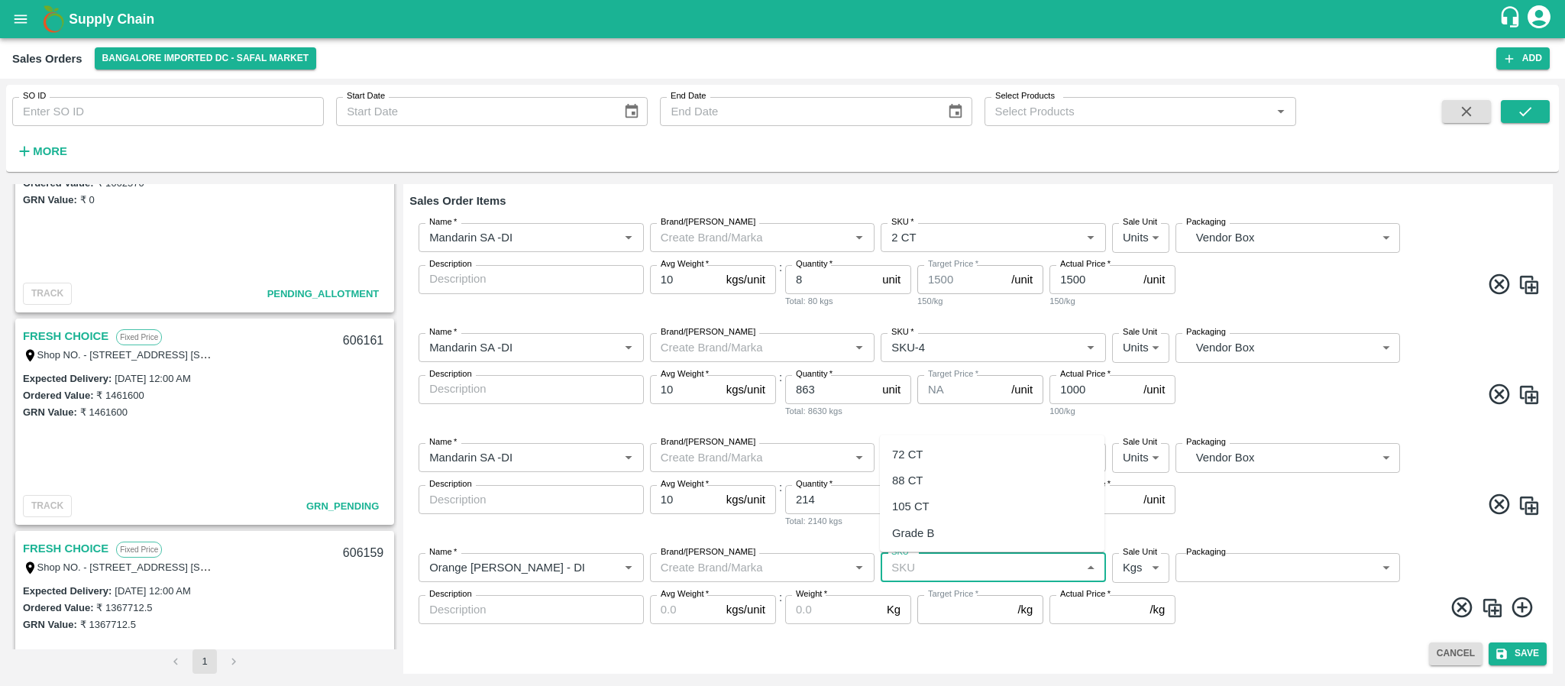
click at [921, 576] on input "SKU   *" at bounding box center [980, 568] width 191 height 20
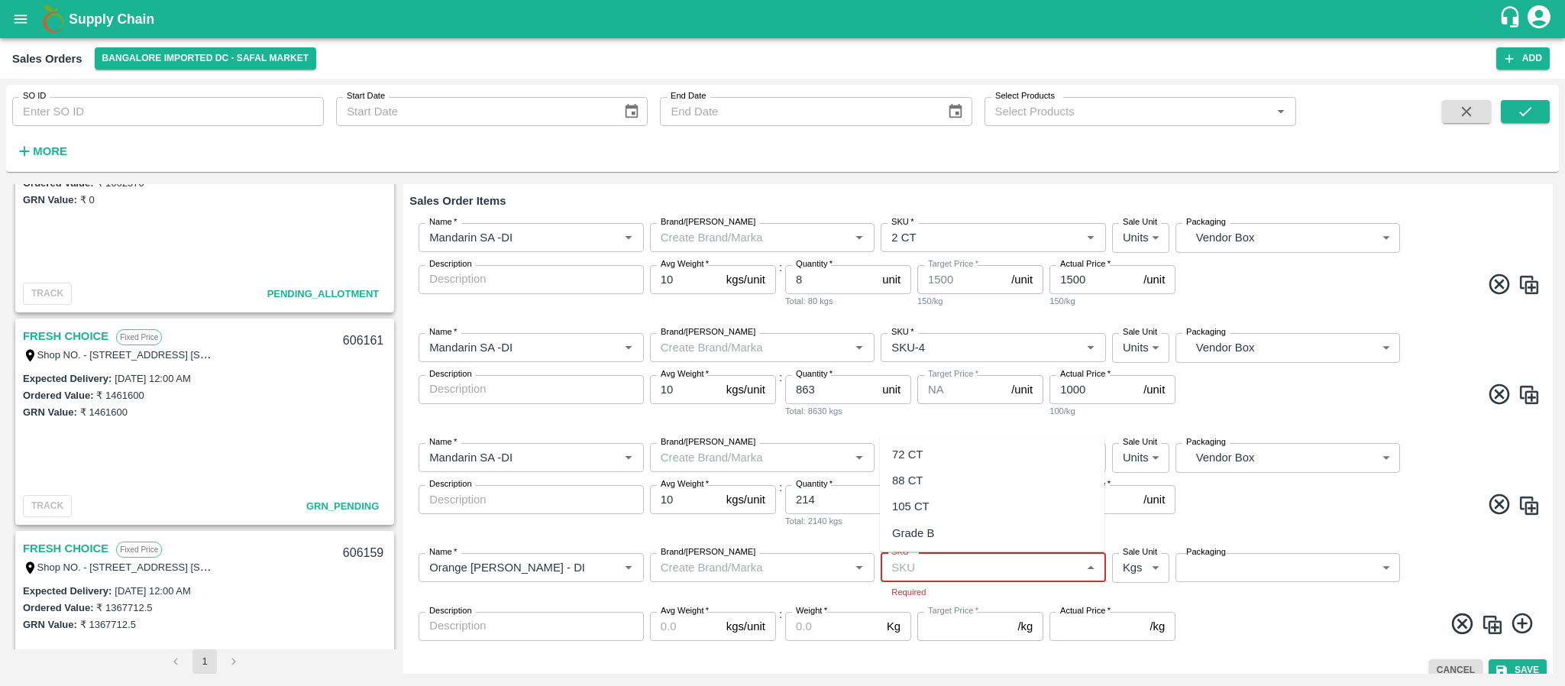
click at [934, 562] on input "SKU   *" at bounding box center [980, 568] width 191 height 20
click at [919, 452] on div "72 CT" at bounding box center [907, 453] width 31 height 17
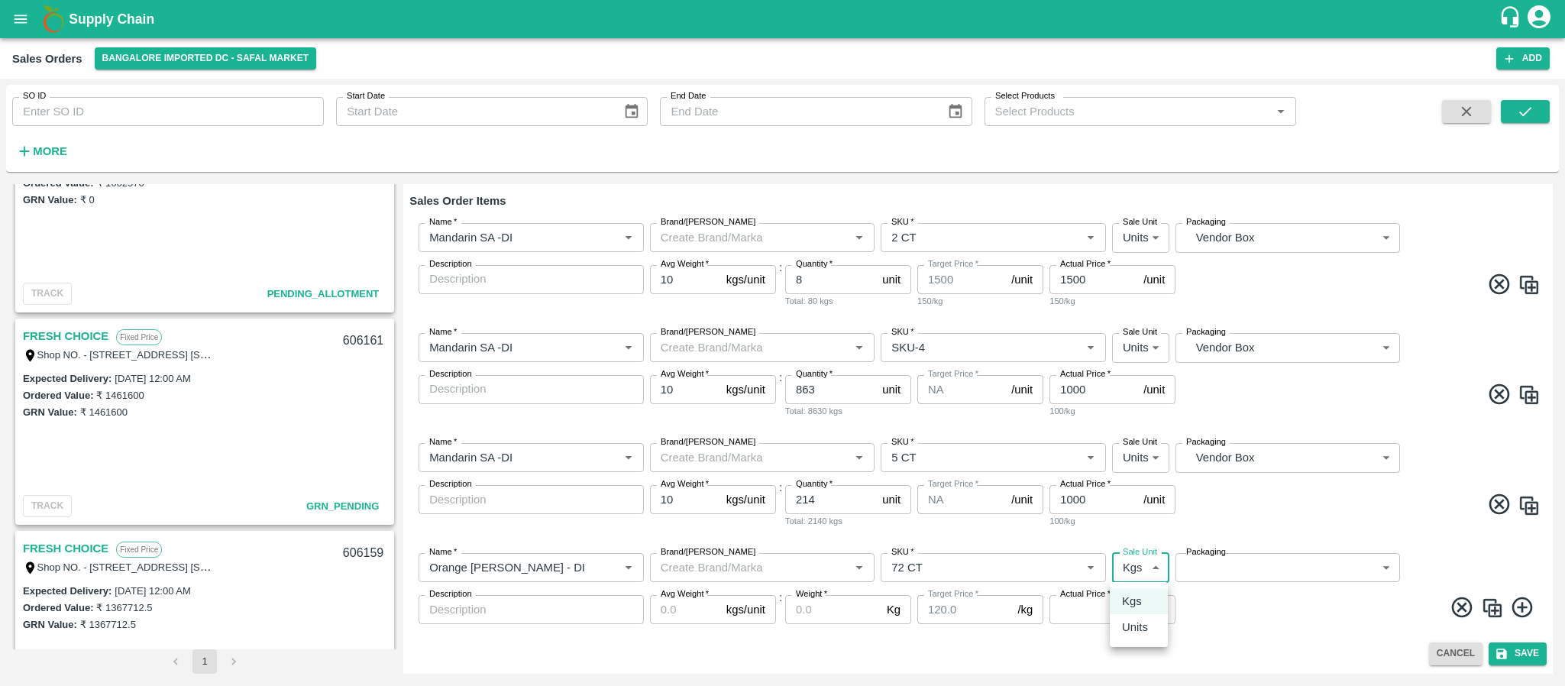
drag, startPoint x: 1130, startPoint y: 566, endPoint x: 1133, endPoint y: 626, distance: 59.7
click at [1133, 626] on body "Supply Chain Sales Orders Bangalore Imported DC - Safal Market Add SO ID SO ID …" at bounding box center [782, 343] width 1565 height 686
click at [1133, 626] on p "Units" at bounding box center [1135, 627] width 26 height 17
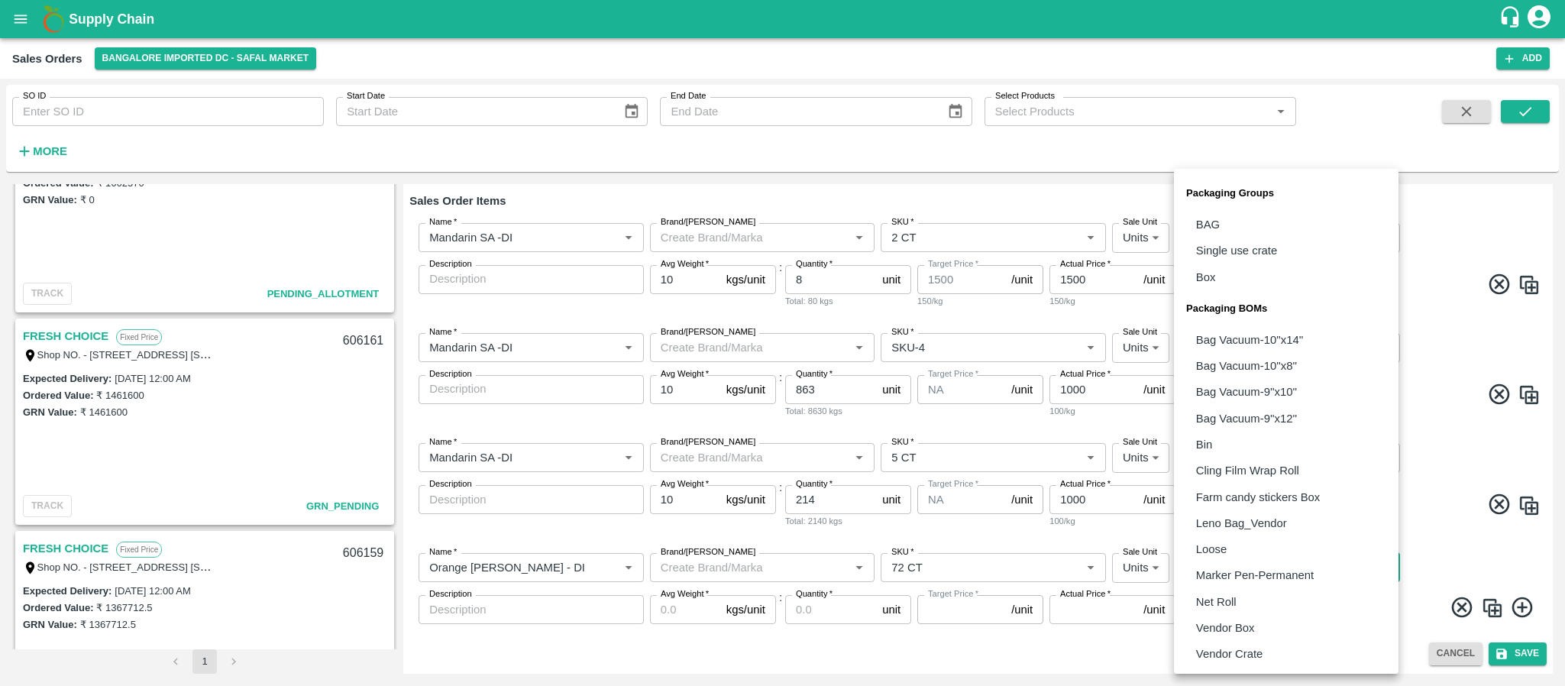
click at [1242, 553] on body "Supply Chain Sales Orders Bangalore Imported DC - Safal Market Add SO ID SO ID …" at bounding box center [782, 343] width 1565 height 686
click at [1238, 622] on p "Vendor Box" at bounding box center [1225, 628] width 59 height 17
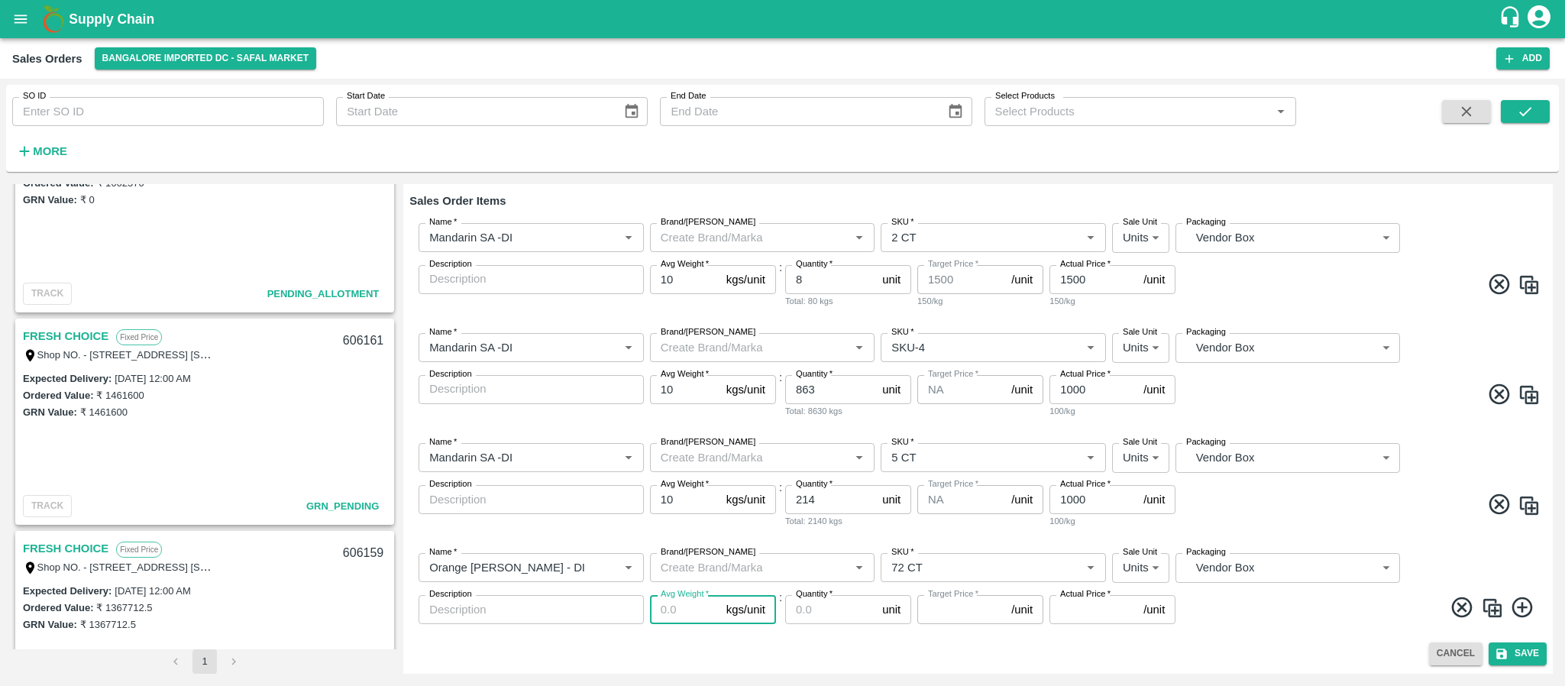
click at [688, 613] on input "Avg Weight   *" at bounding box center [685, 609] width 70 height 29
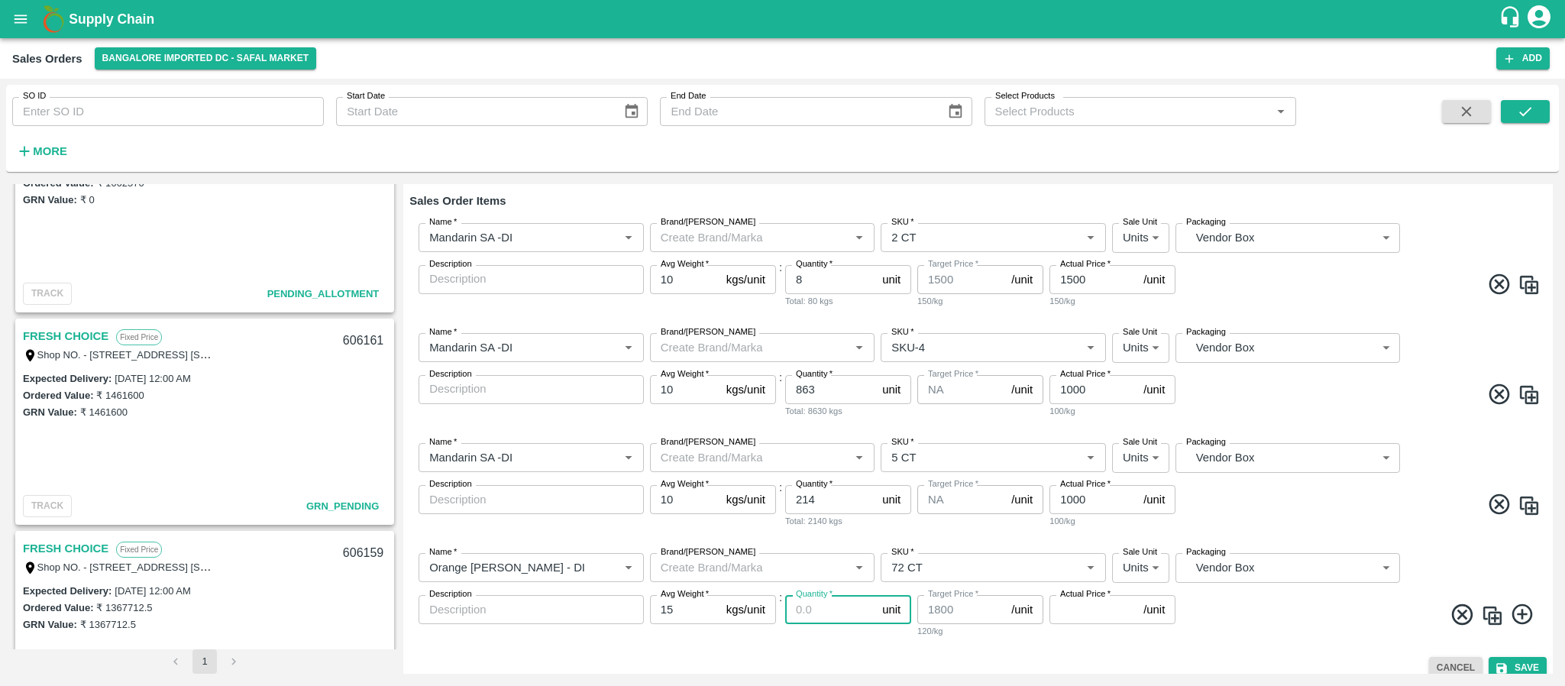
click at [817, 614] on input "Quantity   *" at bounding box center [830, 609] width 91 height 29
click at [1082, 606] on input "Actual Price   *" at bounding box center [1094, 609] width 88 height 29
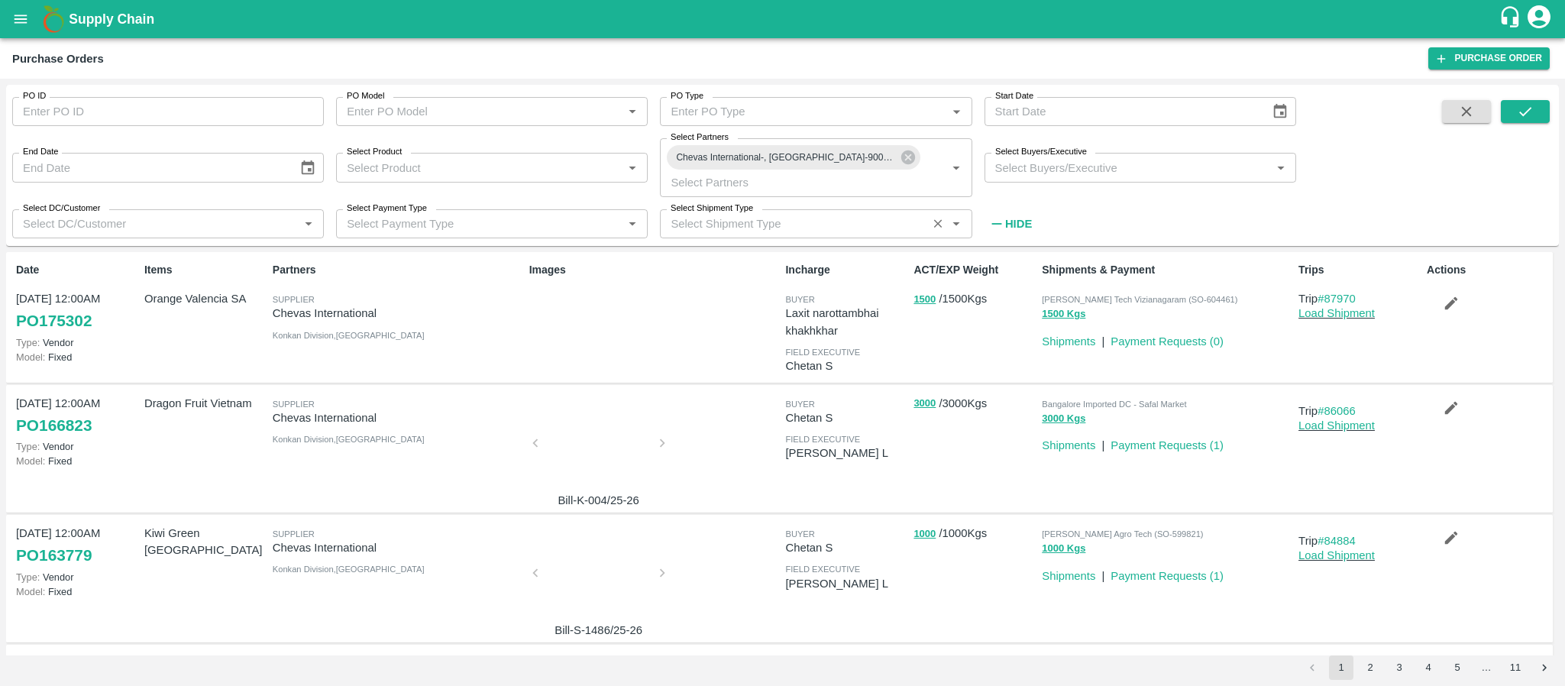
scroll to position [128, 0]
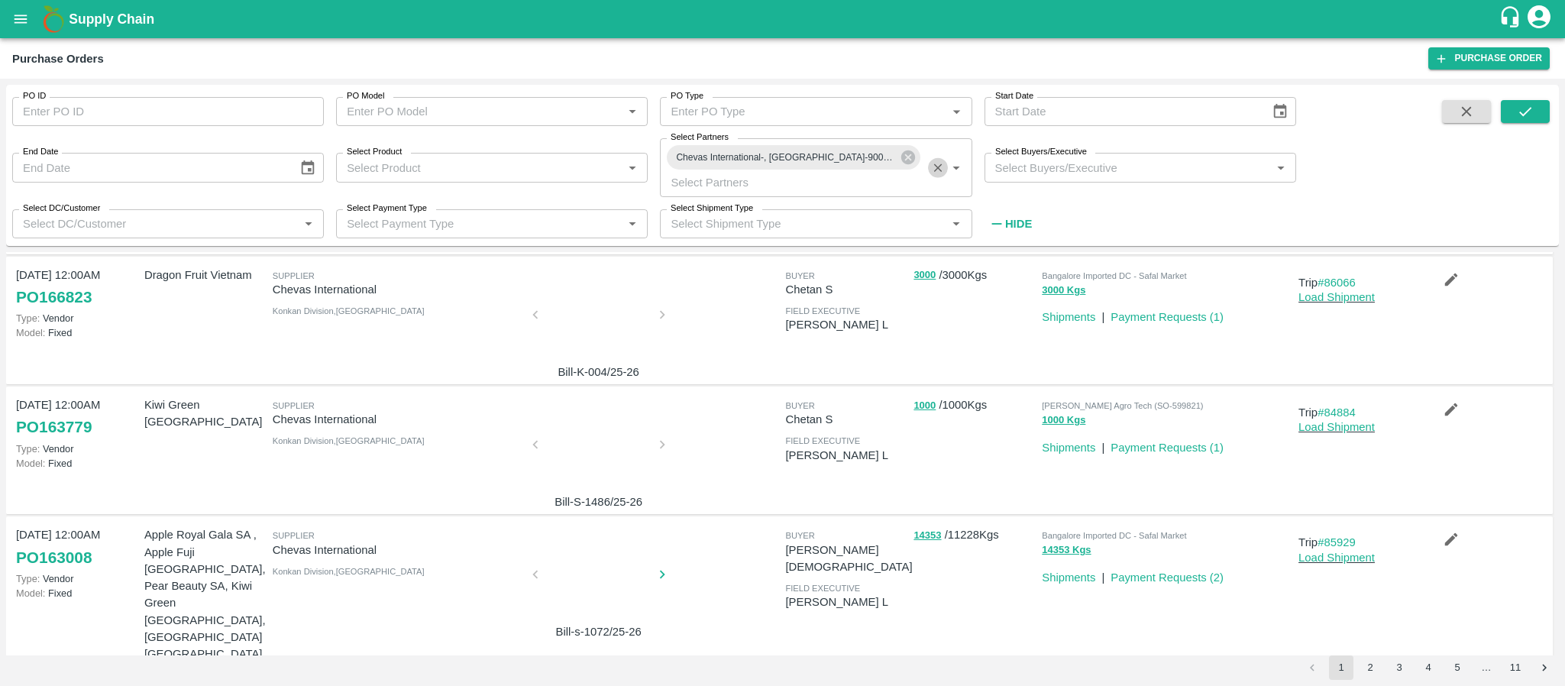
click at [938, 163] on icon "Clear" at bounding box center [938, 167] width 8 height 8
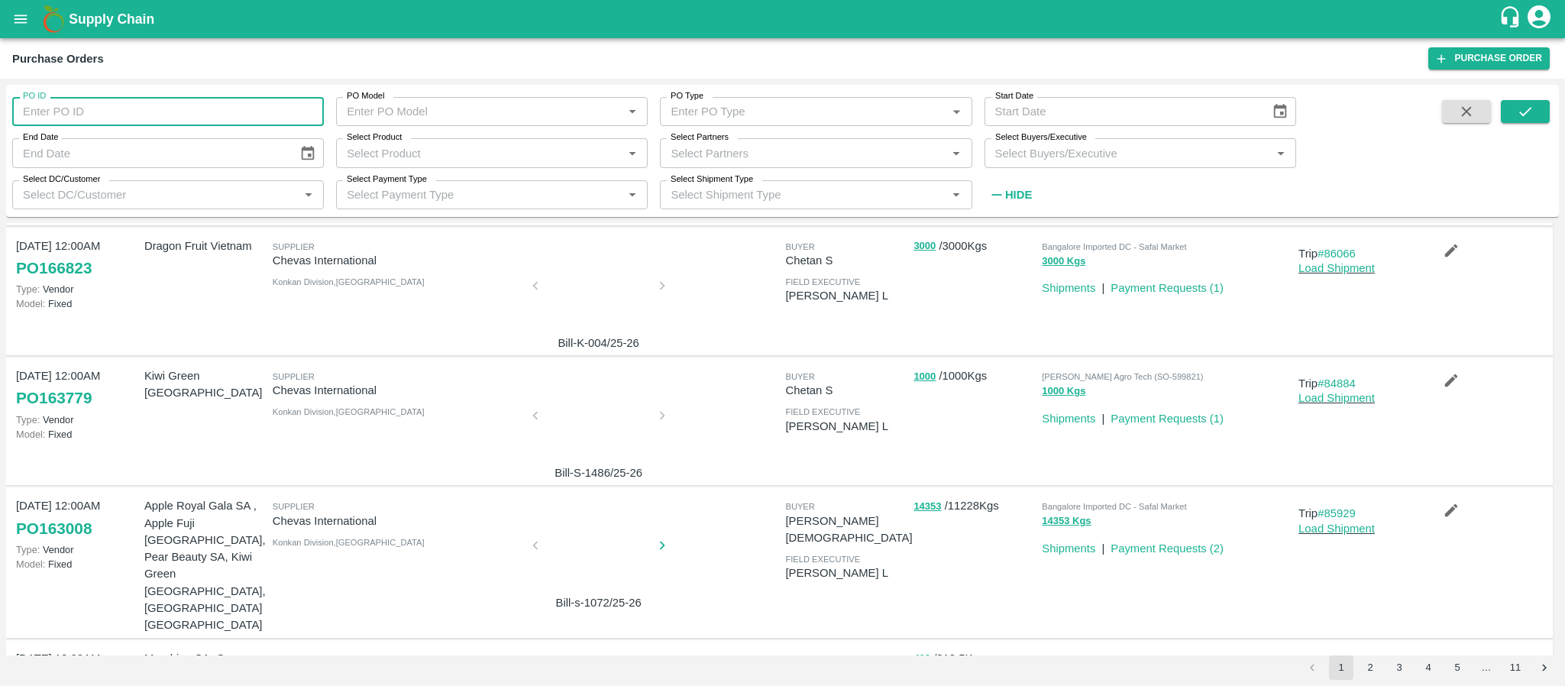
click at [188, 111] on input "PO ID" at bounding box center [168, 111] width 312 height 29
paste input "168561"
type input "168561"
click at [1511, 117] on button "submit" at bounding box center [1525, 111] width 49 height 23
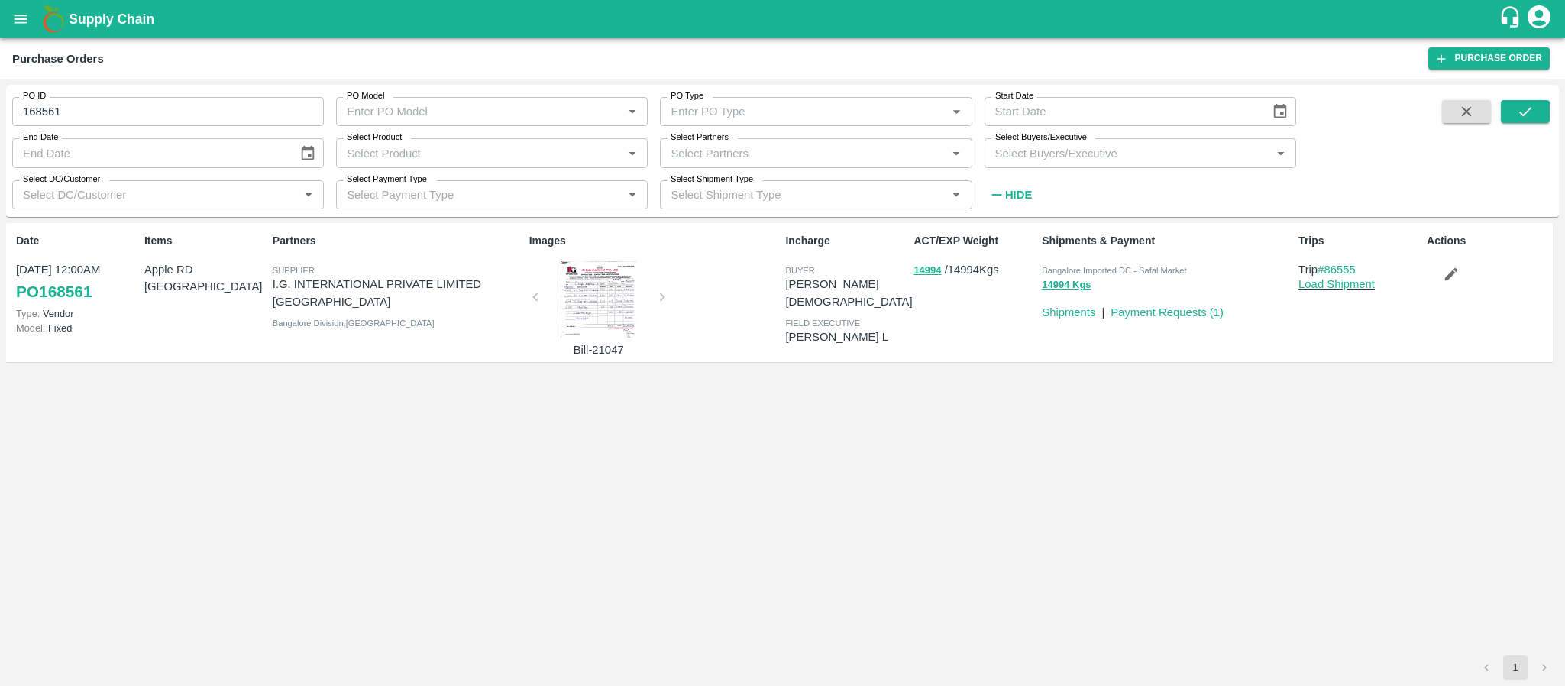
click at [601, 299] on div at bounding box center [599, 299] width 115 height 76
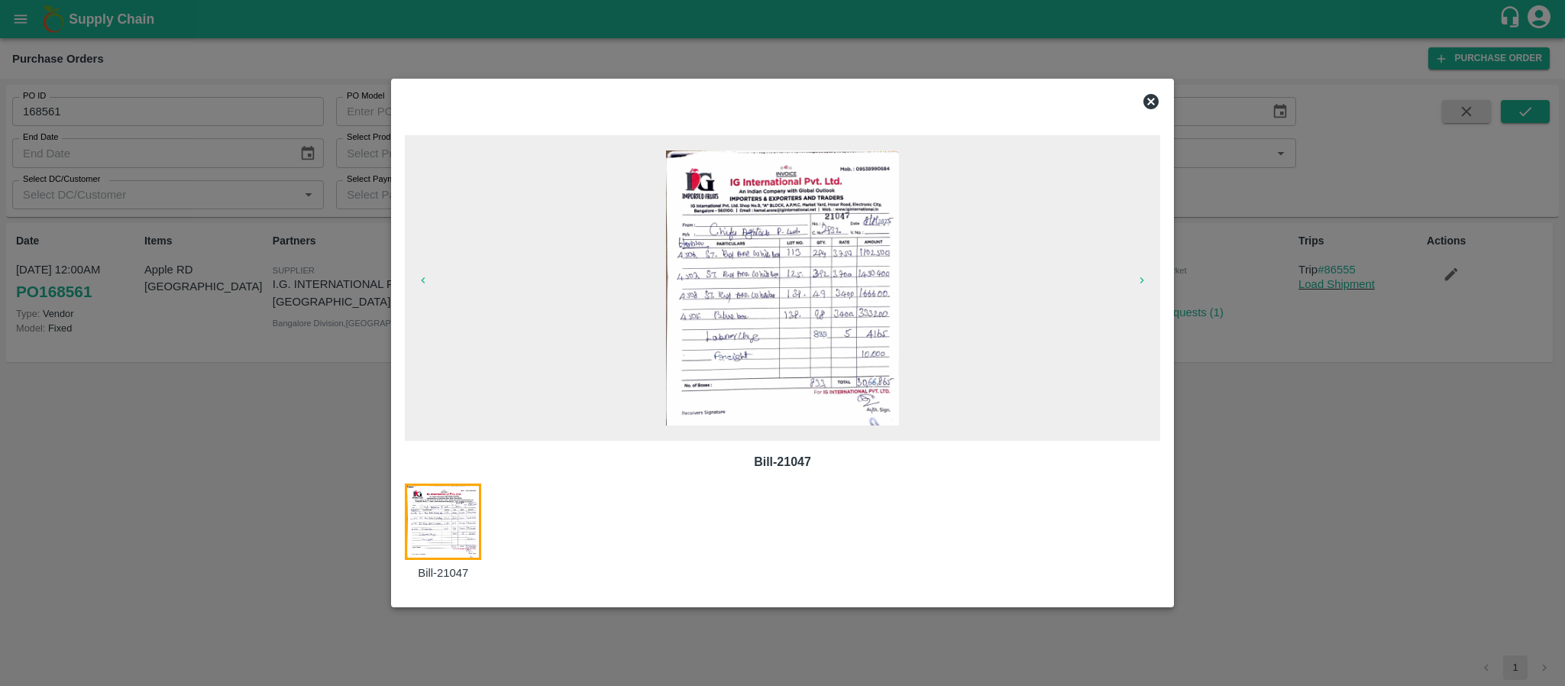
click at [1154, 95] on icon at bounding box center [1151, 101] width 15 height 15
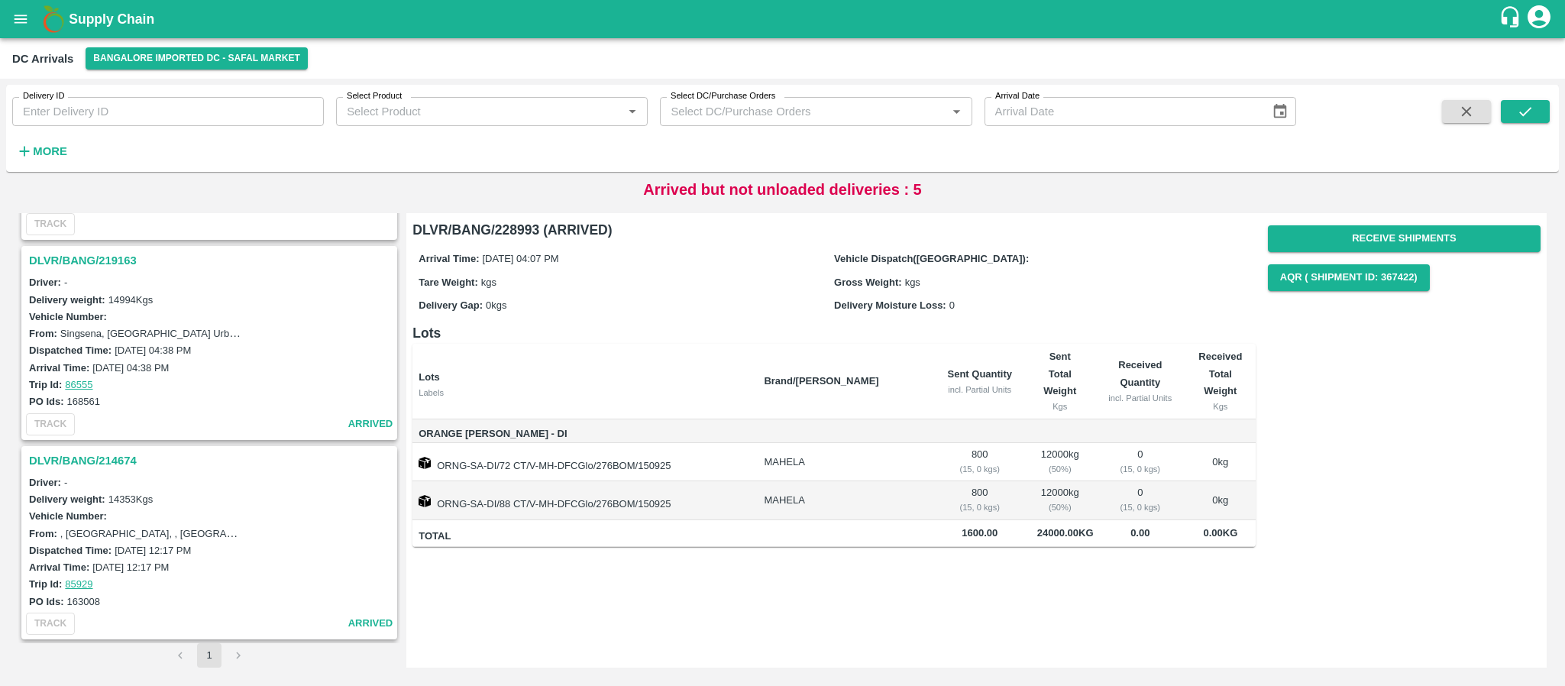
scroll to position [555, 0]
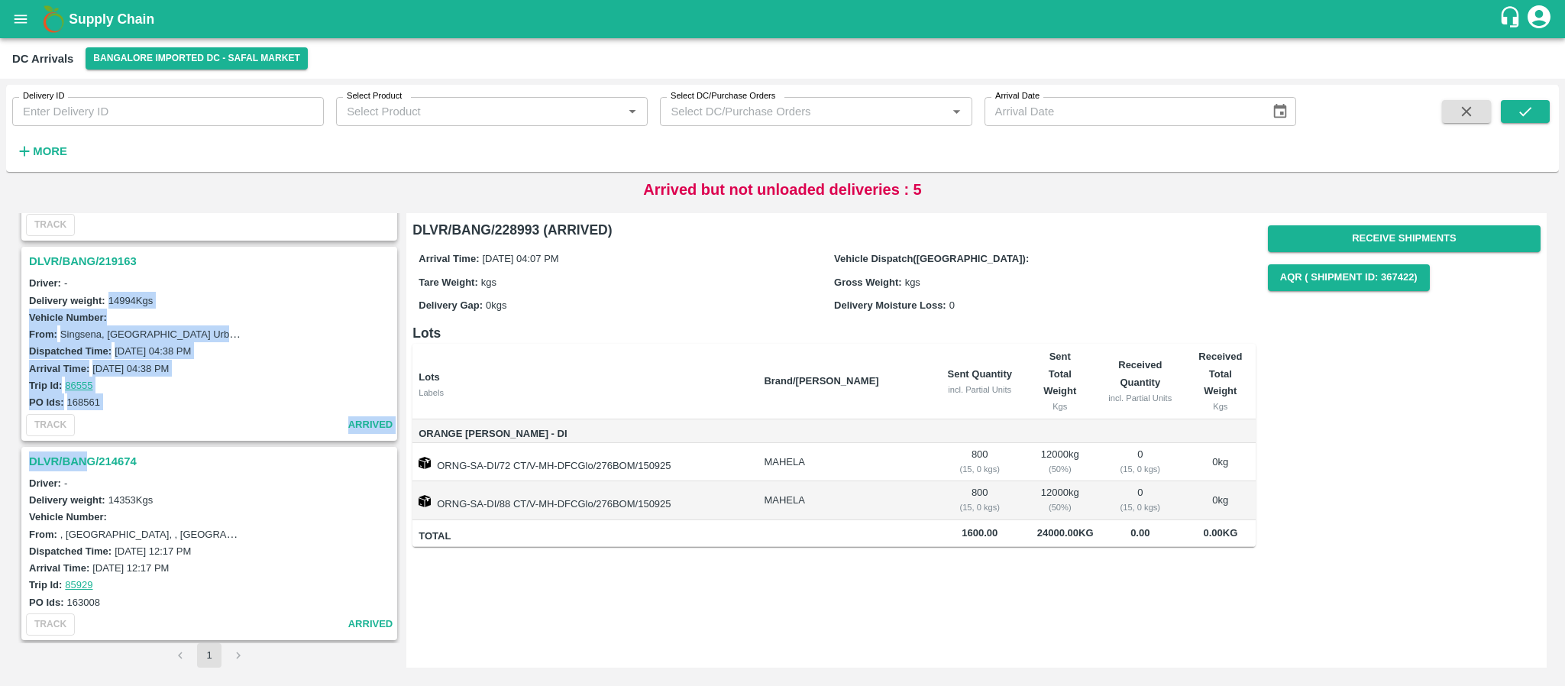
drag, startPoint x: 87, startPoint y: 457, endPoint x: 103, endPoint y: 306, distance: 152.1
click at [103, 306] on div "DLVR/BANG/228993 Driver: - Delivery weight: 24000 Kgs Vehicle Number: From: , ,…" at bounding box center [209, 428] width 382 height 430
click at [127, 394] on div "PO Ids: 168561" at bounding box center [211, 401] width 365 height 17
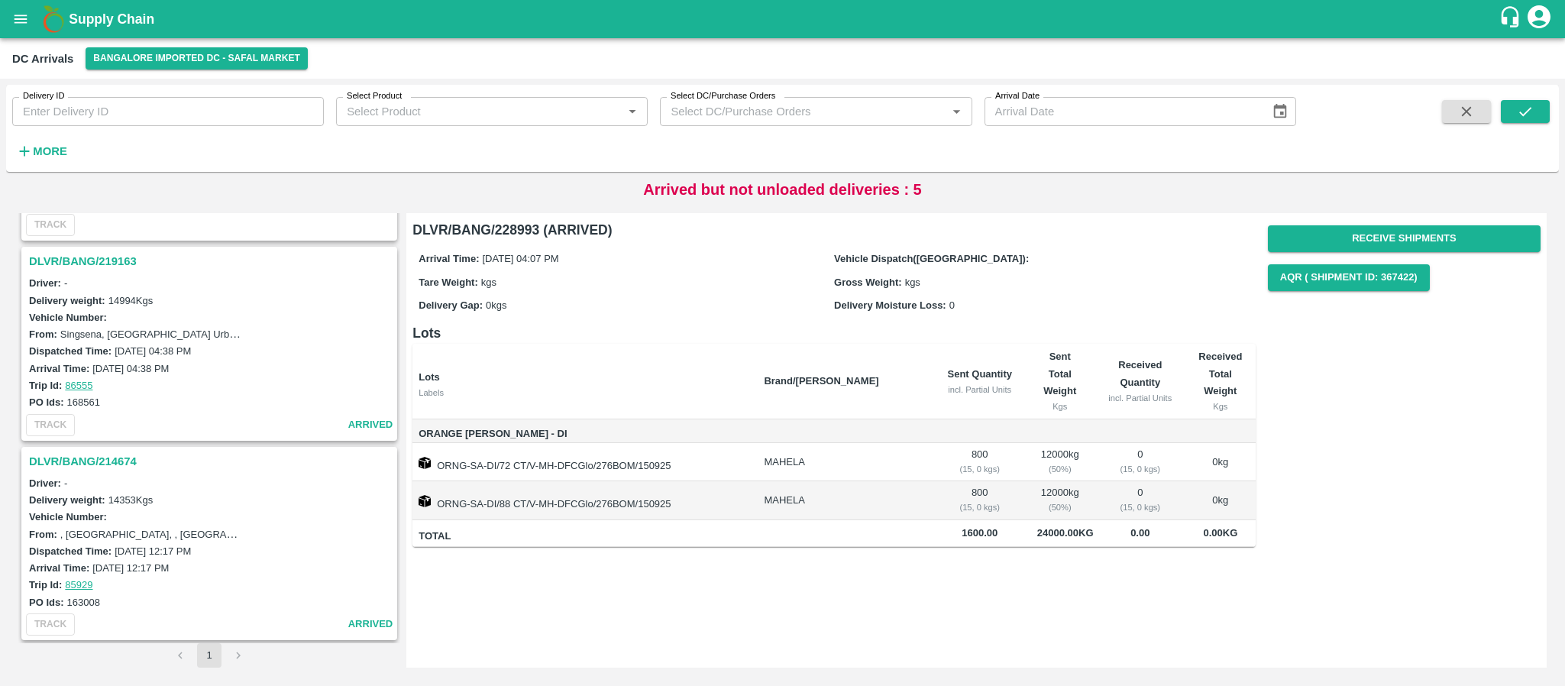
click at [105, 254] on h3 "DLVR/BANG/219163" at bounding box center [211, 261] width 365 height 20
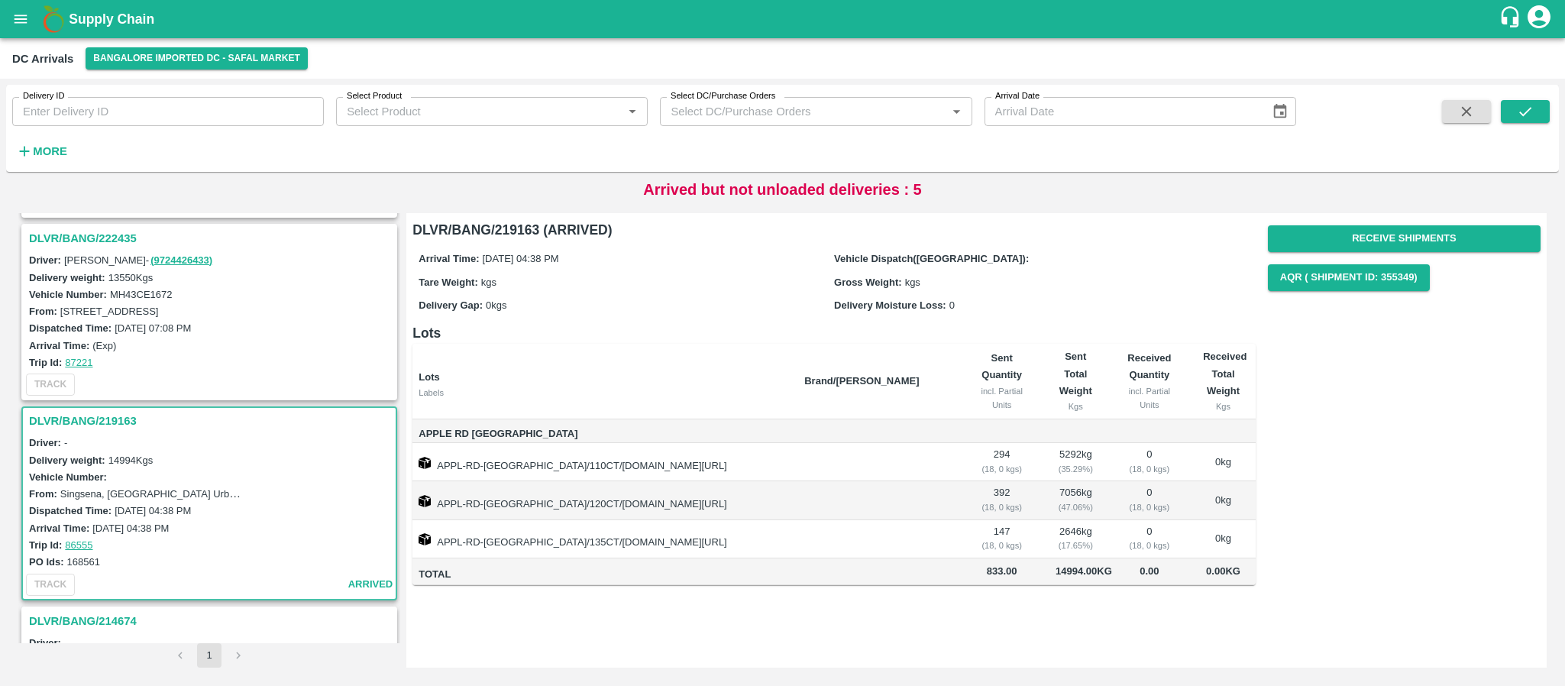
scroll to position [400, 0]
click at [87, 409] on h3 "DLVR/BANG/219163" at bounding box center [211, 416] width 365 height 20
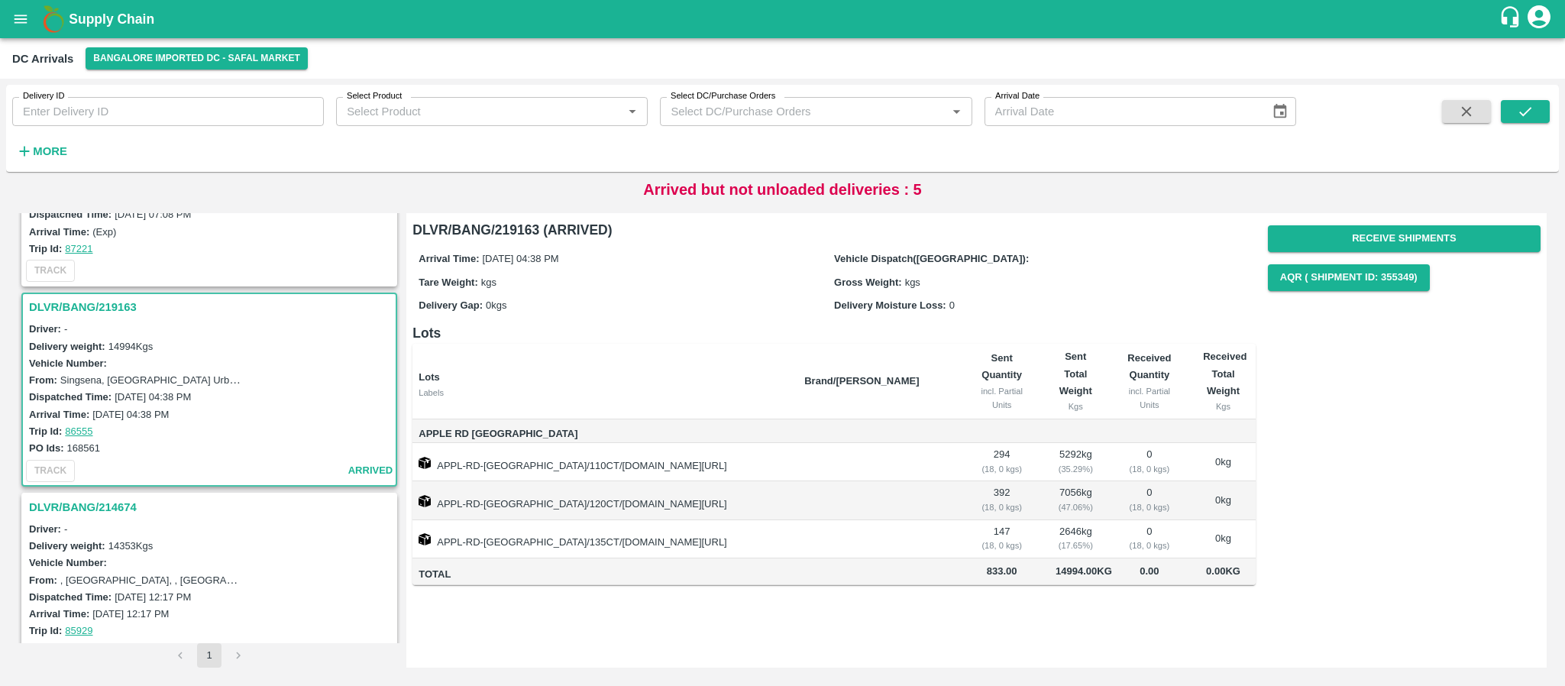
scroll to position [588, 0]
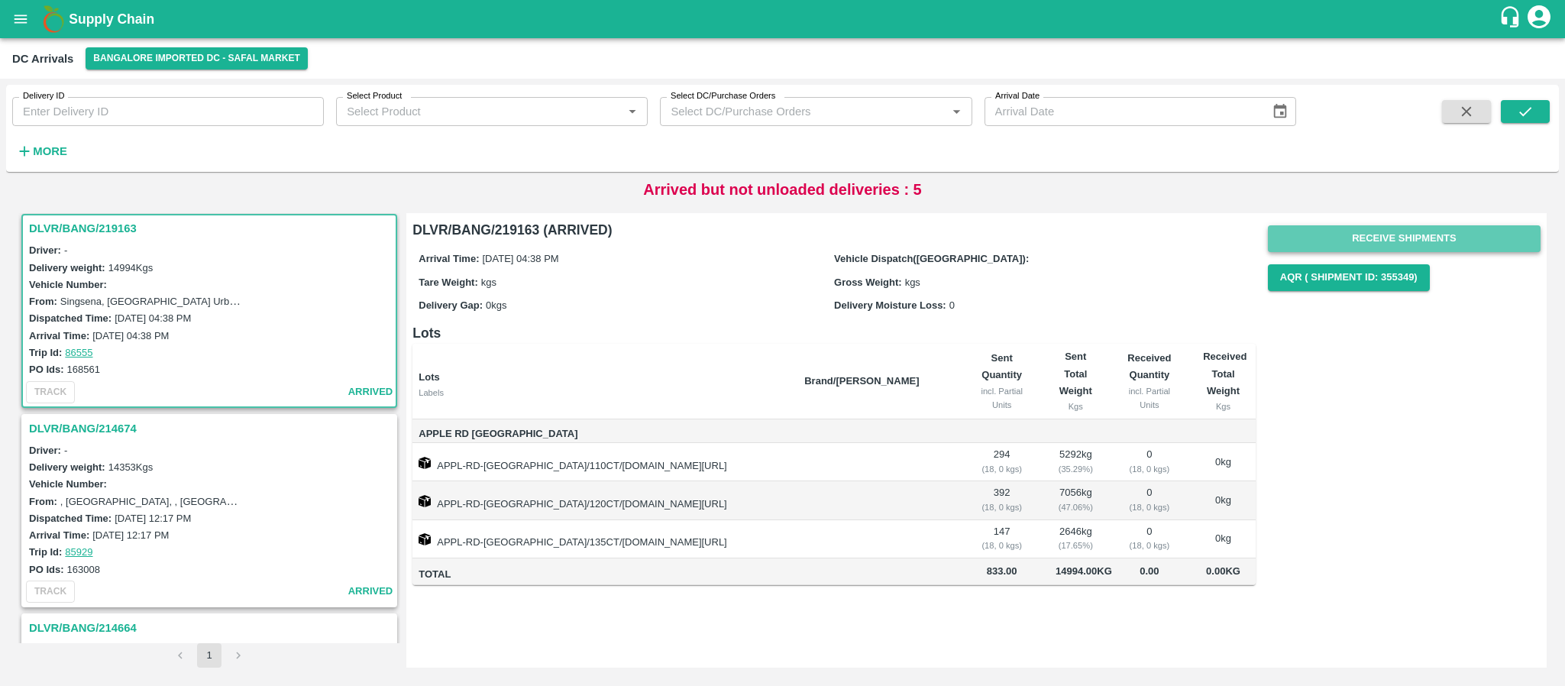
click at [1431, 237] on button "Receive Shipments" at bounding box center [1404, 238] width 273 height 27
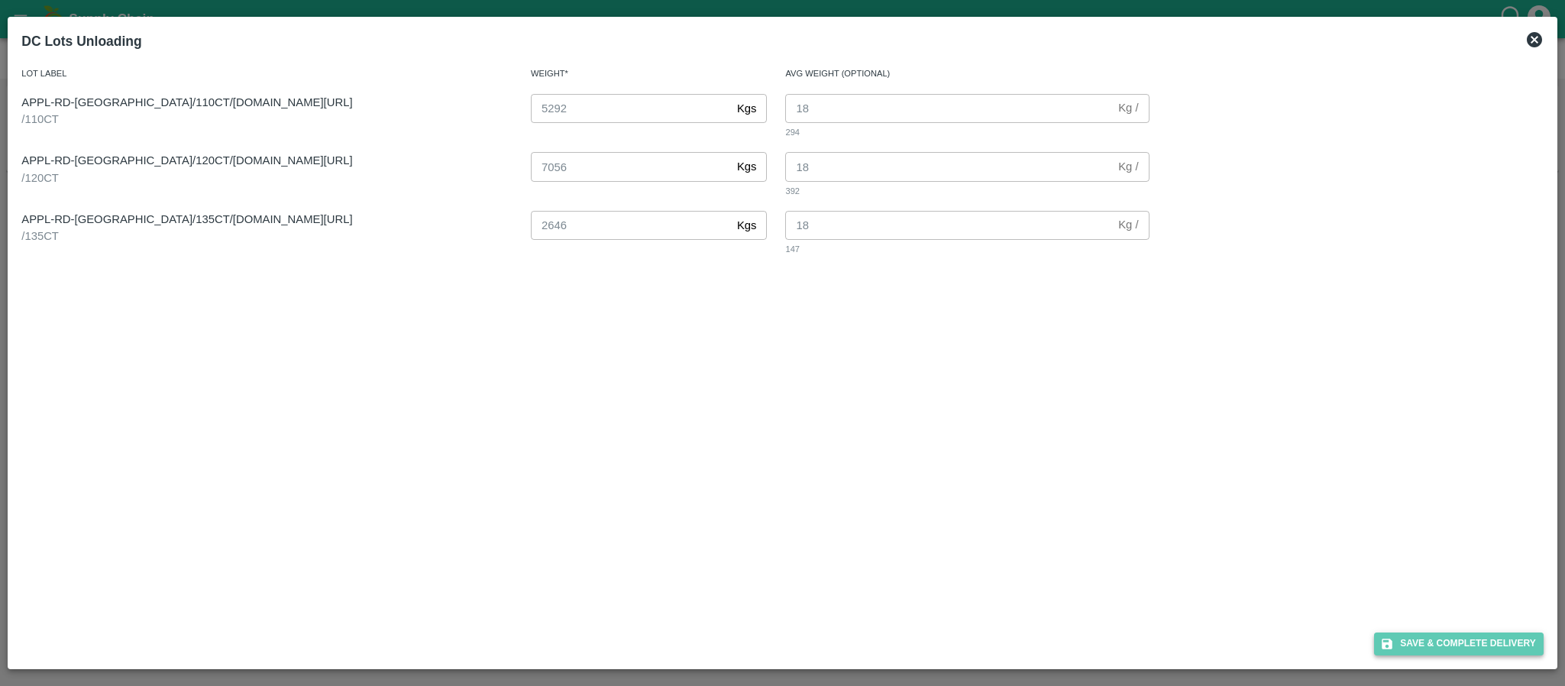
click at [1442, 644] on button "Save & Complete Delivery" at bounding box center [1459, 644] width 170 height 22
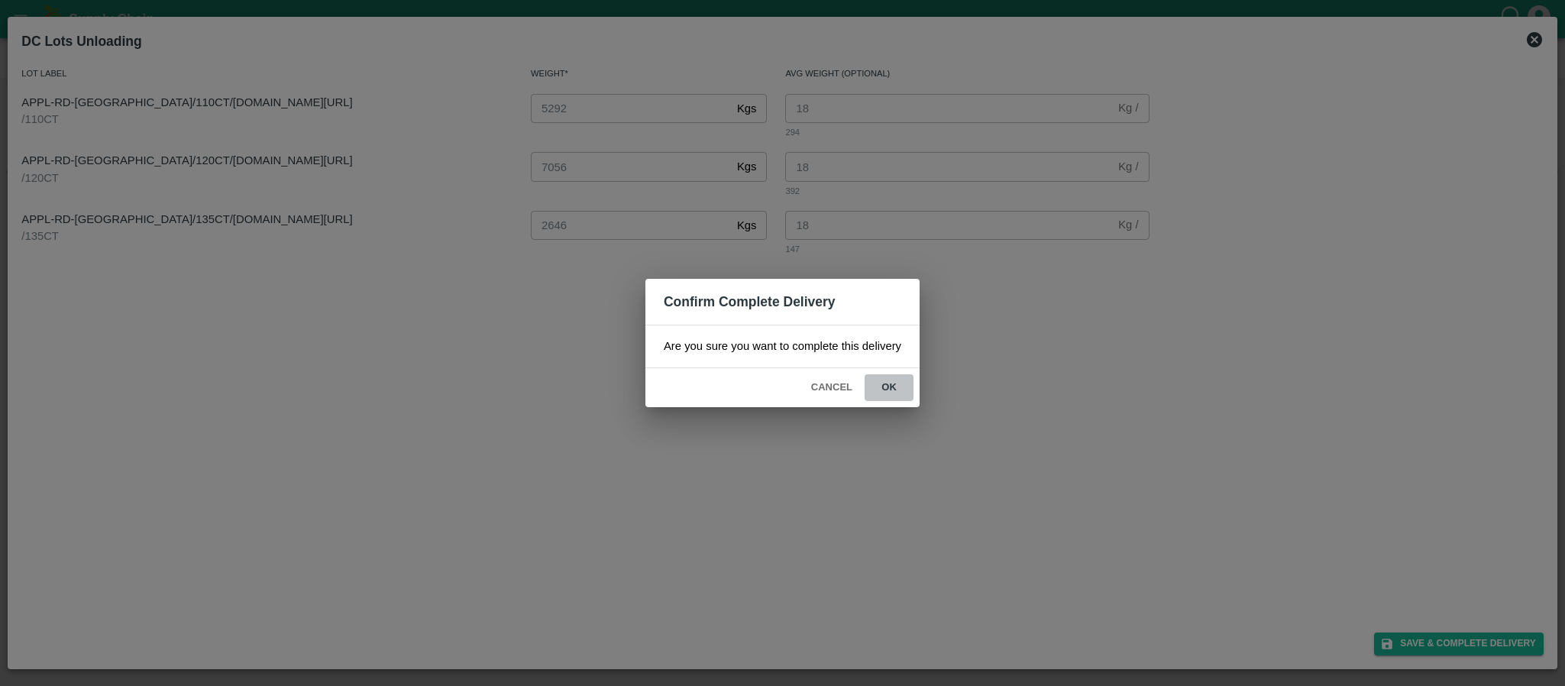
click at [894, 387] on button "ok" at bounding box center [889, 387] width 49 height 27
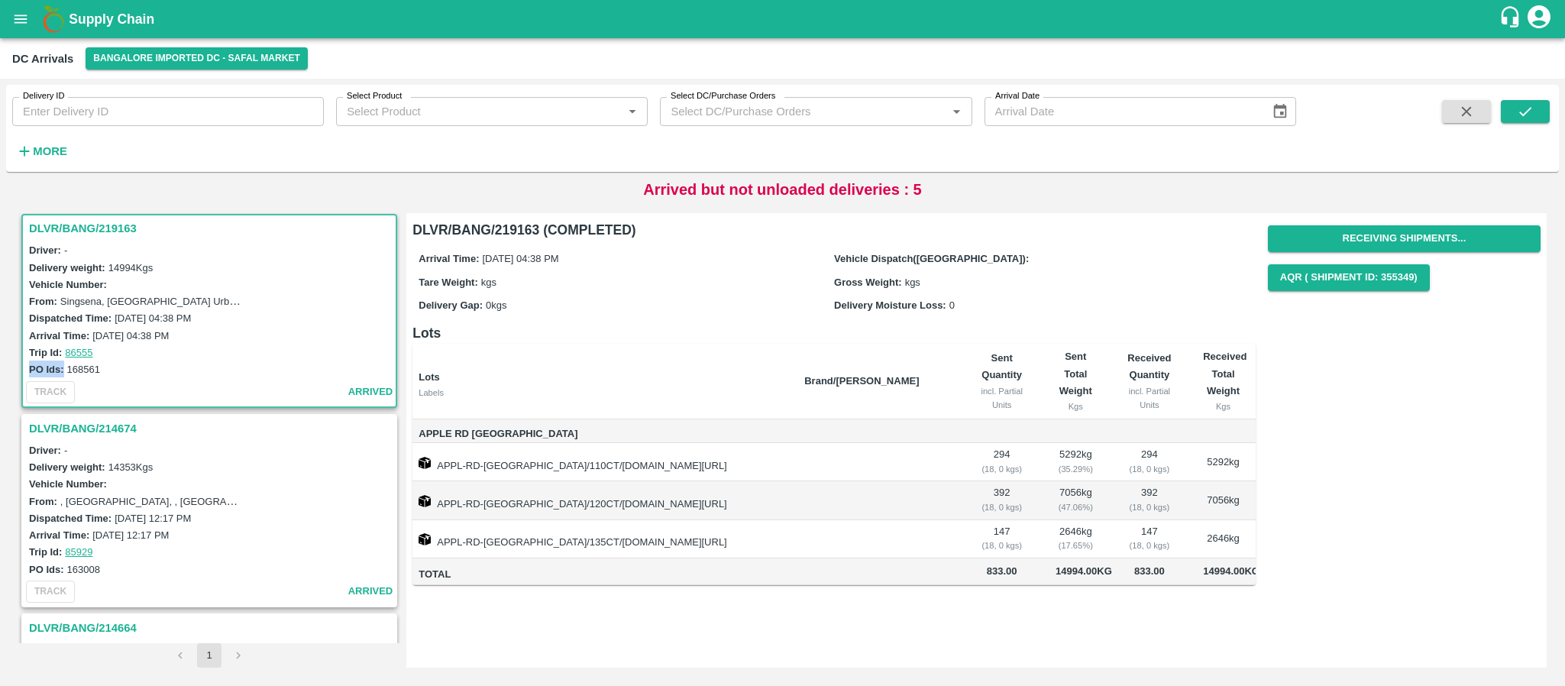
drag, startPoint x: 69, startPoint y: 367, endPoint x: 118, endPoint y: 358, distance: 49.9
click at [118, 358] on div "Driver: - Delivery weight: 14994 Kgs Vehicle Number: From: Singsena, Bangalore …" at bounding box center [211, 309] width 365 height 136
drag, startPoint x: 106, startPoint y: 372, endPoint x: 69, endPoint y: 371, distance: 37.4
click at [69, 371] on div "PO Ids: 168561" at bounding box center [211, 369] width 365 height 17
copy label "168561"
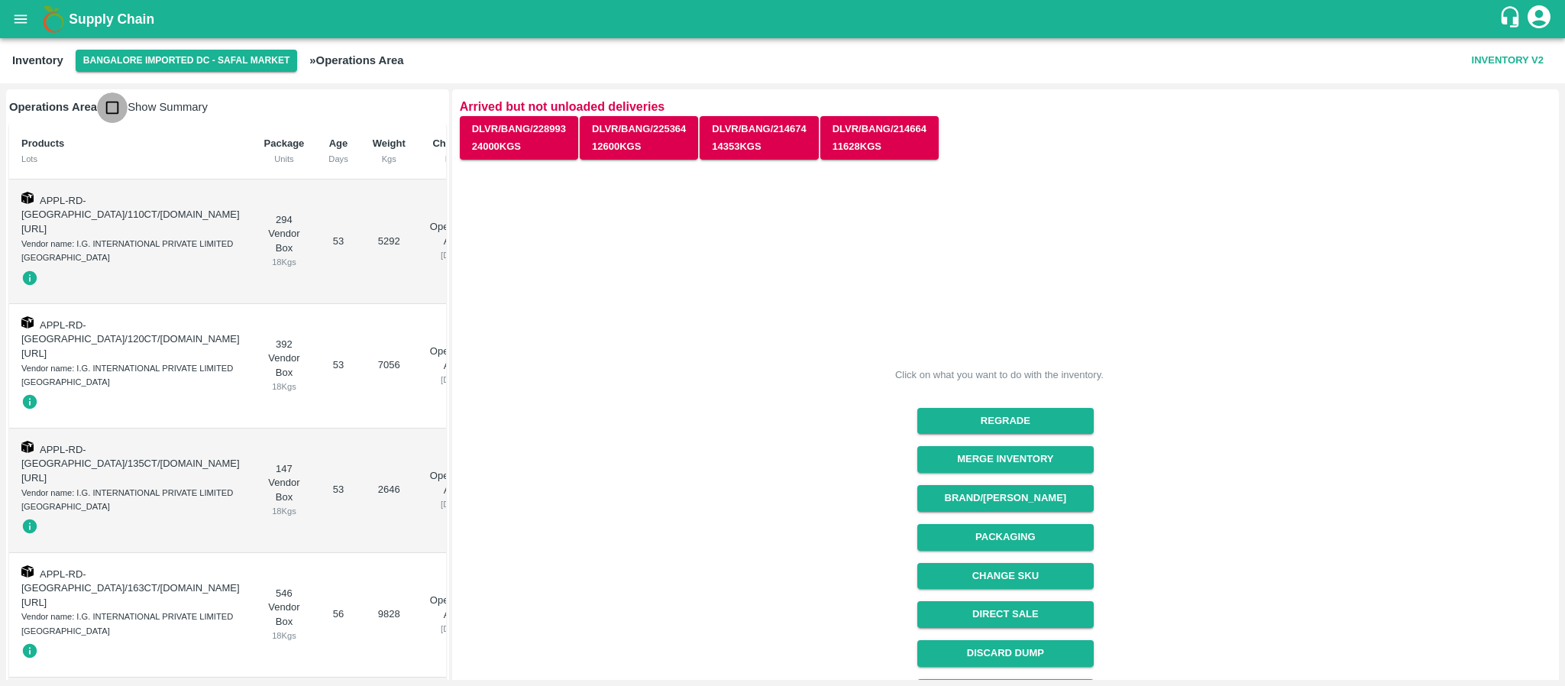
click at [110, 108] on input "checkbox" at bounding box center [112, 107] width 31 height 31
checkbox input "true"
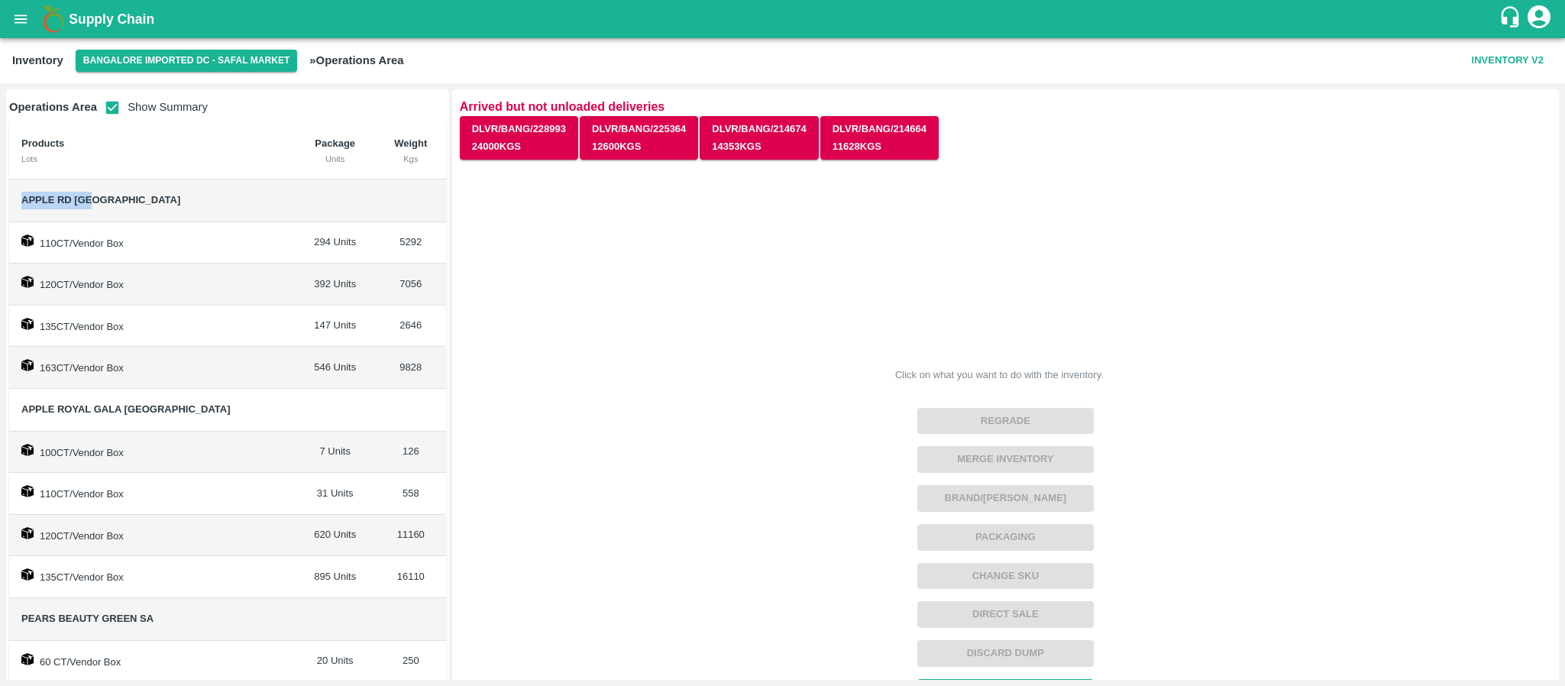
drag, startPoint x: 21, startPoint y: 199, endPoint x: 111, endPoint y: 193, distance: 89.6
click at [111, 193] on span "Apple RD [GEOGRAPHIC_DATA]" at bounding box center [151, 201] width 261 height 18
copy span "Apple RD [GEOGRAPHIC_DATA]"
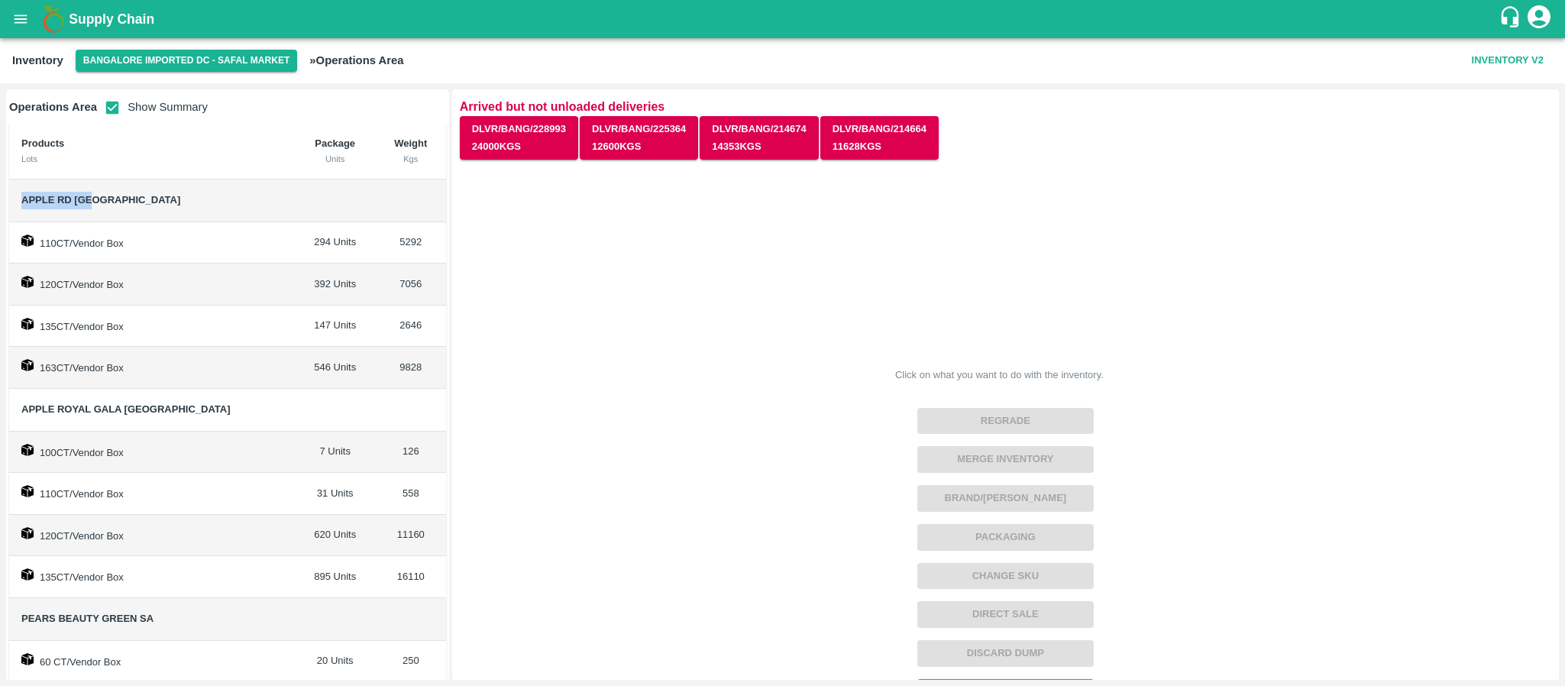
copy span "Apple RD [GEOGRAPHIC_DATA]"
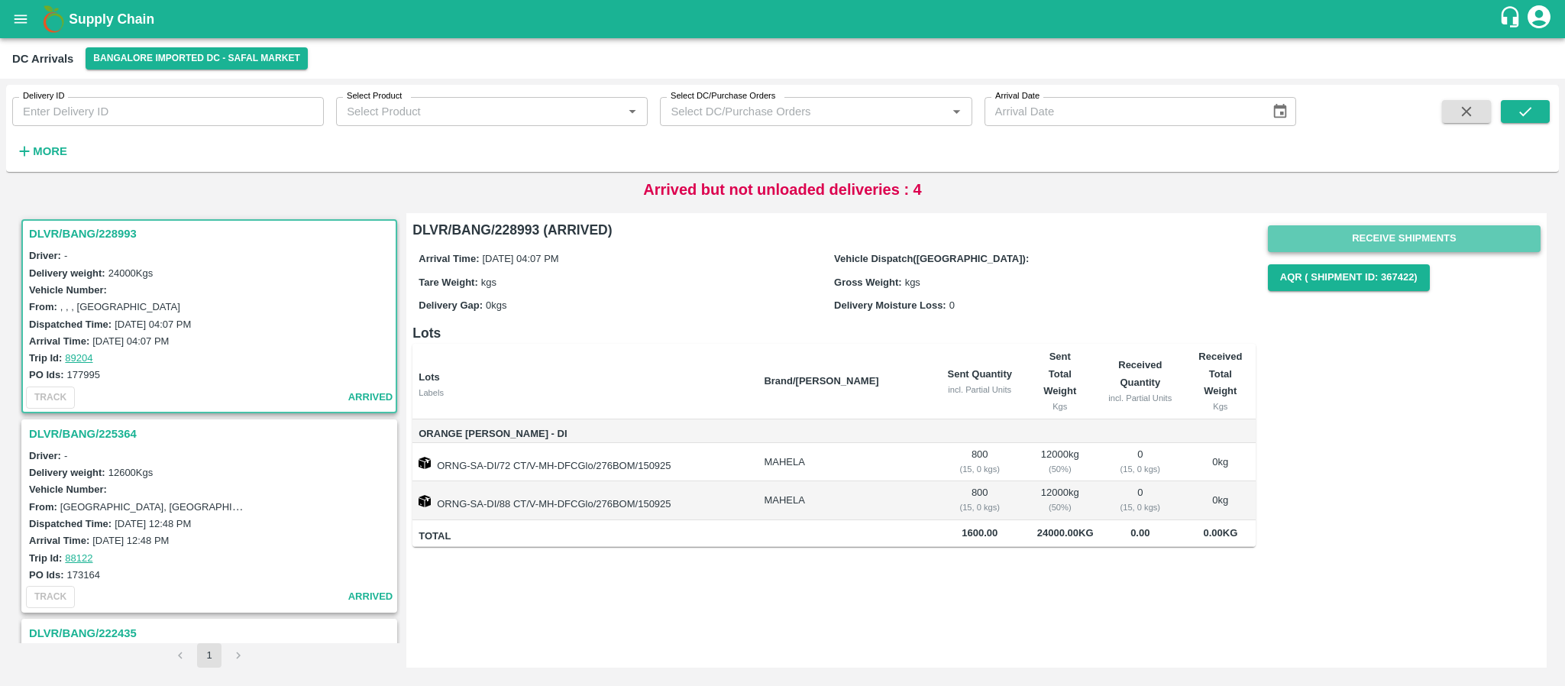
click at [1442, 238] on button "Receive Shipments" at bounding box center [1404, 238] width 273 height 27
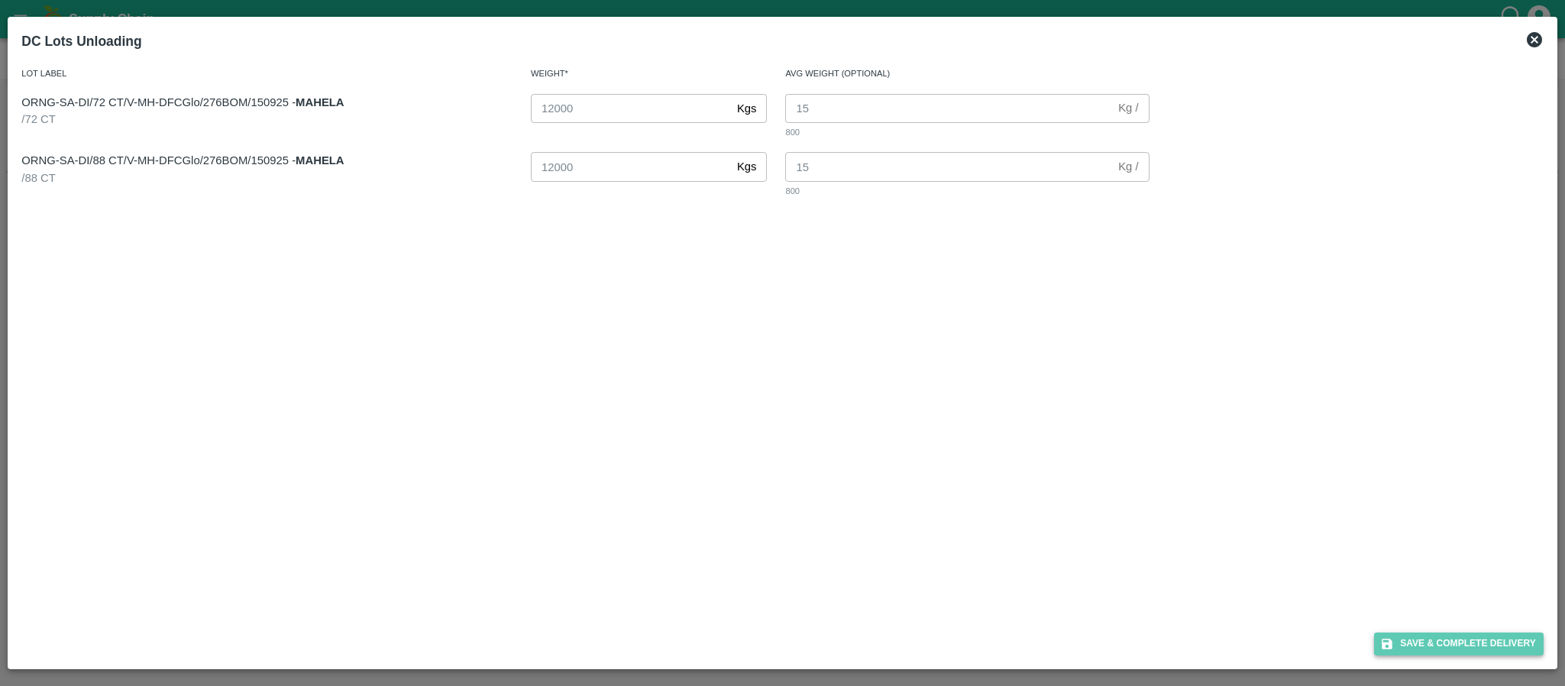
click at [1467, 643] on button "Save & Complete Delivery" at bounding box center [1459, 644] width 170 height 22
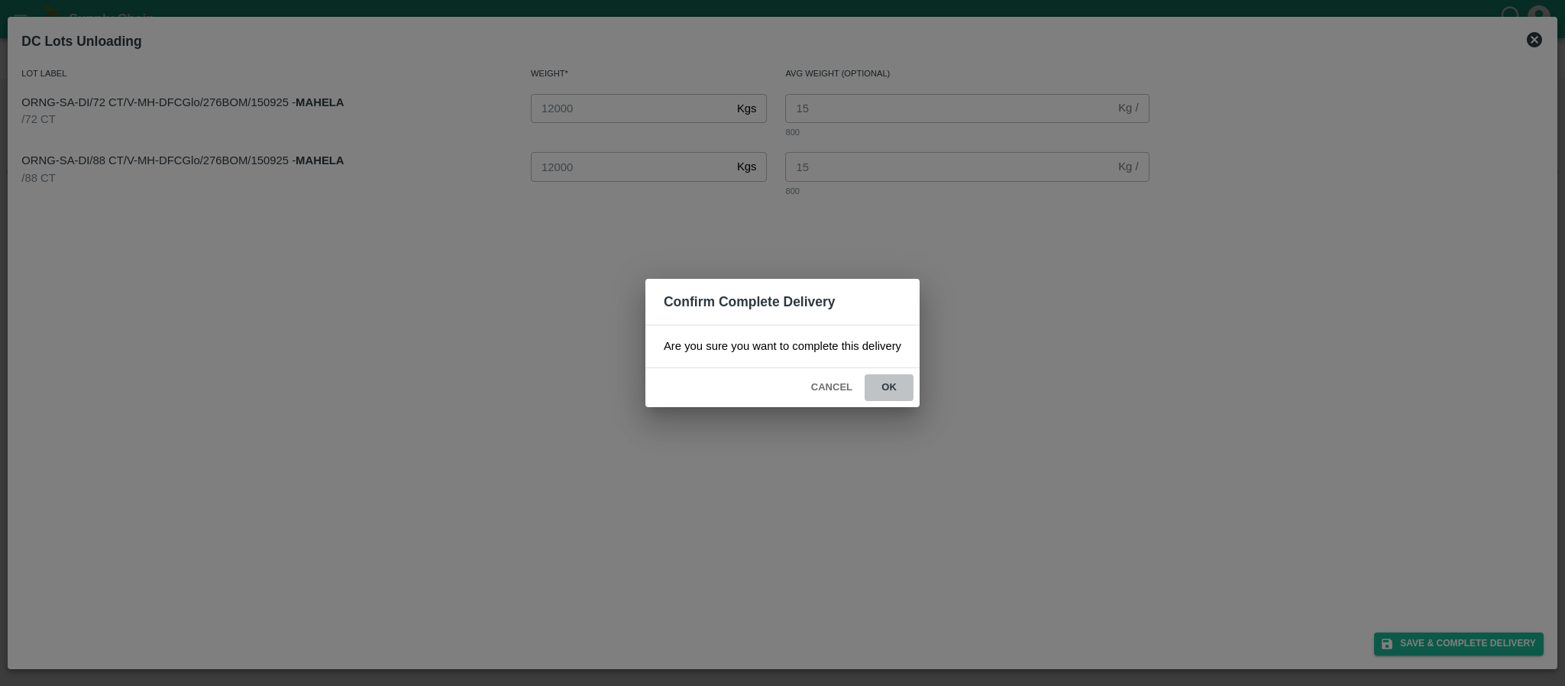
click at [885, 387] on button "ok" at bounding box center [889, 387] width 49 height 27
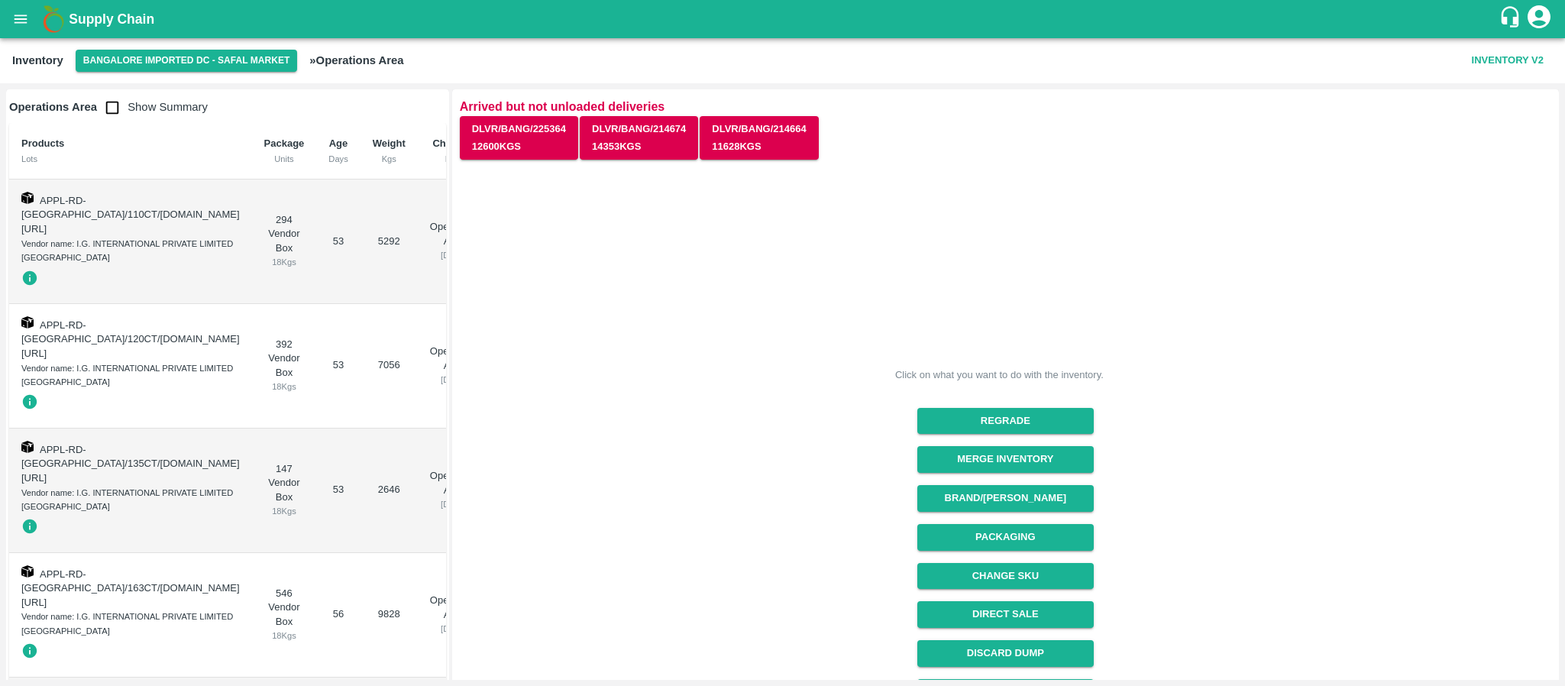
click at [129, 113] on p "Operations Area Show Summary" at bounding box center [108, 107] width 199 height 31
click at [115, 106] on input "checkbox" at bounding box center [112, 107] width 31 height 31
checkbox input "true"
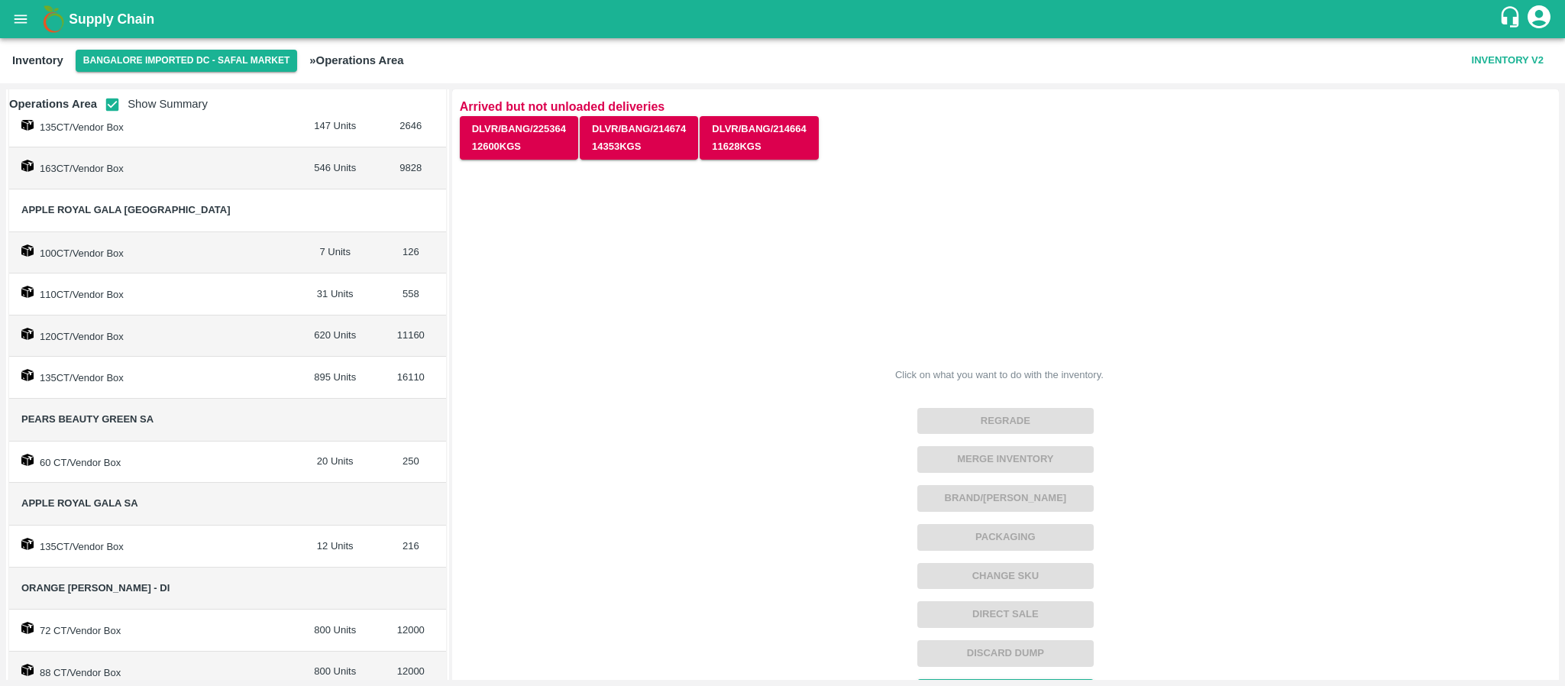
scroll to position [244, 0]
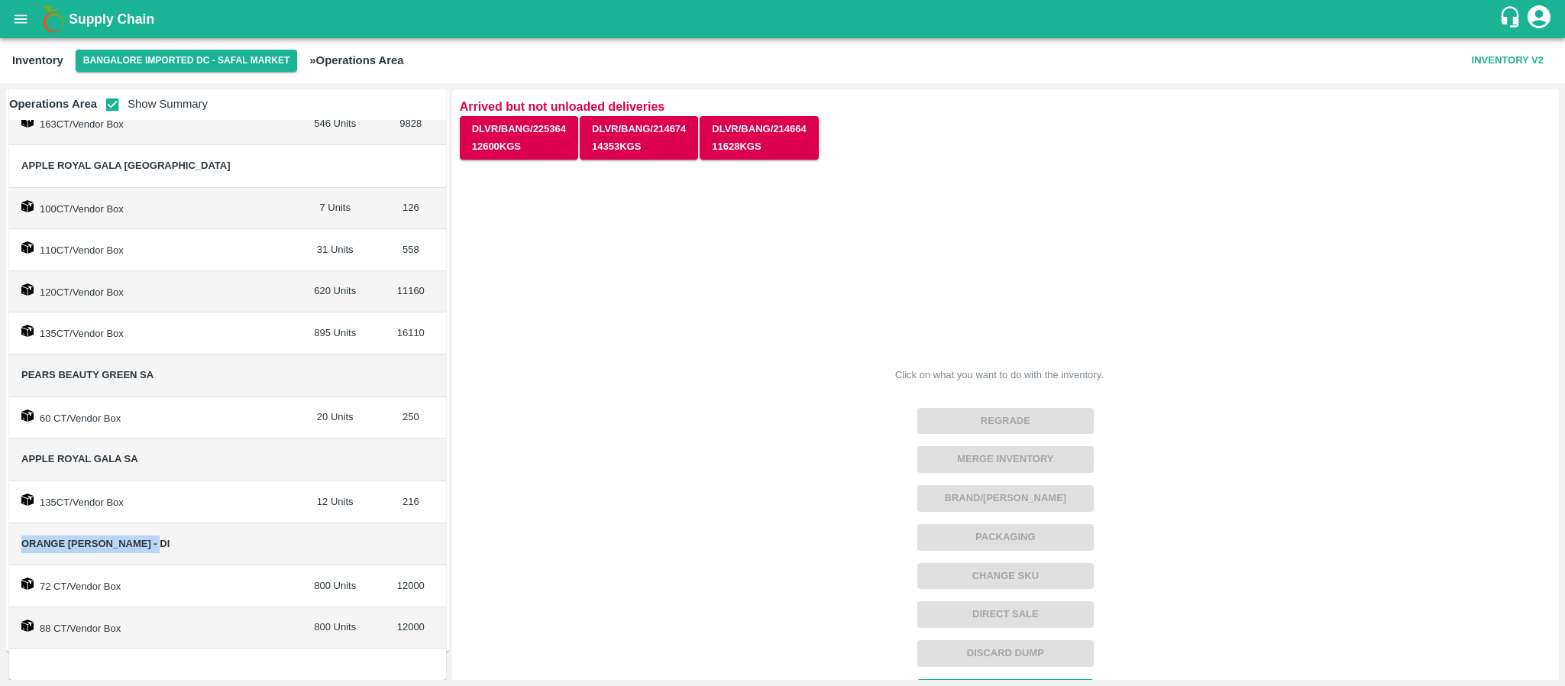
drag, startPoint x: 21, startPoint y: 539, endPoint x: 163, endPoint y: 543, distance: 142.9
click at [163, 543] on span "Orange Valencia SA - DI" at bounding box center [151, 545] width 261 height 18
copy span "Orange Valencia SA - DI"
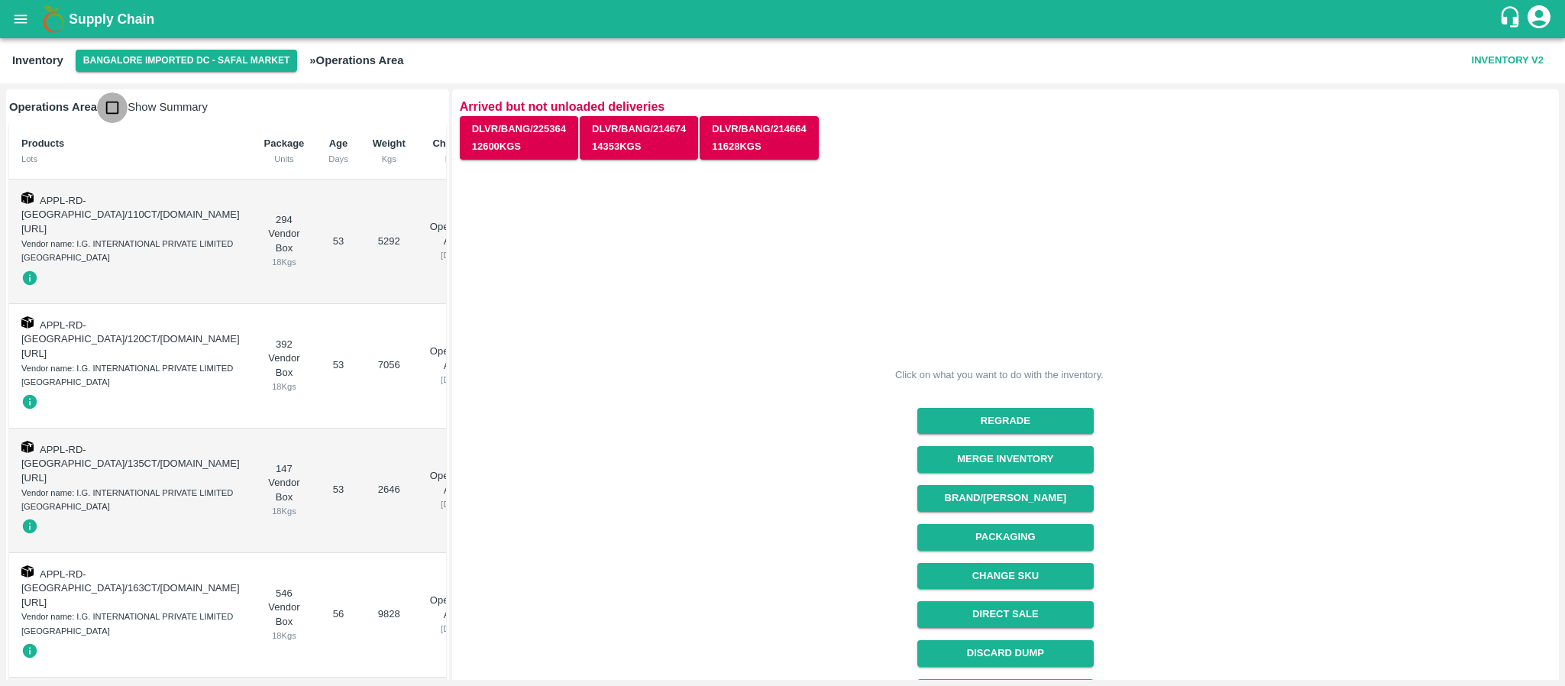
click at [112, 104] on input "checkbox" at bounding box center [112, 107] width 31 height 31
checkbox input "true"
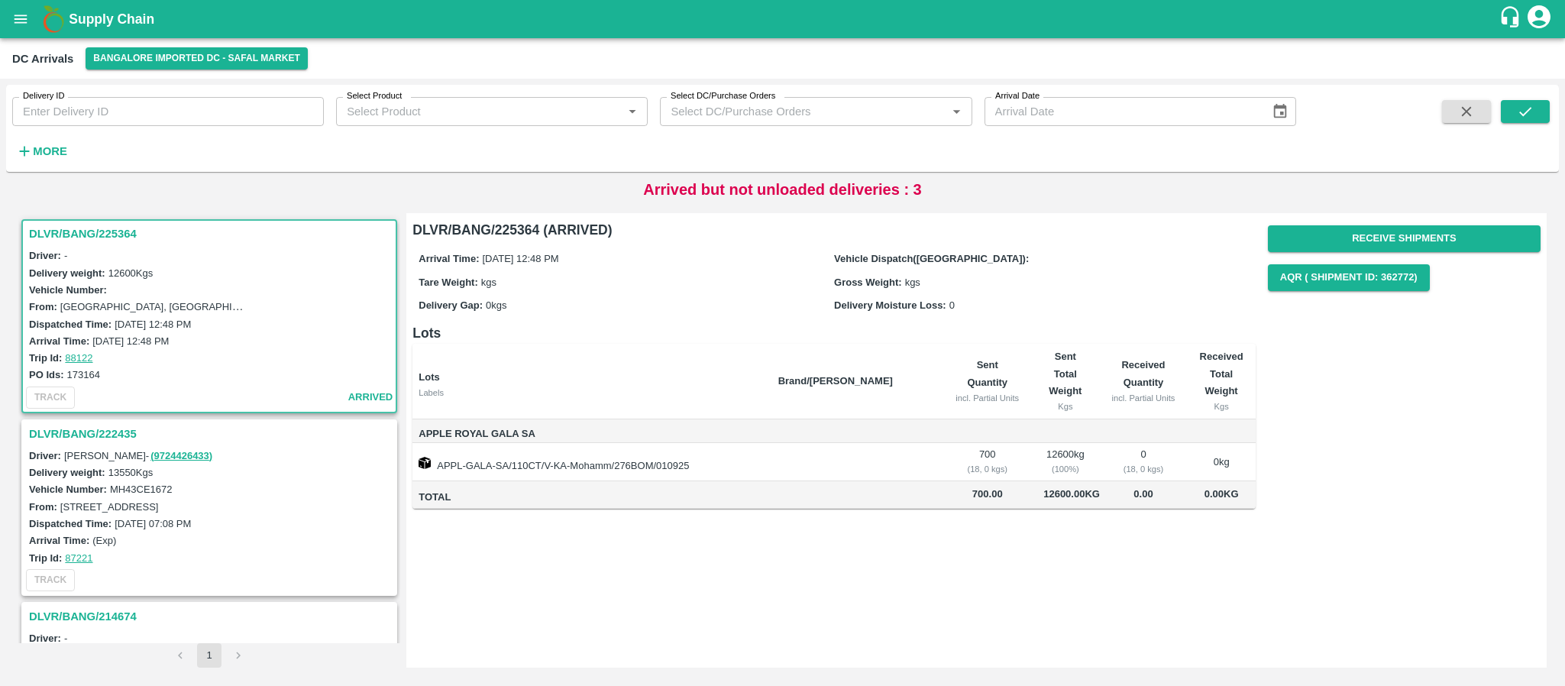
click at [101, 227] on h3 "DLVR/BANG/225364" at bounding box center [211, 234] width 365 height 20
click at [1371, 239] on button "Receive Shipments" at bounding box center [1404, 238] width 273 height 27
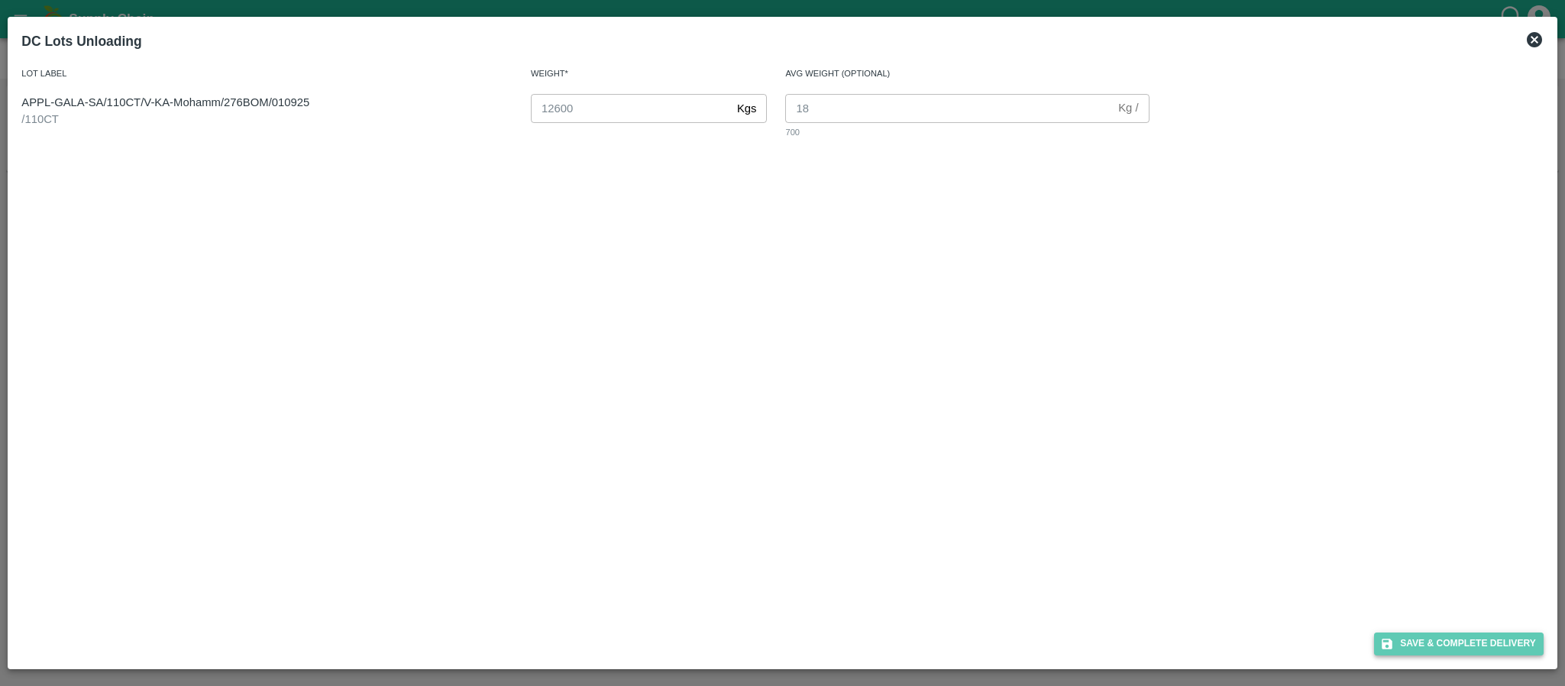
click at [1442, 639] on button "Save & Complete Delivery" at bounding box center [1459, 644] width 170 height 22
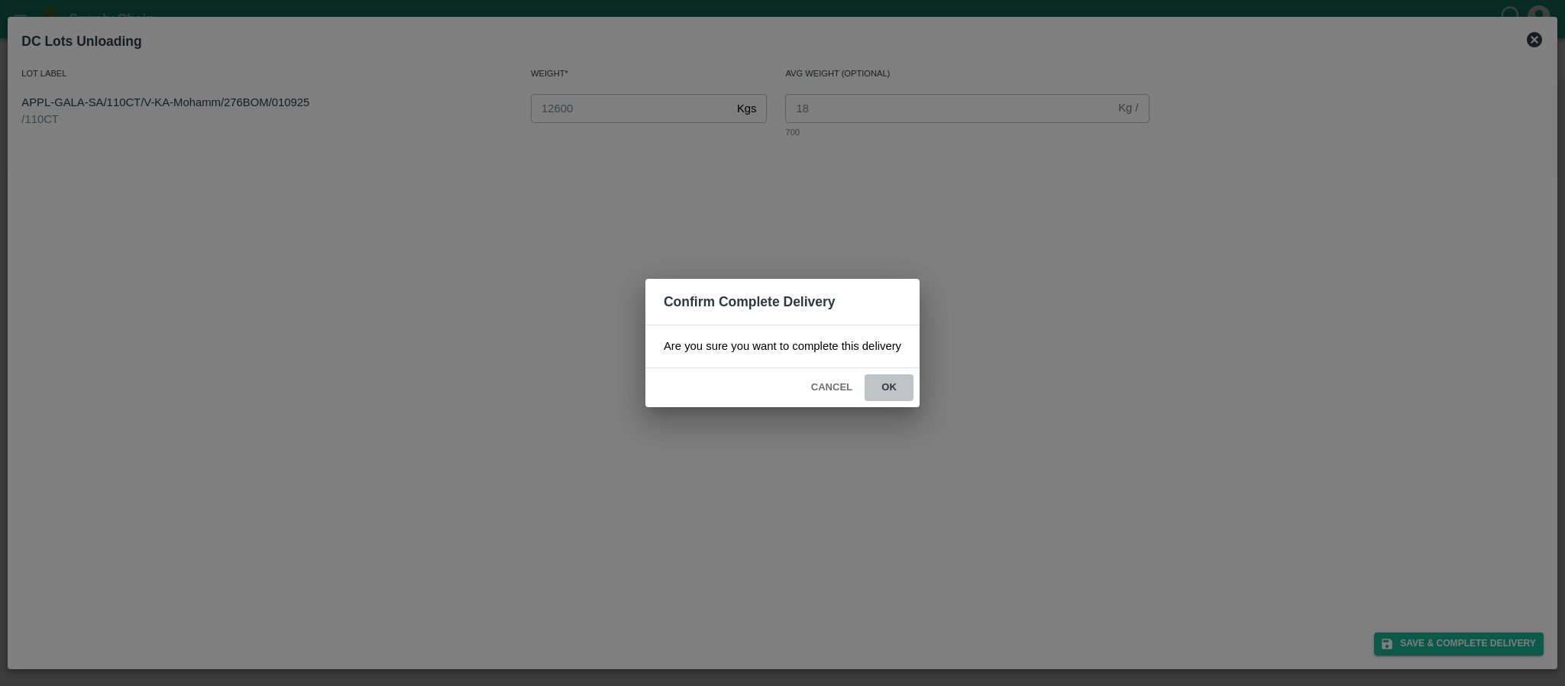
click at [888, 390] on button "ok" at bounding box center [889, 387] width 49 height 27
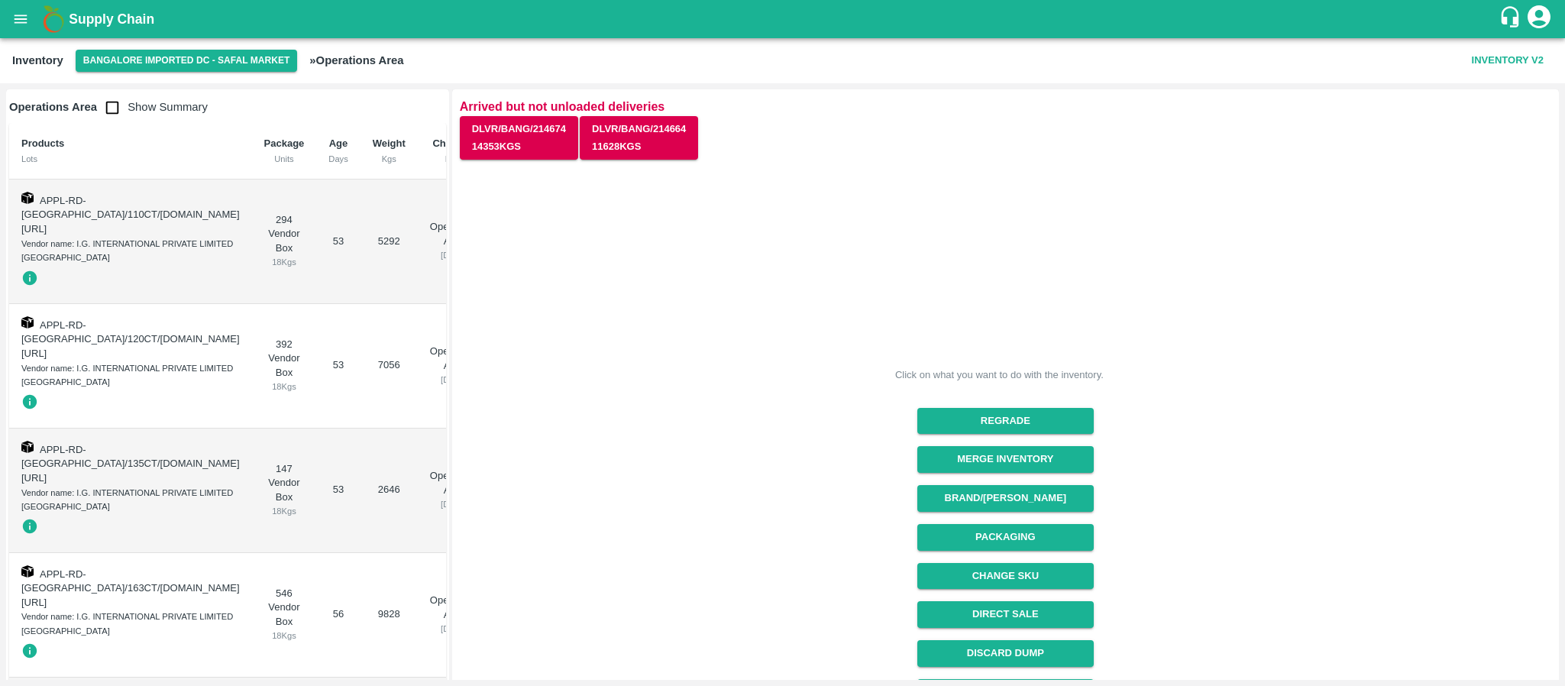
click at [111, 99] on input "checkbox" at bounding box center [112, 107] width 31 height 31
checkbox input "true"
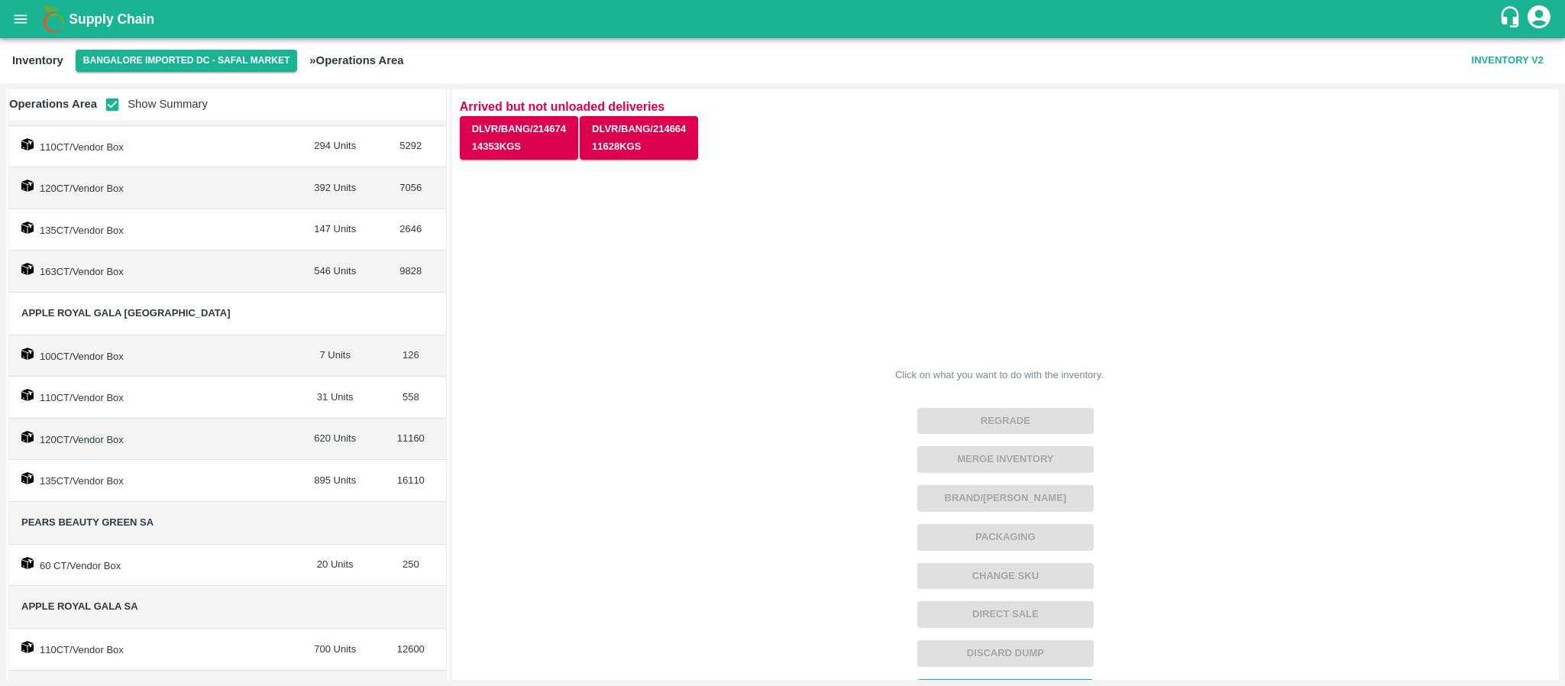
scroll to position [160, 0]
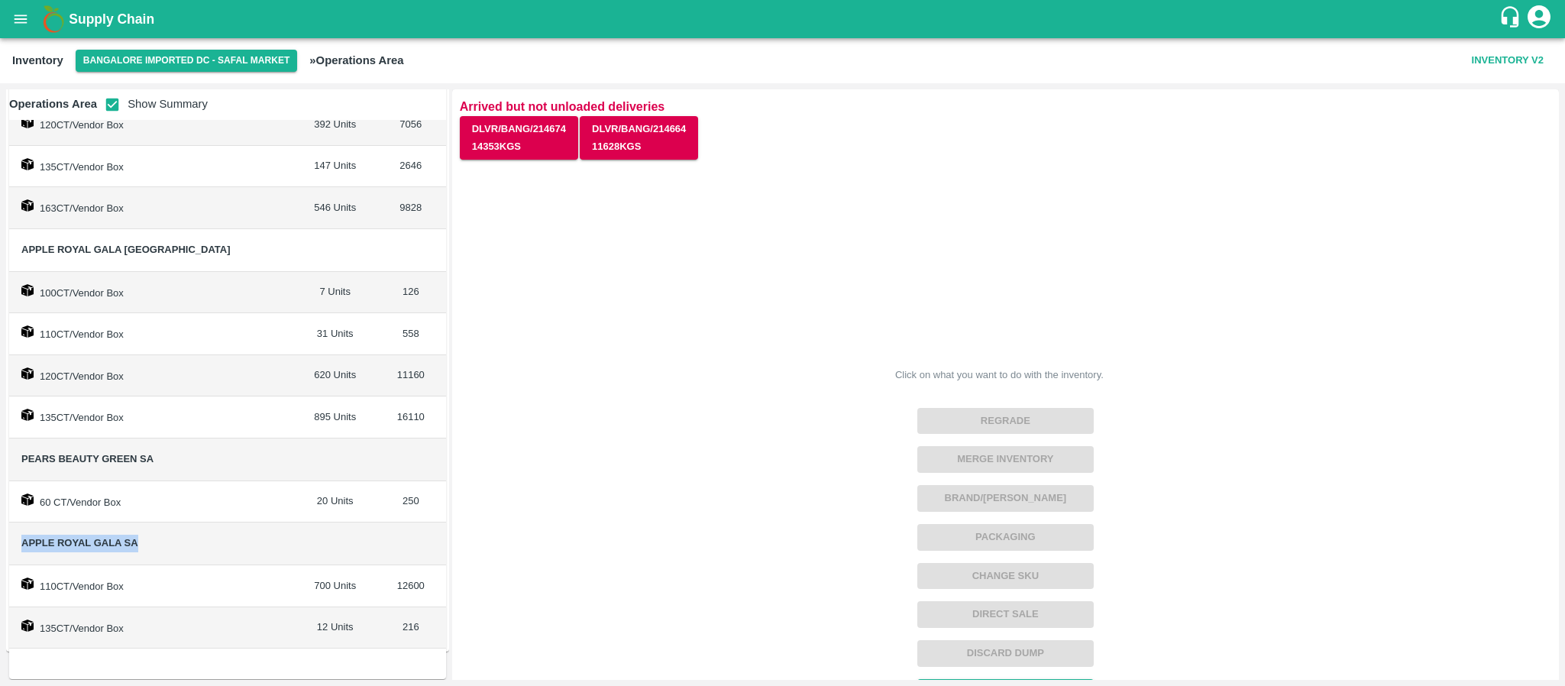
drag, startPoint x: 23, startPoint y: 537, endPoint x: 151, endPoint y: 543, distance: 128.5
click at [151, 543] on span "Apple Royal Gala SA" at bounding box center [151, 544] width 261 height 18
copy span "Apple Royal Gala SA"
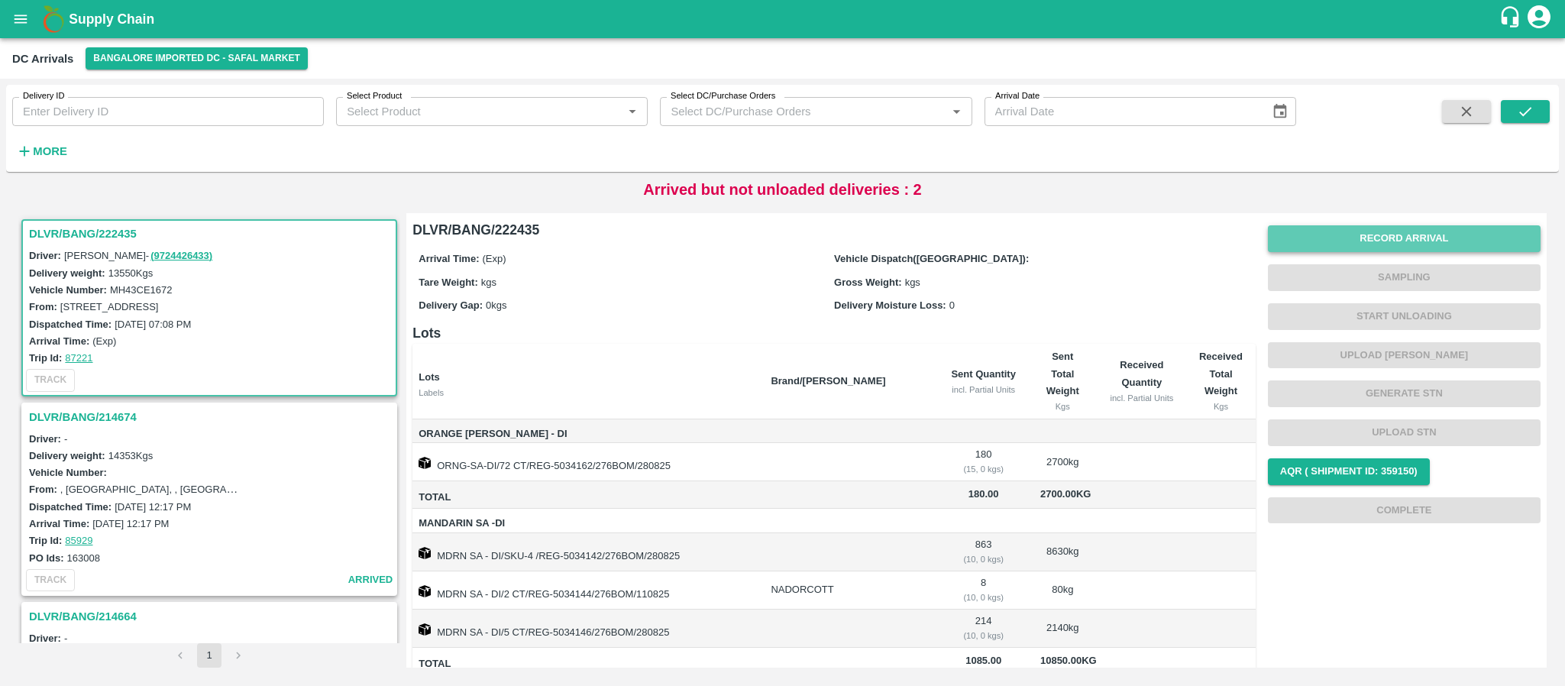
click at [1391, 237] on button "Record Arrival" at bounding box center [1404, 238] width 273 height 27
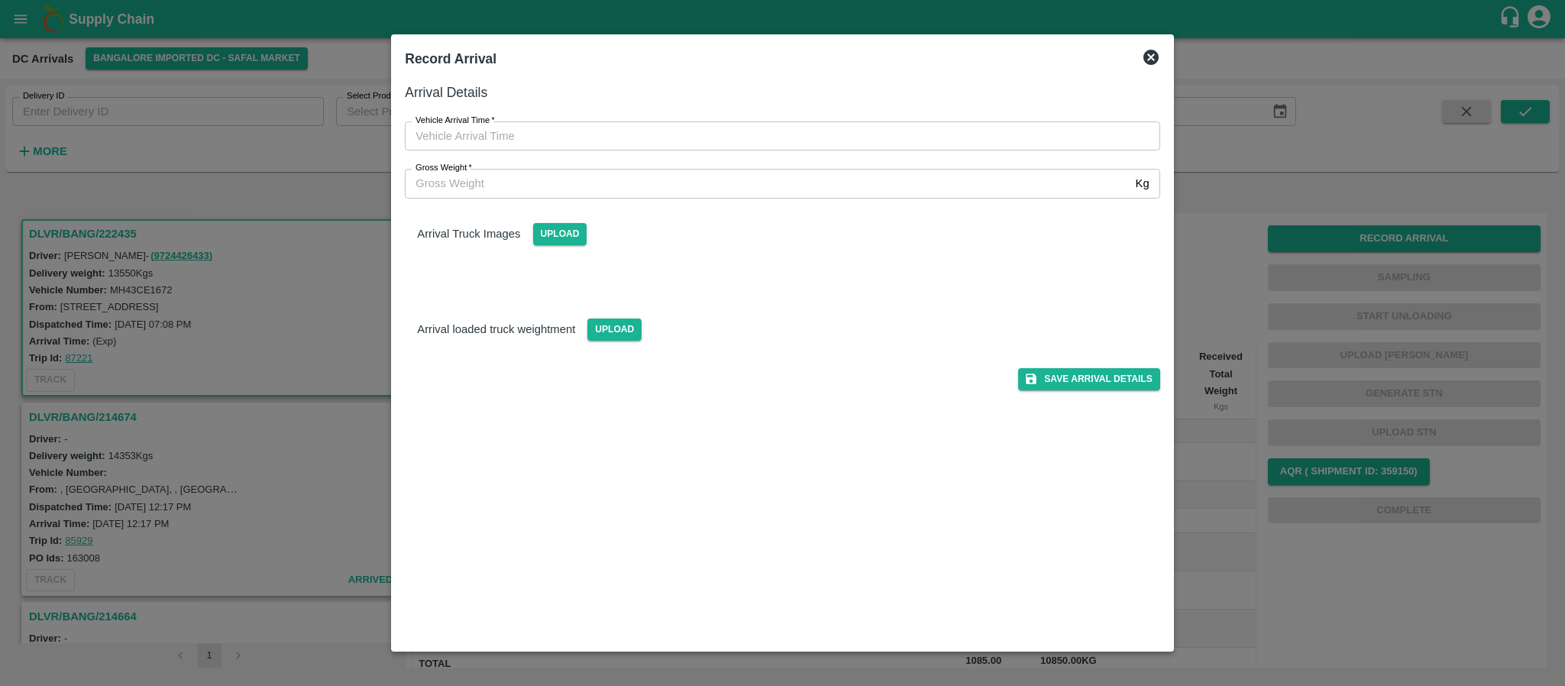
click at [1151, 53] on icon at bounding box center [1151, 57] width 15 height 15
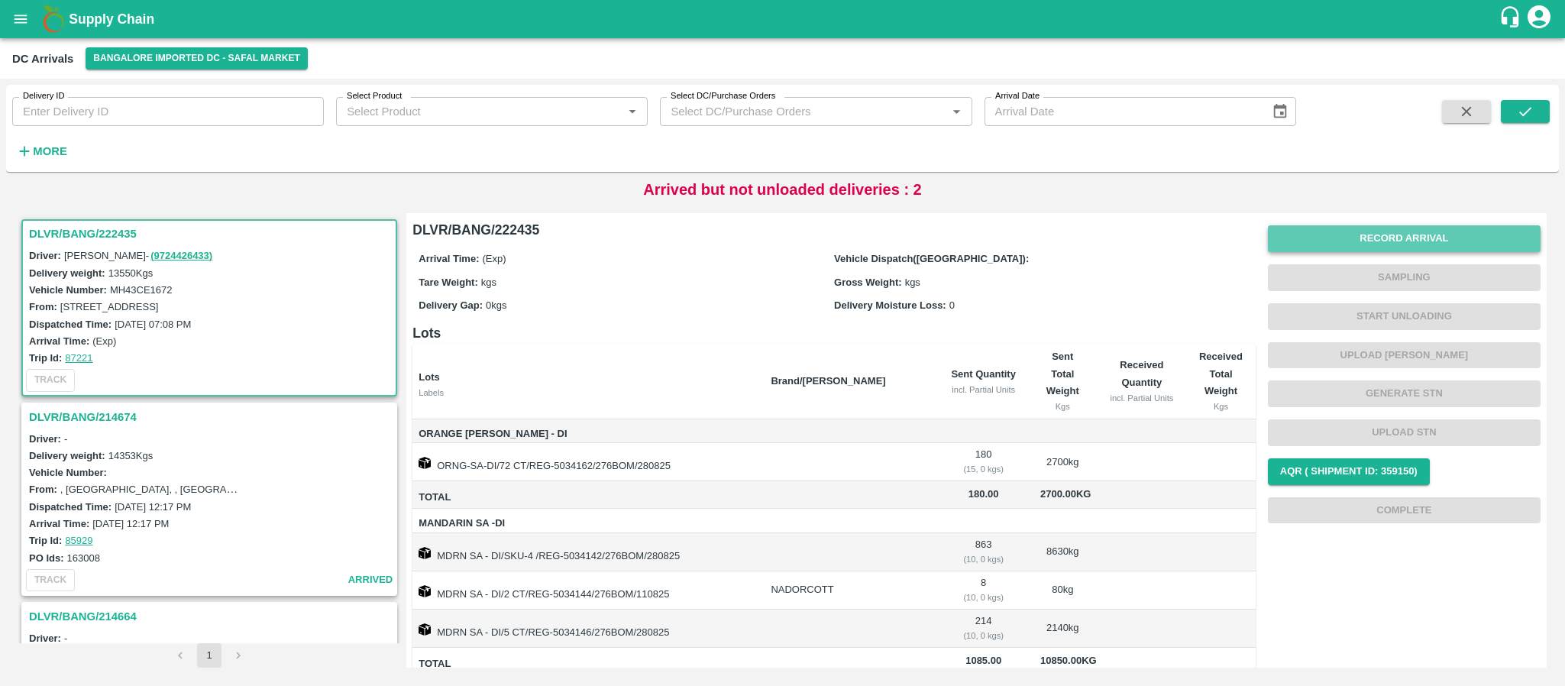
click at [1389, 236] on button "Record Arrival" at bounding box center [1404, 238] width 273 height 27
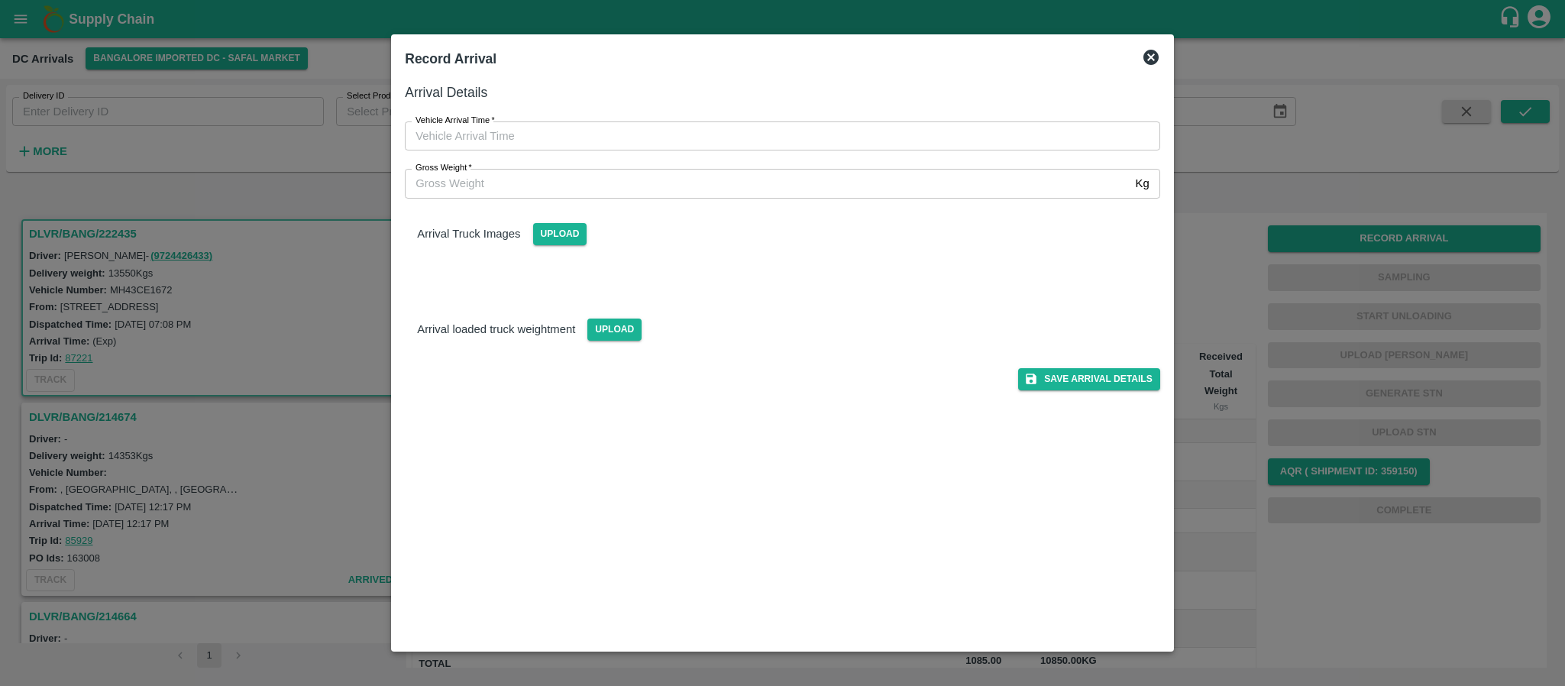
type input "DD/MM/YYYY hh:mm aa"
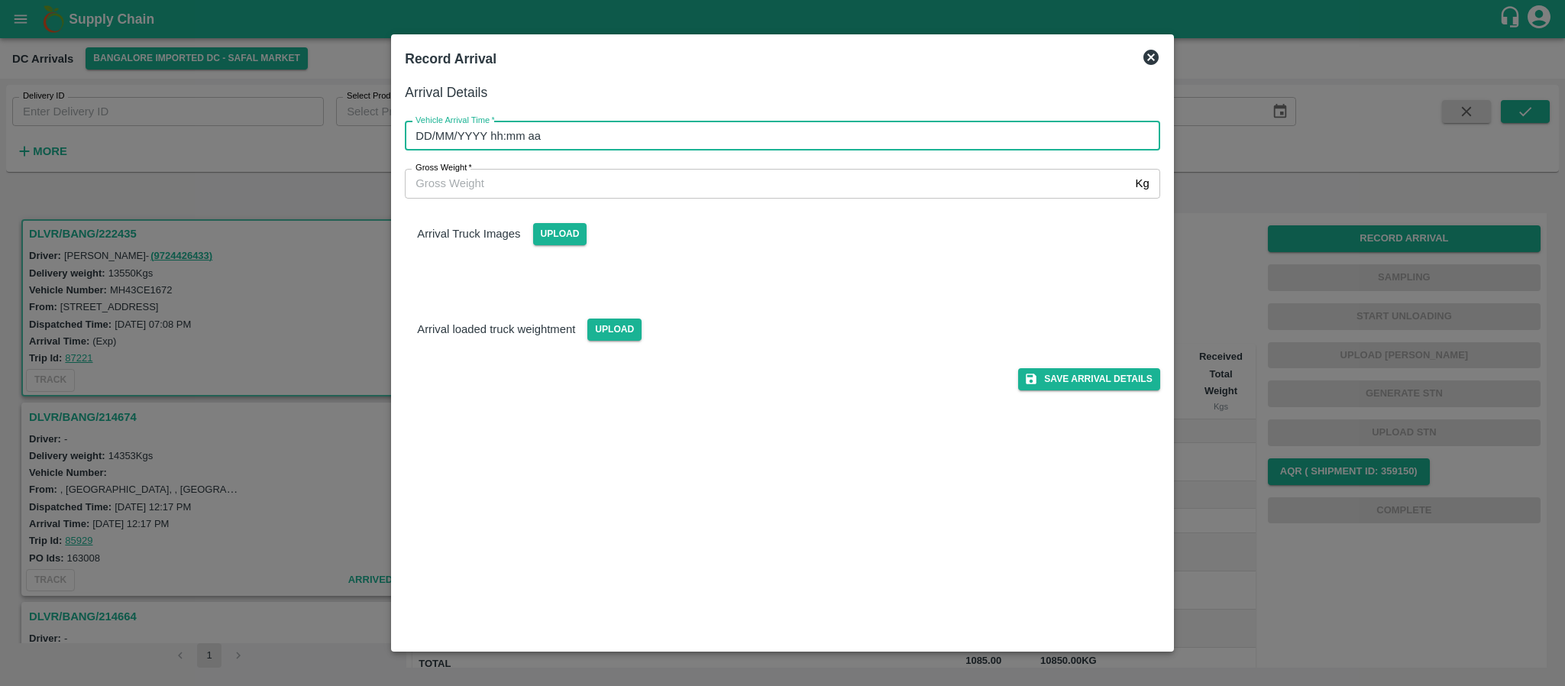
click at [864, 135] on input "DD/MM/YYYY hh:mm aa" at bounding box center [777, 135] width 745 height 29
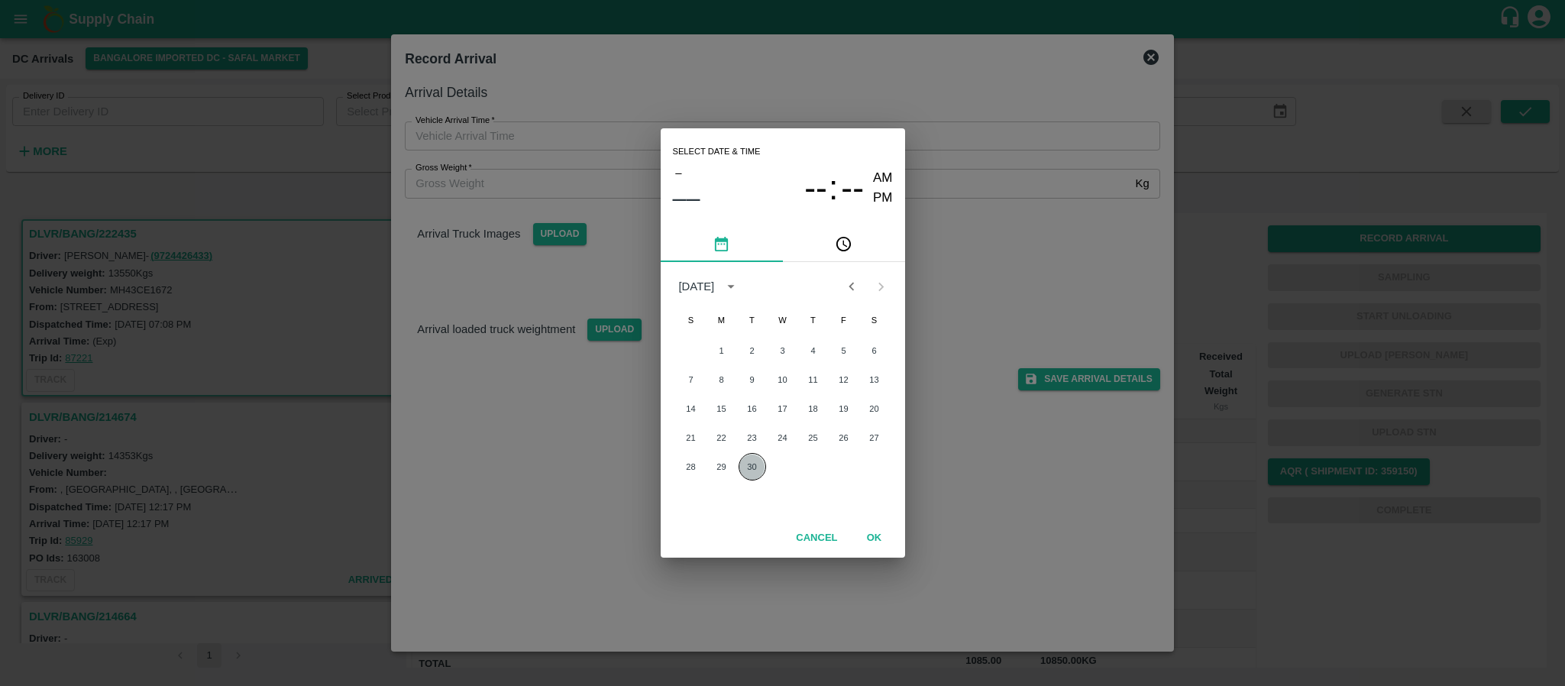
click at [752, 473] on button "30" at bounding box center [753, 467] width 28 height 28
type input "[DATE] 12:00 AM"
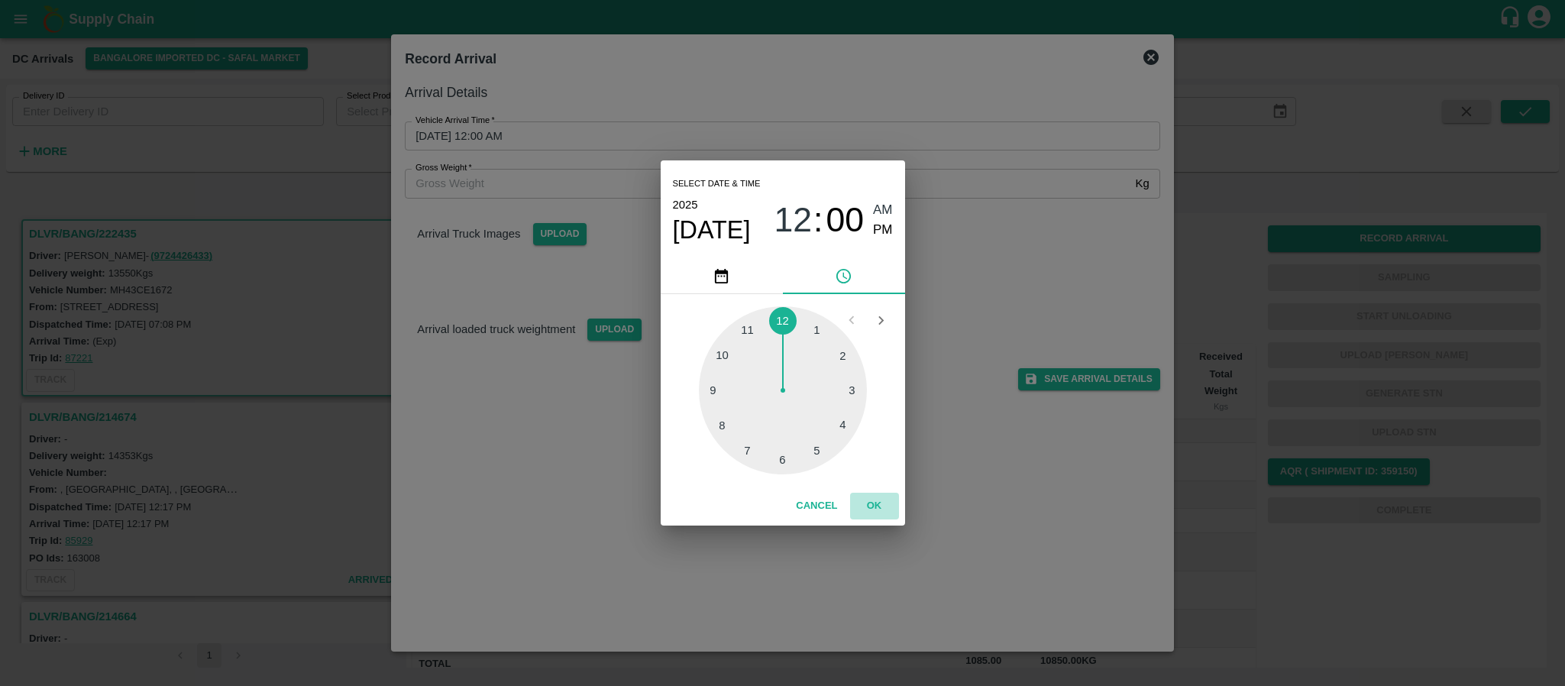
click at [876, 510] on button "OK" at bounding box center [874, 506] width 49 height 27
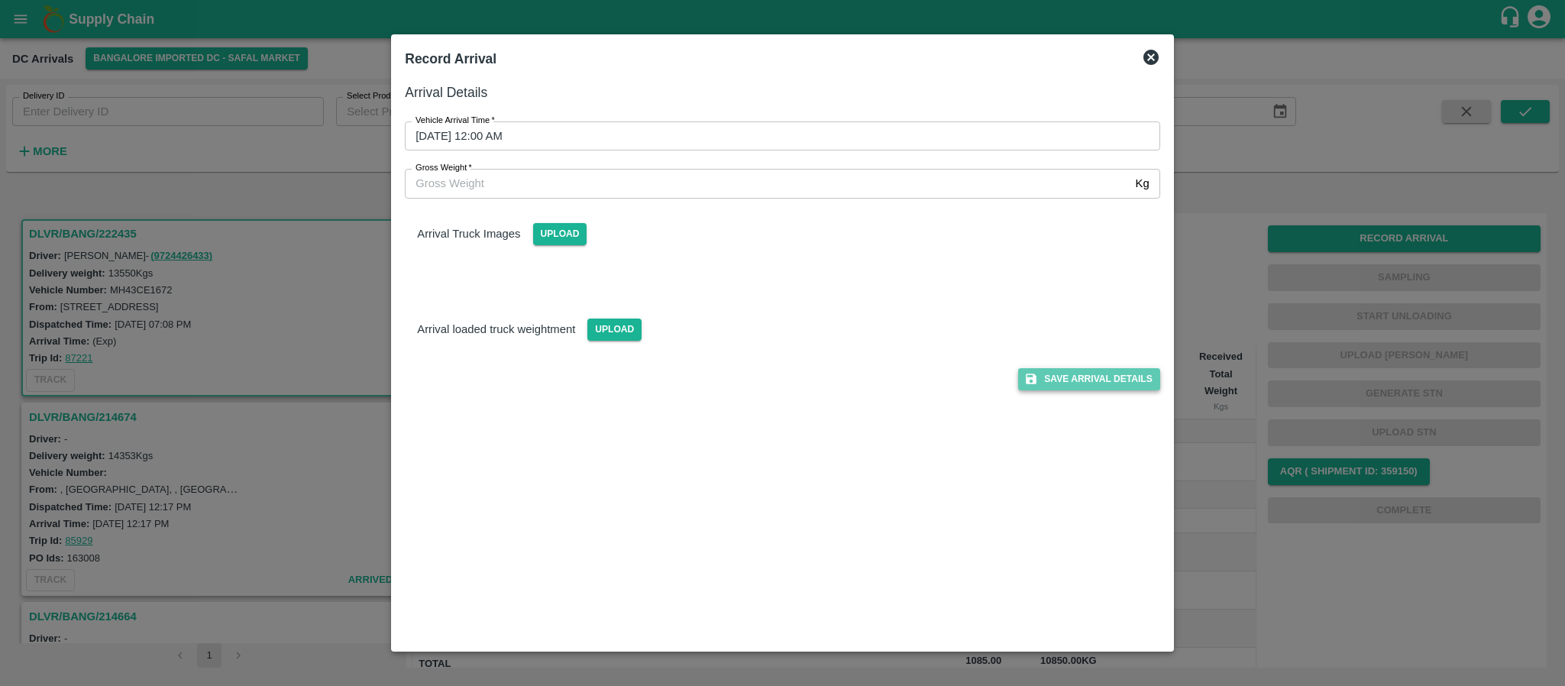
click at [1106, 381] on button "Save Arrival Details" at bounding box center [1088, 379] width 141 height 22
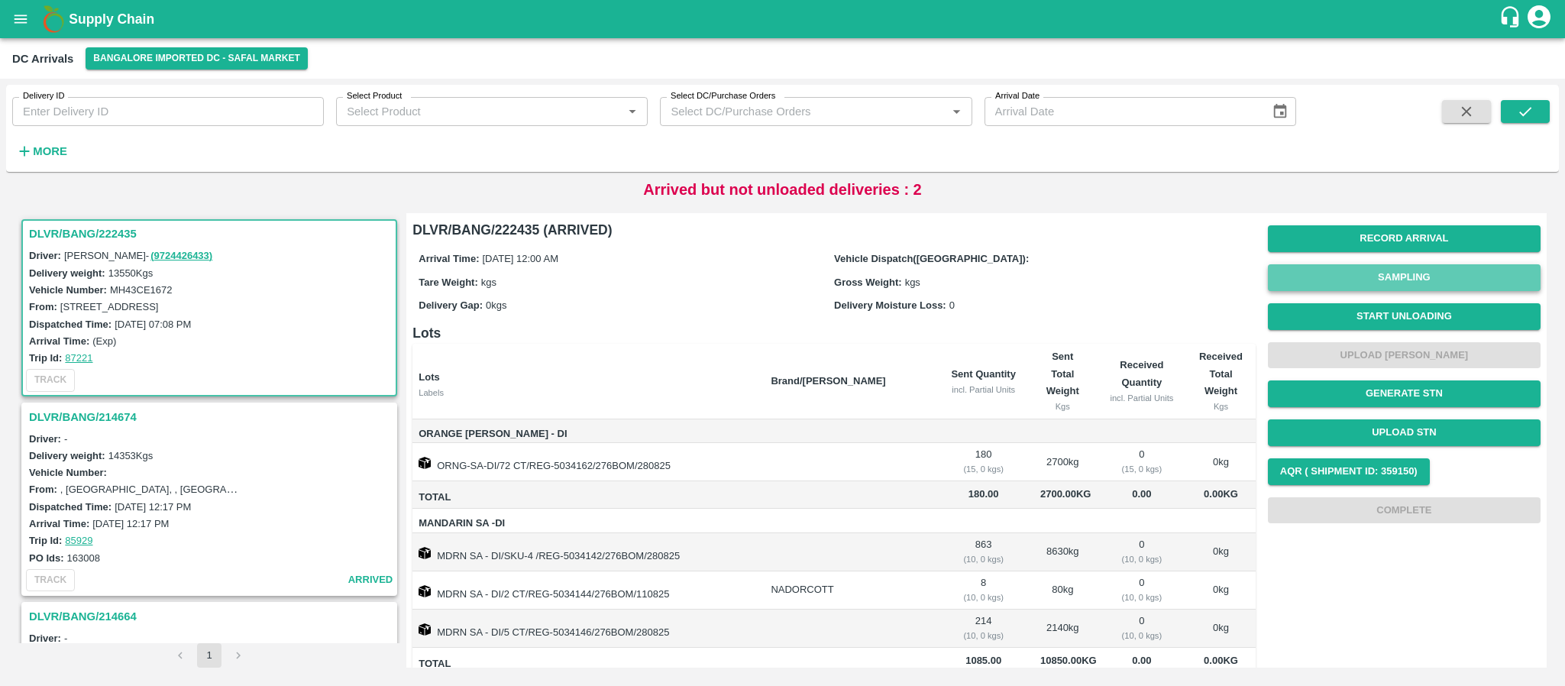
click at [1365, 266] on button "Sampling" at bounding box center [1404, 277] width 273 height 27
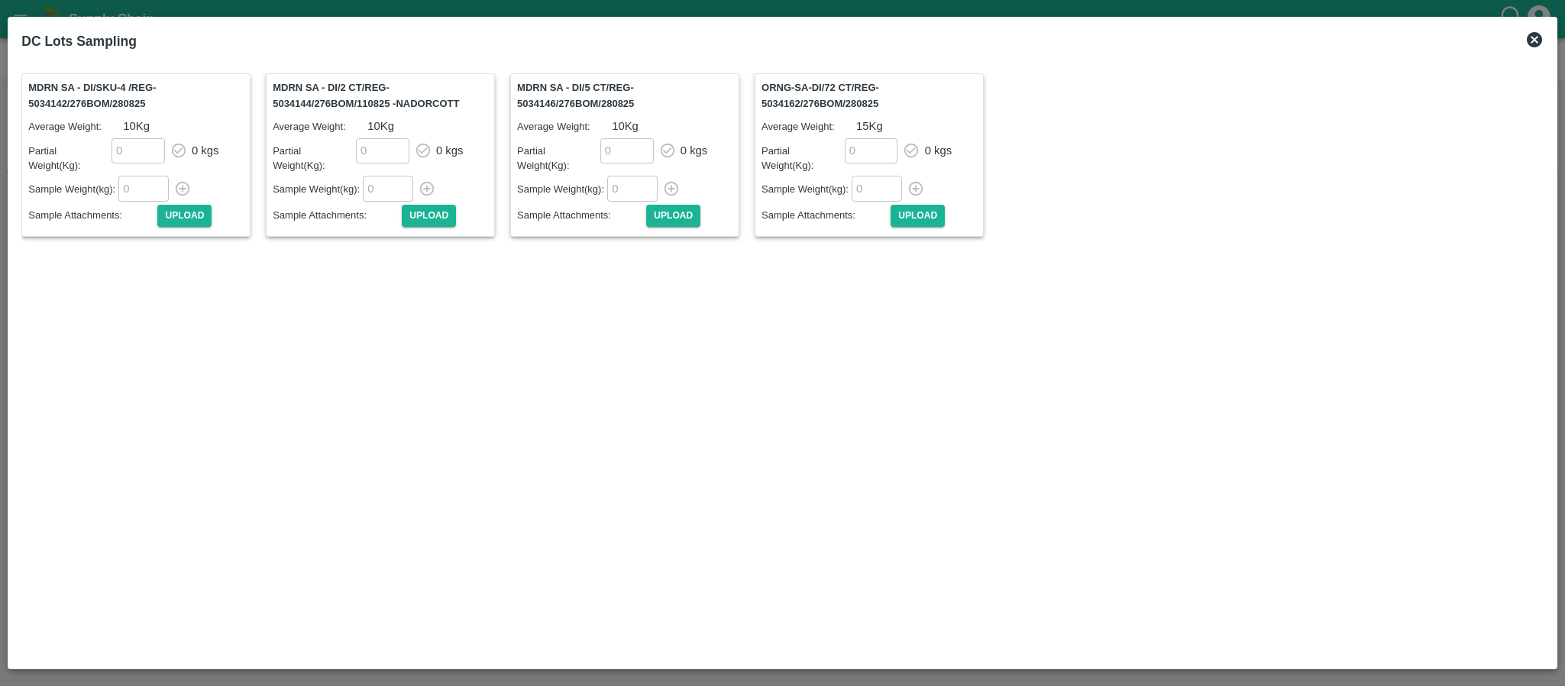
click at [145, 182] on input "number" at bounding box center [143, 188] width 50 height 25
type input "10"
click at [183, 182] on icon "button" at bounding box center [183, 189] width 15 height 15
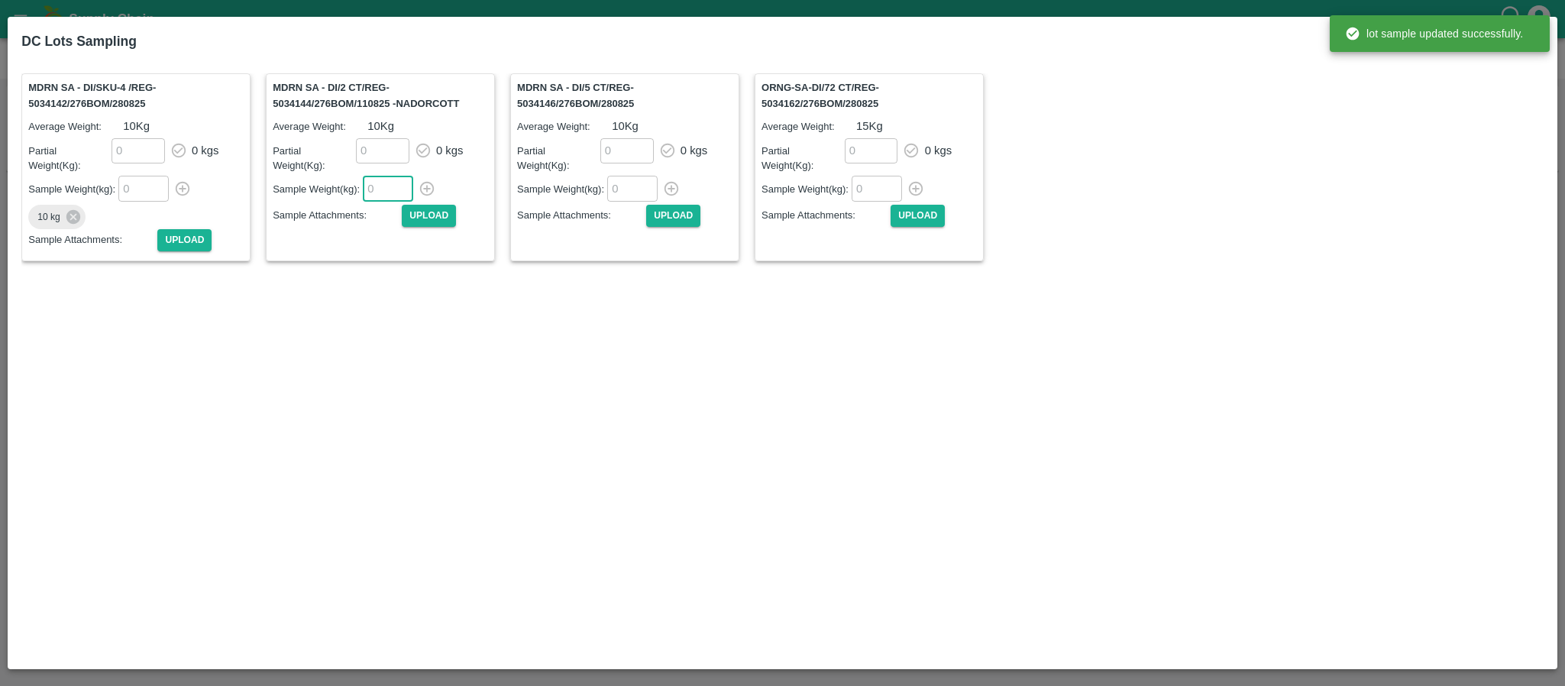
click at [374, 184] on input "number" at bounding box center [388, 188] width 50 height 25
type input "10"
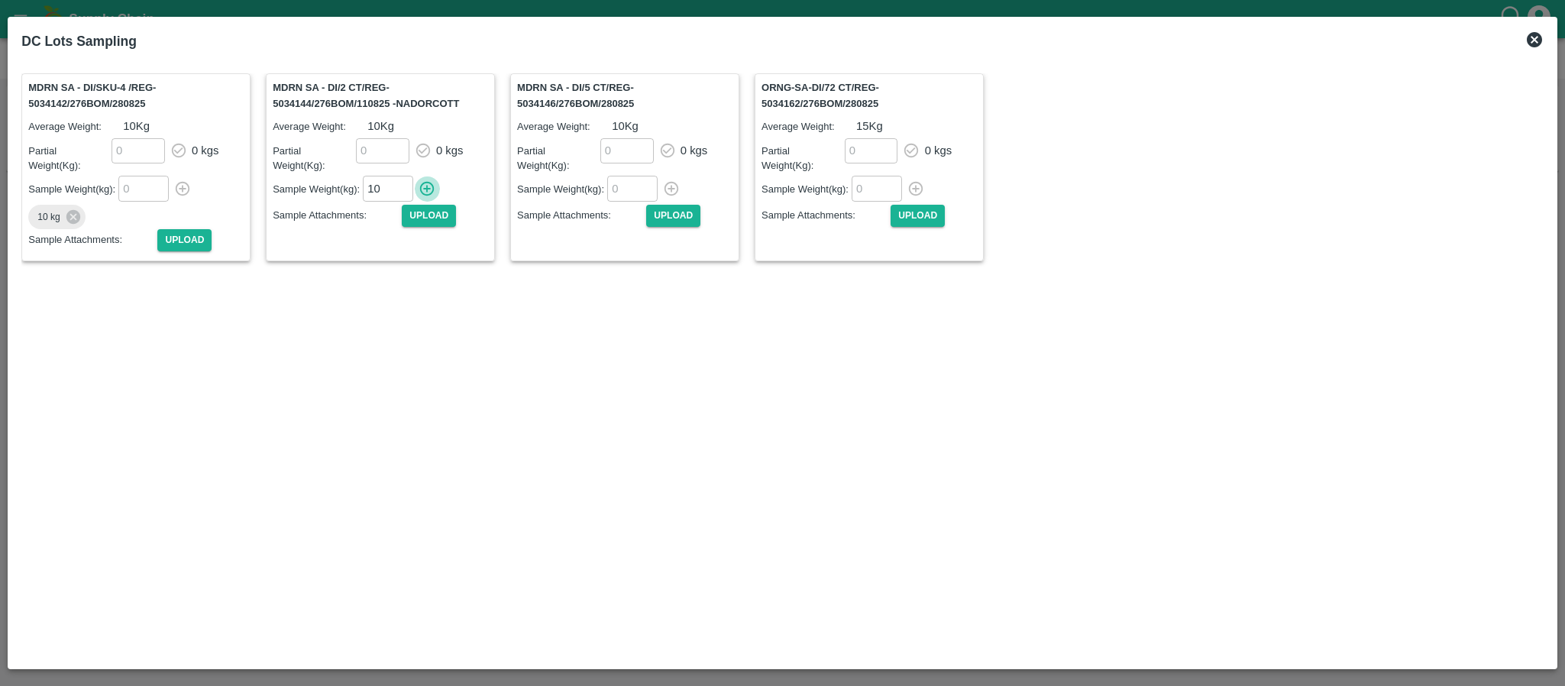
click at [429, 180] on icon "button" at bounding box center [427, 188] width 17 height 17
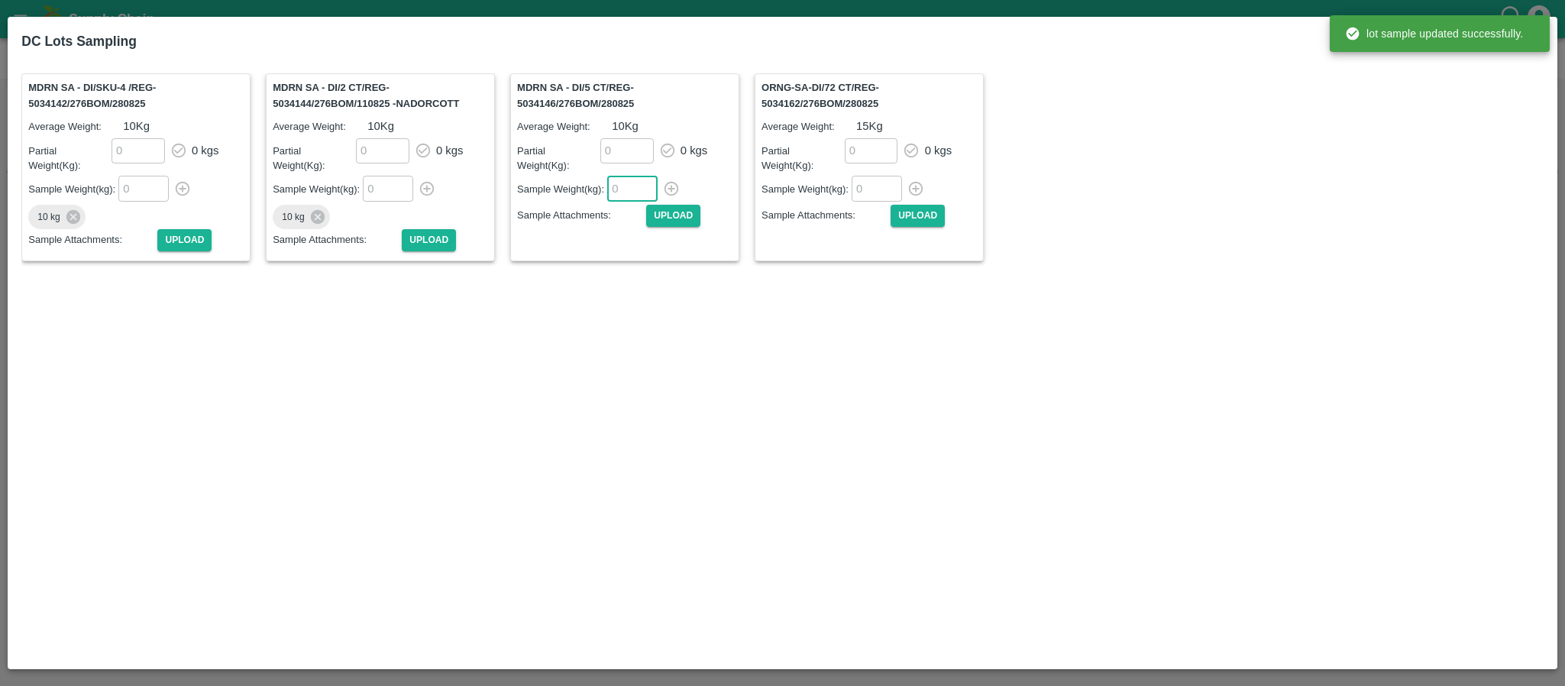
click at [617, 176] on input "number" at bounding box center [632, 188] width 50 height 25
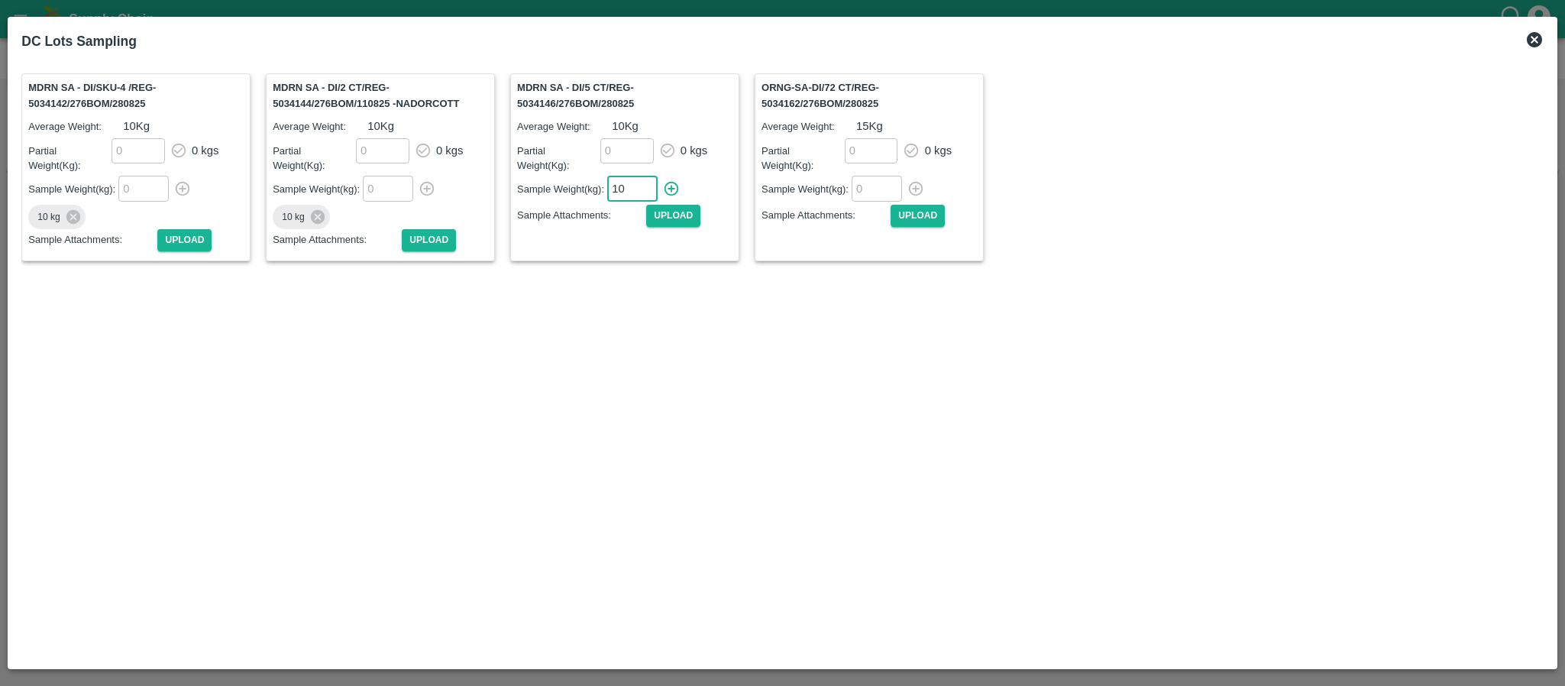
type input "10"
click at [676, 180] on icon "button" at bounding box center [671, 188] width 17 height 17
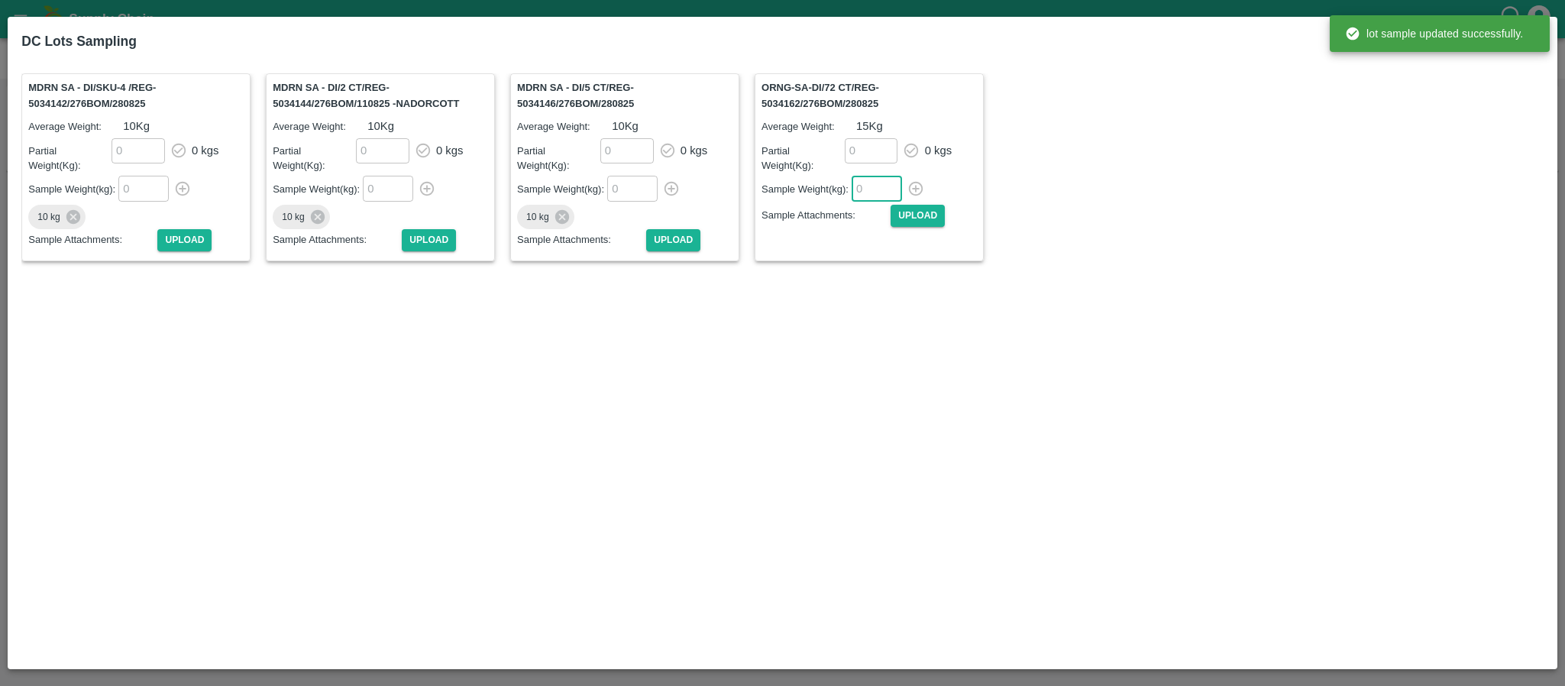
click at [871, 180] on input "number" at bounding box center [877, 188] width 50 height 25
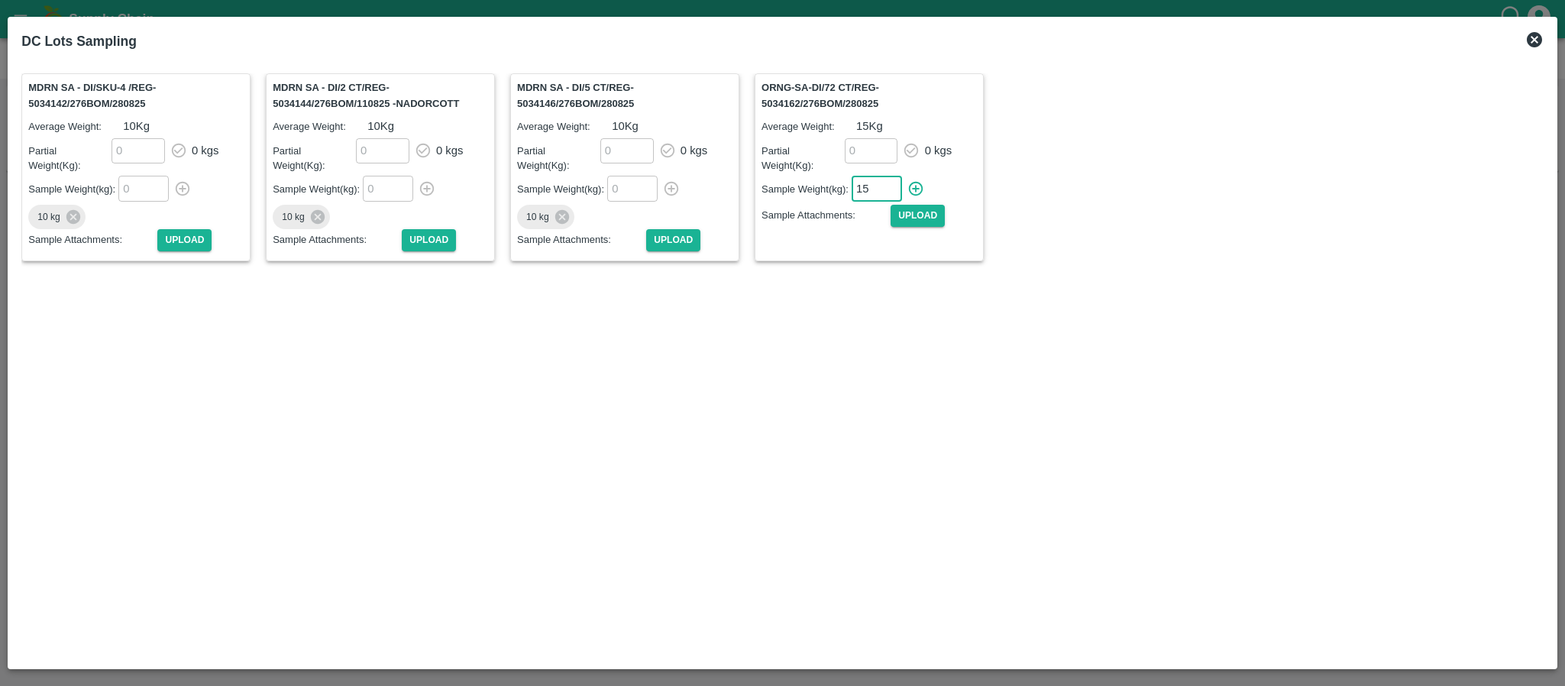
type input "15"
click at [915, 180] on icon "button" at bounding box center [916, 188] width 17 height 17
click at [1532, 35] on icon at bounding box center [1534, 39] width 15 height 15
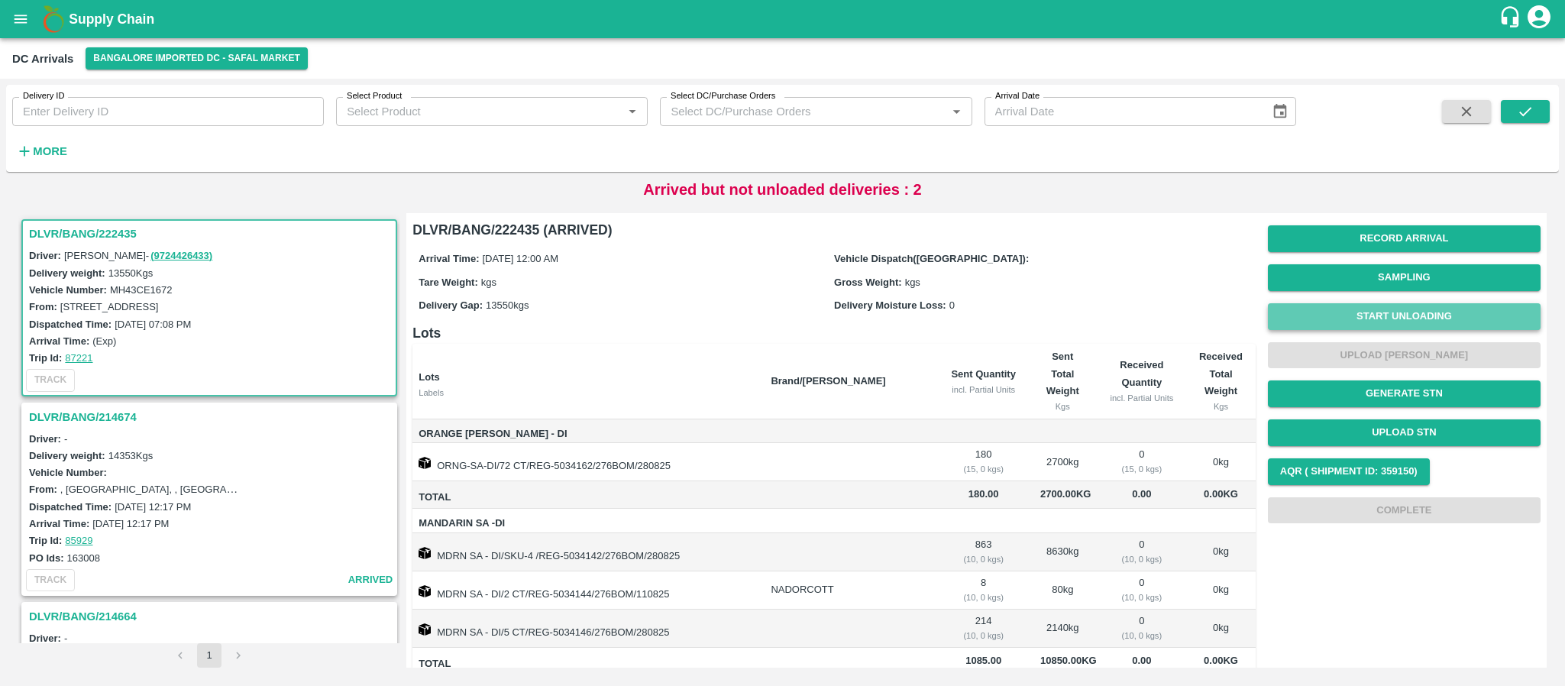
click at [1399, 305] on button "Start Unloading" at bounding box center [1404, 316] width 273 height 27
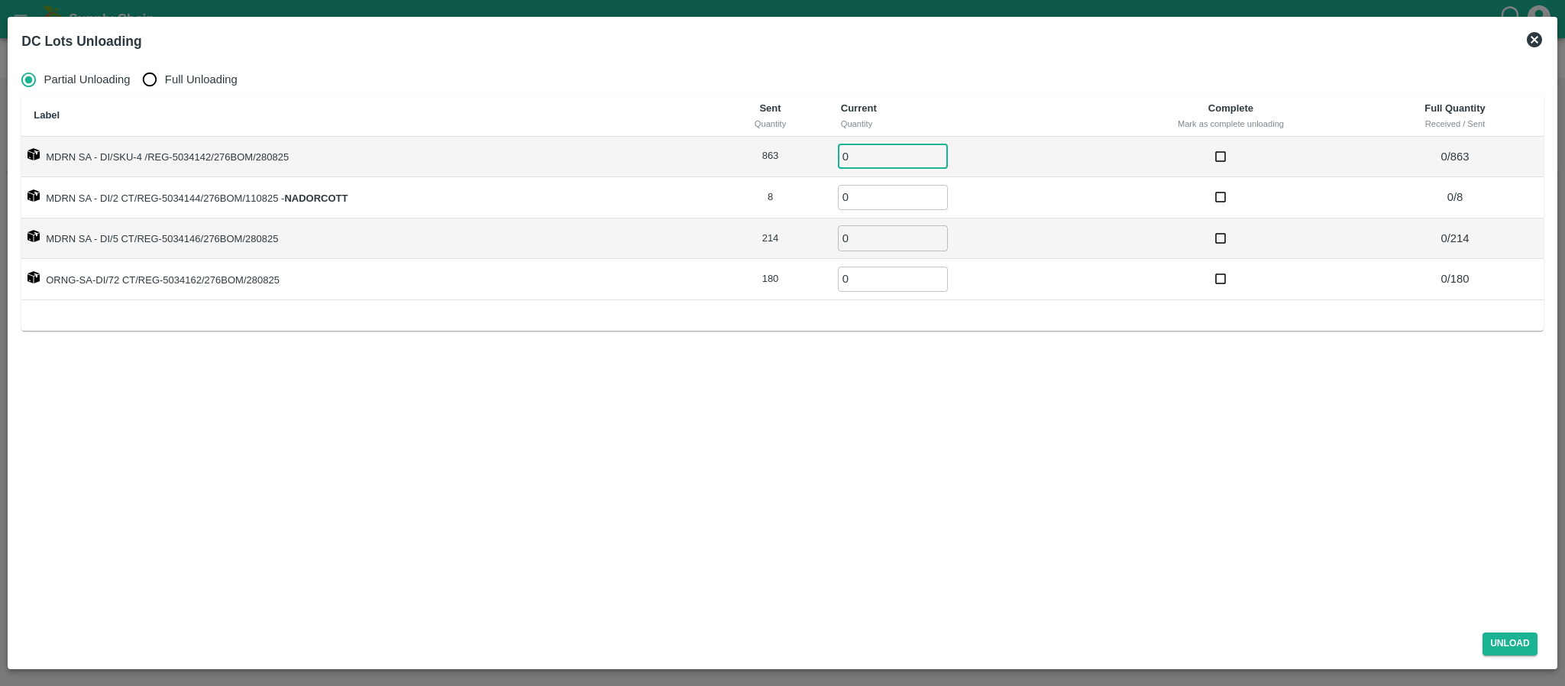
click at [863, 151] on input "0" at bounding box center [893, 156] width 110 height 25
type input "863"
click at [867, 202] on input "0" at bounding box center [893, 197] width 110 height 25
type input "8"
click at [864, 241] on input "0" at bounding box center [893, 237] width 110 height 25
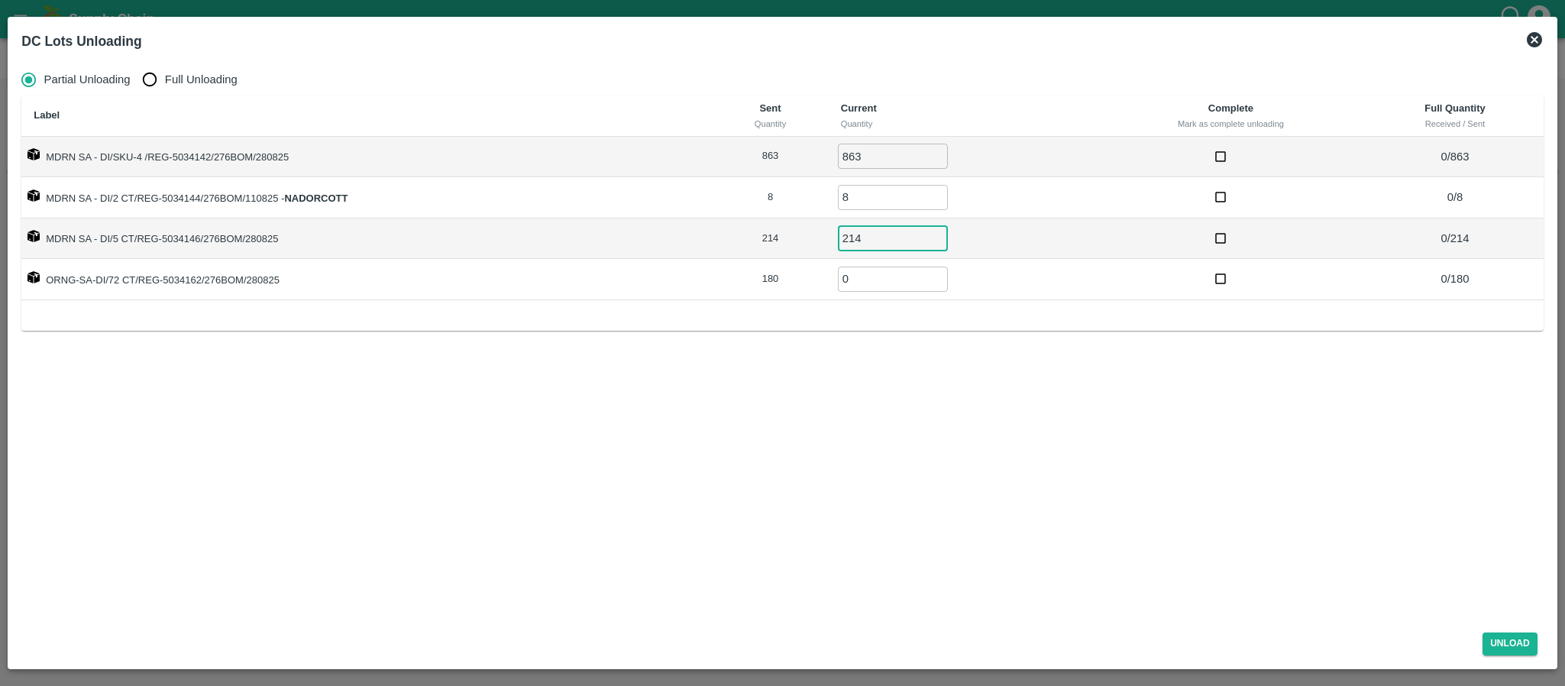
type input "214"
click at [865, 278] on input "0" at bounding box center [893, 279] width 110 height 25
type input "180"
click at [1504, 642] on button "Unload" at bounding box center [1510, 644] width 55 height 22
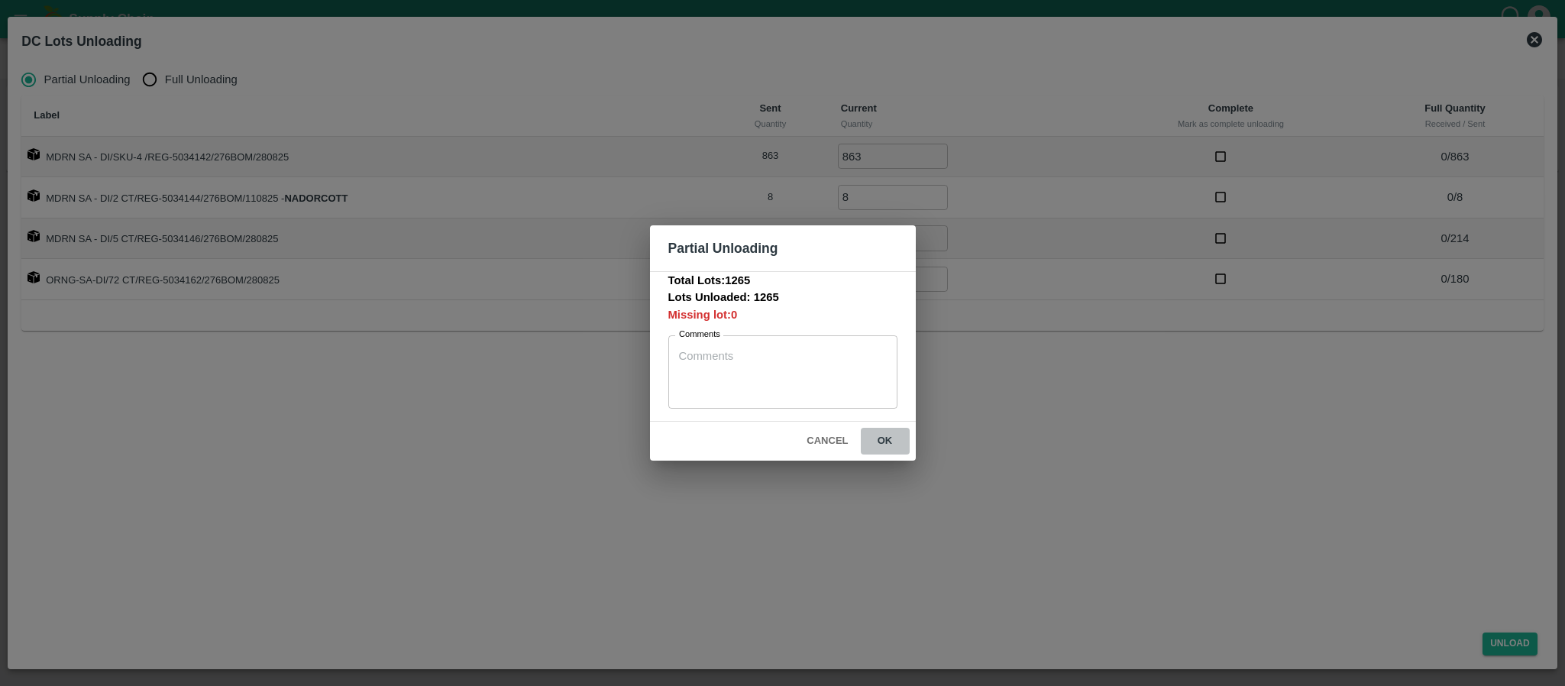
click at [876, 434] on button "ok" at bounding box center [885, 441] width 49 height 27
click at [876, 434] on icon at bounding box center [886, 442] width 20 height 20
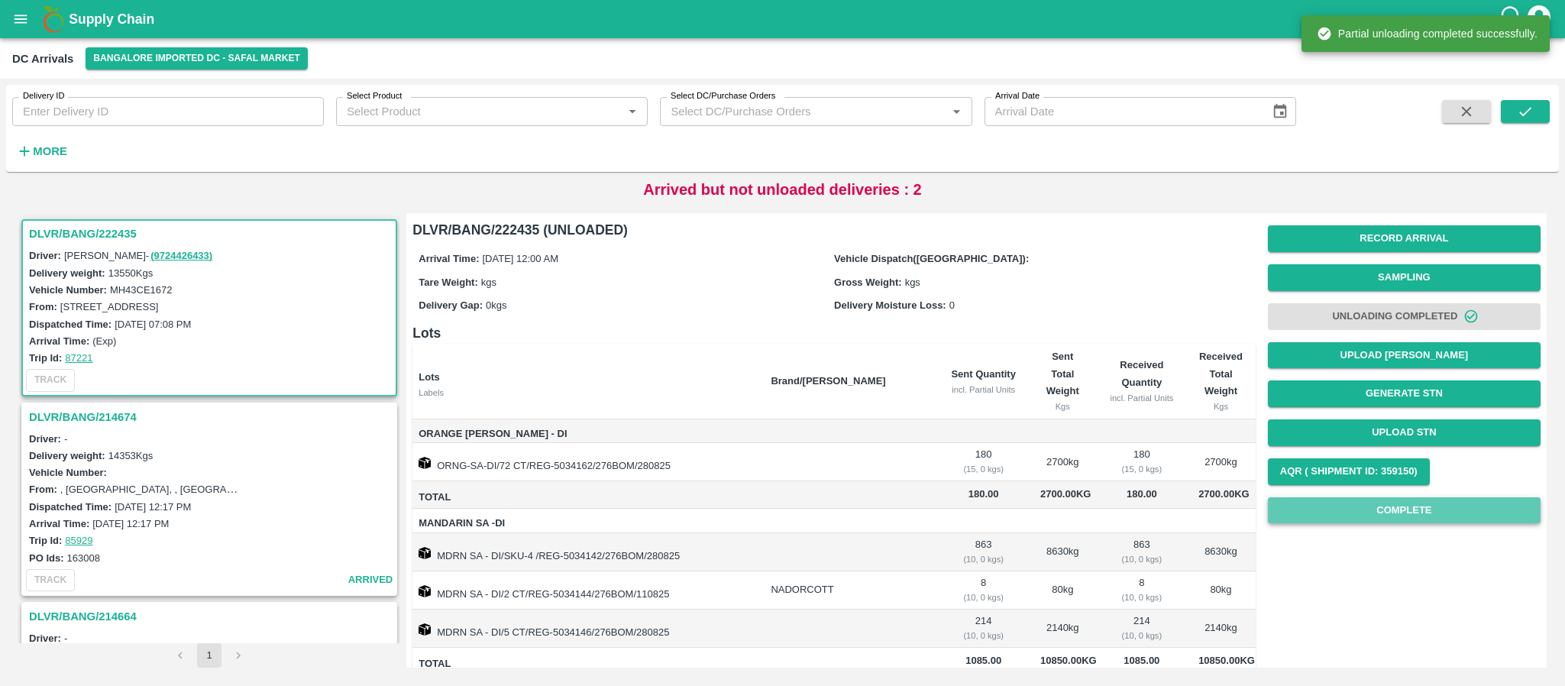
click at [1435, 518] on button "Complete" at bounding box center [1404, 510] width 273 height 27
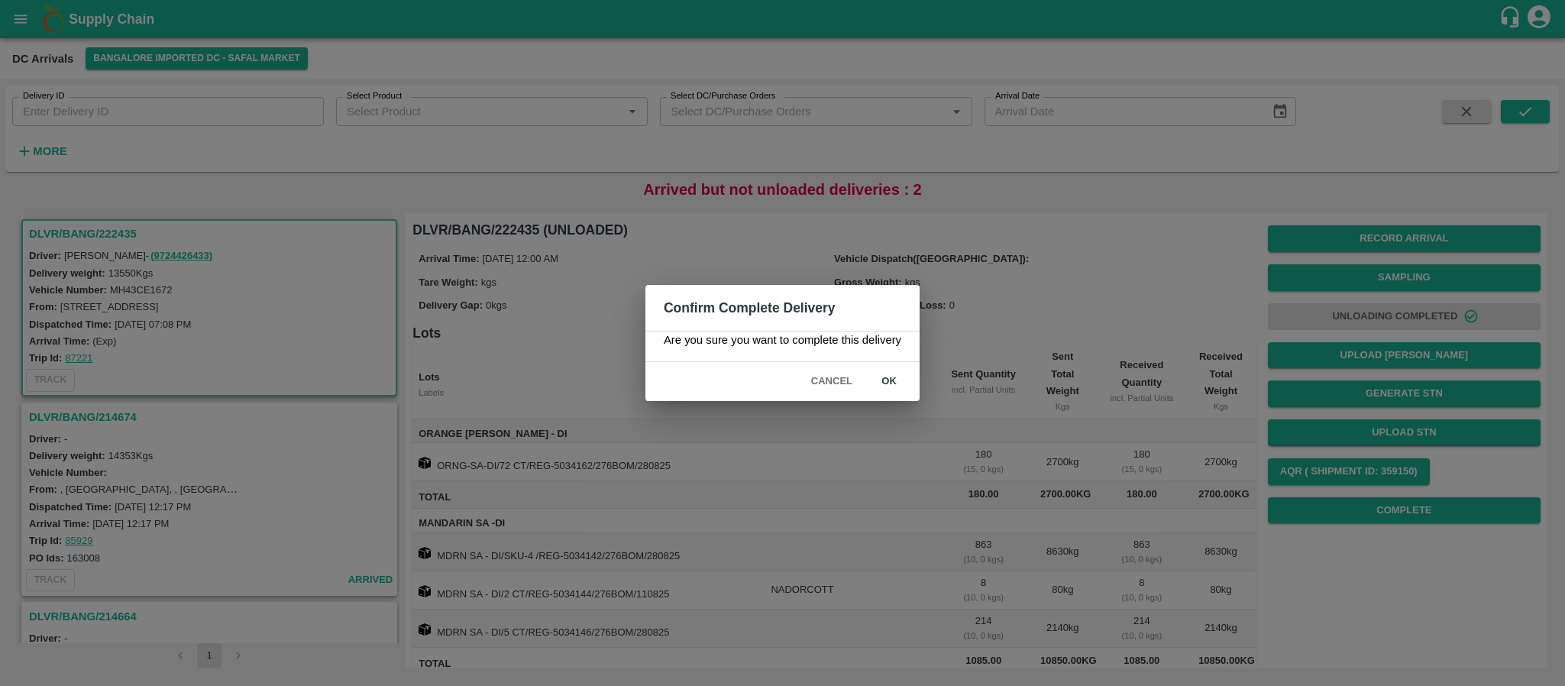
click at [895, 381] on button "ok" at bounding box center [889, 381] width 49 height 27
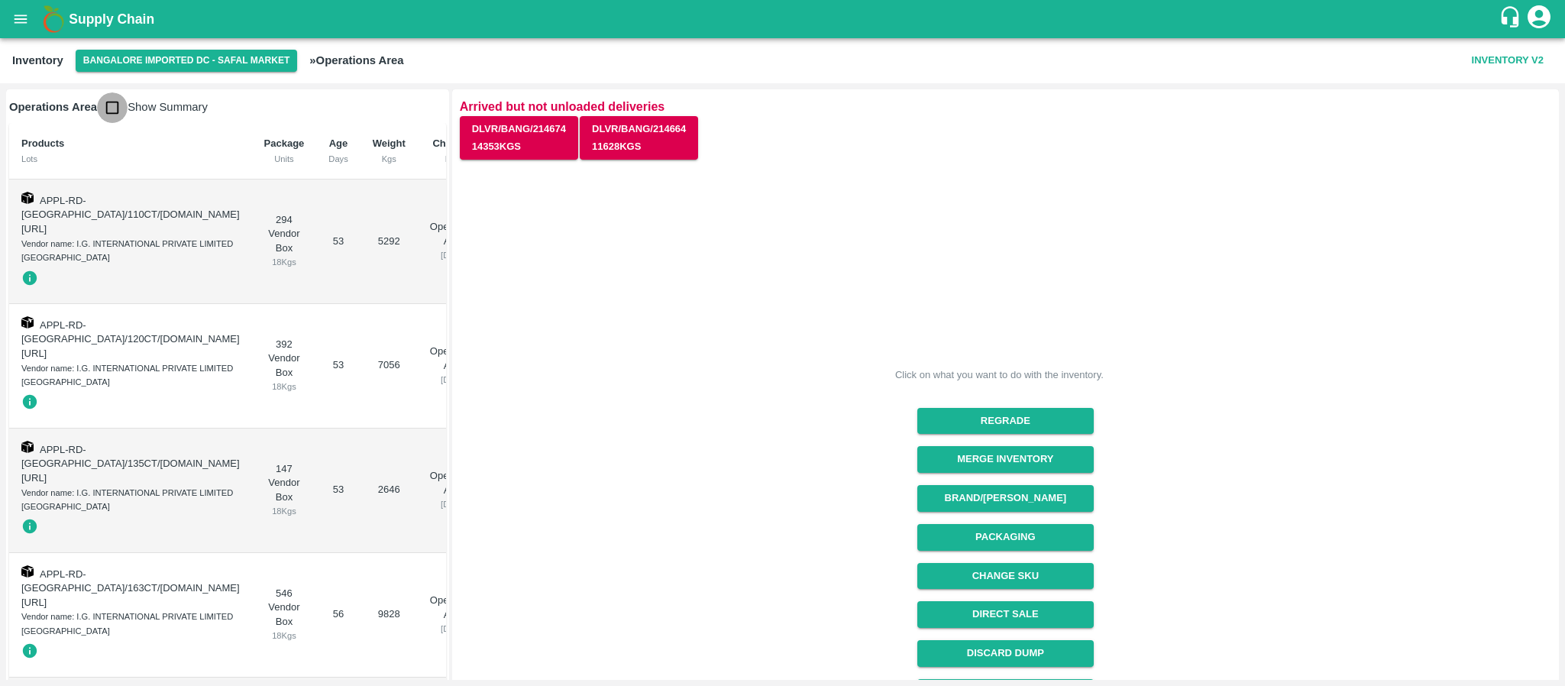
click at [108, 108] on input "checkbox" at bounding box center [112, 107] width 31 height 31
checkbox input "true"
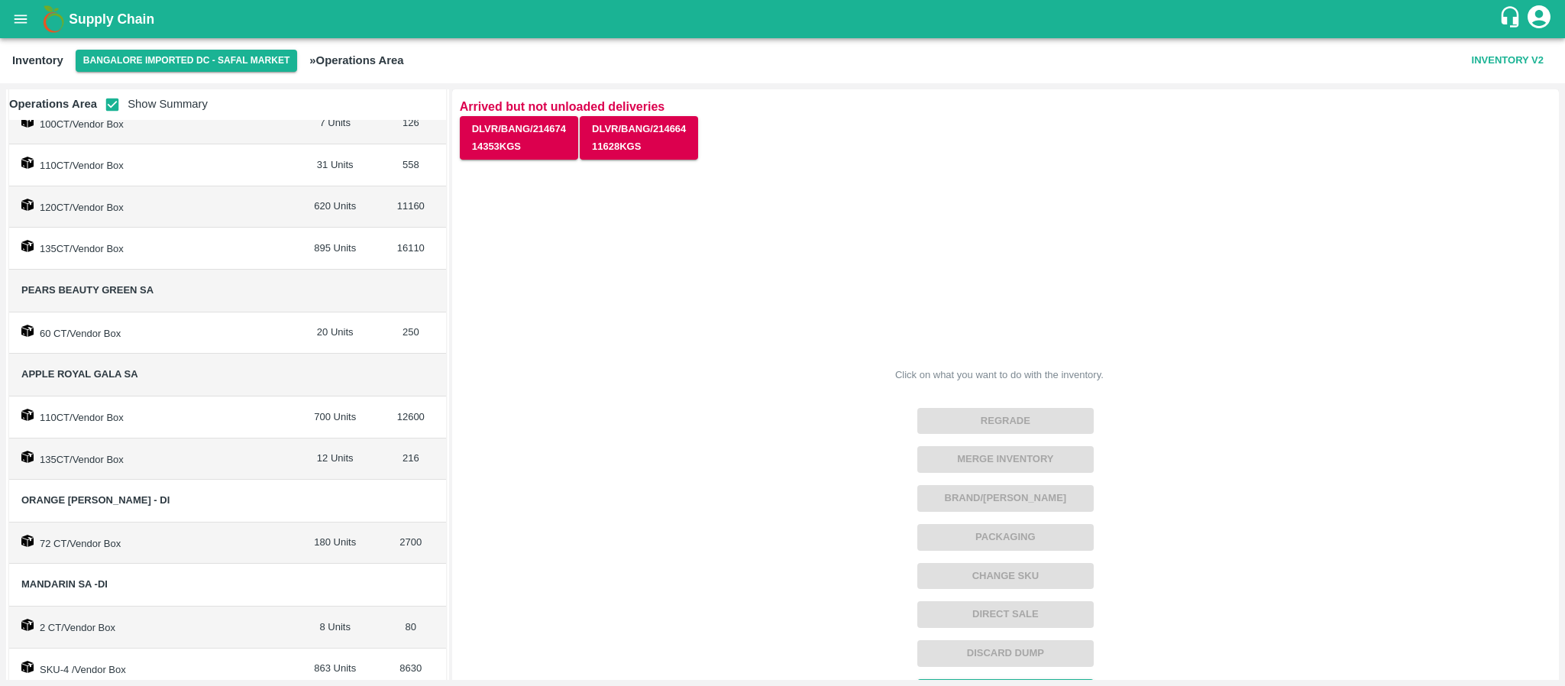
scroll to position [413, 0]
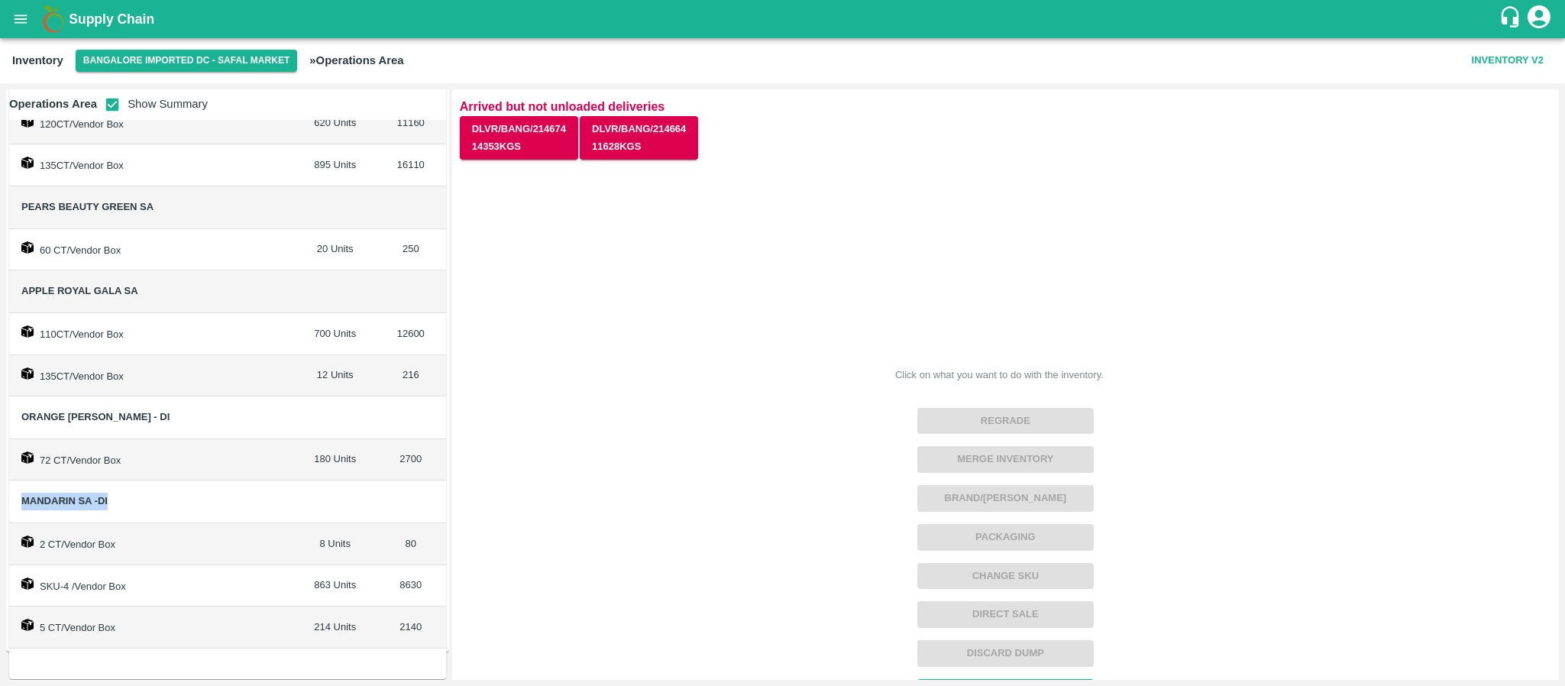
drag, startPoint x: 15, startPoint y: 502, endPoint x: 141, endPoint y: 500, distance: 126.1
click at [141, 500] on td "Mandarin SA -DI" at bounding box center [152, 502] width 286 height 43
copy span "Mandarin SA -DI"
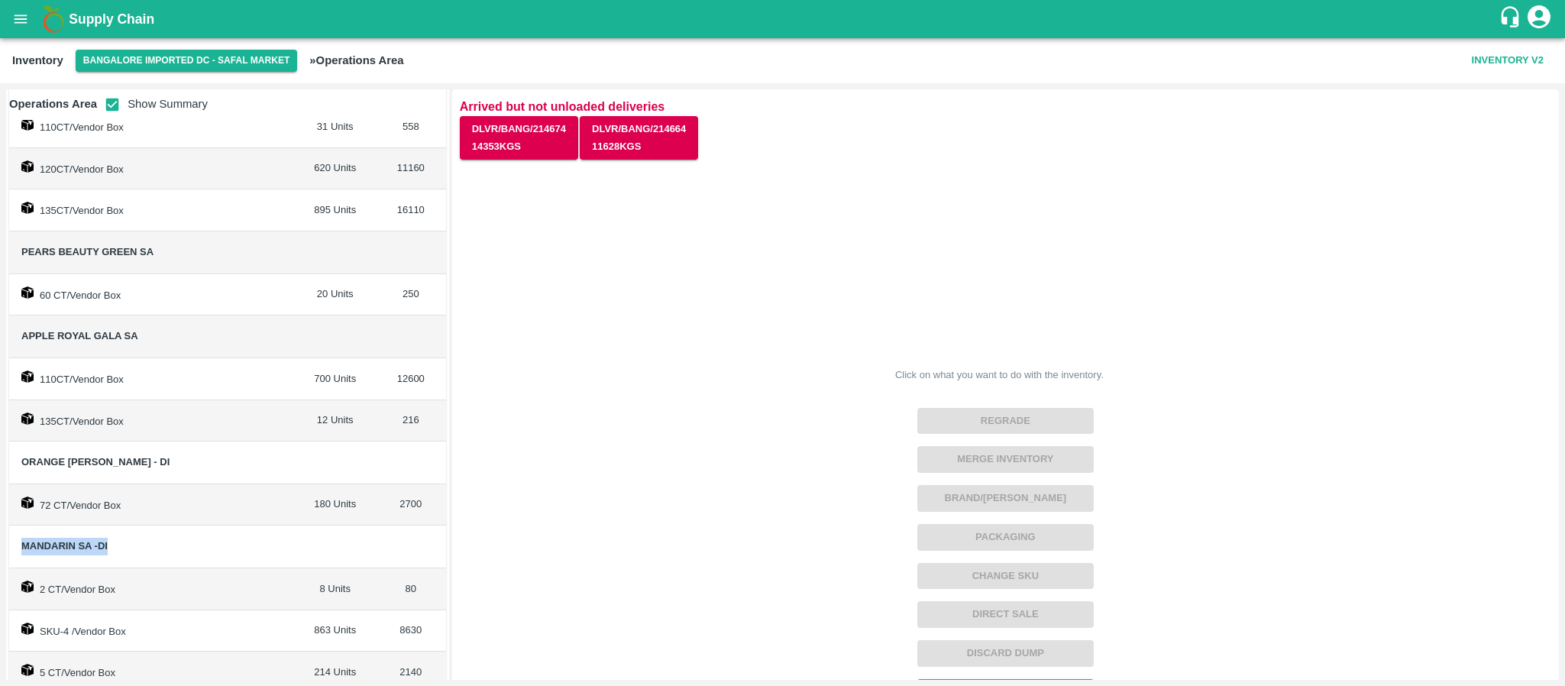
scroll to position [365, 0]
drag, startPoint x: 19, startPoint y: 461, endPoint x: 172, endPoint y: 472, distance: 153.2
click at [172, 472] on td "Orange [PERSON_NAME] - DI" at bounding box center [152, 464] width 286 height 43
copy span "Orange [PERSON_NAME] - DI"
